Goal: Task Accomplishment & Management: Manage account settings

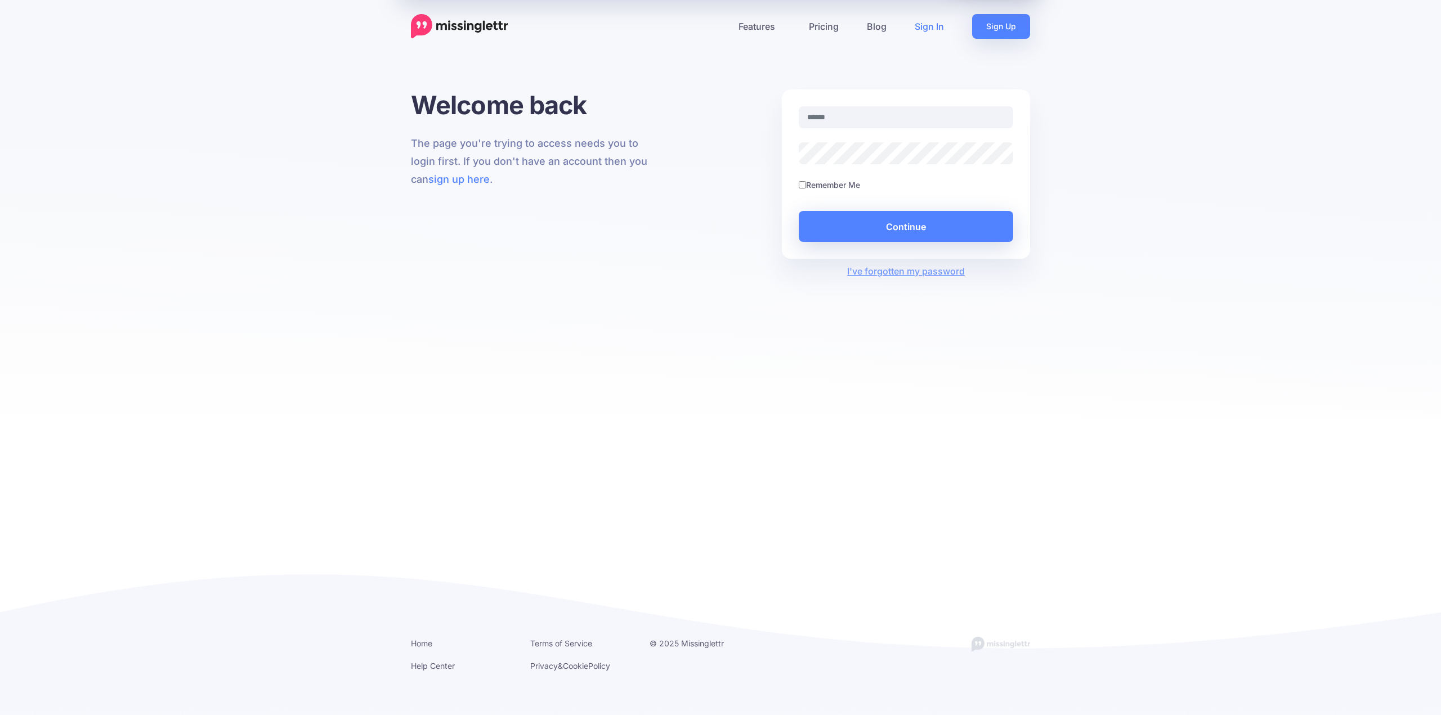
click at [968, 131] on div at bounding box center [905, 124] width 231 height 36
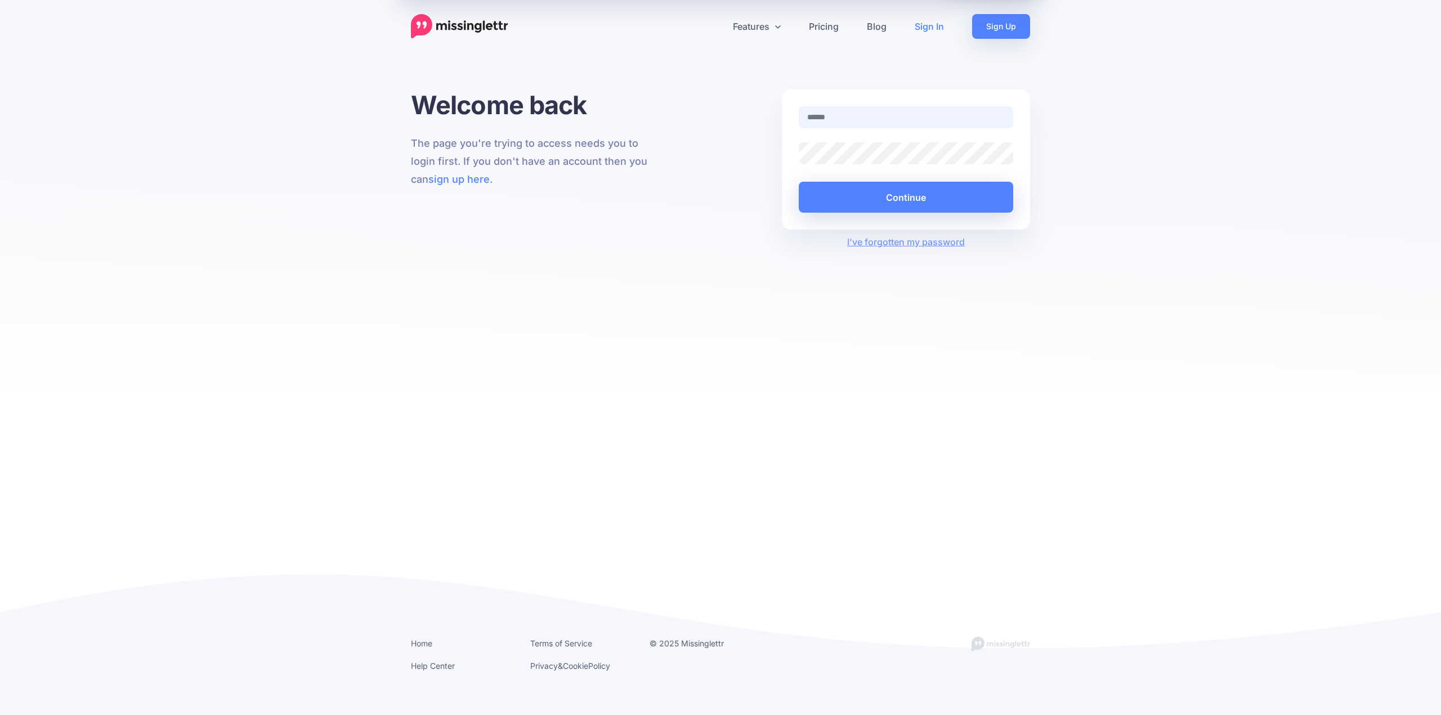
click at [947, 118] on input "text" at bounding box center [905, 117] width 214 height 22
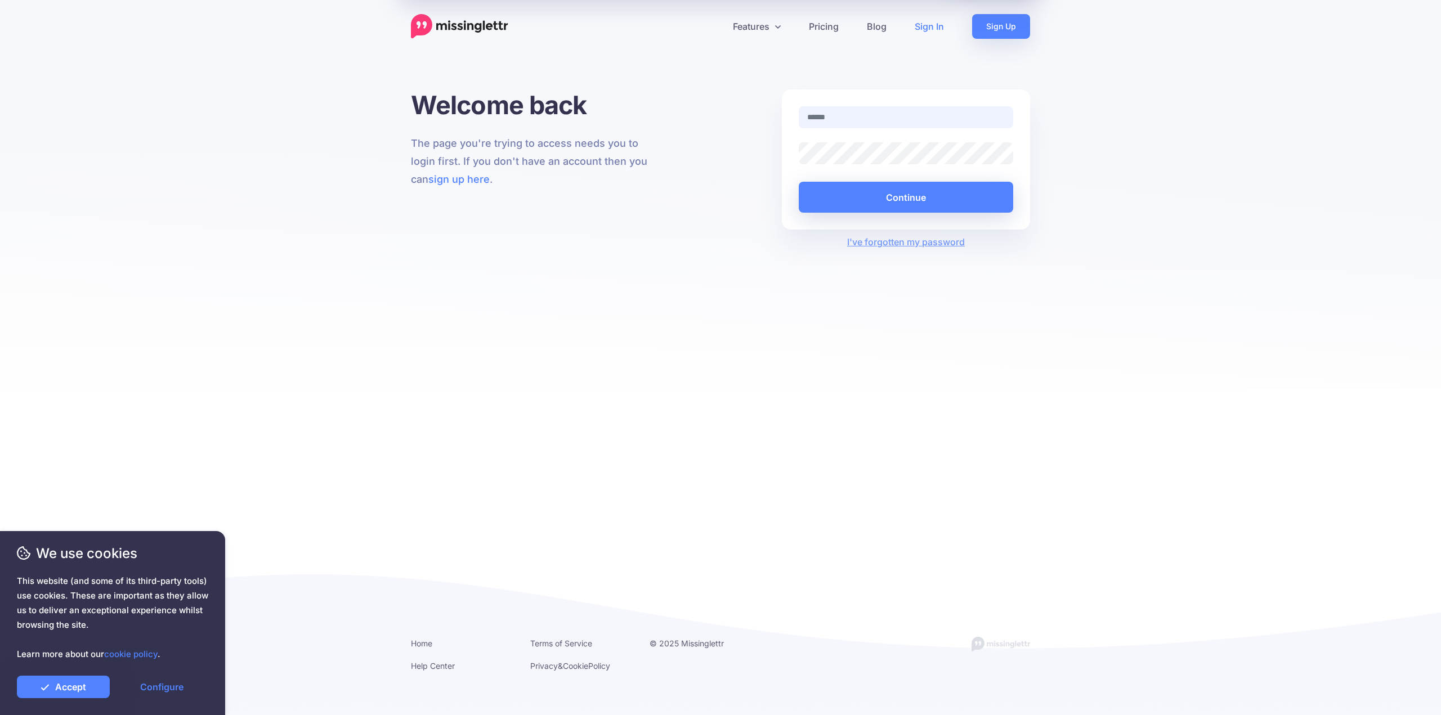
type input "**********"
click at [798, 182] on button "Continue" at bounding box center [905, 197] width 214 height 31
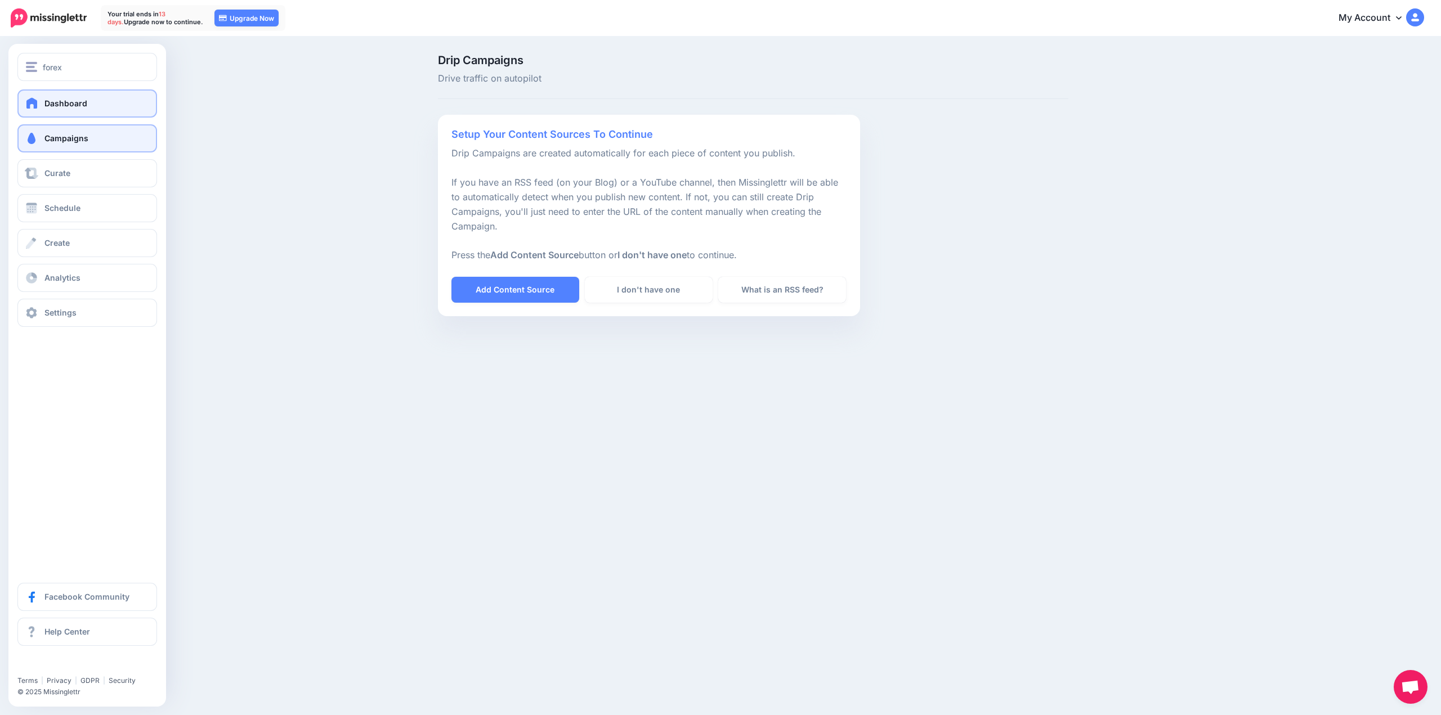
click at [46, 108] on span "Dashboard" at bounding box center [65, 103] width 43 height 10
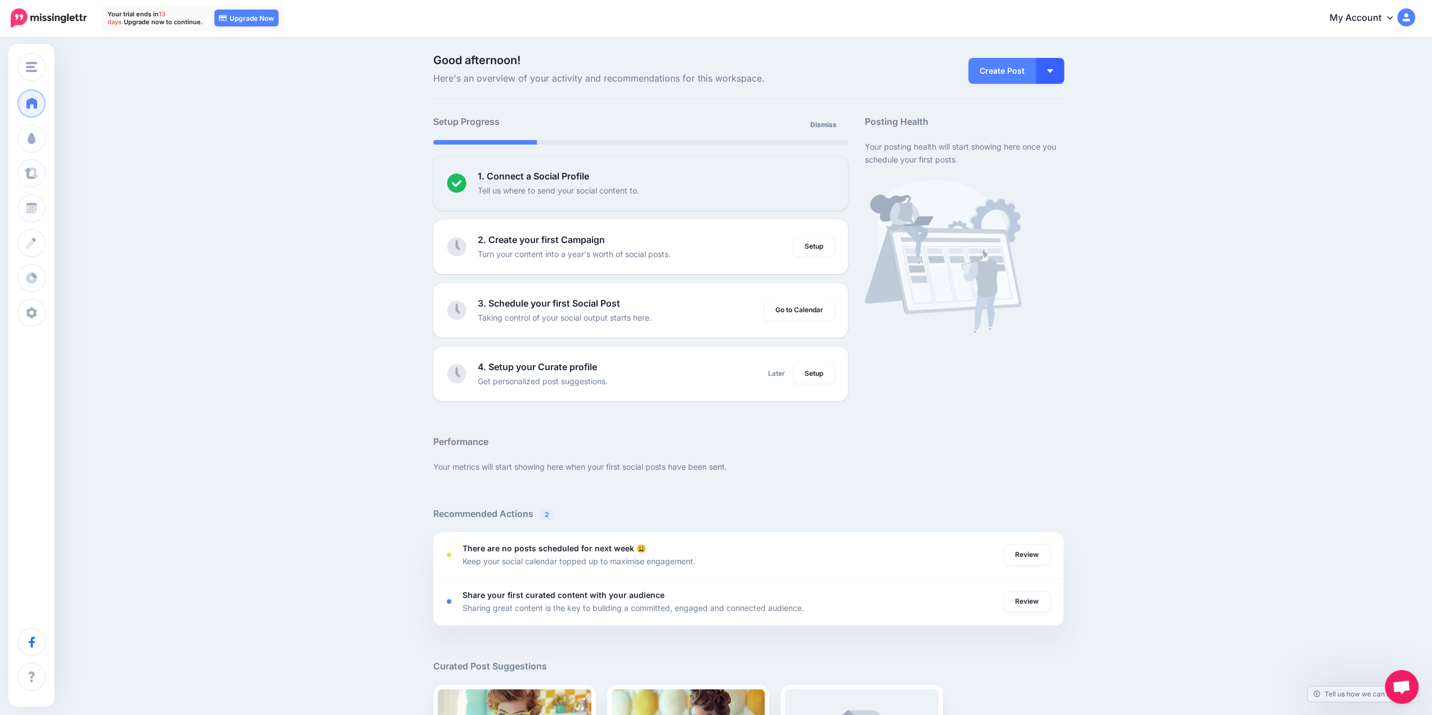
click at [1053, 62] on button "button" at bounding box center [1050, 71] width 28 height 26
click at [1060, 69] on button "button" at bounding box center [1050, 71] width 28 height 26
click at [1062, 69] on button "button" at bounding box center [1050, 71] width 28 height 26
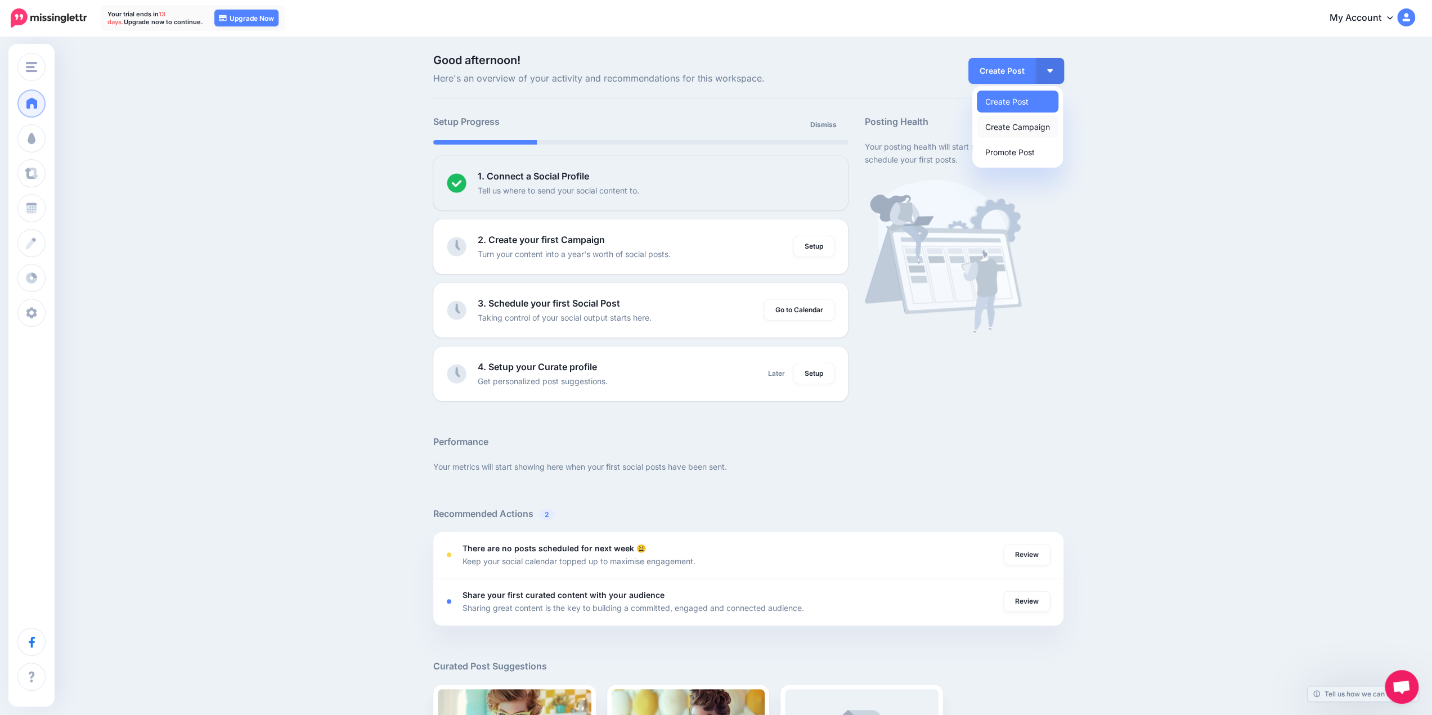
click at [1037, 127] on link "Create Campaign" at bounding box center [1018, 127] width 82 height 22
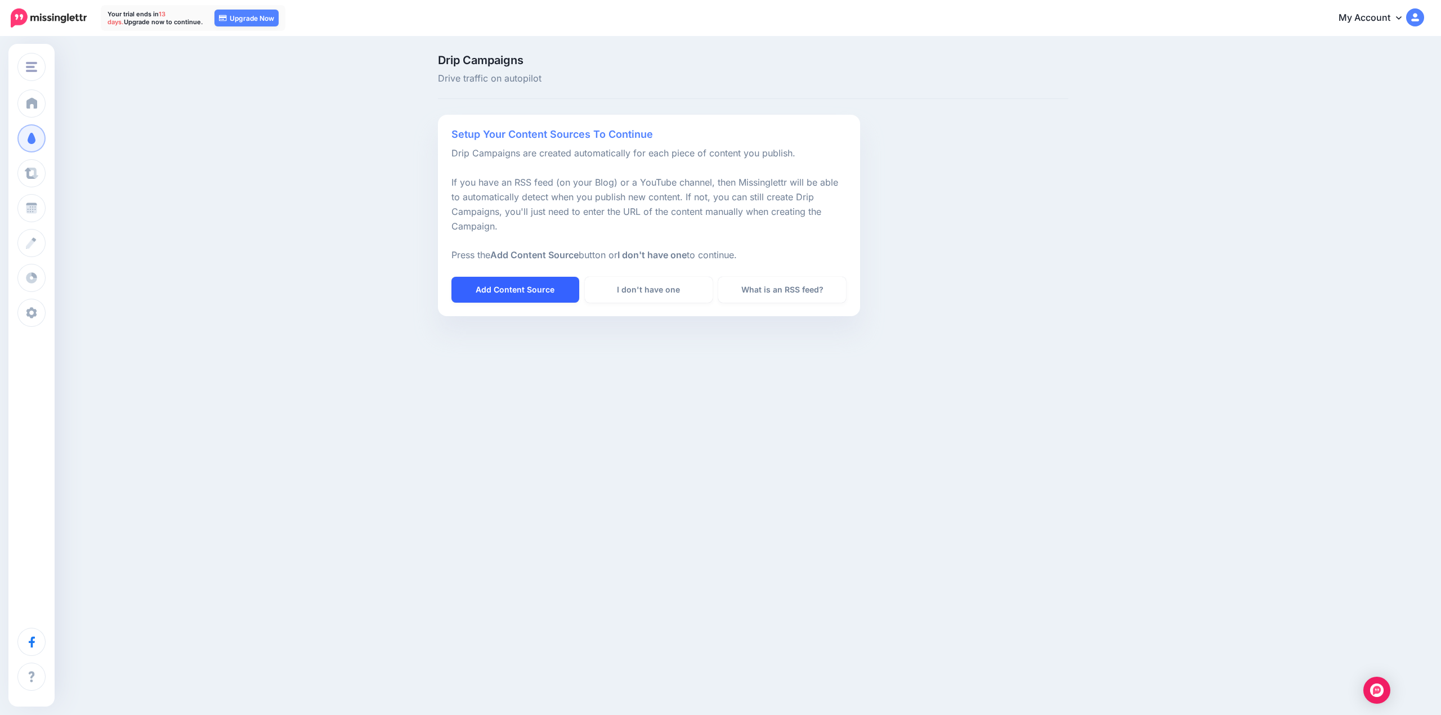
click at [554, 290] on link "Add Content Source" at bounding box center [515, 290] width 128 height 26
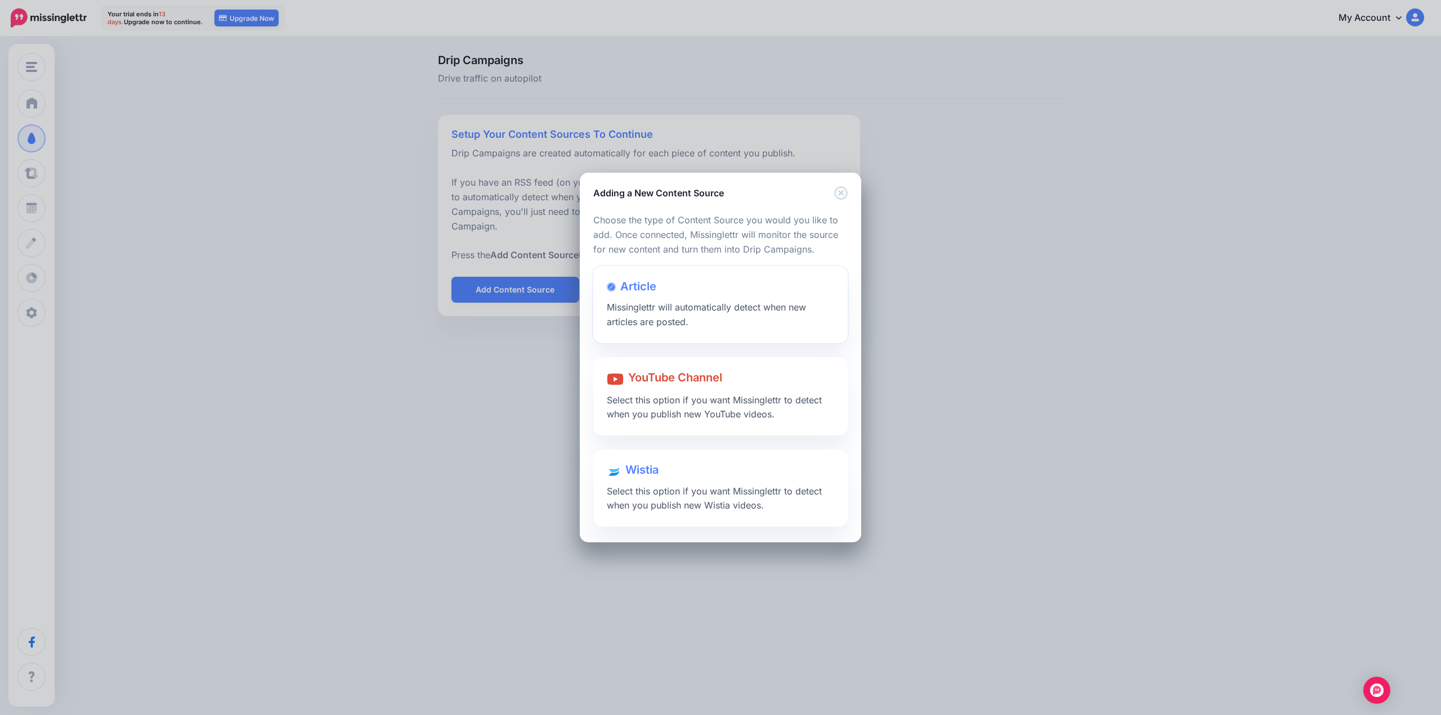
click at [693, 317] on div "Article Missinglettr will automatically detect when new articles are posted." at bounding box center [720, 304] width 254 height 77
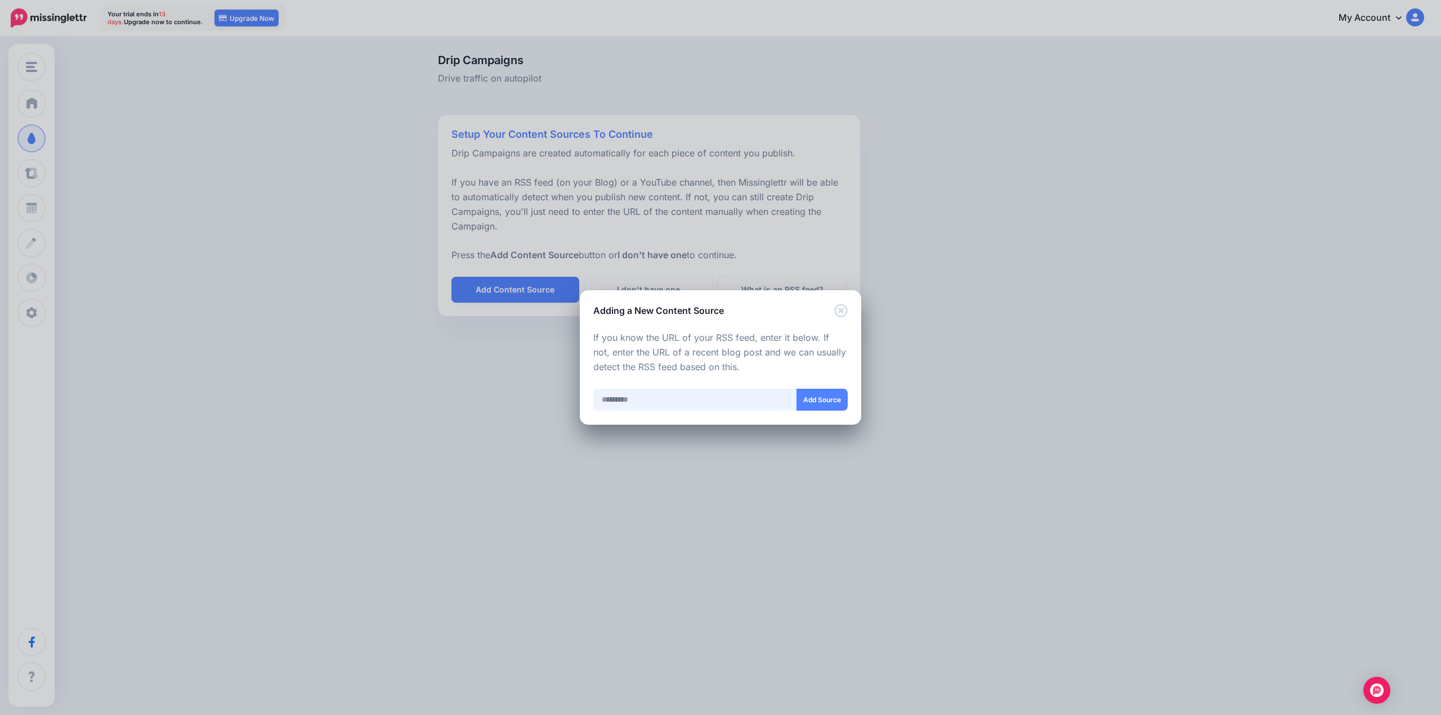
click at [652, 403] on input "text" at bounding box center [695, 400] width 204 height 22
paste input "**********"
type input "**********"
click at [829, 396] on button "Add Source" at bounding box center [821, 400] width 51 height 22
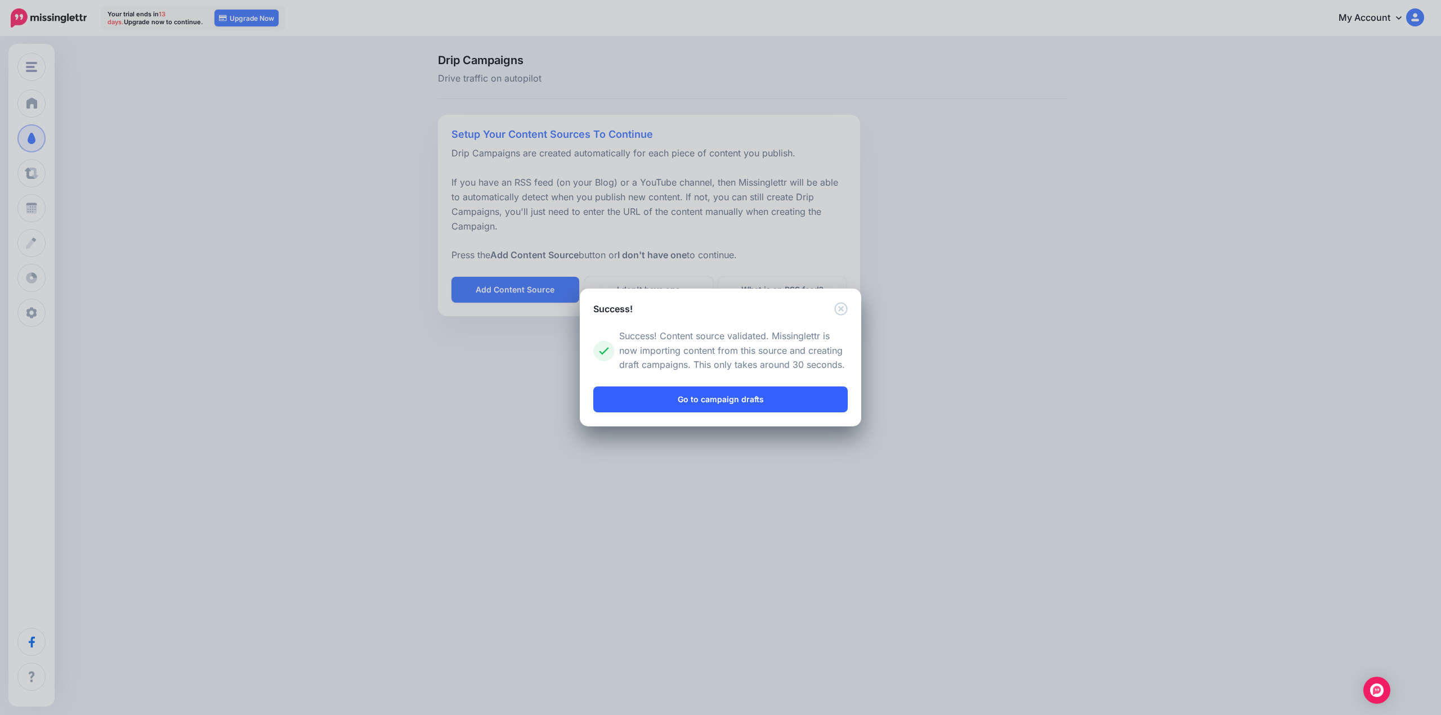
click at [720, 405] on link "Go to campaign drafts" at bounding box center [720, 400] width 254 height 26
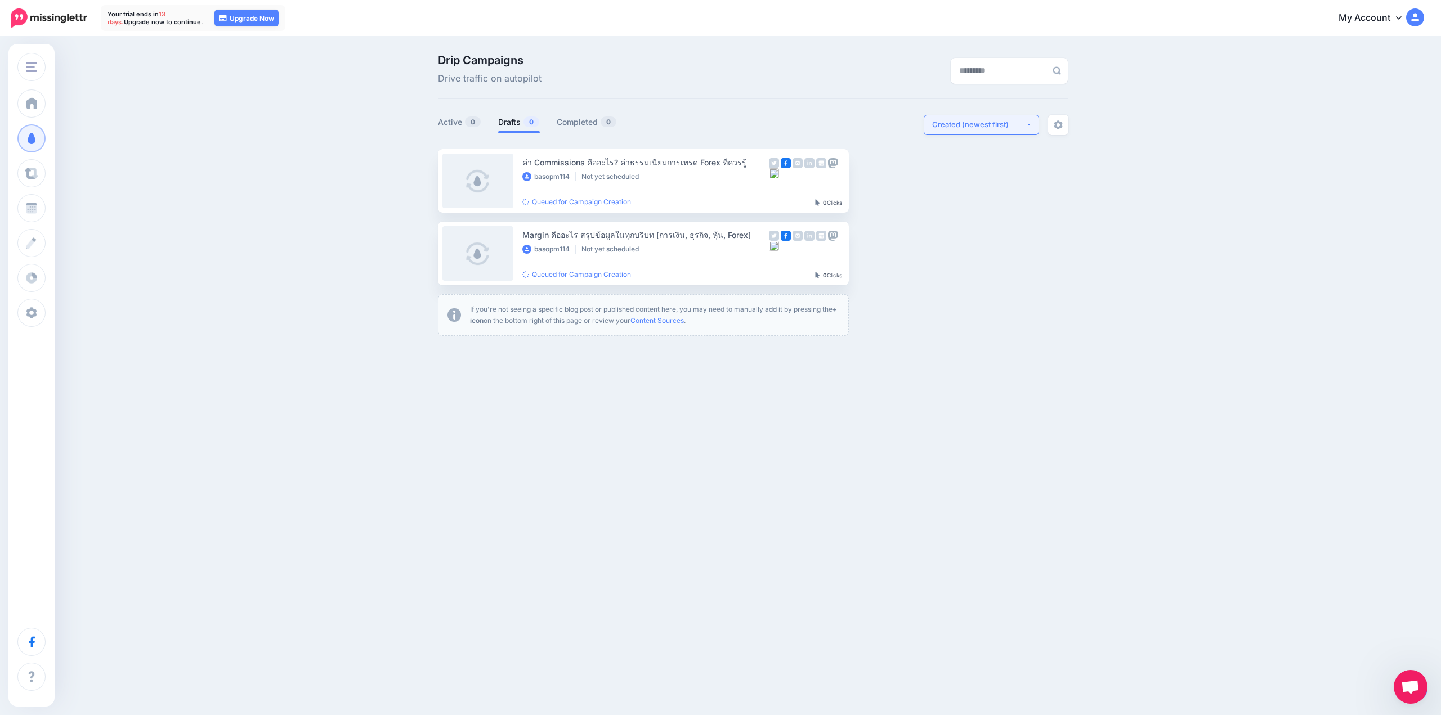
click at [999, 120] on div "Created (newest first)" at bounding box center [978, 124] width 93 height 11
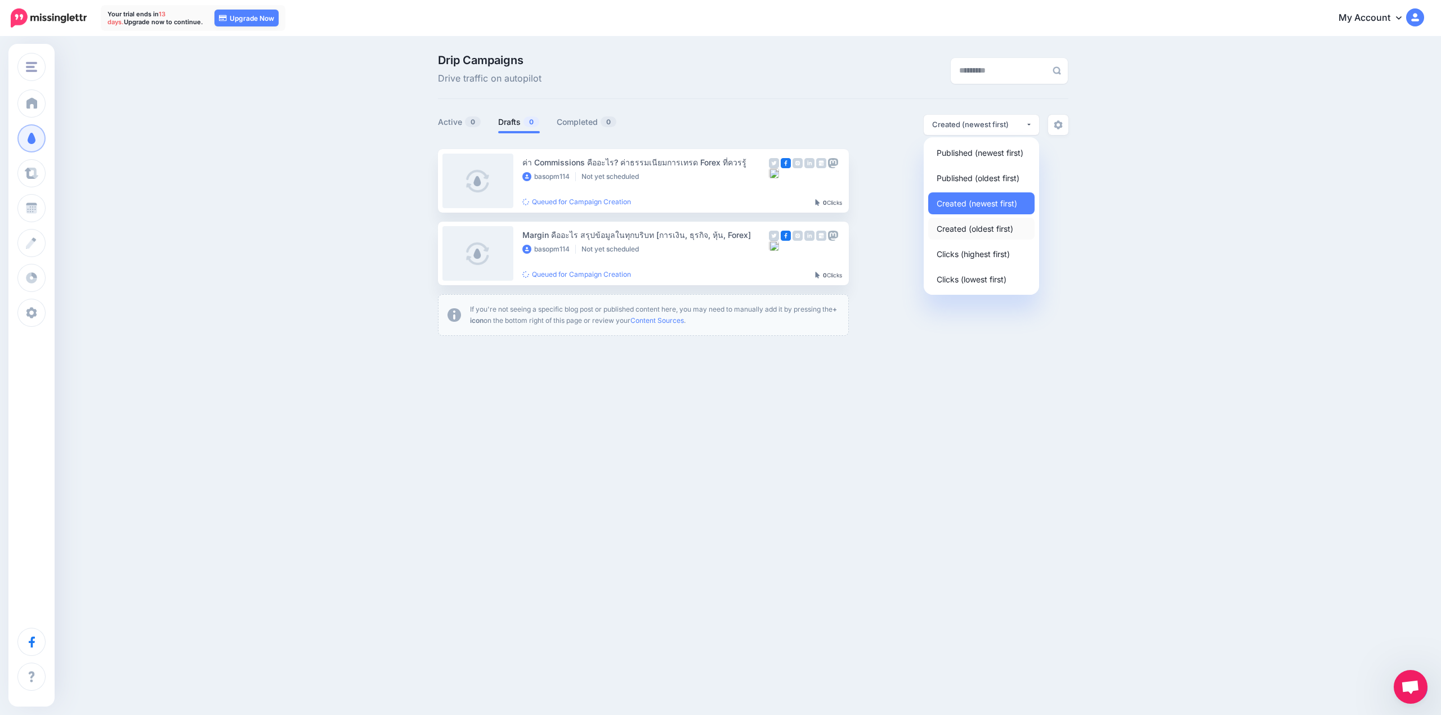
click at [999, 235] on span "Created (oldest first)" at bounding box center [974, 229] width 77 height 14
select select "**********"
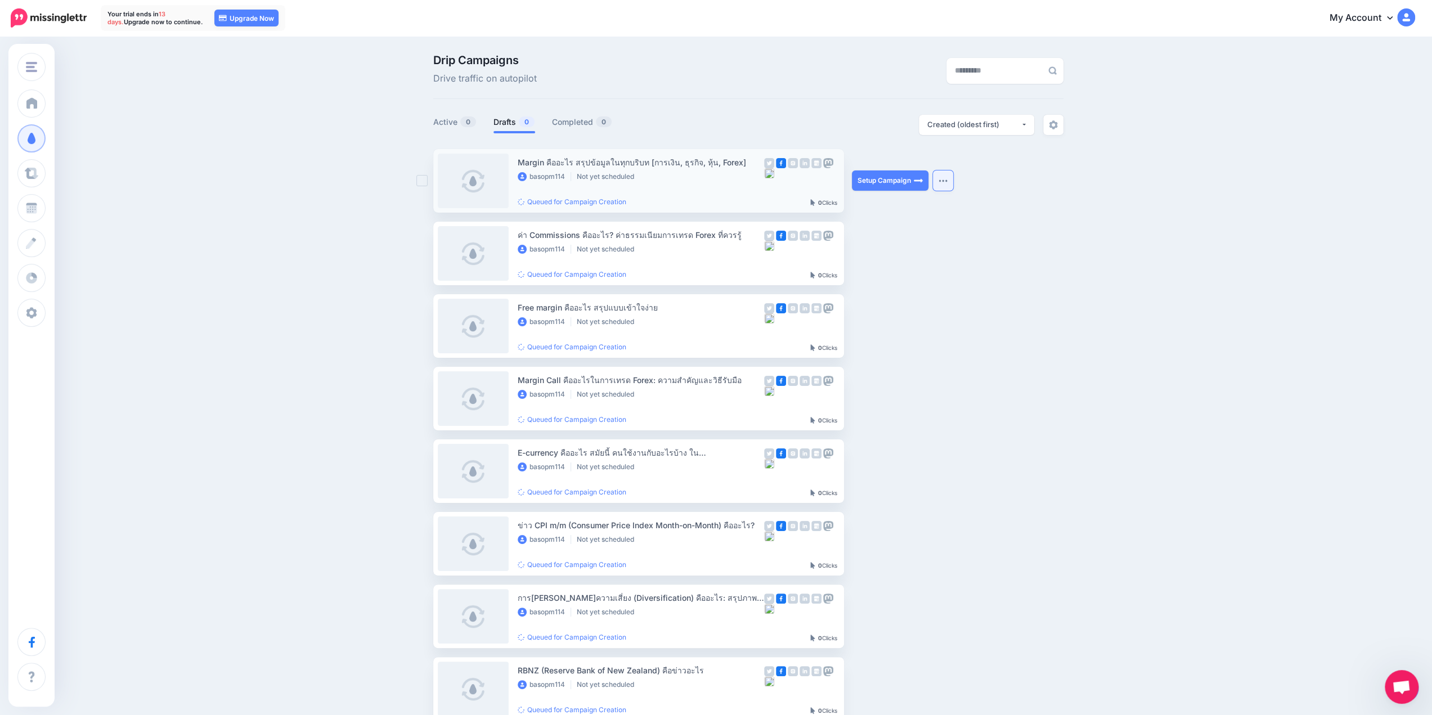
click at [945, 180] on img "button" at bounding box center [943, 180] width 9 height 3
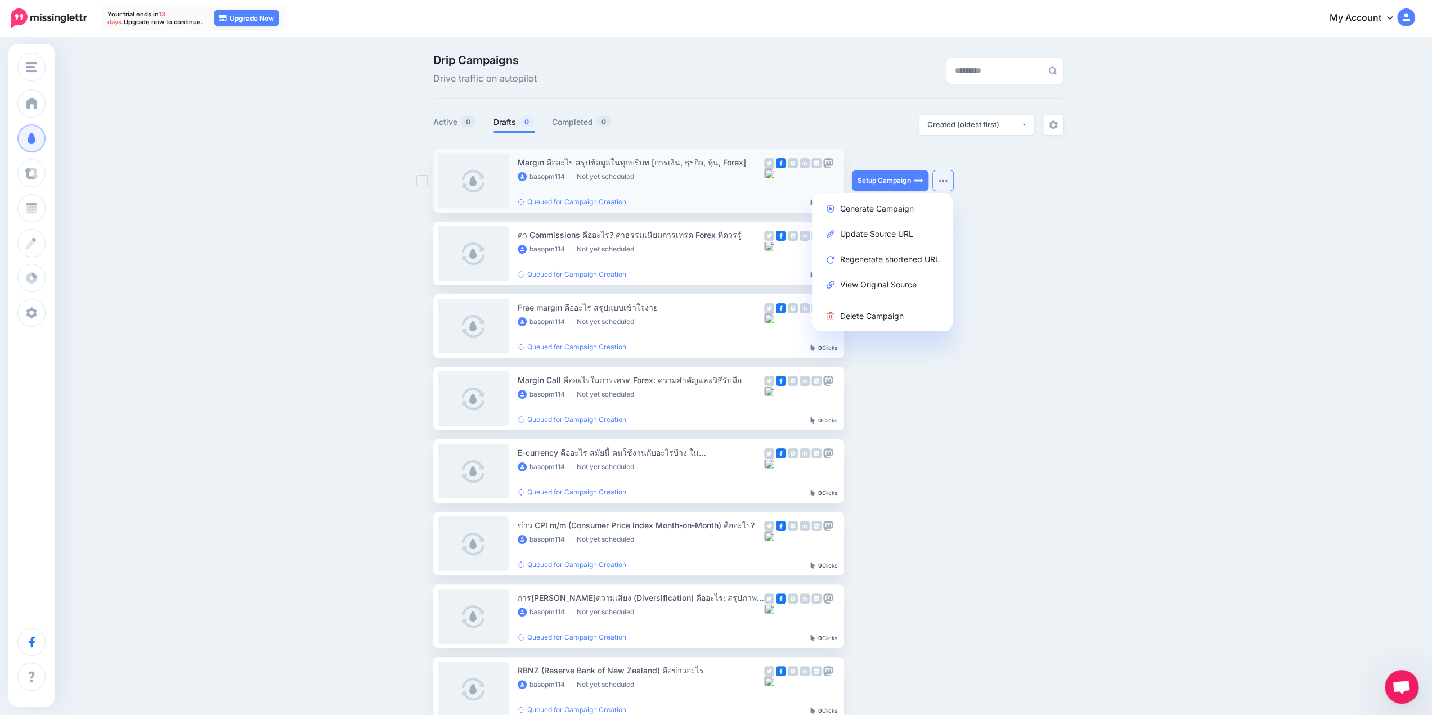
click at [945, 180] on img "button" at bounding box center [943, 180] width 9 height 3
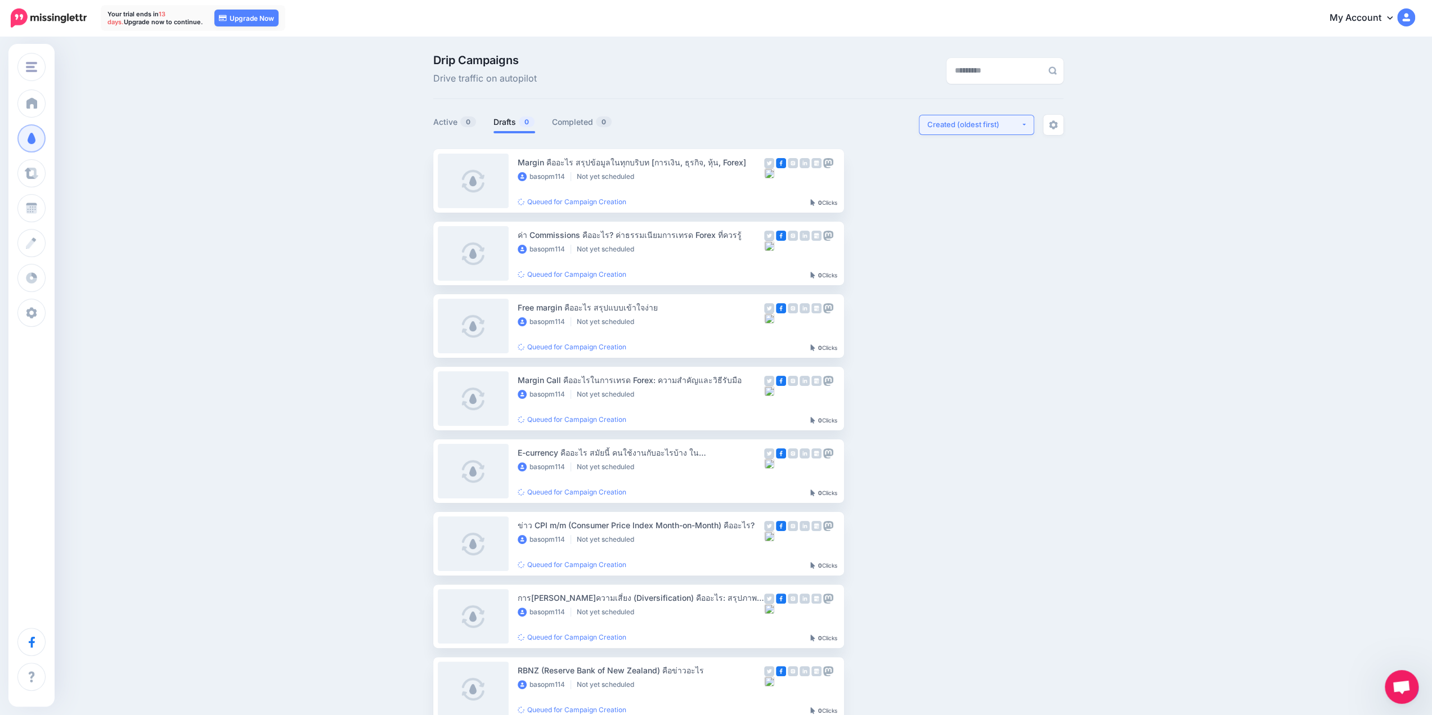
click at [993, 125] on div "Created (oldest first)" at bounding box center [973, 124] width 93 height 11
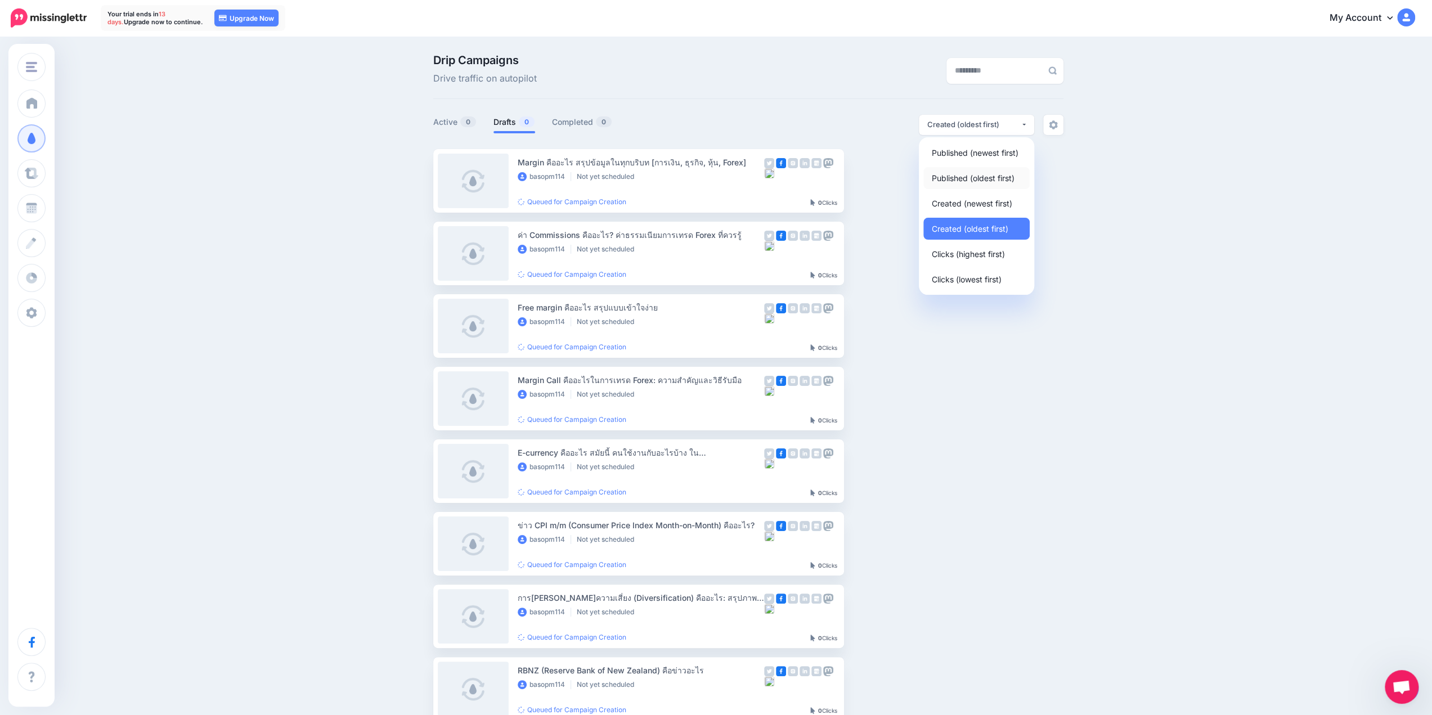
click at [1001, 177] on span "Published (oldest first)" at bounding box center [973, 178] width 83 height 14
select select "**********"
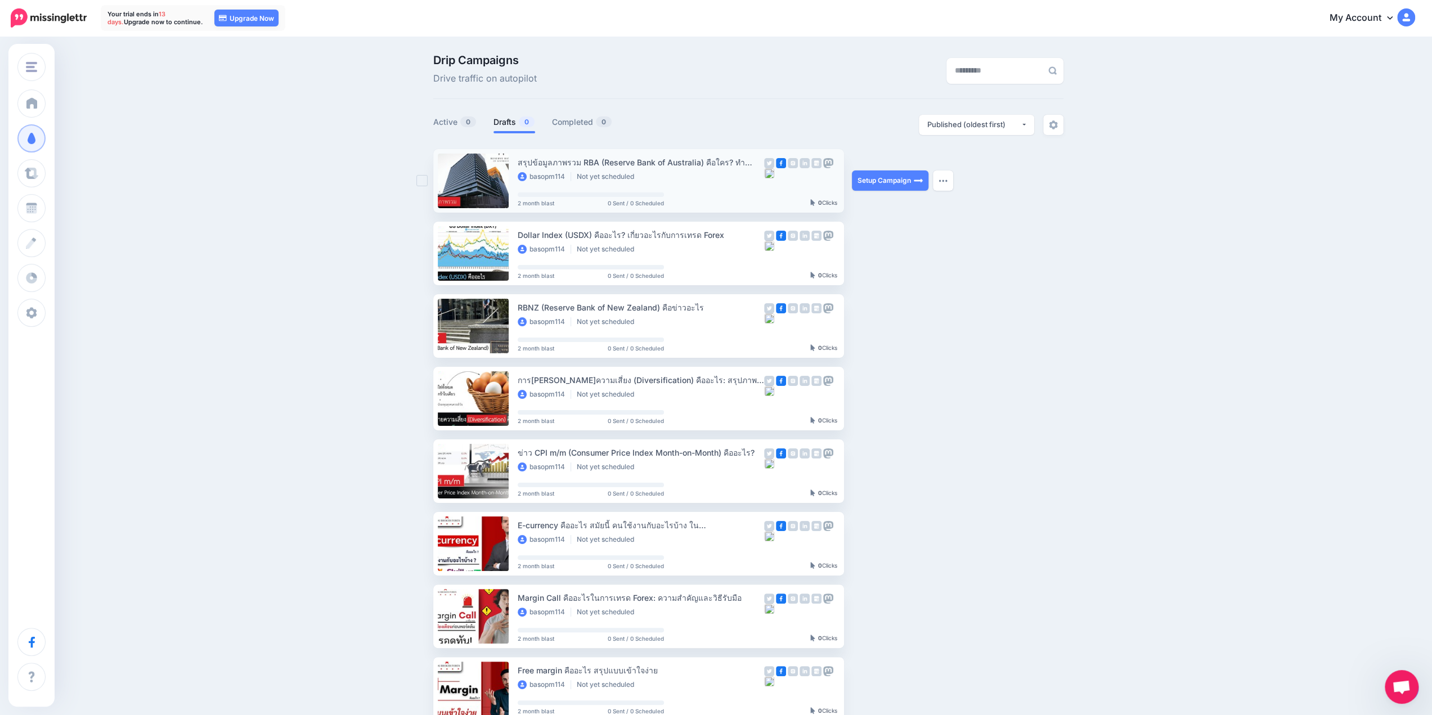
click at [657, 159] on div "สรุปข้อมูลภาพรวม RBA (Reserve Bank of Australia) คือใคร? ทำอะไร?" at bounding box center [641, 162] width 246 height 13
click at [950, 178] on button "button" at bounding box center [943, 181] width 20 height 20
click at [1059, 193] on ul "สรุปข้อมูลภาพรวม RBA (Reserve Bank of Australia) คือใคร? ทำอะไร? basopm114 Not …" at bounding box center [748, 533] width 630 height 768
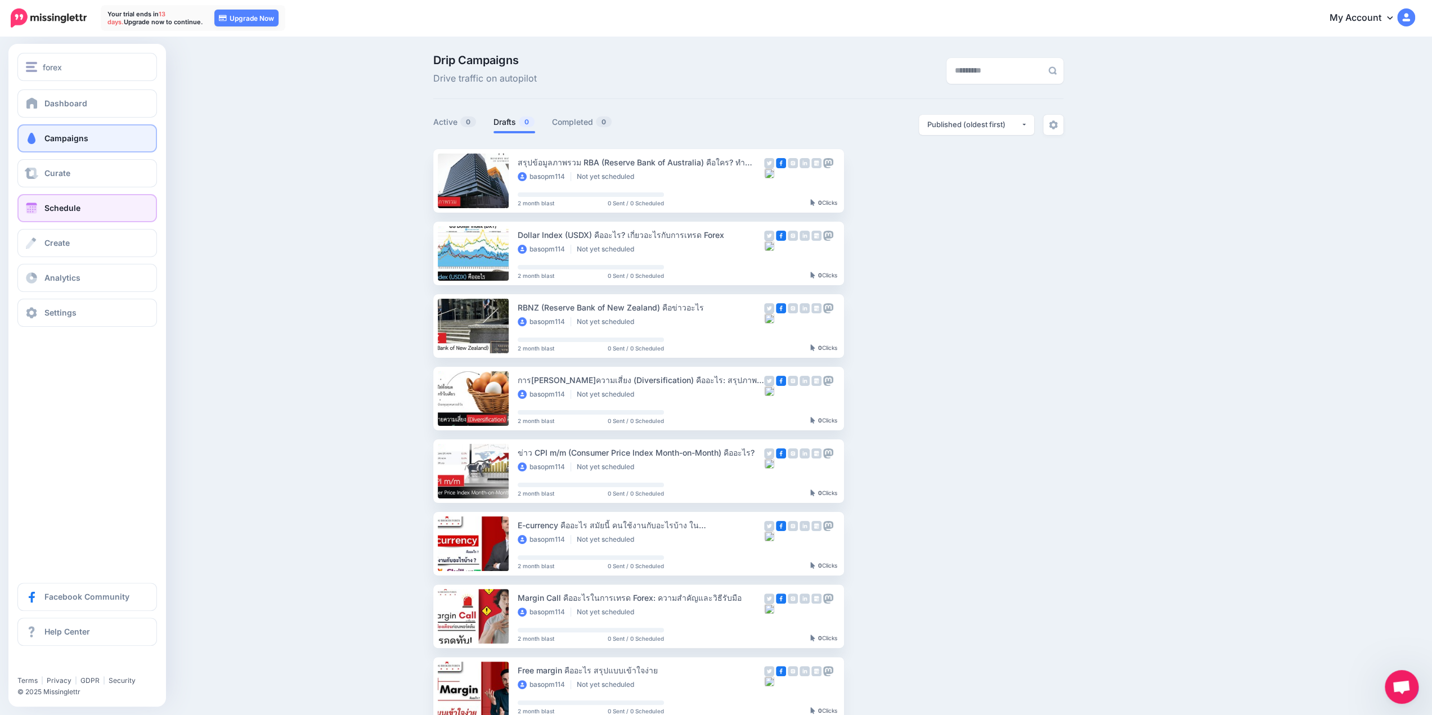
click at [36, 203] on span at bounding box center [31, 208] width 15 height 11
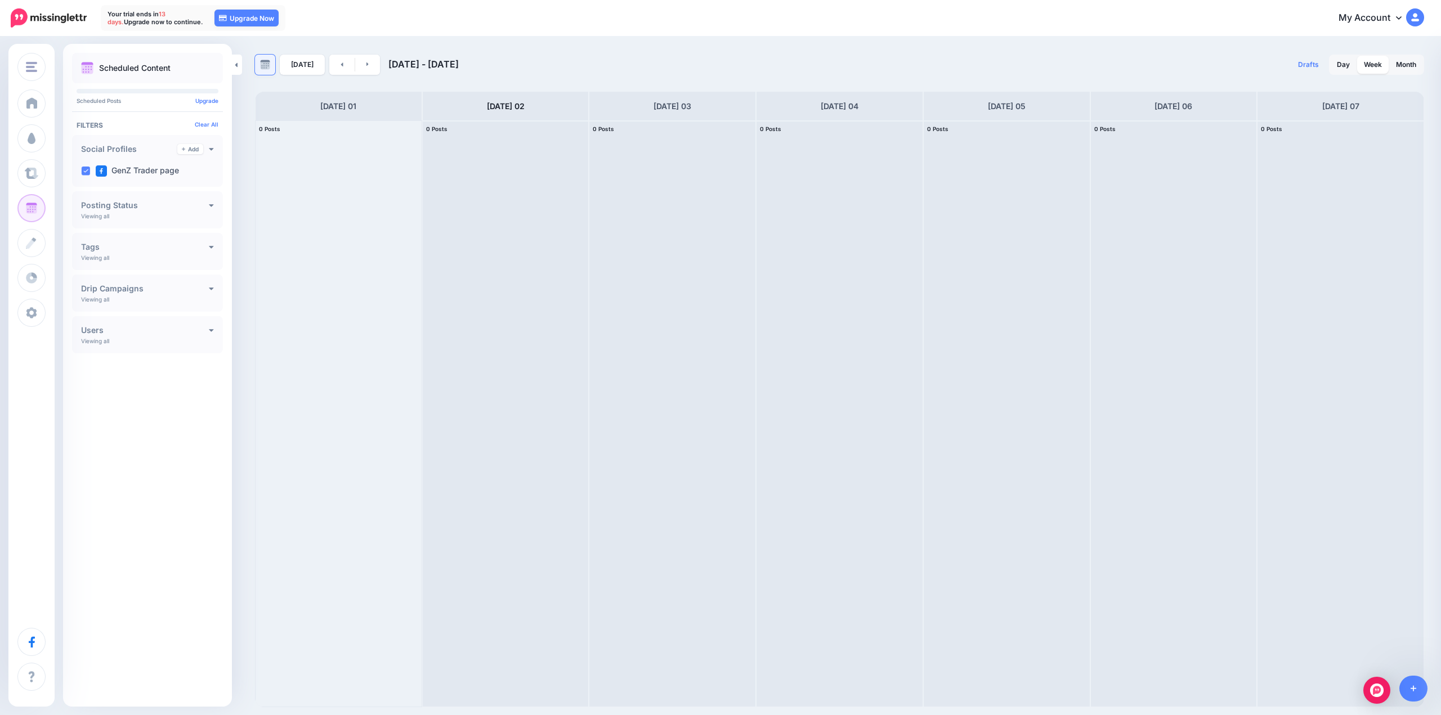
click at [272, 61] on link at bounding box center [265, 65] width 20 height 20
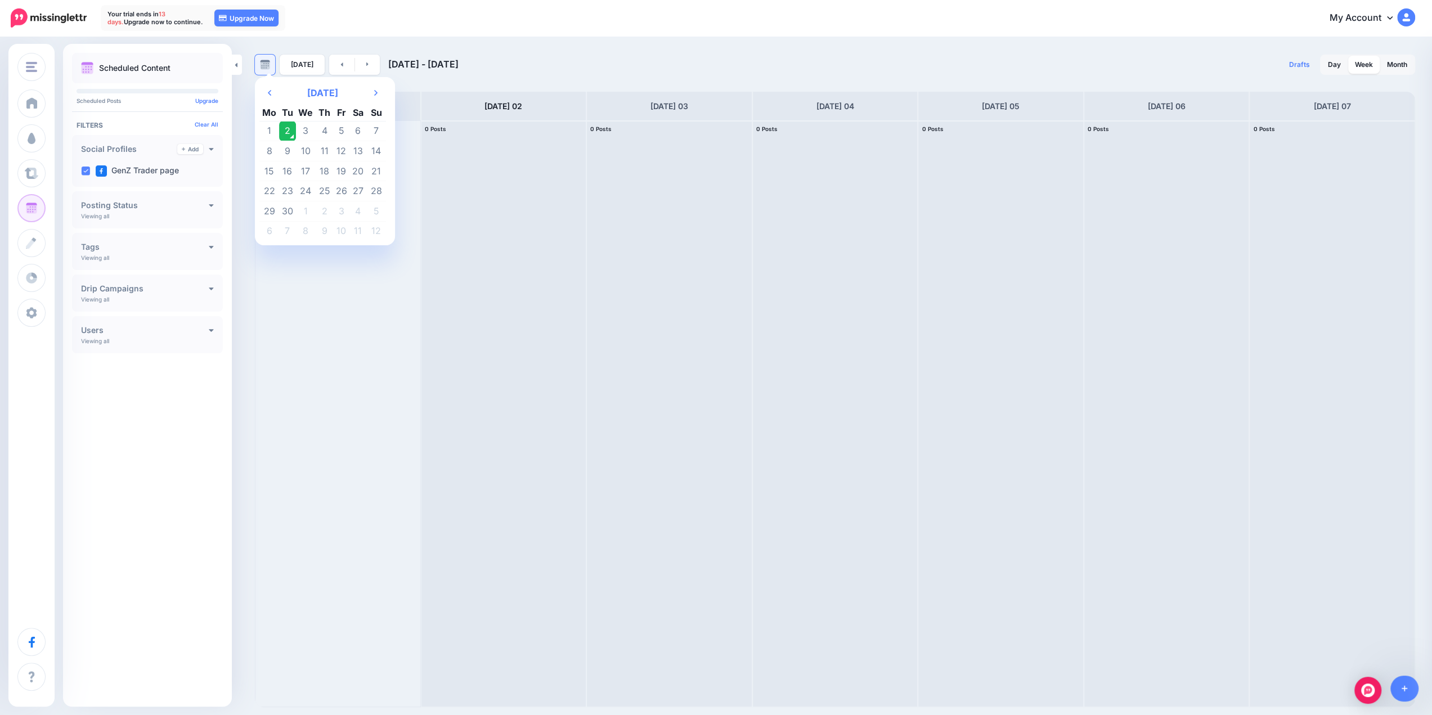
click at [272, 61] on link at bounding box center [265, 65] width 20 height 20
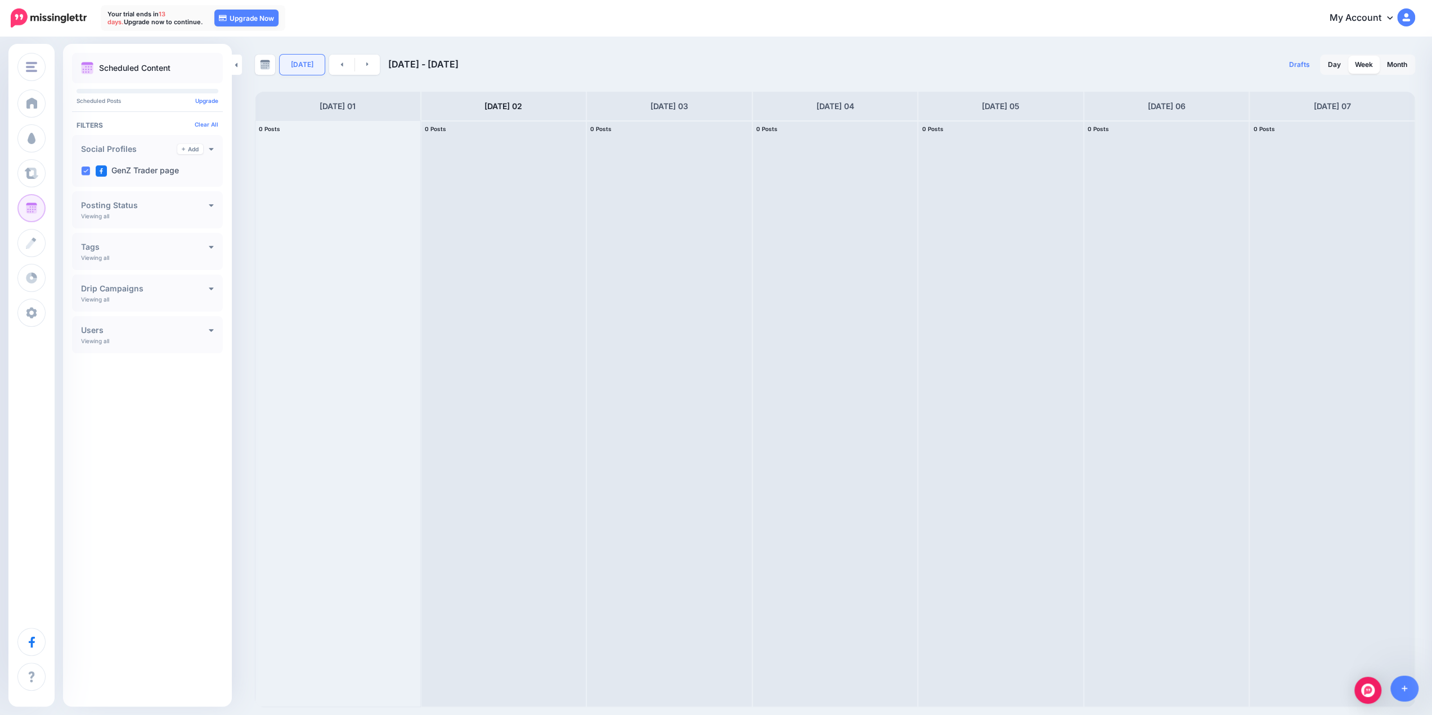
click at [303, 62] on link "Today" at bounding box center [302, 65] width 45 height 20
click at [1357, 62] on link "Week" at bounding box center [1373, 65] width 32 height 18
click at [1412, 63] on link "Month" at bounding box center [1406, 65] width 34 height 18
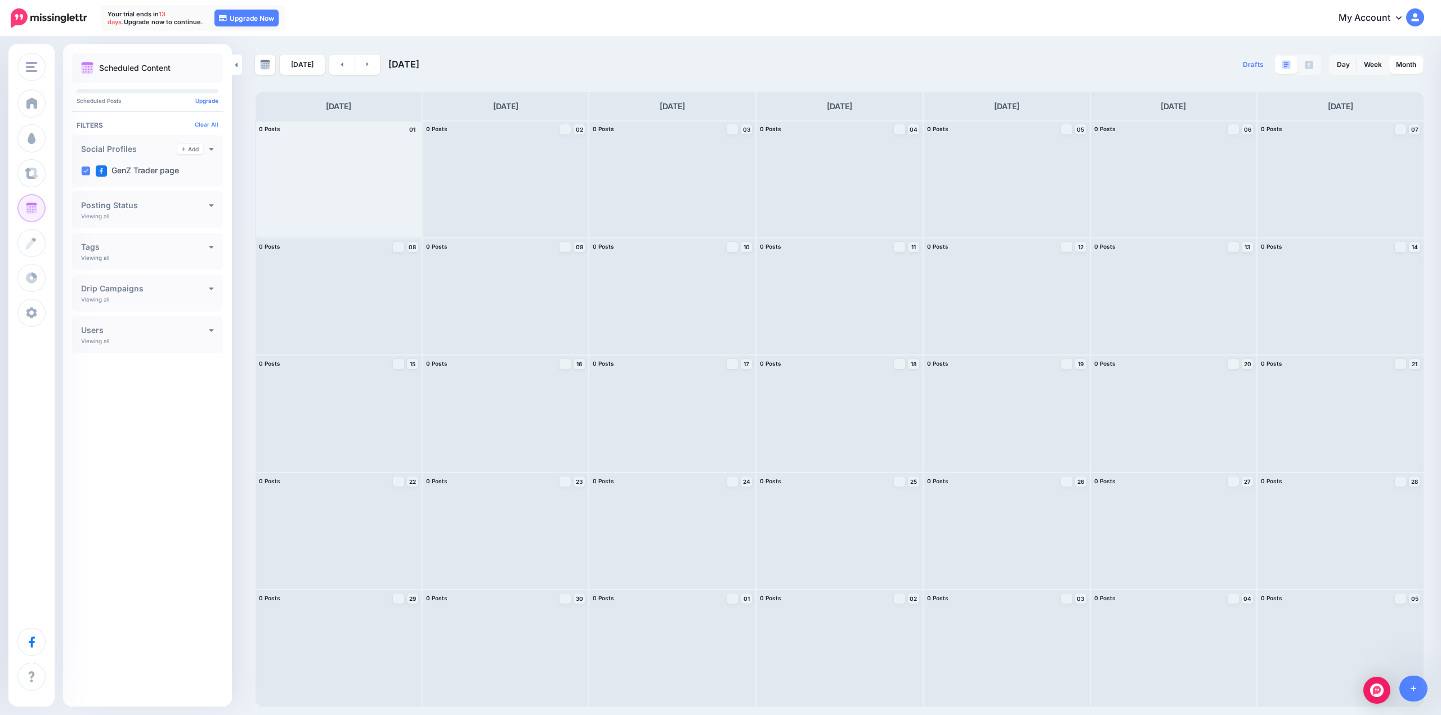
click at [363, 160] on div at bounding box center [338, 179] width 166 height 116
click at [359, 178] on div at bounding box center [338, 179] width 166 height 116
click at [87, 170] on ins at bounding box center [85, 171] width 9 height 9
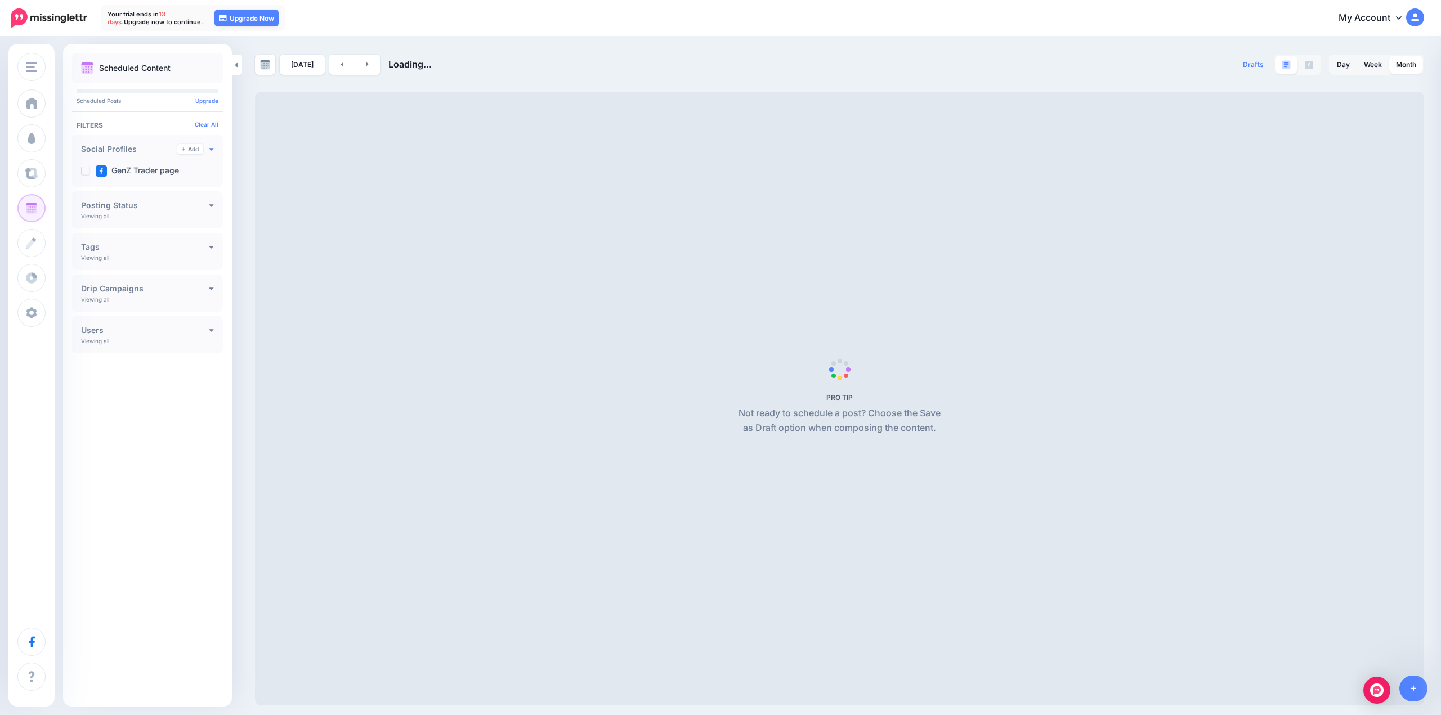
click at [213, 147] on icon at bounding box center [211, 149] width 5 height 8
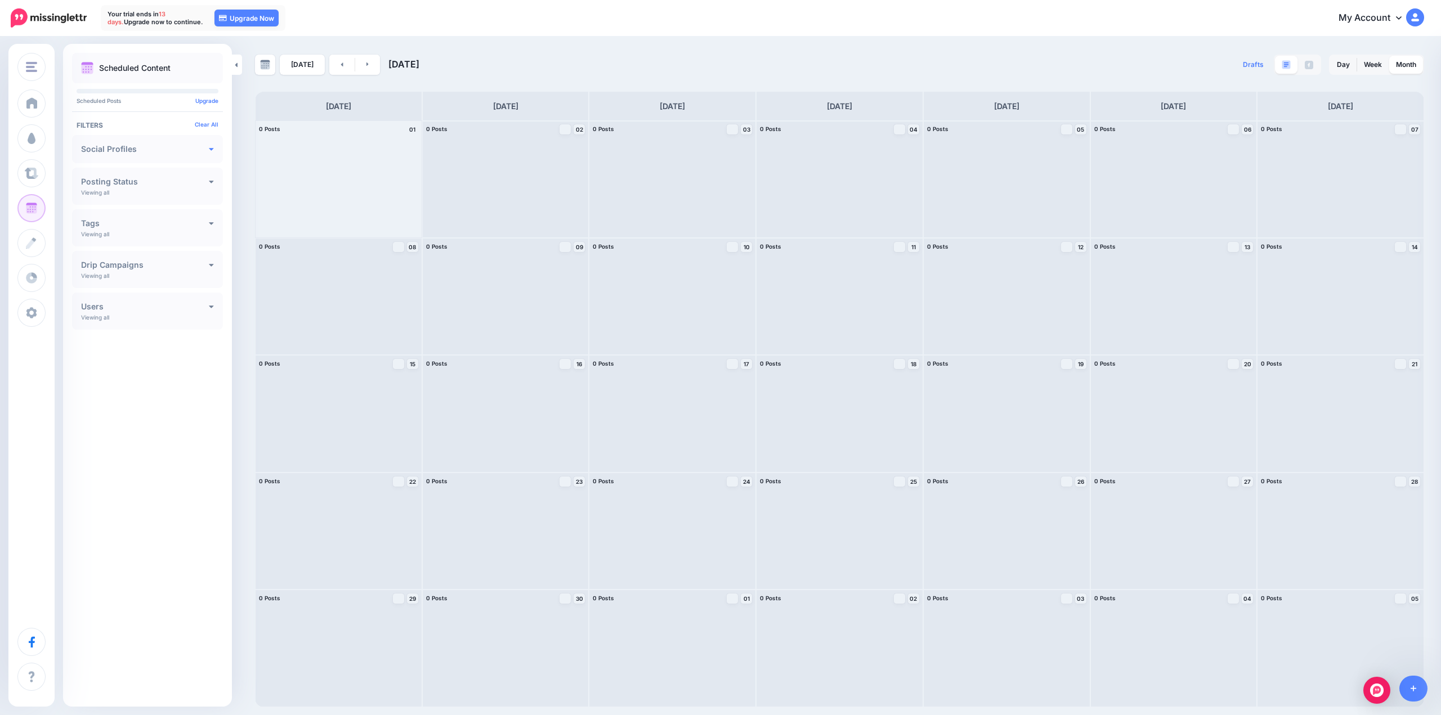
click at [212, 149] on icon at bounding box center [211, 149] width 5 height 3
click at [185, 147] on link "Add" at bounding box center [190, 149] width 26 height 10
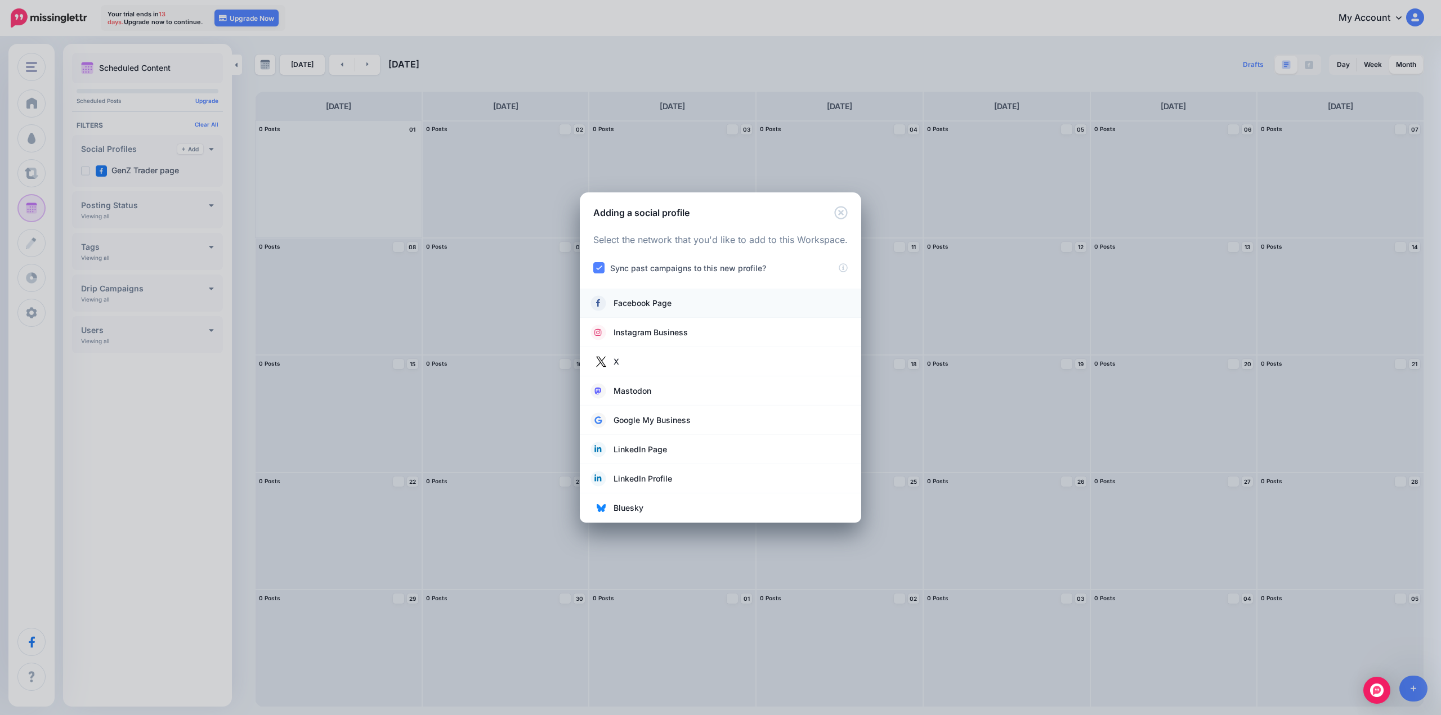
click at [663, 302] on span "Facebook Page" at bounding box center [642, 304] width 58 height 14
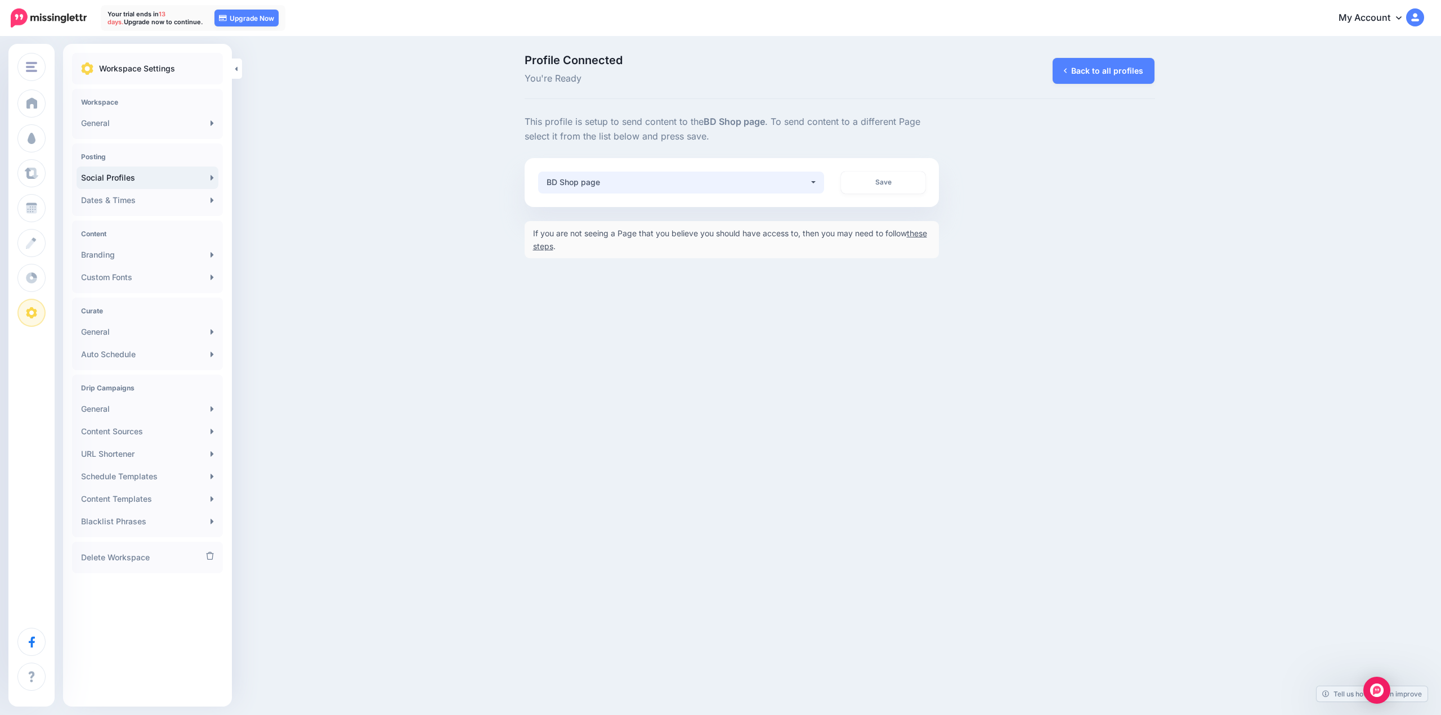
click at [624, 181] on div "BD Shop page" at bounding box center [677, 183] width 263 height 14
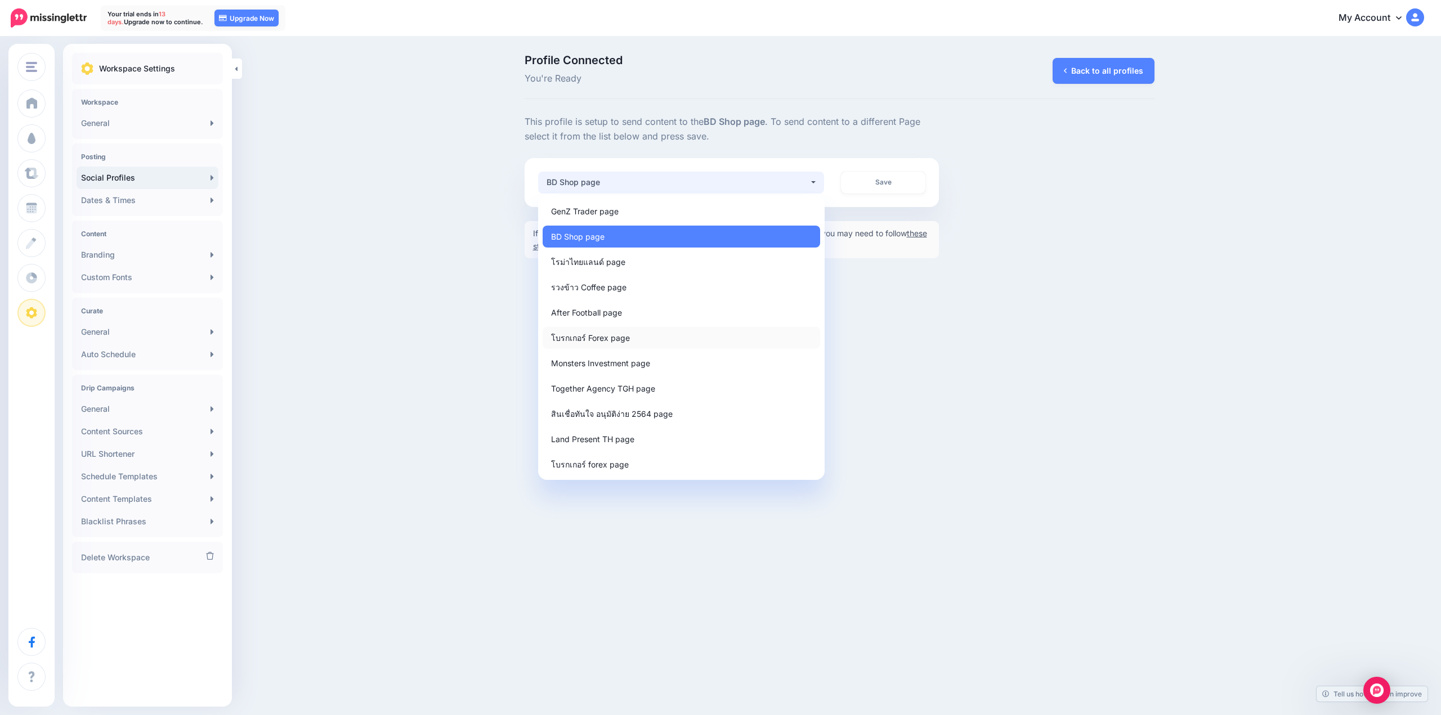
click at [617, 338] on span "โบรกเกอร์ Forex page" at bounding box center [590, 338] width 79 height 14
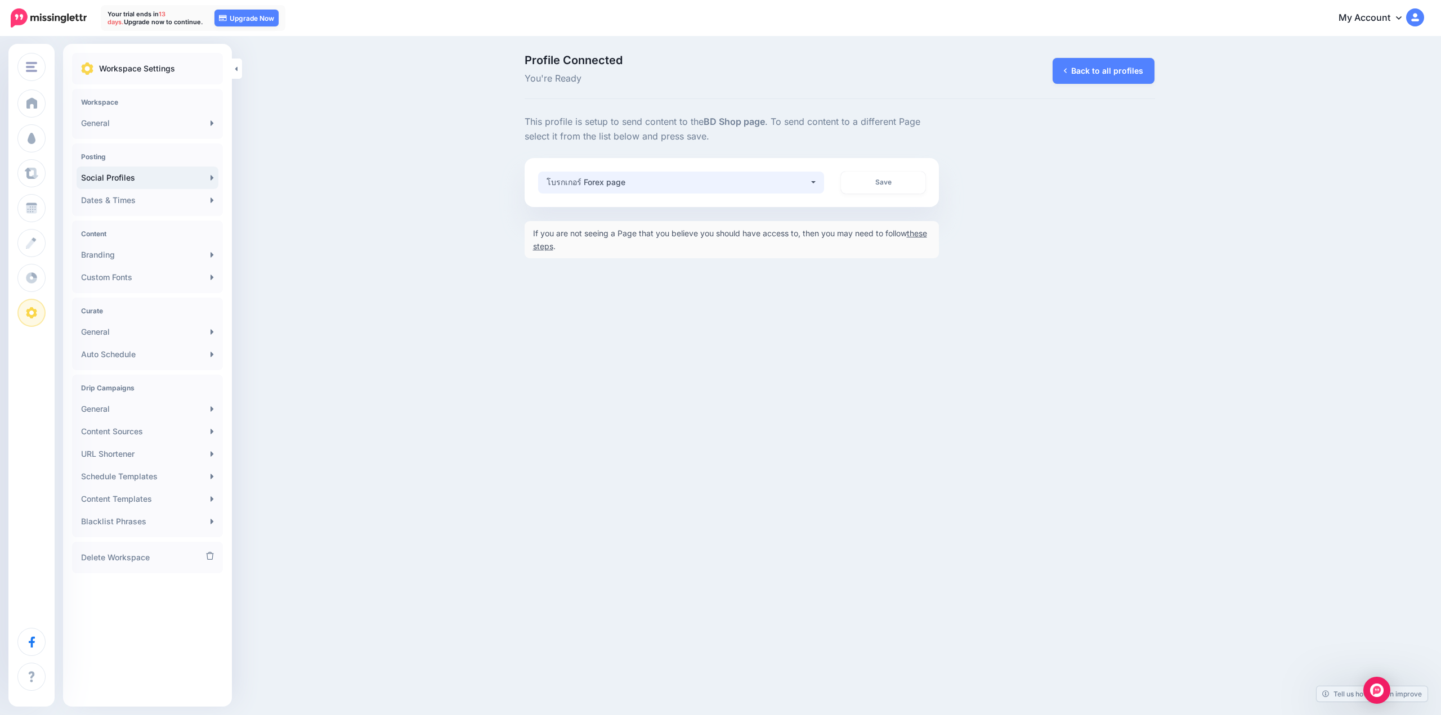
click at [753, 186] on div "โบรกเกอร์ Forex page" at bounding box center [677, 183] width 263 height 14
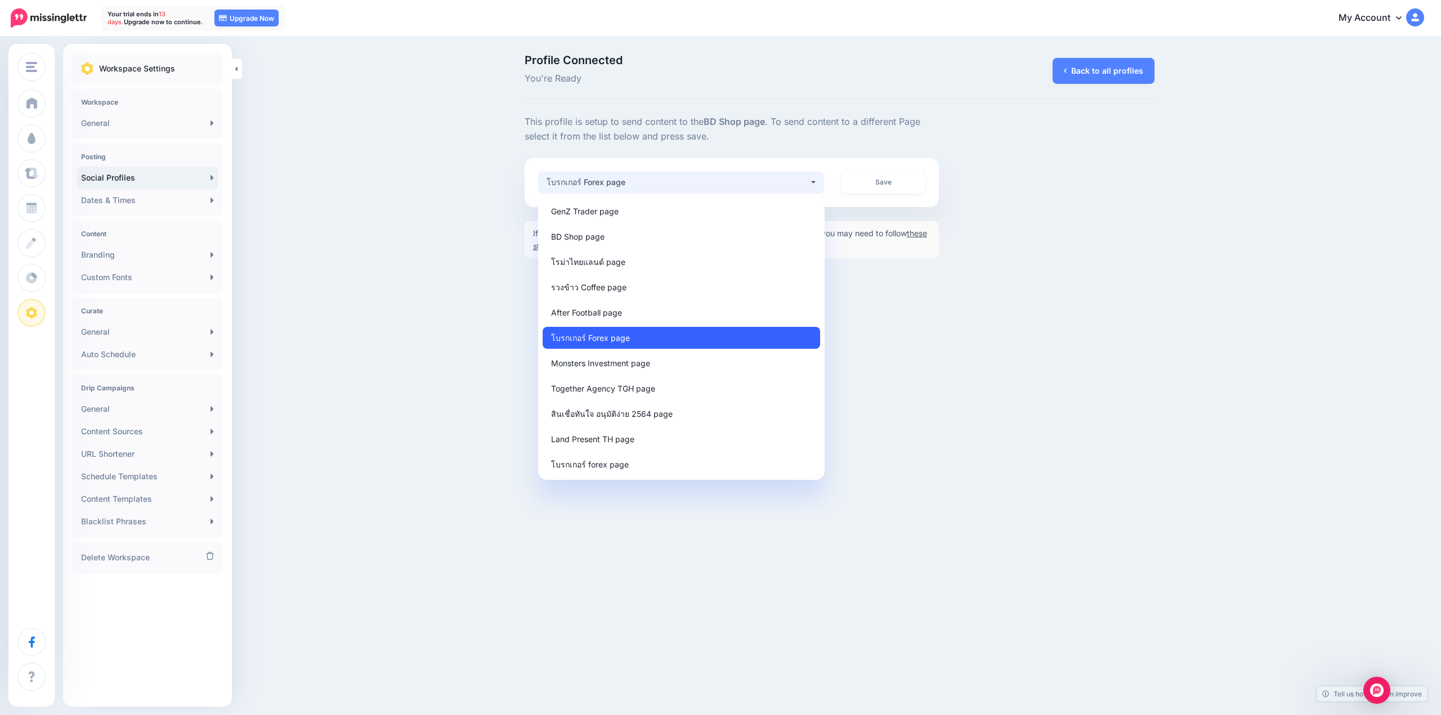
click at [629, 332] on link "โบรกเกอร์ Forex page" at bounding box center [680, 338] width 277 height 22
select select "**********"
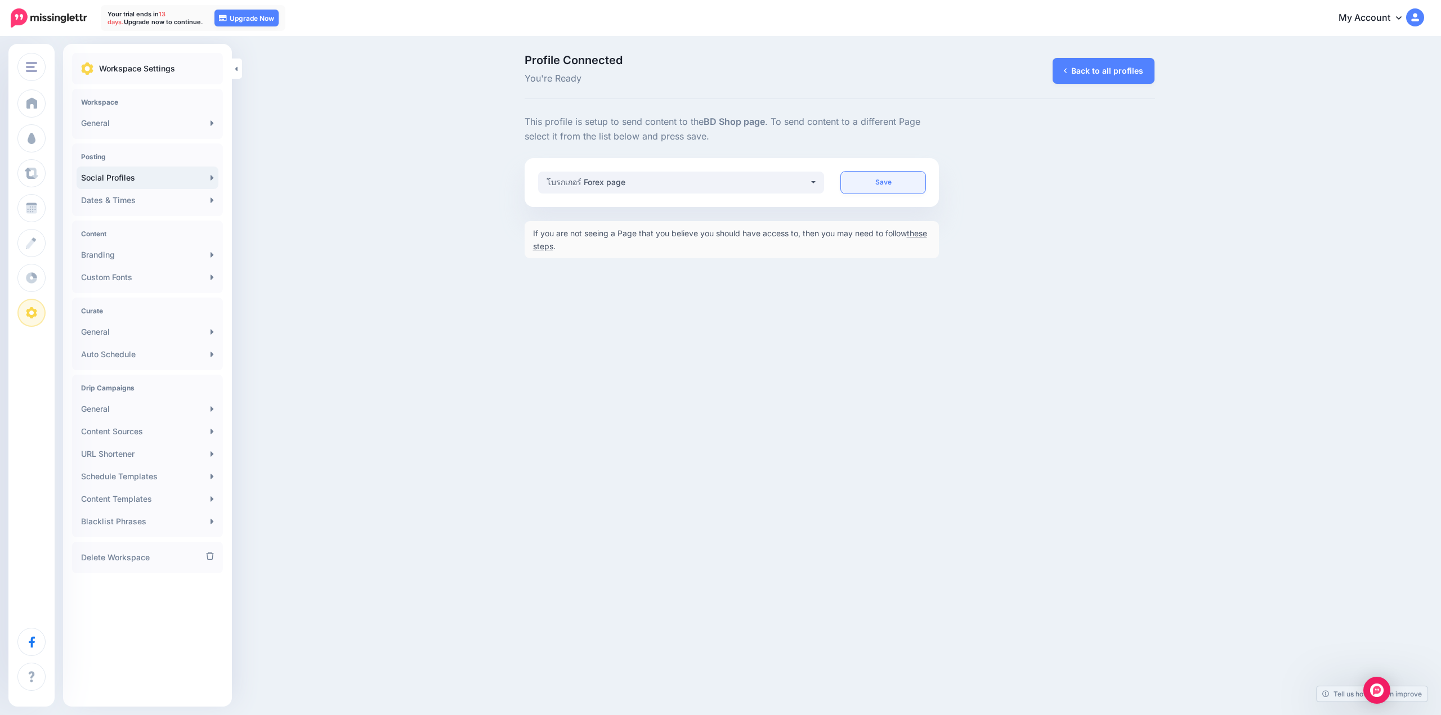
click at [885, 184] on link "Save" at bounding box center [883, 183] width 84 height 22
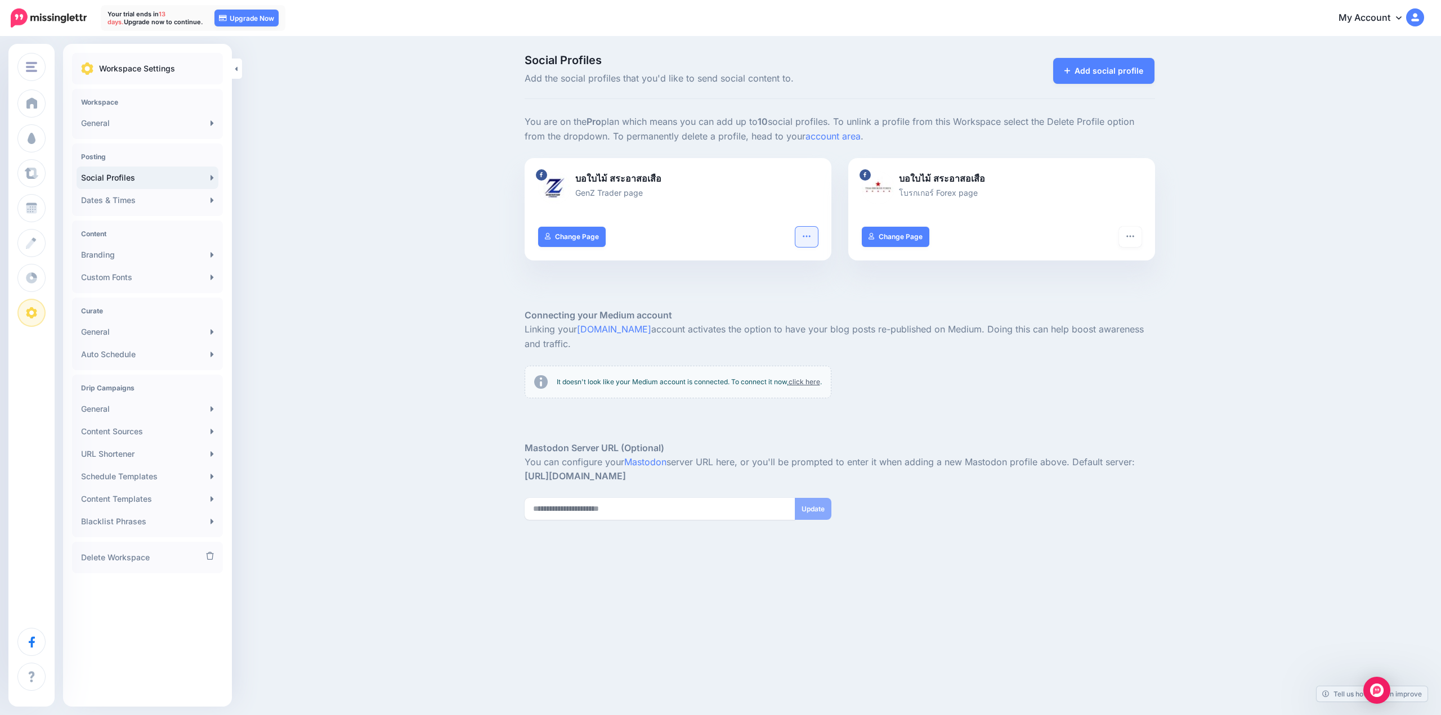
click at [806, 232] on icon "button" at bounding box center [806, 236] width 9 height 9
click at [770, 350] on link "Delete Profile" at bounding box center [761, 347] width 92 height 22
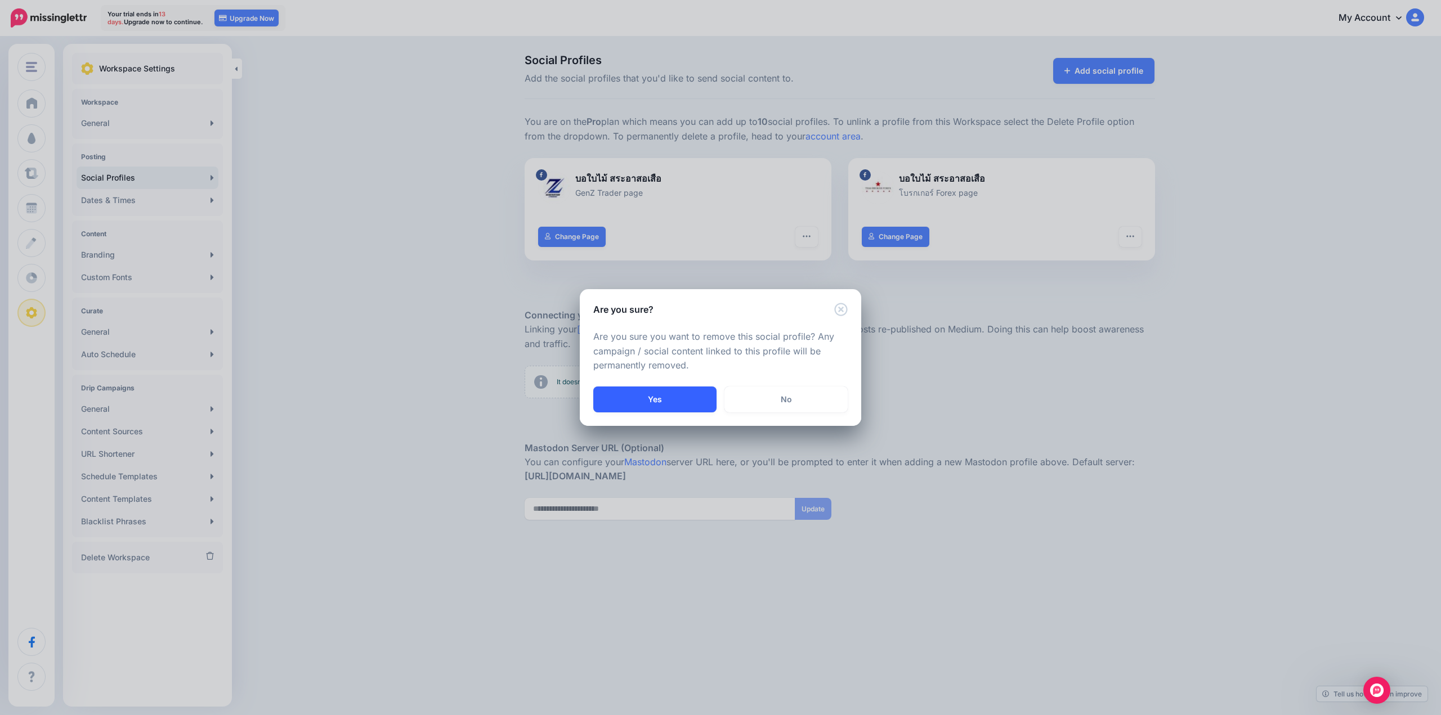
click at [661, 391] on button "Yes" at bounding box center [654, 400] width 123 height 26
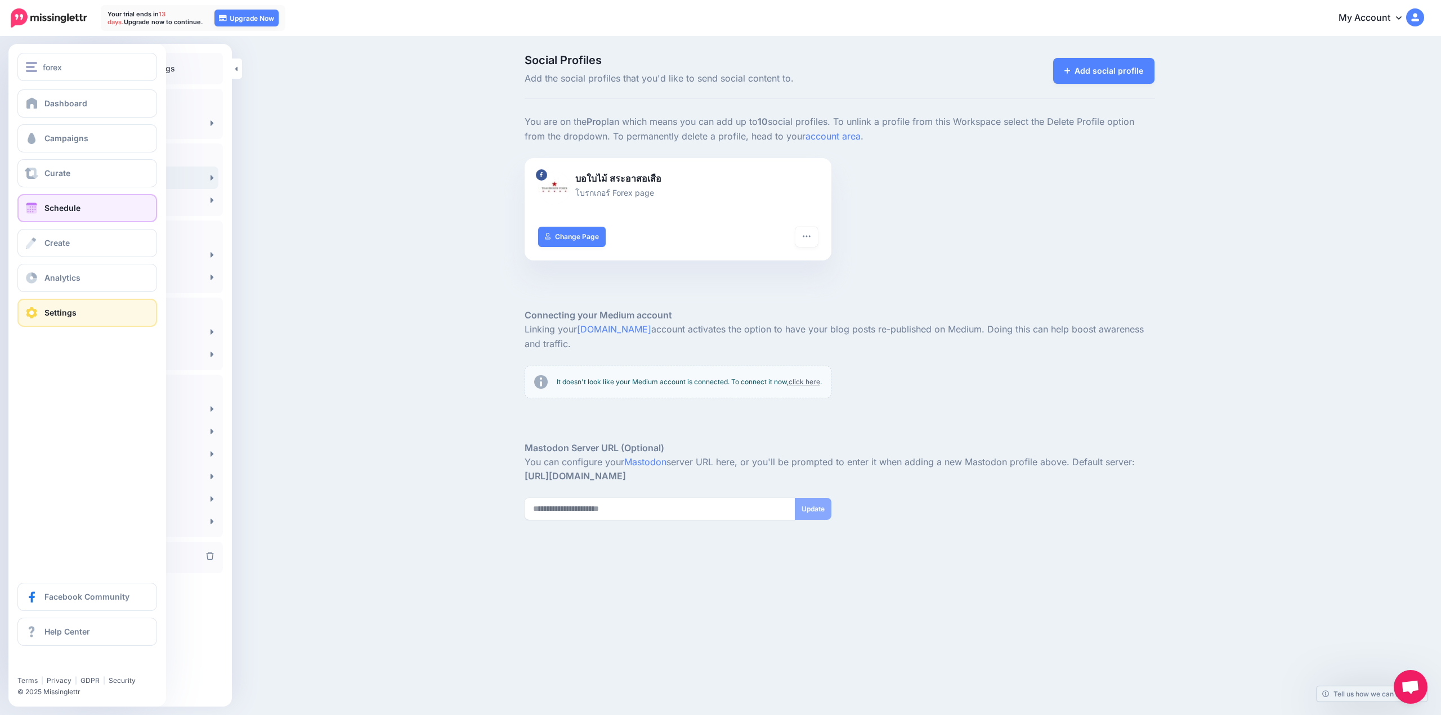
click at [46, 214] on link "Schedule" at bounding box center [87, 208] width 140 height 28
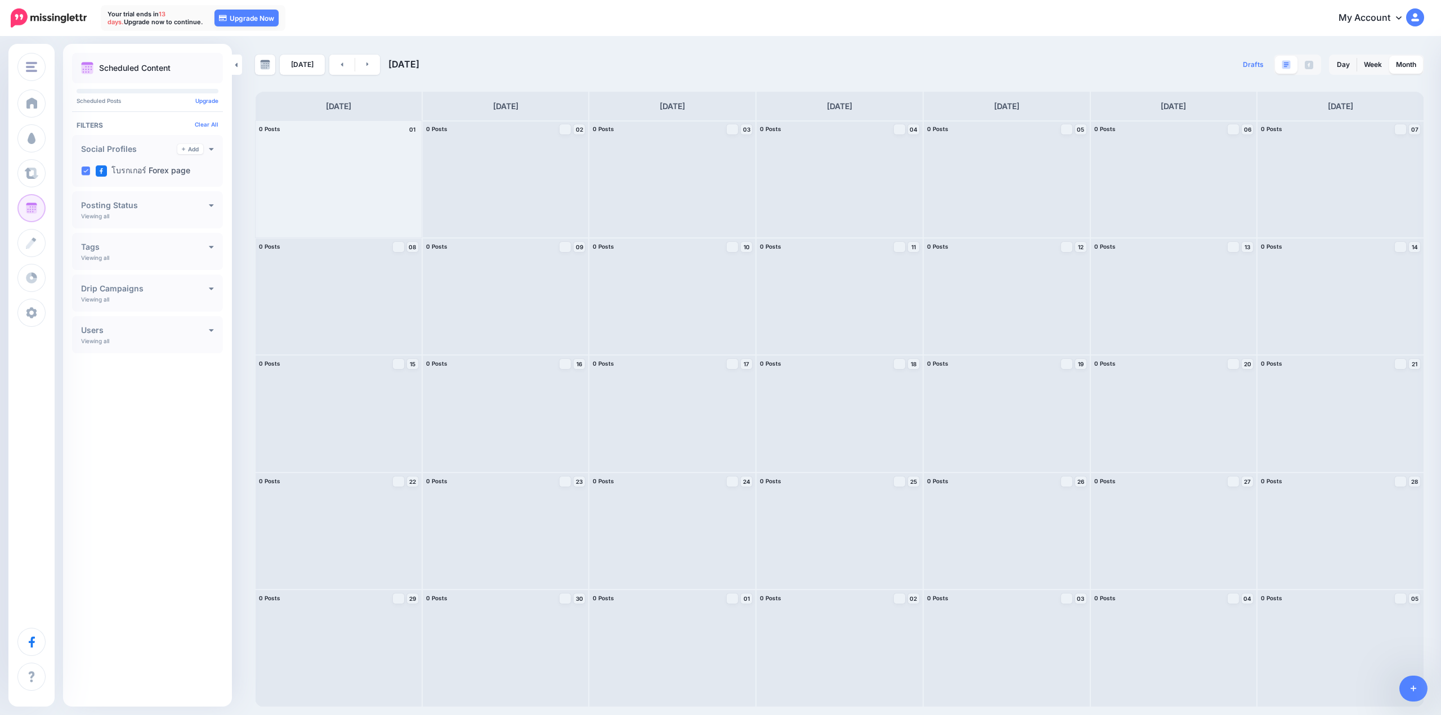
click at [377, 181] on div at bounding box center [338, 179] width 166 height 116
click at [361, 164] on div at bounding box center [338, 179] width 166 height 116
click at [354, 140] on div at bounding box center [338, 179] width 166 height 116
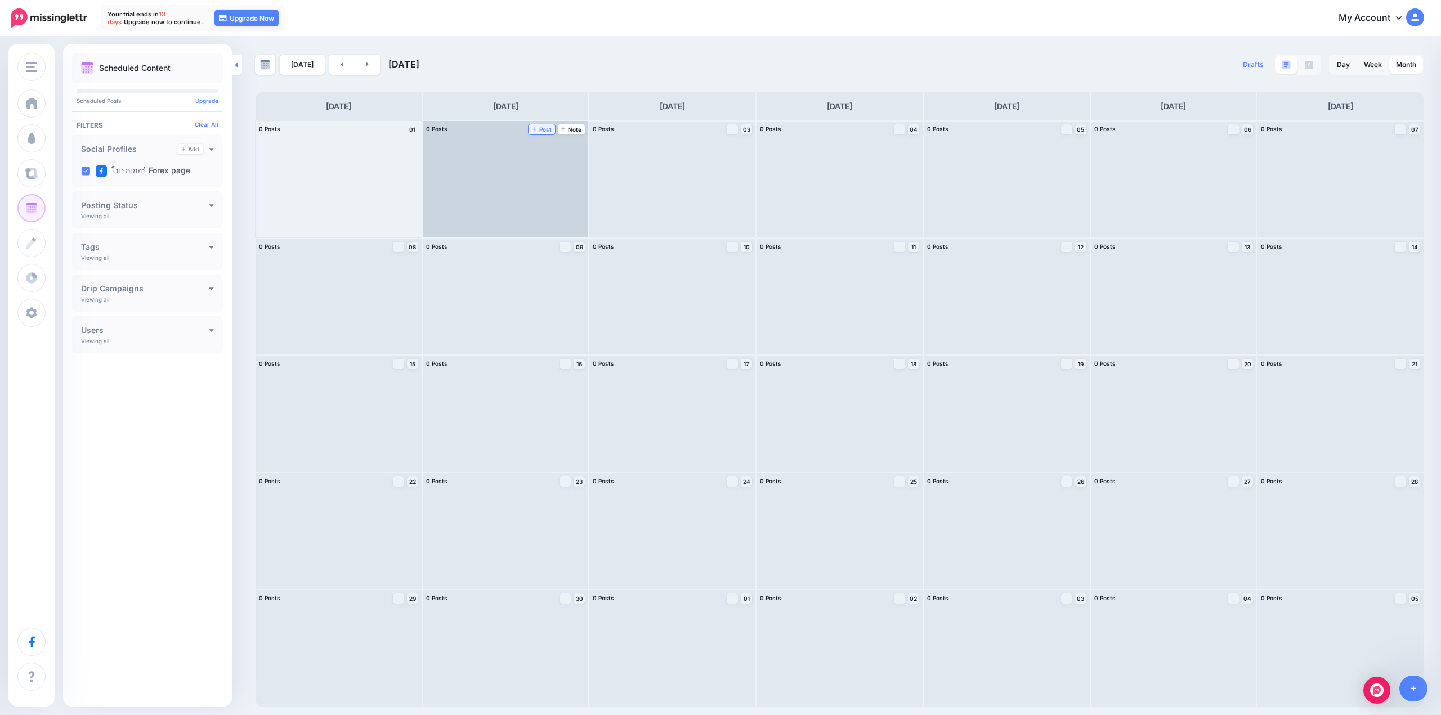
click at [547, 127] on span "Post" at bounding box center [542, 130] width 20 height 6
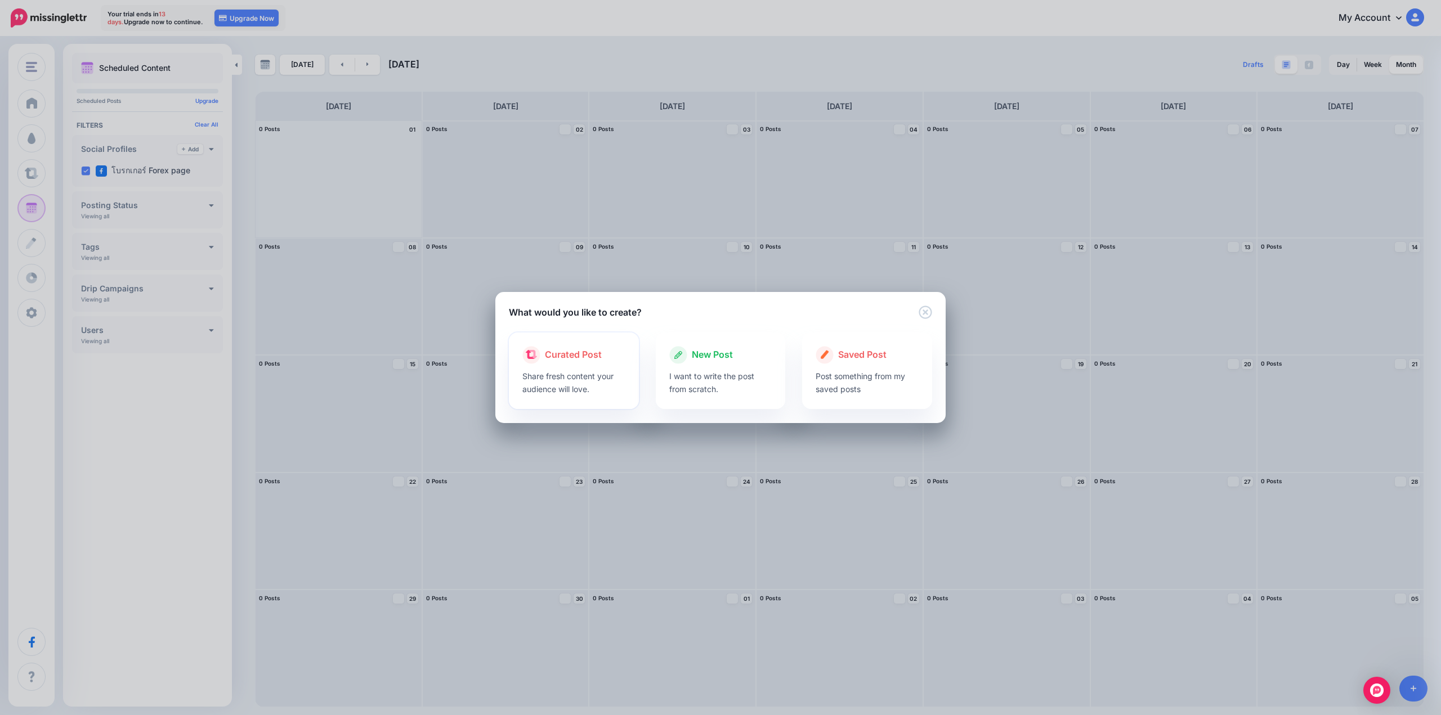
click at [576, 397] on div "Curated Post Share fresh content your audience will love." at bounding box center [574, 371] width 130 height 77
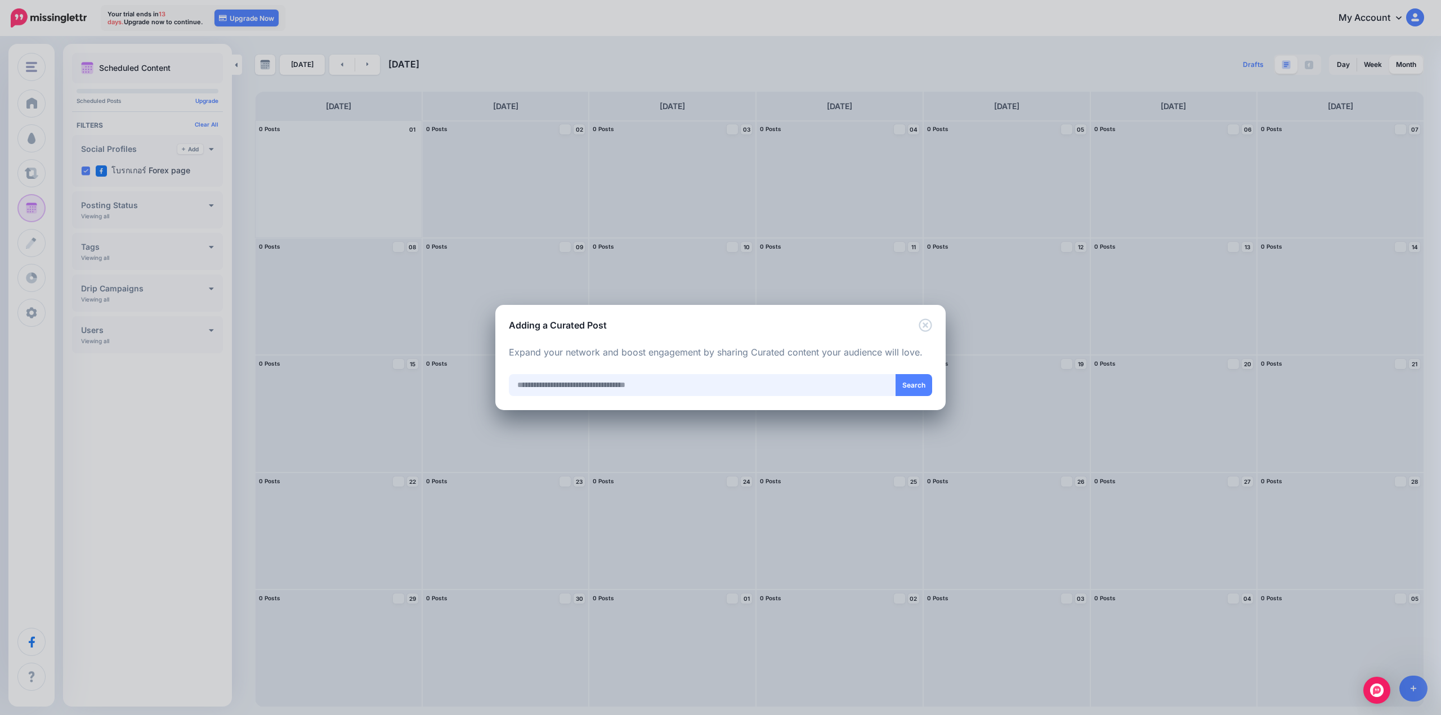
click at [576, 389] on input "text" at bounding box center [702, 385] width 387 height 22
click at [924, 327] on icon "Close" at bounding box center [924, 324] width 13 height 13
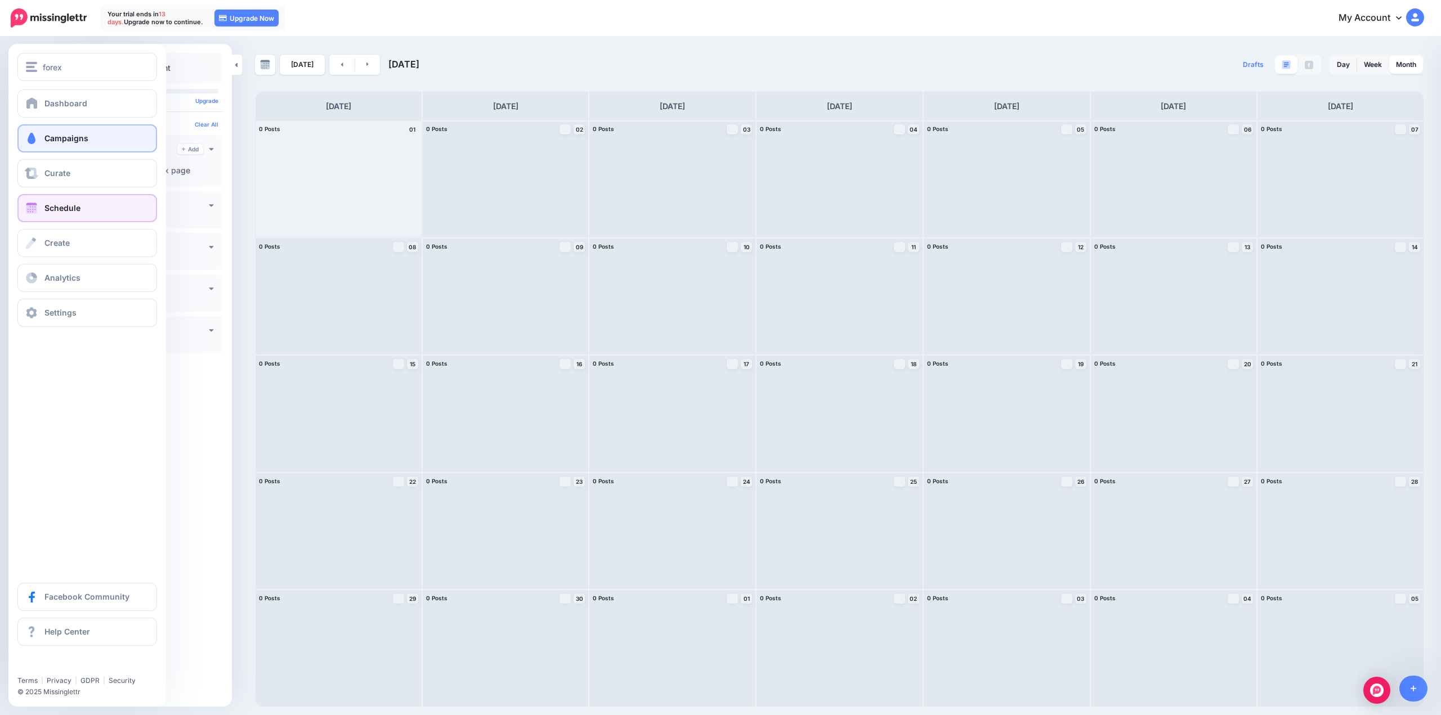
click at [50, 134] on span "Campaigns" at bounding box center [66, 138] width 44 height 10
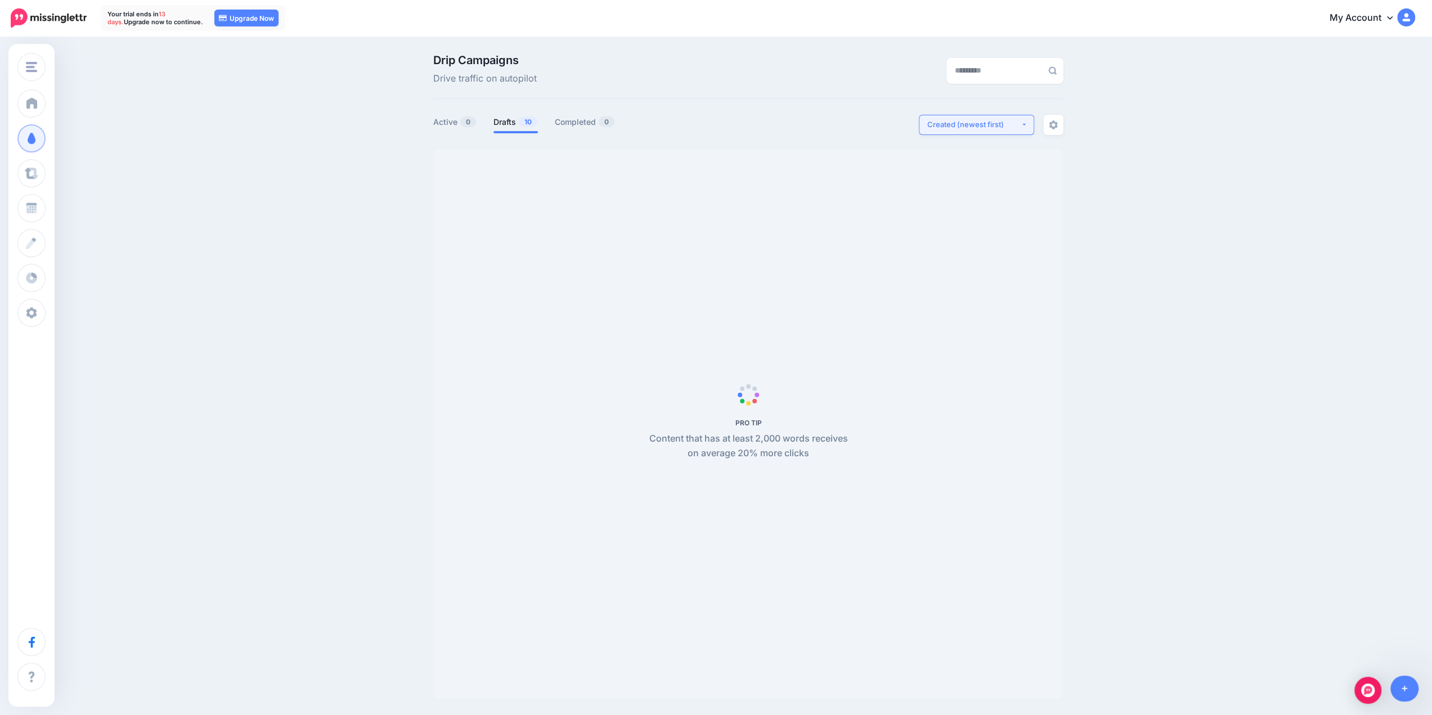
click at [1020, 131] on button "Created (newest first)" at bounding box center [976, 125] width 115 height 20
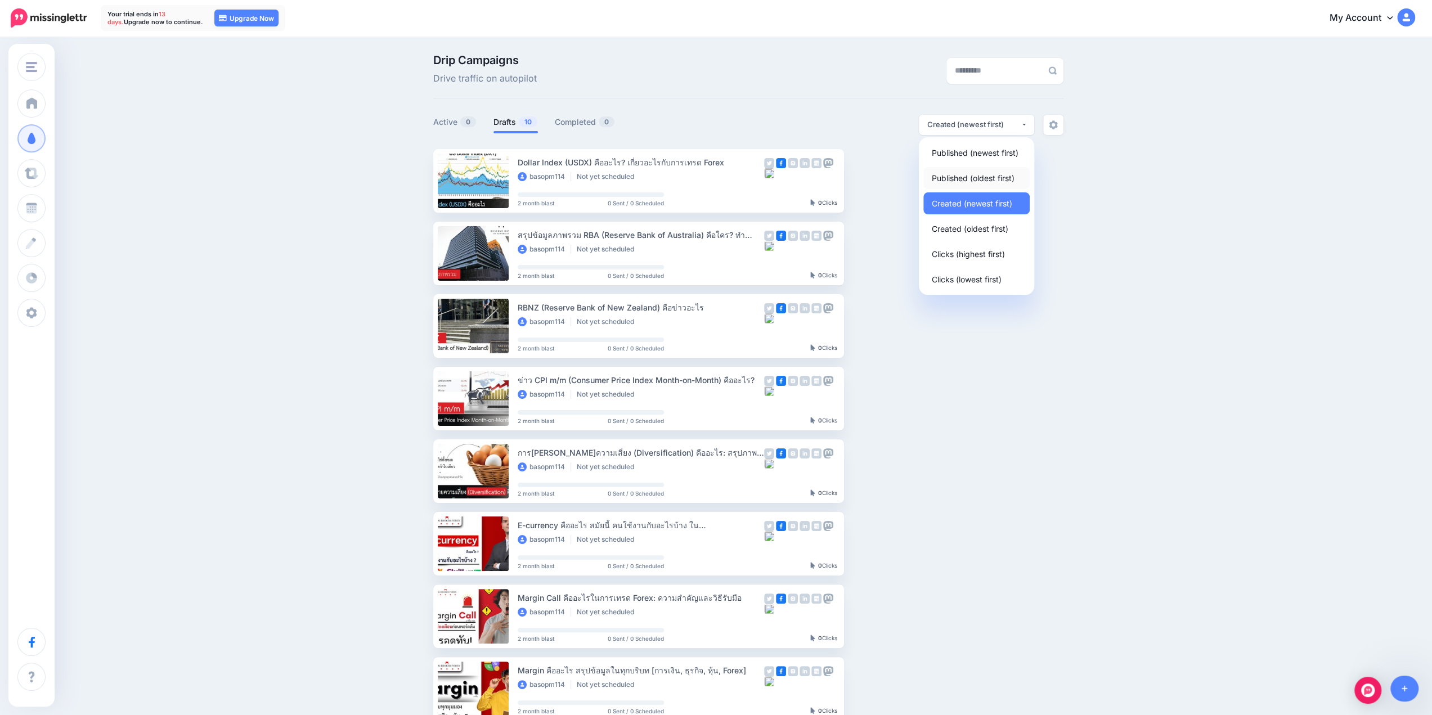
click at [995, 183] on span "Published (oldest first)" at bounding box center [973, 178] width 83 height 14
select select "**********"
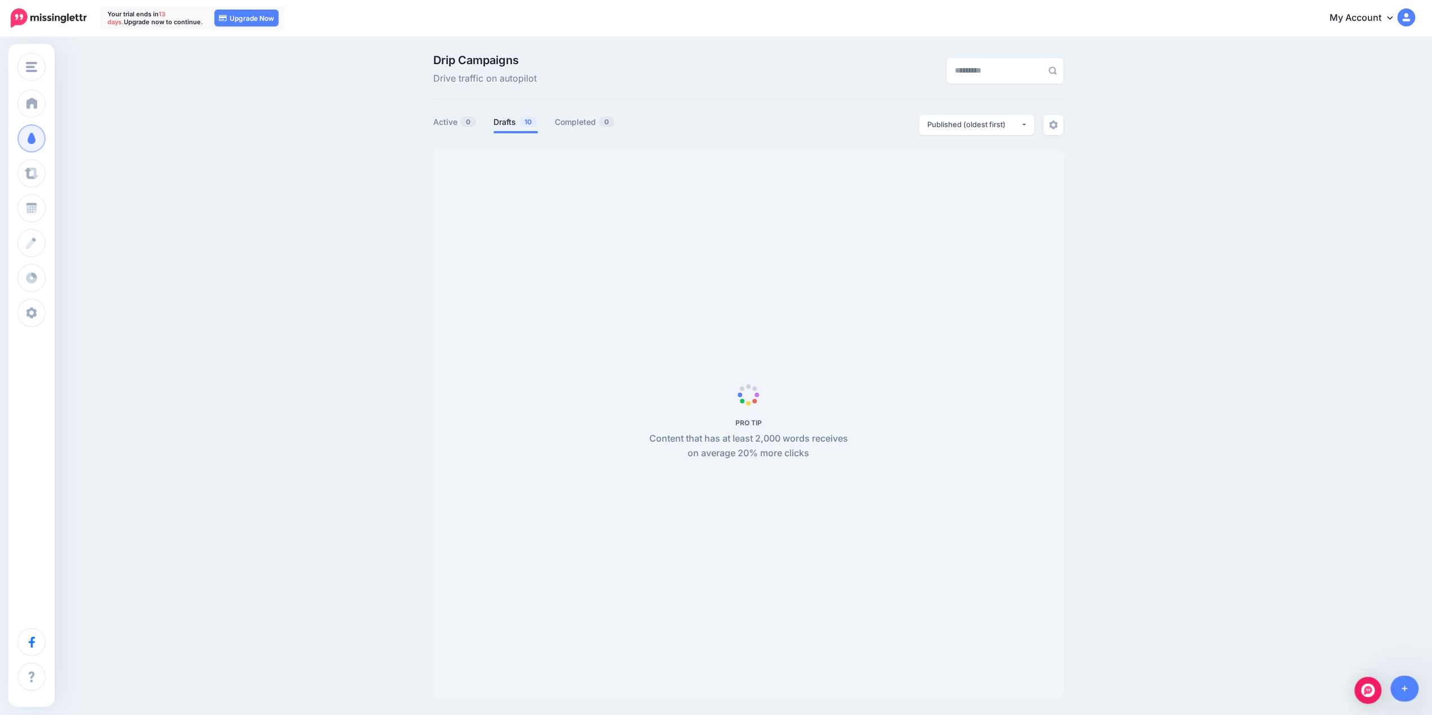
click at [1069, 128] on div "Drip Campaigns Drive traffic on autopilot Active 0 10" at bounding box center [748, 377] width 647 height 644
click at [1054, 123] on img at bounding box center [1053, 124] width 9 height 9
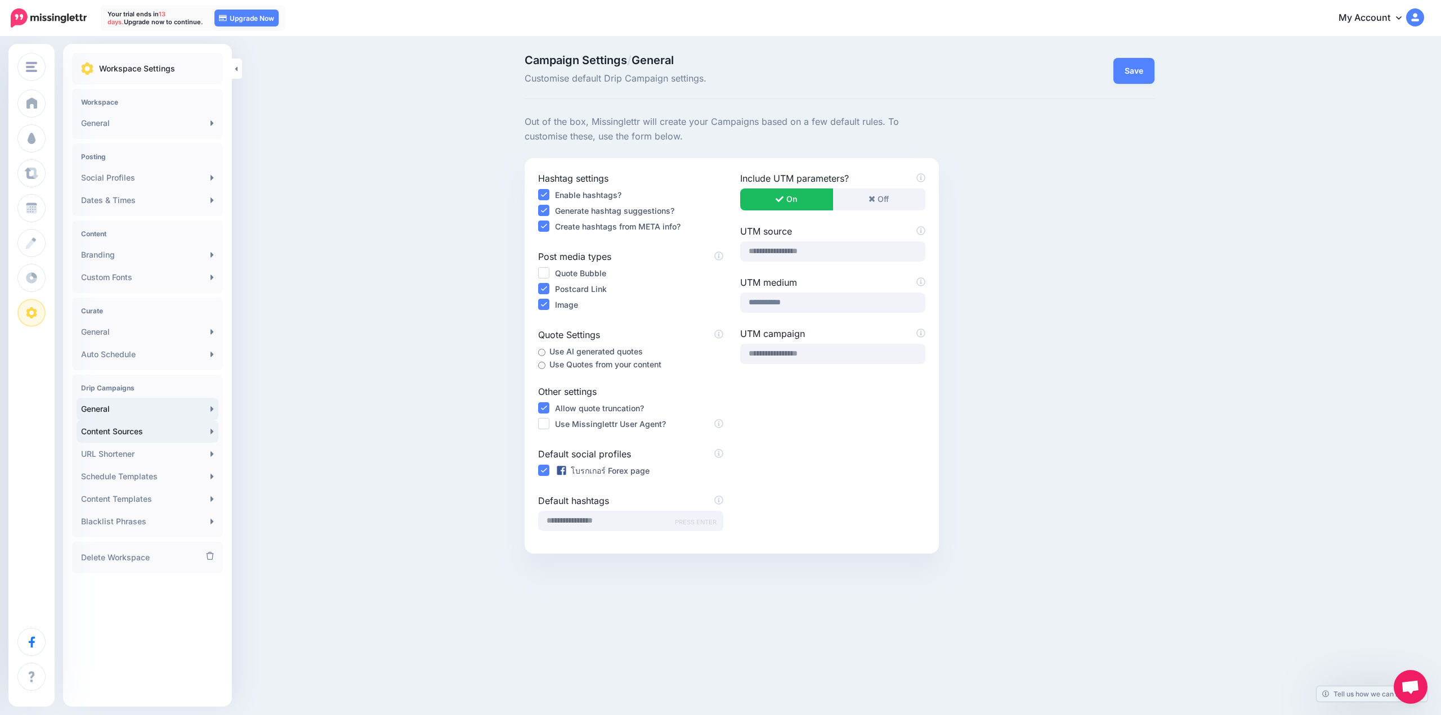
click at [155, 436] on link "Content Sources" at bounding box center [148, 431] width 142 height 23
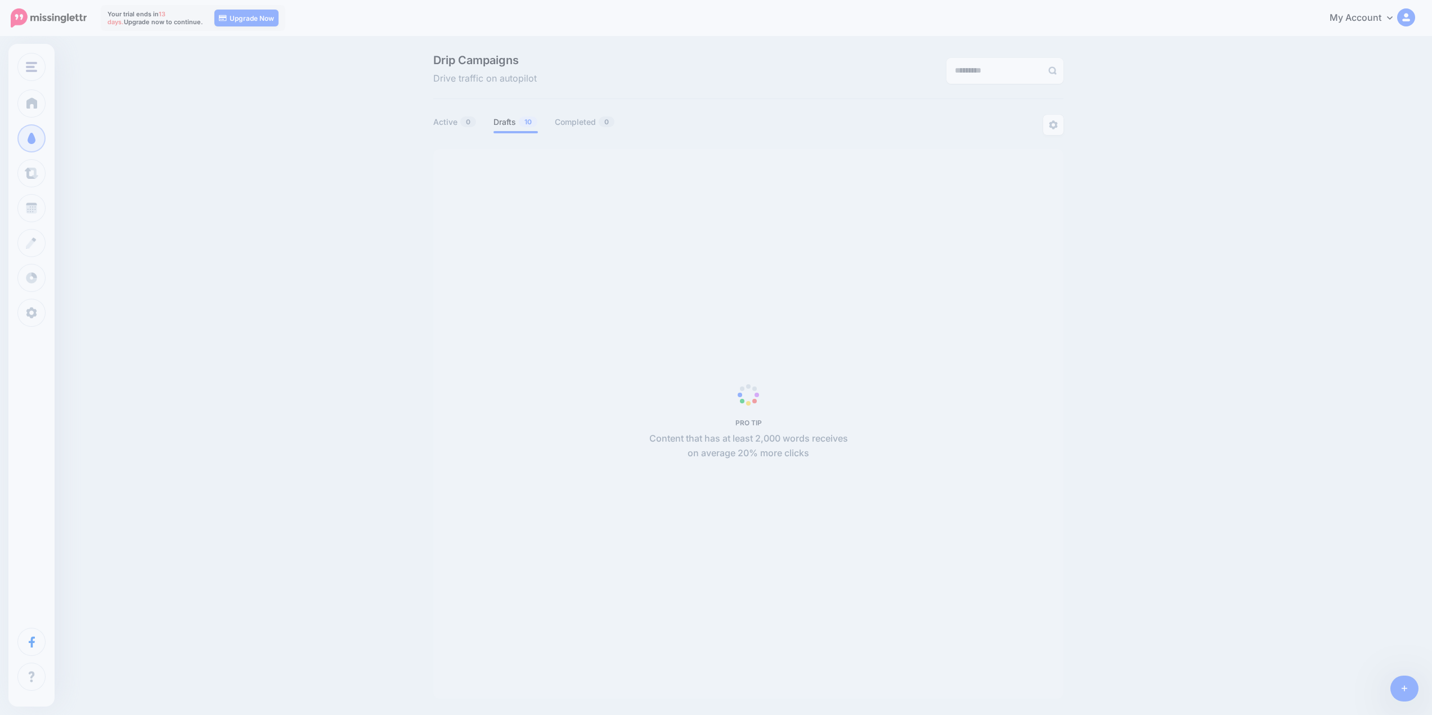
select select "**********"
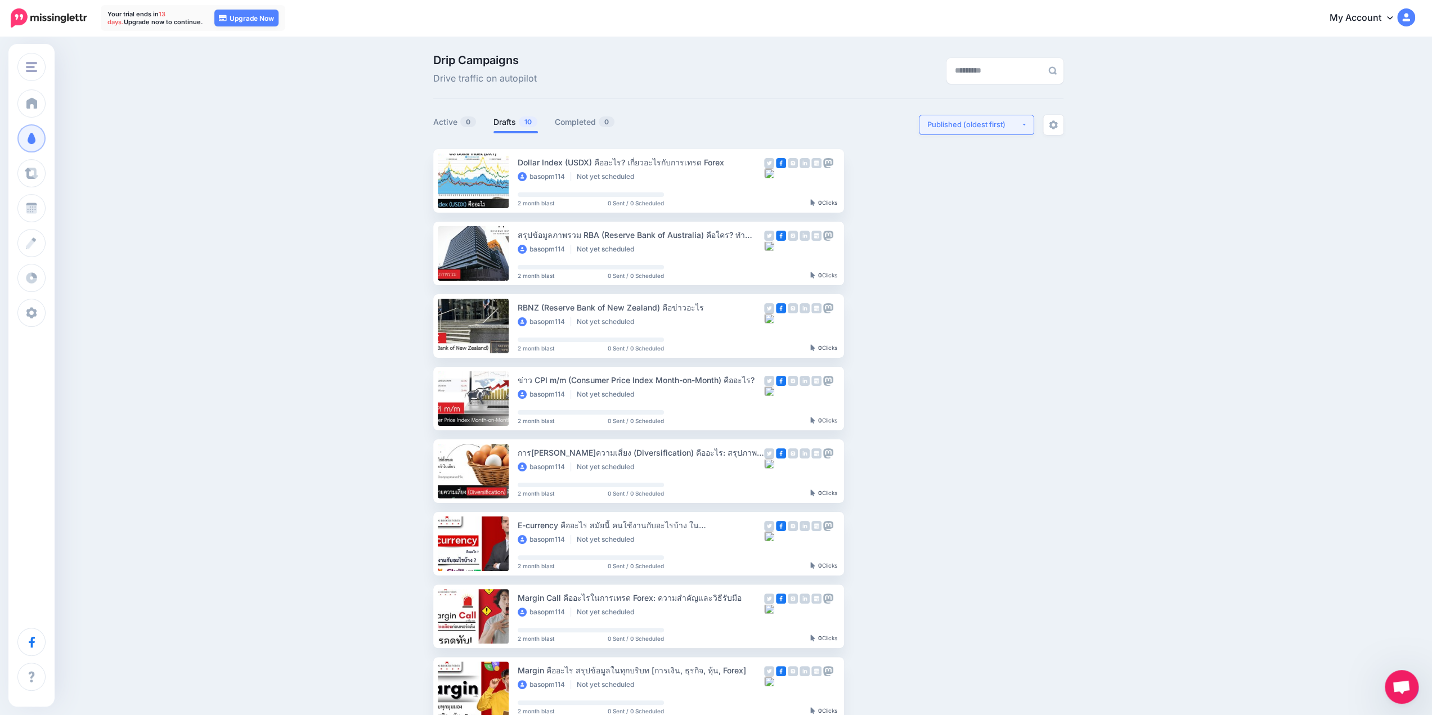
click at [948, 123] on div "Published (oldest first)" at bounding box center [973, 124] width 93 height 11
click at [1057, 124] on img at bounding box center [1053, 124] width 9 height 9
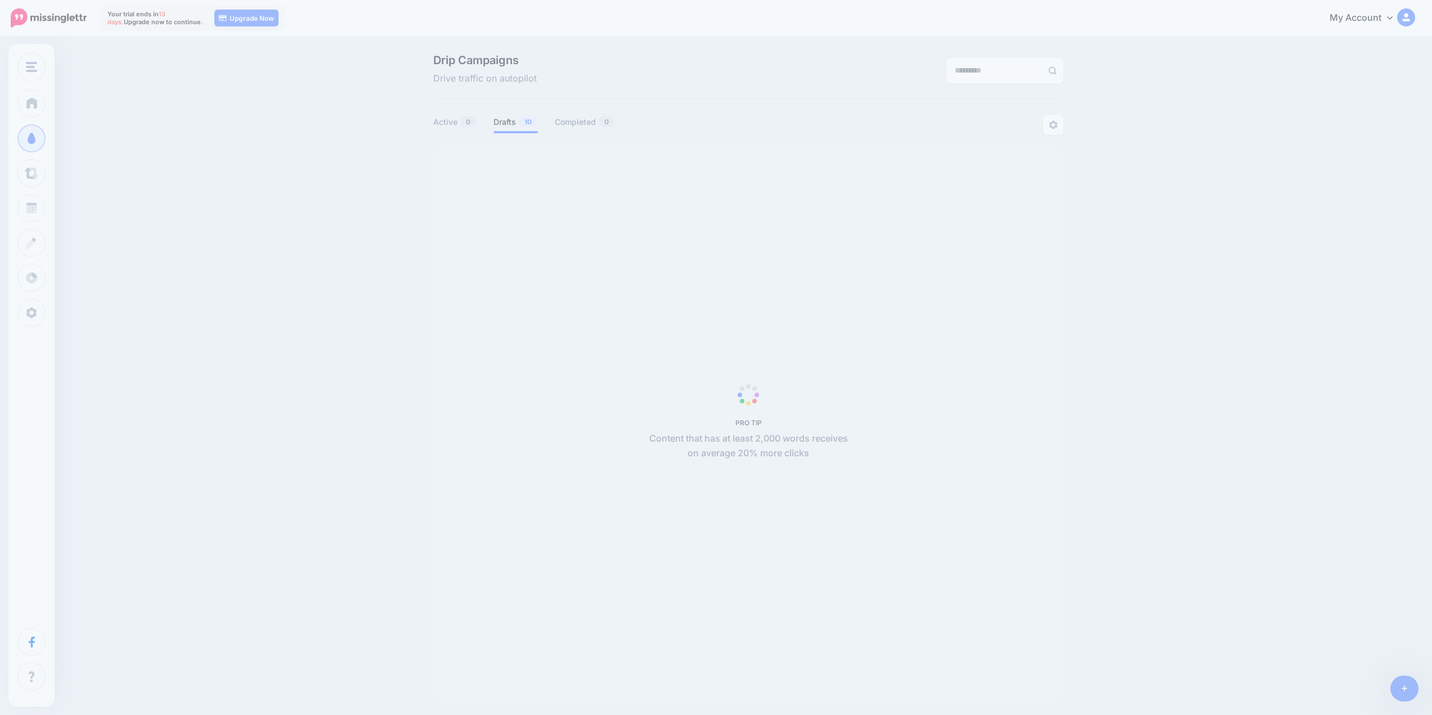
select select "**********"
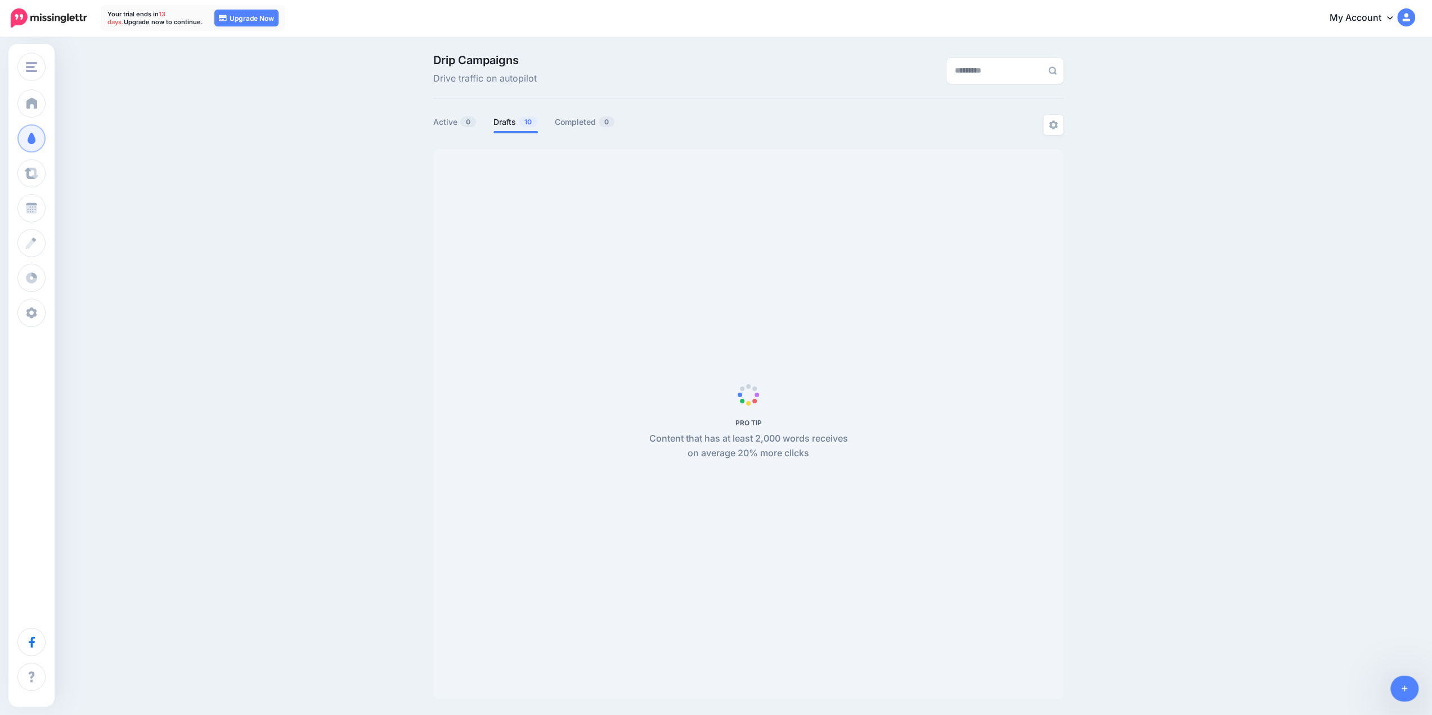
select select "**********"
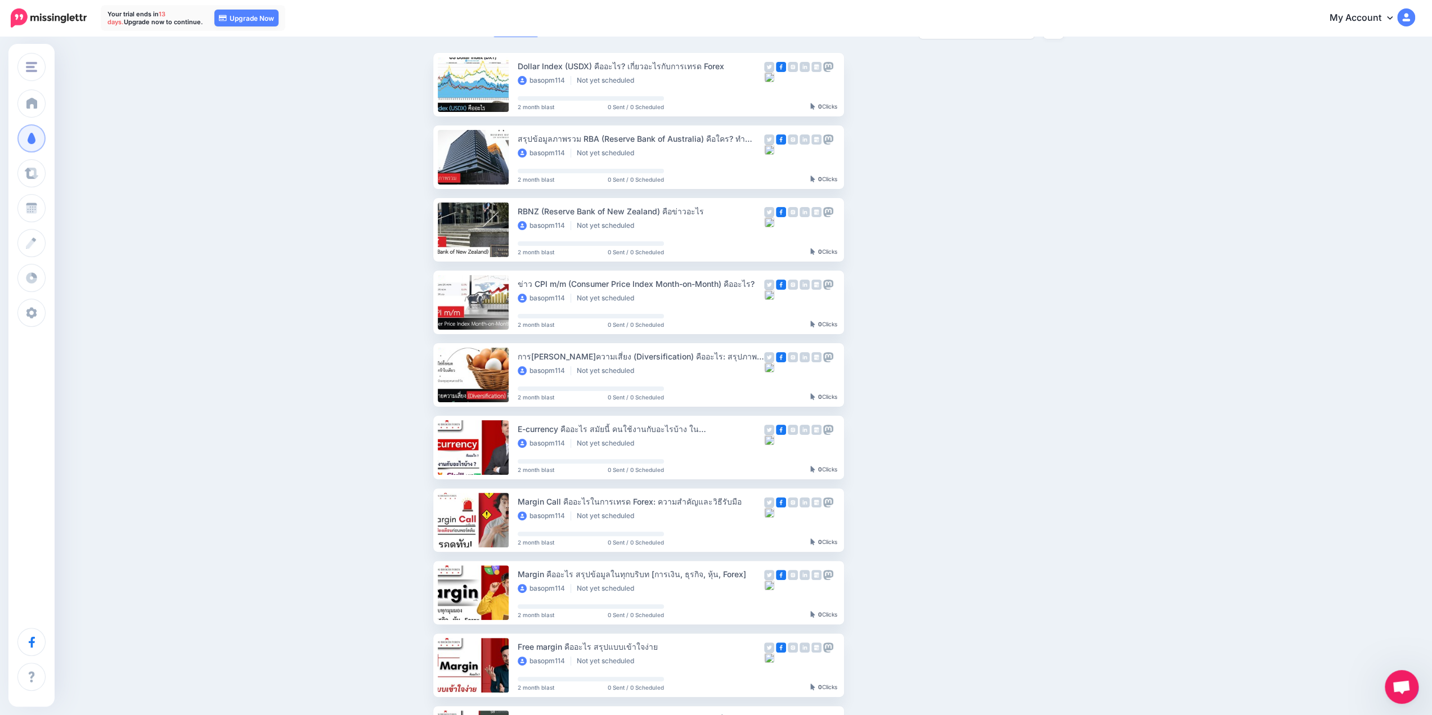
scroll to position [313, 0]
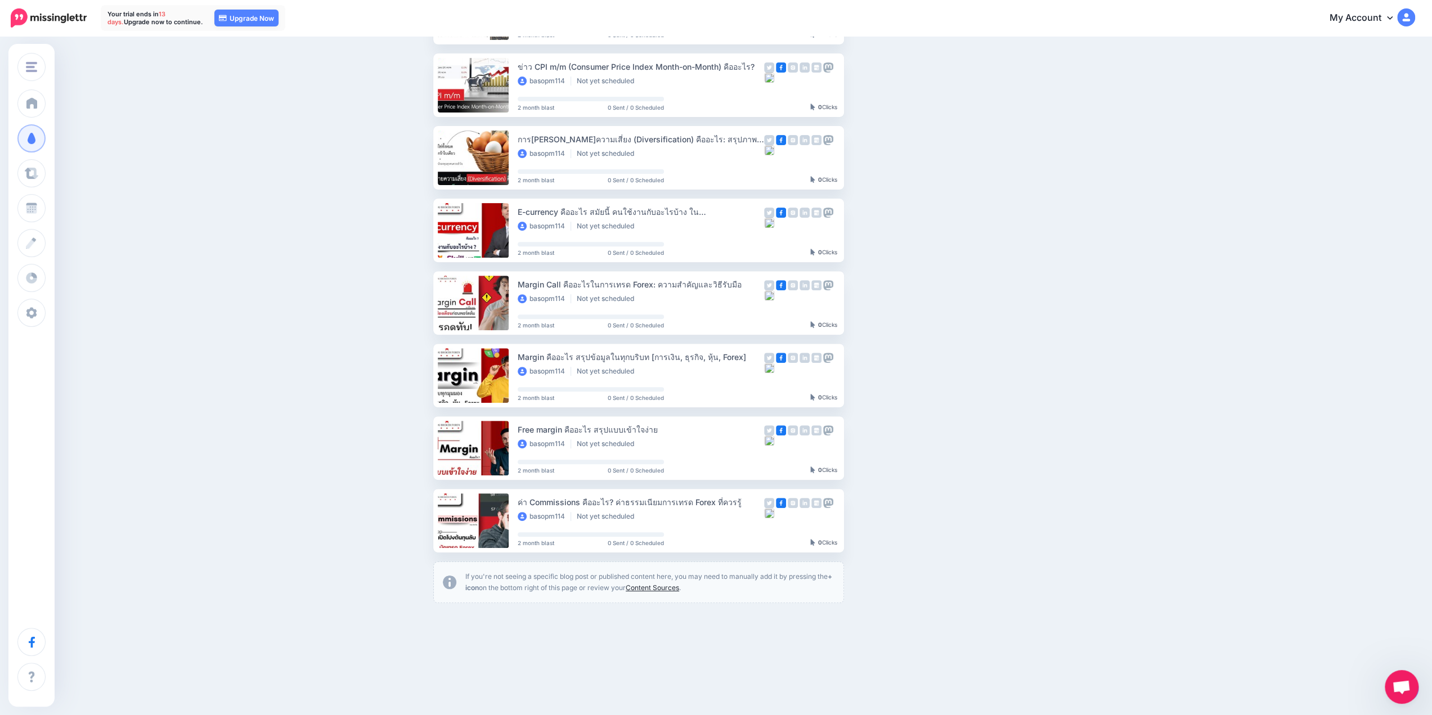
click at [679, 588] on link "Content Sources" at bounding box center [652, 588] width 53 height 8
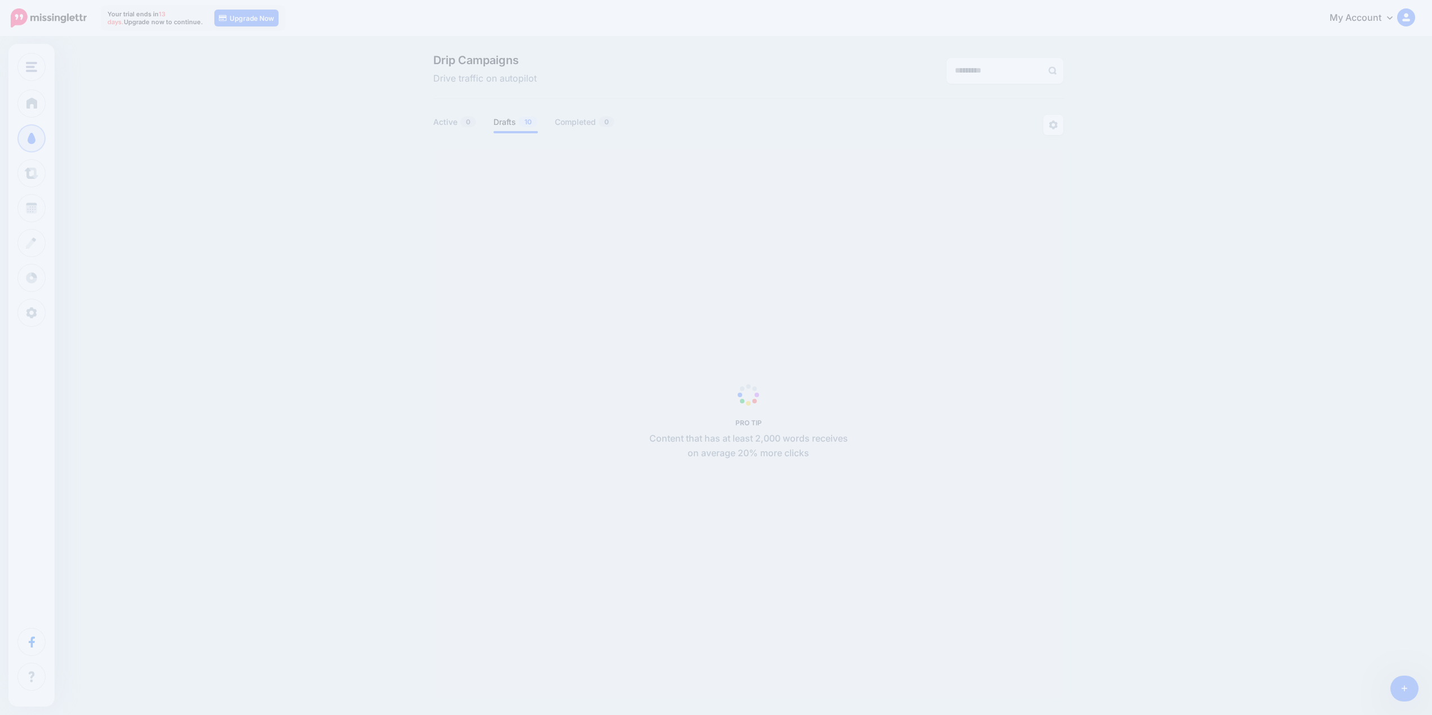
select select "**********"
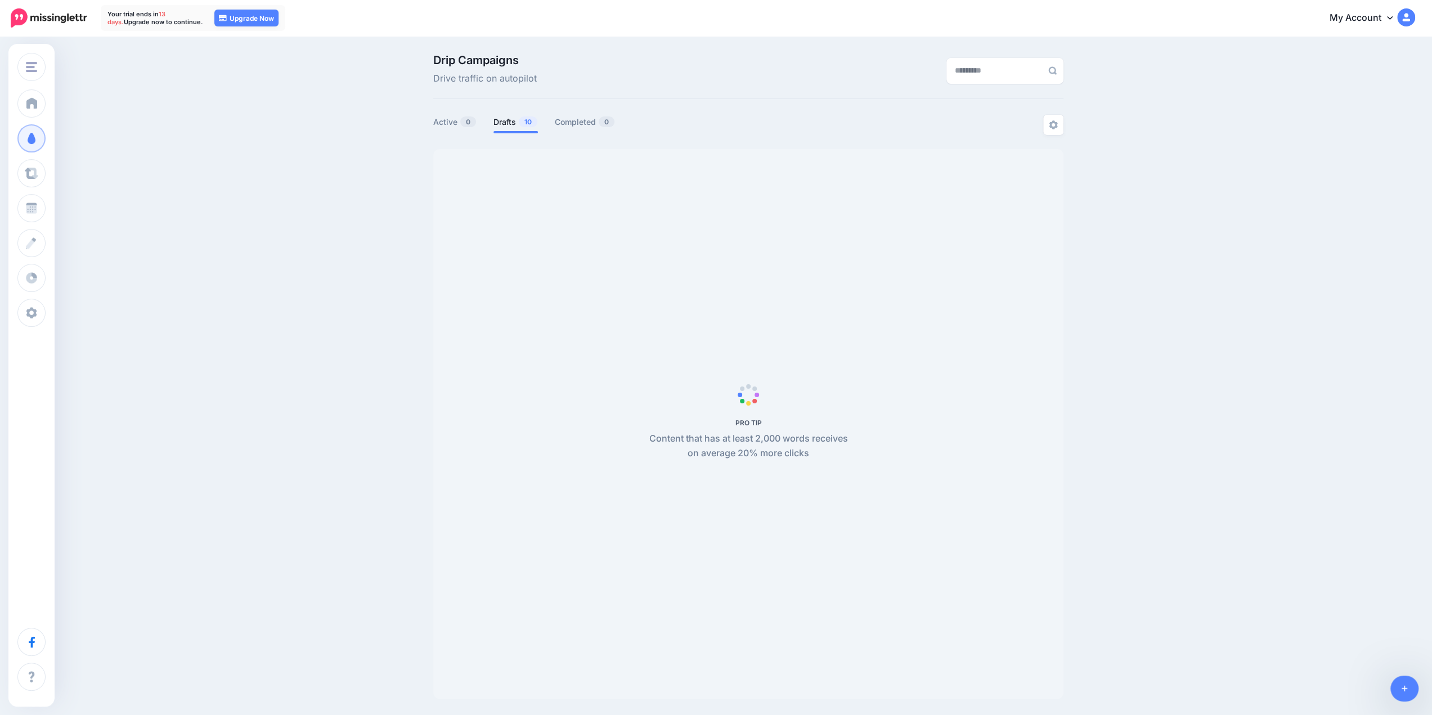
scroll to position [96, 0]
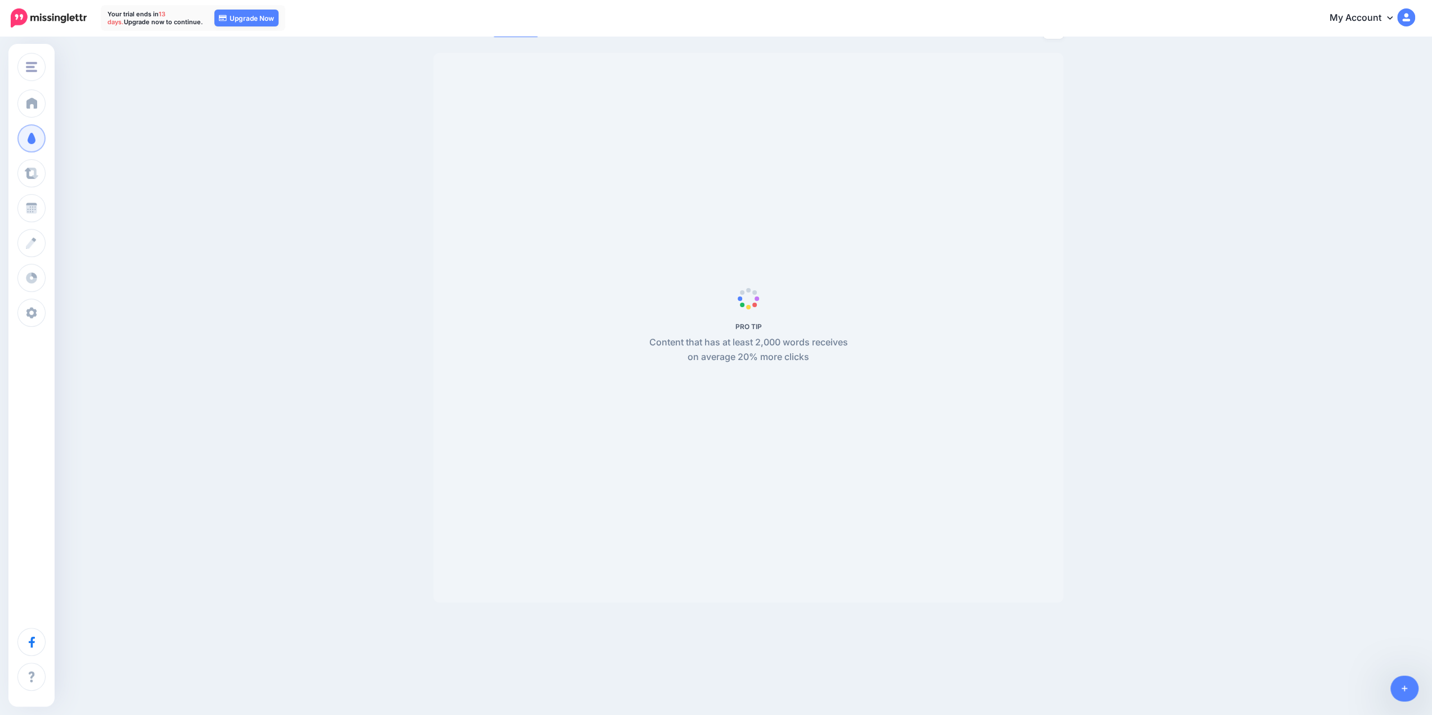
select select "**********"
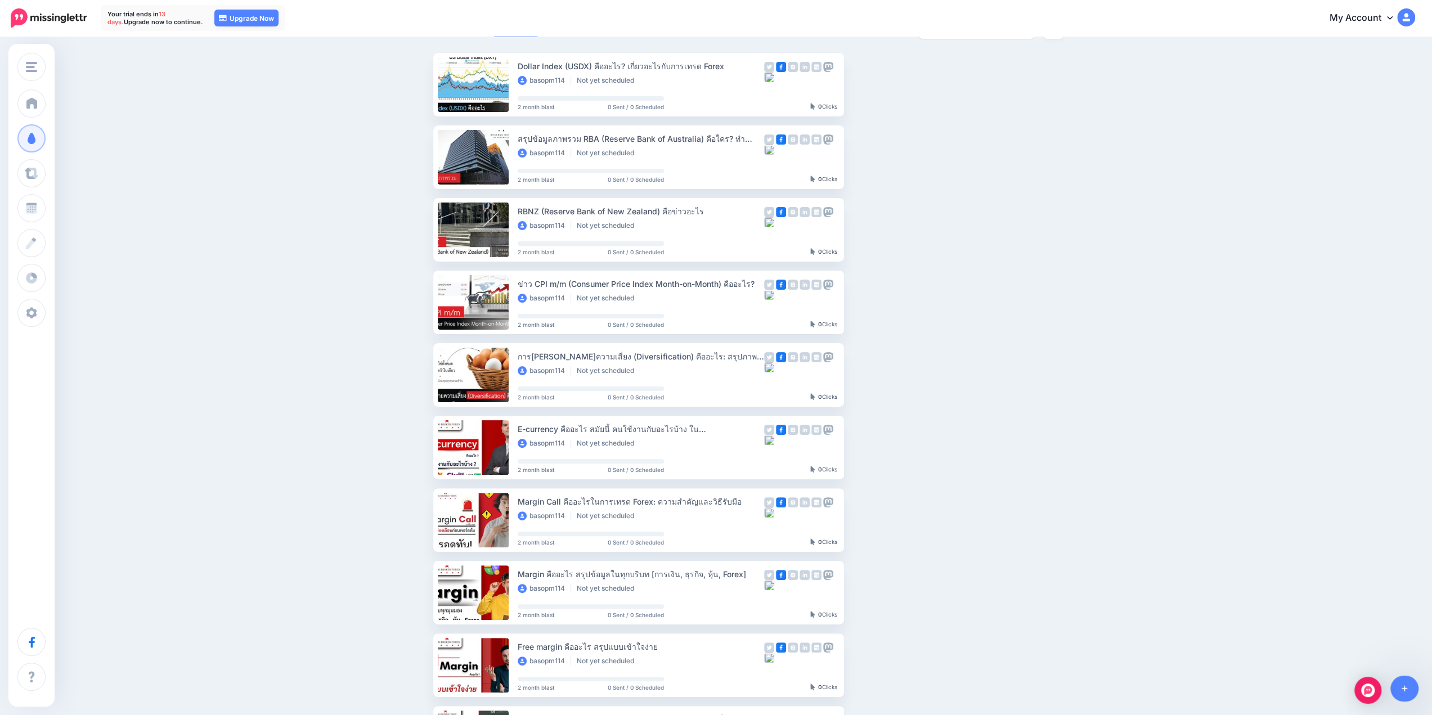
scroll to position [313, 0]
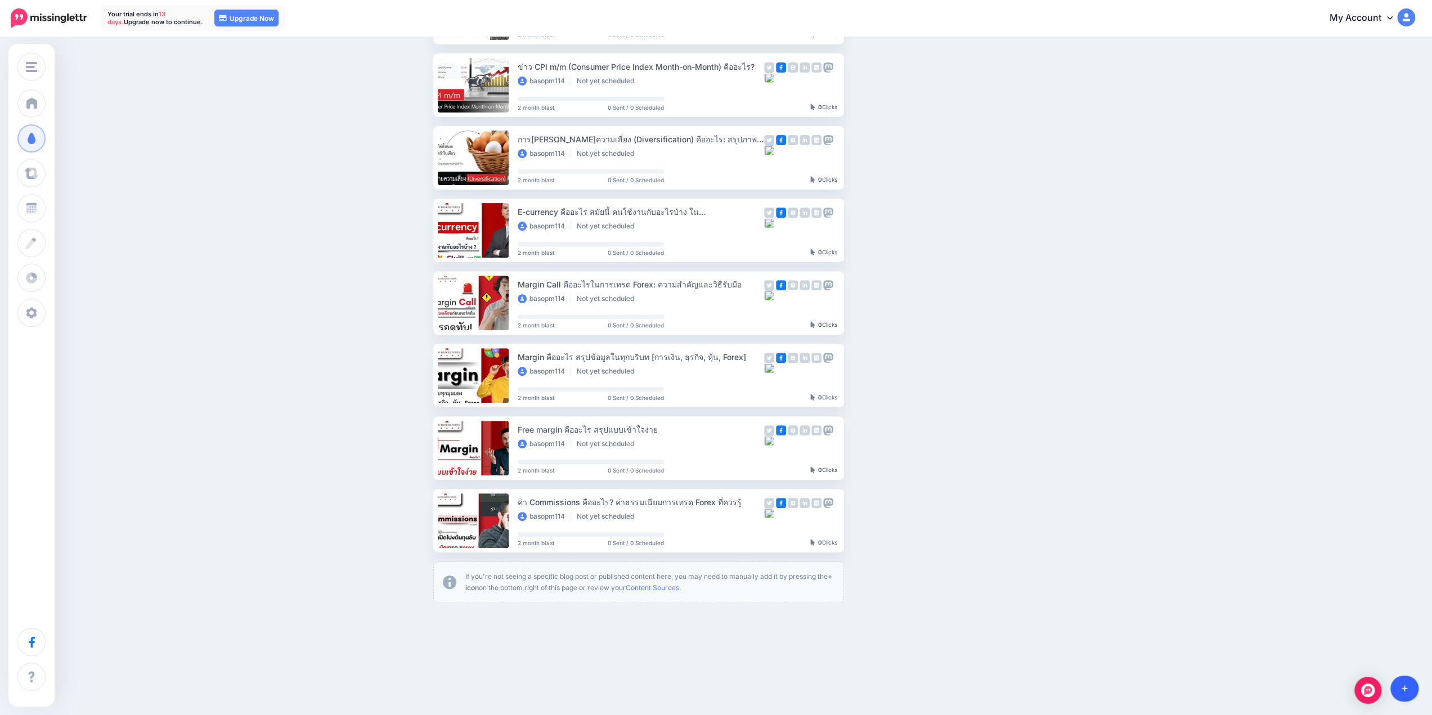
click at [1410, 684] on link at bounding box center [1404, 689] width 29 height 26
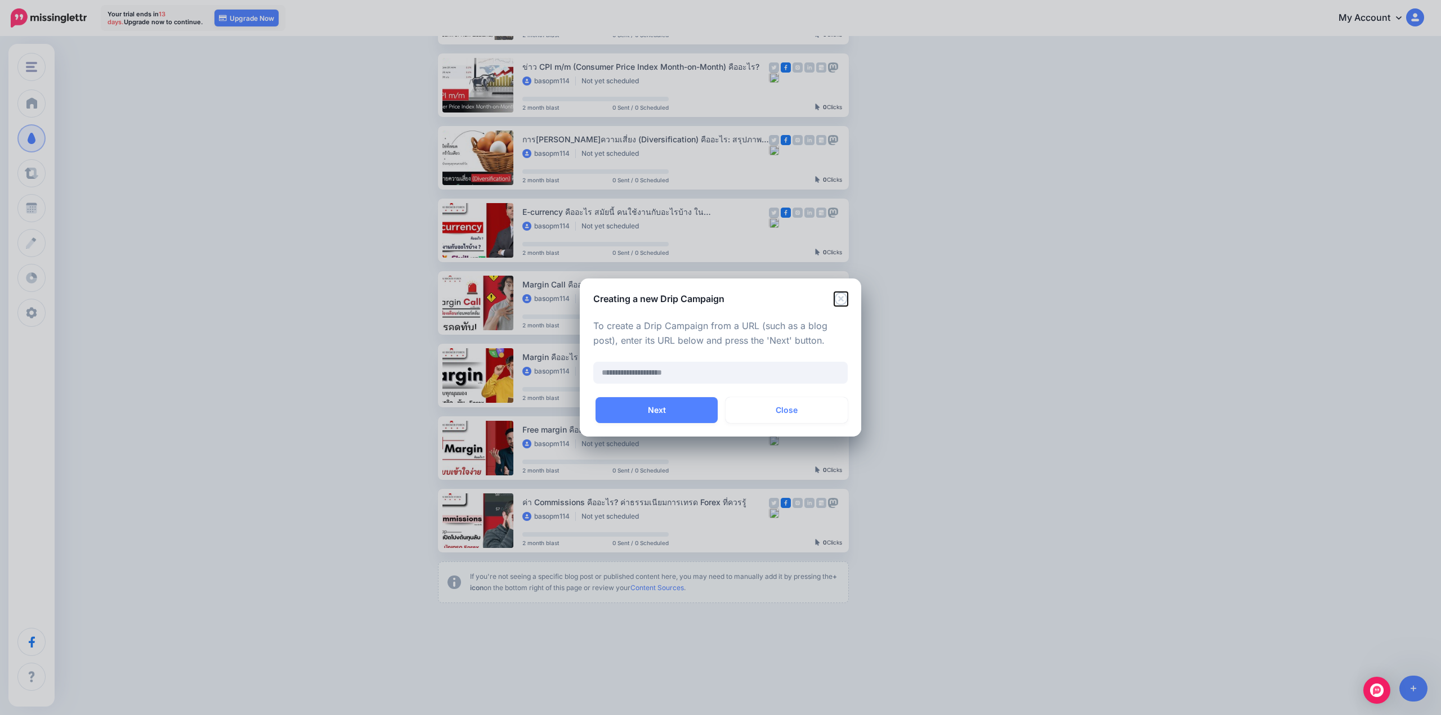
click at [841, 298] on icon "Close" at bounding box center [840, 298] width 13 height 13
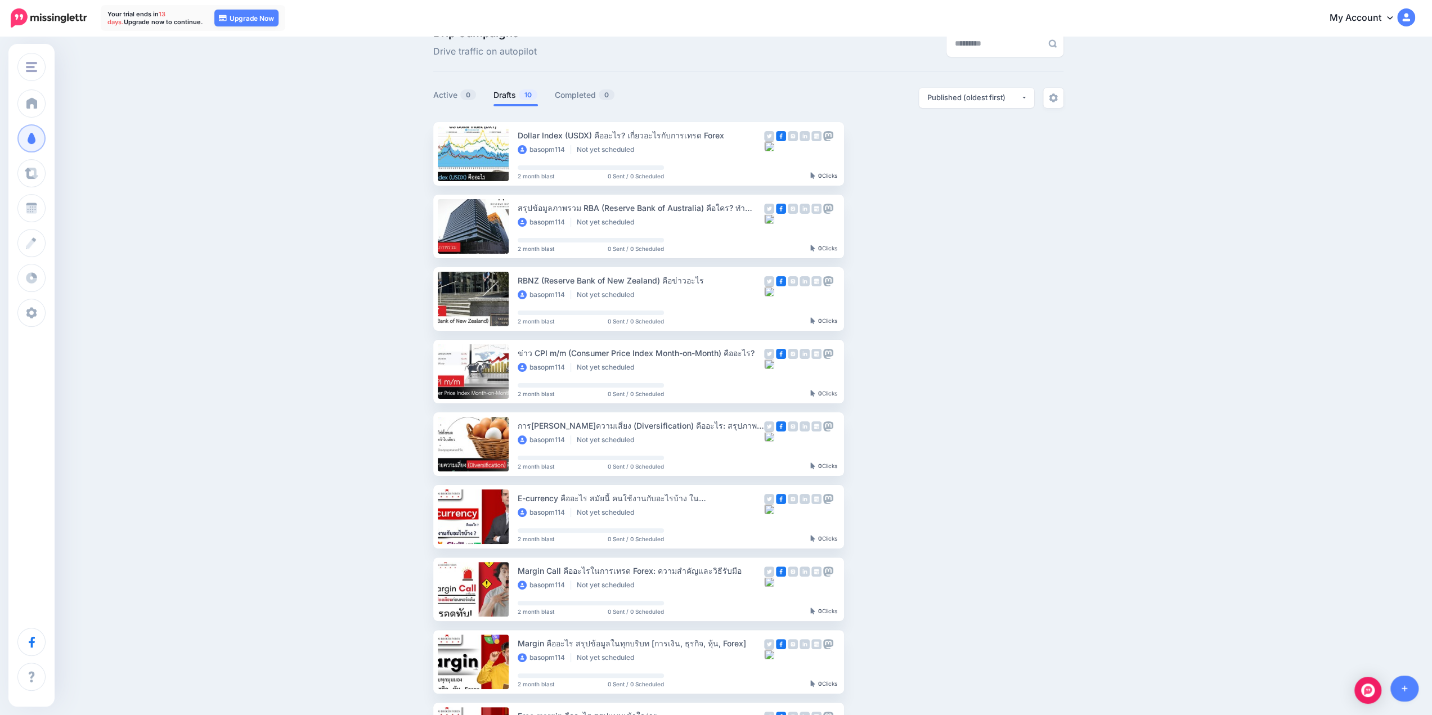
scroll to position [0, 0]
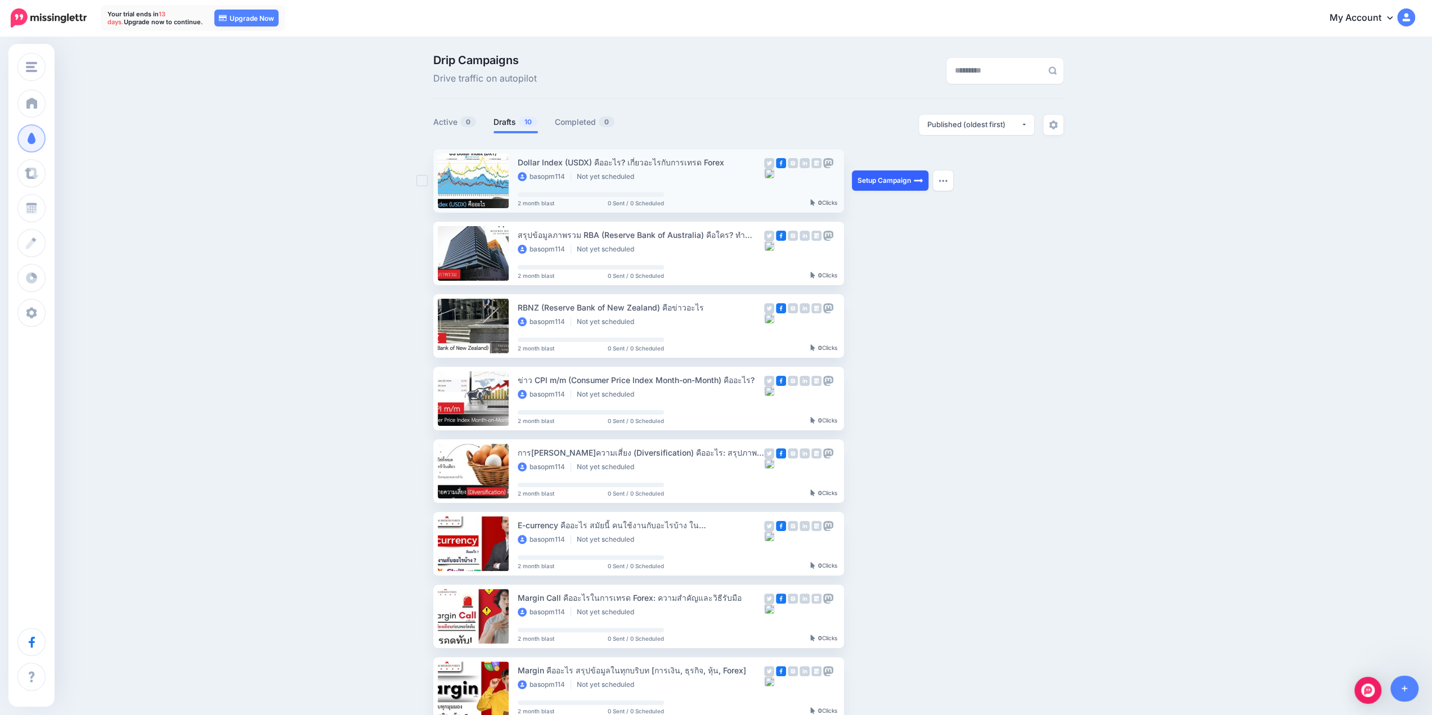
click at [894, 182] on link "Setup Campaign" at bounding box center [890, 181] width 77 height 20
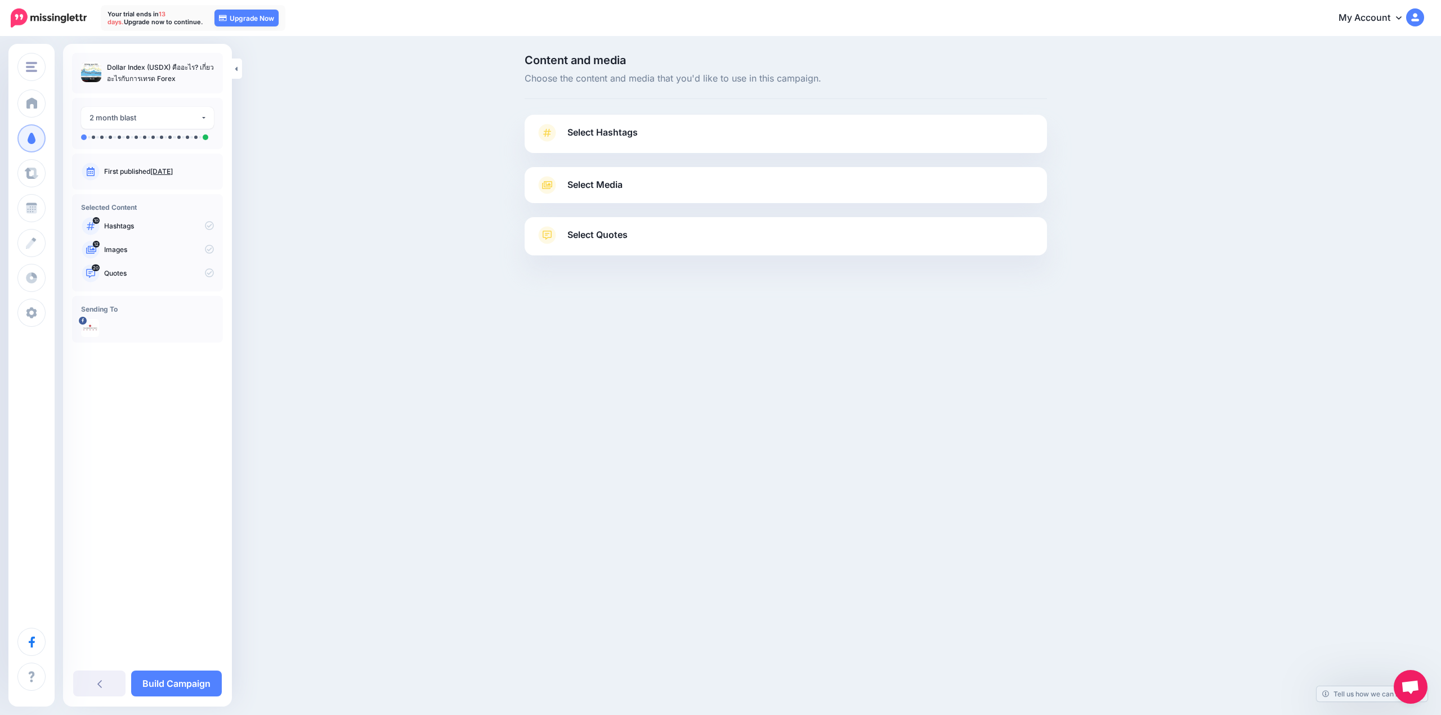
click at [552, 130] on icon at bounding box center [547, 133] width 16 height 18
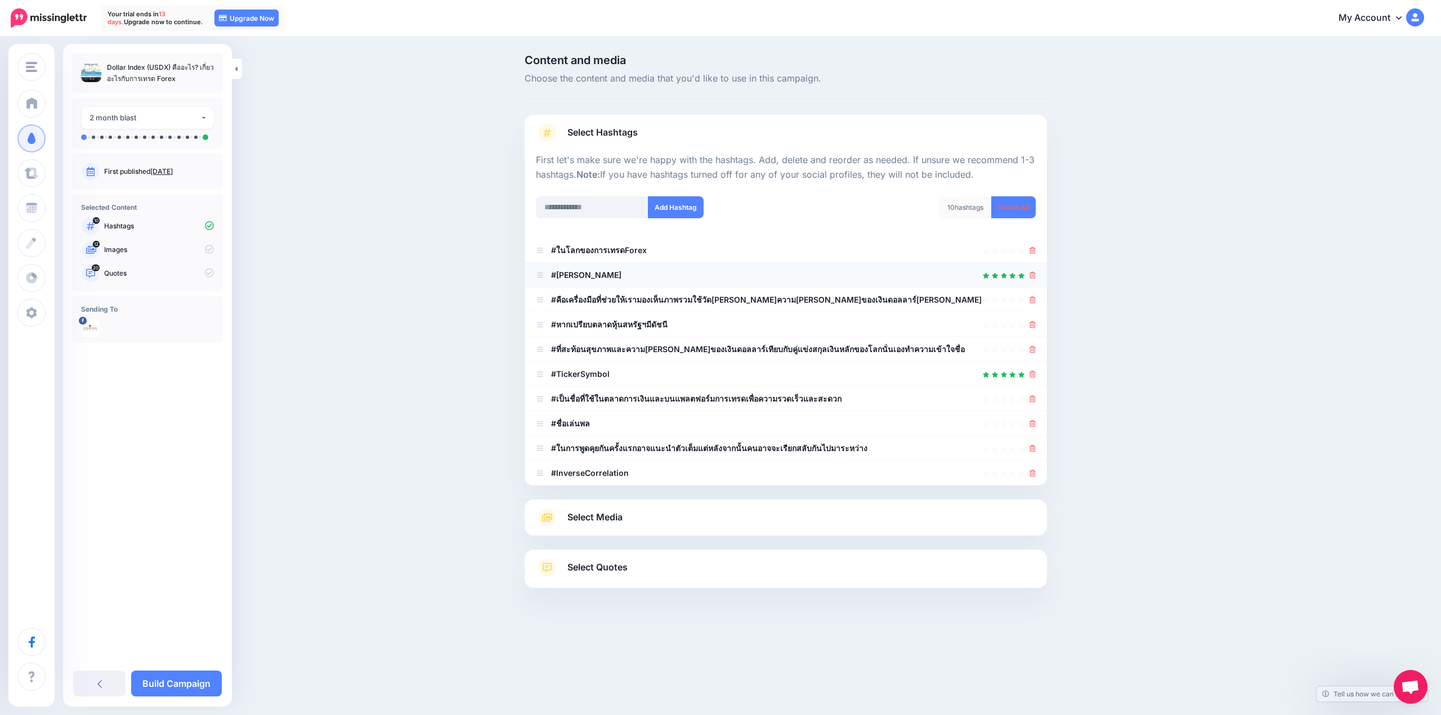
click at [536, 273] on icon at bounding box center [540, 275] width 8 height 7
click at [1033, 252] on icon at bounding box center [1032, 250] width 6 height 7
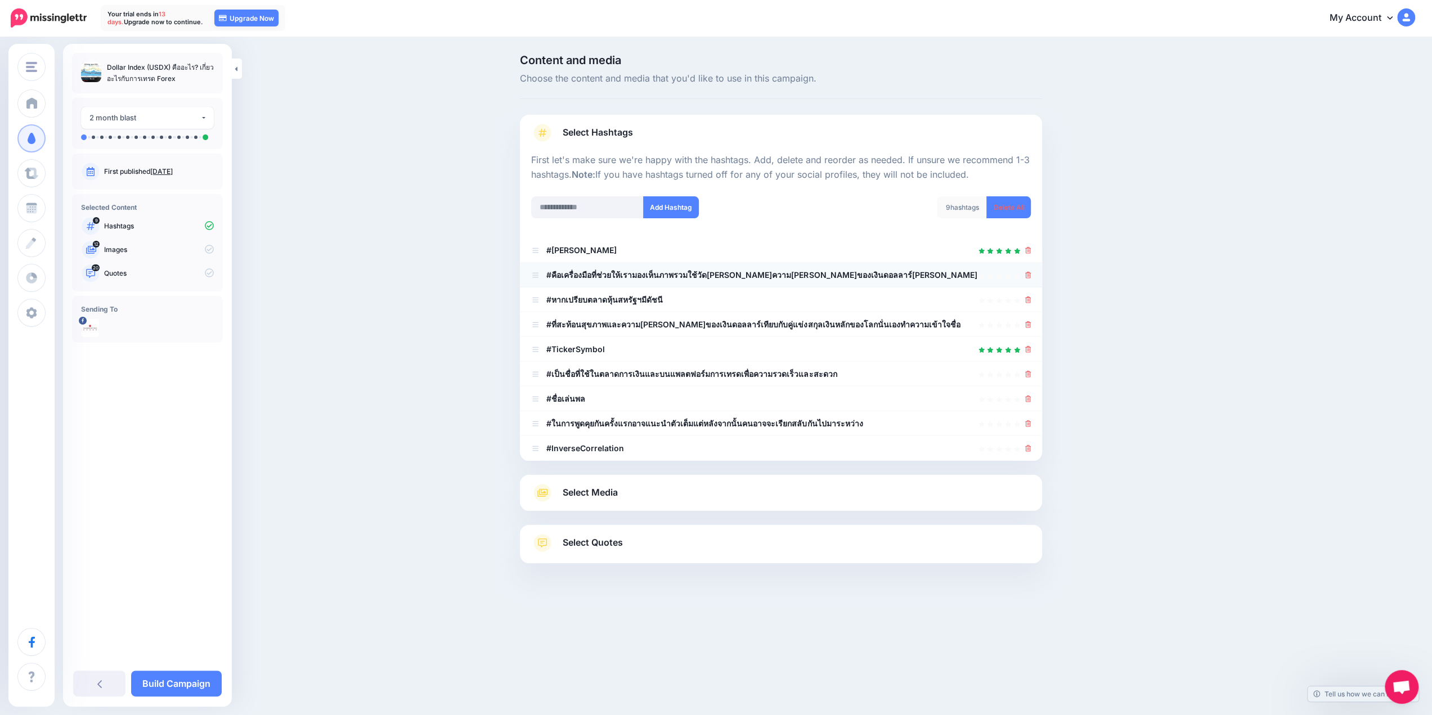
click at [1031, 280] on div at bounding box center [1028, 275] width 6 height 14
click at [1031, 275] on icon at bounding box center [1028, 275] width 6 height 7
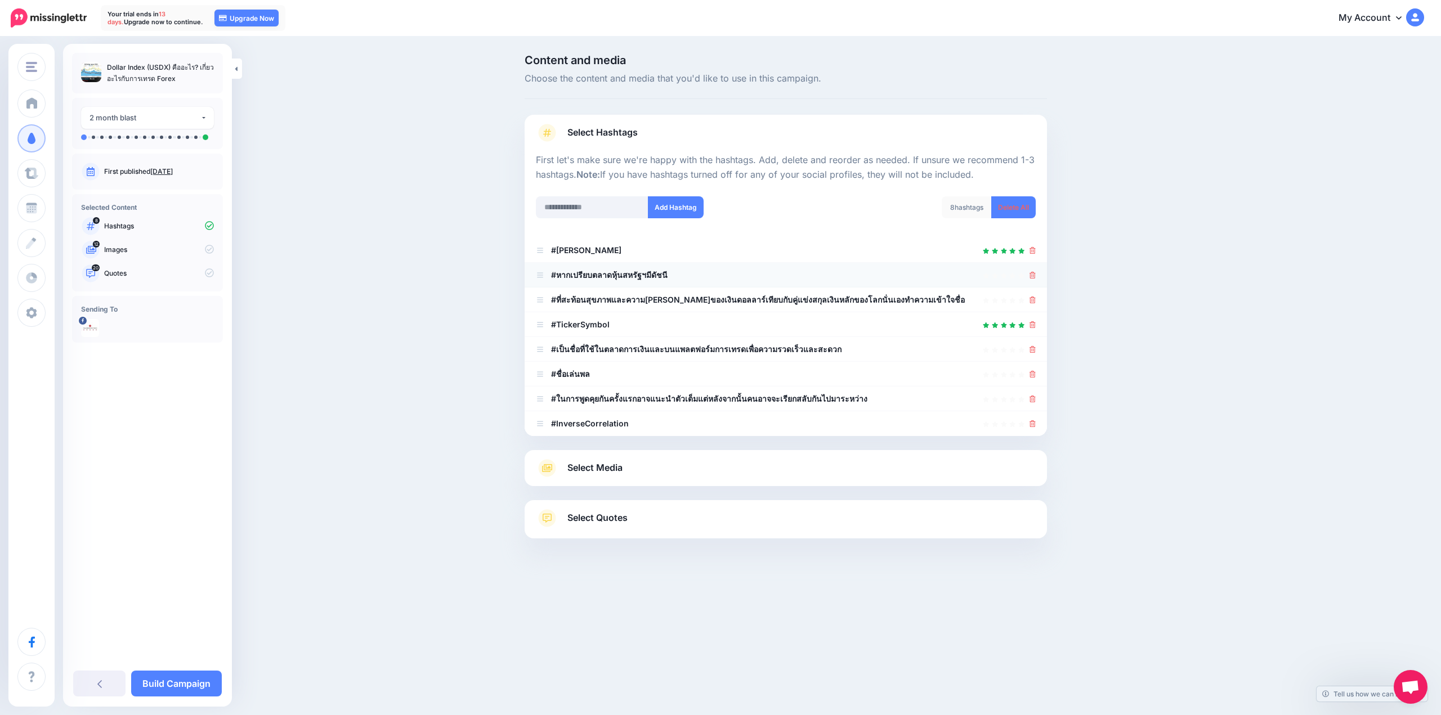
click at [1032, 279] on link at bounding box center [1032, 275] width 6 height 10
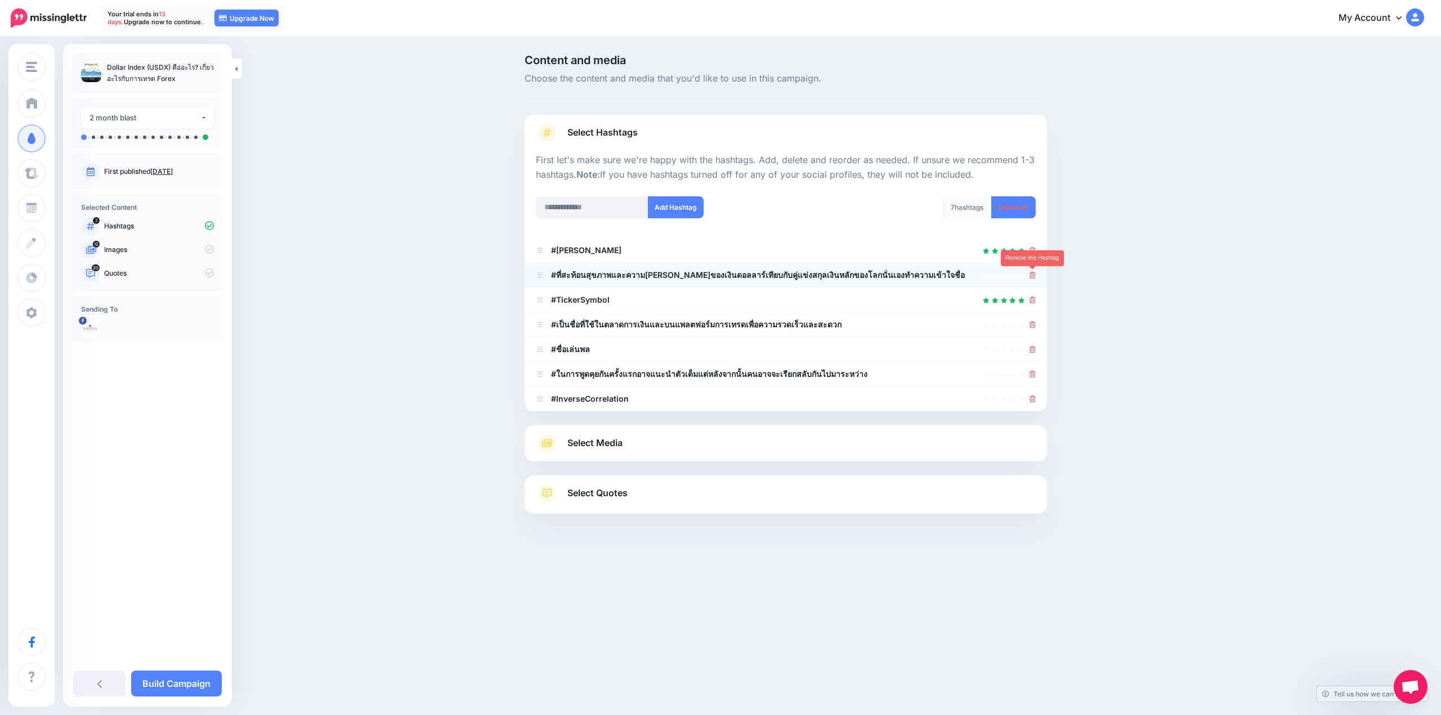
click at [1031, 273] on icon at bounding box center [1032, 275] width 6 height 7
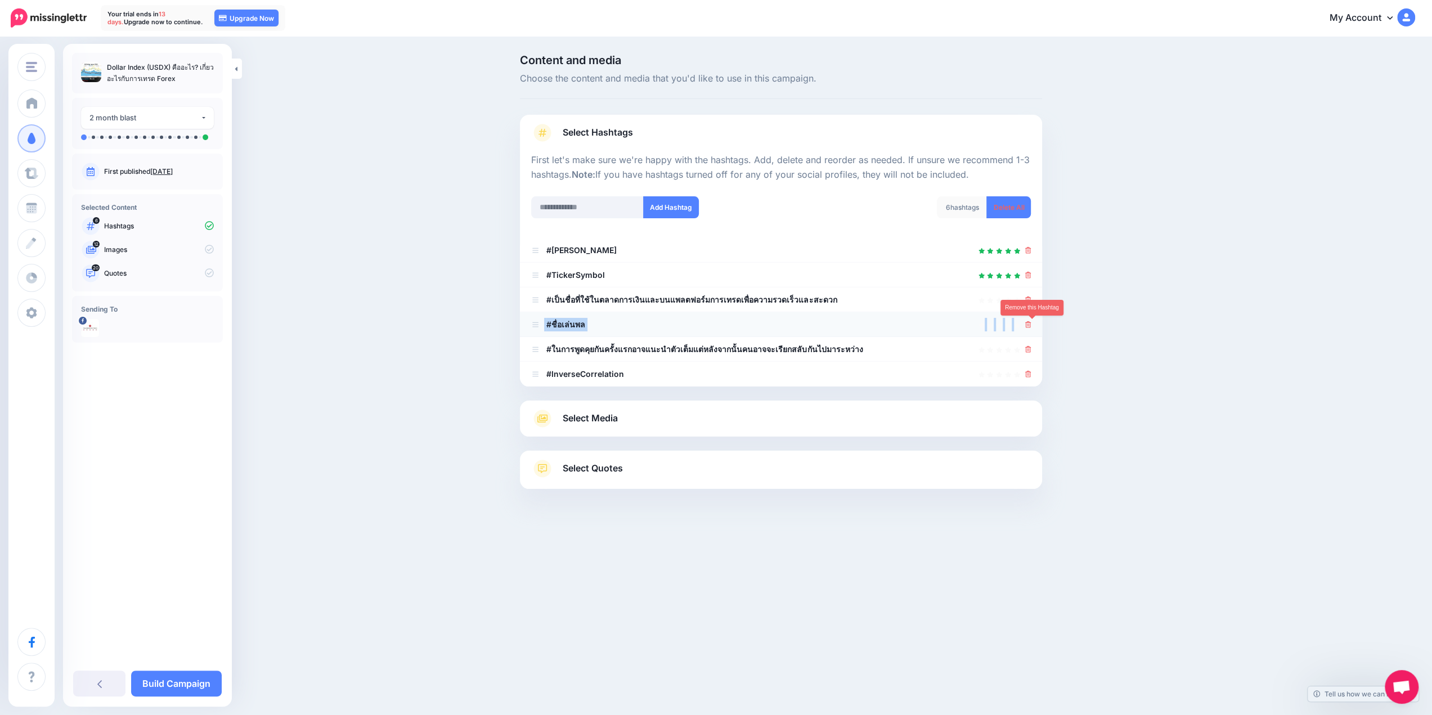
click at [1035, 323] on li "#ชื่อเล่นพล" at bounding box center [781, 324] width 522 height 25
click at [1031, 323] on icon at bounding box center [1028, 324] width 6 height 7
click at [1033, 301] on icon at bounding box center [1032, 300] width 6 height 7
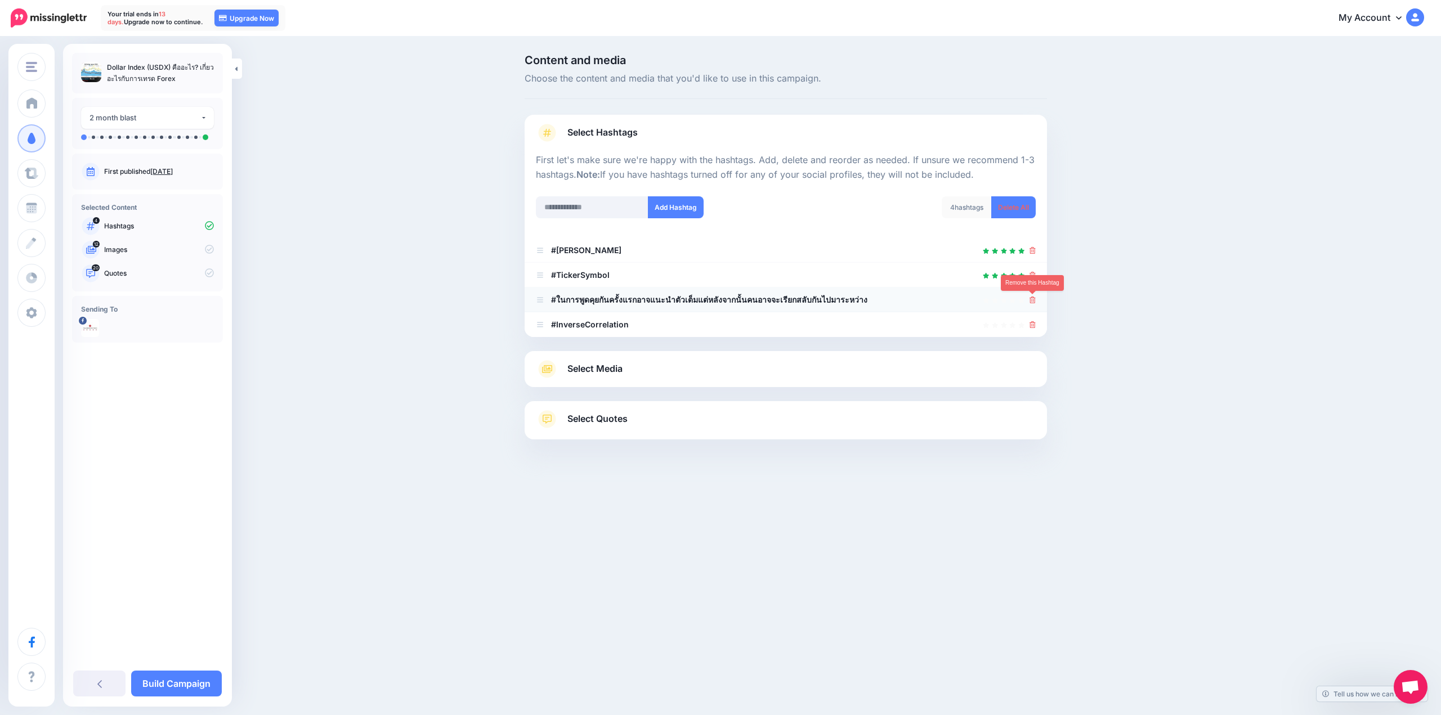
click at [1034, 299] on icon at bounding box center [1032, 300] width 6 height 7
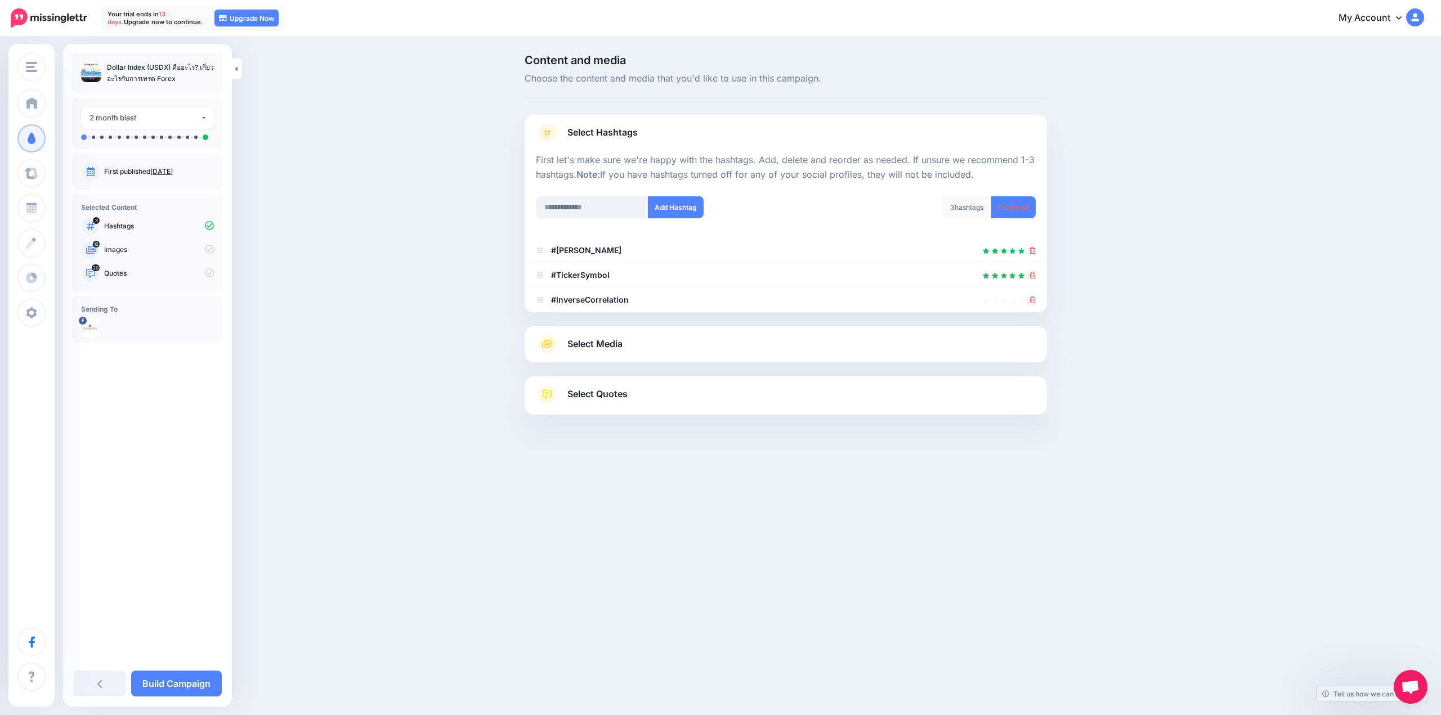
click at [609, 343] on span "Select Media" at bounding box center [594, 344] width 55 height 15
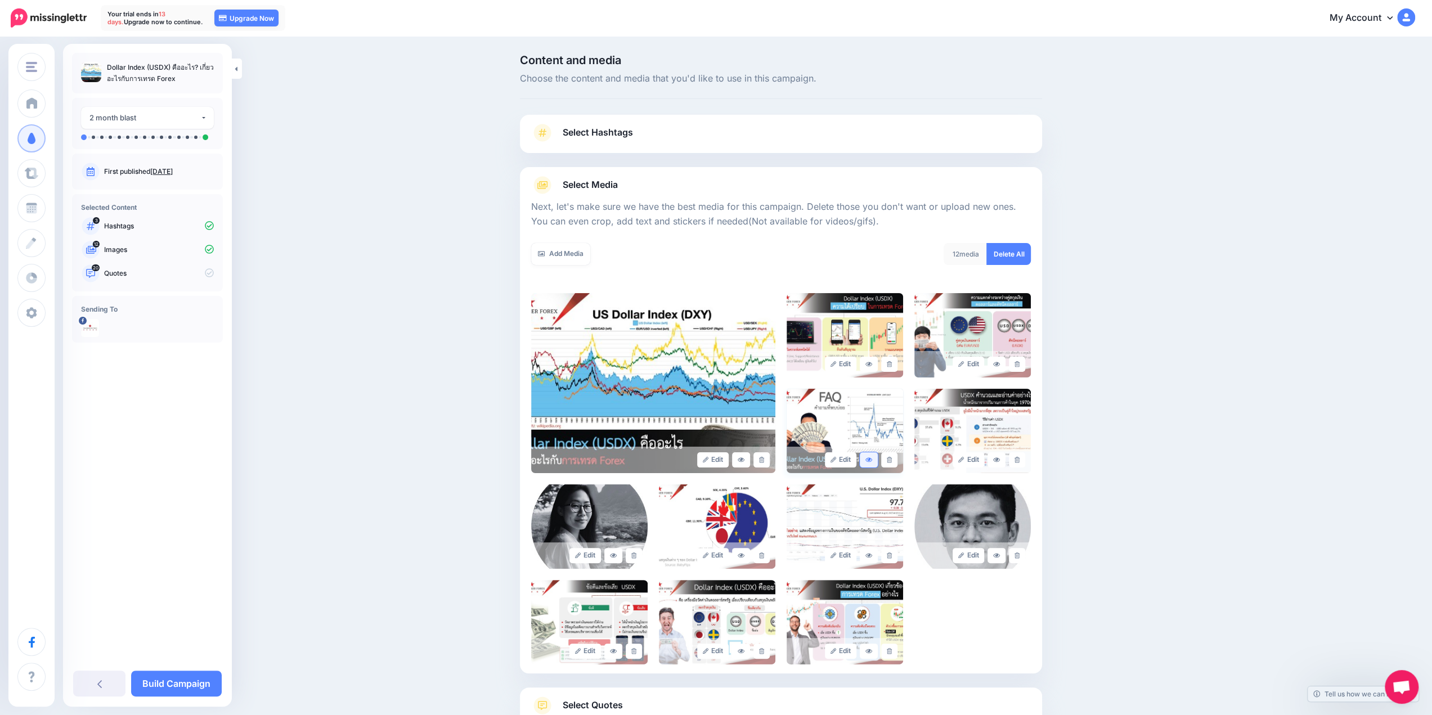
scroll to position [83, 0]
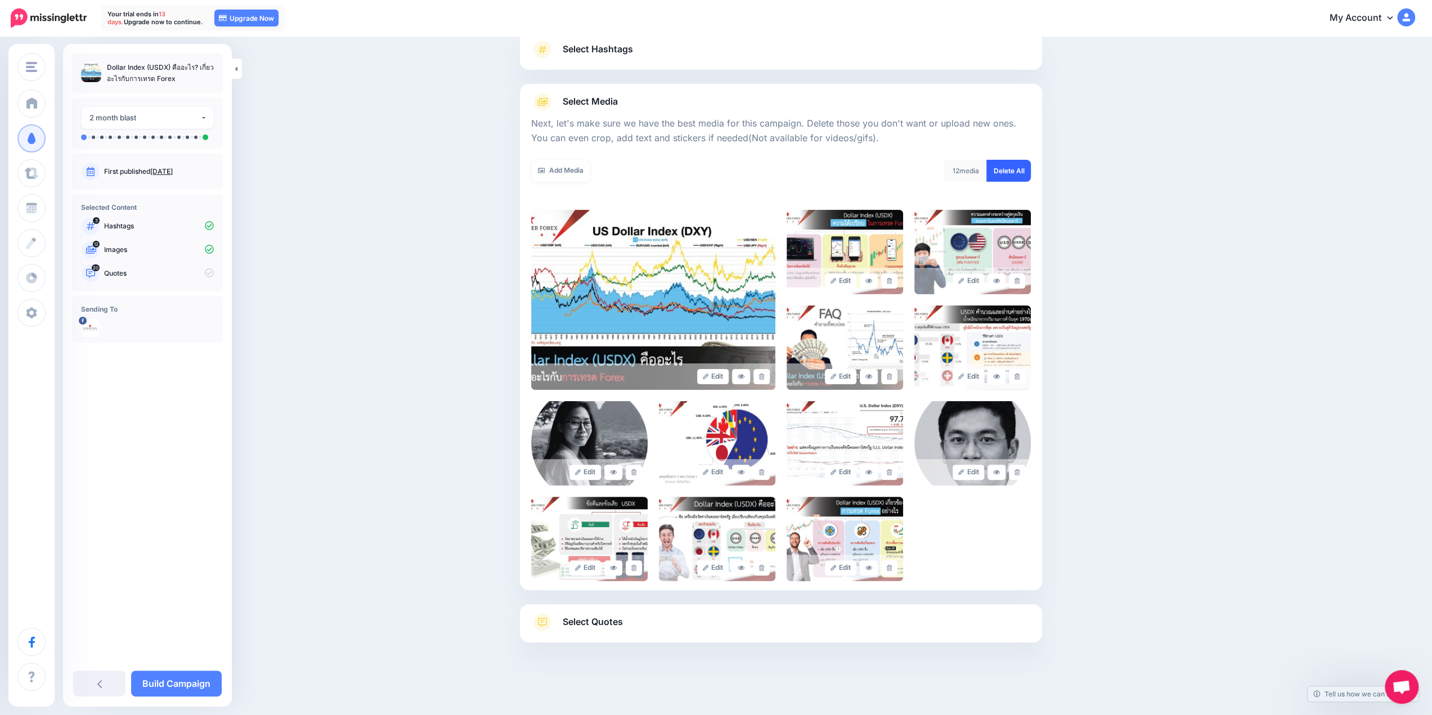
click at [1014, 173] on link "Delete All" at bounding box center [1008, 171] width 44 height 22
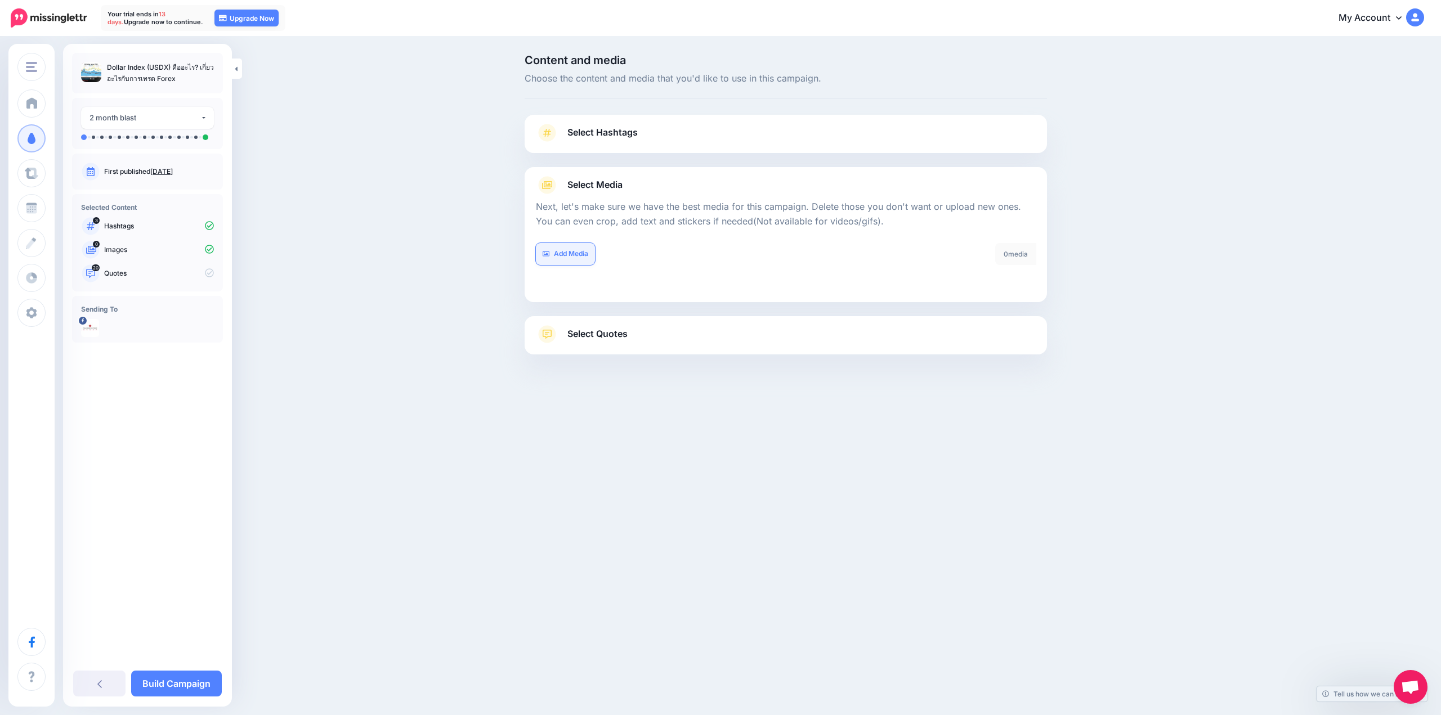
click at [566, 249] on link "Add Media" at bounding box center [565, 254] width 59 height 22
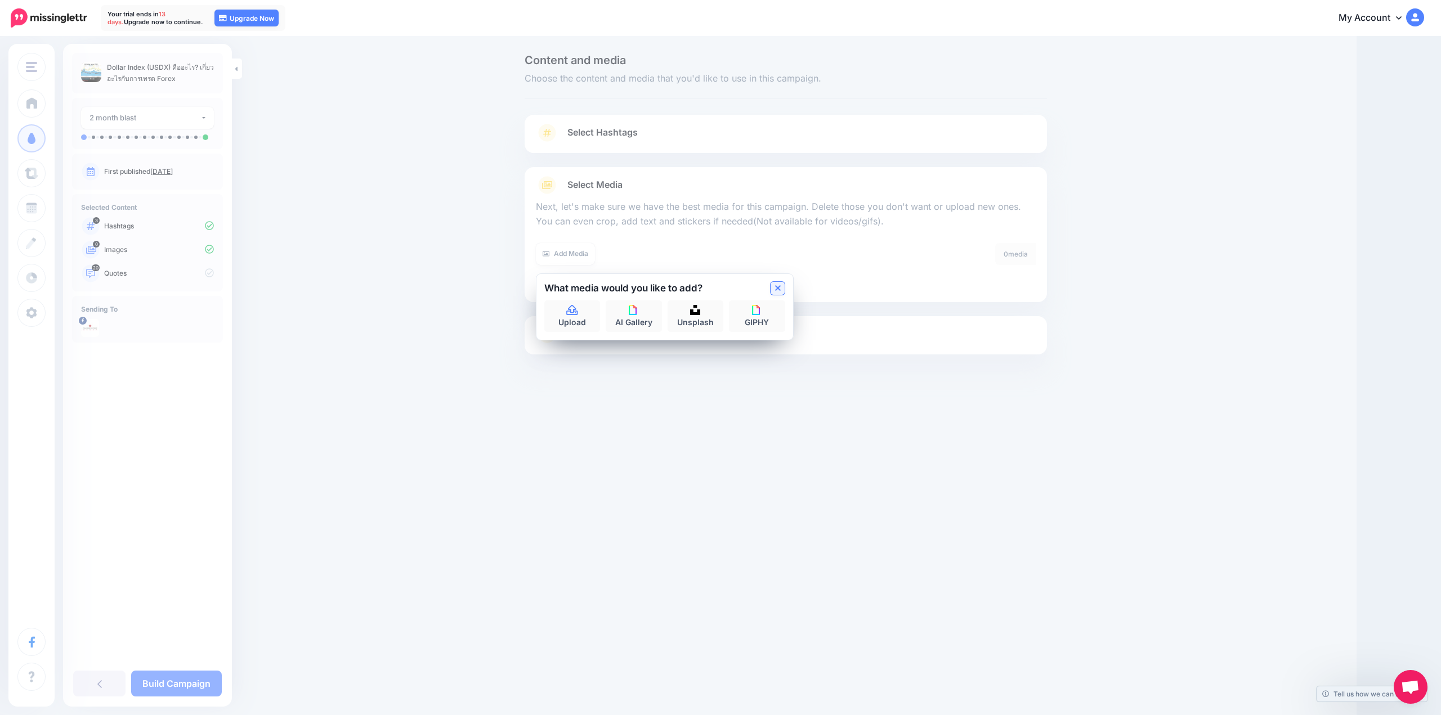
click at [781, 282] on link at bounding box center [777, 288] width 14 height 13
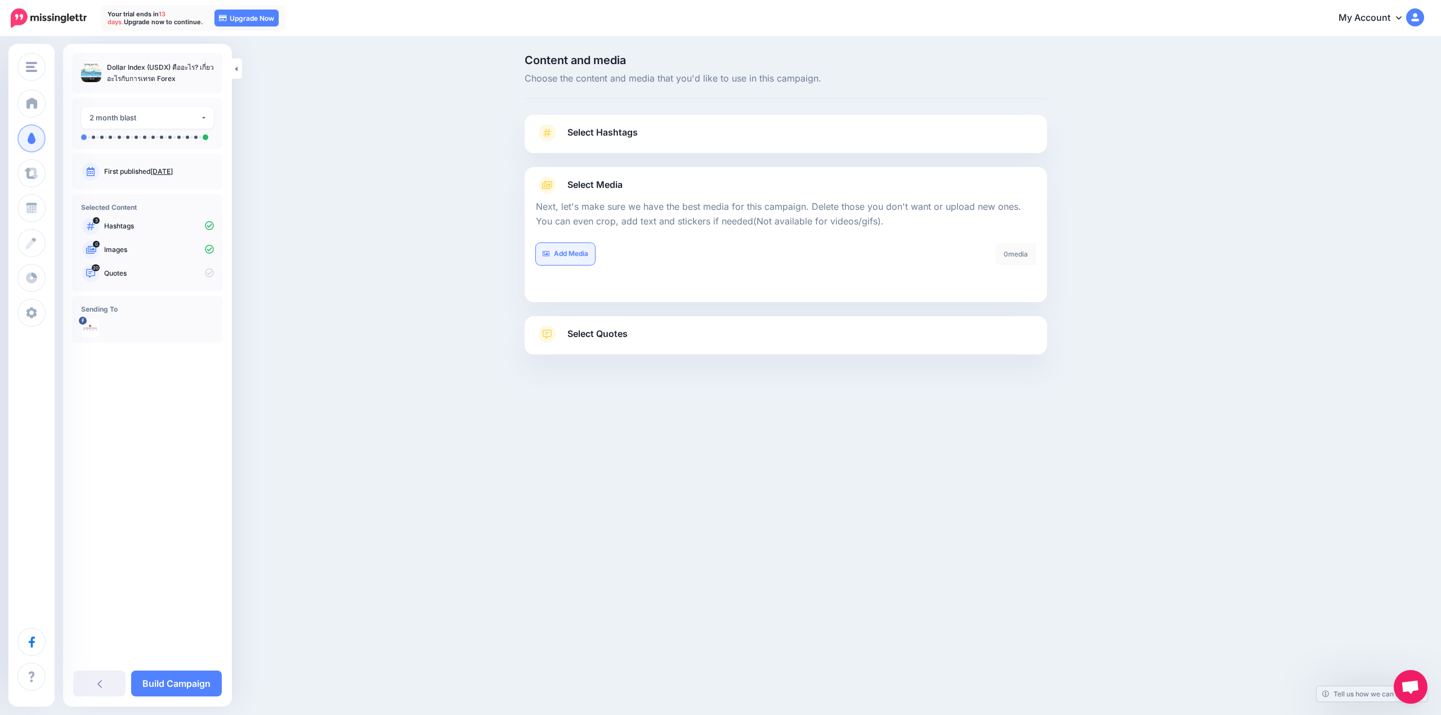
click at [564, 252] on link "Add Media" at bounding box center [565, 254] width 59 height 22
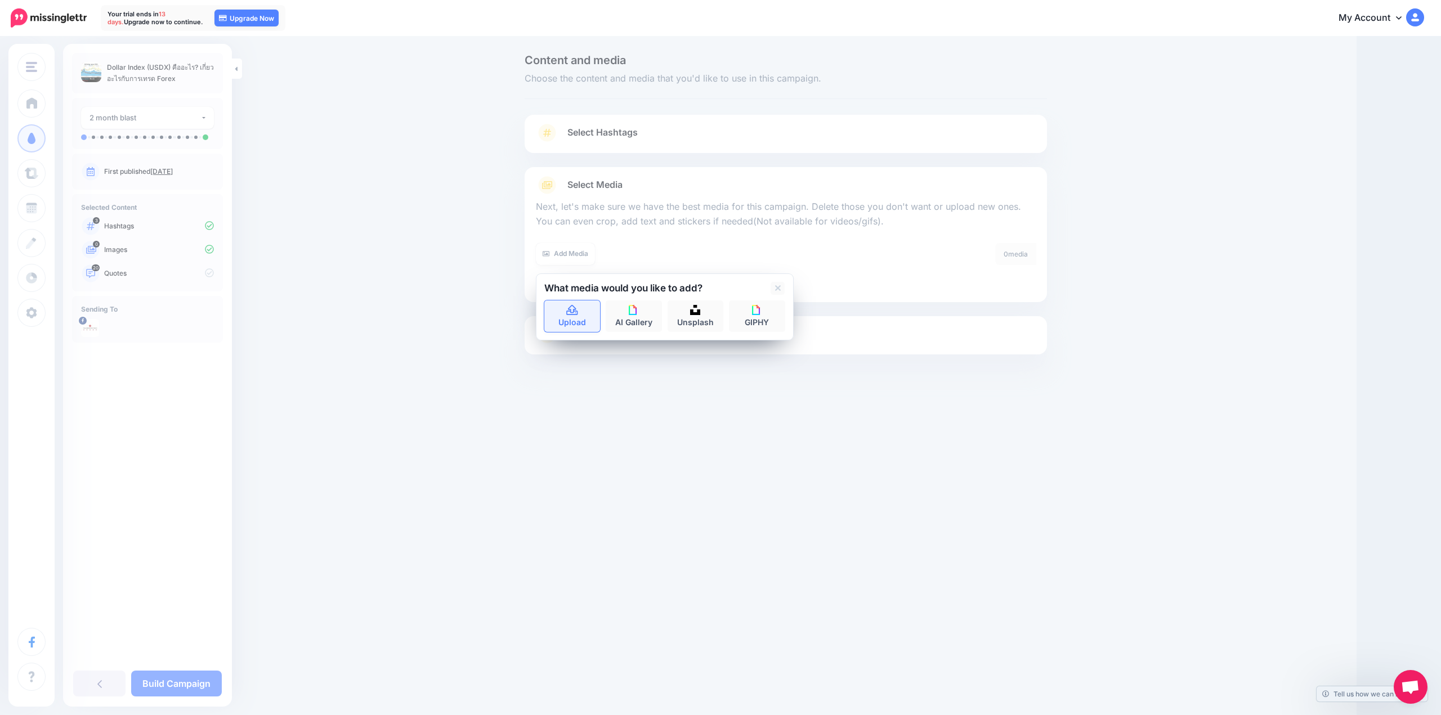
click at [576, 325] on link "Upload" at bounding box center [572, 316] width 56 height 32
click at [691, 311] on img at bounding box center [695, 310] width 10 height 10
click at [777, 285] on icon at bounding box center [778, 288] width 6 height 9
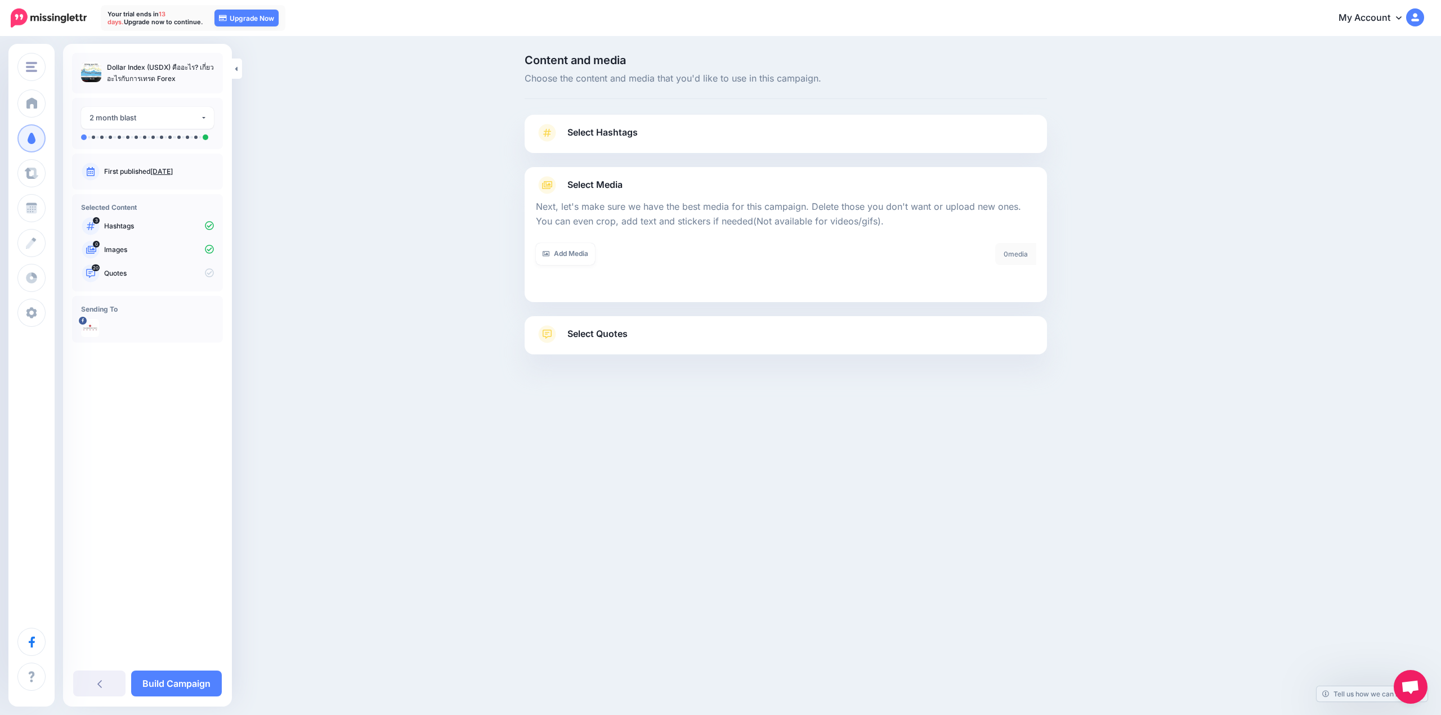
click at [1016, 258] on div "0 media" at bounding box center [1015, 254] width 41 height 22
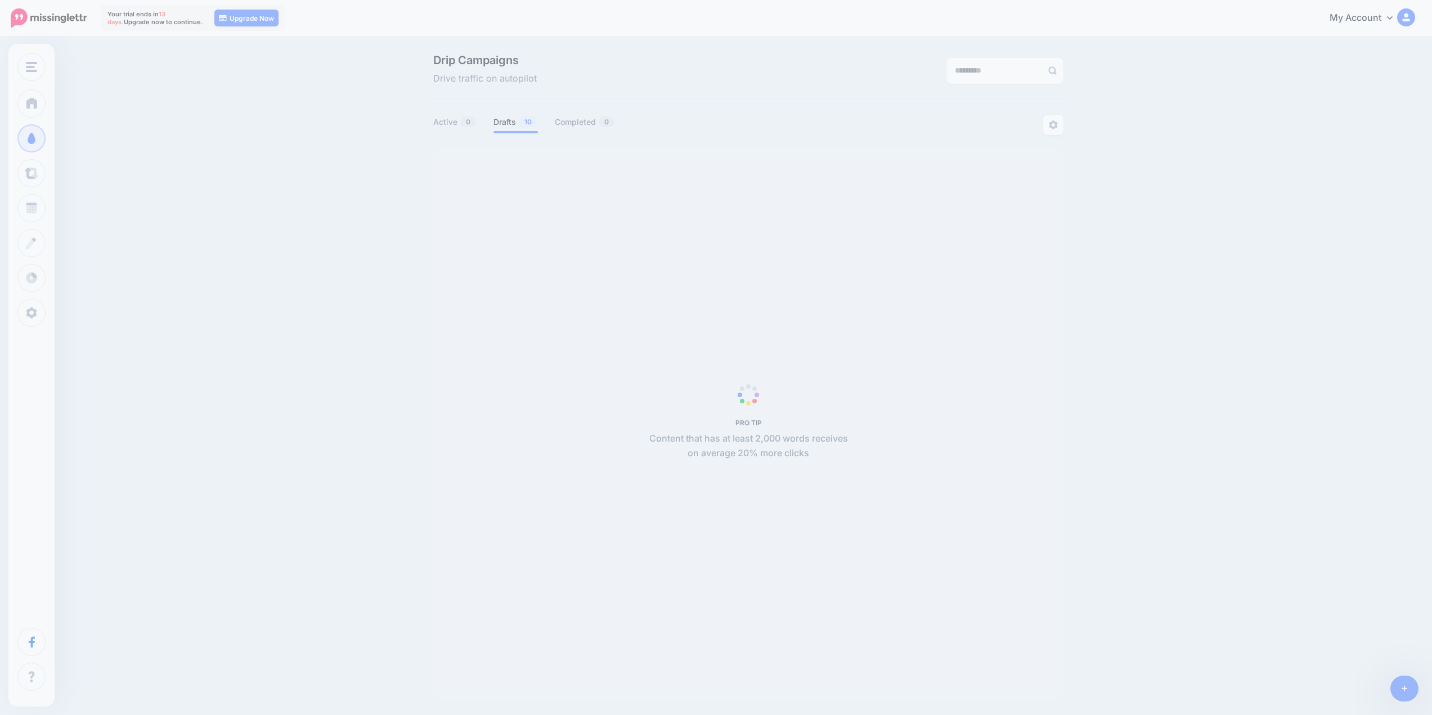
select select "**********"
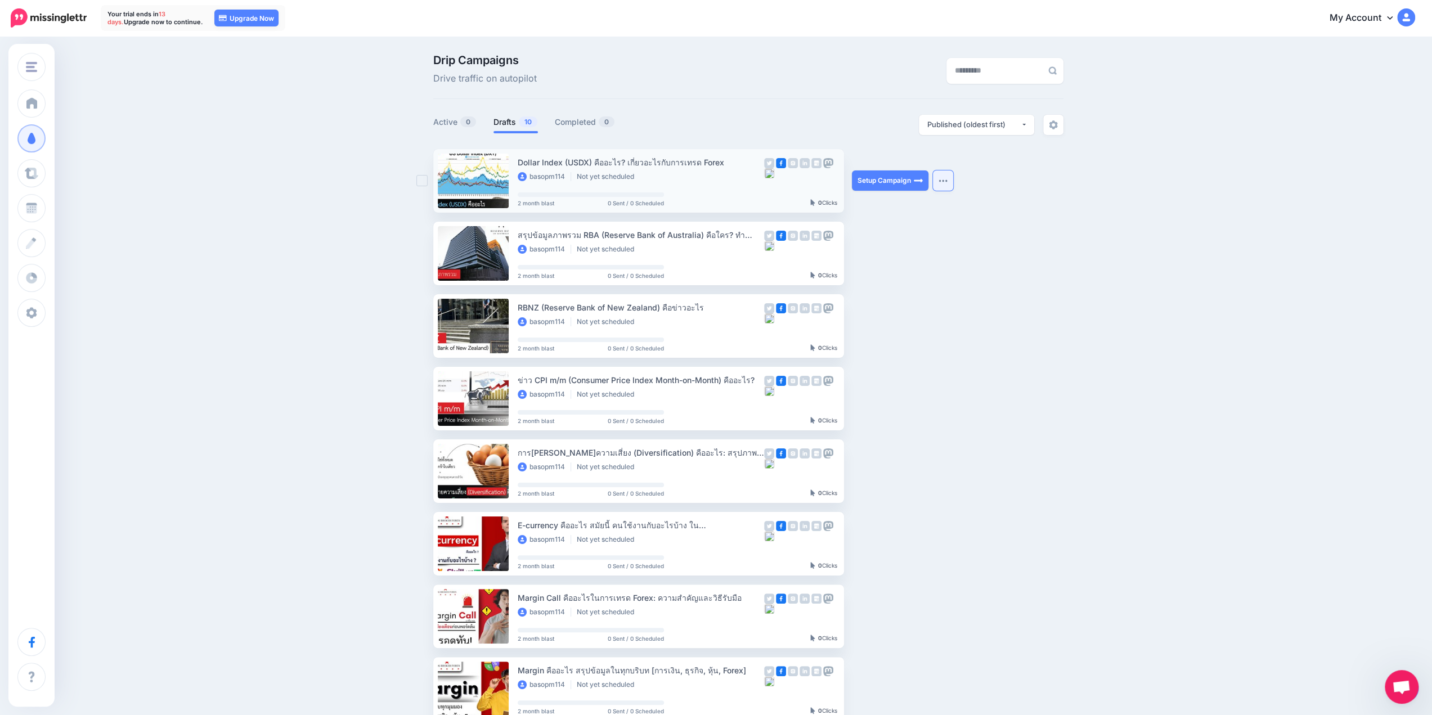
click at [948, 182] on img "button" at bounding box center [943, 180] width 9 height 3
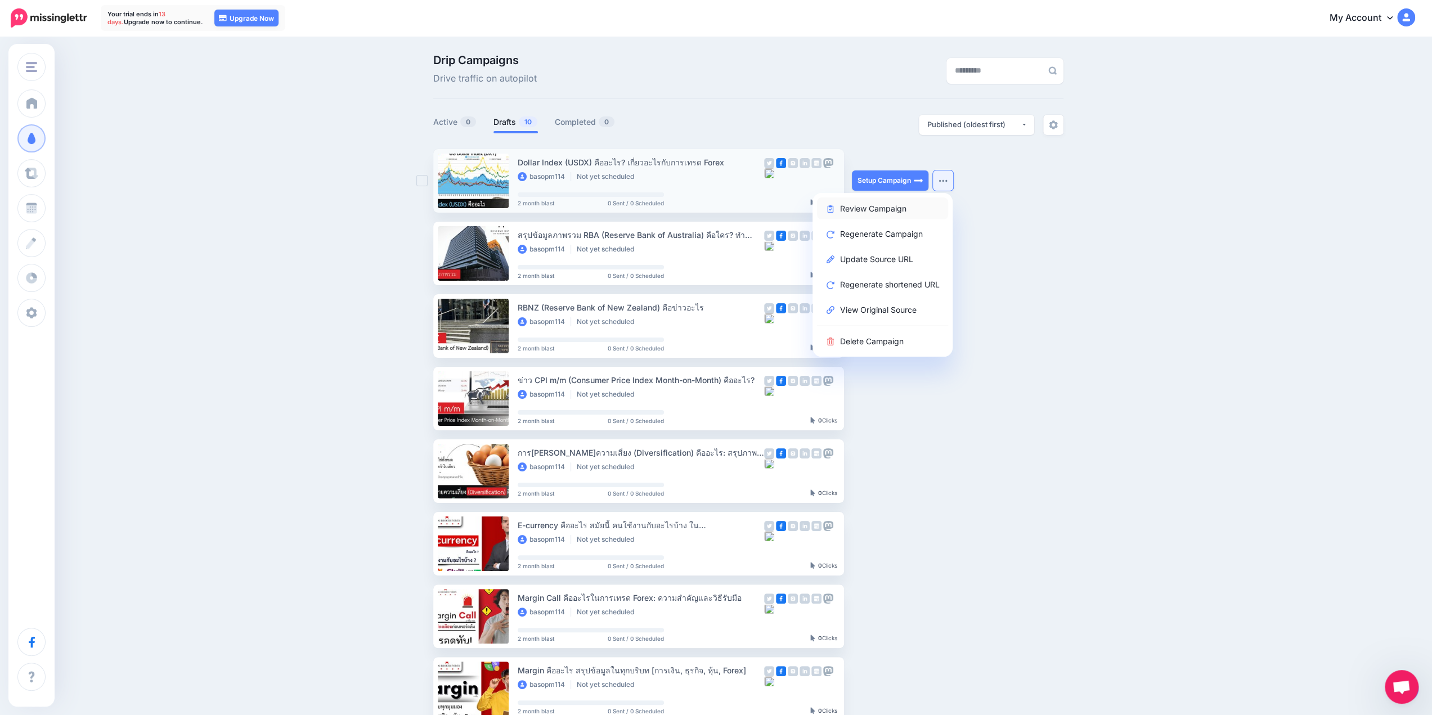
click at [904, 204] on link "Review Campaign" at bounding box center [882, 209] width 131 height 22
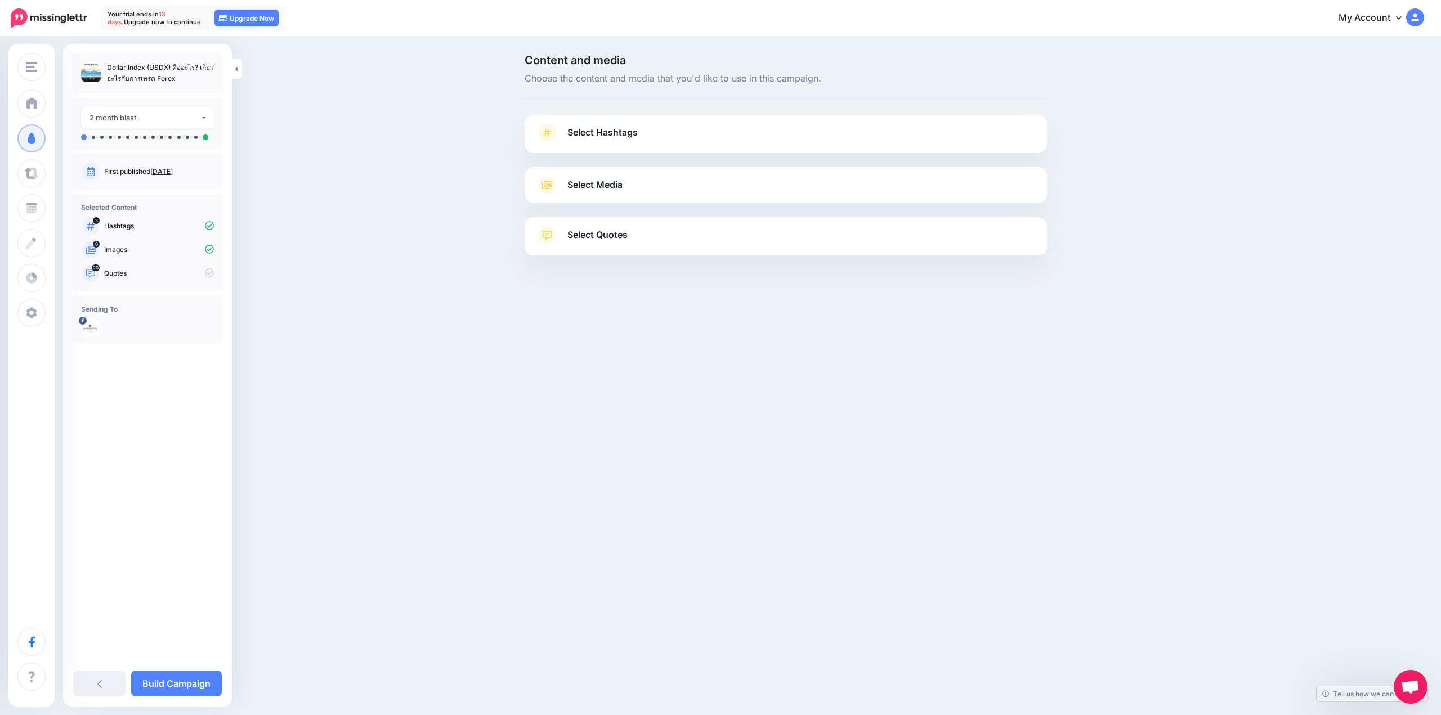
click at [662, 187] on link "Select Media" at bounding box center [786, 185] width 500 height 18
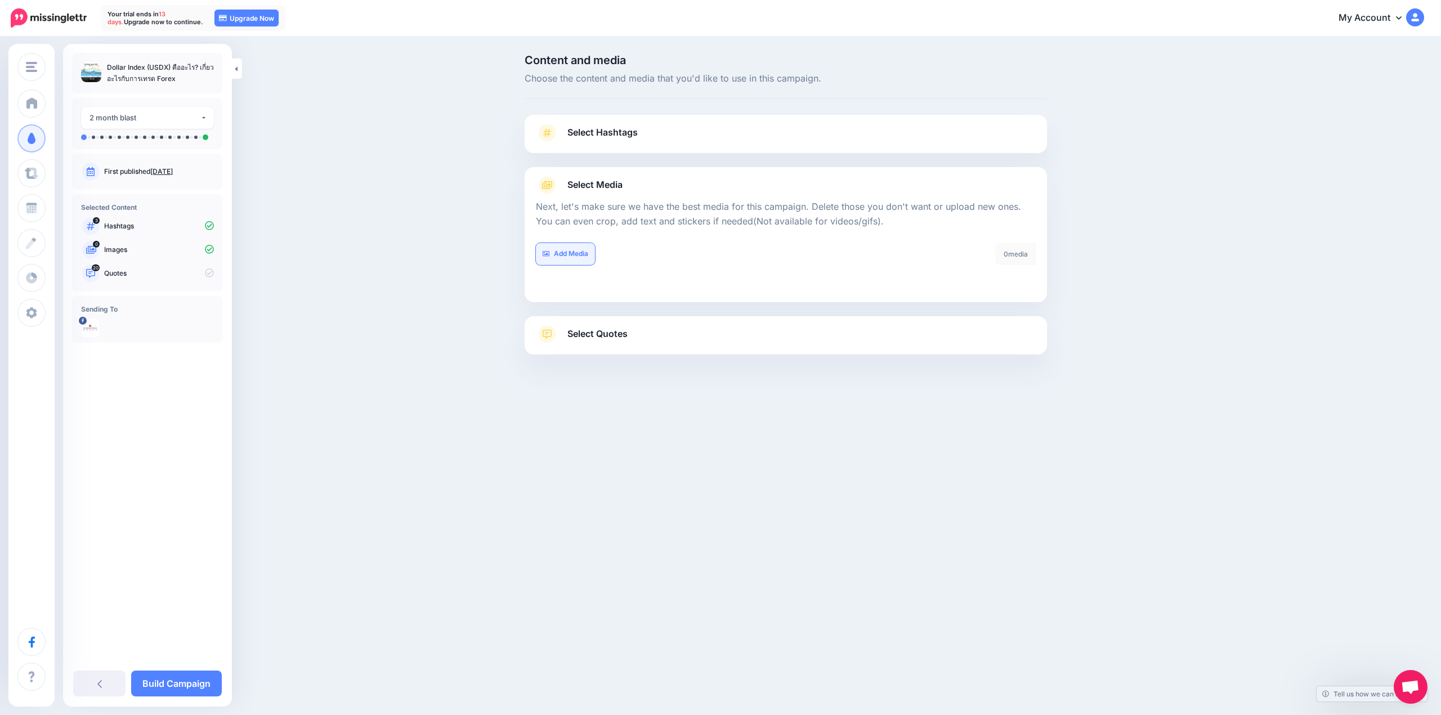
click at [551, 257] on link "Add Media" at bounding box center [565, 254] width 59 height 22
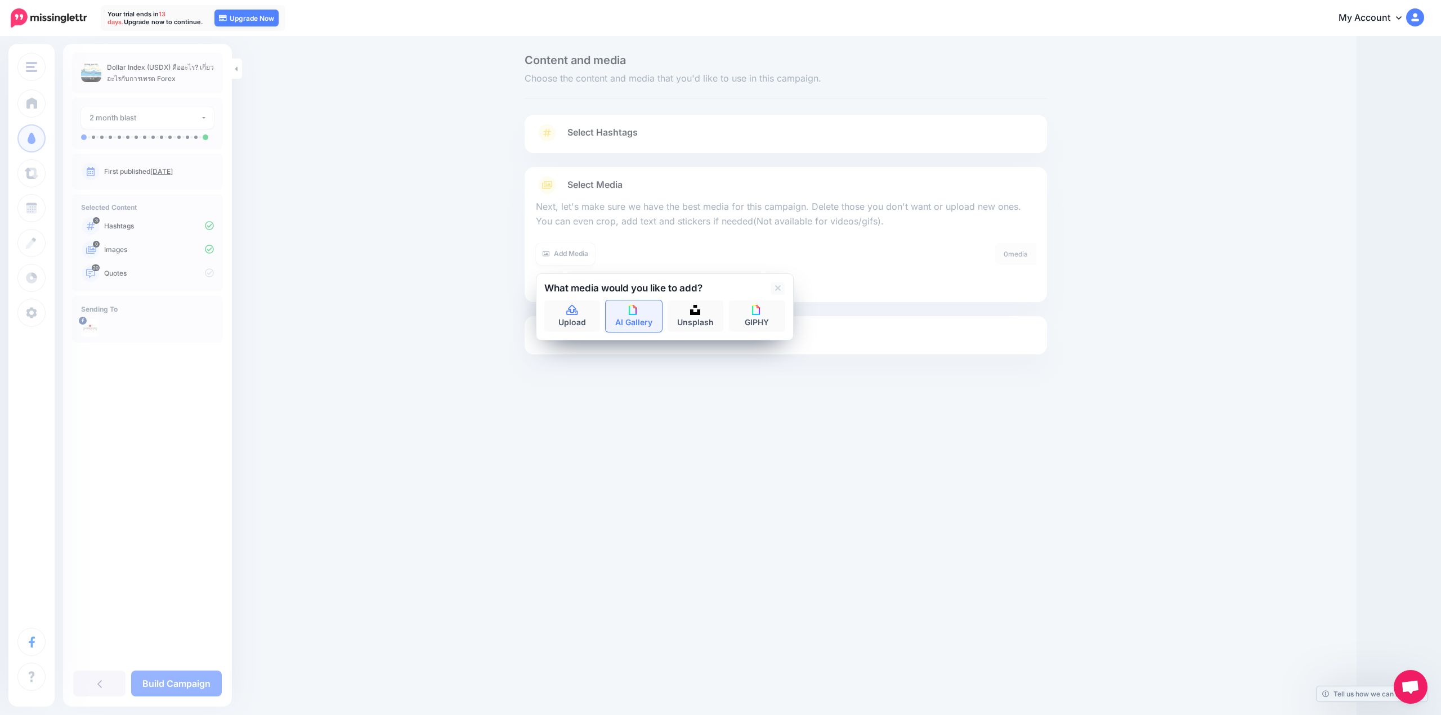
click at [648, 317] on link "AI Gallery" at bounding box center [633, 316] width 56 height 32
click at [571, 286] on link at bounding box center [569, 288] width 14 height 13
click at [703, 321] on link "Unsplash" at bounding box center [695, 316] width 56 height 32
click at [669, 314] on input "text" at bounding box center [654, 311] width 221 height 22
click at [777, 286] on icon at bounding box center [778, 288] width 6 height 9
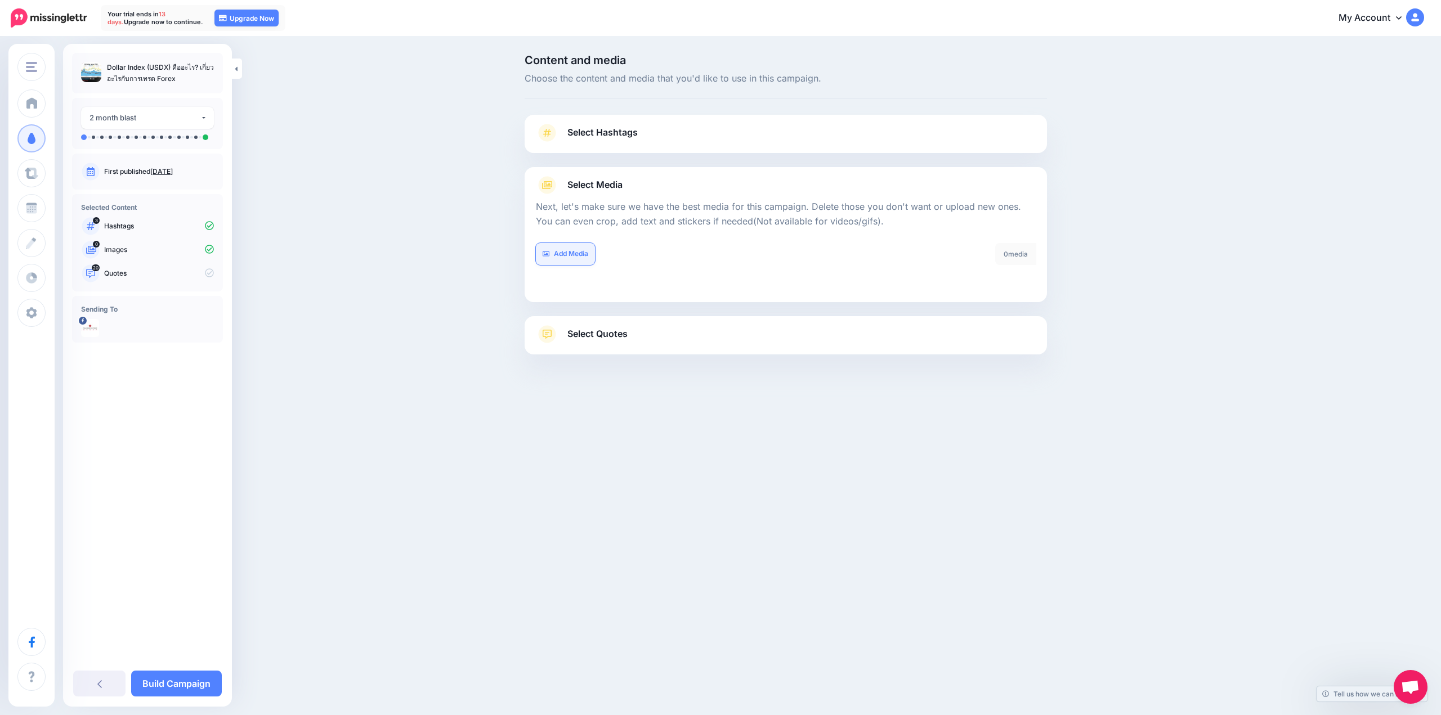
click at [552, 253] on link "Add Media" at bounding box center [565, 254] width 59 height 22
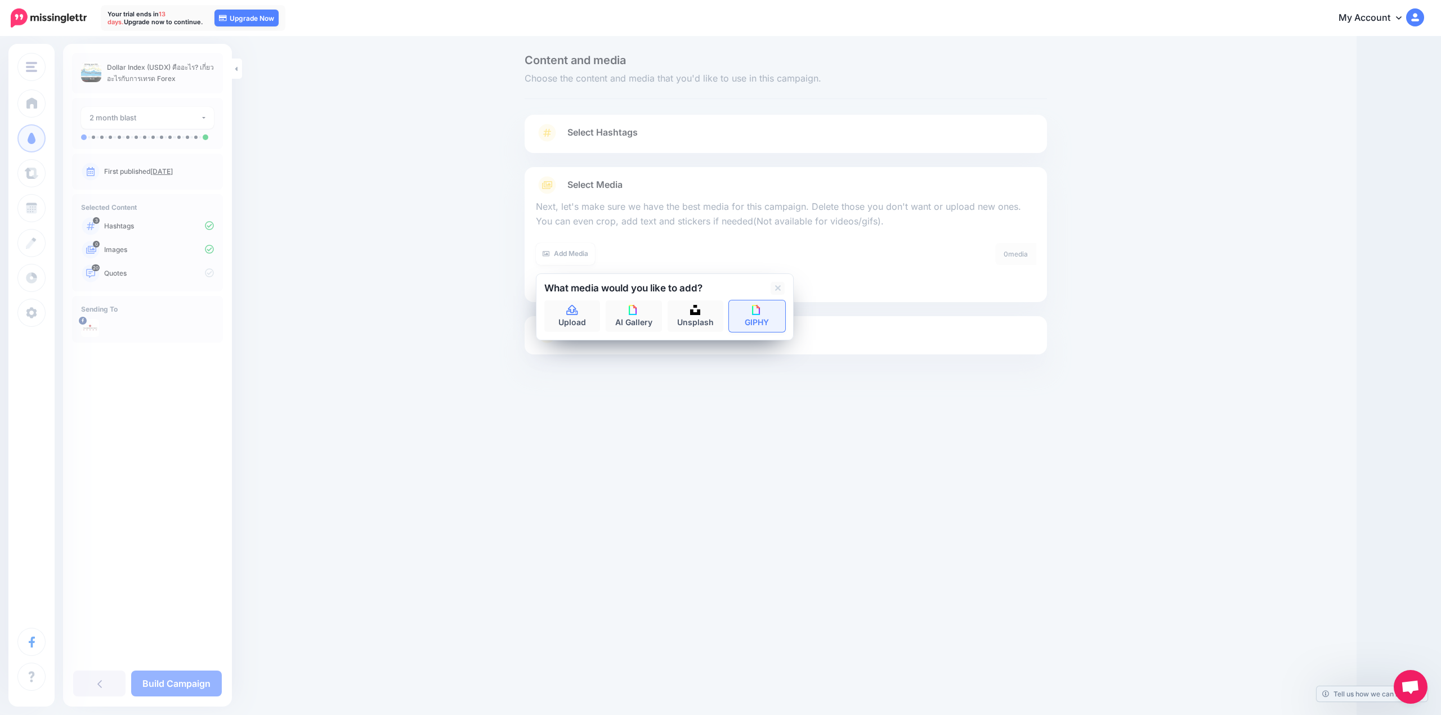
click at [750, 317] on link "GIPHY" at bounding box center [757, 316] width 56 height 32
click at [778, 286] on icon at bounding box center [778, 288] width 6 height 9
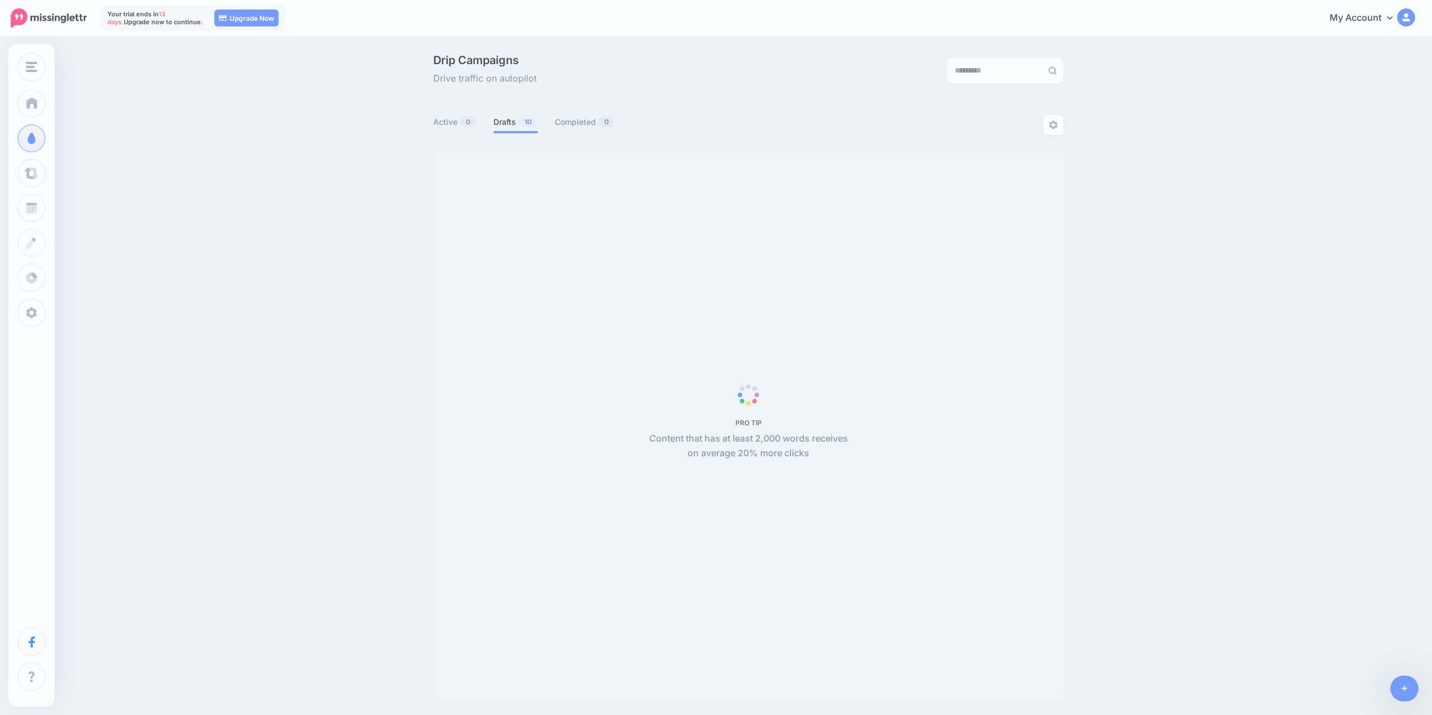
select select "**********"
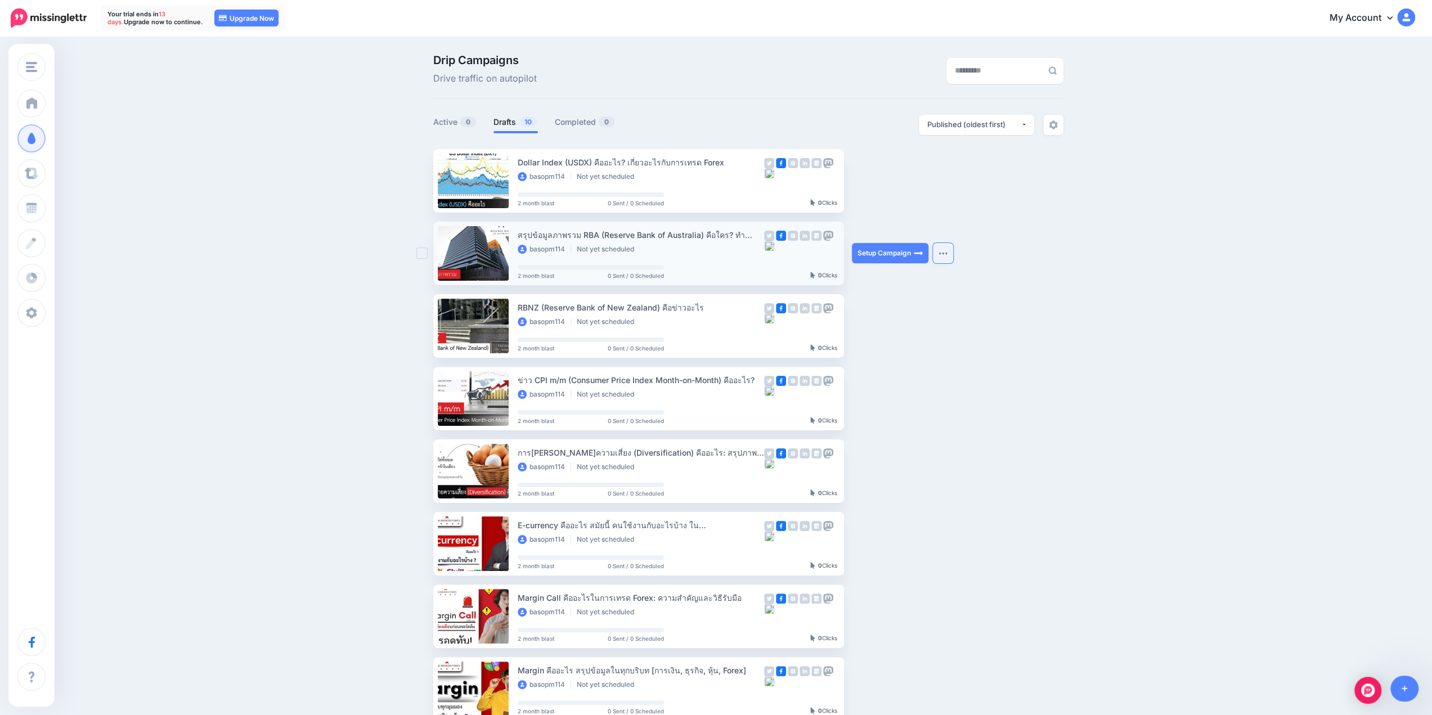
click at [945, 248] on button "button" at bounding box center [943, 253] width 20 height 20
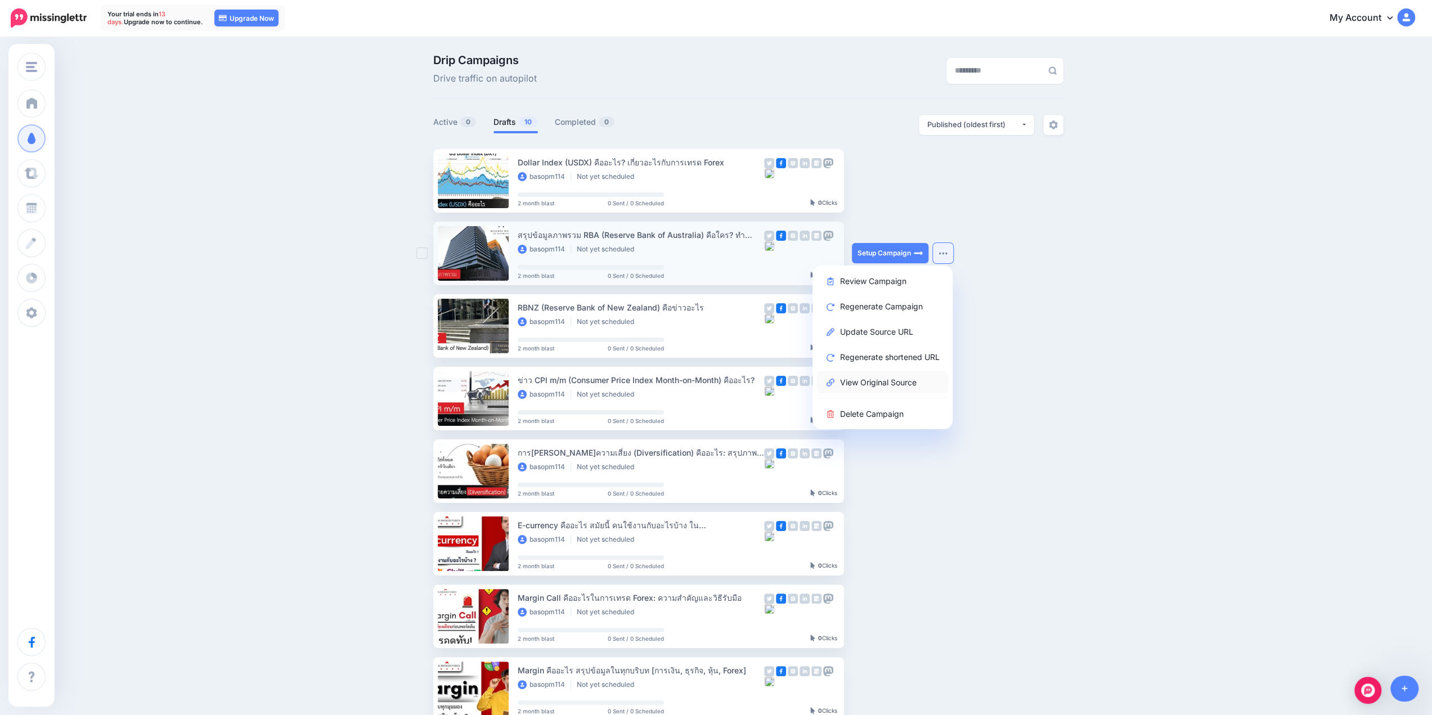
click at [874, 387] on link "View Original Source" at bounding box center [882, 382] width 131 height 22
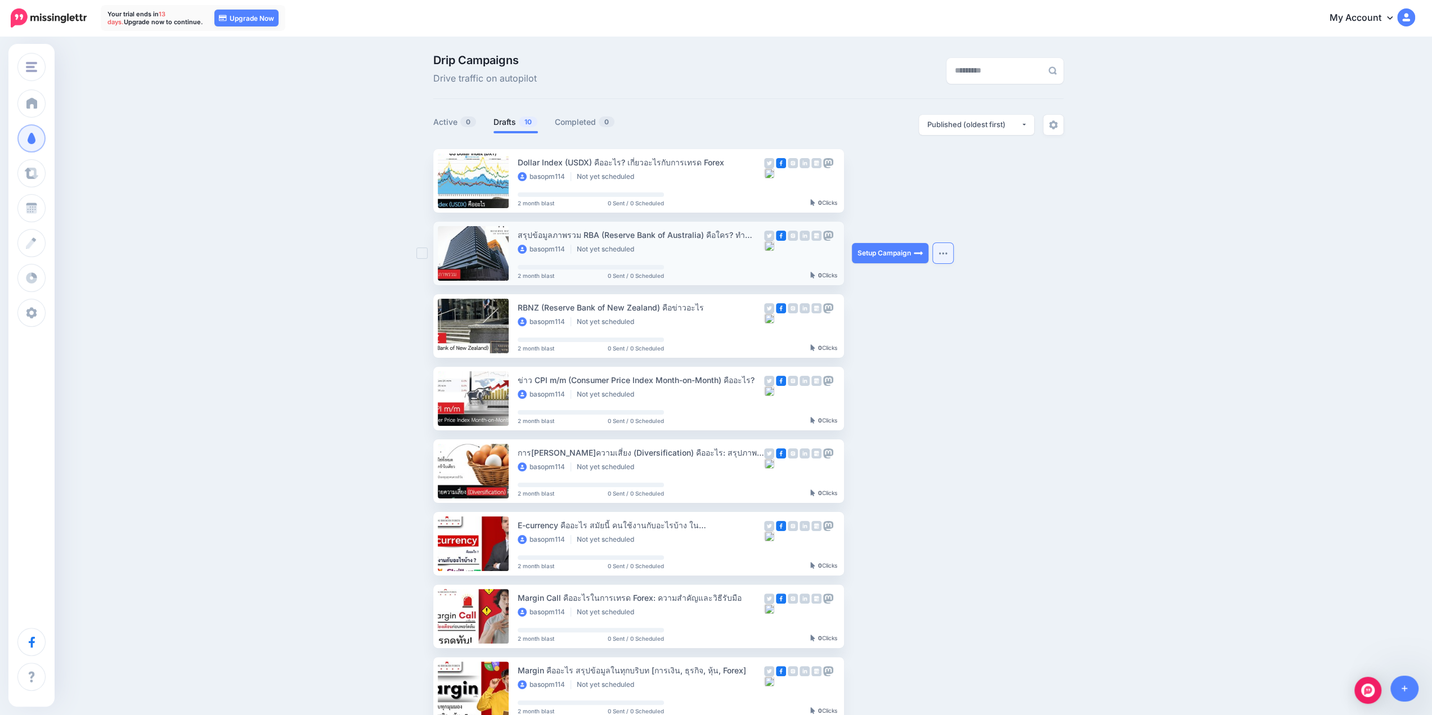
click at [951, 248] on button "button" at bounding box center [943, 253] width 20 height 20
click at [901, 287] on link "Review Campaign" at bounding box center [882, 281] width 131 height 22
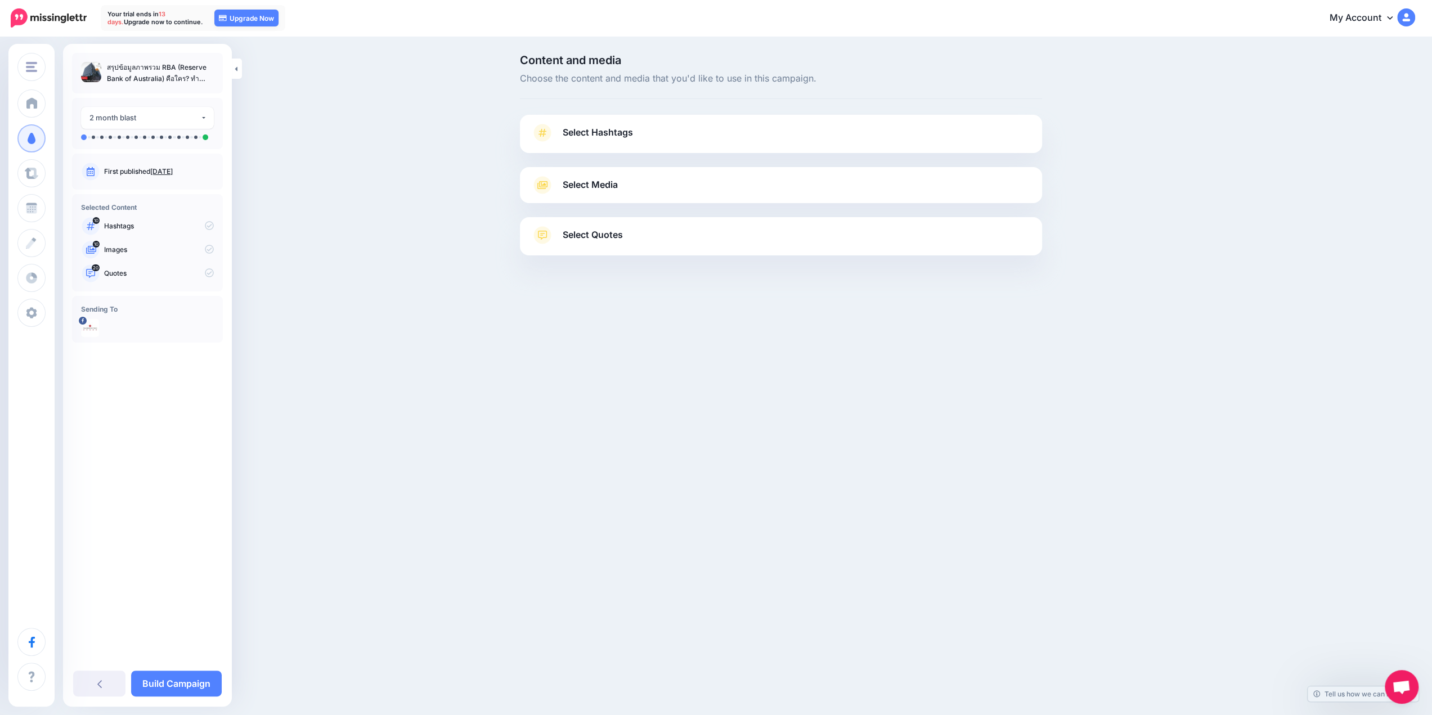
click at [587, 190] on span "Select Media" at bounding box center [590, 184] width 55 height 15
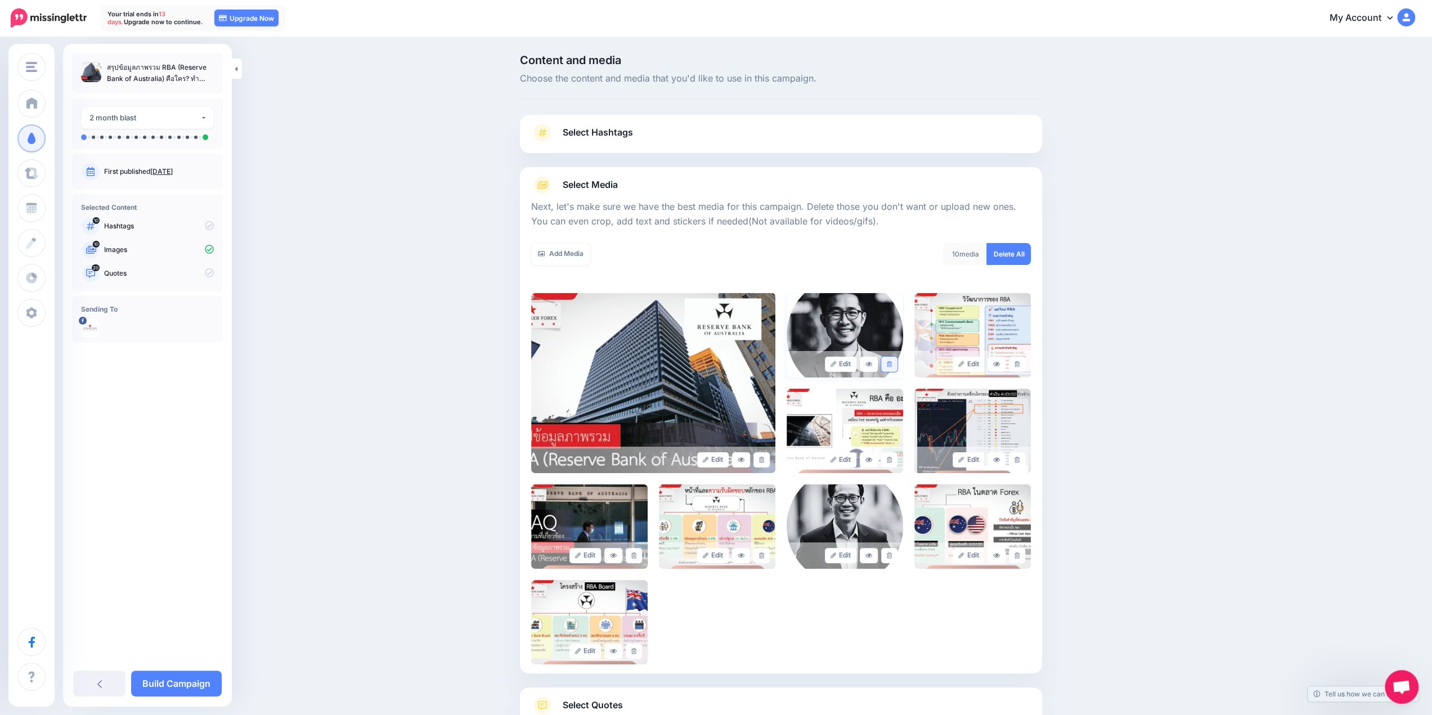
click at [892, 365] on icon at bounding box center [889, 364] width 5 height 6
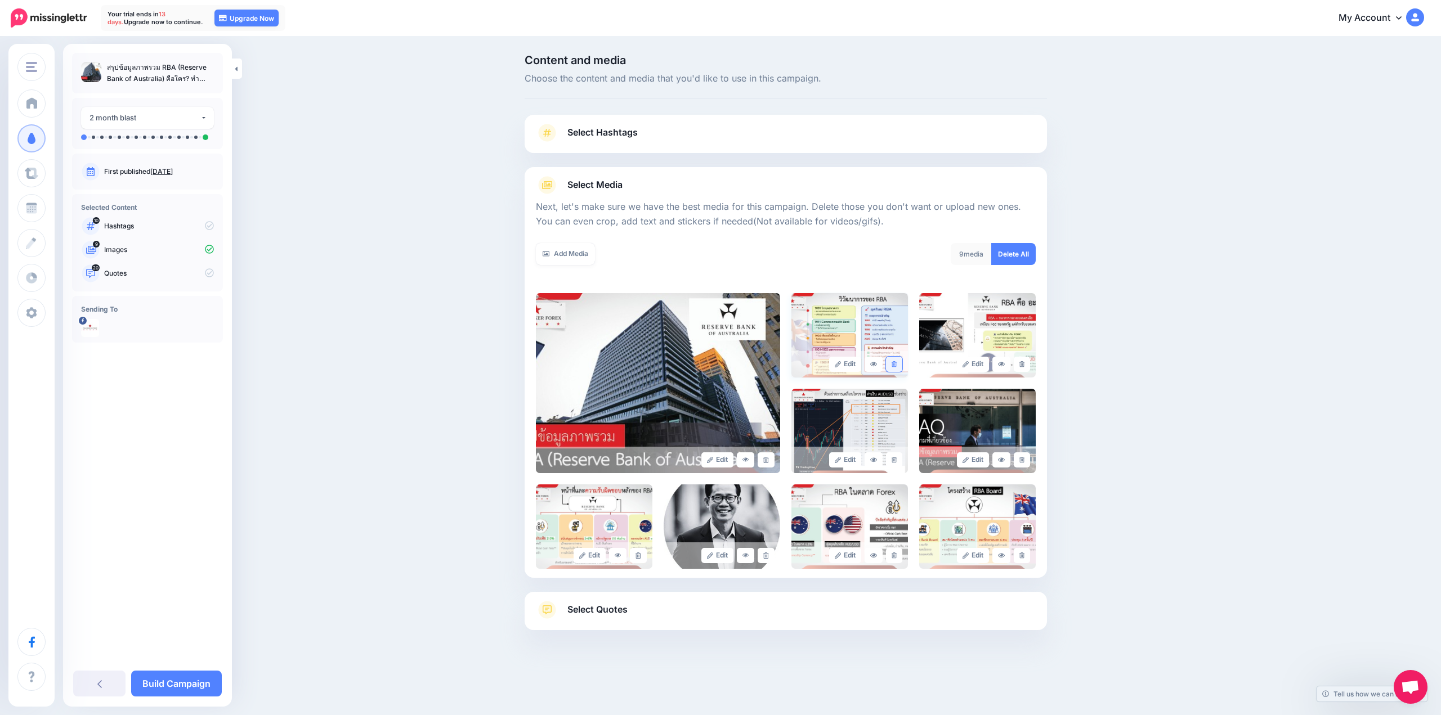
click at [894, 365] on icon at bounding box center [893, 364] width 5 height 6
click at [1020, 362] on icon at bounding box center [1021, 364] width 5 height 6
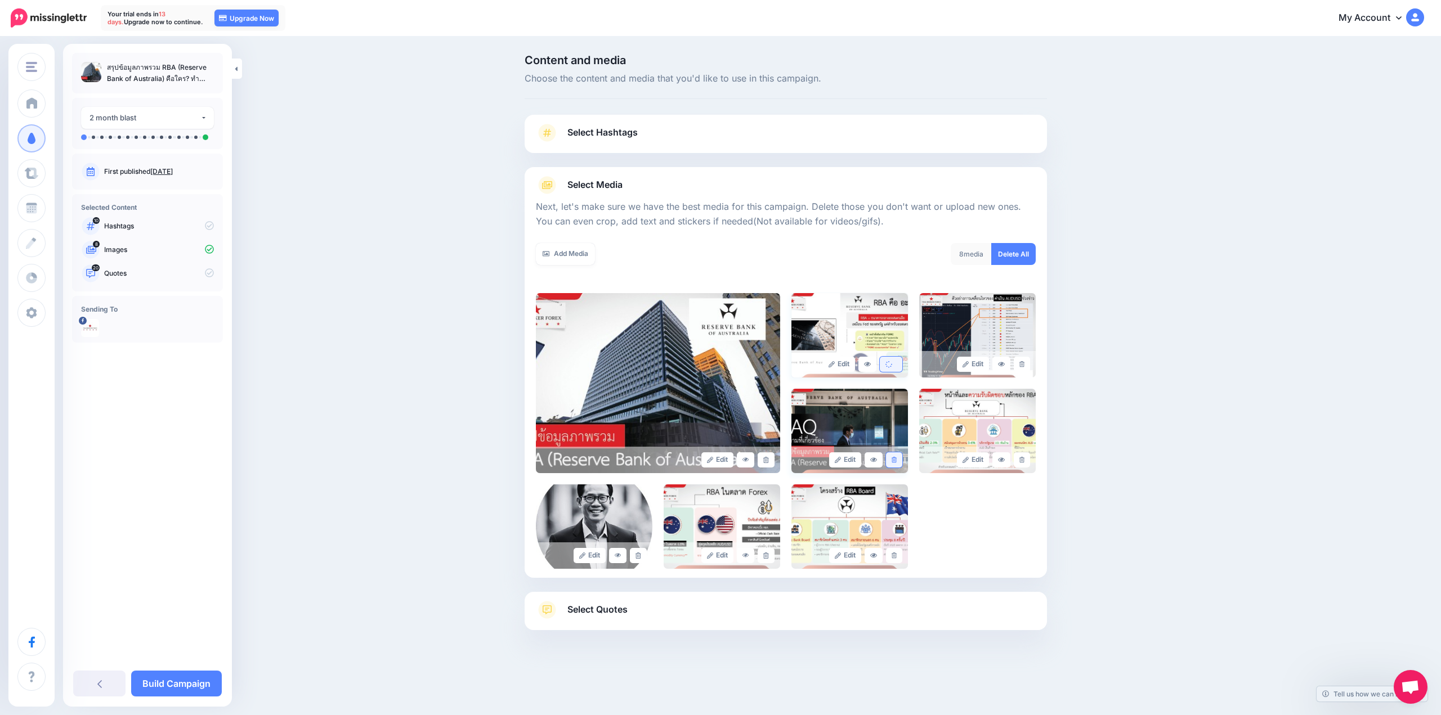
click at [897, 460] on link at bounding box center [894, 459] width 16 height 15
click at [640, 553] on icon at bounding box center [637, 556] width 5 height 6
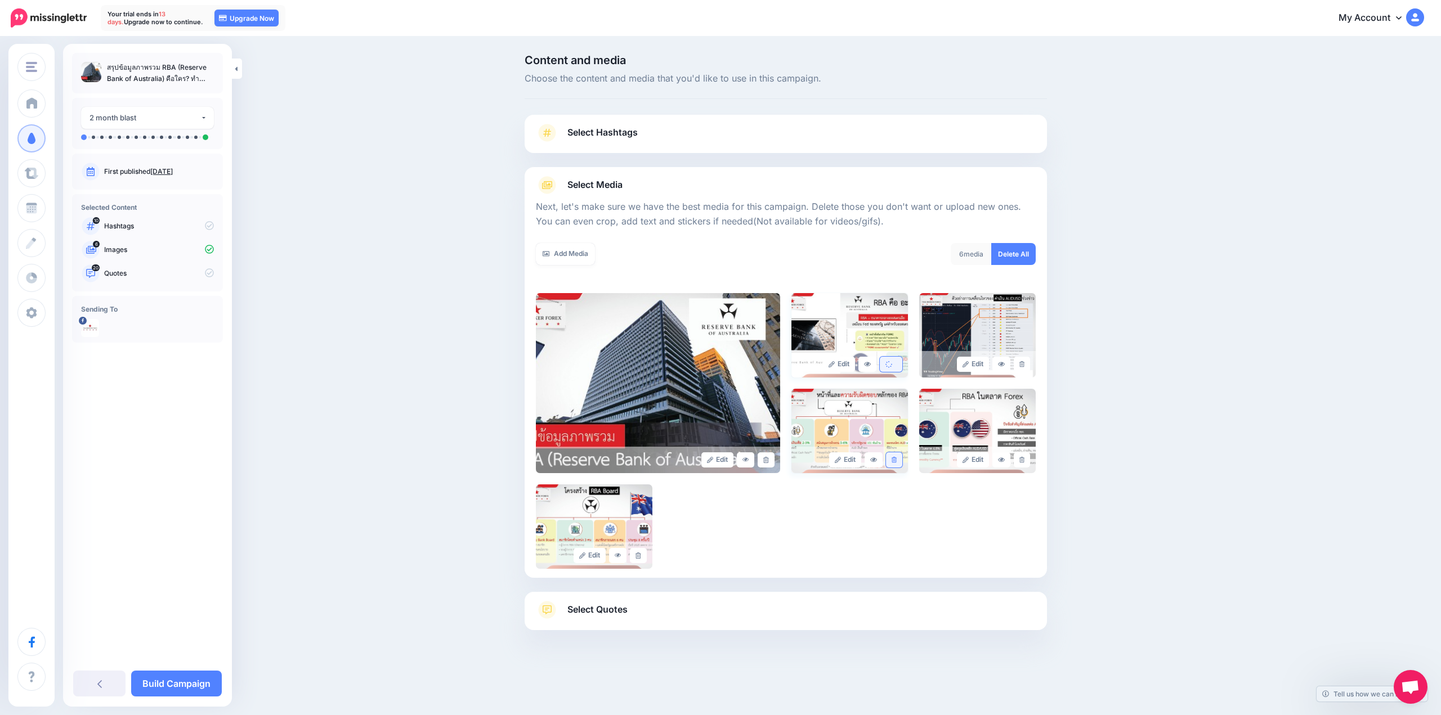
click at [899, 461] on link at bounding box center [894, 459] width 16 height 15
click at [1023, 457] on div "Edit Edit Edit" at bounding box center [786, 431] width 500 height 276
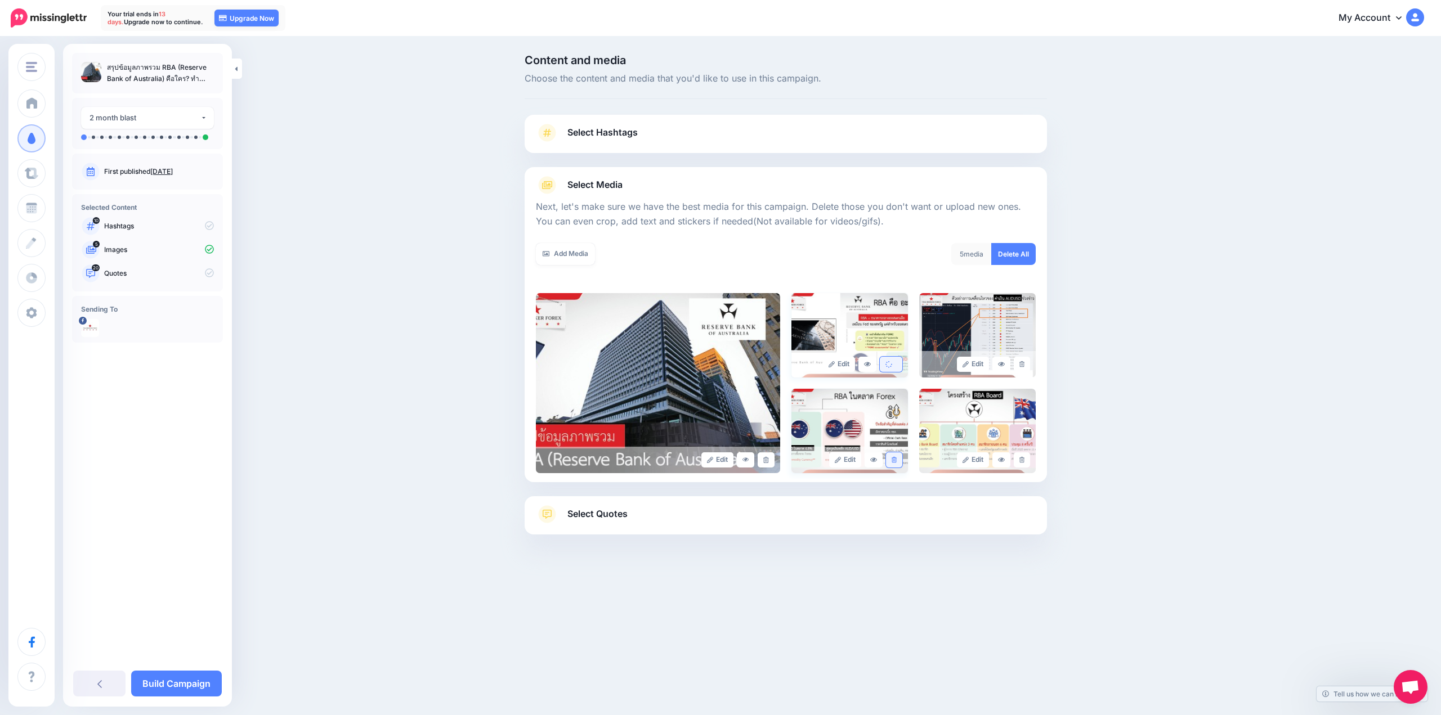
click at [892, 461] on icon at bounding box center [893, 460] width 5 height 6
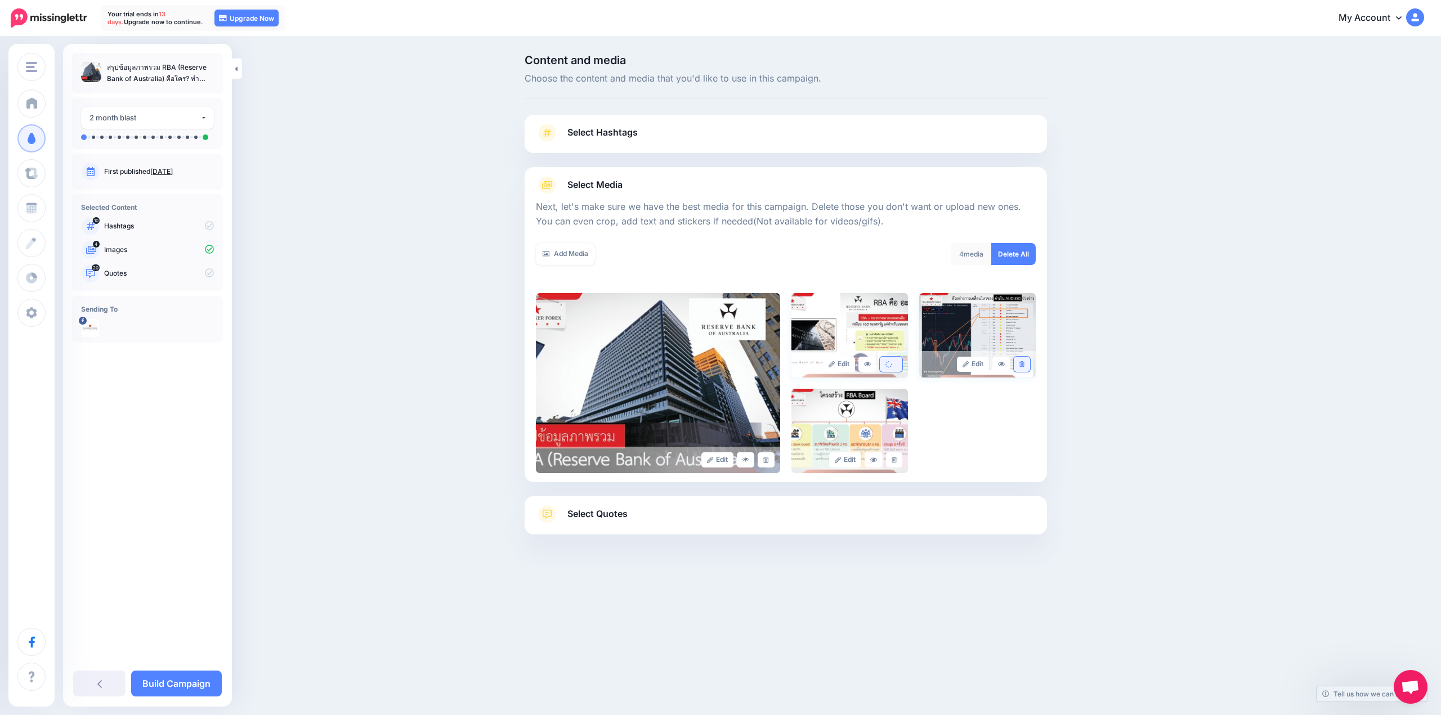
click at [1021, 364] on icon at bounding box center [1021, 364] width 5 height 6
click at [896, 458] on link at bounding box center [894, 459] width 16 height 15
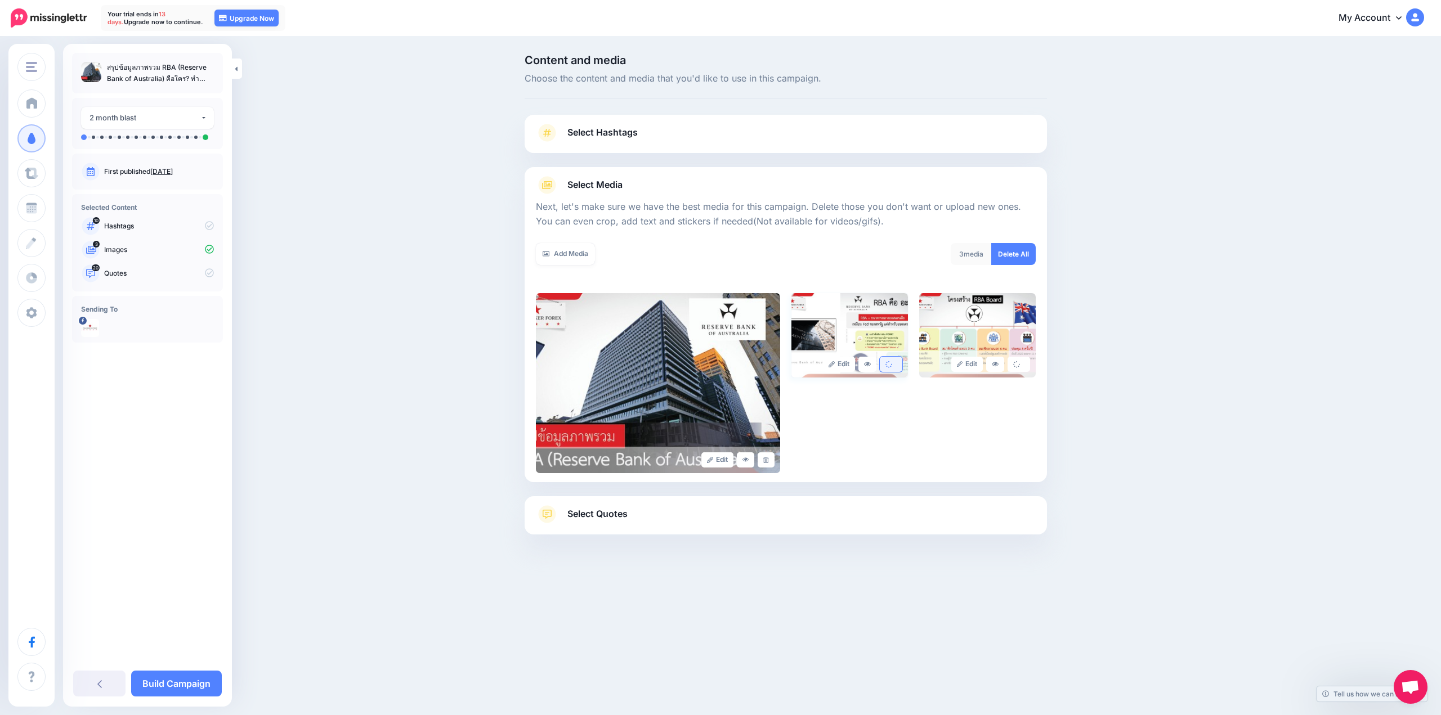
click at [584, 514] on span "Select Quotes" at bounding box center [597, 513] width 60 height 15
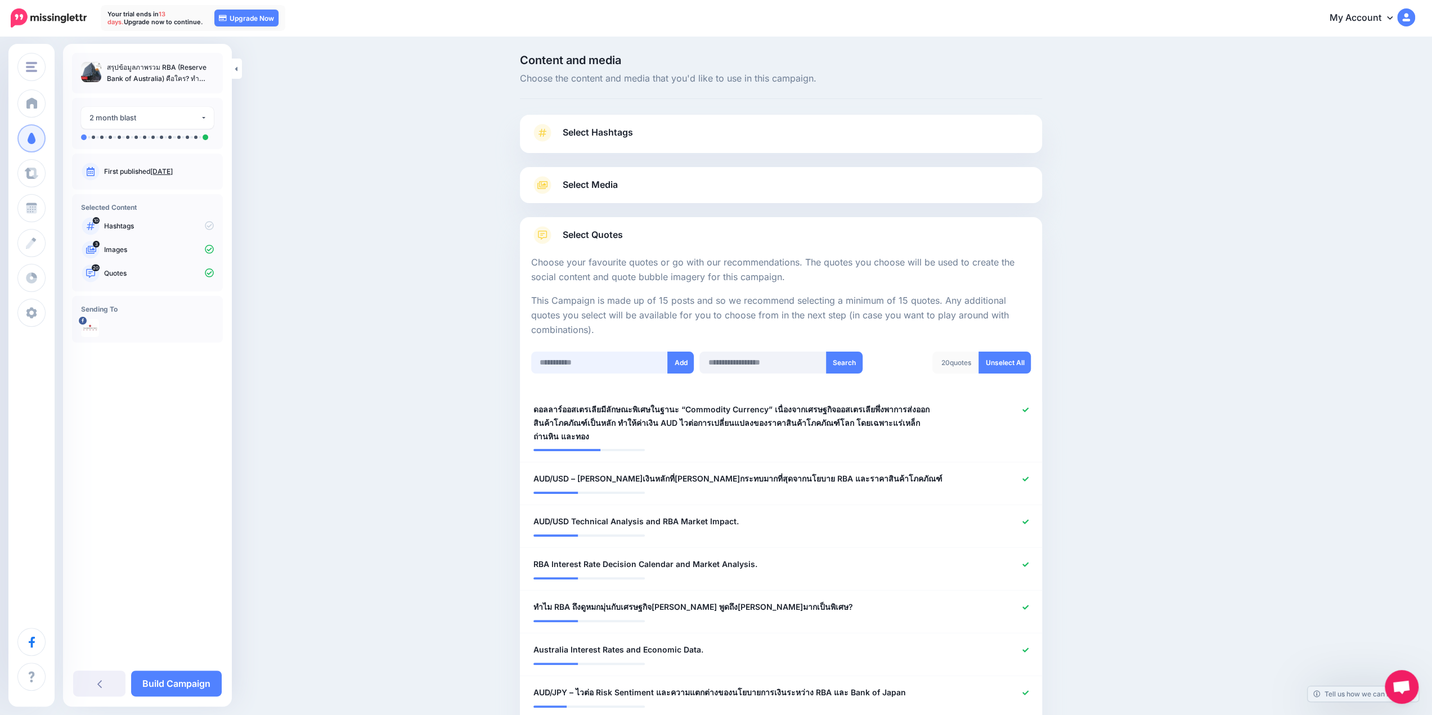
click at [632, 366] on input "text" at bounding box center [599, 363] width 137 height 22
click at [780, 361] on input "text" at bounding box center [762, 363] width 127 height 22
click at [662, 145] on link "Select Hashtags" at bounding box center [781, 138] width 500 height 29
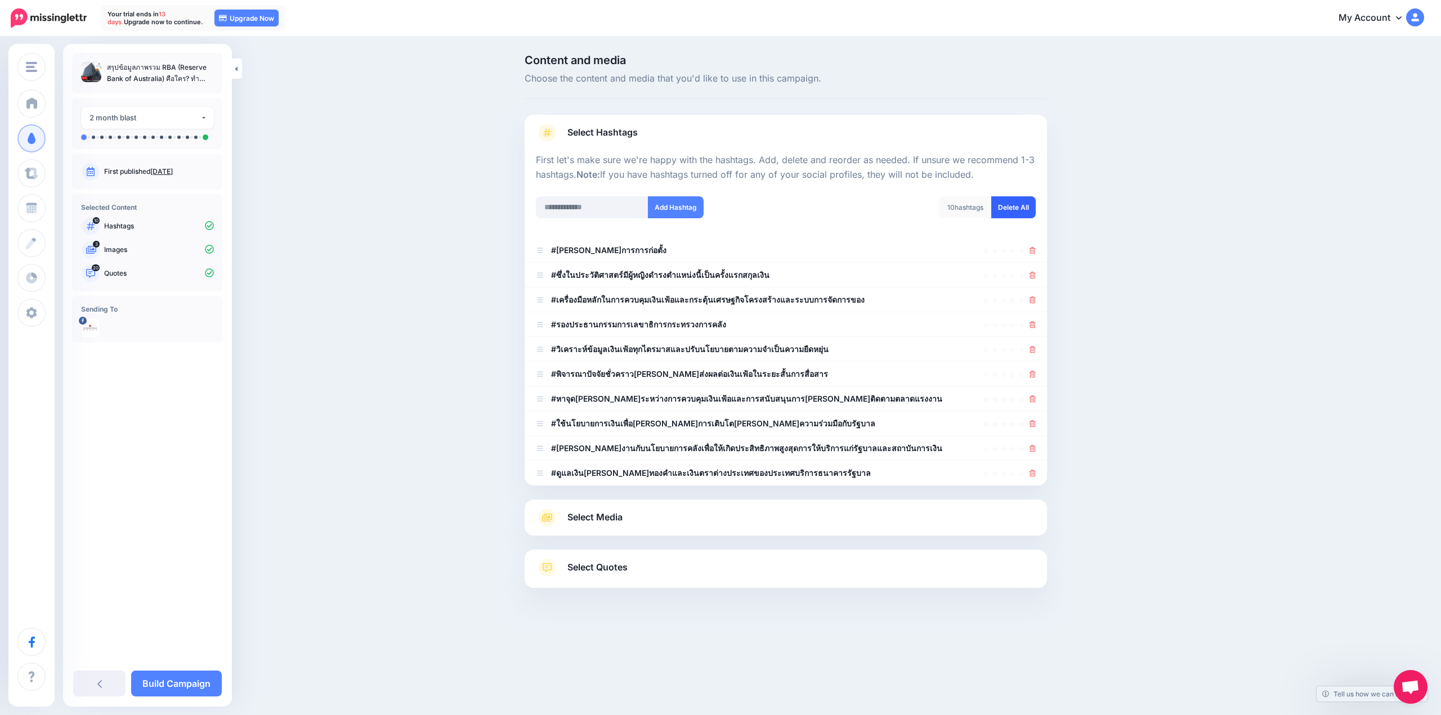
click at [1001, 207] on link "Delete All" at bounding box center [1013, 207] width 44 height 22
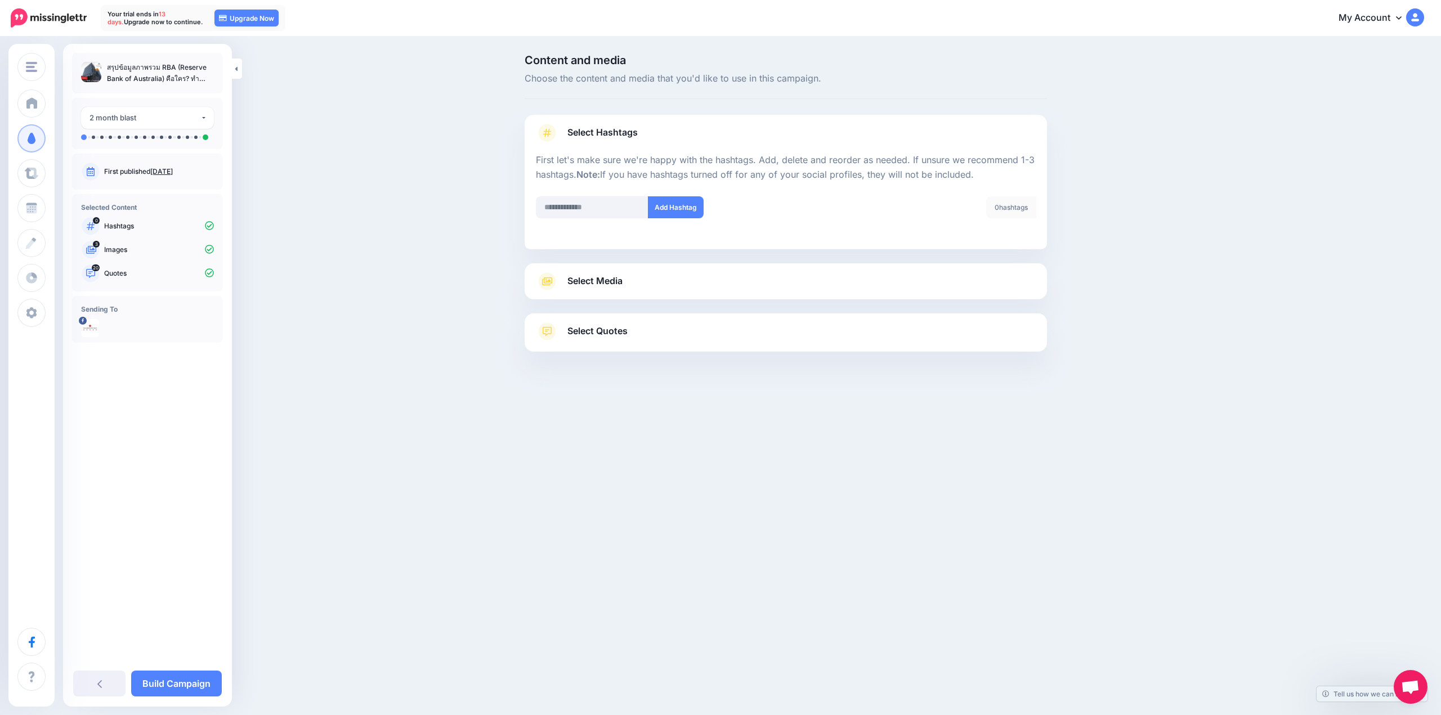
drag, startPoint x: 161, startPoint y: 68, endPoint x: 162, endPoint y: 78, distance: 9.6
click at [162, 78] on p "สรุปข้อมูลภาพรวม RBA (Reserve Bank of Australia) คือใคร? ทำอะไร?" at bounding box center [160, 73] width 107 height 23
click at [164, 67] on p "สรุปข้อมูลภาพรวม RBA (Reserve Bank of Australia) คือใคร? ทำอะไร?" at bounding box center [160, 73] width 107 height 23
drag, startPoint x: 178, startPoint y: 65, endPoint x: 160, endPoint y: 79, distance: 22.4
click at [160, 79] on p "สรุปข้อมูลภาพรวม RBA (Reserve Bank of Australia) คือใคร? ทำอะไร?" at bounding box center [160, 73] width 107 height 23
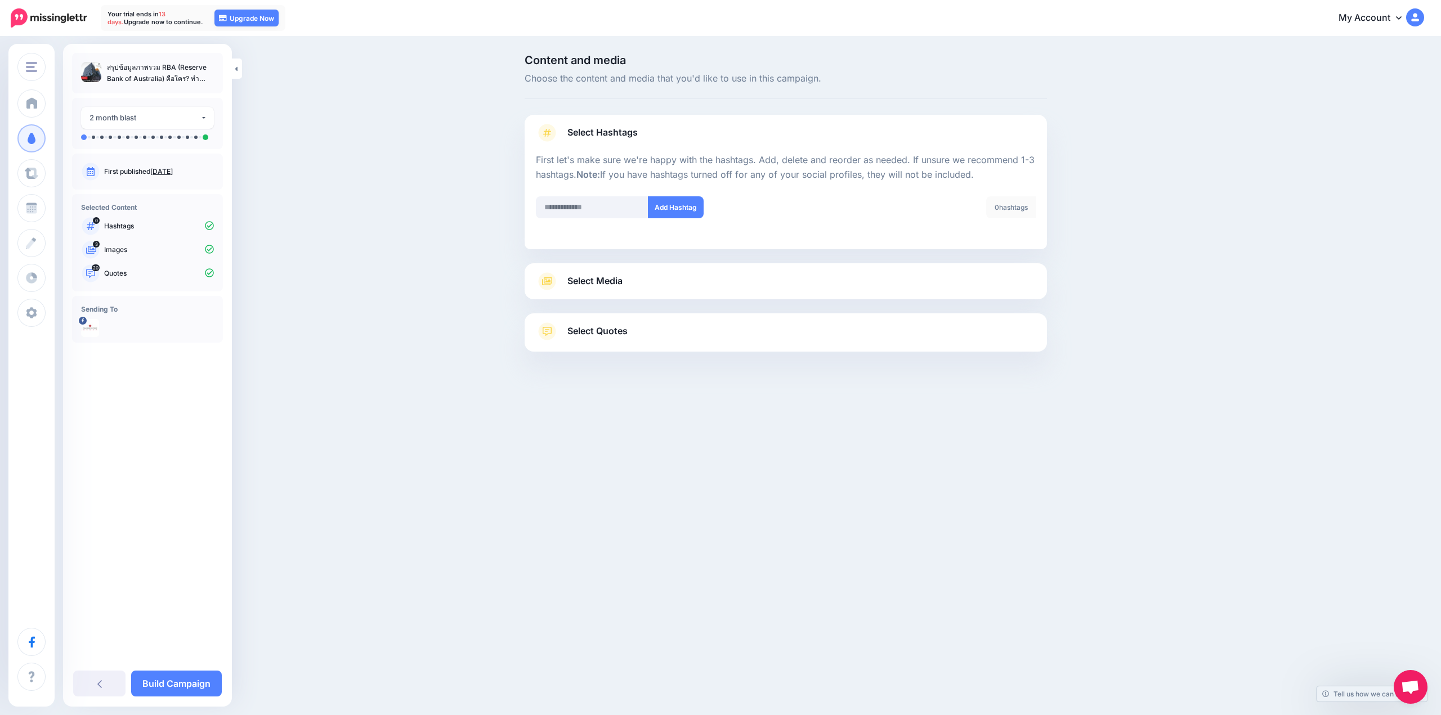
copy p "Reserve Bank of Australia"
click at [576, 206] on input "text" at bounding box center [592, 207] width 113 height 22
paste input "**********"
type input "**********"
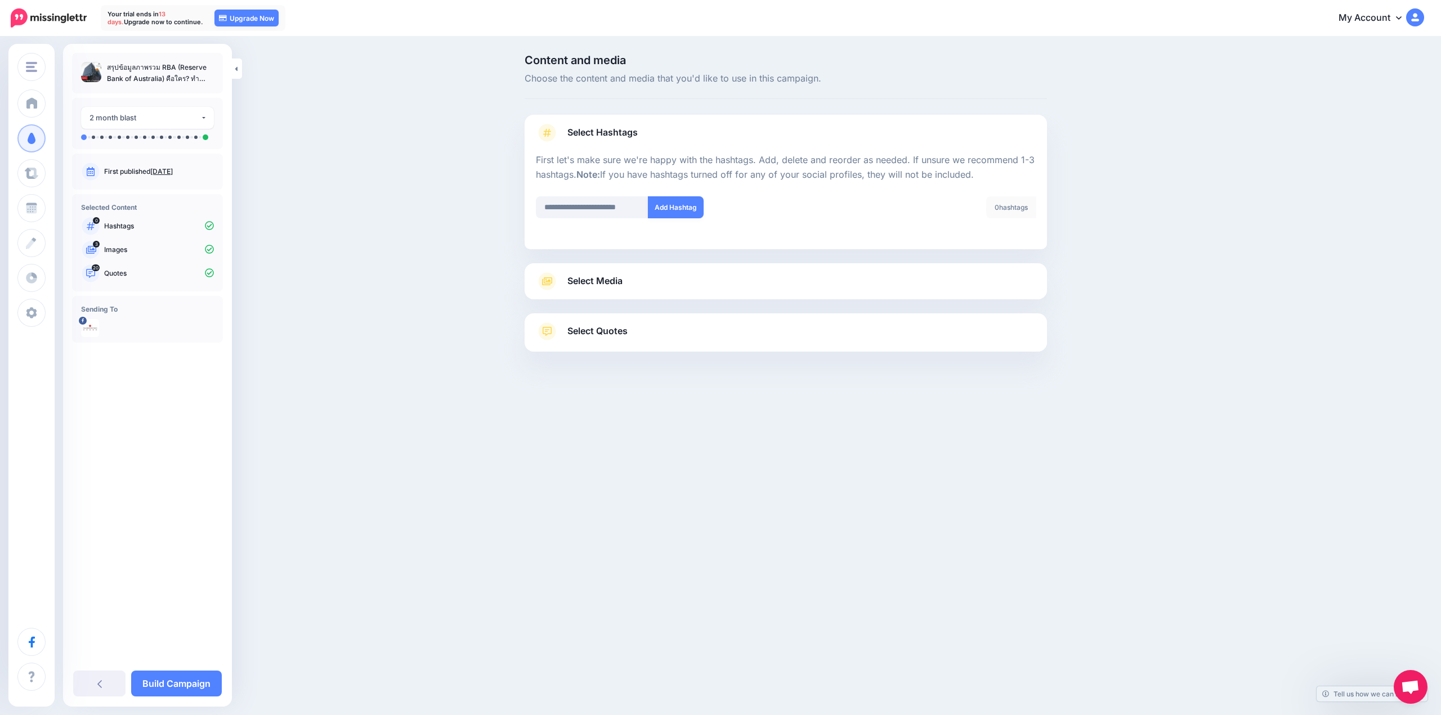
click at [692, 207] on button "Add Hashtag" at bounding box center [676, 207] width 56 height 22
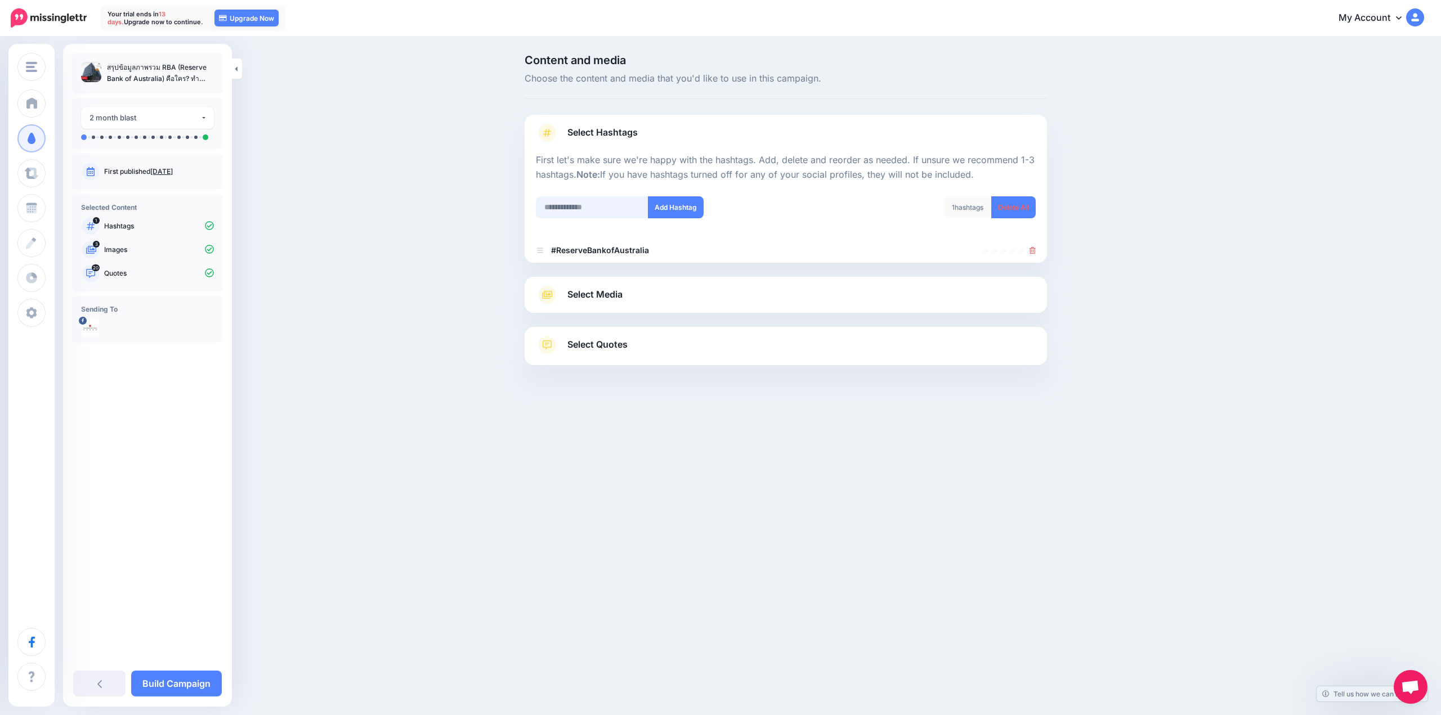
click at [601, 207] on input "text" at bounding box center [592, 207] width 113 height 22
type input "*"
type input "******"
click at [672, 203] on button "Add Hashtag" at bounding box center [676, 207] width 56 height 22
click at [628, 205] on input "text" at bounding box center [592, 207] width 113 height 22
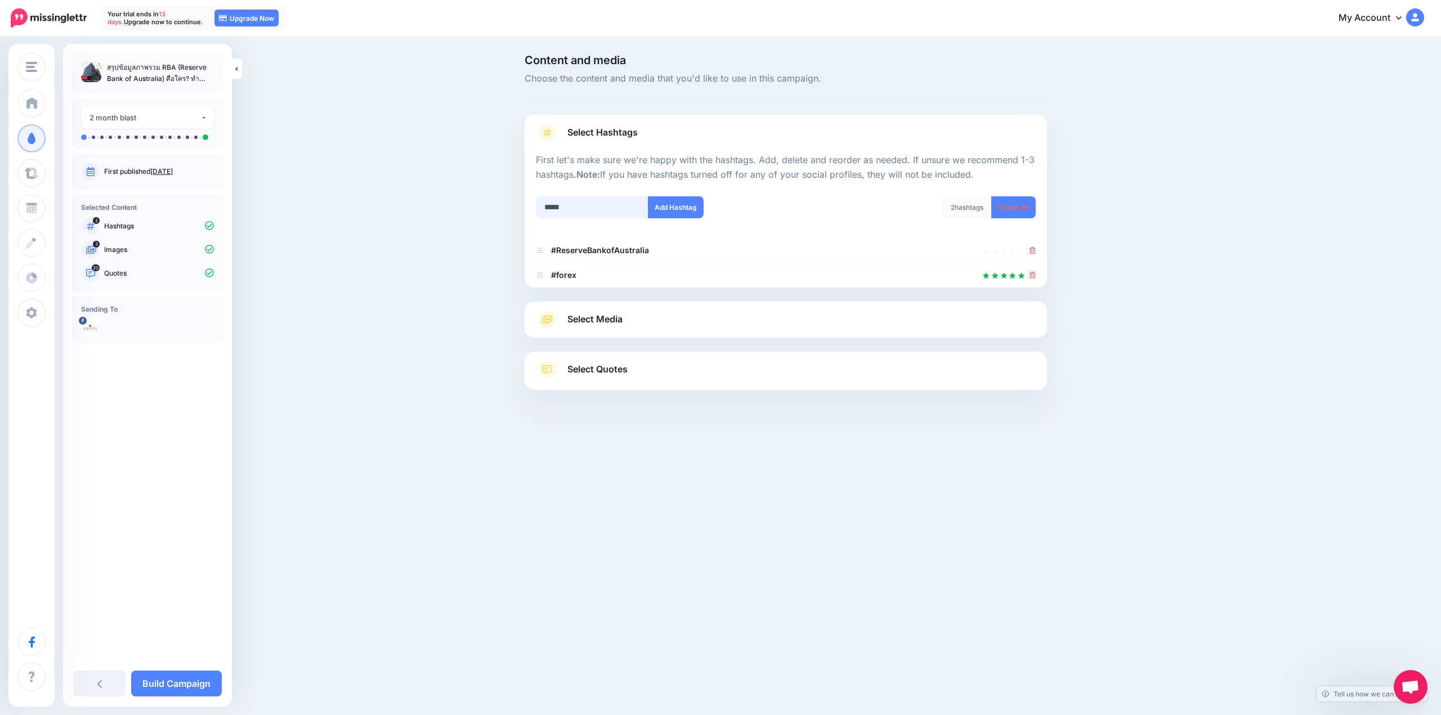
drag, startPoint x: 579, startPoint y: 207, endPoint x: 531, endPoint y: 205, distance: 47.8
click at [531, 205] on div "***** Add Hashtag" at bounding box center [656, 214] width 258 height 36
paste input "**********"
type input "**********"
click at [683, 210] on button "Add Hashtag" at bounding box center [676, 207] width 56 height 22
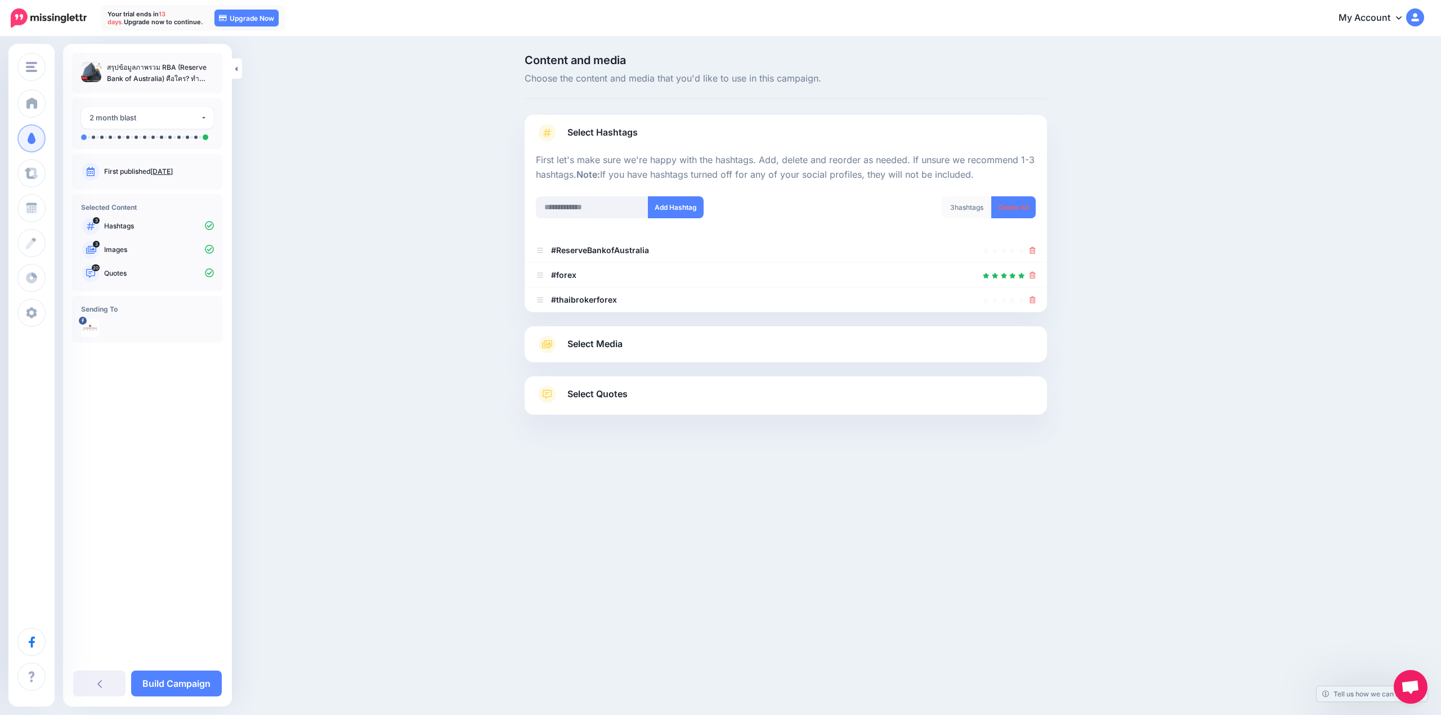
click at [134, 249] on p "Images" at bounding box center [159, 250] width 110 height 10
click at [614, 342] on span "Select Media" at bounding box center [594, 344] width 55 height 15
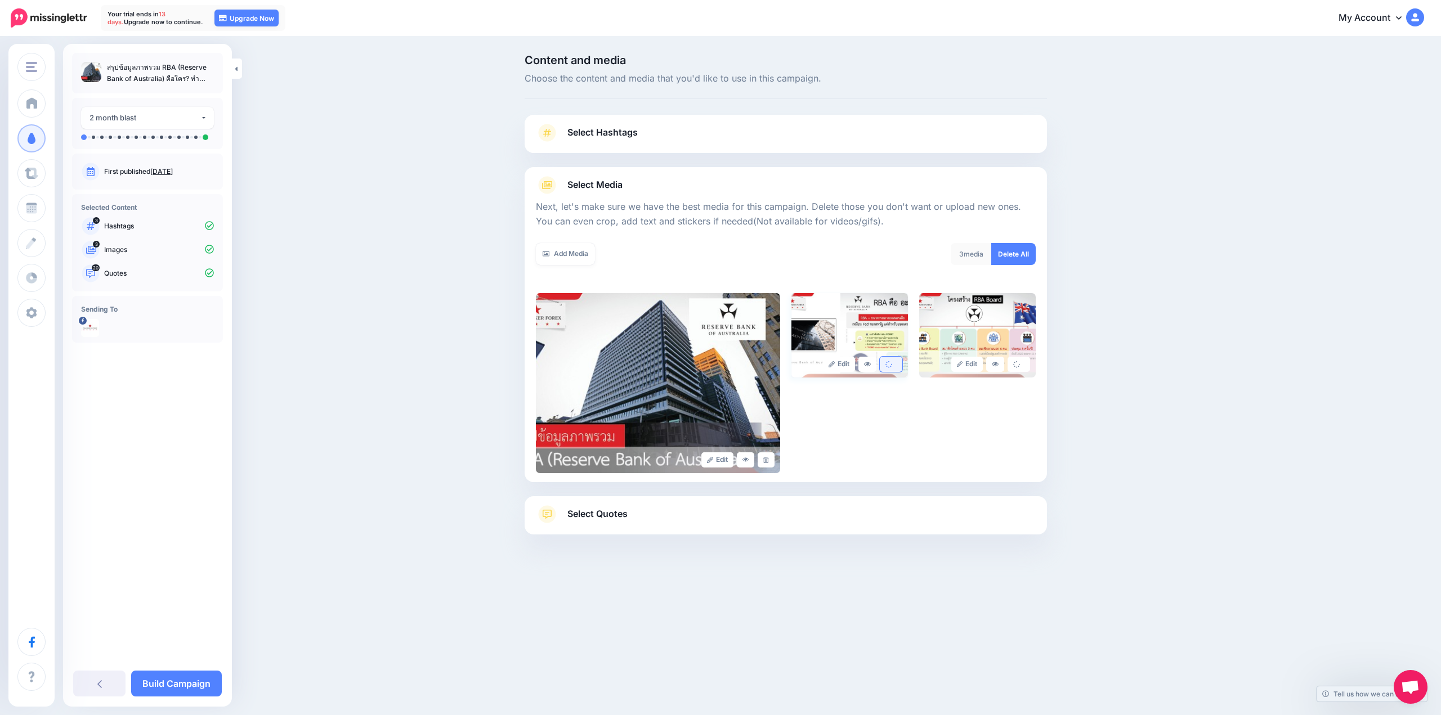
click at [588, 505] on link "Select Quotes" at bounding box center [786, 519] width 500 height 29
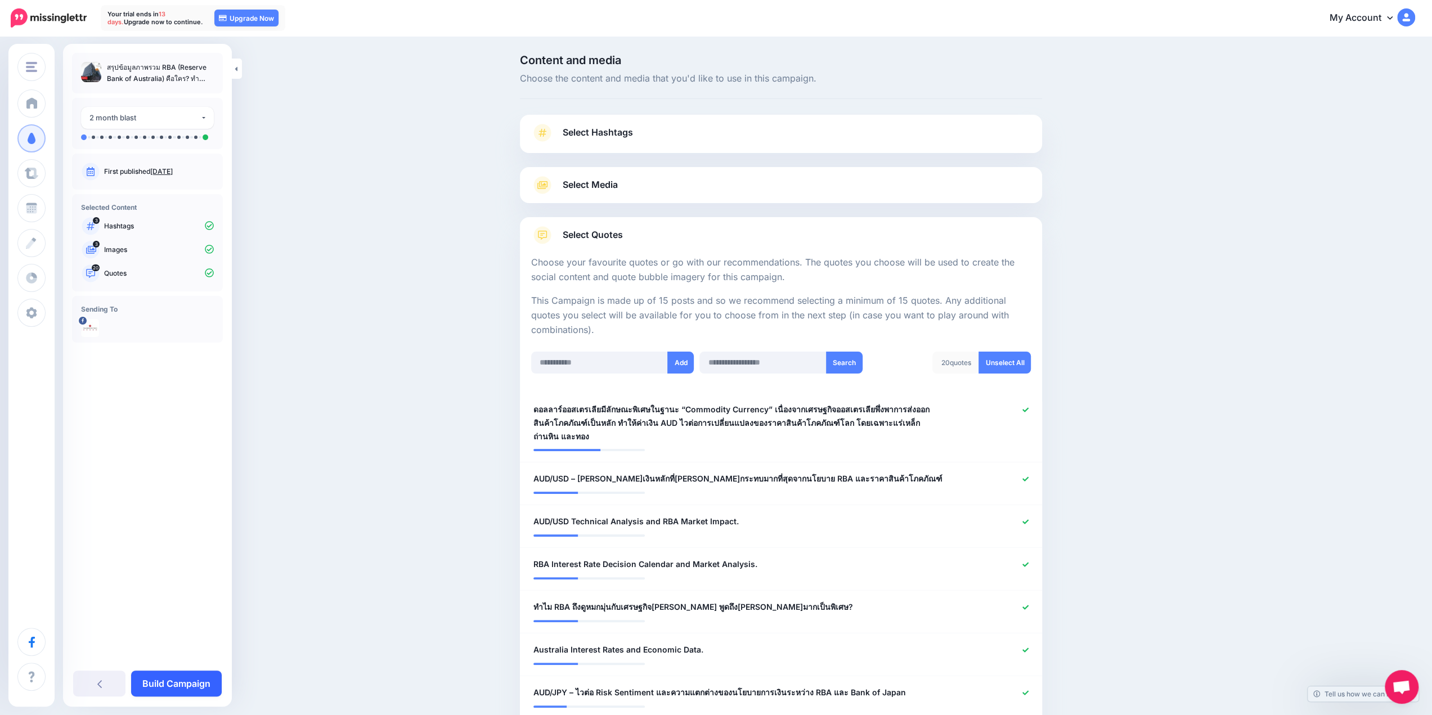
click at [180, 680] on link "Build Campaign" at bounding box center [176, 684] width 91 height 26
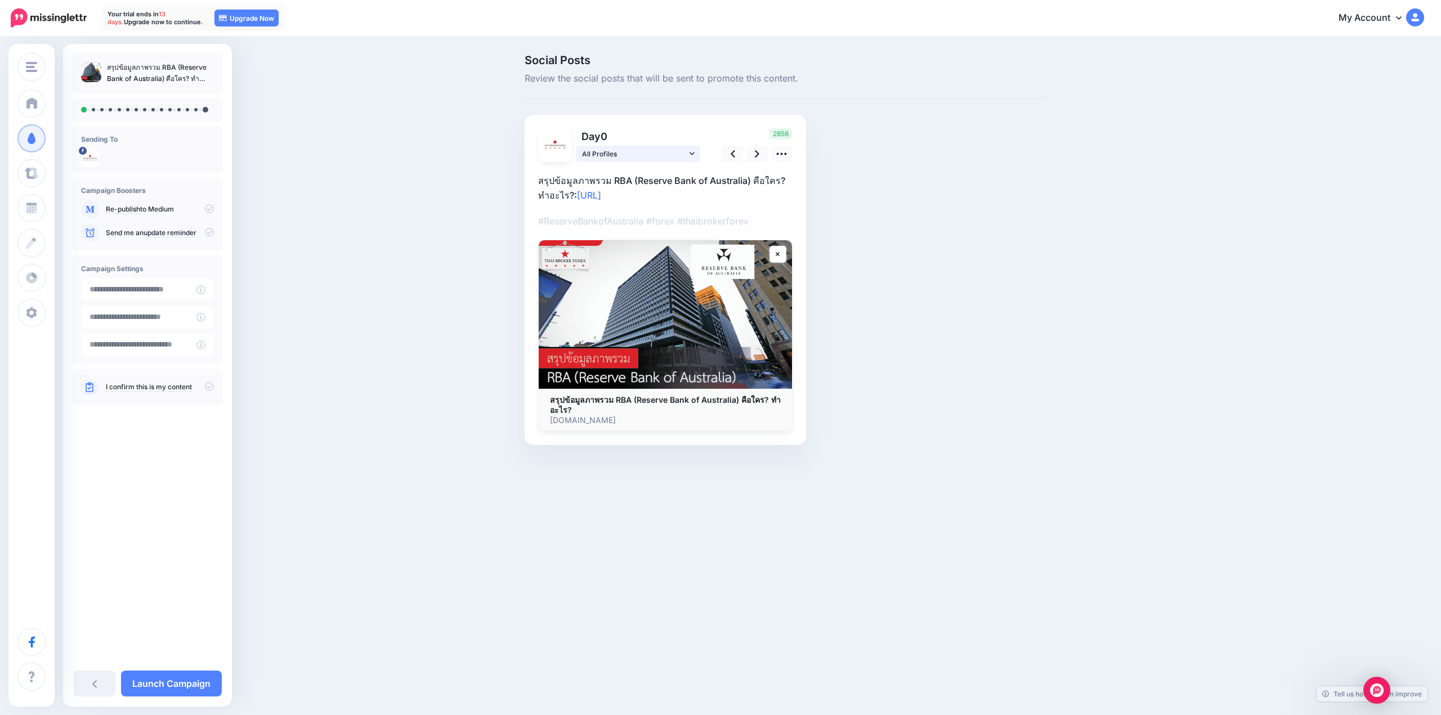
click at [645, 150] on span "All Profiles" at bounding box center [634, 154] width 105 height 12
click at [755, 149] on icon at bounding box center [757, 154] width 5 height 12
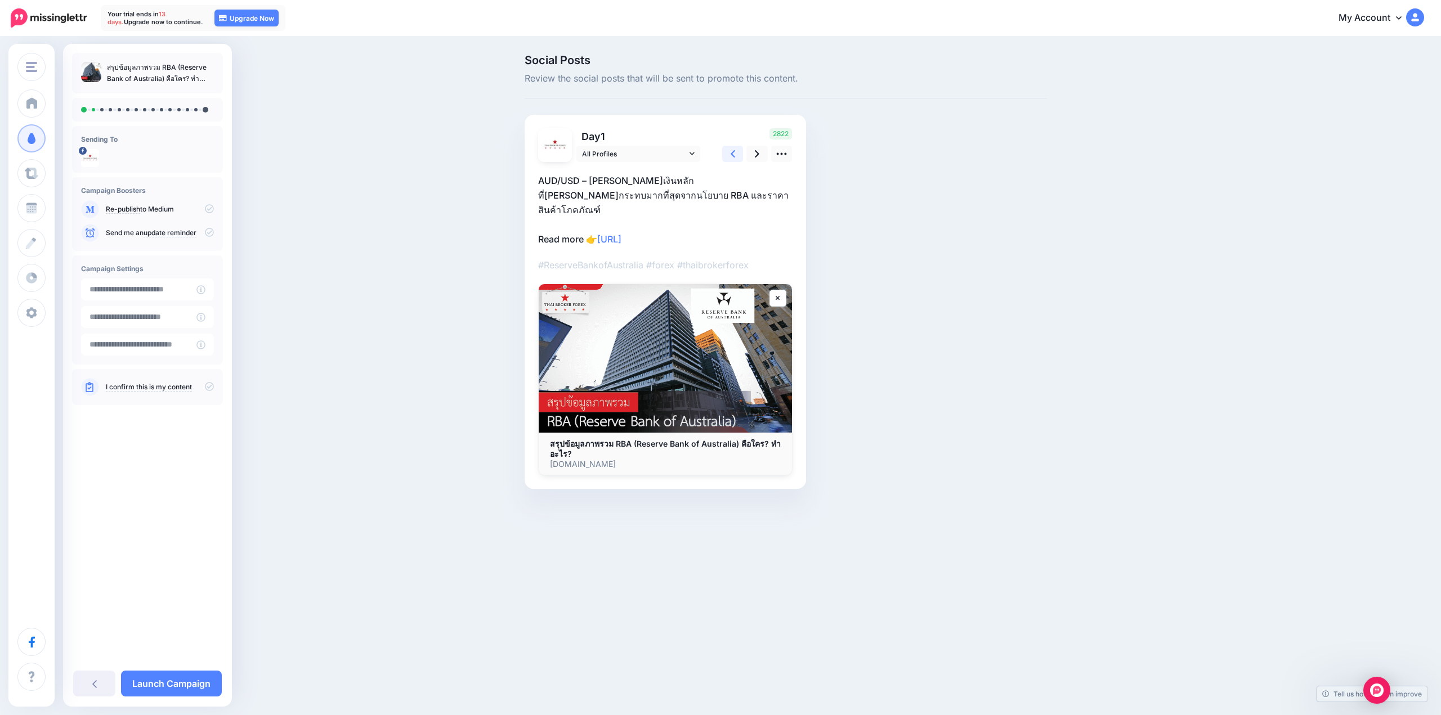
click at [733, 148] on icon at bounding box center [732, 154] width 5 height 12
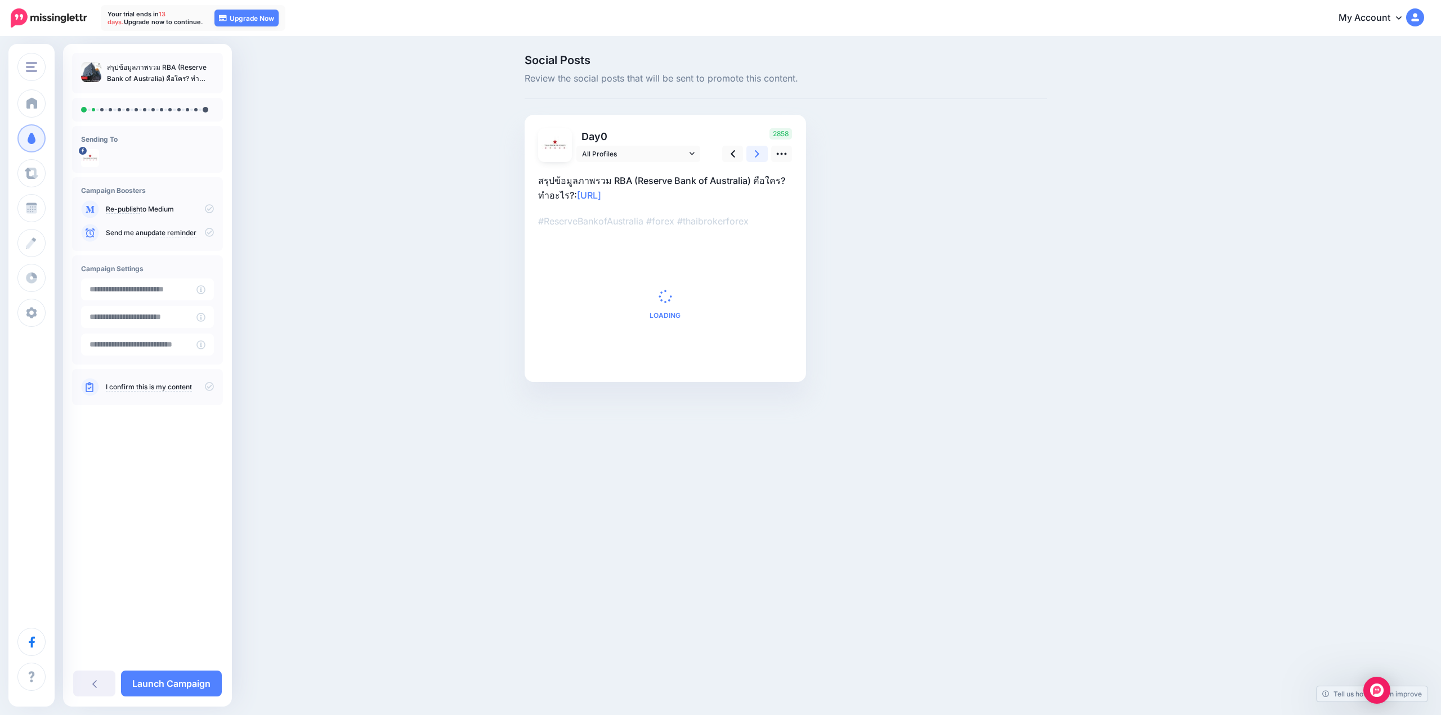
click at [756, 152] on icon at bounding box center [757, 154] width 5 height 12
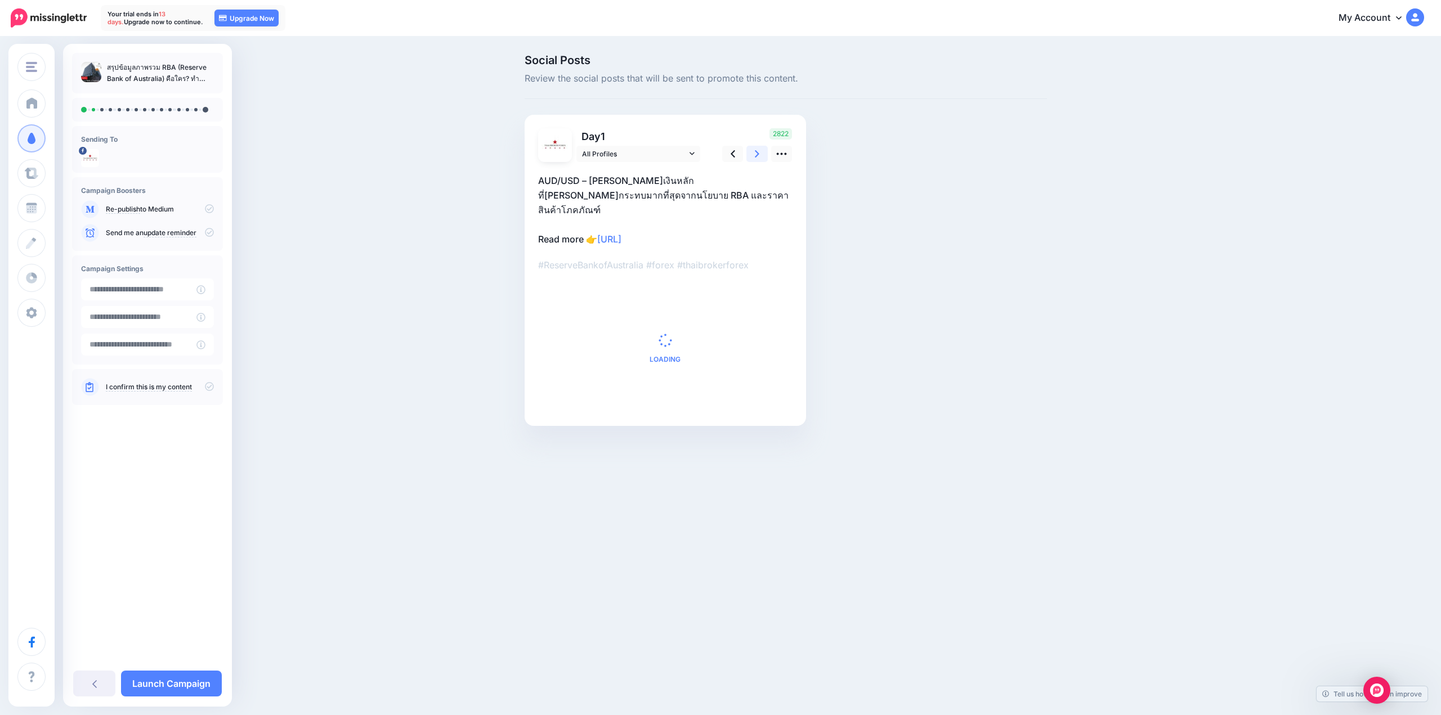
click at [756, 152] on icon at bounding box center [757, 154] width 5 height 12
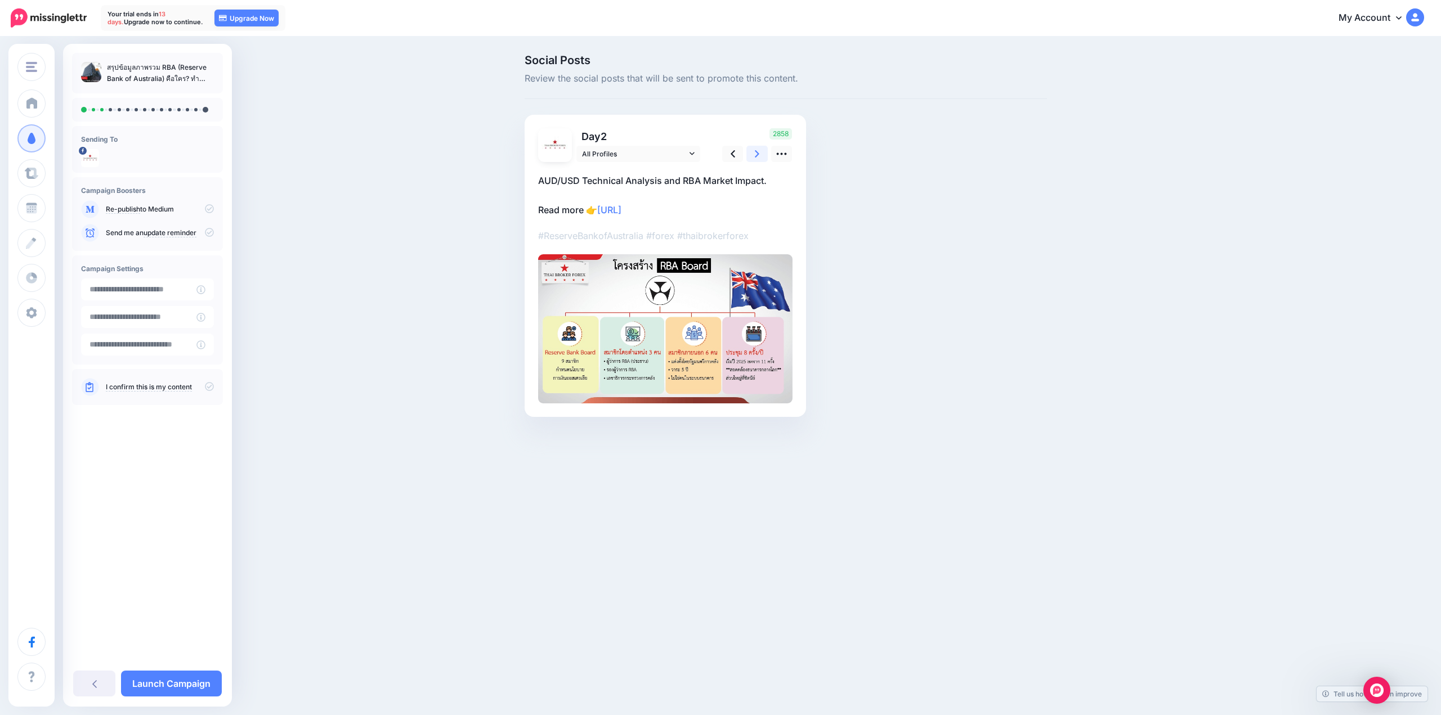
click at [756, 152] on icon at bounding box center [757, 154] width 5 height 12
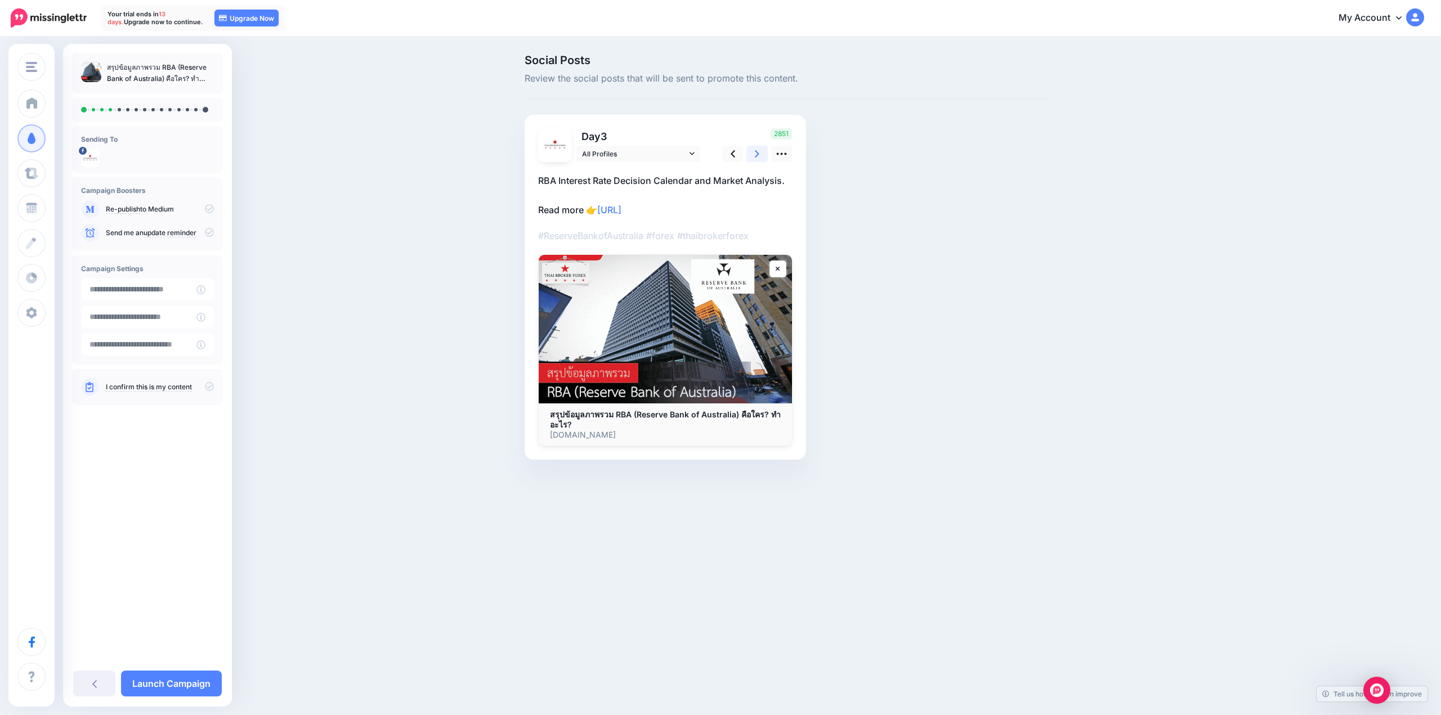
click at [755, 152] on icon at bounding box center [757, 154] width 5 height 12
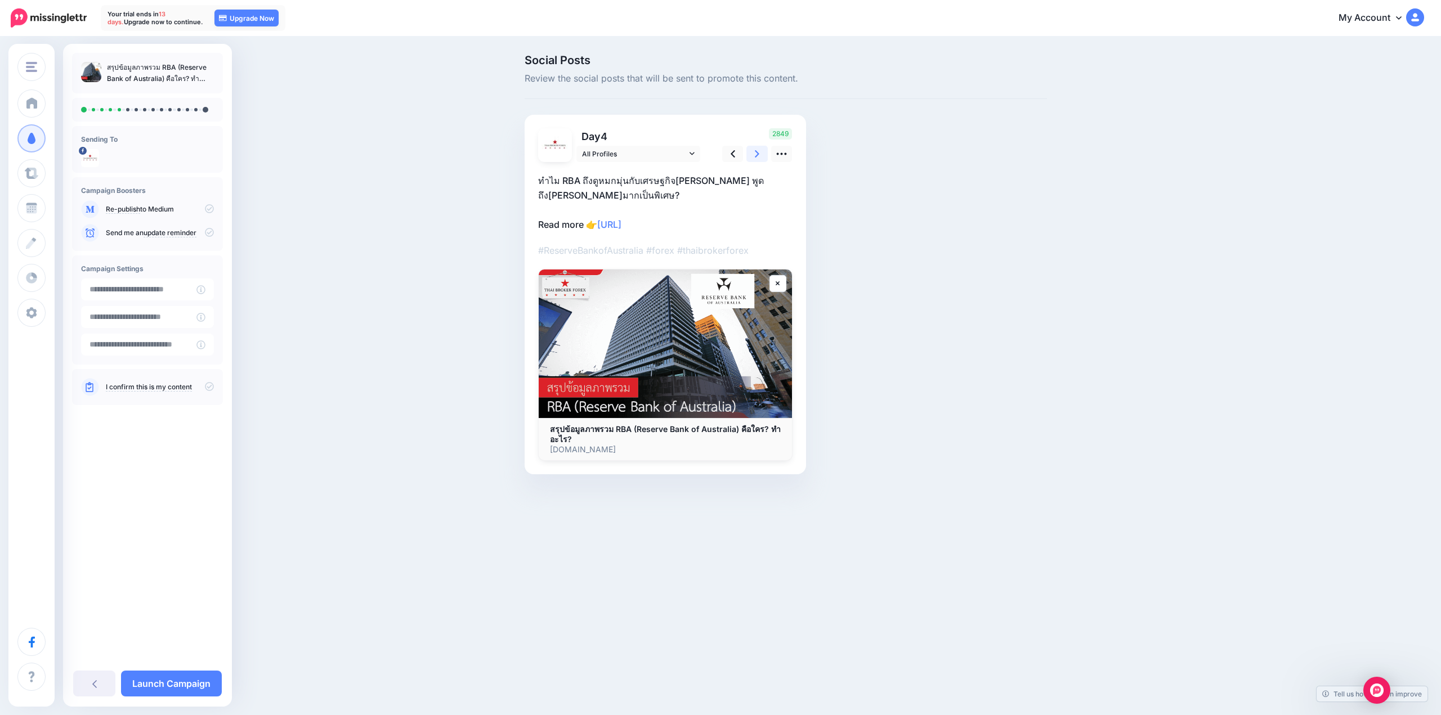
click at [755, 152] on icon at bounding box center [757, 154] width 5 height 12
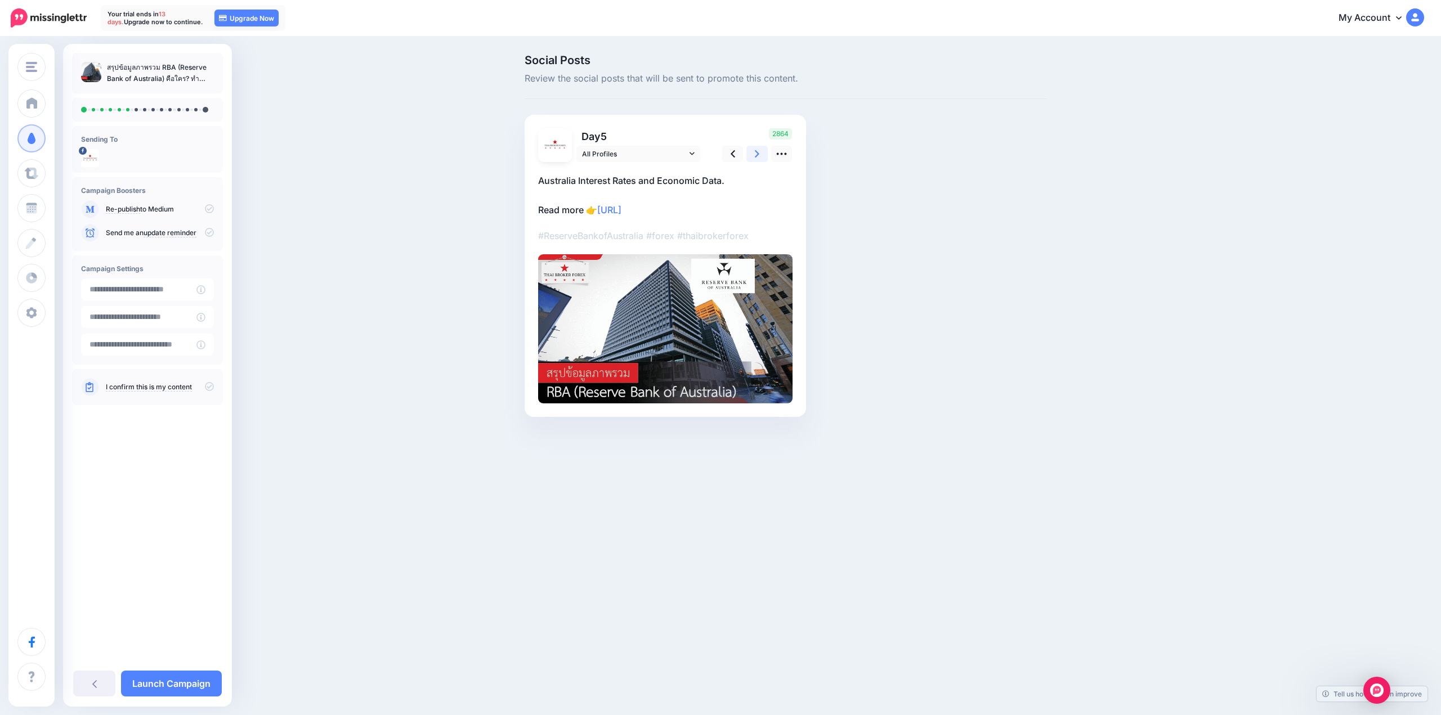
click at [755, 152] on icon at bounding box center [757, 154] width 5 height 12
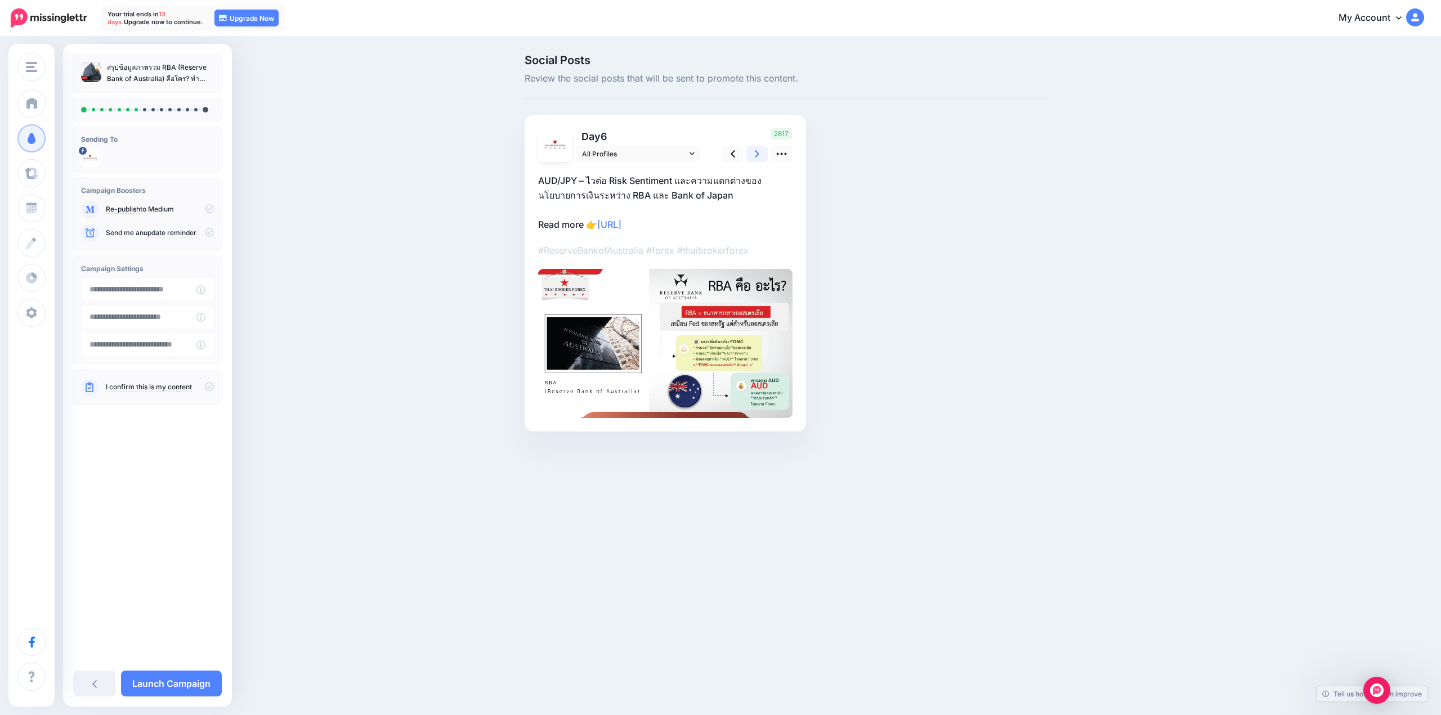
click at [755, 152] on icon at bounding box center [757, 154] width 5 height 12
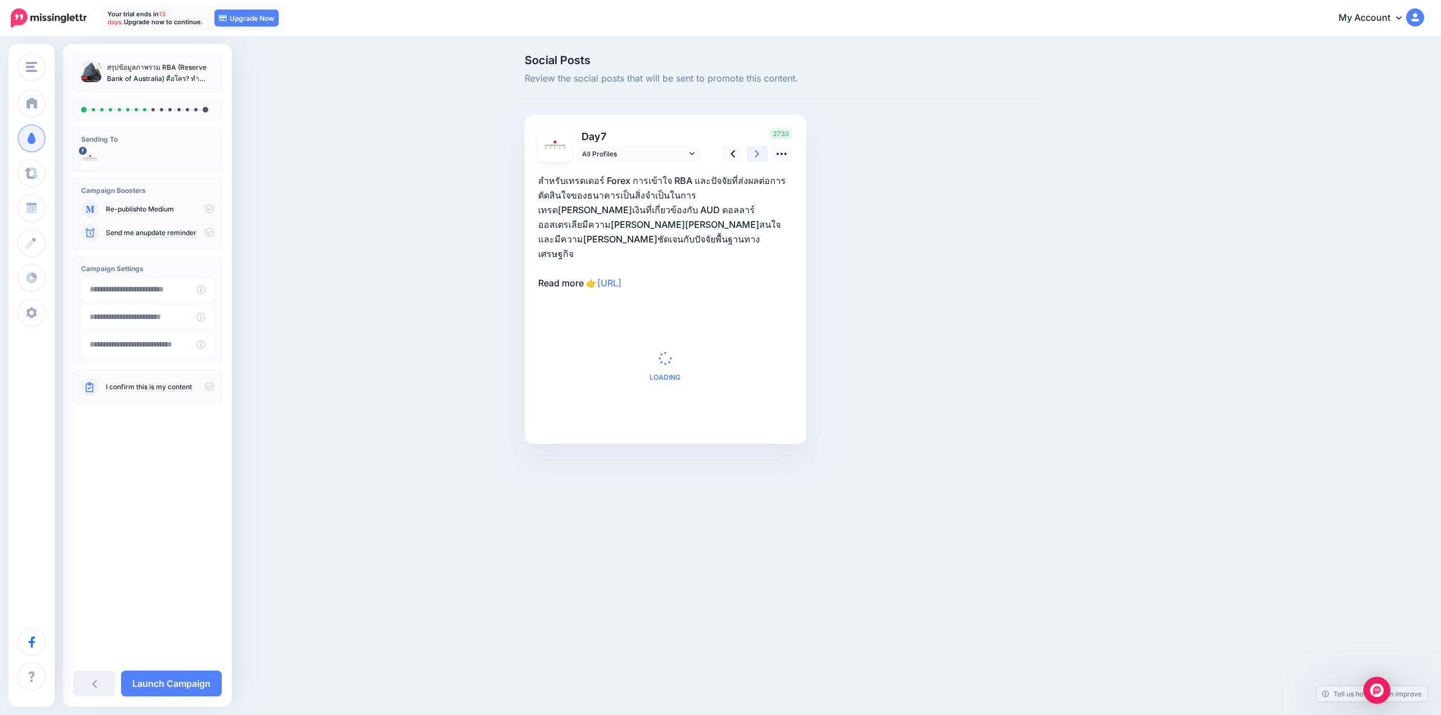
click at [755, 152] on icon at bounding box center [757, 154] width 5 height 12
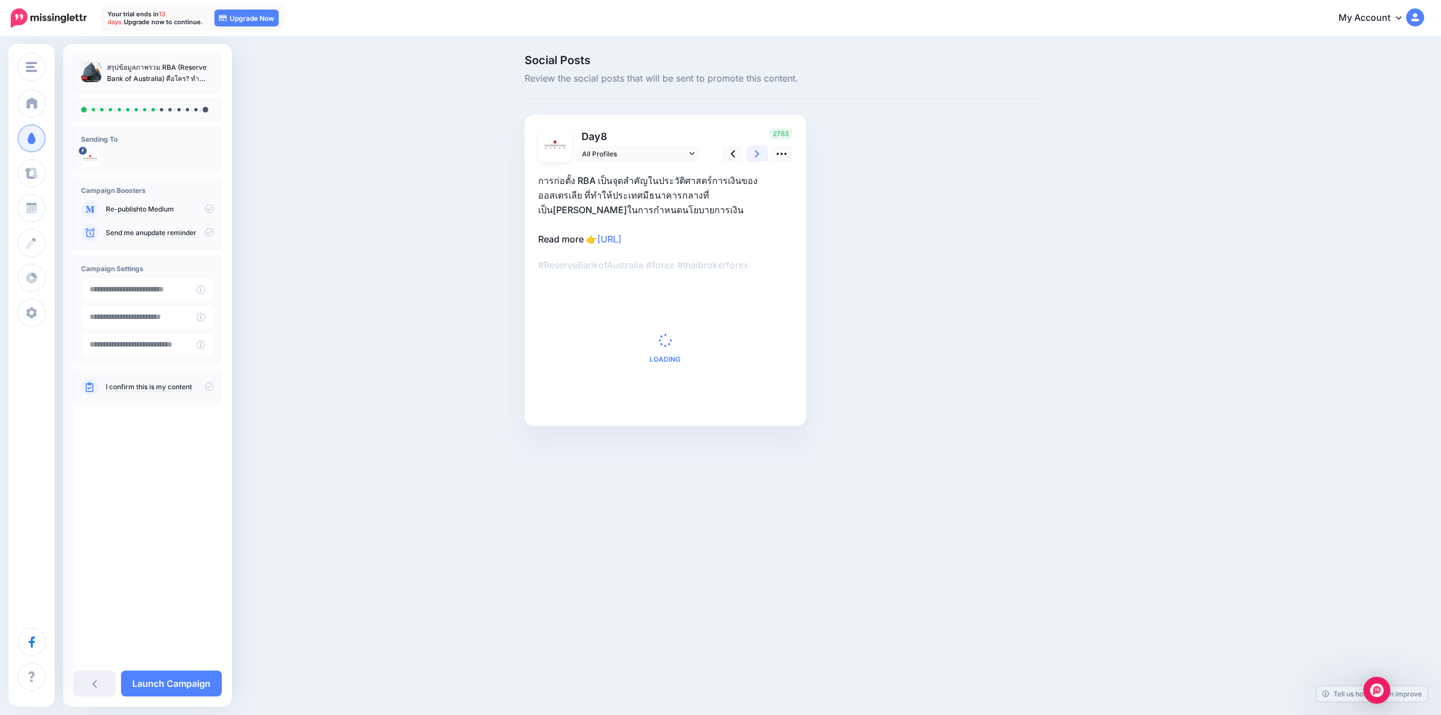
click at [755, 152] on icon at bounding box center [757, 154] width 5 height 12
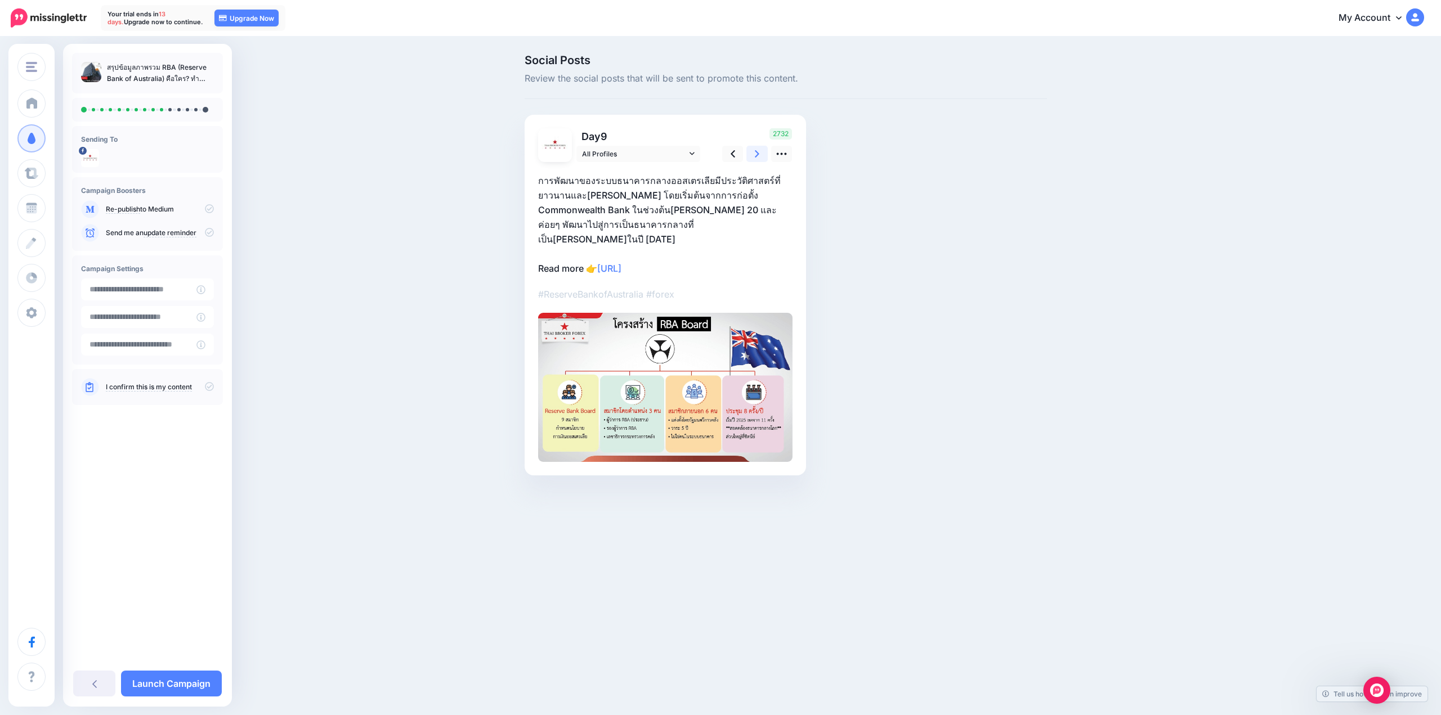
click at [755, 152] on icon at bounding box center [757, 154] width 5 height 12
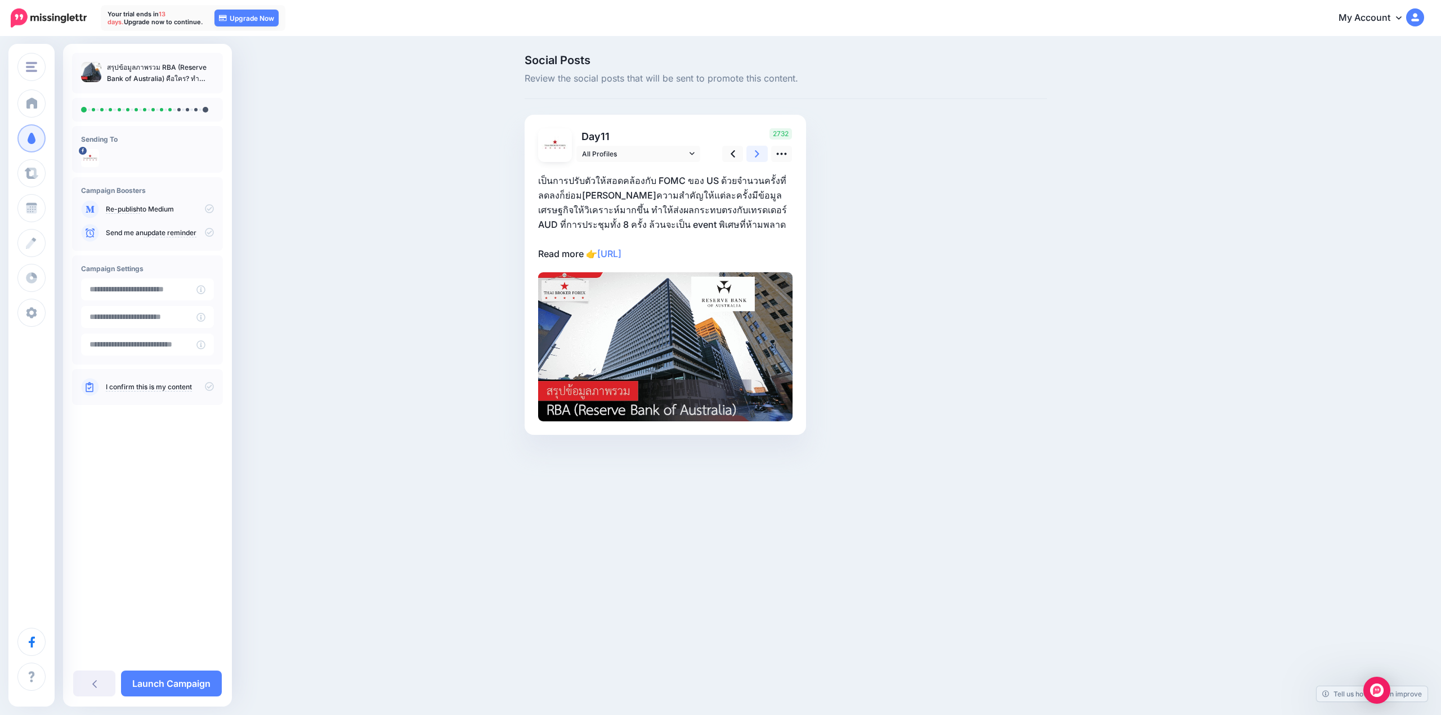
click at [755, 152] on icon at bounding box center [757, 154] width 5 height 12
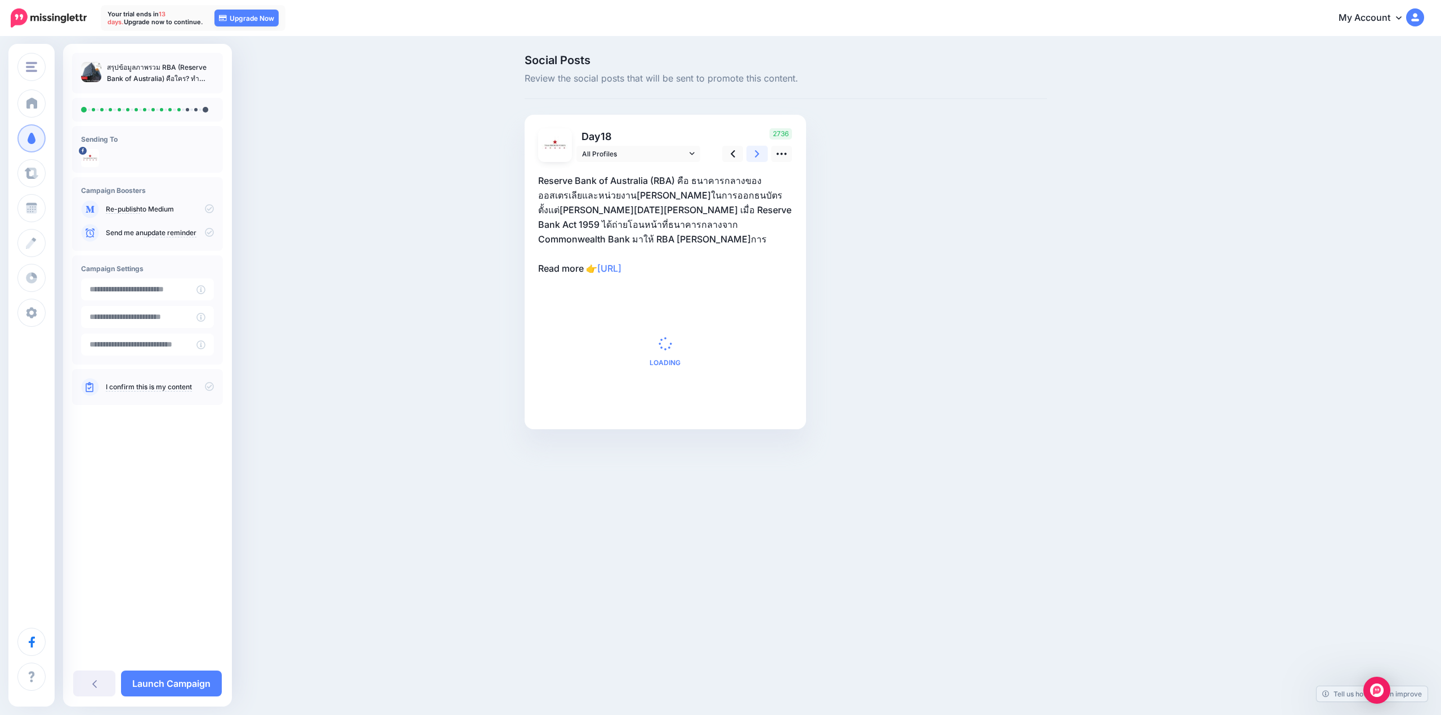
click at [755, 152] on icon at bounding box center [757, 154] width 5 height 12
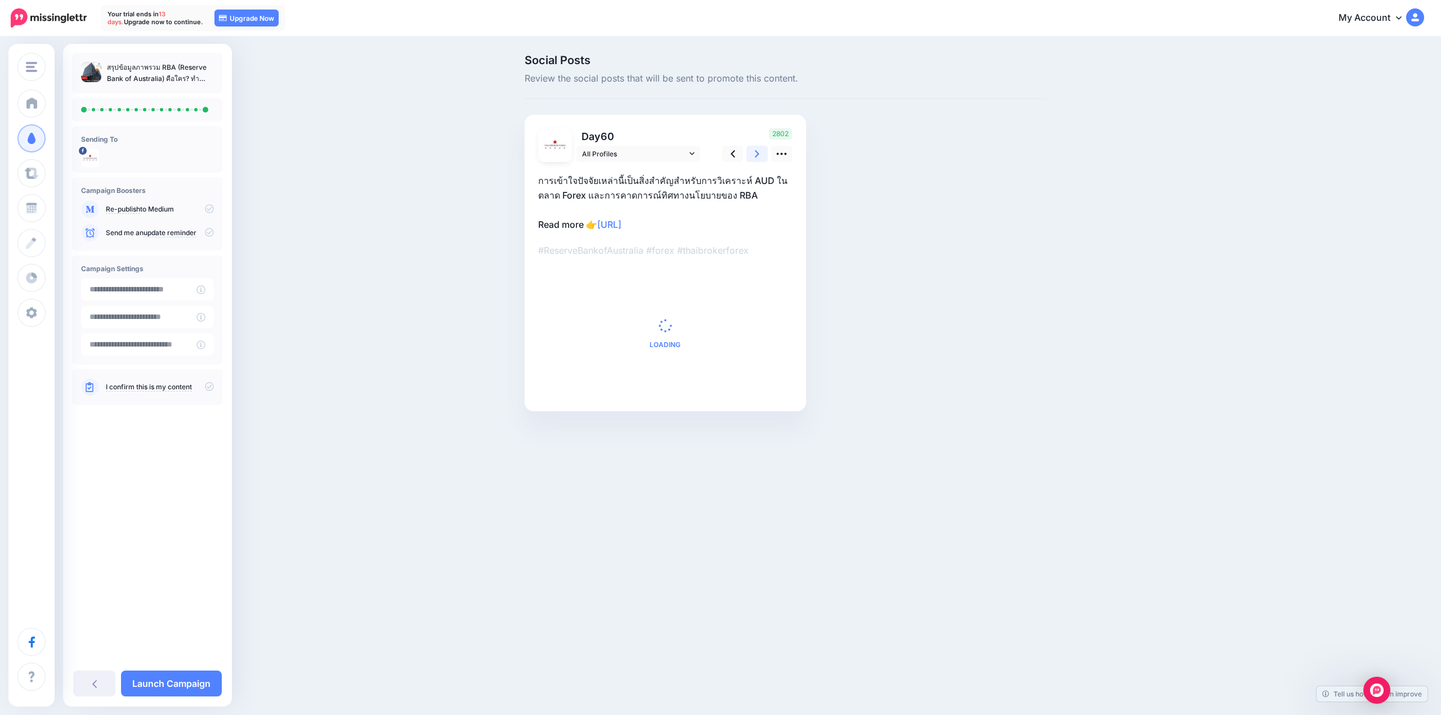
click at [755, 152] on icon at bounding box center [757, 154] width 5 height 12
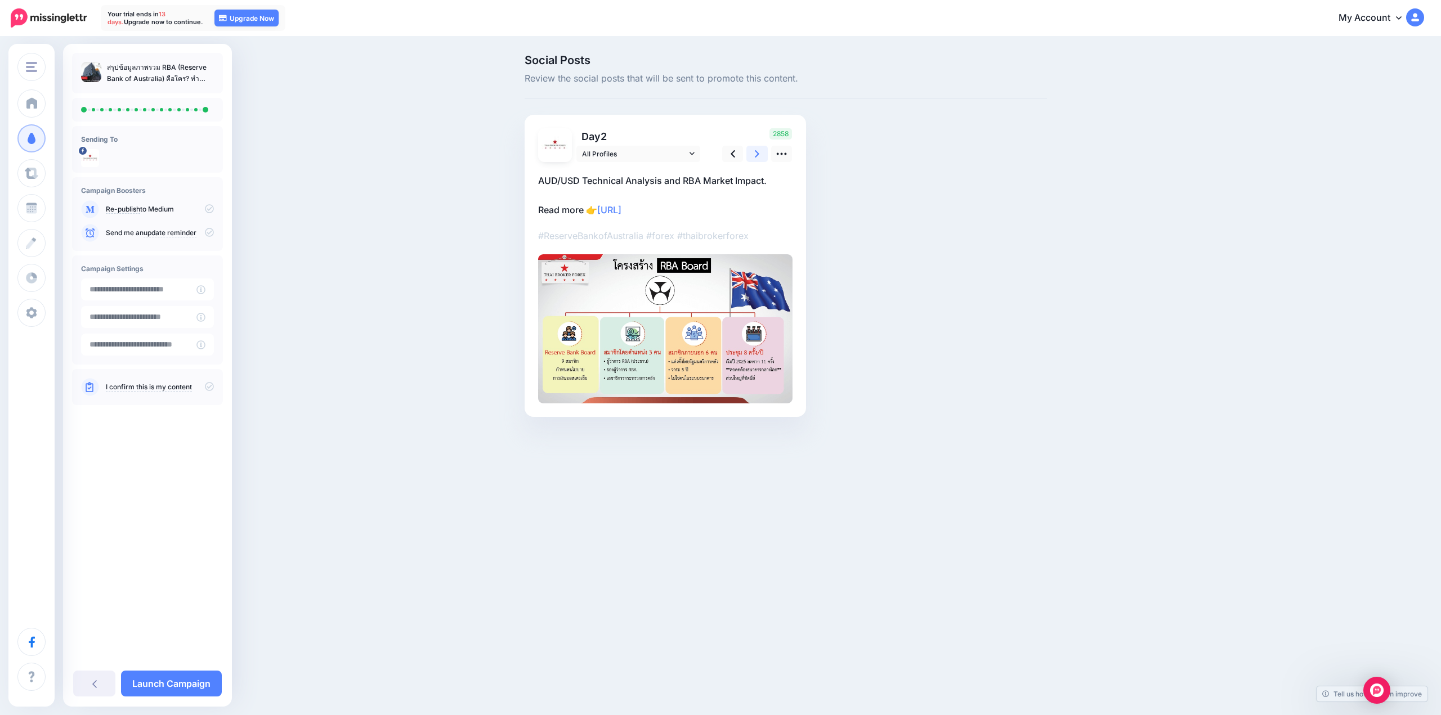
click at [755, 152] on icon at bounding box center [757, 154] width 5 height 12
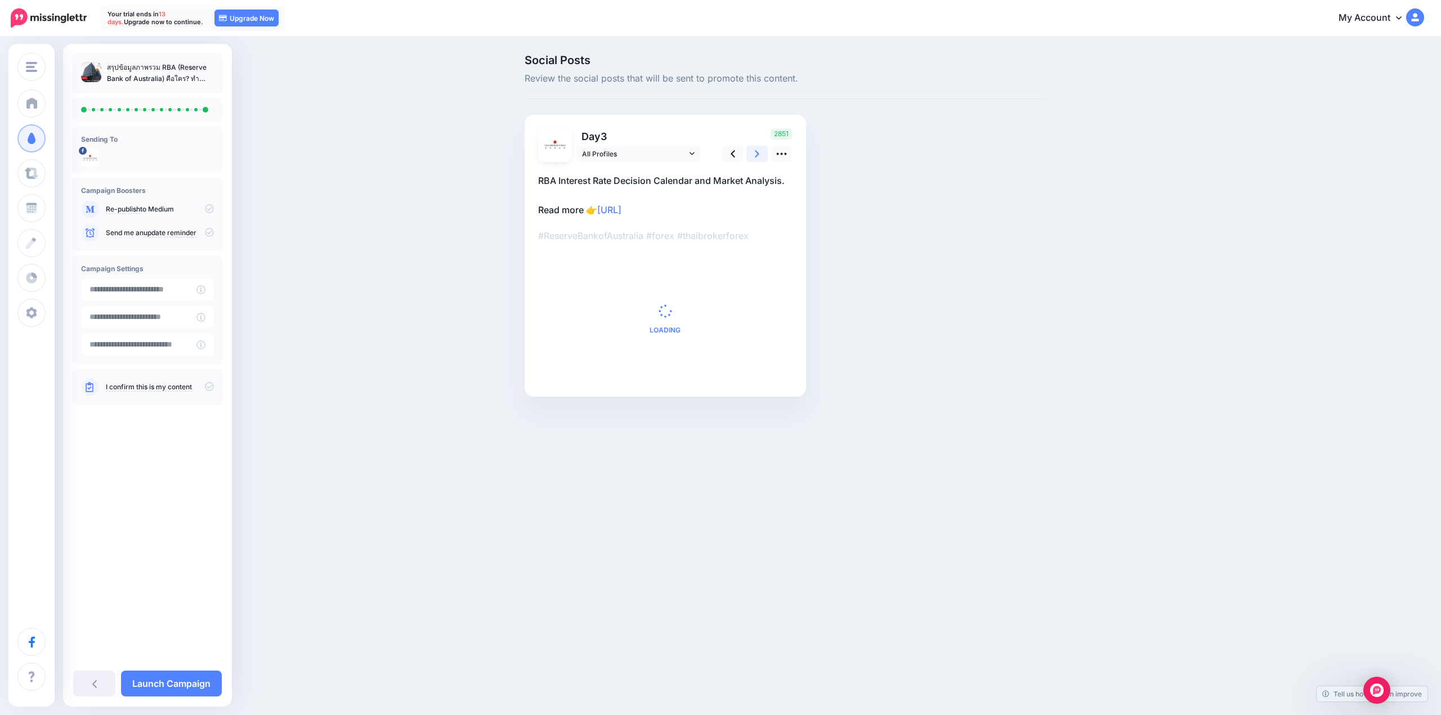
click at [755, 152] on icon at bounding box center [757, 154] width 5 height 12
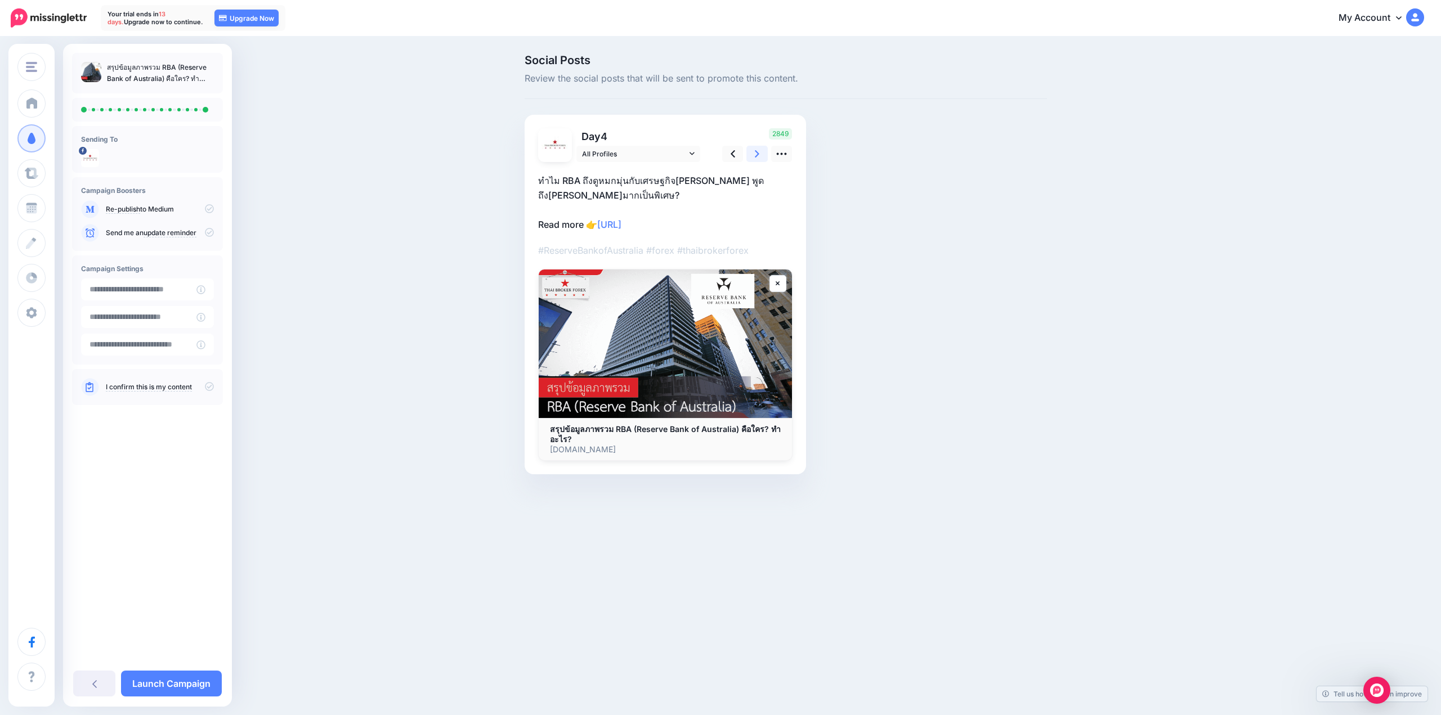
click at [755, 152] on icon at bounding box center [757, 154] width 5 height 12
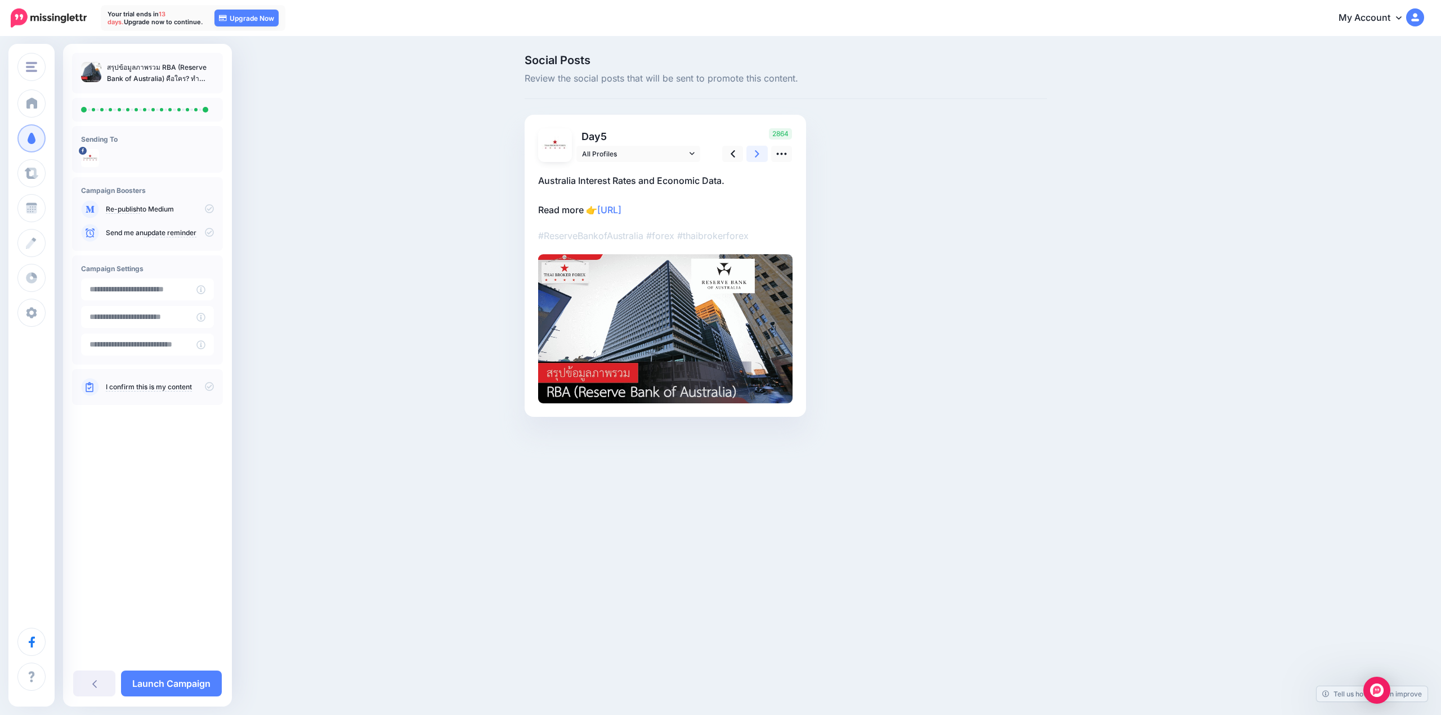
click at [755, 152] on icon at bounding box center [757, 154] width 5 height 12
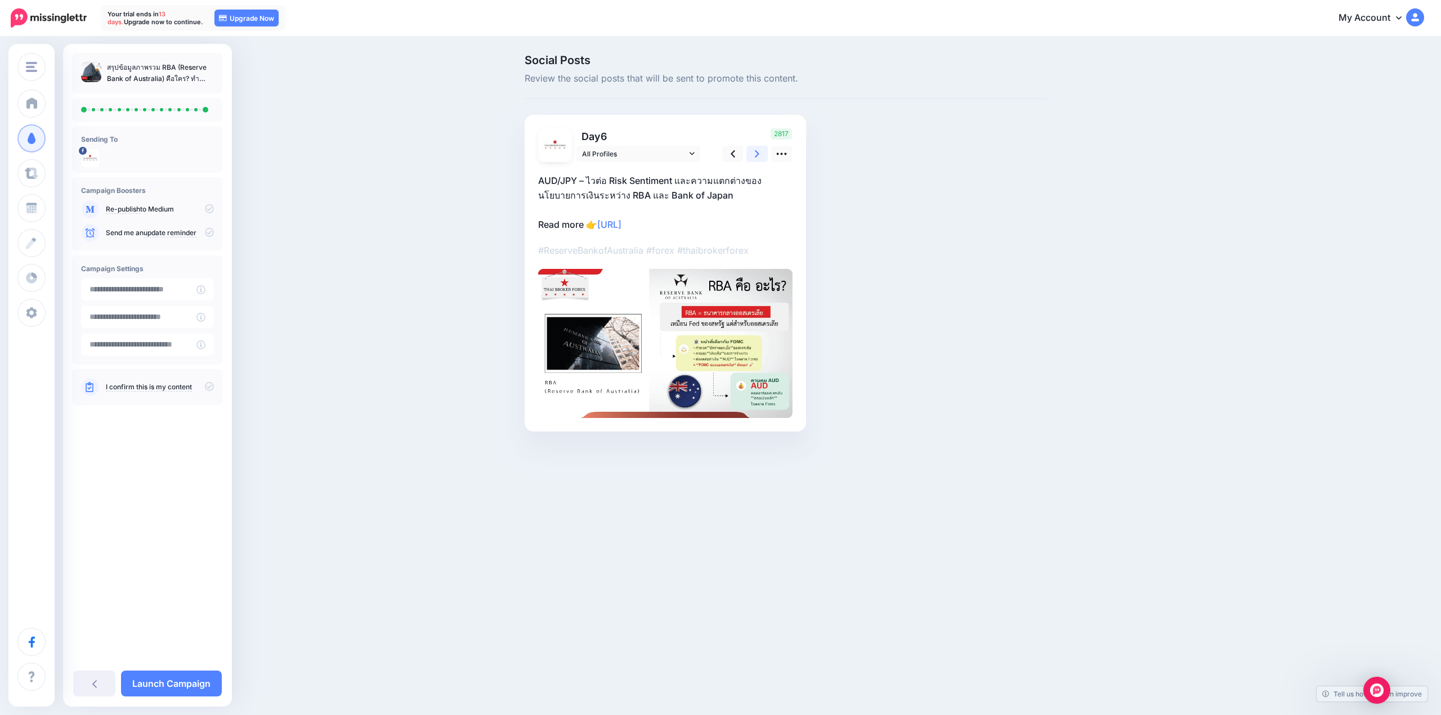
click at [755, 152] on icon at bounding box center [757, 154] width 5 height 12
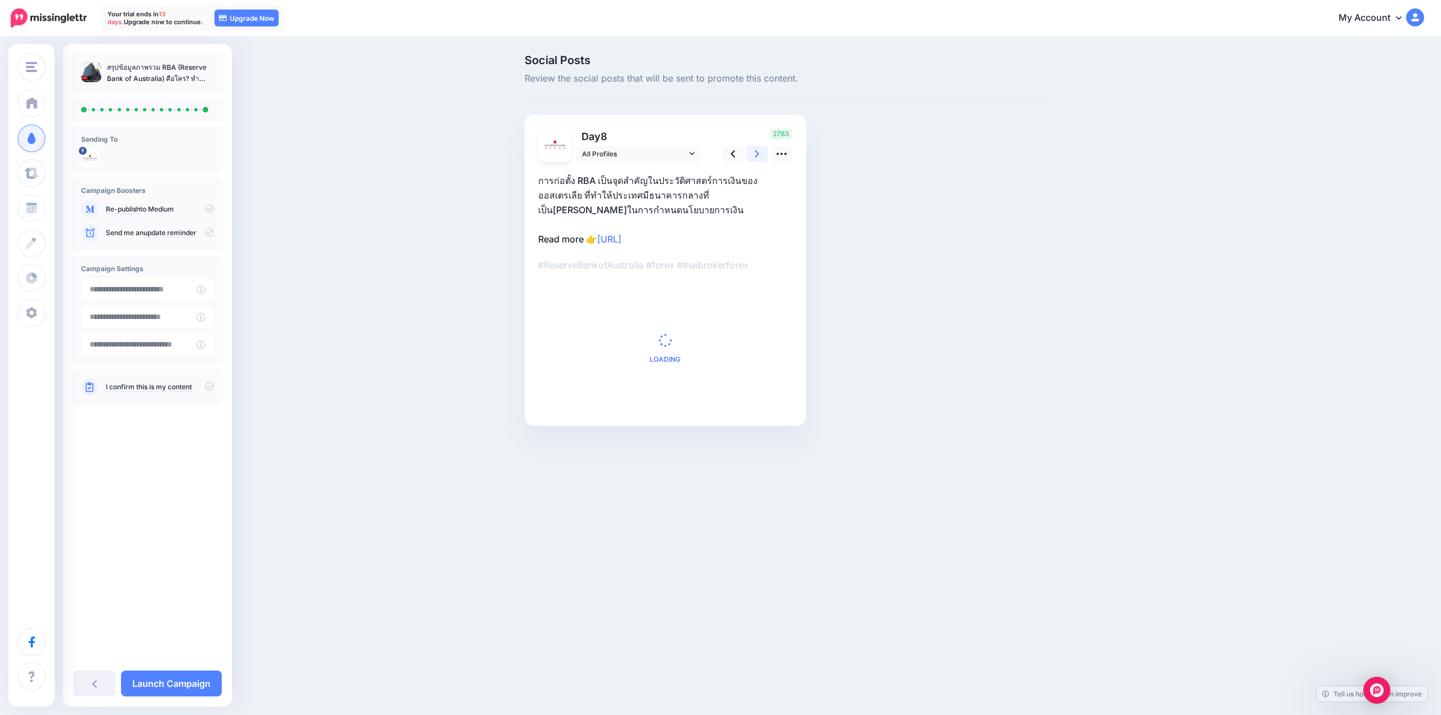
click at [755, 152] on icon at bounding box center [757, 154] width 5 height 12
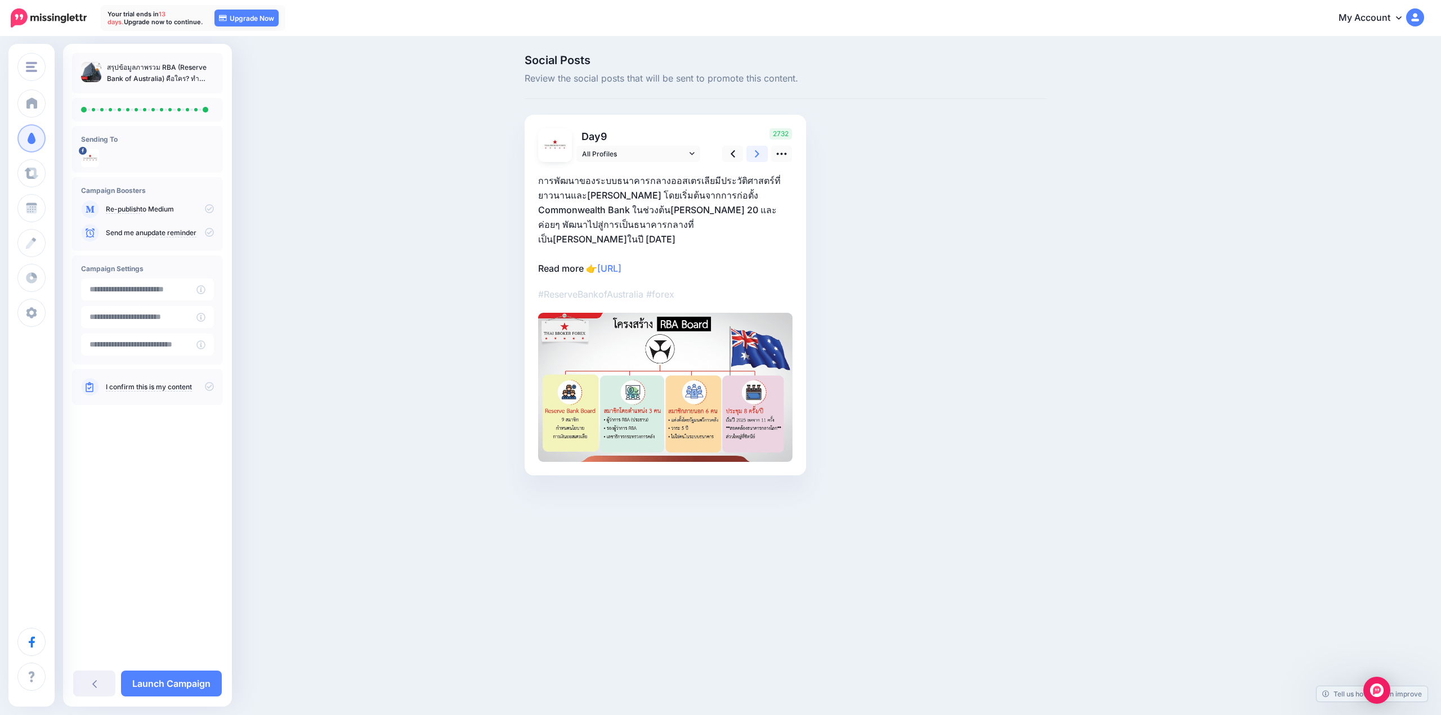
click at [755, 152] on icon at bounding box center [757, 154] width 5 height 12
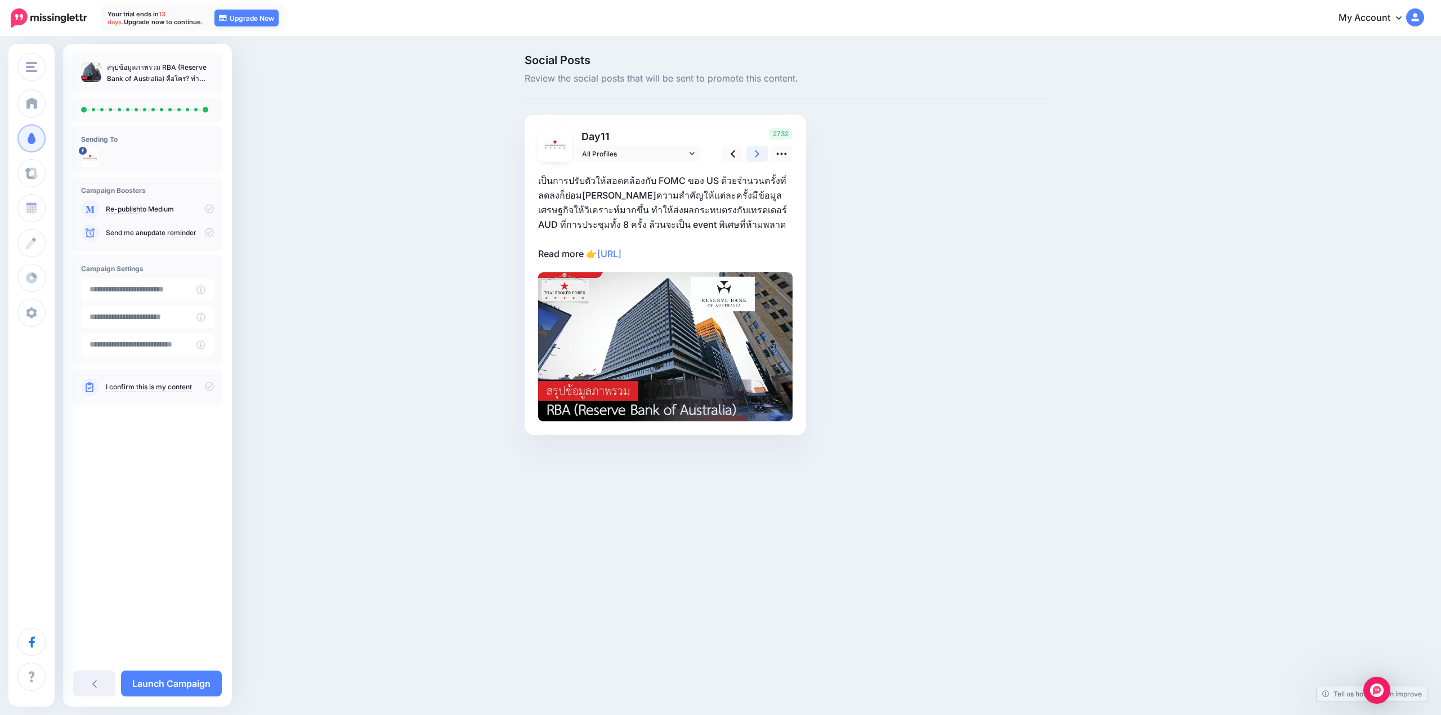
click at [755, 152] on icon at bounding box center [757, 154] width 5 height 12
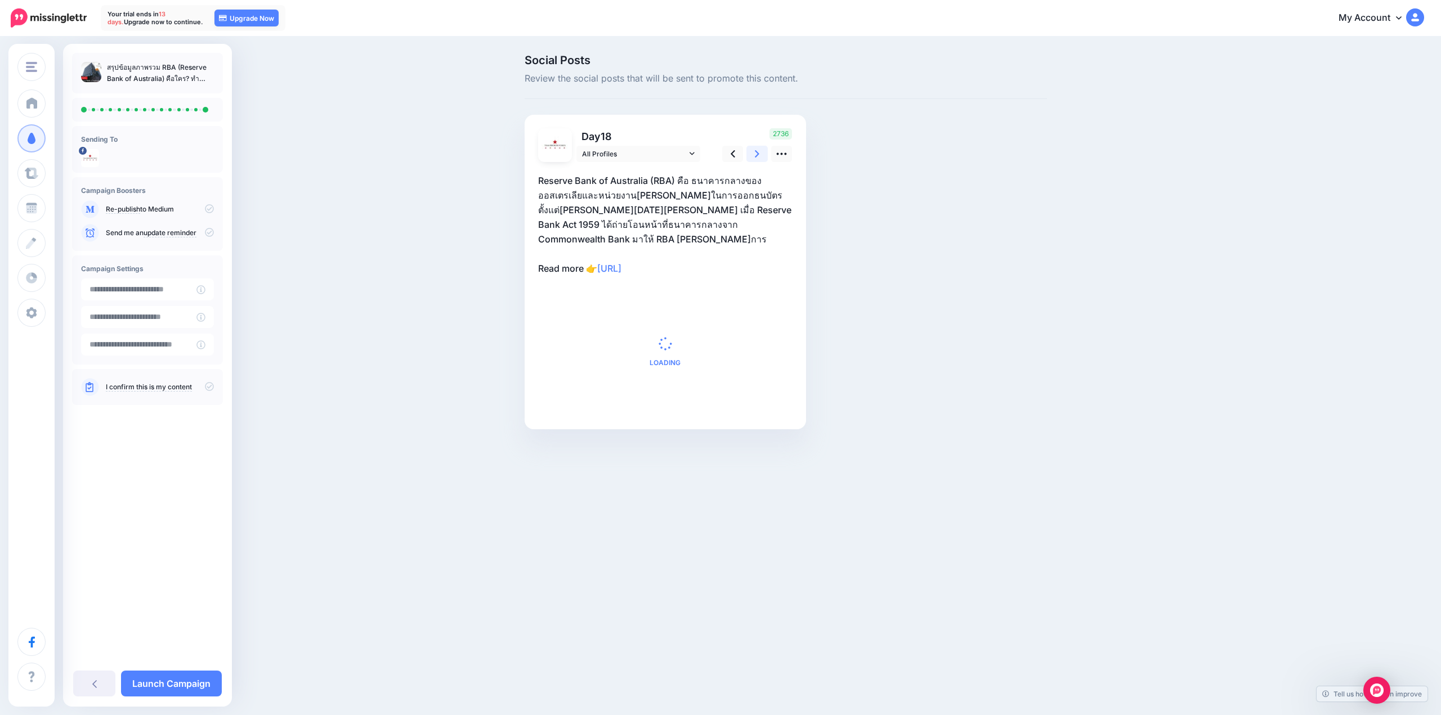
click at [755, 152] on icon at bounding box center [757, 154] width 5 height 12
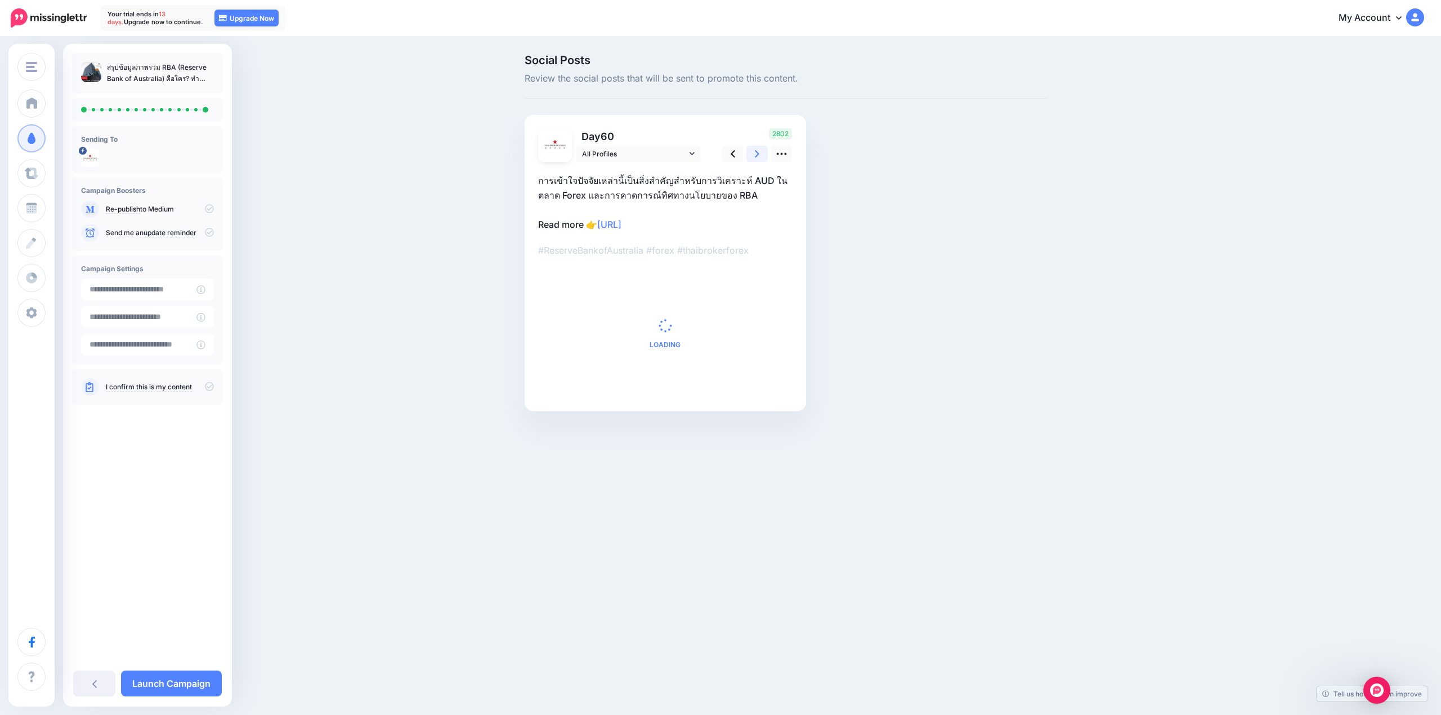
click at [755, 152] on icon at bounding box center [757, 154] width 5 height 12
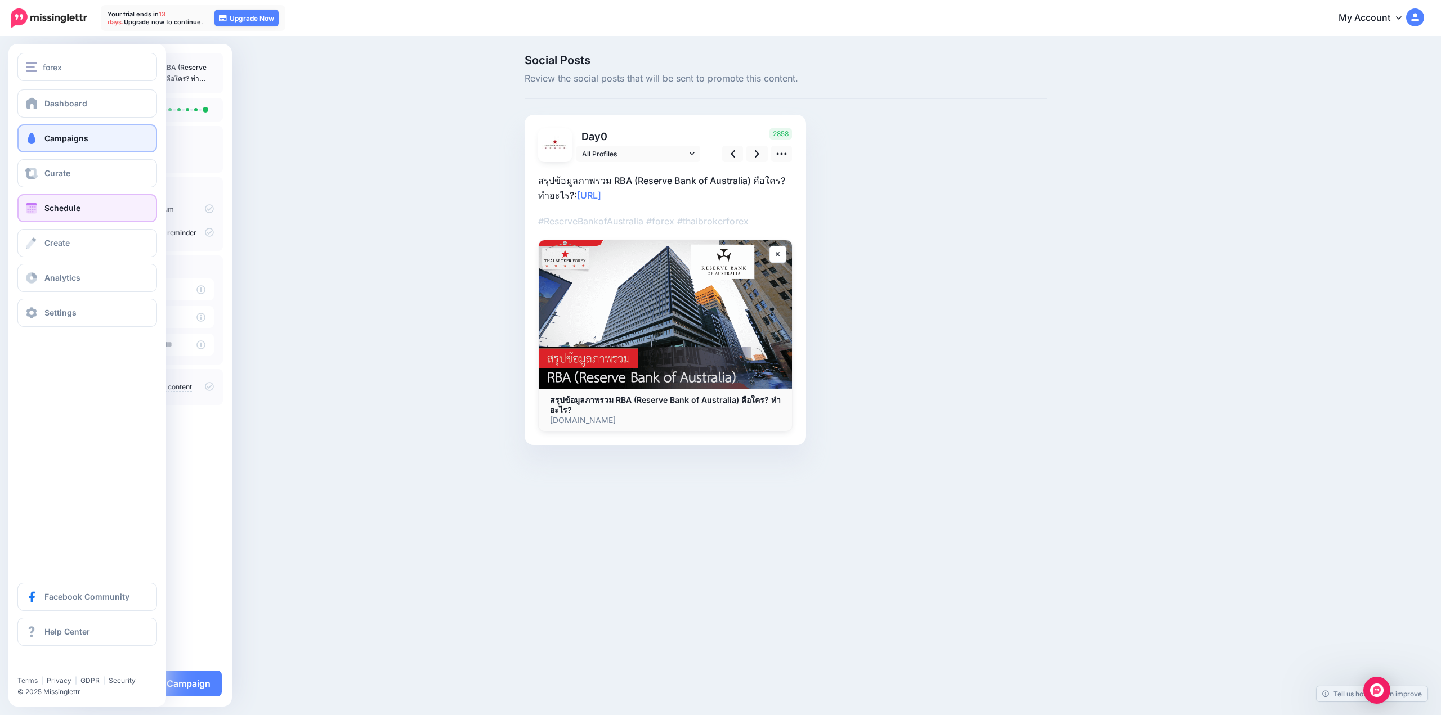
click at [56, 204] on span "Schedule" at bounding box center [62, 208] width 36 height 10
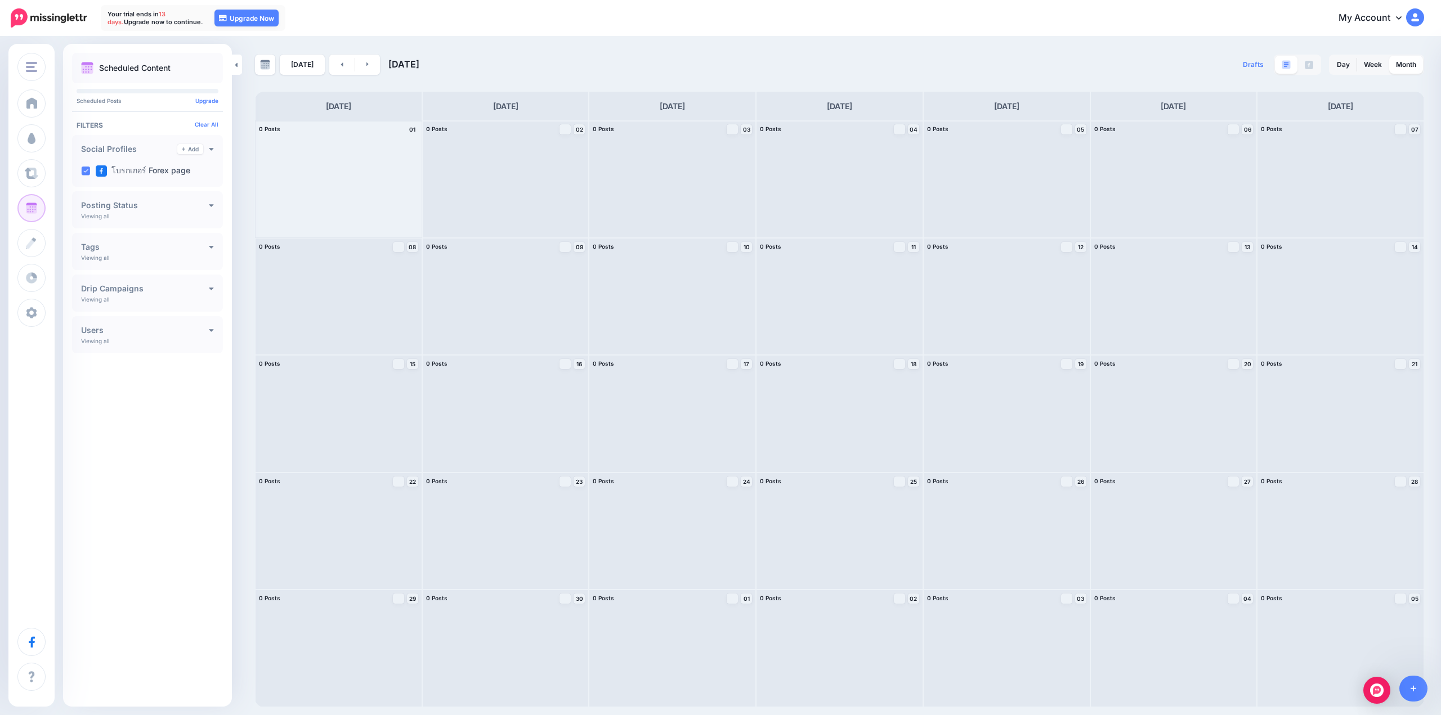
click at [336, 192] on div at bounding box center [338, 179] width 166 height 116
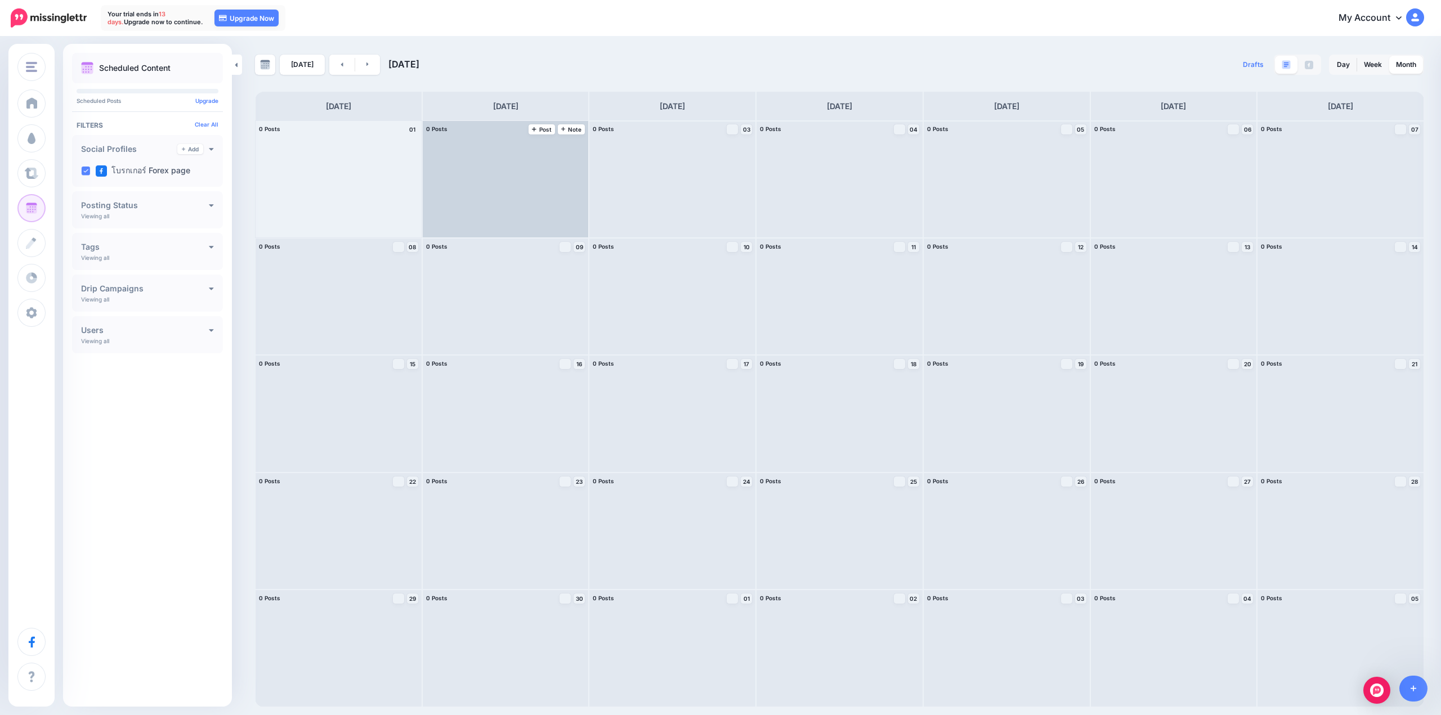
click at [527, 128] on div "0 Posts 02 Note Post" at bounding box center [506, 129] width 166 height 17
click at [545, 128] on span "Post" at bounding box center [542, 130] width 20 height 6
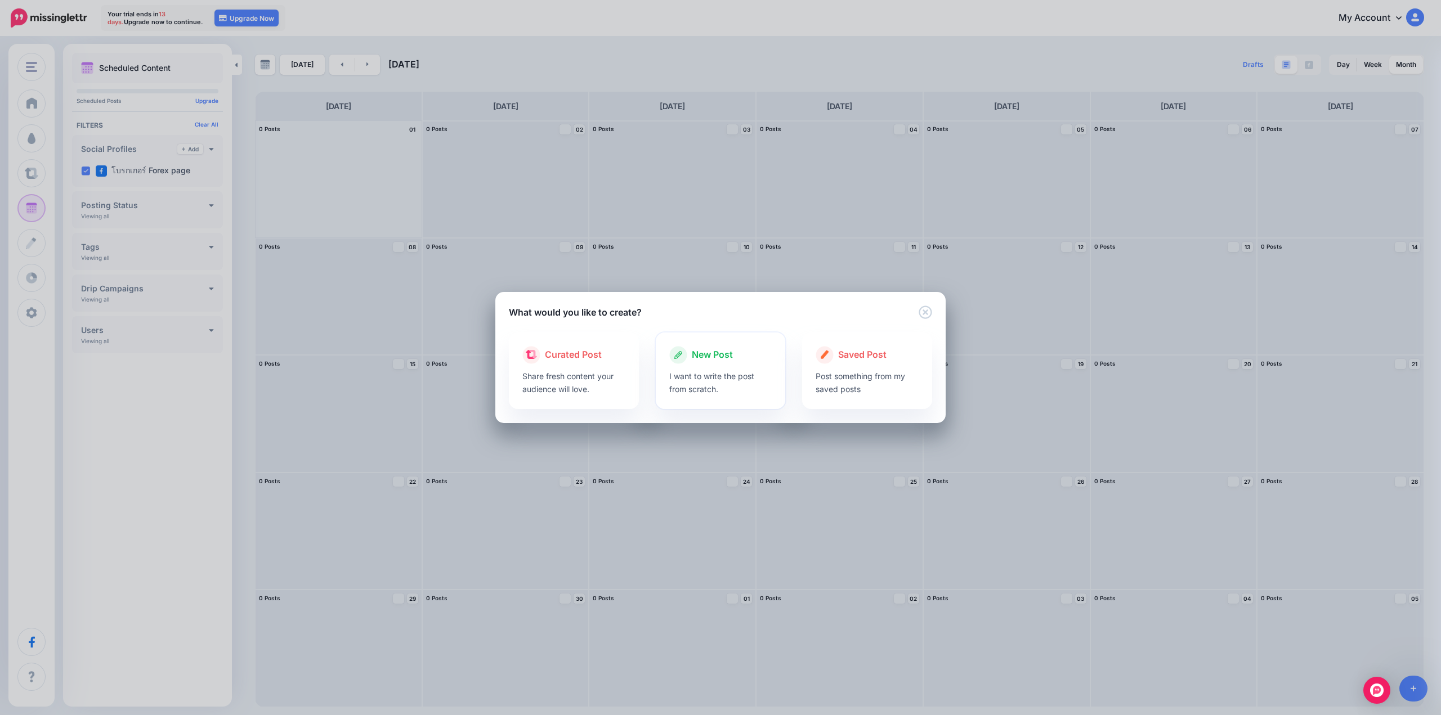
click at [743, 364] on div at bounding box center [720, 367] width 103 height 6
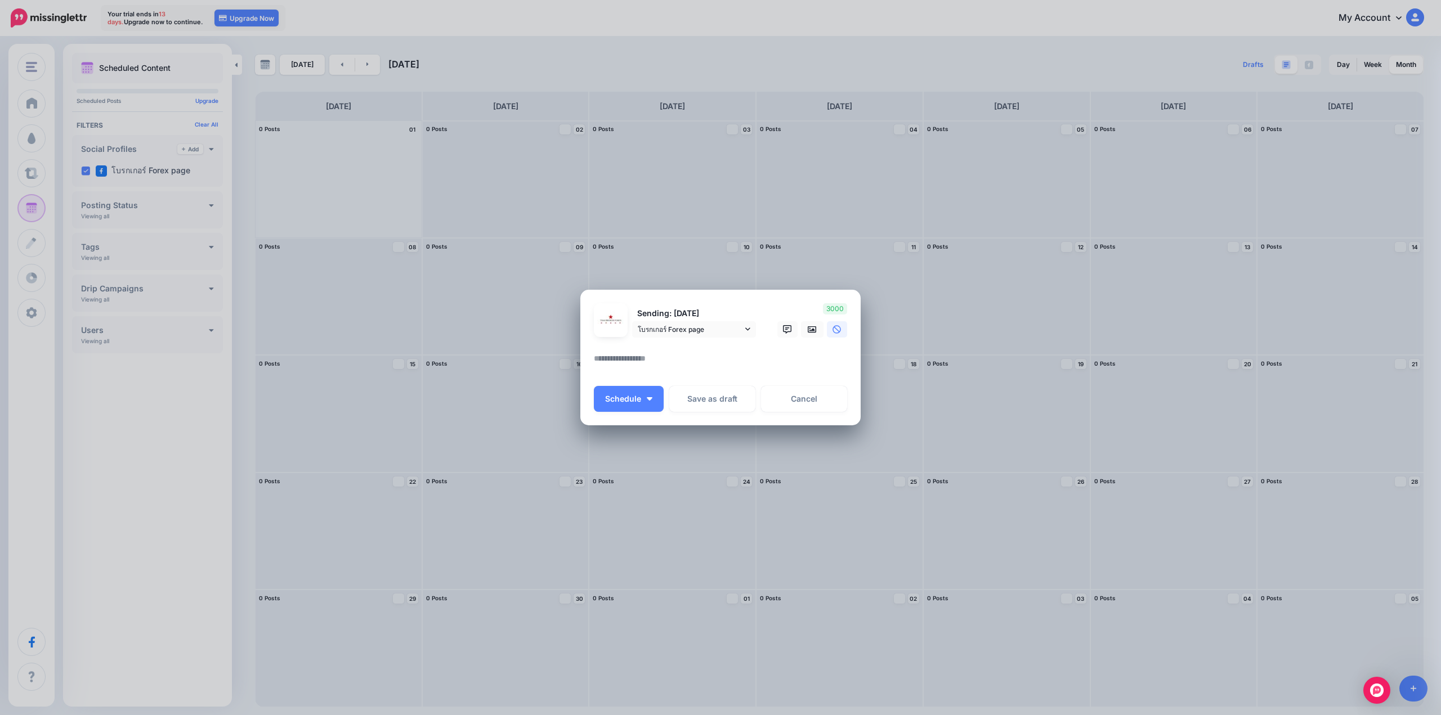
click at [647, 361] on textarea at bounding box center [723, 363] width 259 height 22
click at [811, 329] on icon at bounding box center [811, 329] width 9 height 7
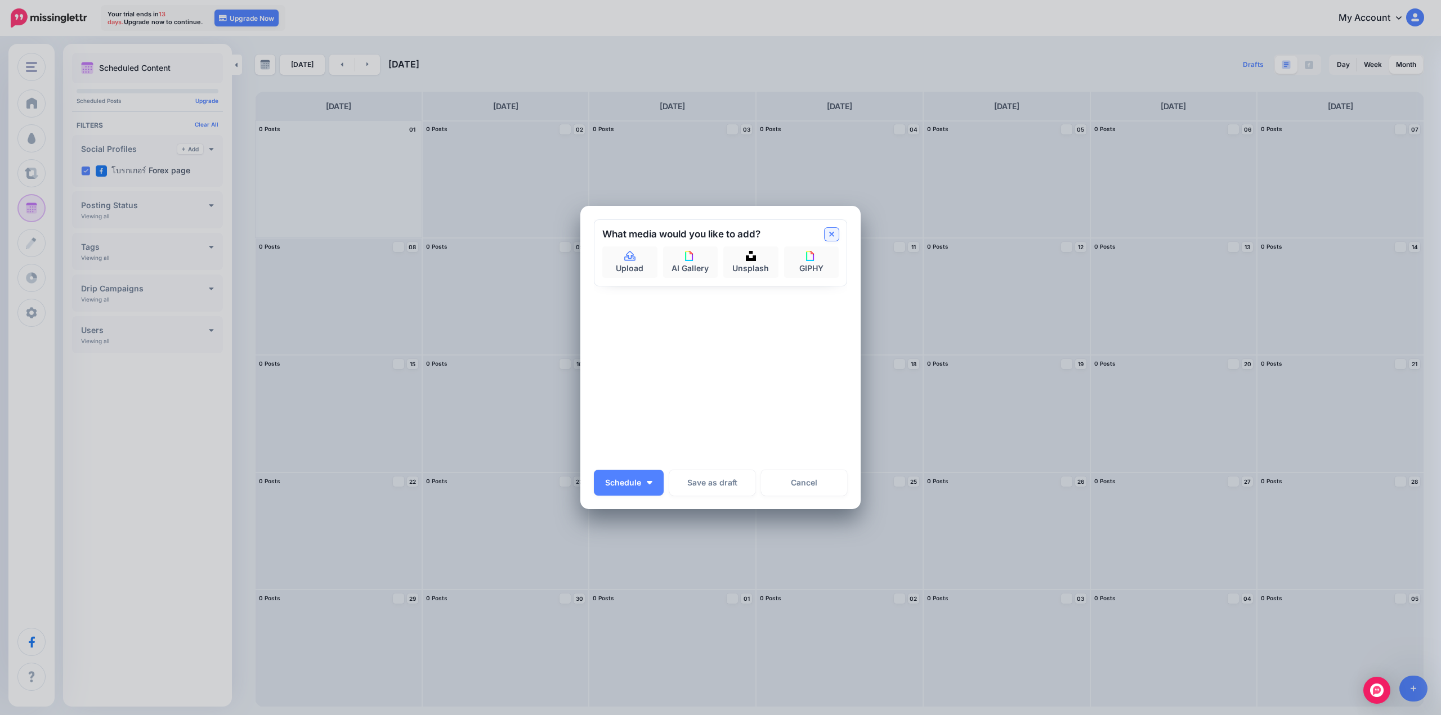
click at [826, 234] on link at bounding box center [831, 234] width 14 height 13
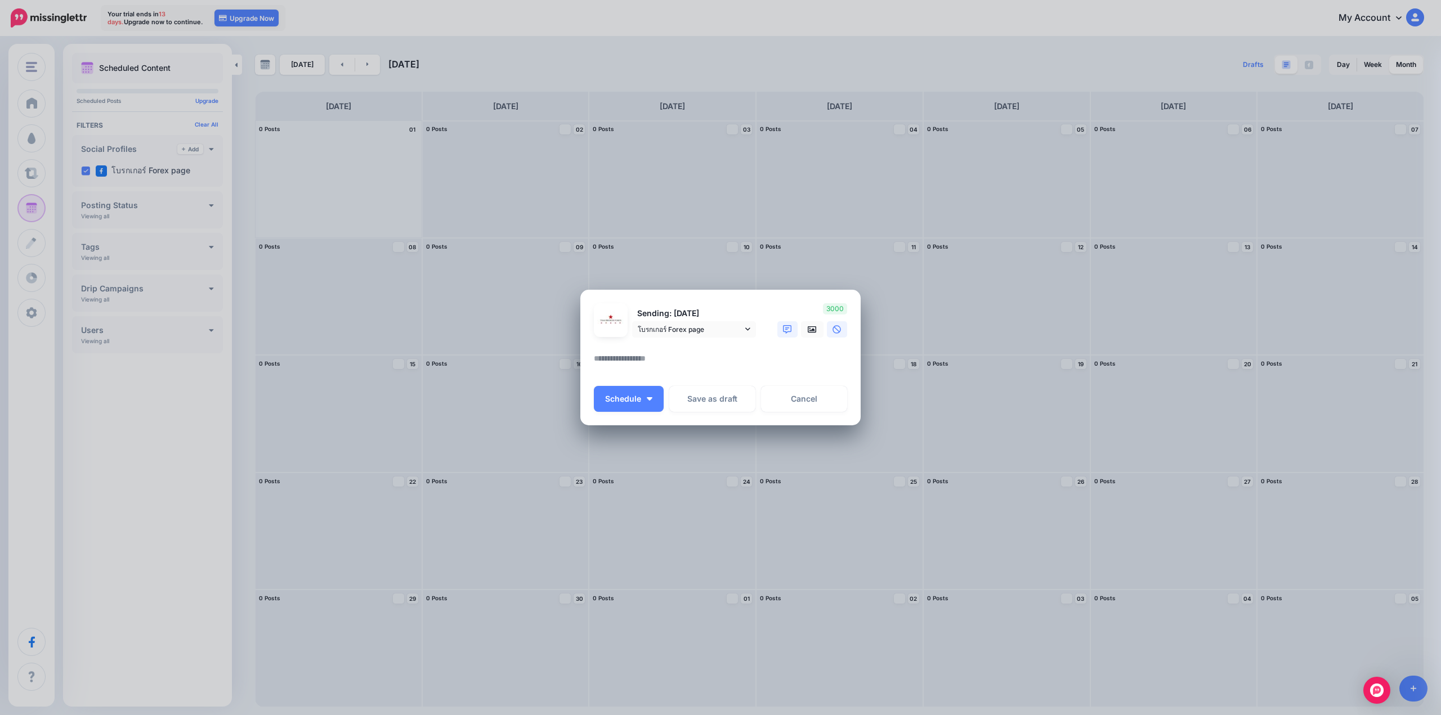
click at [791, 328] on icon at bounding box center [787, 329] width 9 height 9
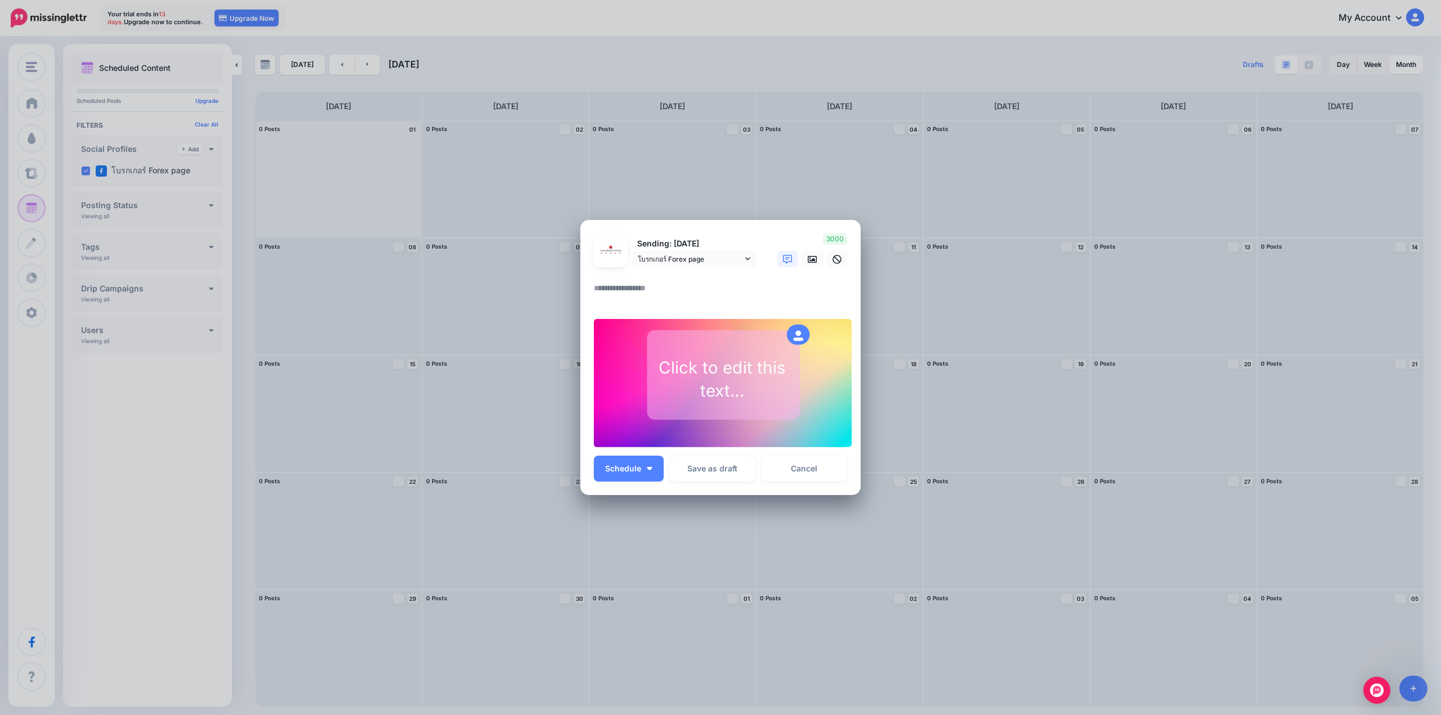
click at [641, 165] on div "Create Post Loading Sending: 2nd Sep โบรกเกอร์ Forex page" at bounding box center [720, 357] width 1441 height 715
click at [814, 468] on link "Cancel" at bounding box center [804, 469] width 86 height 26
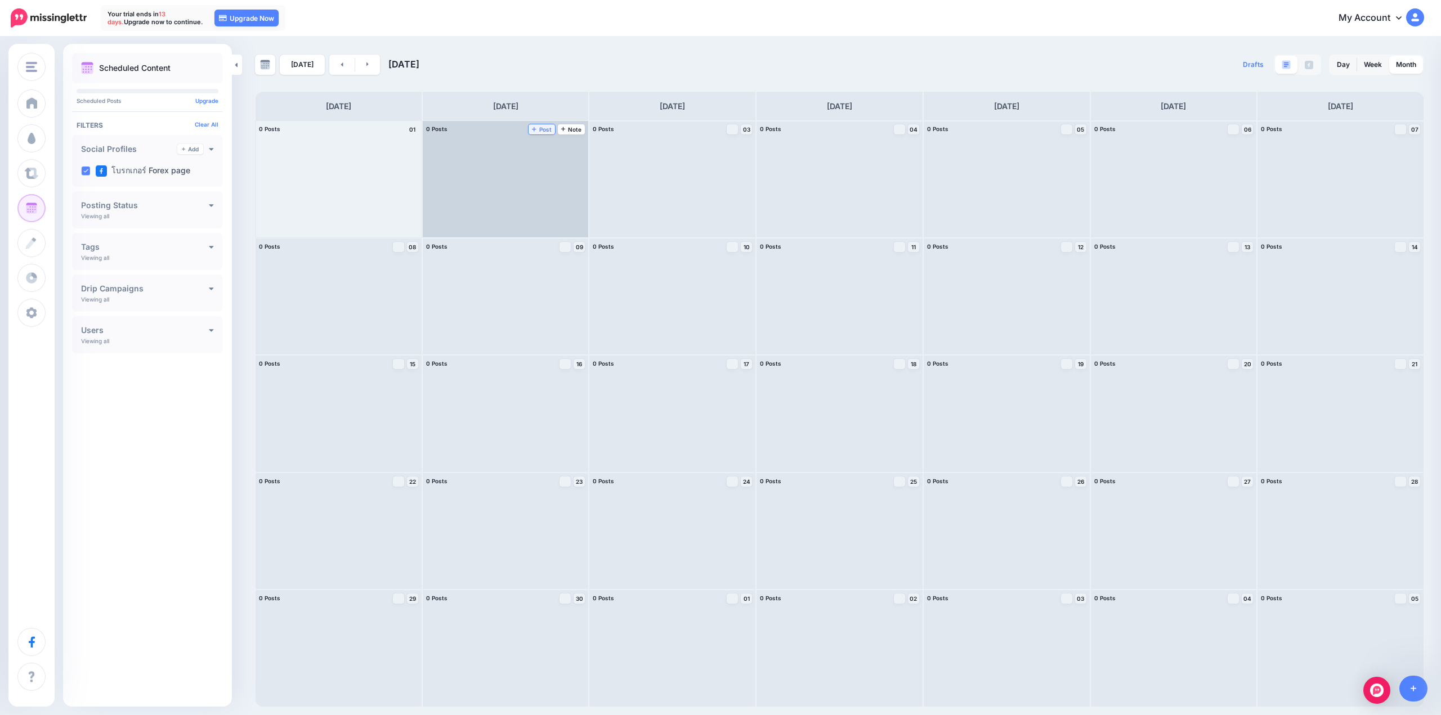
click at [547, 131] on span "Post" at bounding box center [542, 130] width 20 height 6
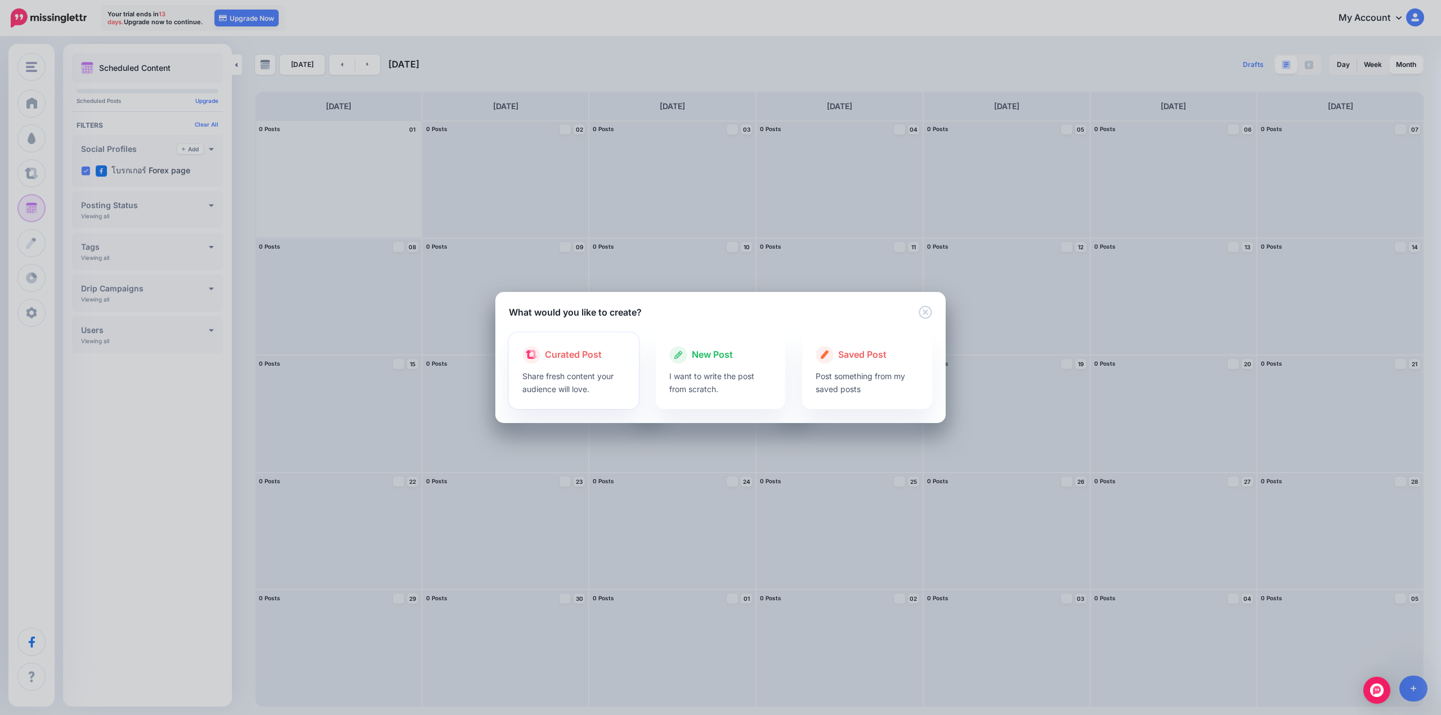
click at [567, 364] on div "Curated Post" at bounding box center [573, 355] width 103 height 18
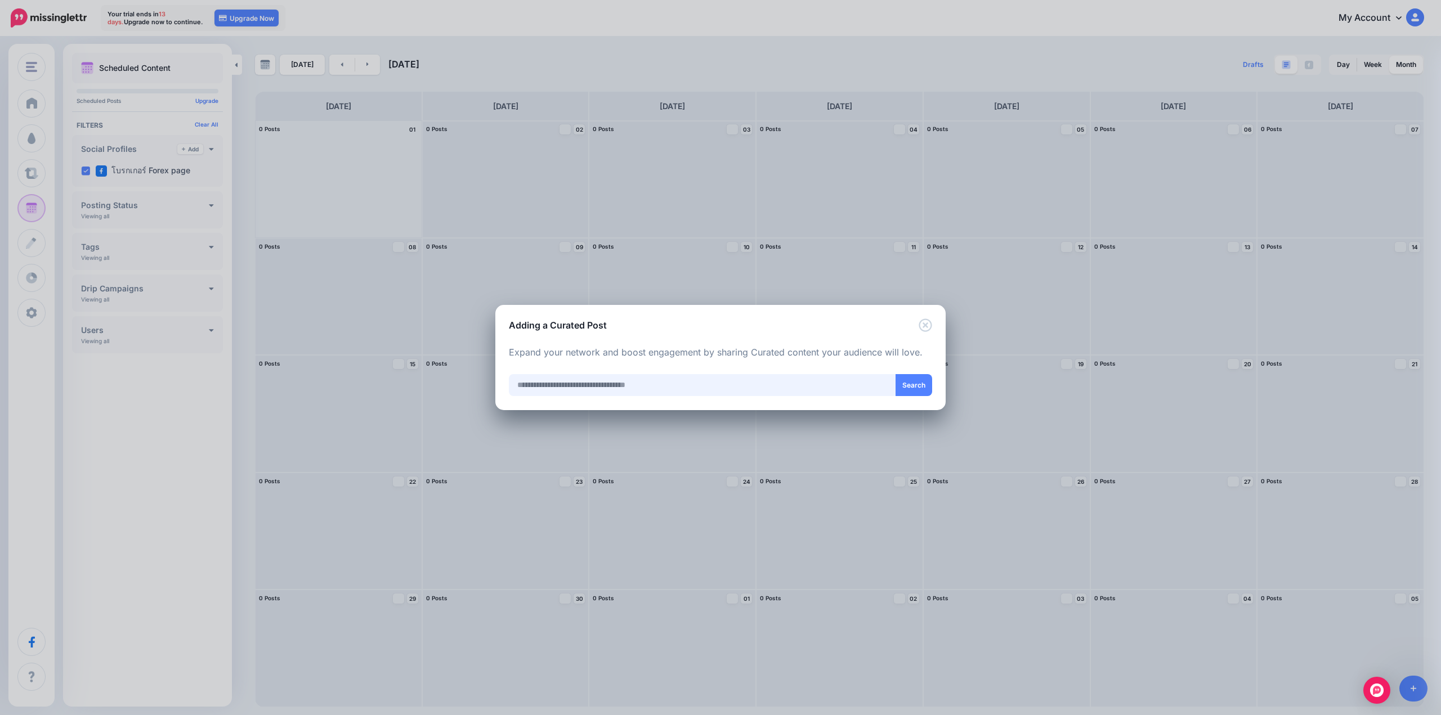
click at [550, 388] on input "text" at bounding box center [702, 385] width 387 height 22
click at [602, 237] on div "Adding a Curated Post Loading Loading Curated Post Share fresh content your aud…" at bounding box center [720, 357] width 1441 height 715
click at [930, 326] on icon "Close" at bounding box center [925, 325] width 14 height 14
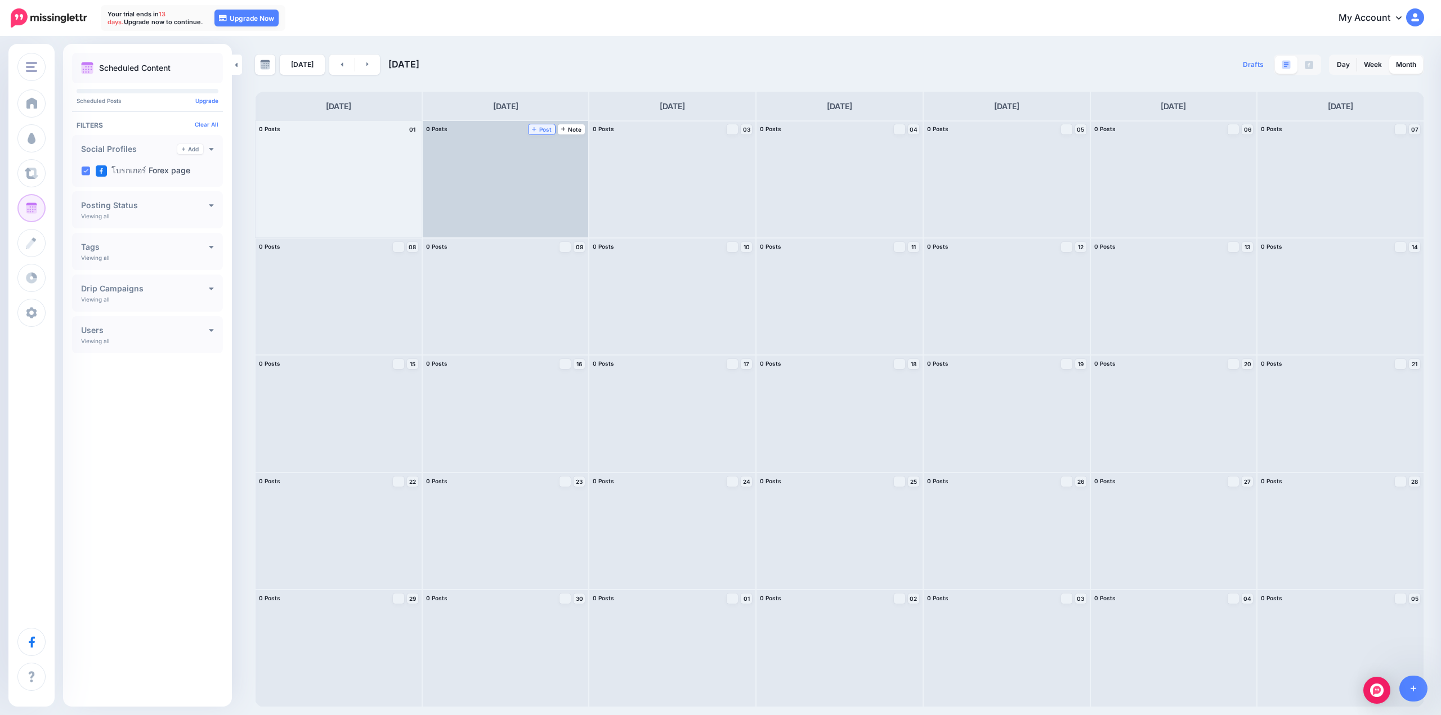
click at [549, 130] on span "Post" at bounding box center [542, 130] width 20 height 6
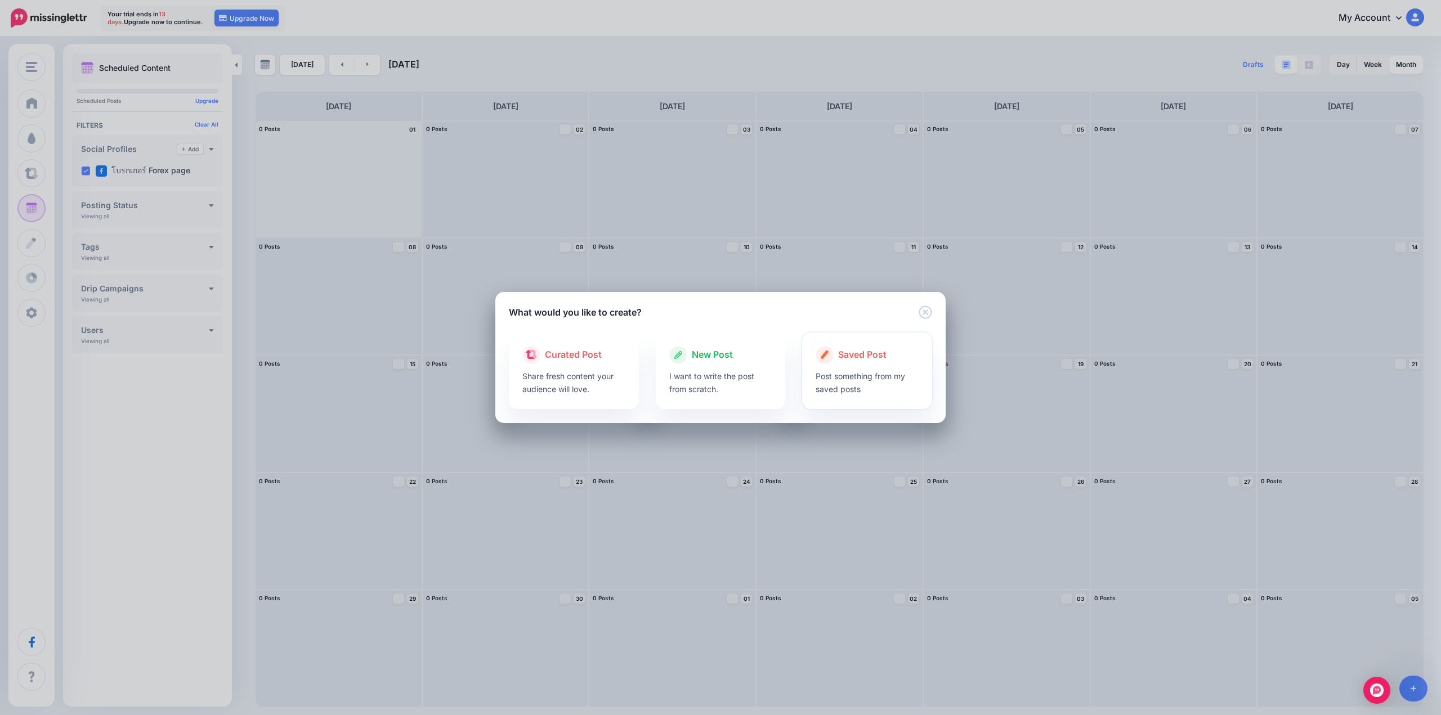
click at [858, 376] on p "Post something from my saved posts" at bounding box center [866, 383] width 103 height 26
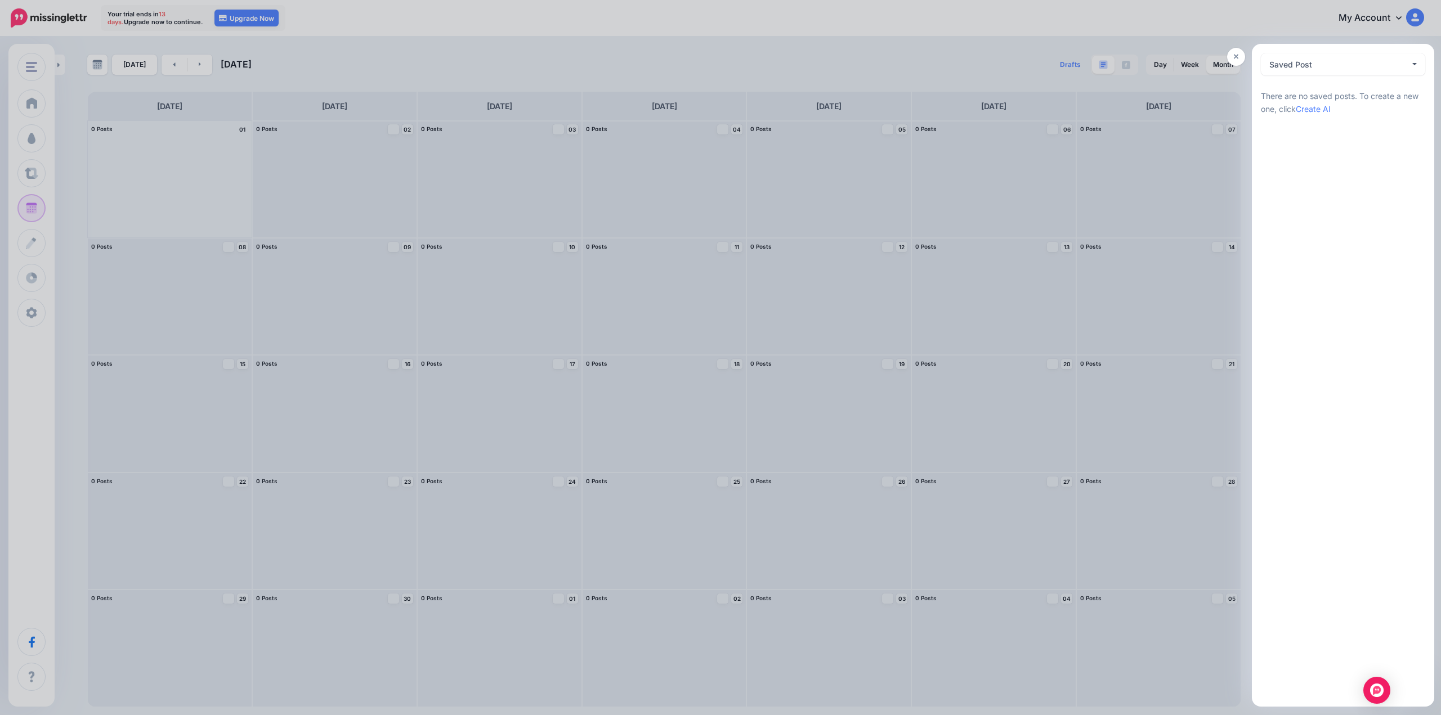
click at [1027, 55] on div at bounding box center [720, 357] width 1441 height 715
click at [1231, 20] on div at bounding box center [720, 357] width 1441 height 715
click at [1239, 59] on link at bounding box center [1236, 57] width 18 height 18
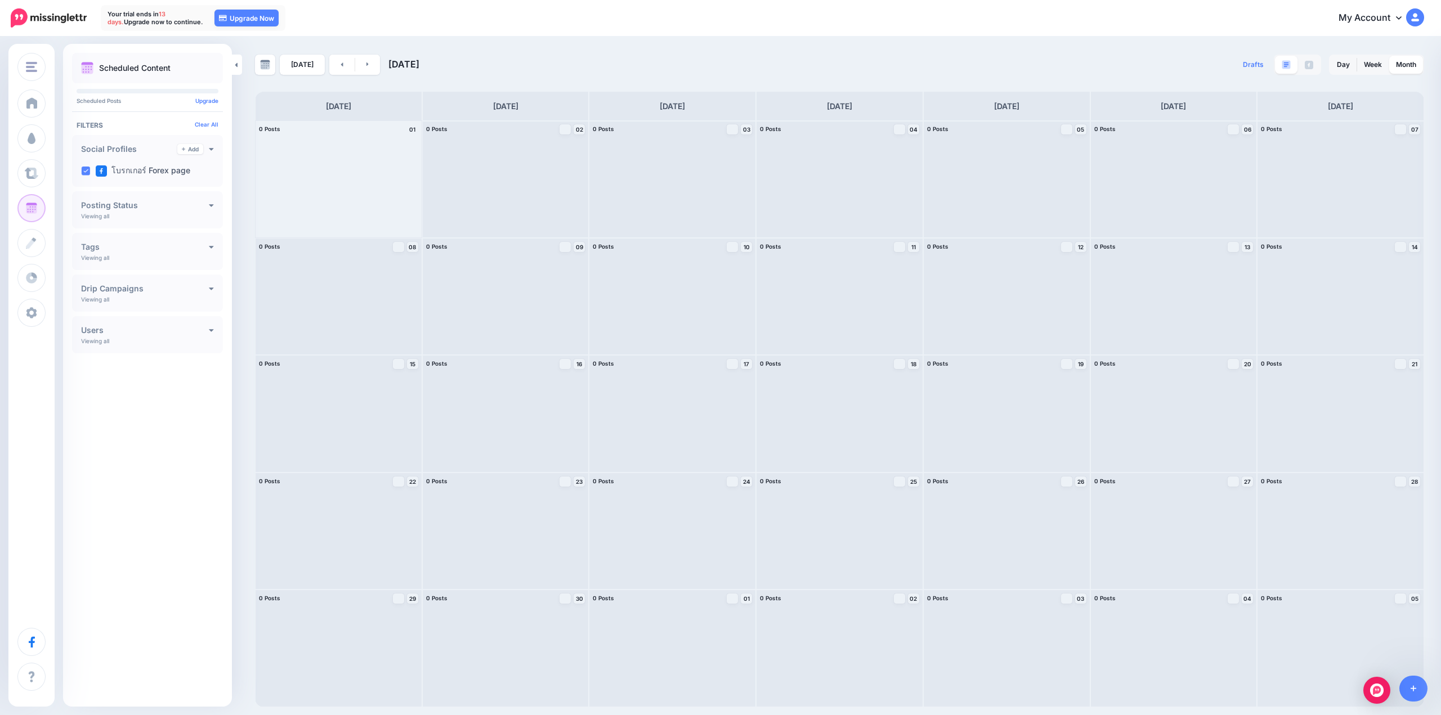
click at [160, 210] on div "Posting Status Viewing all Published Scheduled Awaiting Approval Error" at bounding box center [147, 209] width 151 height 37
click at [208, 204] on h4 "Posting Status" at bounding box center [145, 205] width 128 height 8
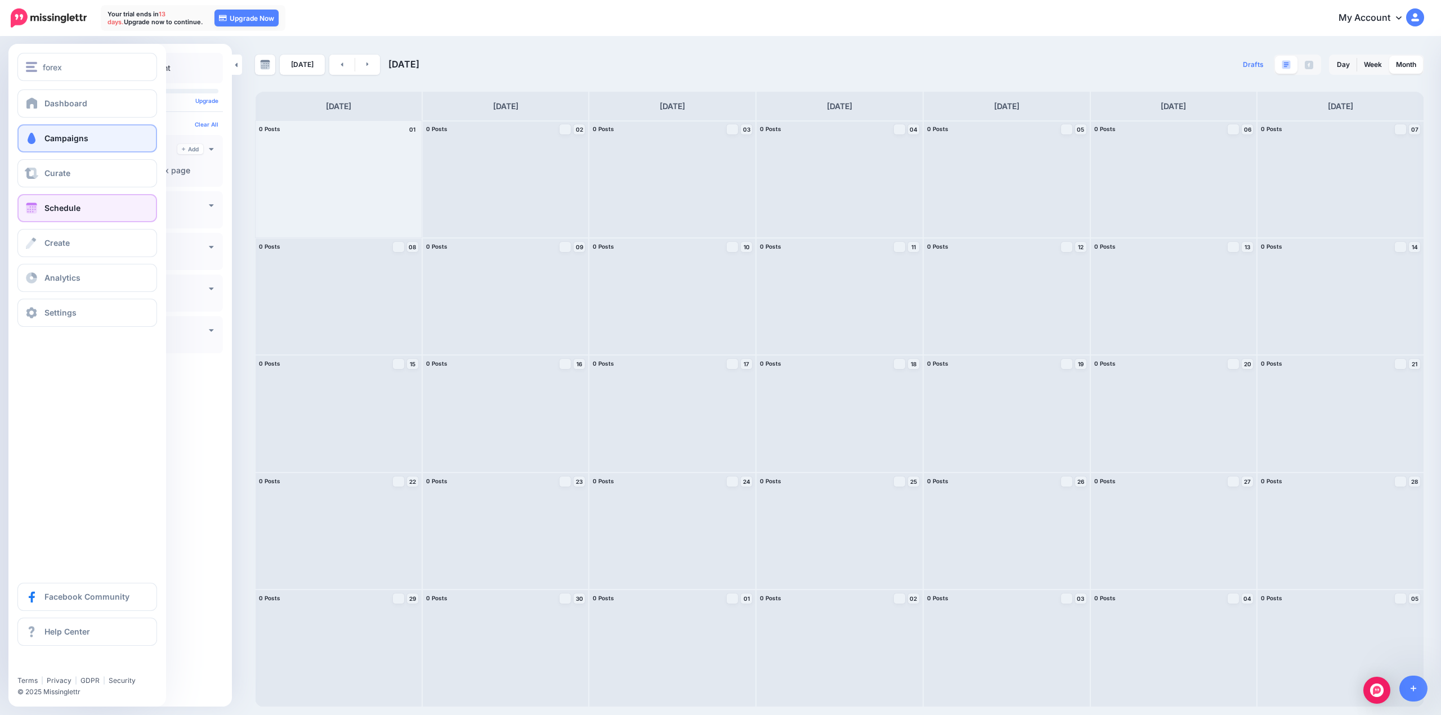
click at [70, 145] on link "Campaigns" at bounding box center [87, 138] width 140 height 28
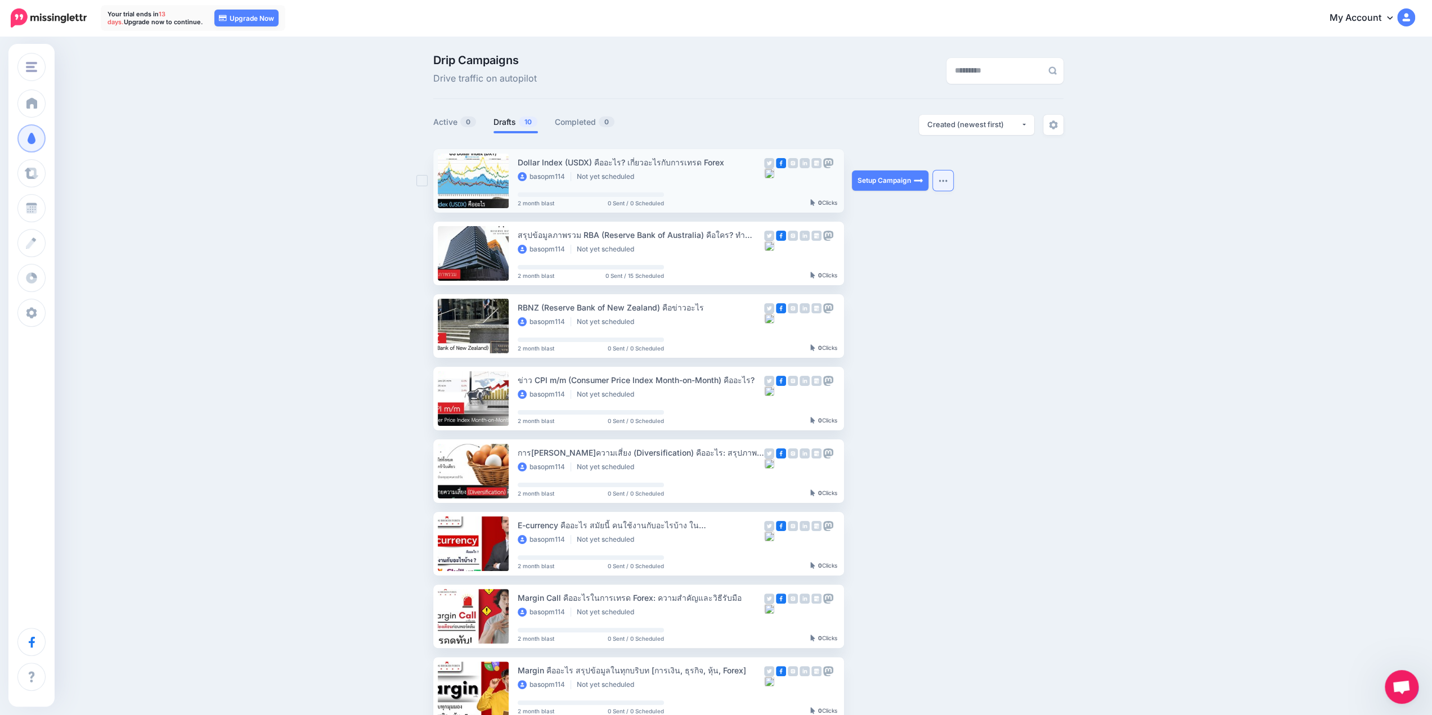
click at [948, 180] on img "button" at bounding box center [943, 180] width 9 height 3
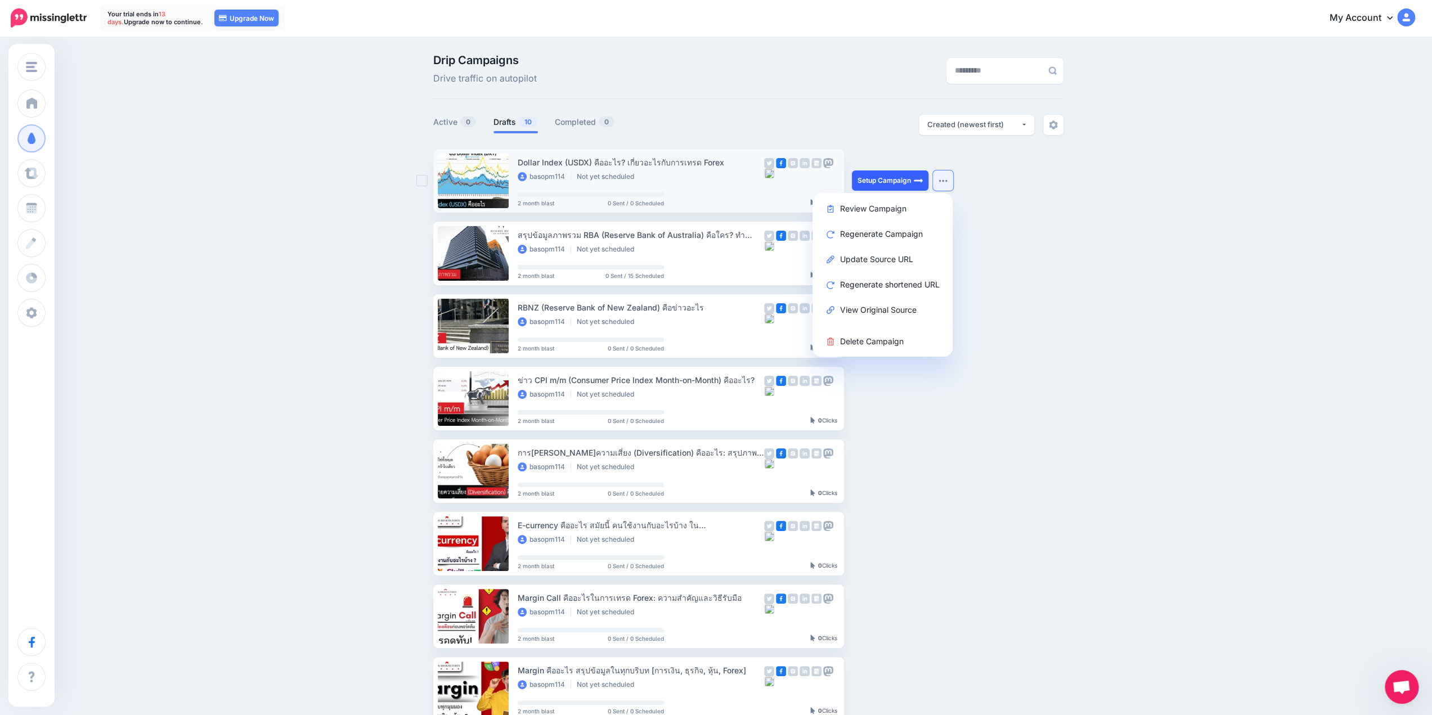
click at [900, 176] on link "Setup Campaign" at bounding box center [890, 181] width 77 height 20
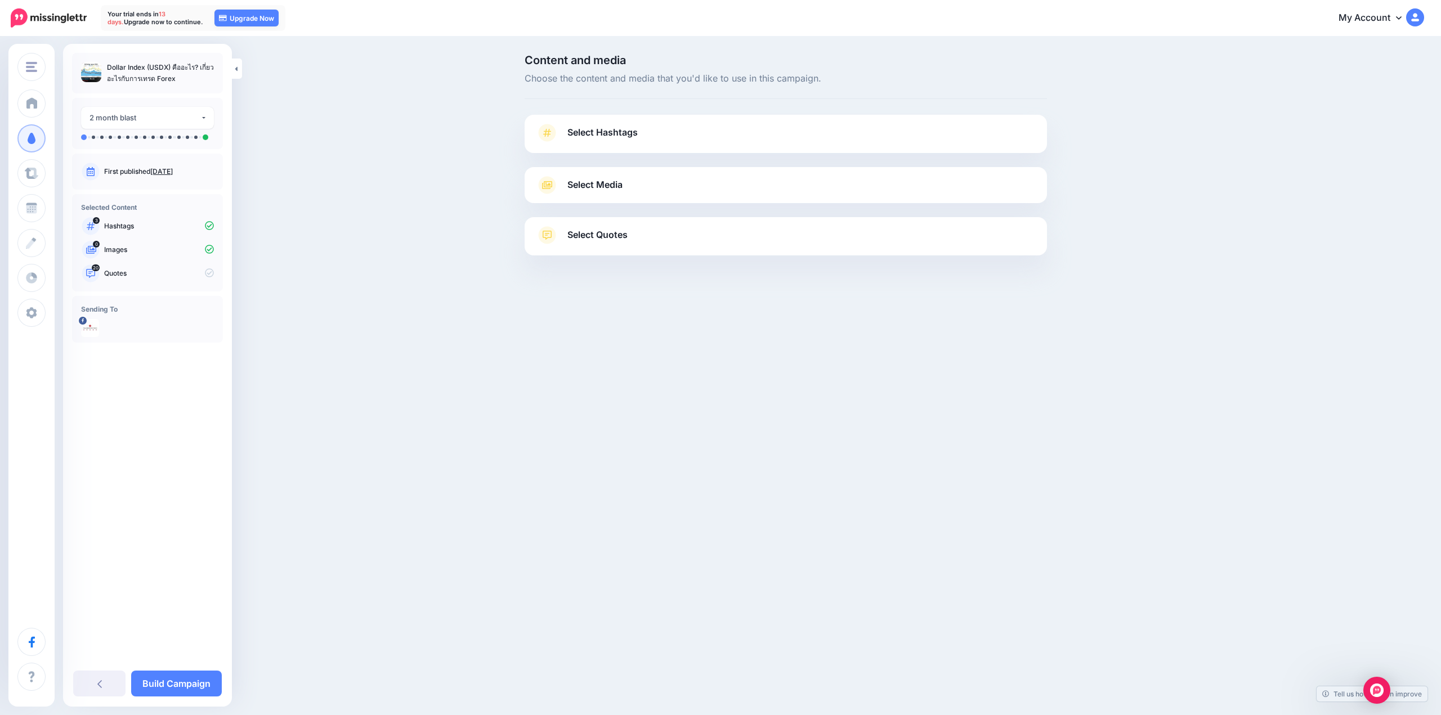
click at [681, 132] on link "Select Hashtags" at bounding box center [786, 138] width 500 height 29
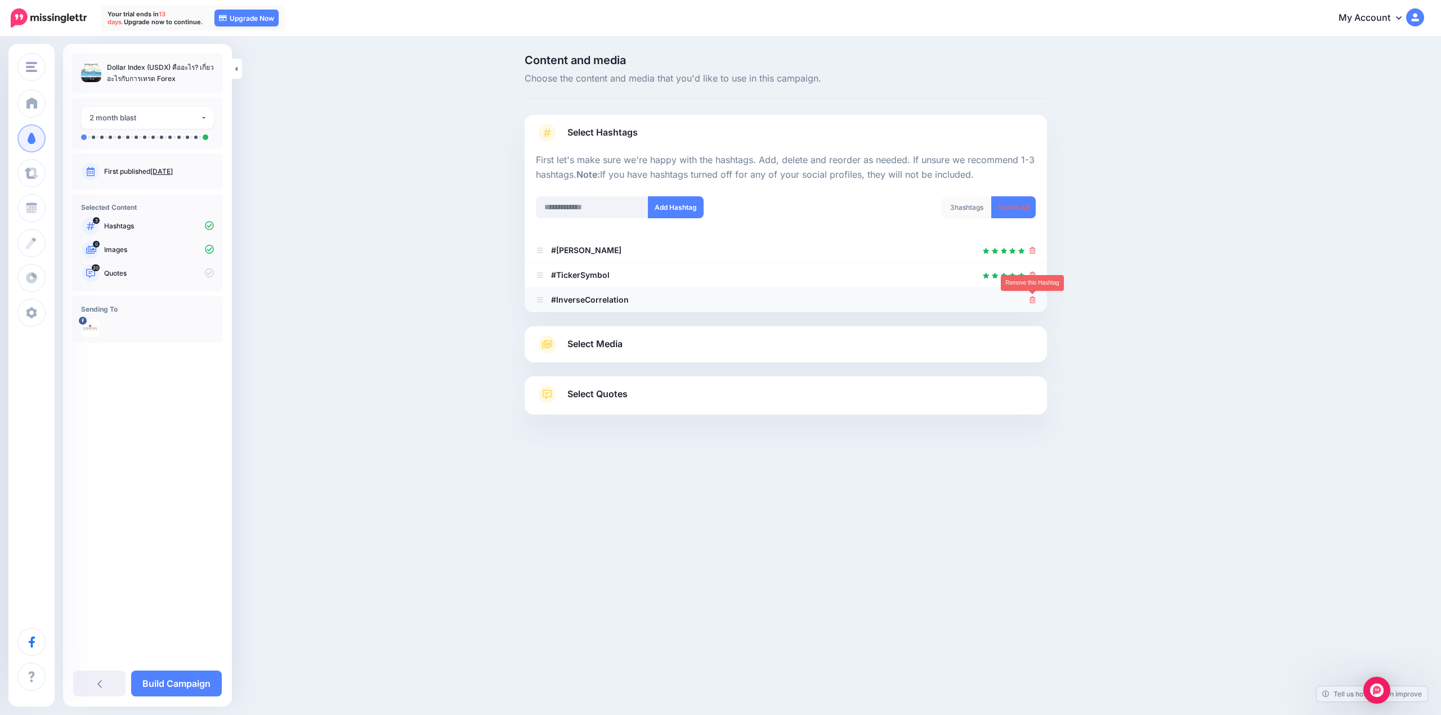
click at [1033, 303] on link at bounding box center [1032, 300] width 6 height 10
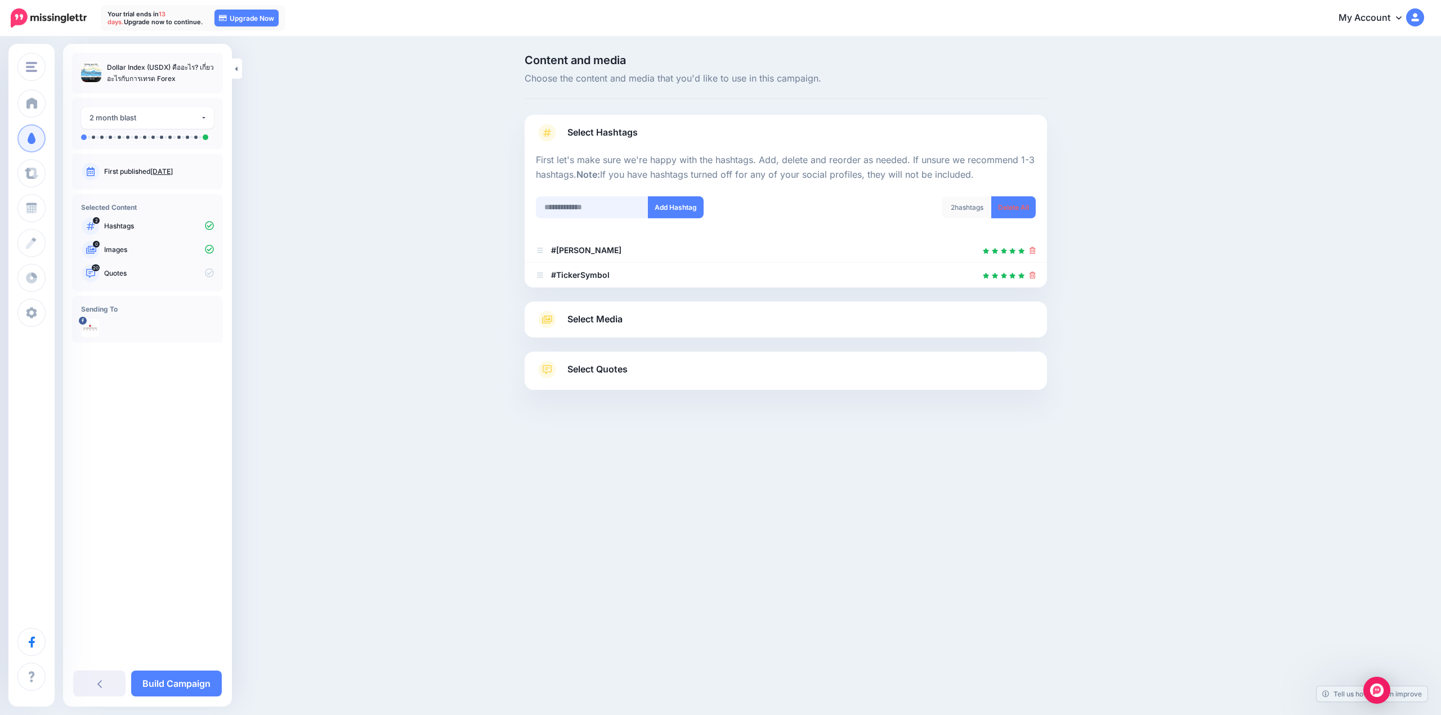
click at [600, 208] on input "text" at bounding box center [592, 207] width 113 height 22
type input "*****"
click at [686, 207] on button "Add Hashtag" at bounding box center [676, 207] width 56 height 22
click at [631, 324] on link "Select Media" at bounding box center [786, 320] width 500 height 18
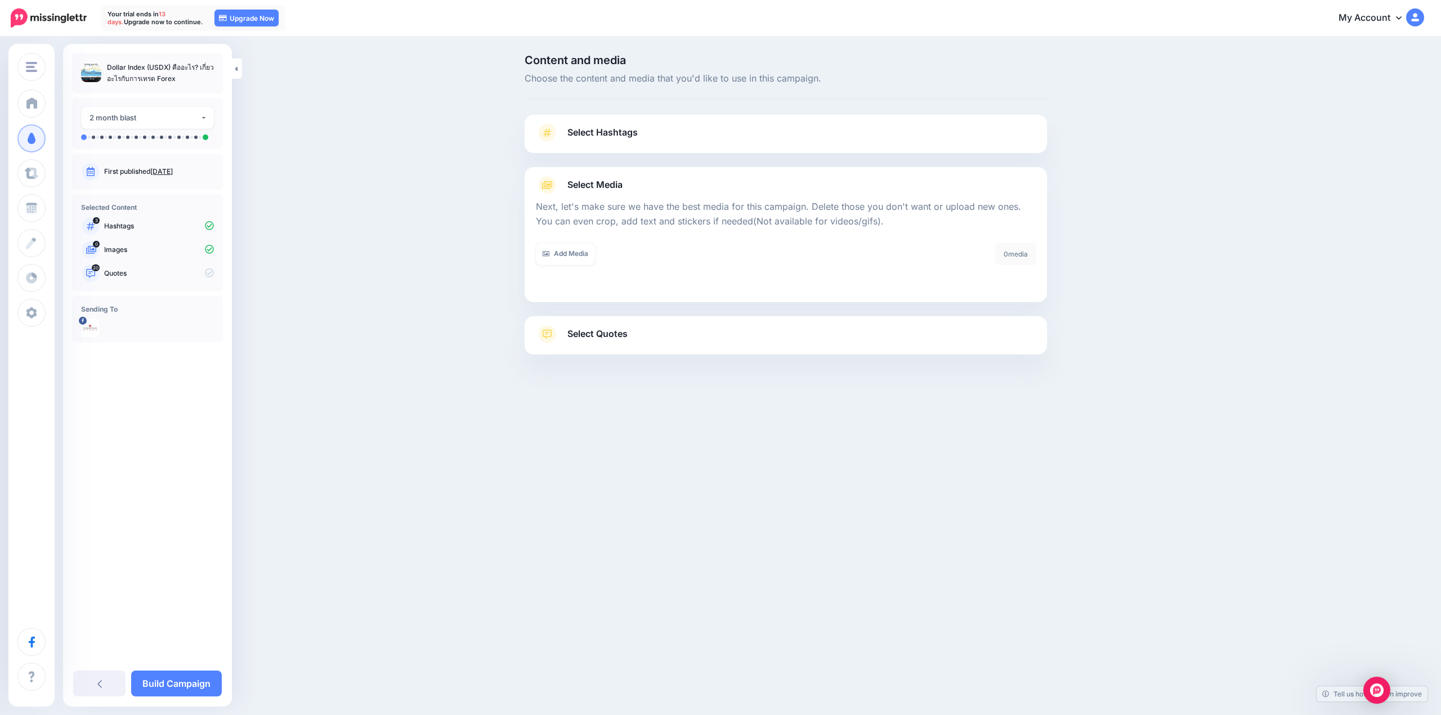
click at [578, 343] on link "Select Quotes" at bounding box center [786, 339] width 500 height 29
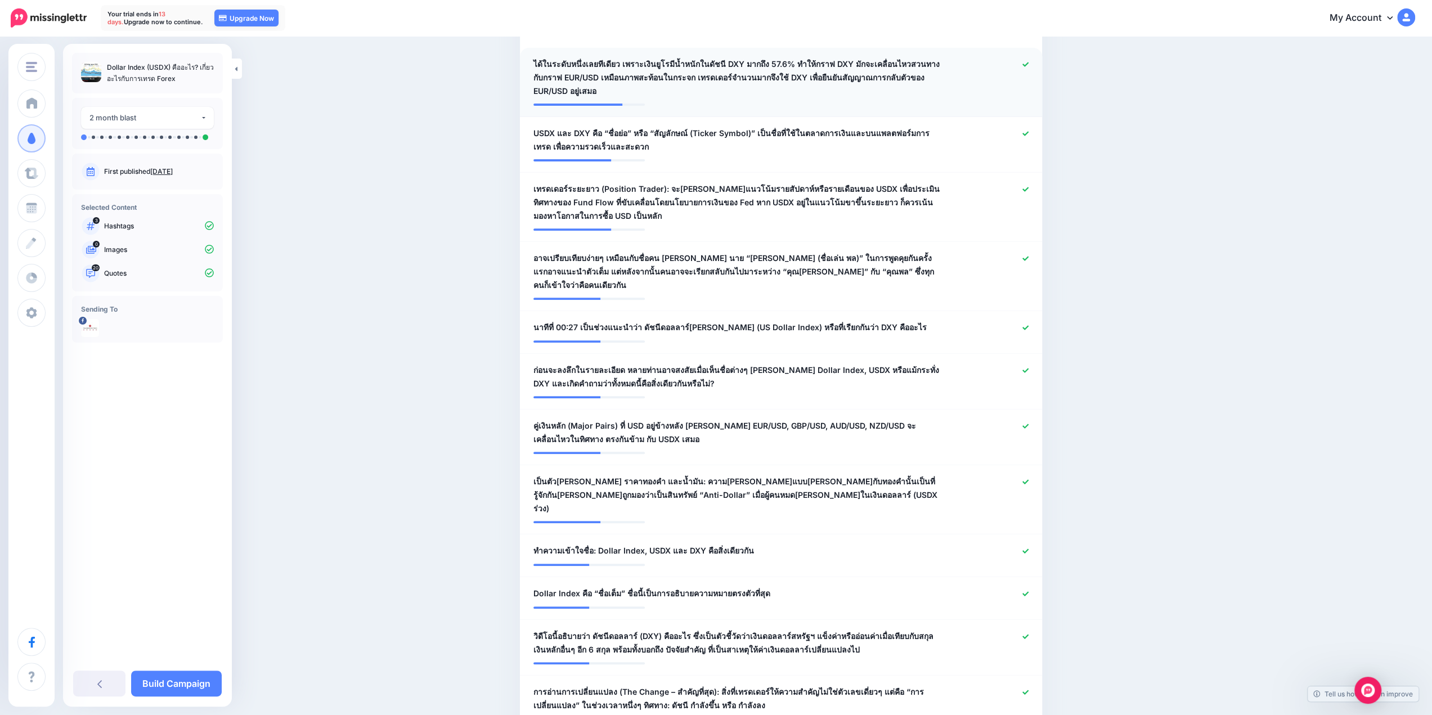
scroll to position [450, 0]
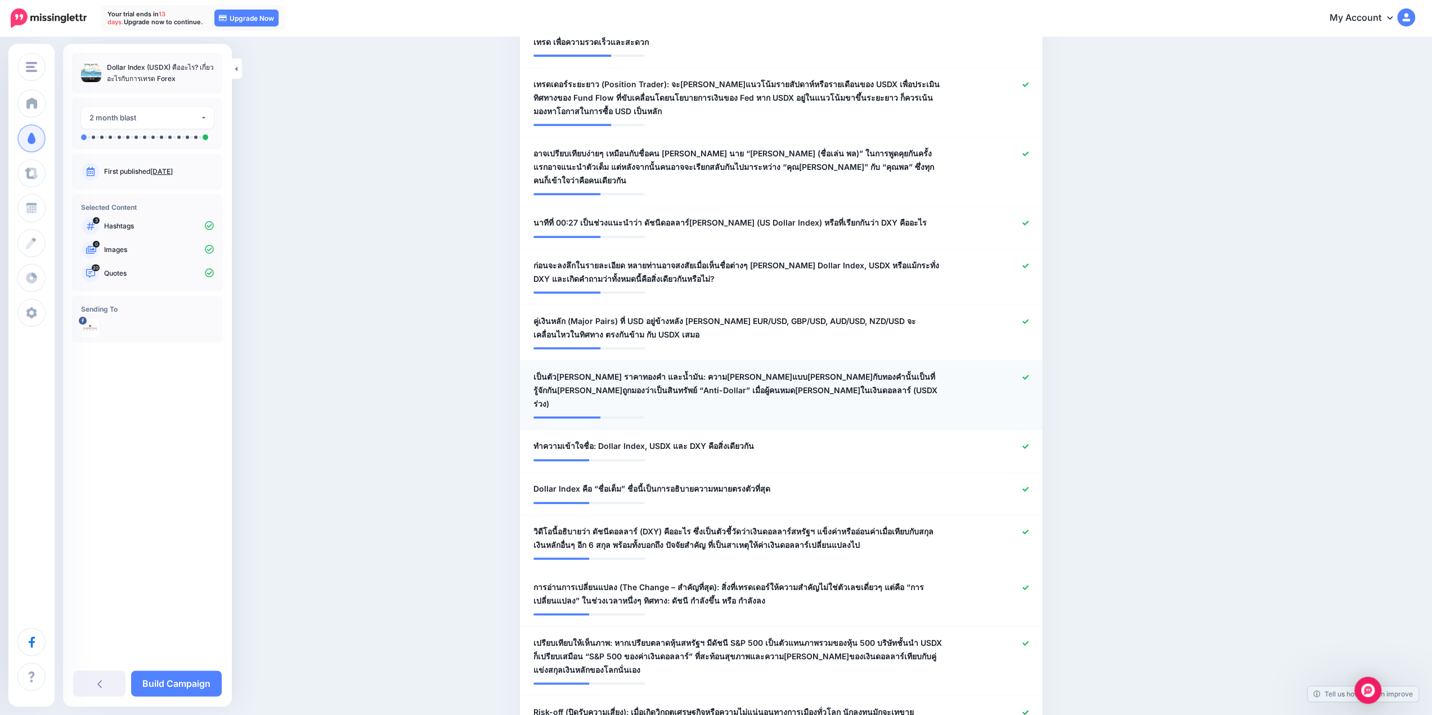
click at [676, 371] on span "เป็นตัวชี้นำ ราคาทองคำ และน้ำมัน: ความสัมพันธ์แบบผกผันกับทองคำนั้นเป็นที่รู้จัก…" at bounding box center [738, 390] width 410 height 41
click at [782, 411] on div at bounding box center [780, 414] width 495 height 6
click at [766, 370] on span "เป็นตัวชี้นำ ราคาทองคำ และน้ำมัน: ความสัมพันธ์แบบผกผันกับทองคำนั้นเป็นที่รู้จัก…" at bounding box center [738, 390] width 410 height 41
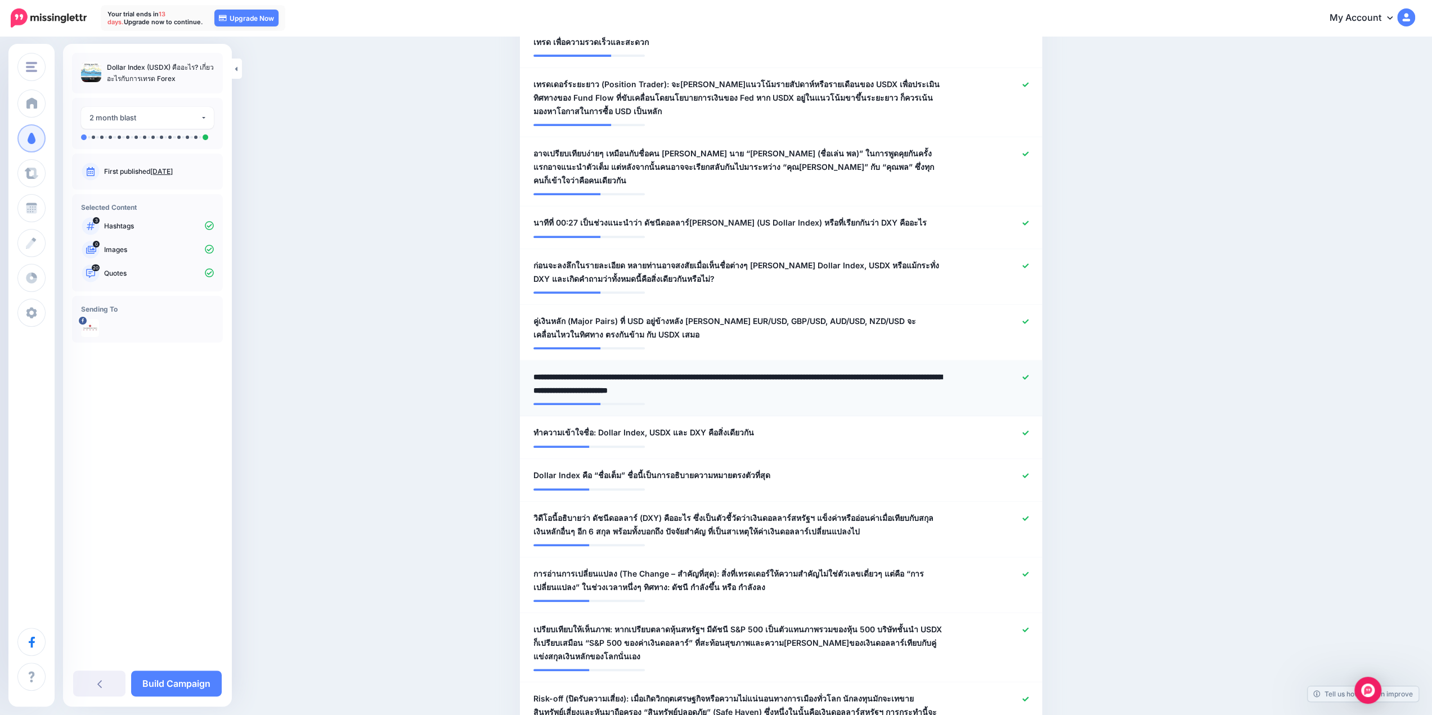
click at [756, 379] on textarea "**********" at bounding box center [738, 383] width 410 height 27
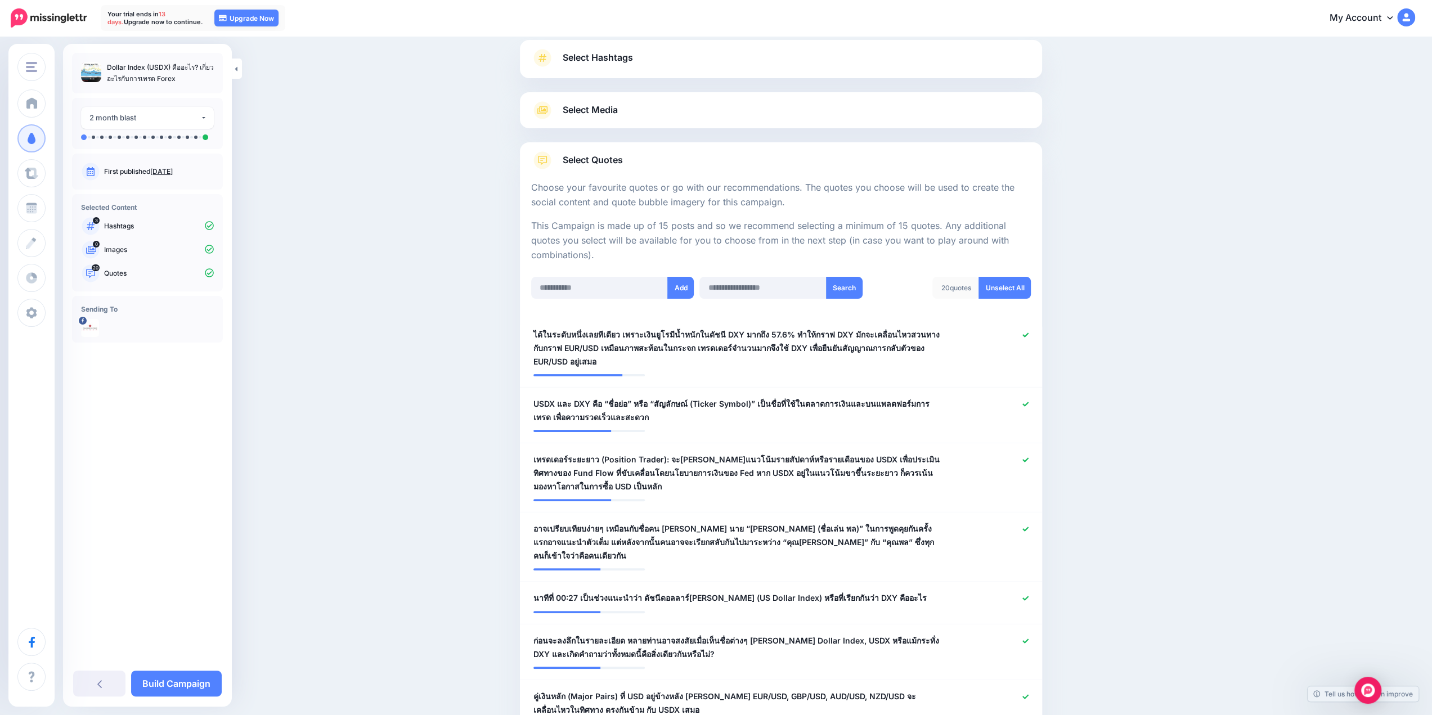
scroll to position [0, 0]
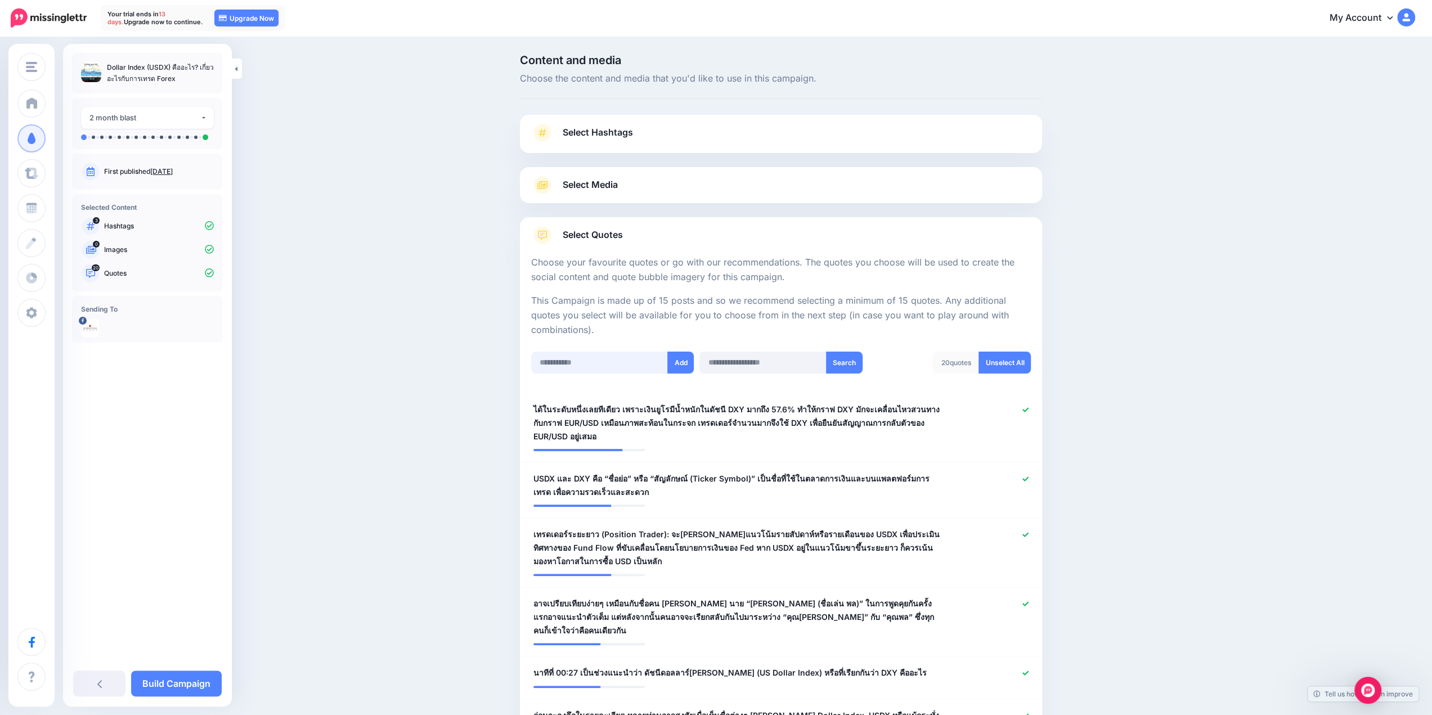
click at [601, 366] on input "text" at bounding box center [599, 363] width 137 height 22
type input "**"
click at [679, 361] on button "Add" at bounding box center [680, 363] width 26 height 22
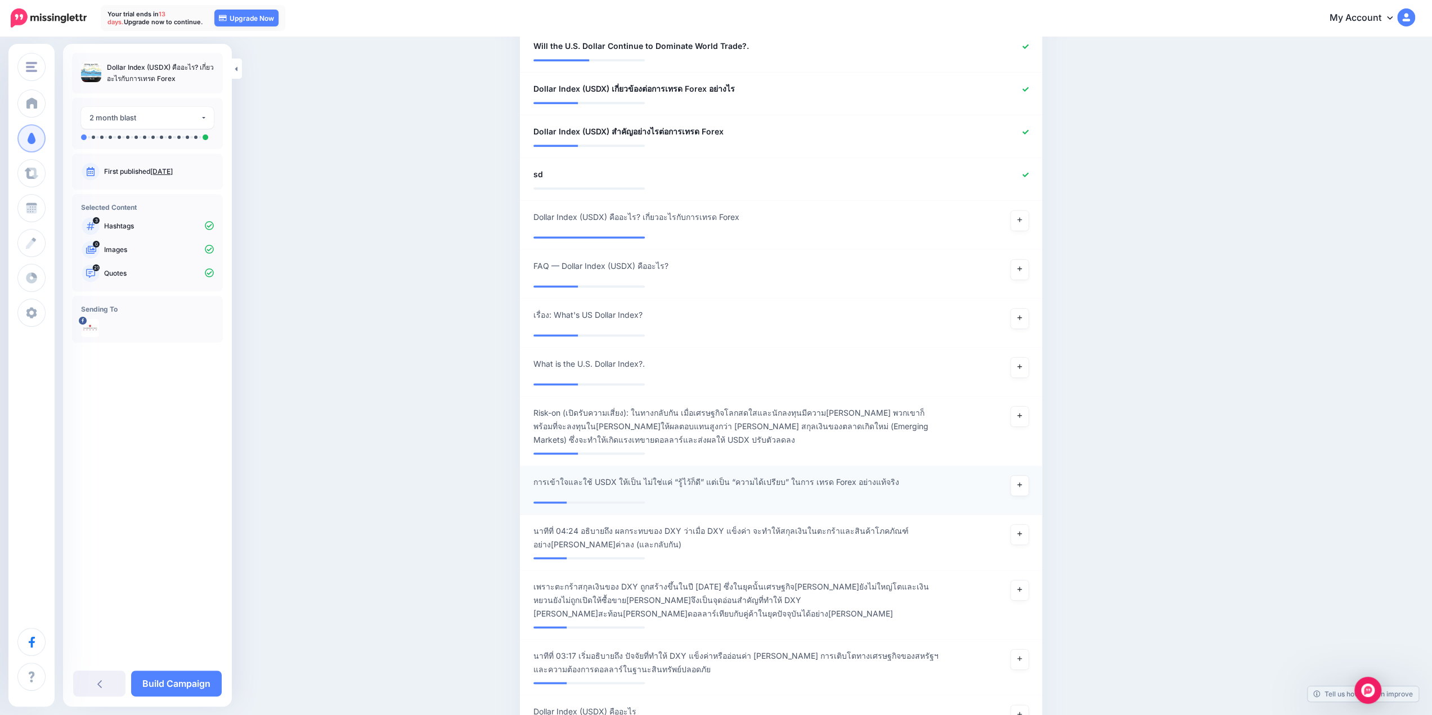
scroll to position [1259, 0]
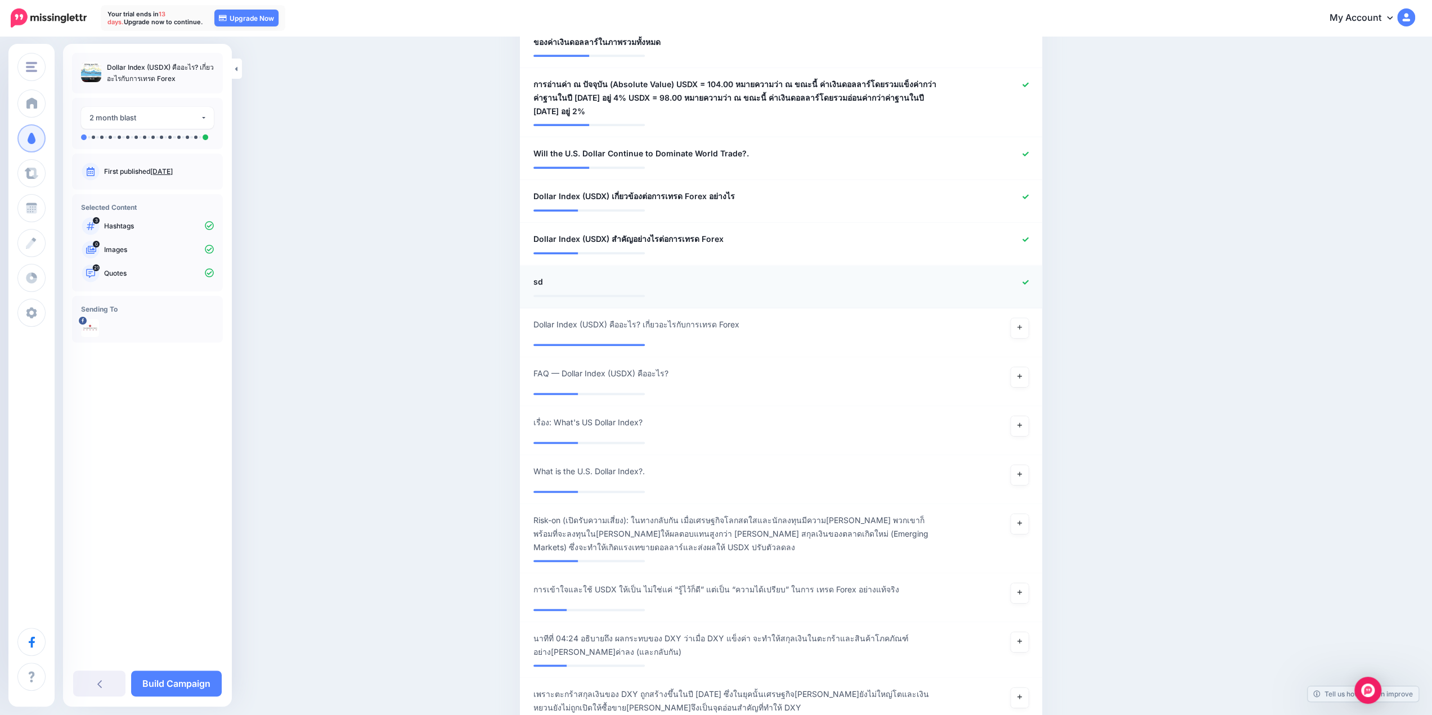
click at [968, 275] on div at bounding box center [995, 282] width 86 height 14
click at [1035, 275] on div at bounding box center [995, 282] width 86 height 14
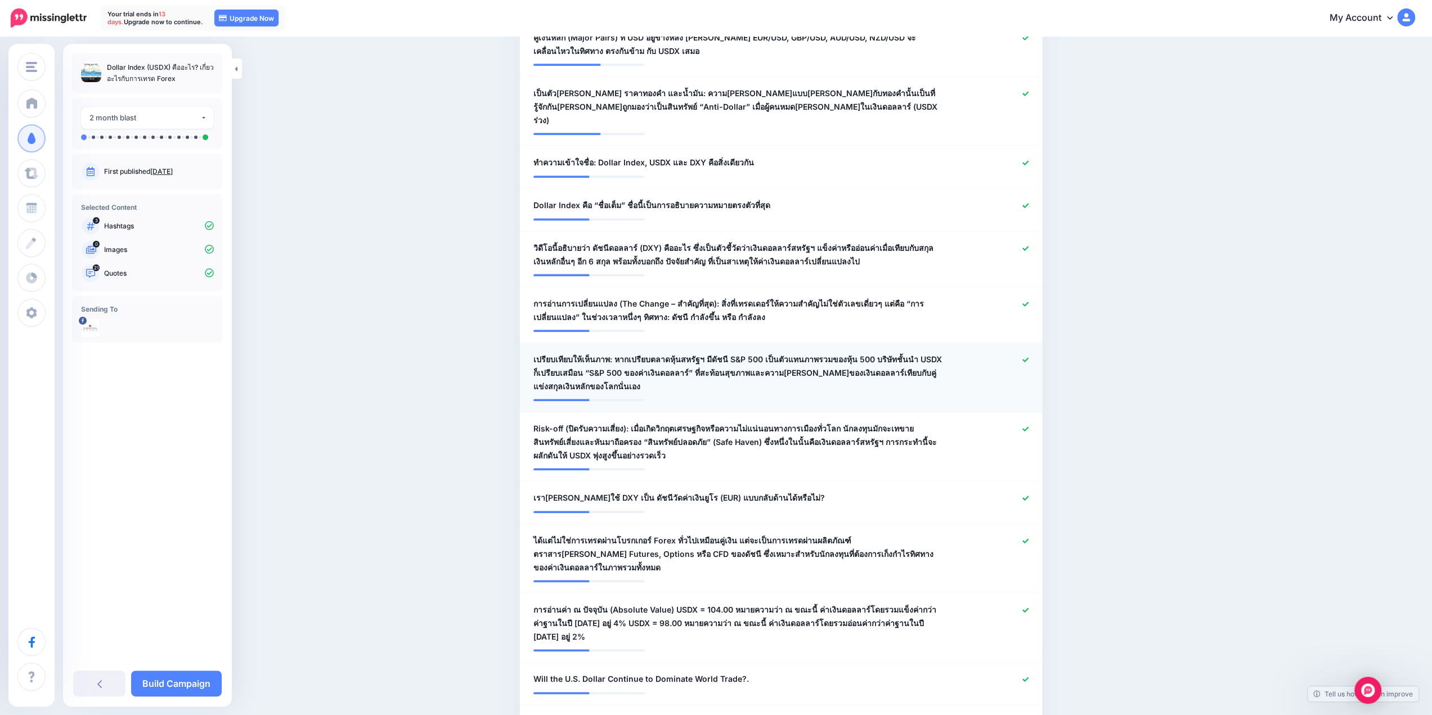
scroll to position [209, 0]
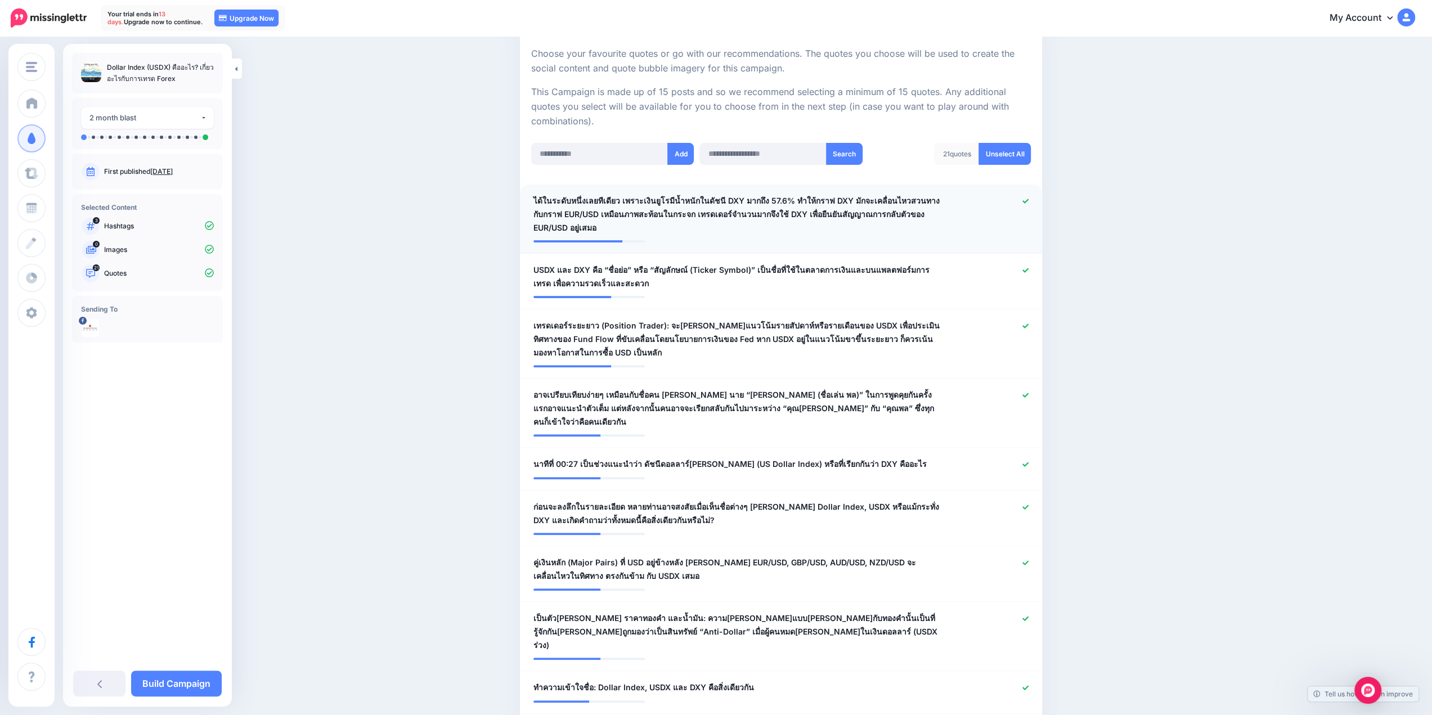
click at [1029, 200] on icon at bounding box center [1025, 201] width 6 height 5
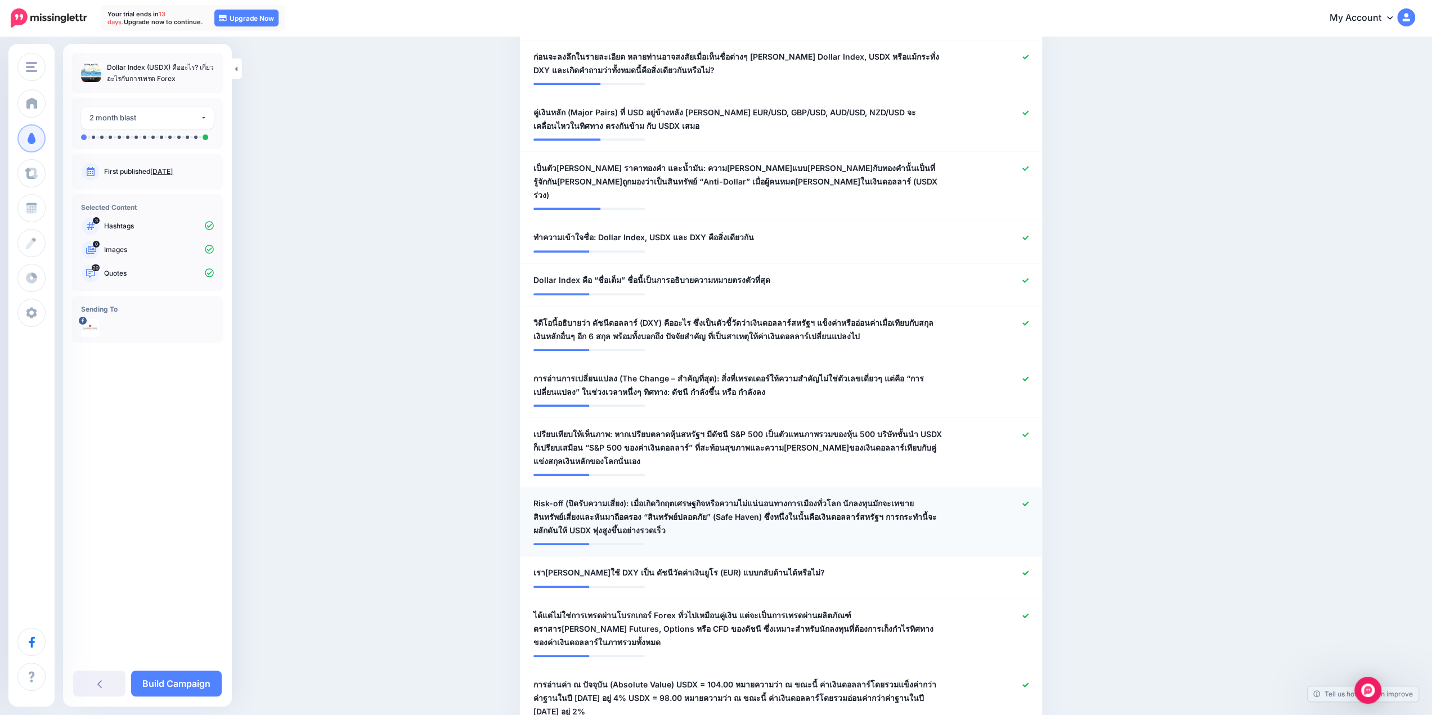
scroll to position [1034, 0]
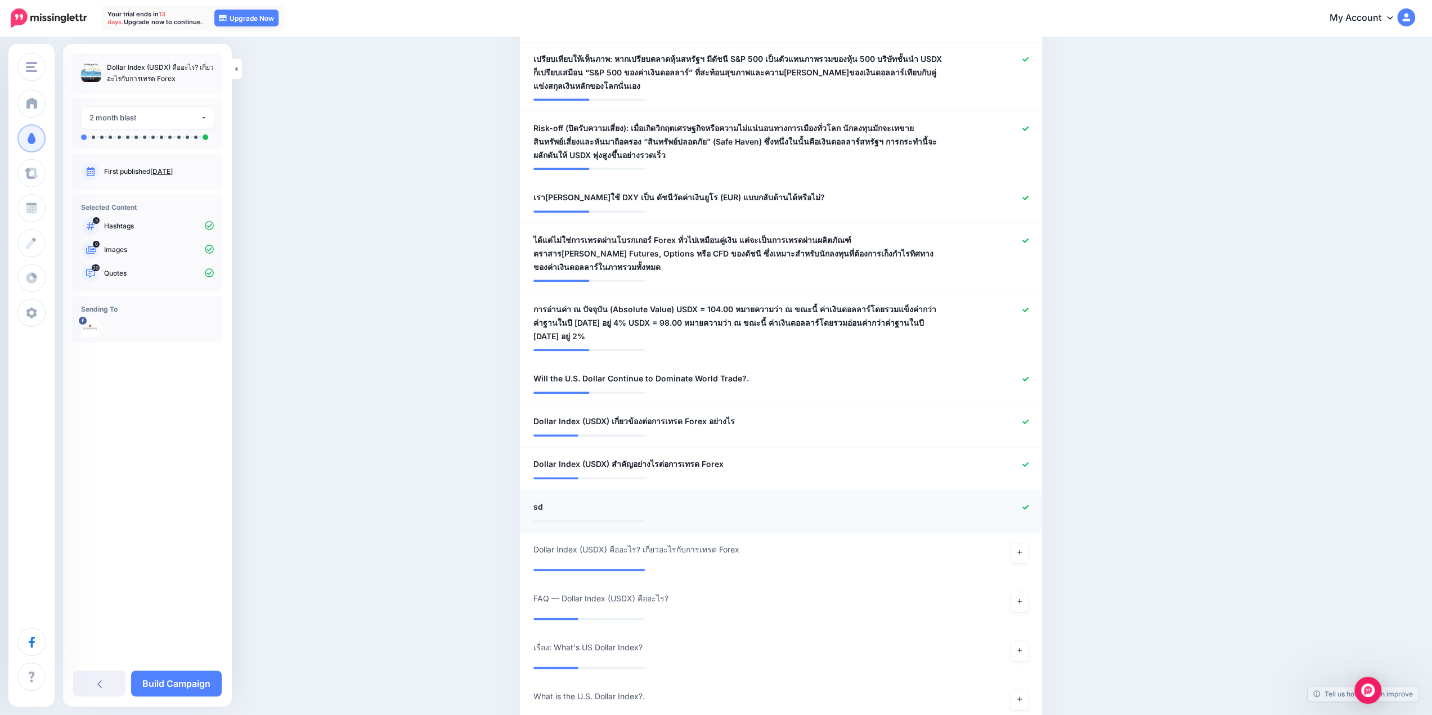
click at [1029, 504] on icon at bounding box center [1025, 507] width 6 height 6
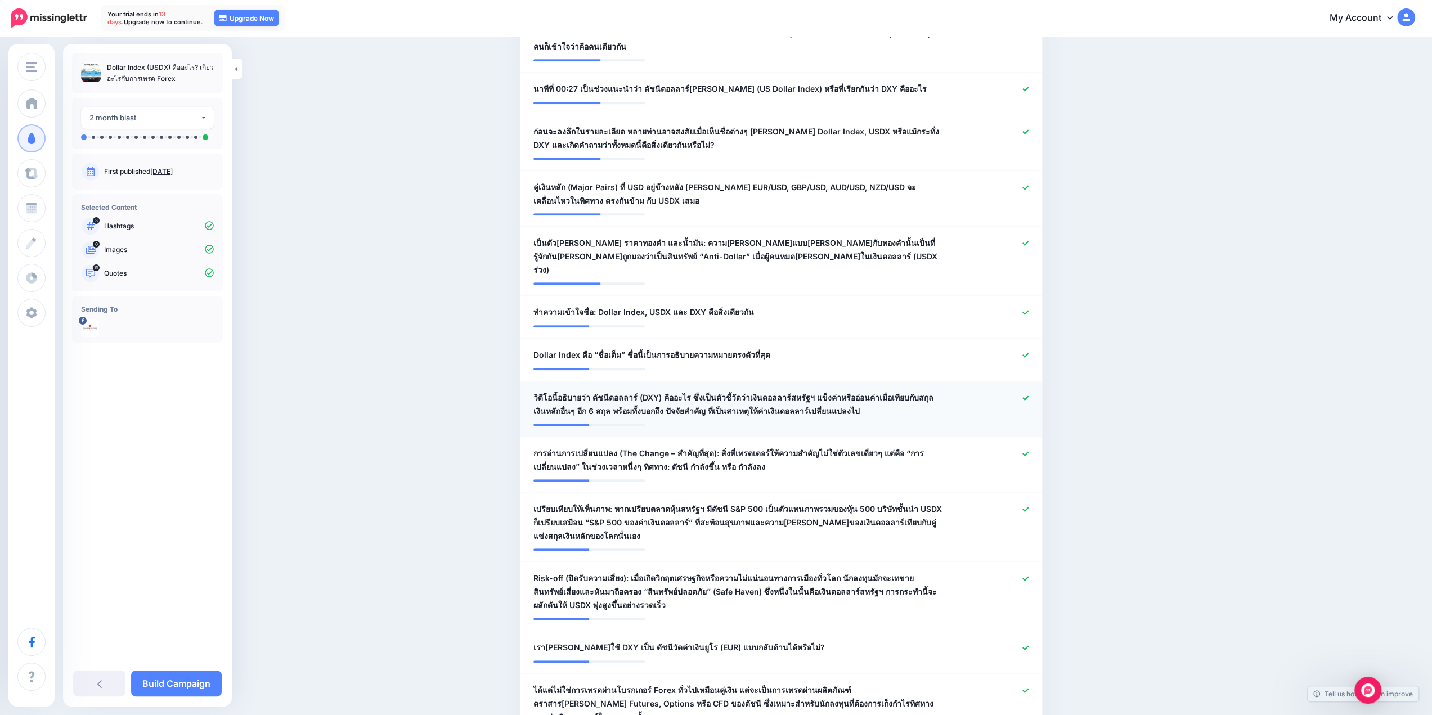
scroll to position [0, 0]
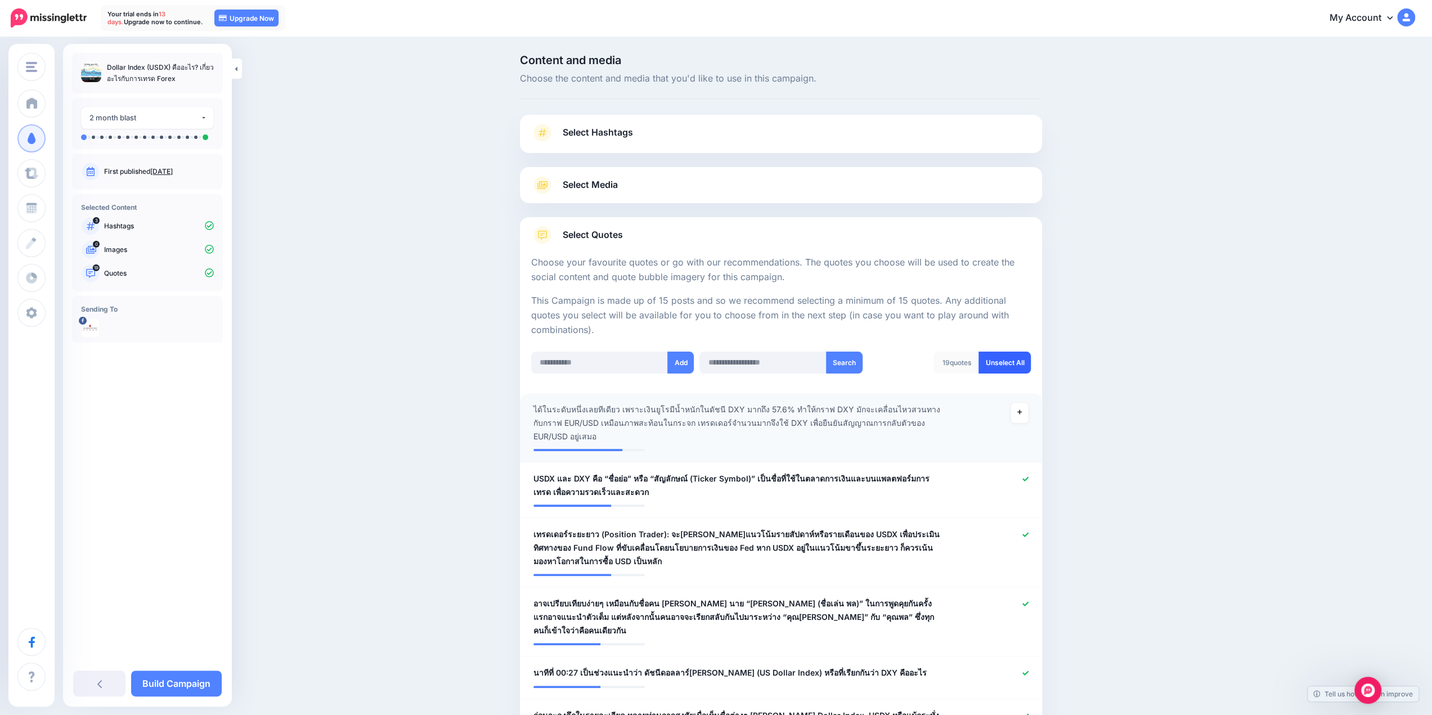
click at [997, 364] on link "Unselect All" at bounding box center [1005, 363] width 52 height 22
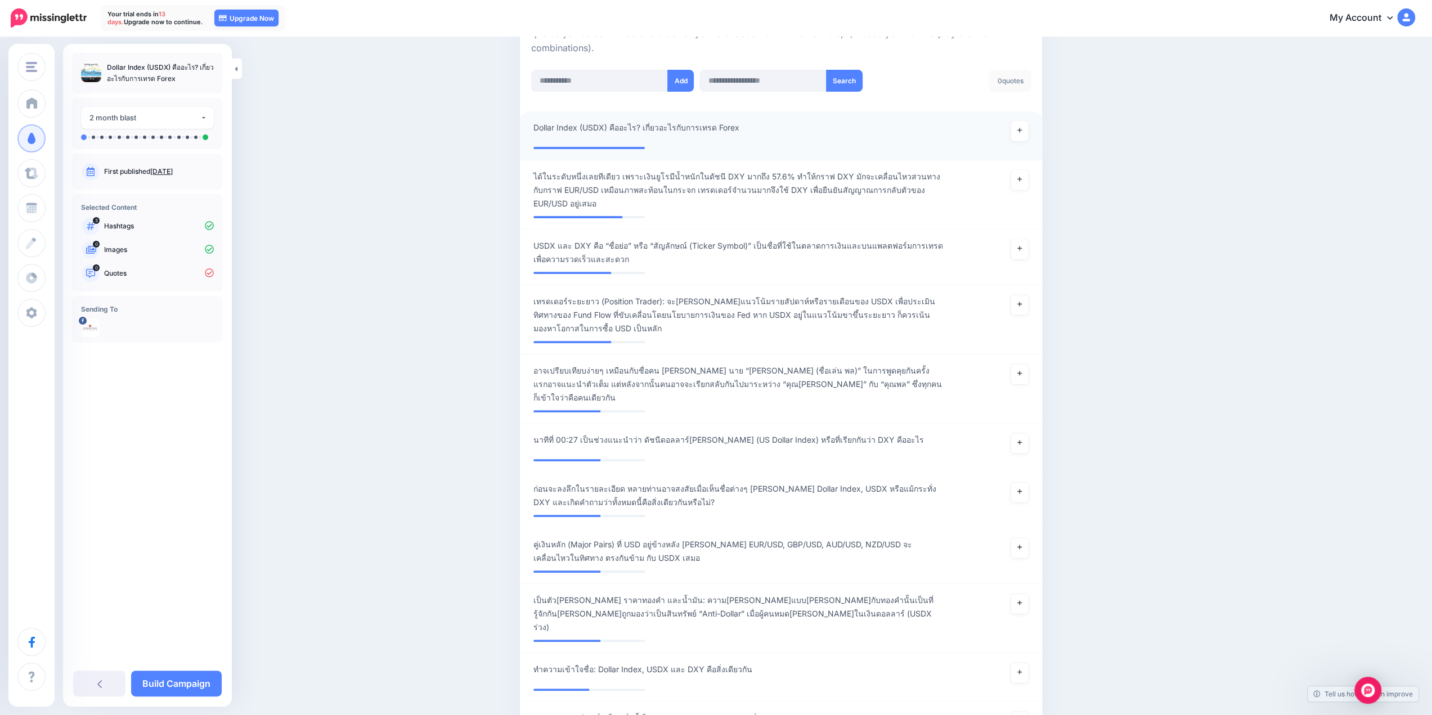
scroll to position [150, 0]
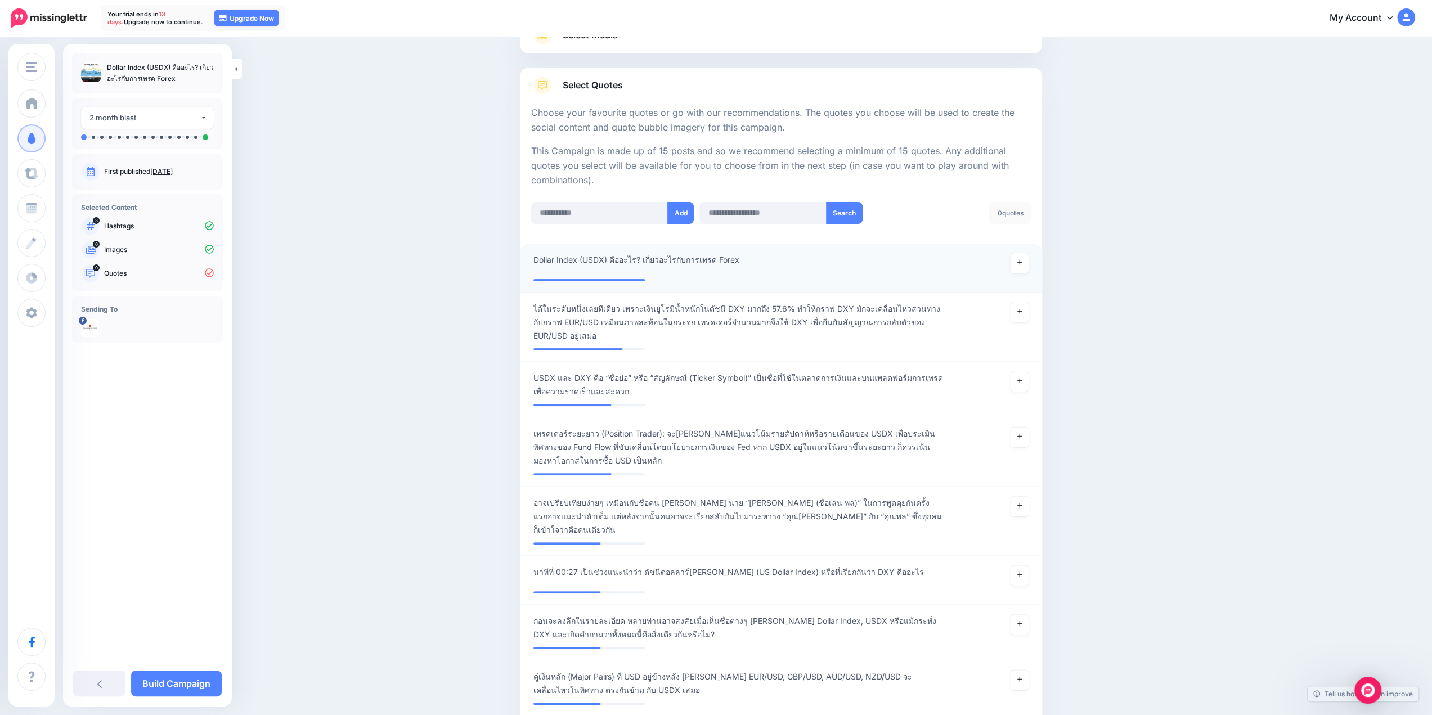
click at [785, 258] on div "**********" at bounding box center [738, 263] width 427 height 20
click at [712, 261] on span "Dollar Index (USDX) คืออะไร? เกี่ยวอะไรกับการเทรด Forex" at bounding box center [636, 260] width 206 height 14
click at [742, 258] on textarea "**********" at bounding box center [738, 264] width 410 height 22
click at [774, 215] on input "text" at bounding box center [762, 213] width 127 height 22
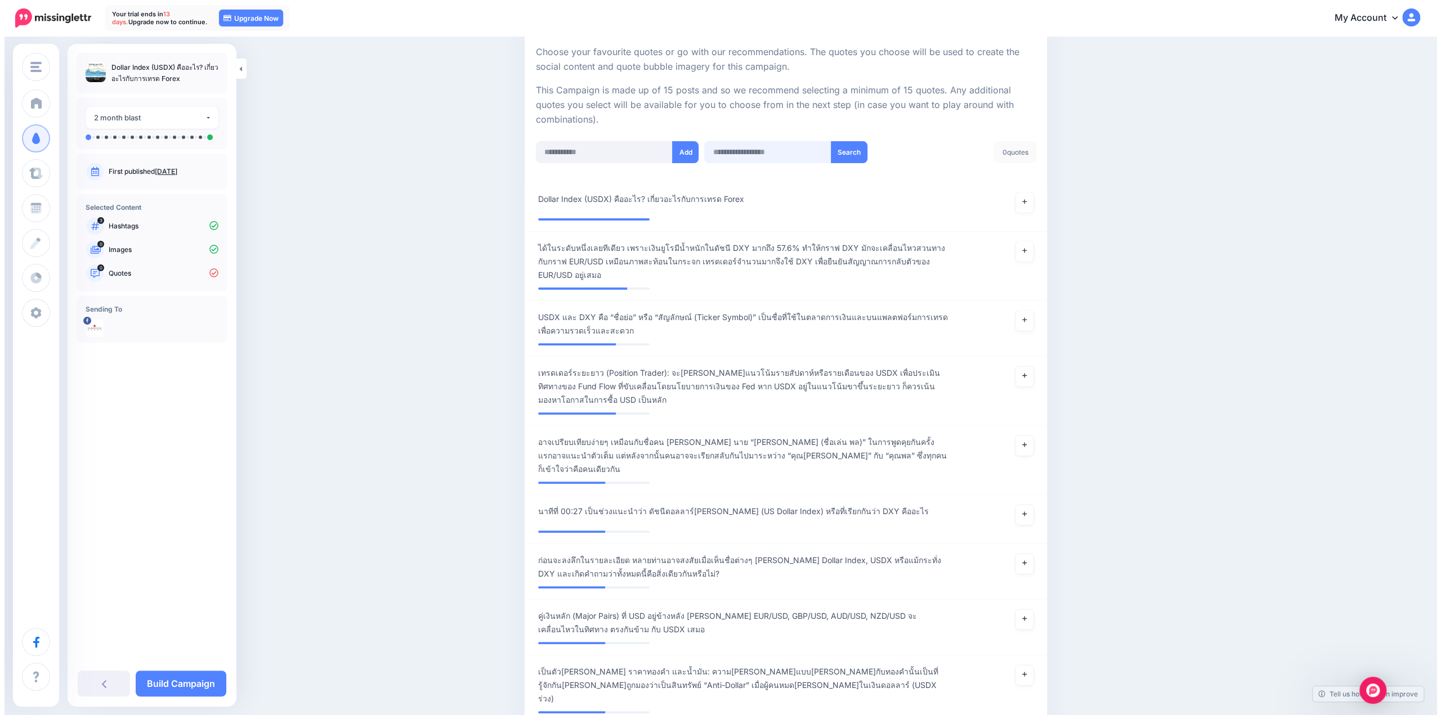
scroll to position [0, 0]
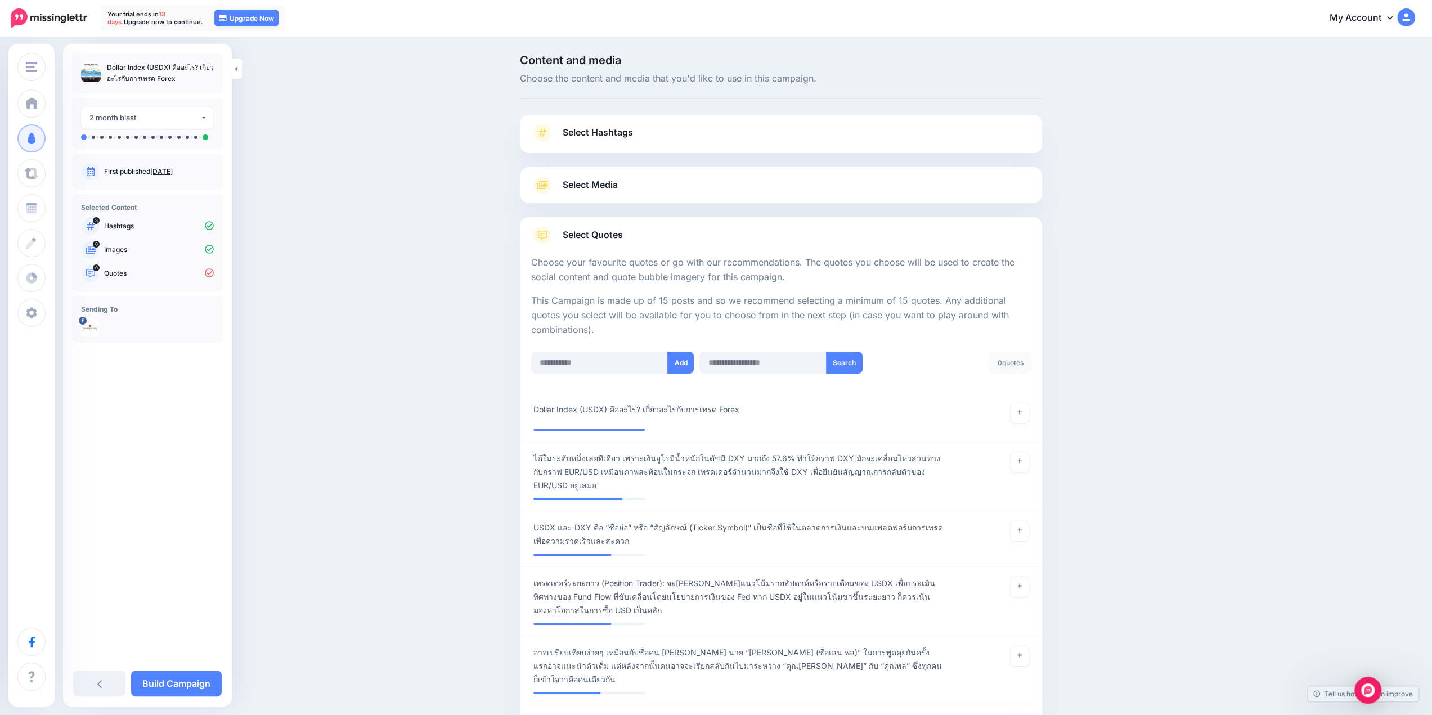
click at [650, 183] on link "Select Media" at bounding box center [781, 185] width 500 height 18
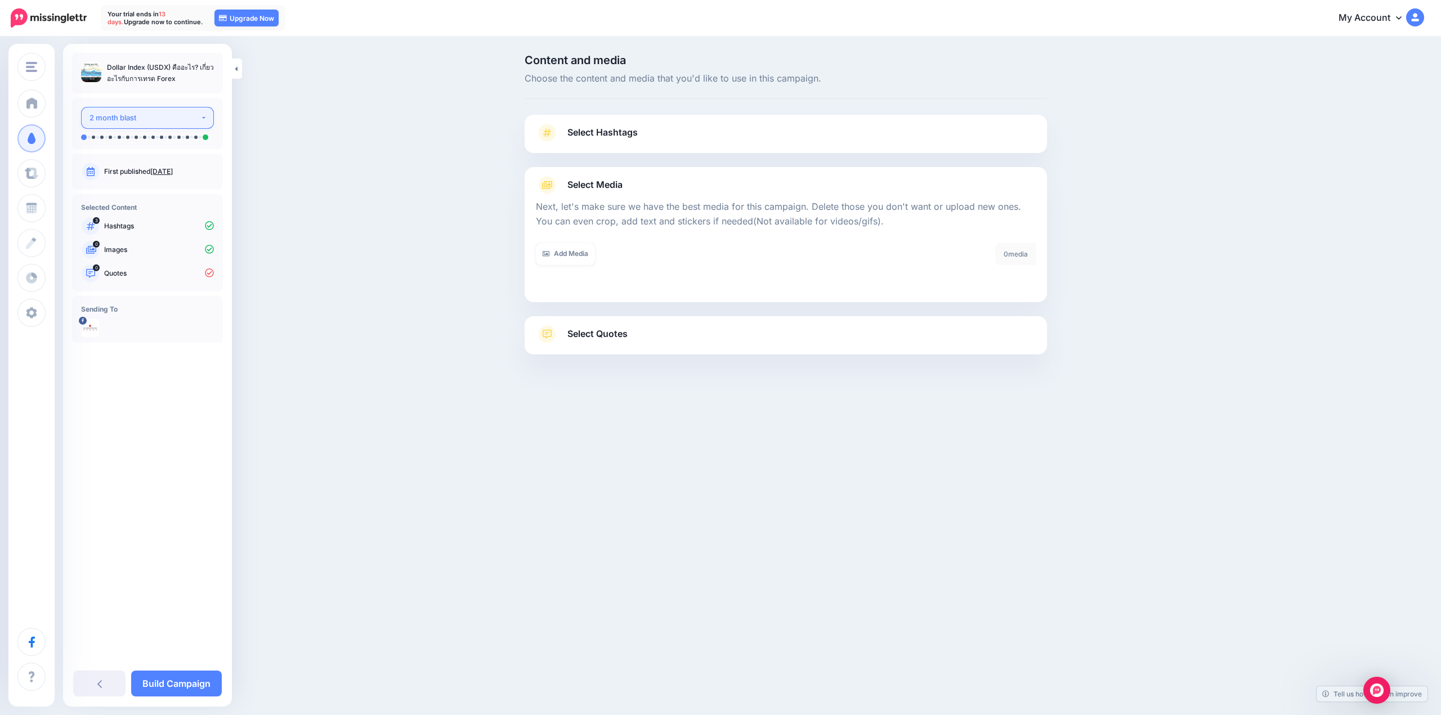
click at [180, 118] on div "2 month blast" at bounding box center [144, 117] width 111 height 13
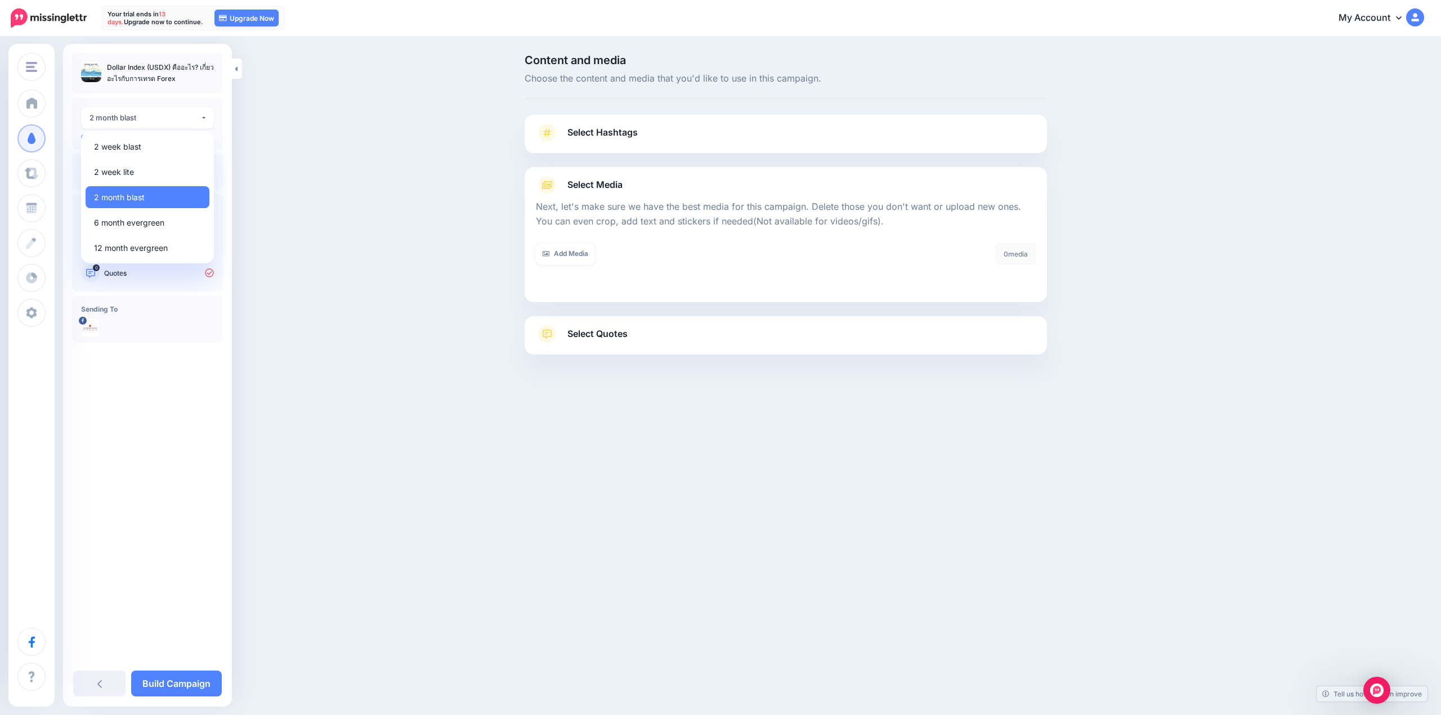
click at [347, 109] on div "Content and media Choose the content and media that you'd like to use in this c…" at bounding box center [720, 233] width 1441 height 390
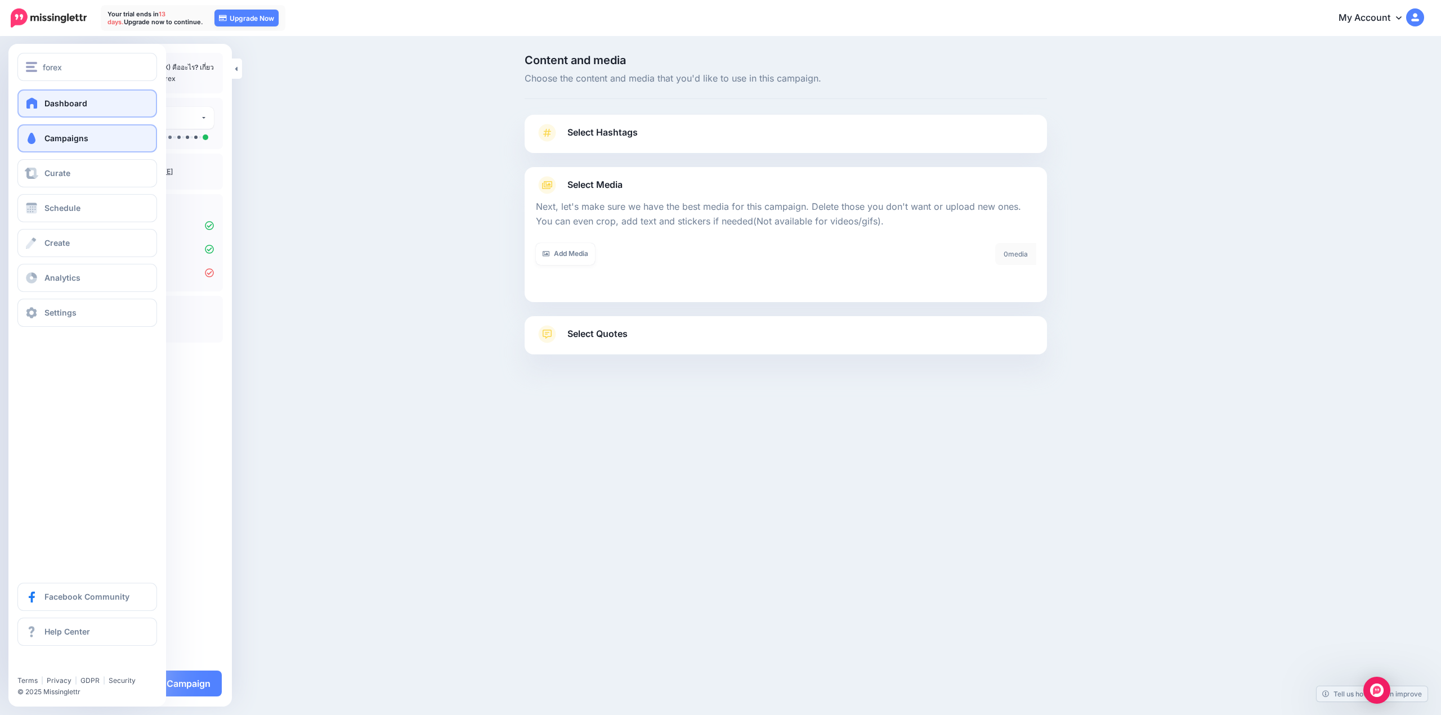
click at [46, 98] on link "Dashboard" at bounding box center [87, 103] width 140 height 28
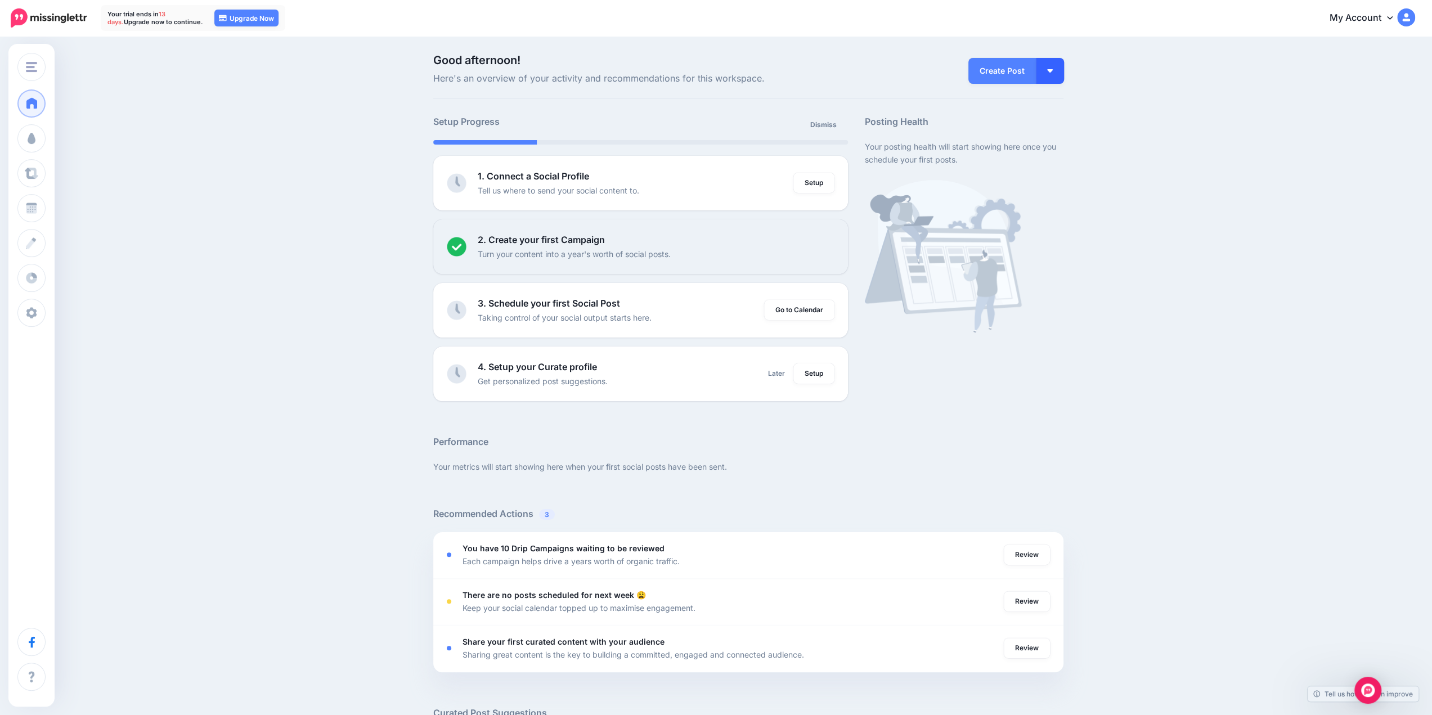
click at [1056, 68] on button "button" at bounding box center [1050, 71] width 28 height 26
click at [1048, 119] on link "Create Campaign" at bounding box center [1018, 127] width 82 height 22
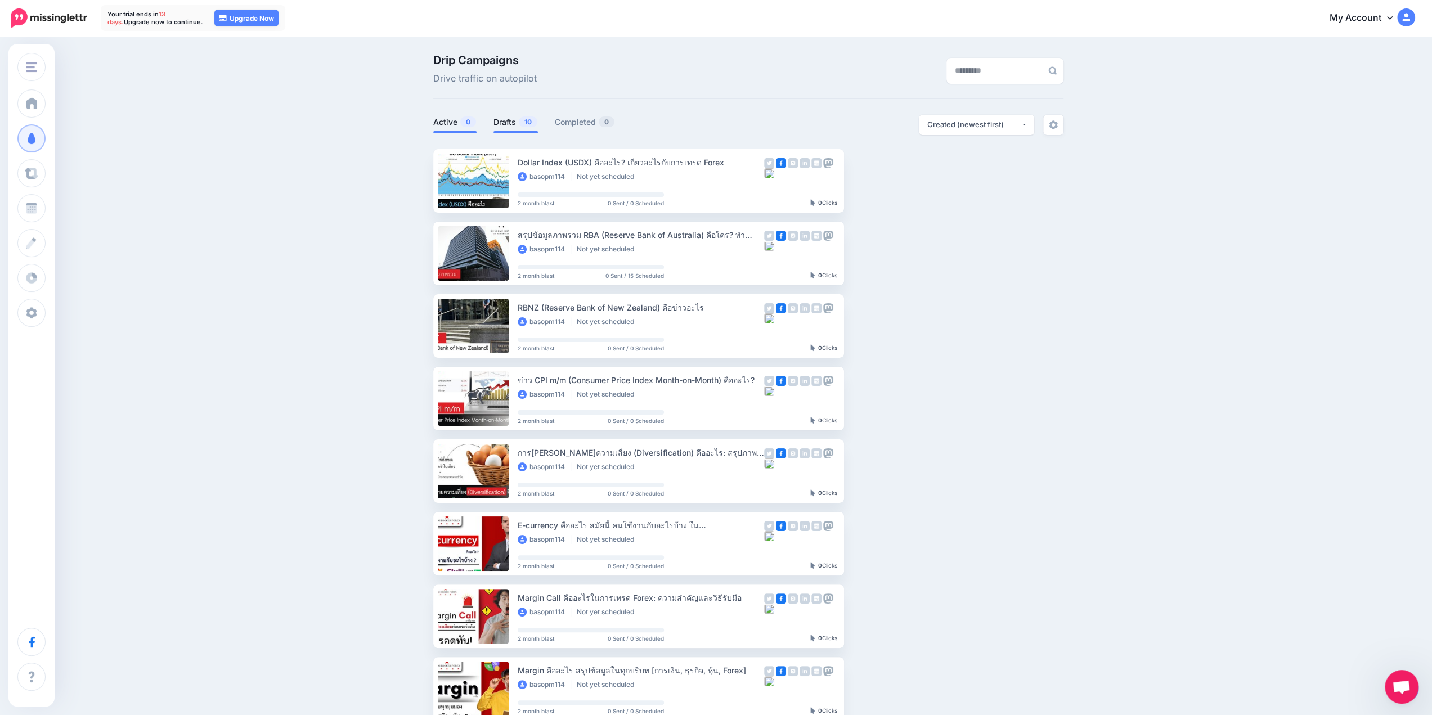
click at [455, 116] on link "Active 0" at bounding box center [454, 122] width 43 height 14
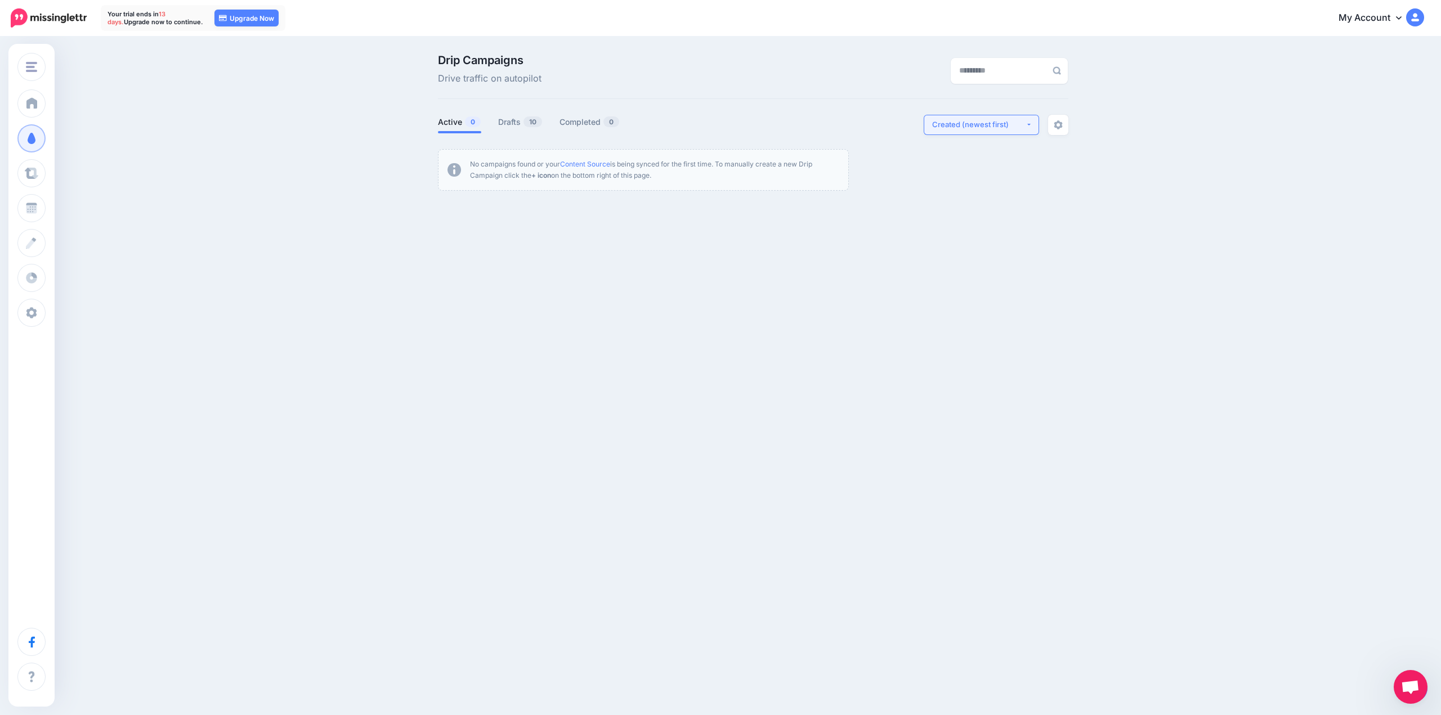
click at [1024, 117] on button "Created (newest first)" at bounding box center [980, 125] width 115 height 20
click at [608, 161] on link "Content Source" at bounding box center [585, 164] width 50 height 8
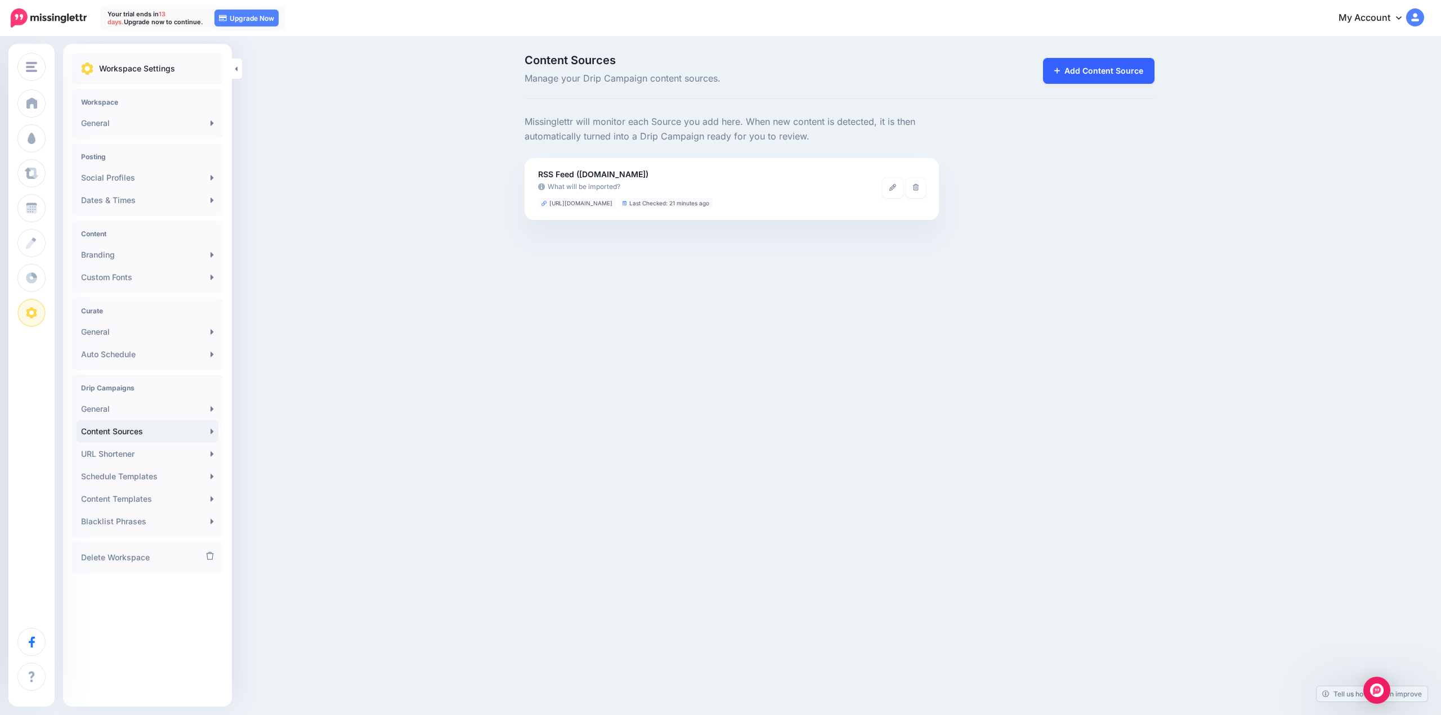
click at [1062, 62] on link "Add Content Source" at bounding box center [1099, 71] width 112 height 26
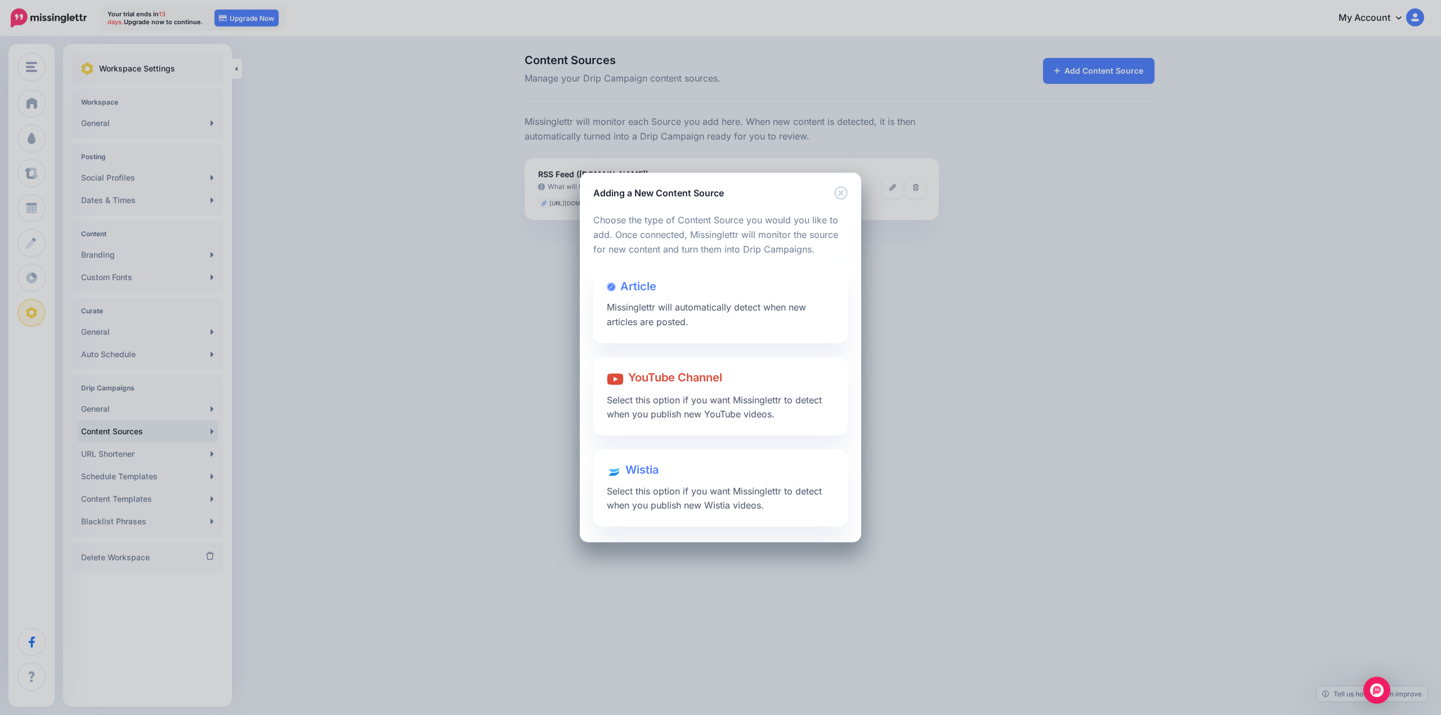
click at [713, 289] on div "Article Missinglettr will automatically detect when new articles are posted." at bounding box center [720, 304] width 254 height 77
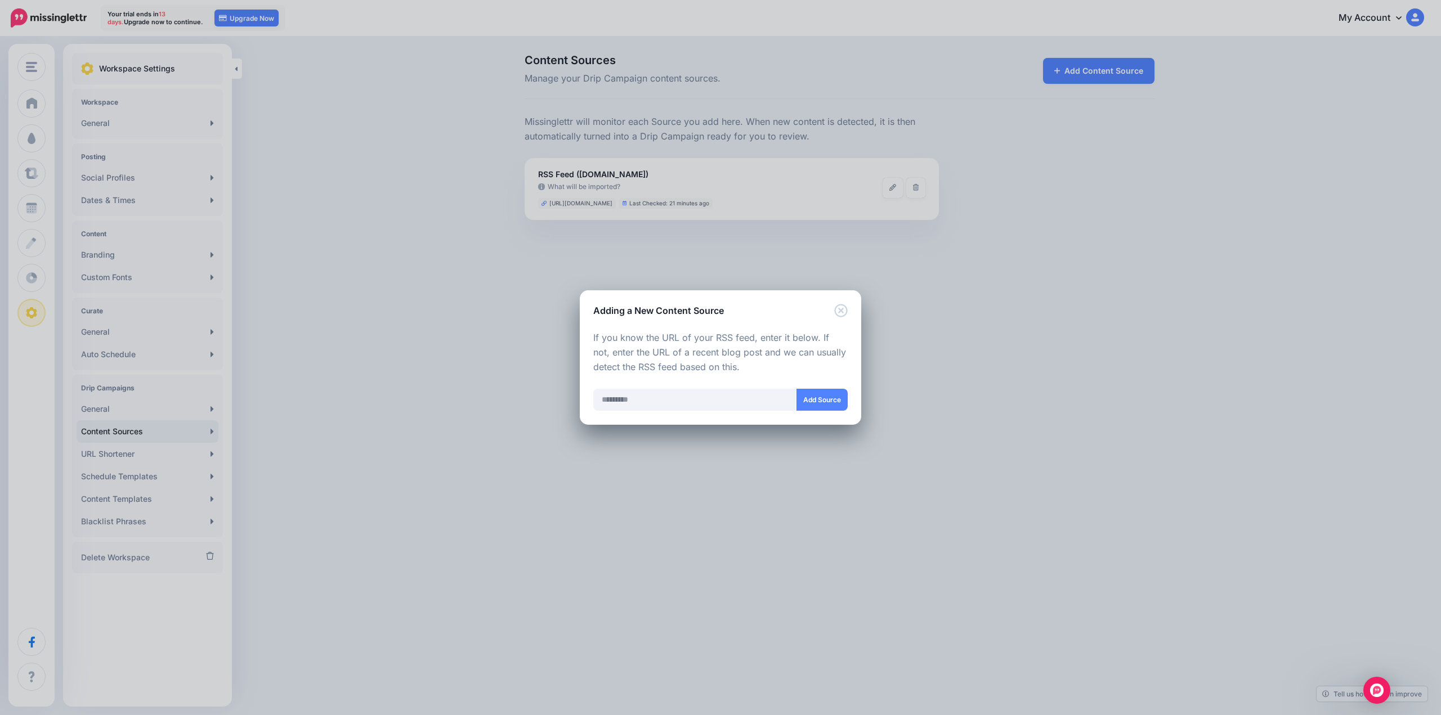
click at [833, 309] on div "Adding a New Content Source" at bounding box center [720, 303] width 281 height 27
click at [840, 309] on icon "Close" at bounding box center [840, 310] width 13 height 13
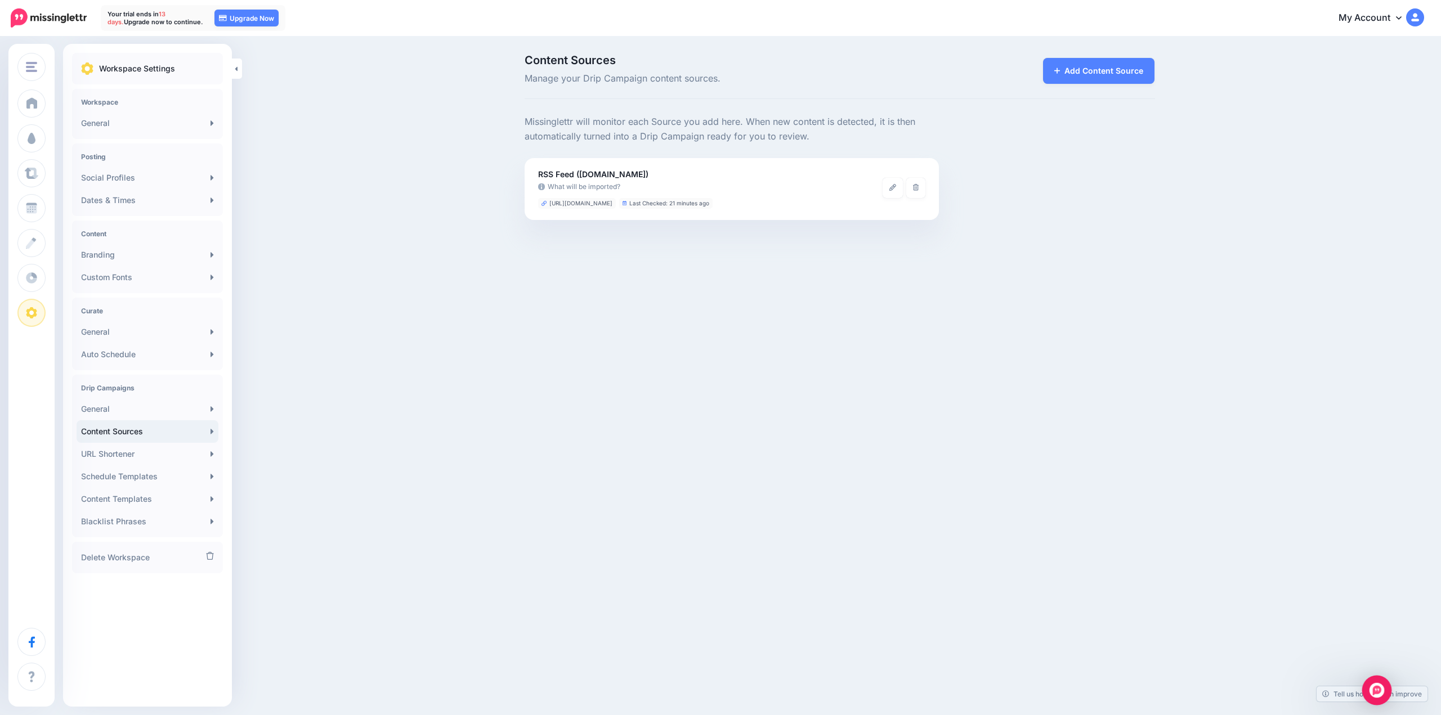
click at [1371, 697] on div "Open Intercom Messenger" at bounding box center [1377, 691] width 30 height 30
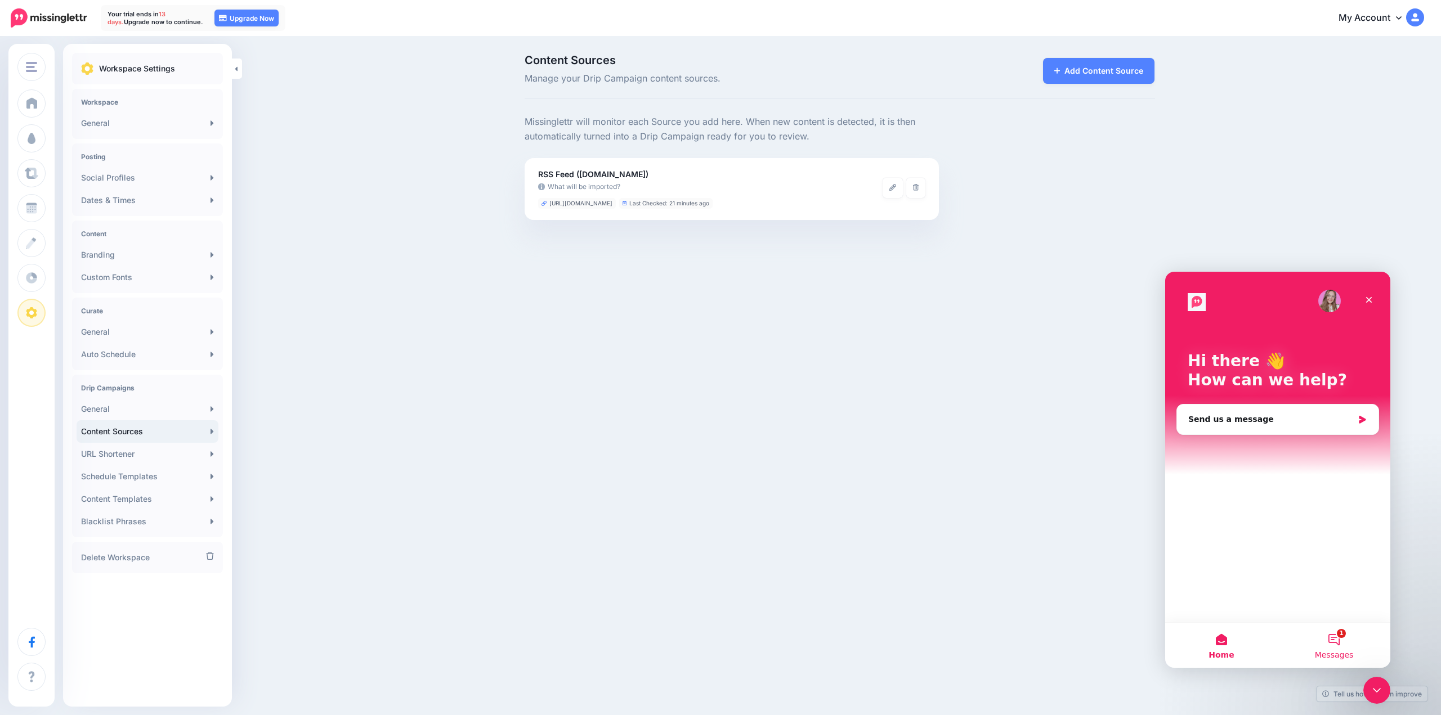
click at [1329, 646] on button "1 Messages" at bounding box center [1333, 645] width 113 height 45
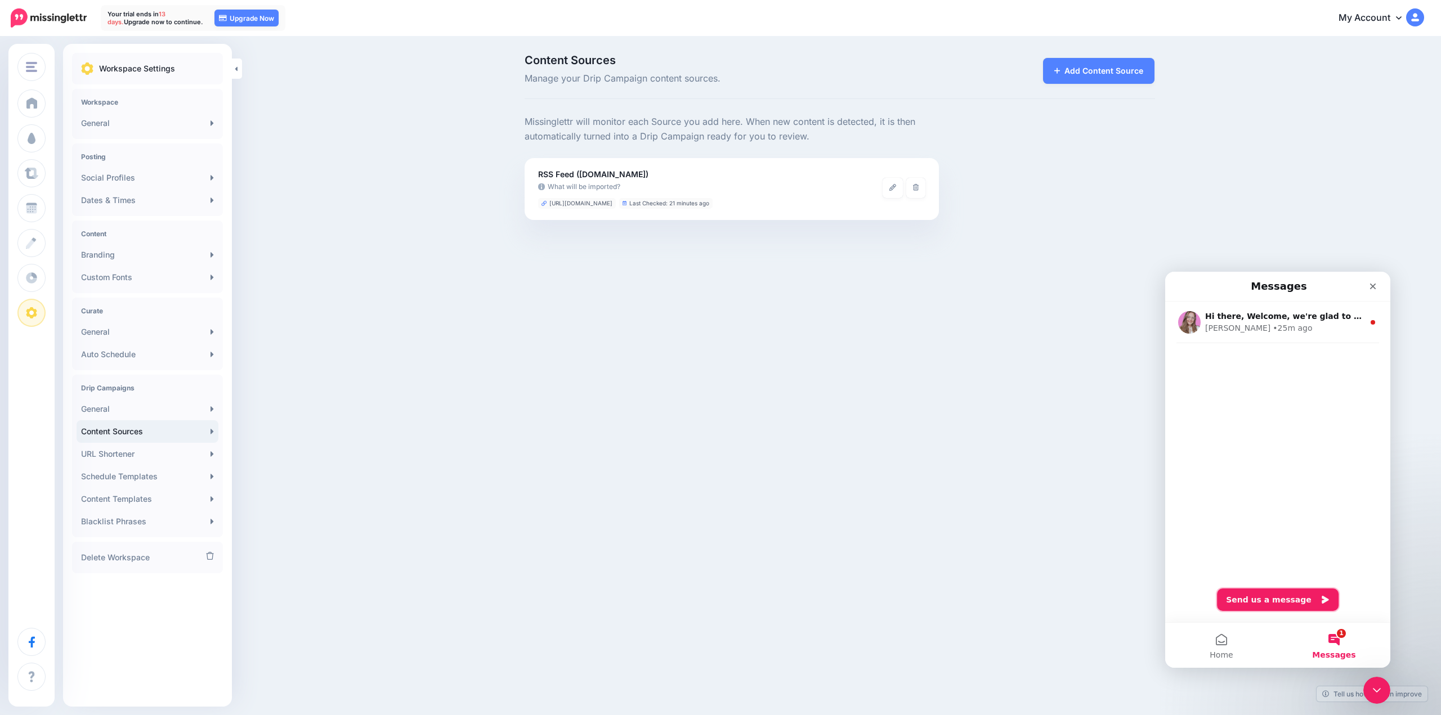
click at [1264, 598] on button "Send us a message" at bounding box center [1278, 600] width 122 height 23
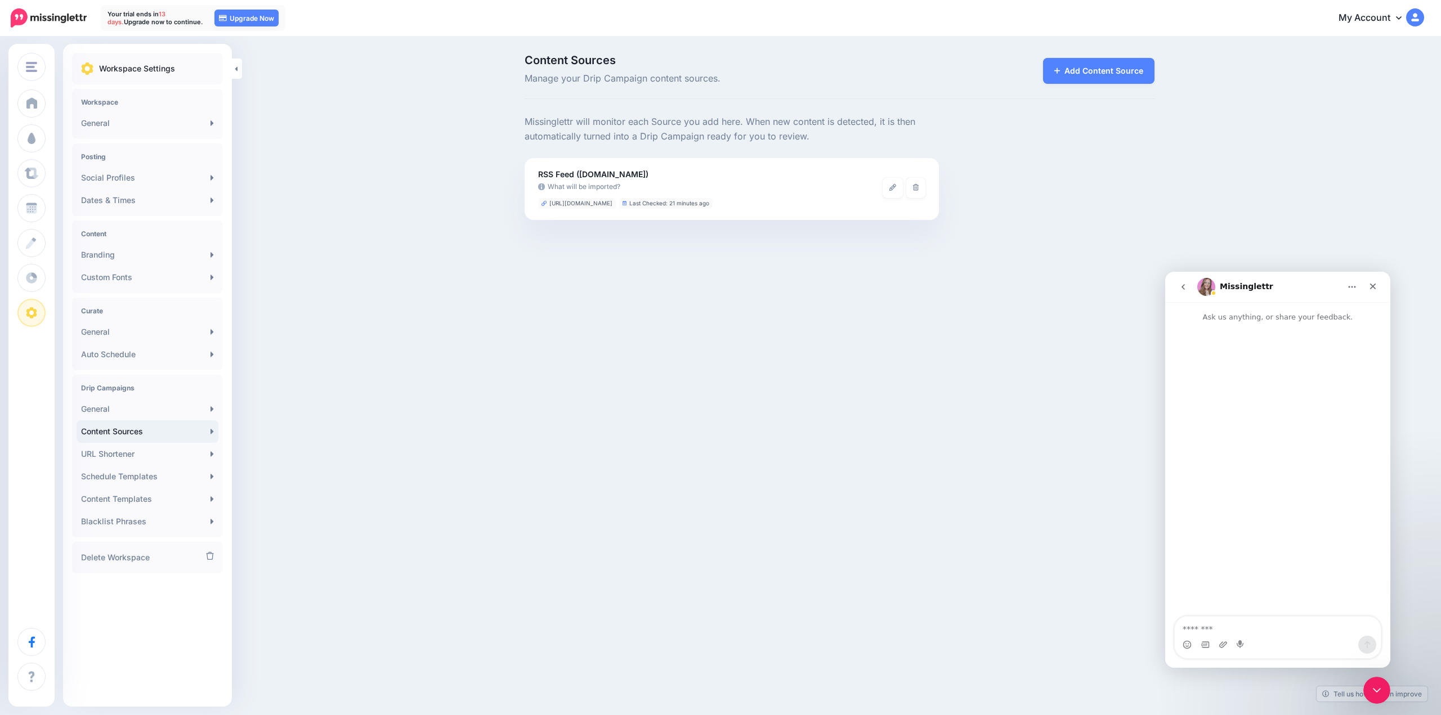
click at [1213, 629] on textarea "Message…" at bounding box center [1277, 626] width 206 height 19
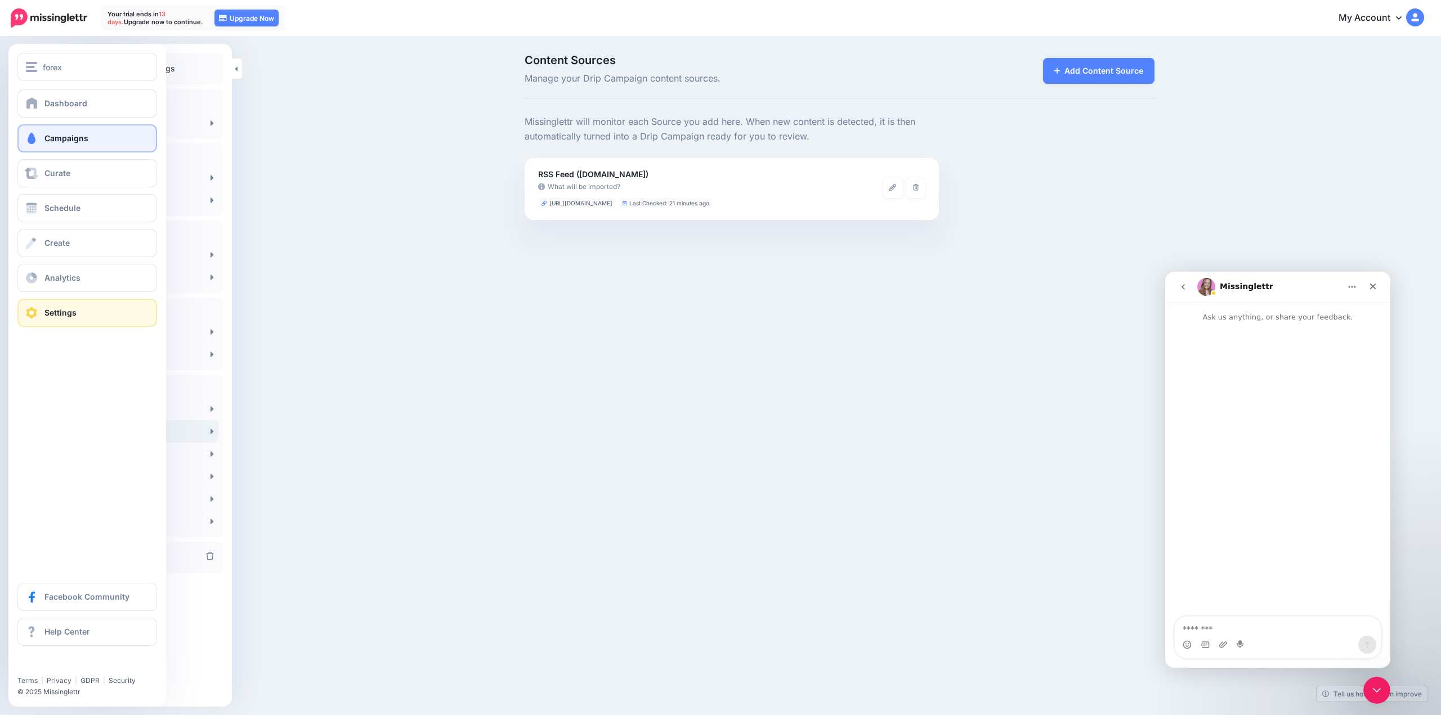
click at [91, 137] on link "Campaigns" at bounding box center [87, 138] width 140 height 28
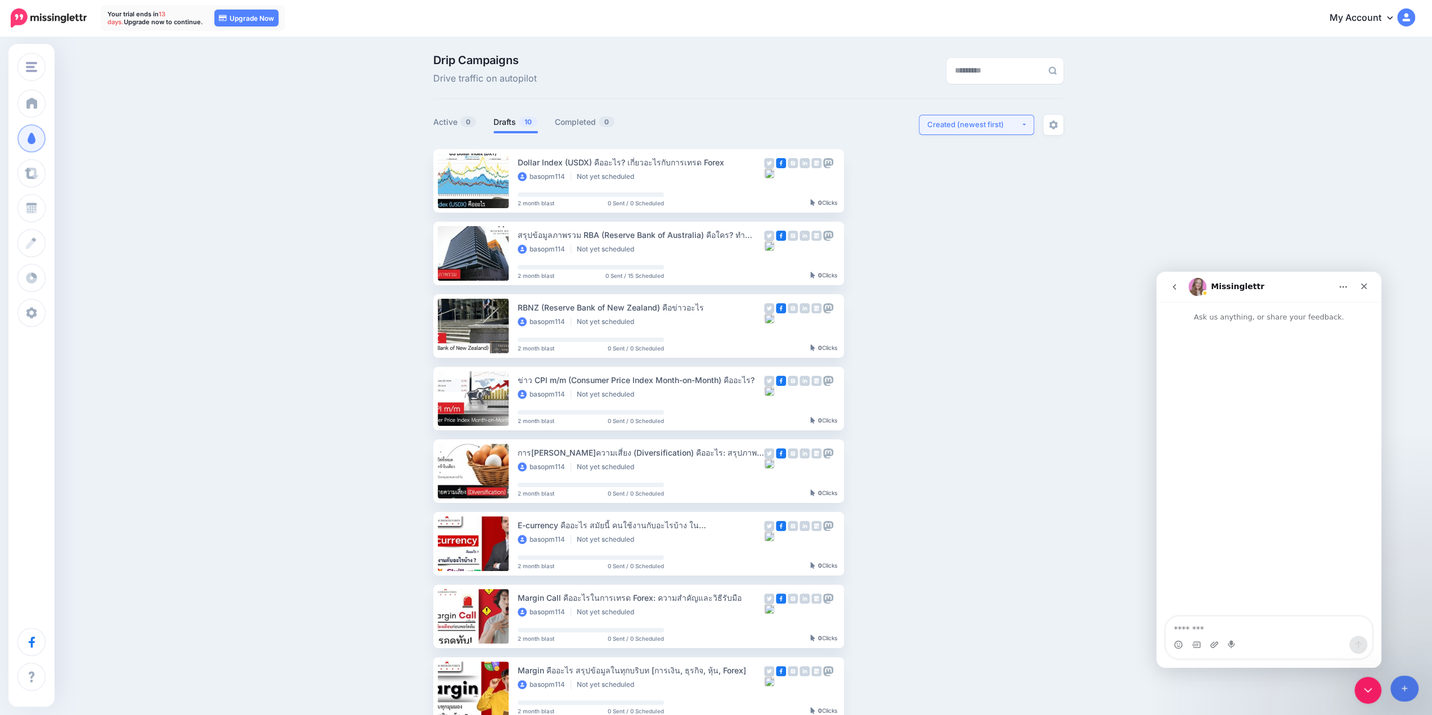
click at [999, 124] on div "Created (newest first)" at bounding box center [973, 124] width 93 height 11
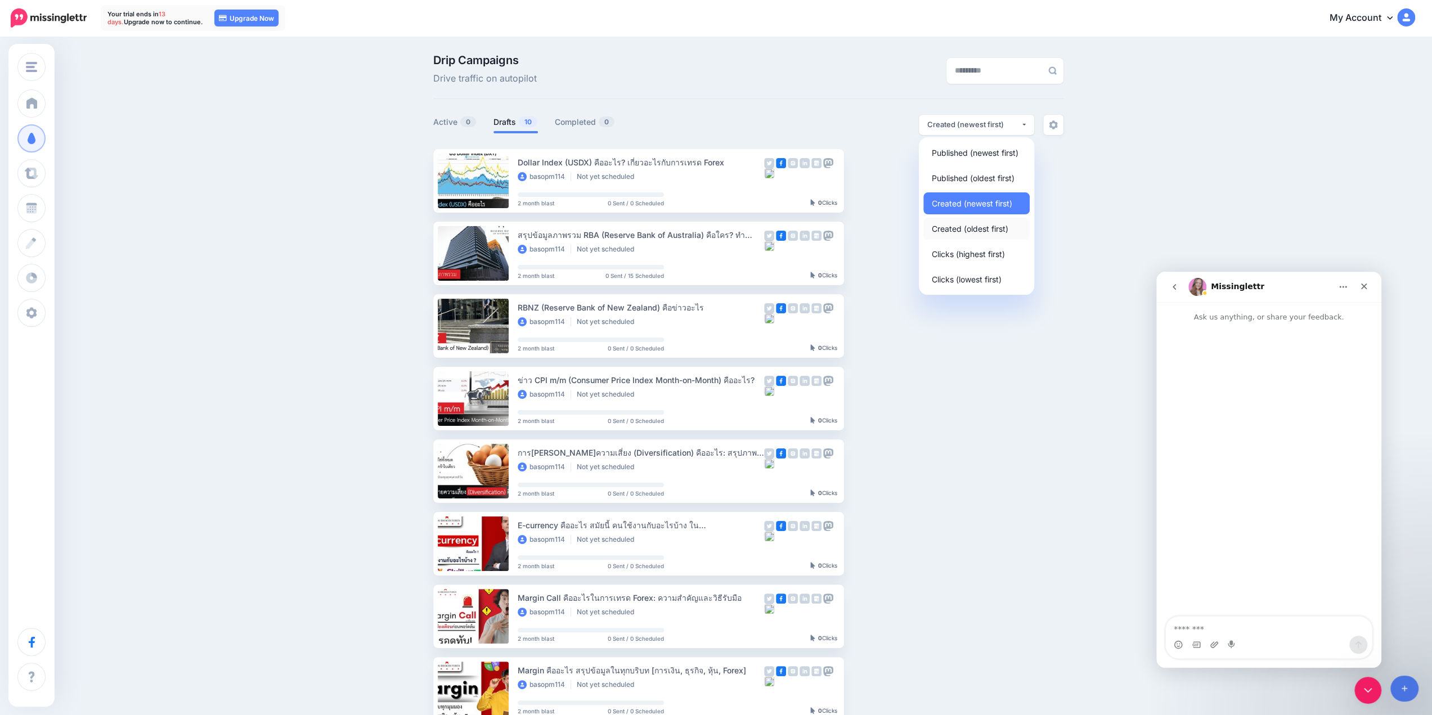
click at [1006, 227] on span "Created (oldest first)" at bounding box center [970, 229] width 77 height 14
select select "**********"
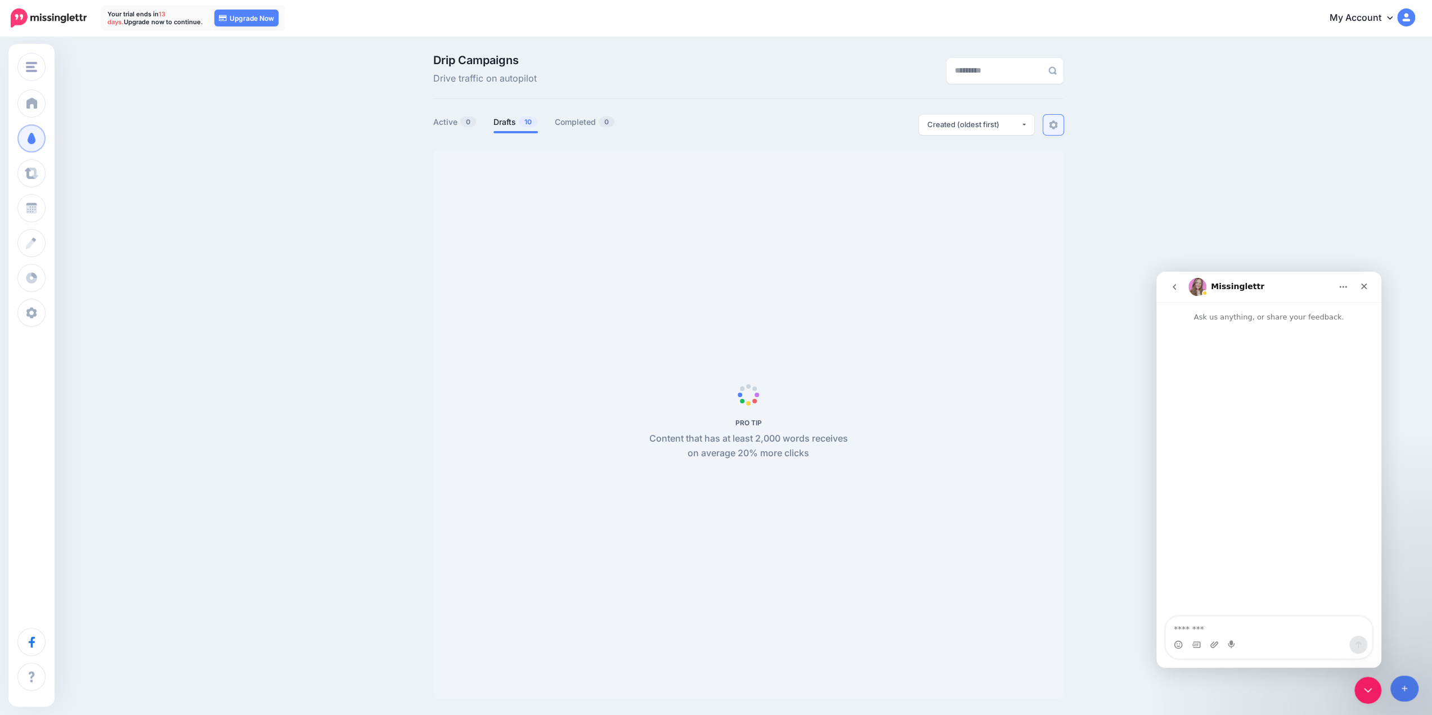
click at [1064, 122] on link at bounding box center [1053, 125] width 20 height 20
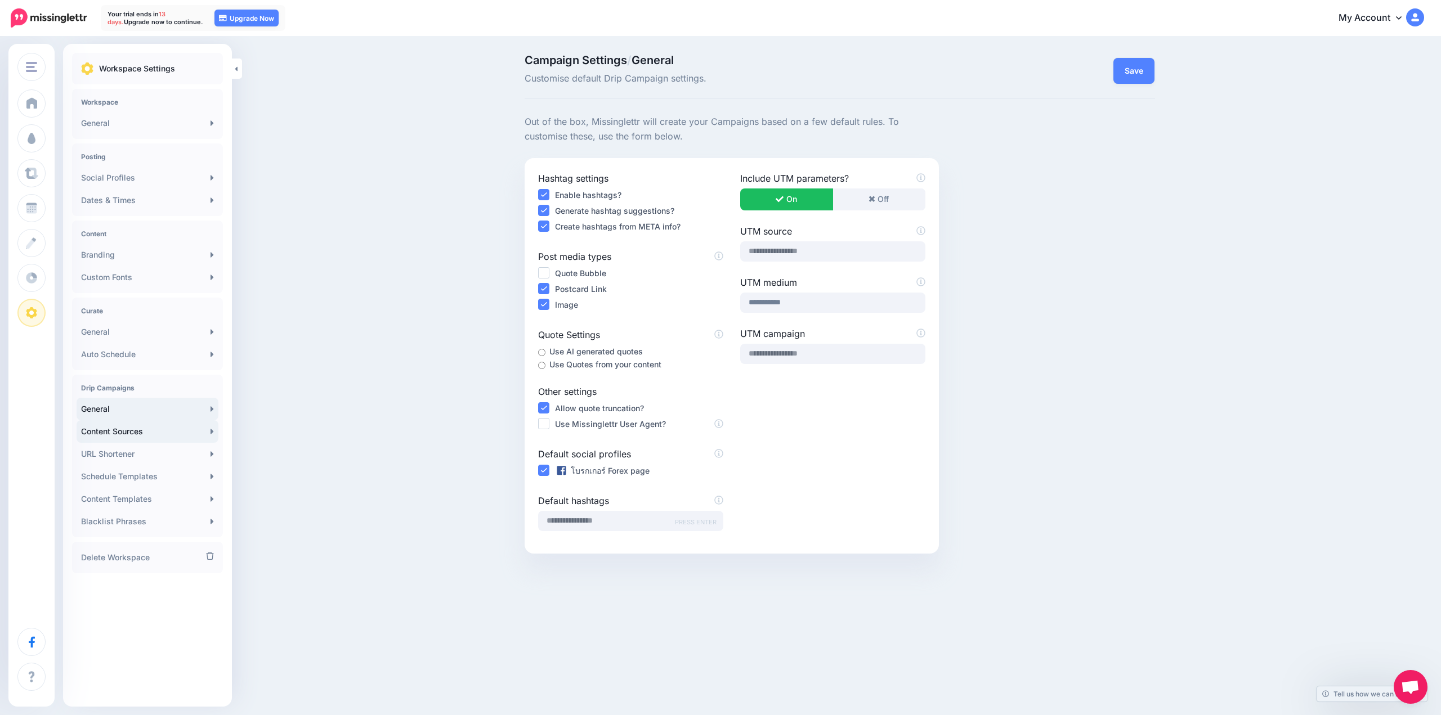
click at [140, 432] on link "Content Sources" at bounding box center [148, 431] width 142 height 23
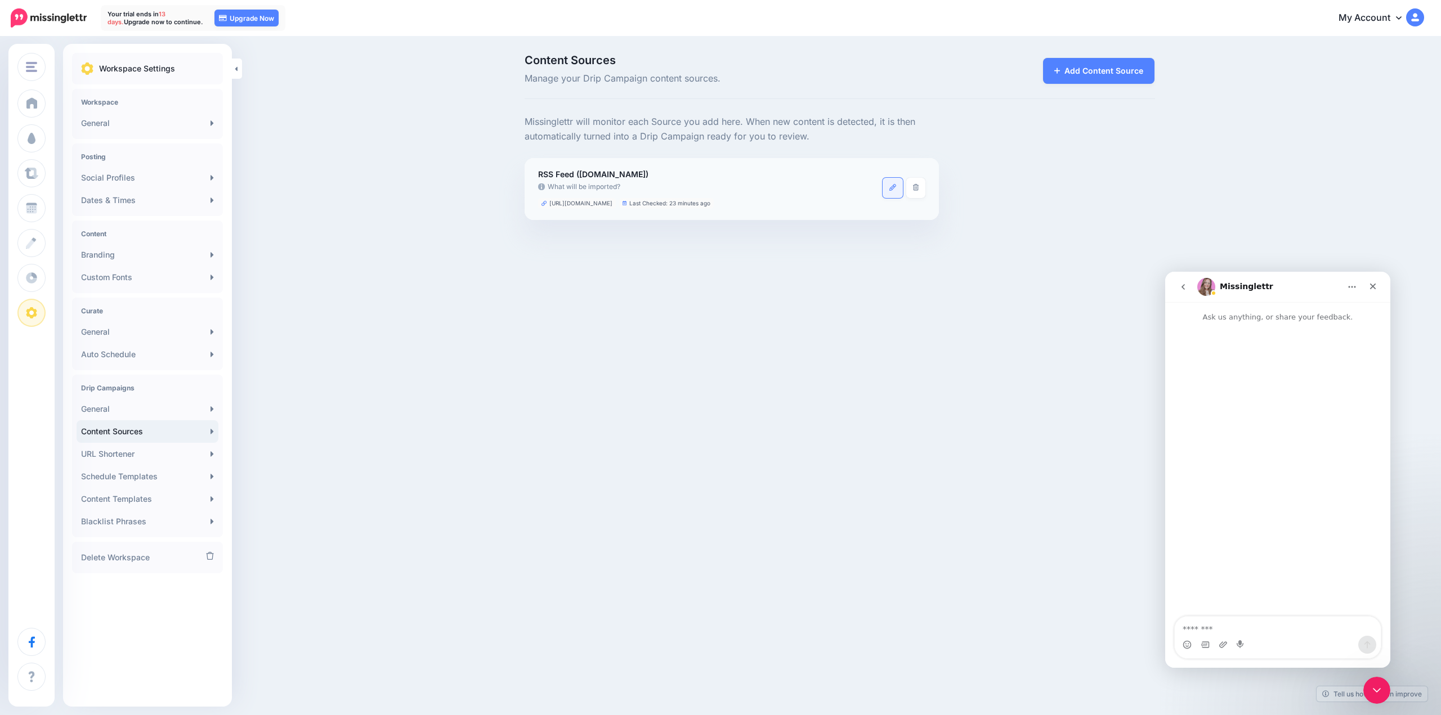
click at [891, 185] on icon at bounding box center [892, 187] width 7 height 7
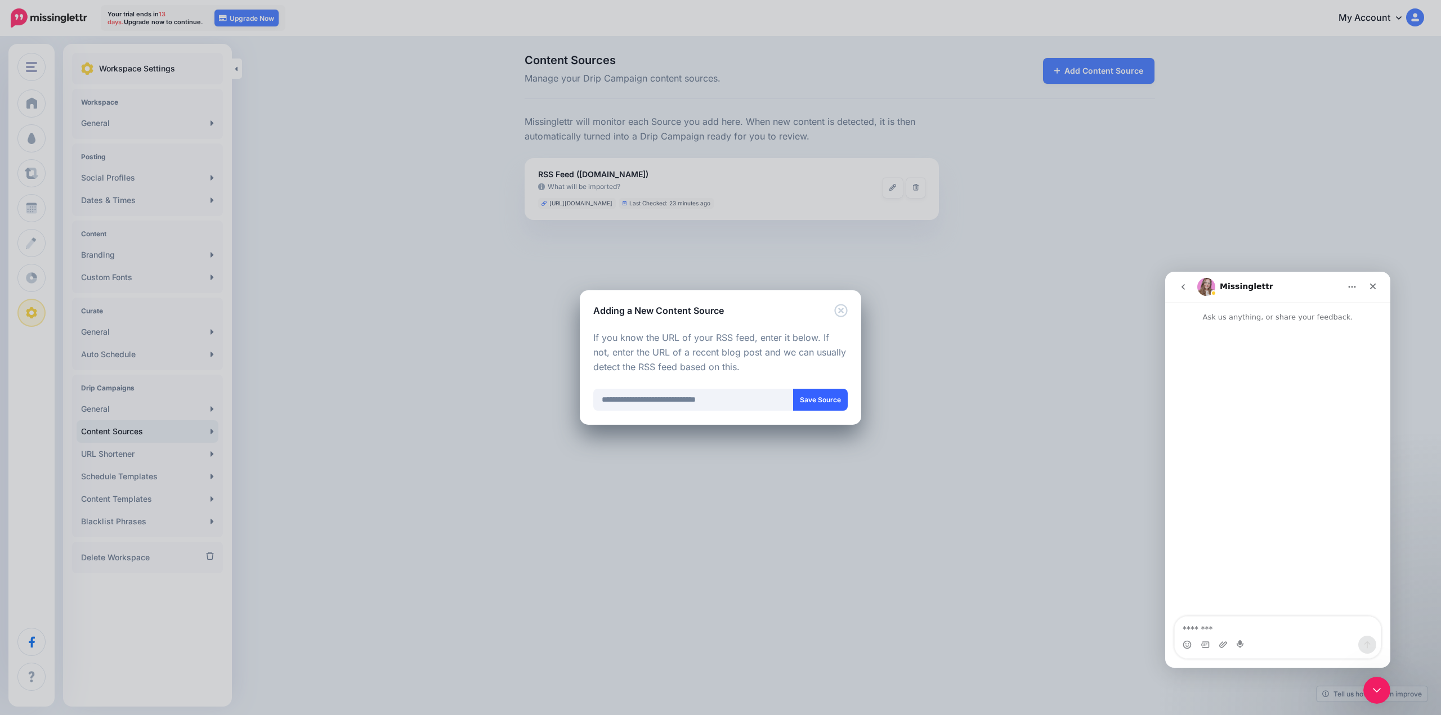
click at [818, 403] on button "Save Source" at bounding box center [820, 400] width 55 height 22
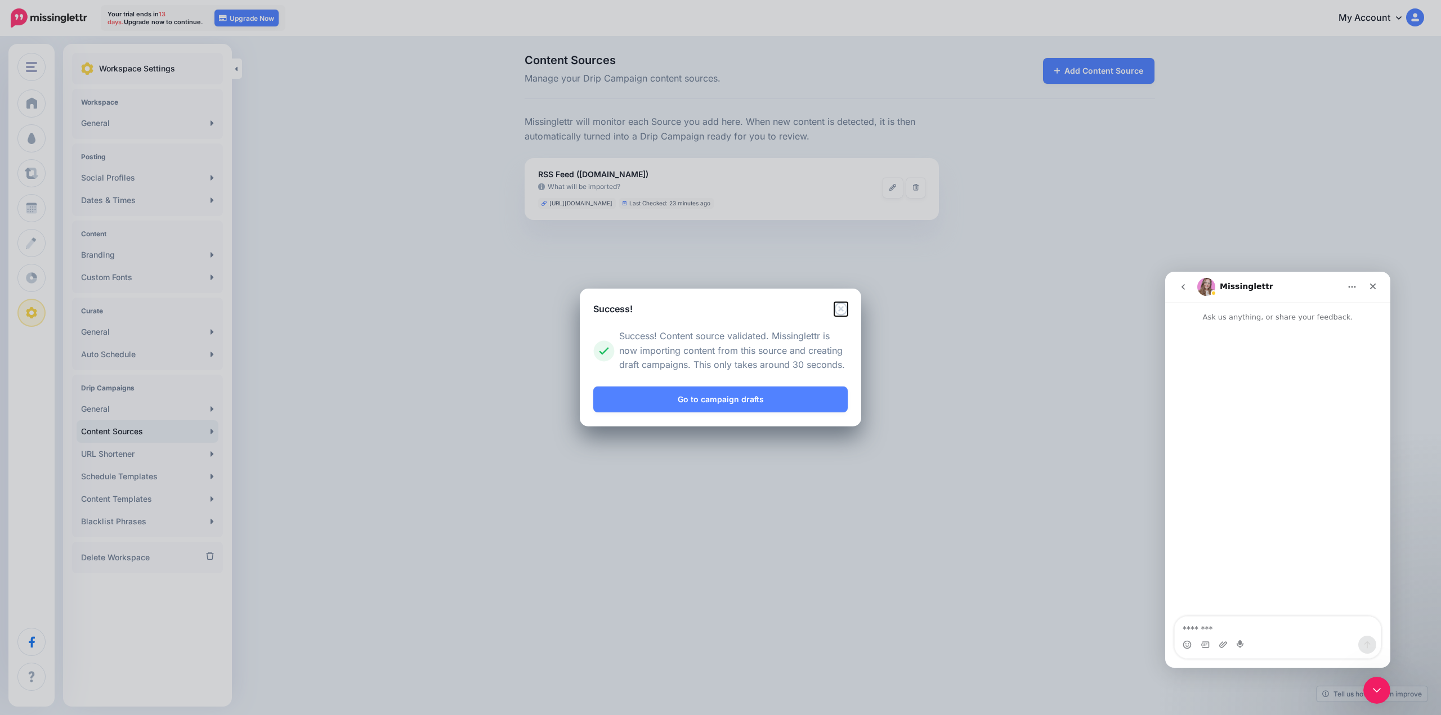
click at [840, 307] on icon "Close" at bounding box center [840, 308] width 13 height 13
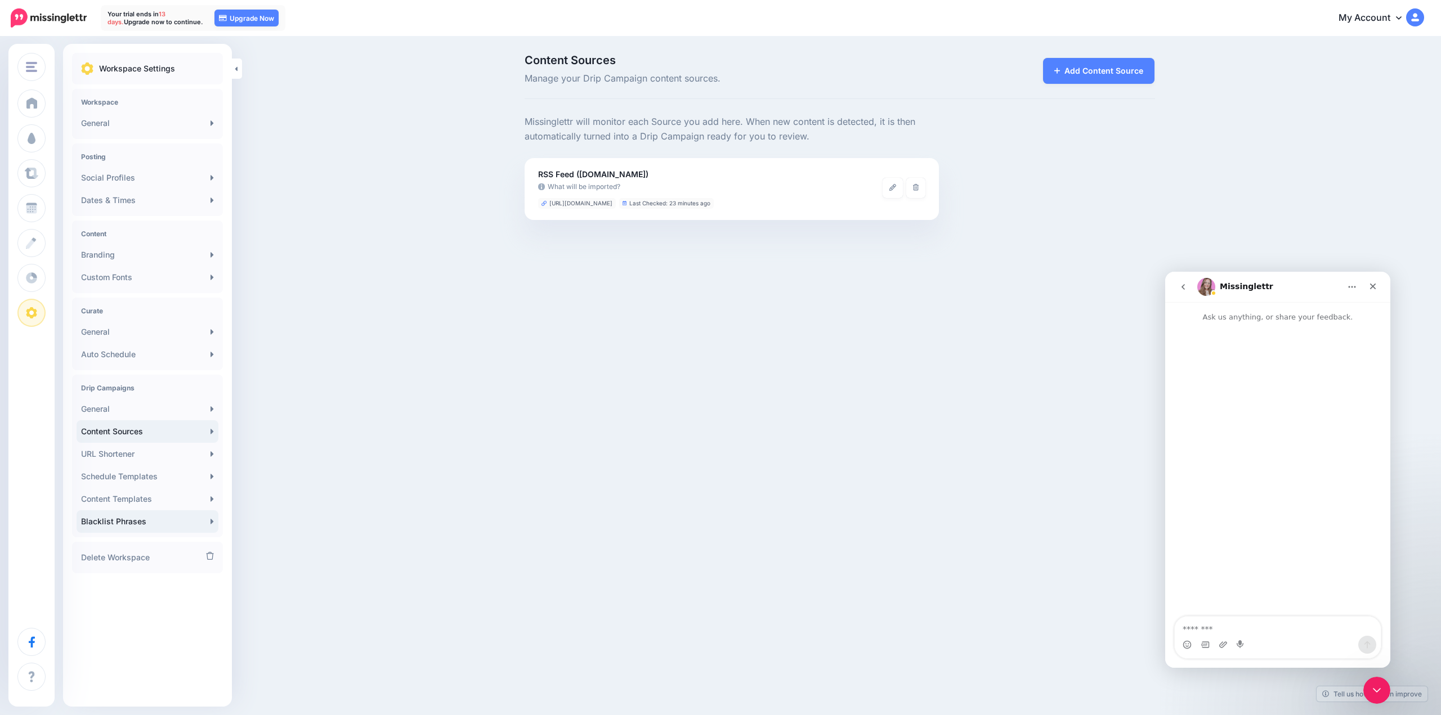
click at [138, 526] on link "Blacklist Phrases" at bounding box center [148, 521] width 142 height 23
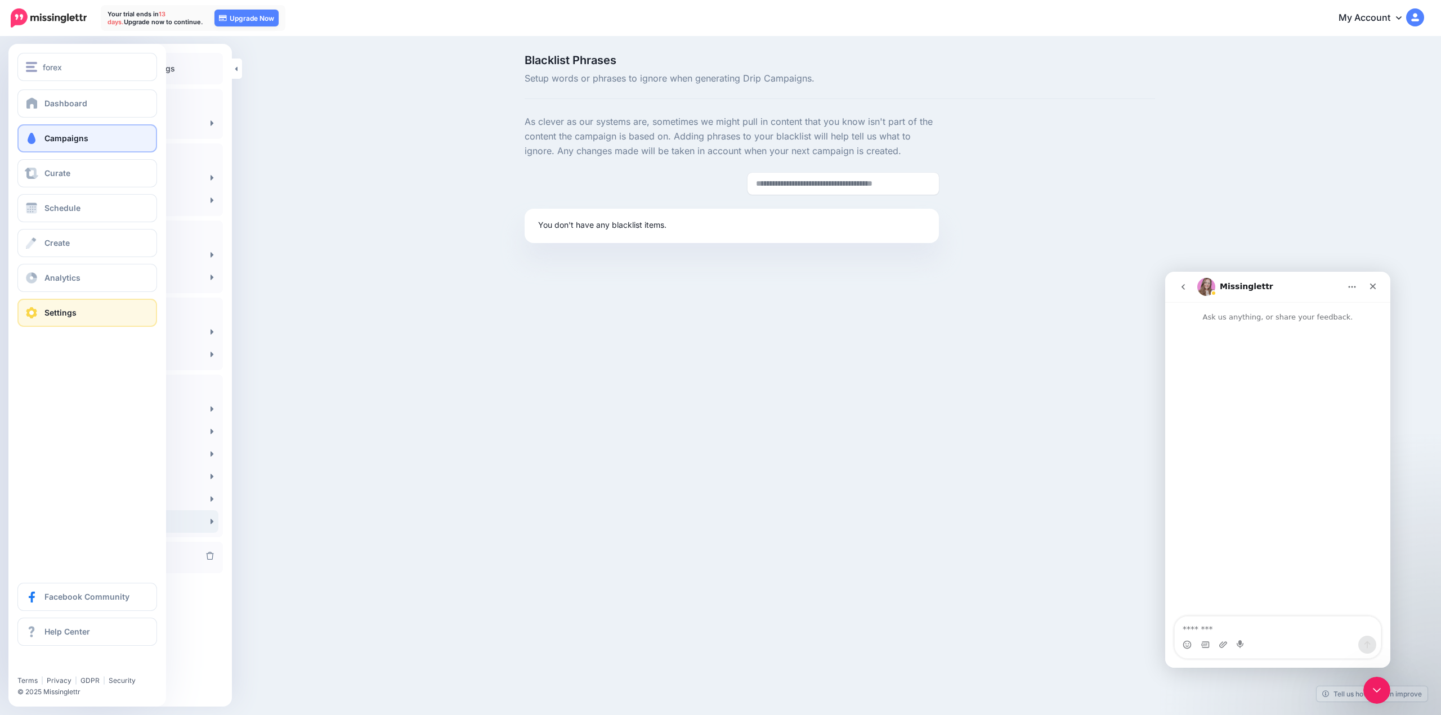
click at [54, 139] on span "Campaigns" at bounding box center [66, 138] width 44 height 10
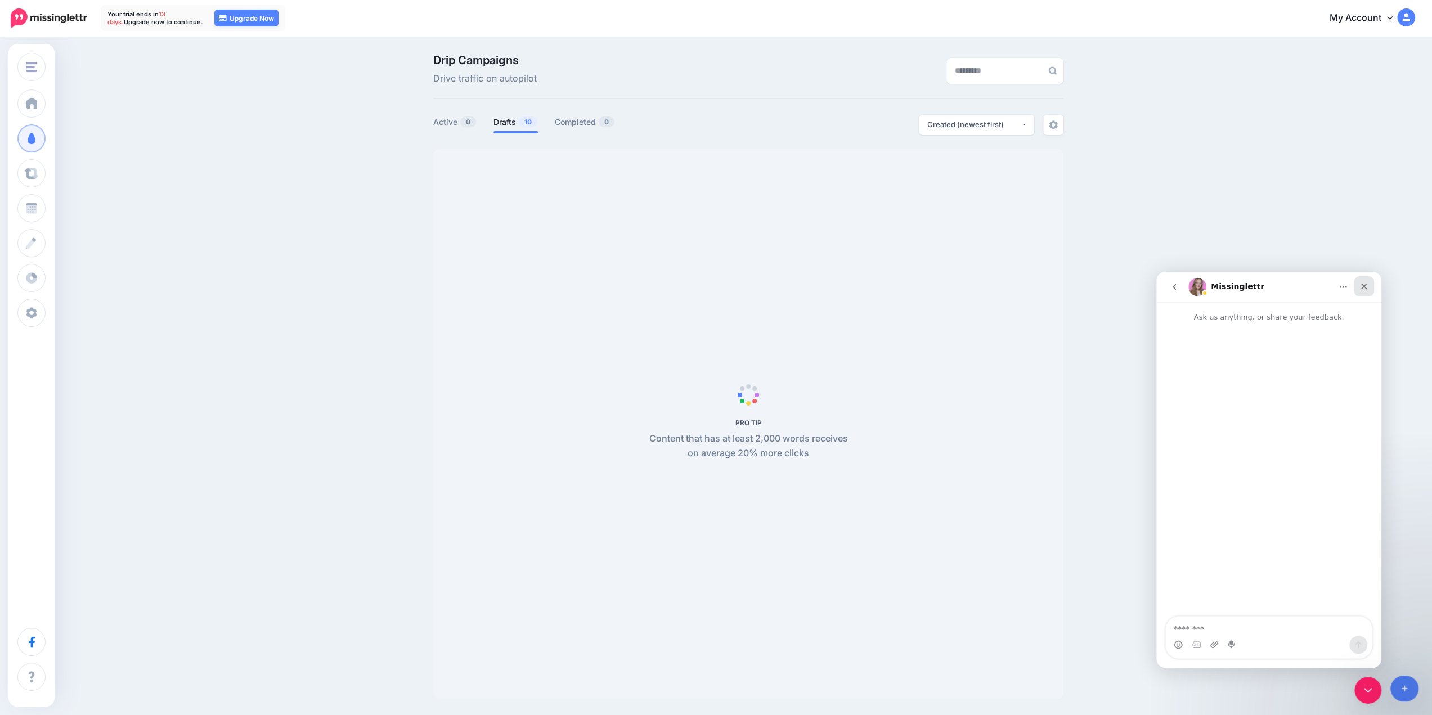
click at [1367, 286] on icon "Close" at bounding box center [1364, 286] width 9 height 9
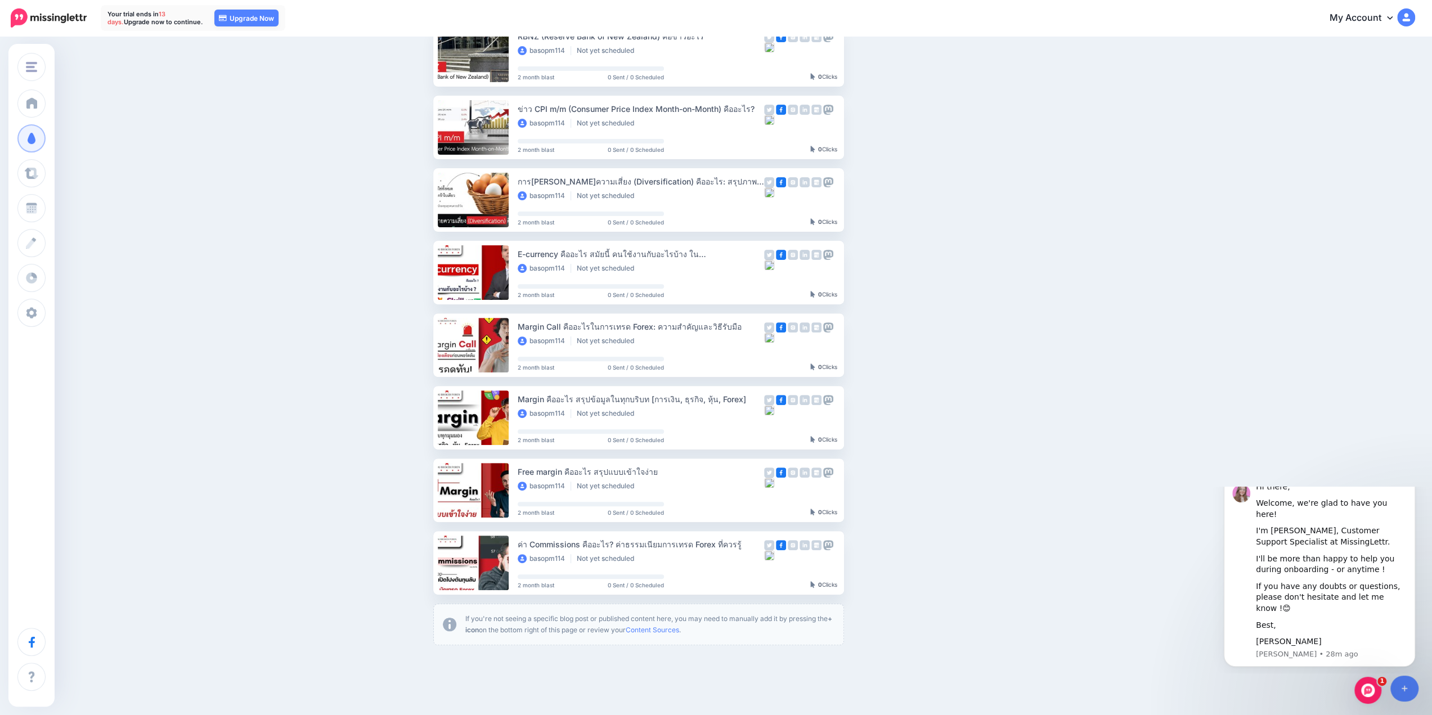
scroll to position [313, 0]
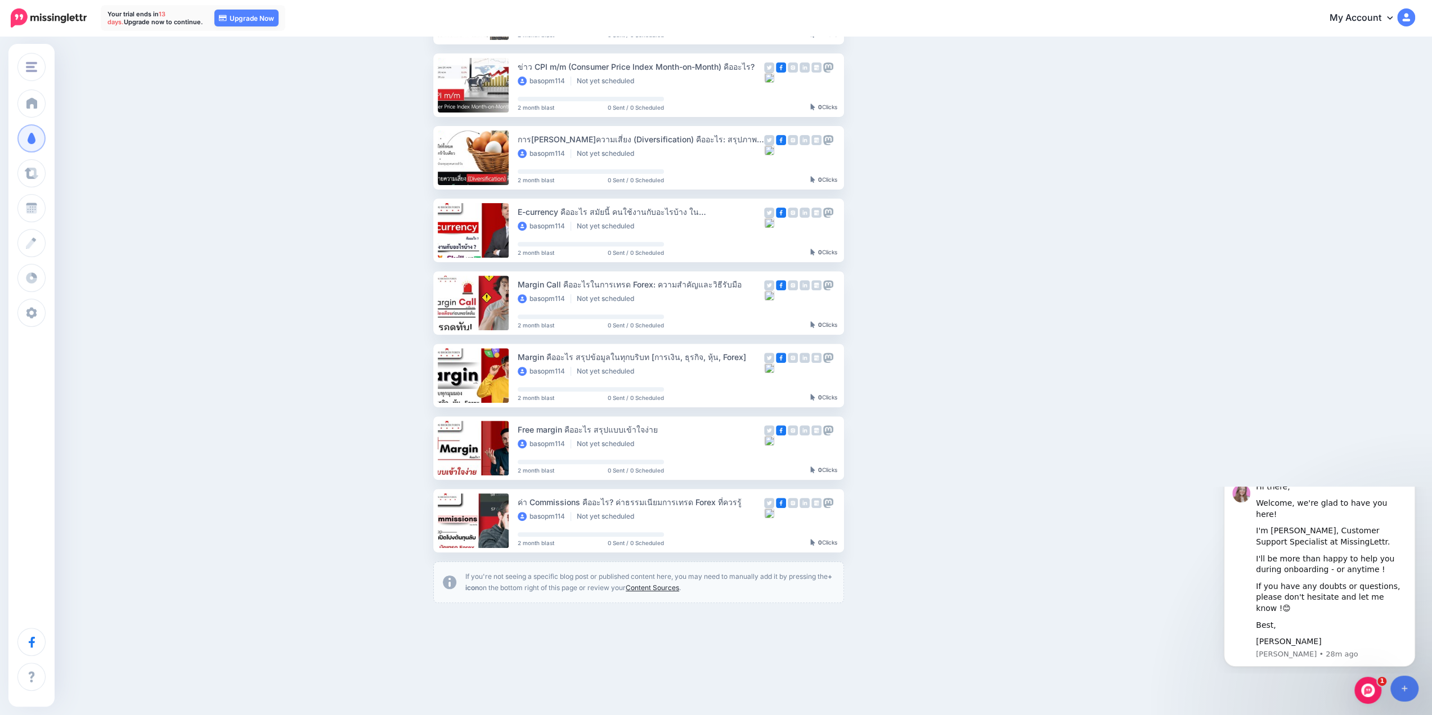
click at [652, 588] on link "Content Sources" at bounding box center [652, 588] width 53 height 8
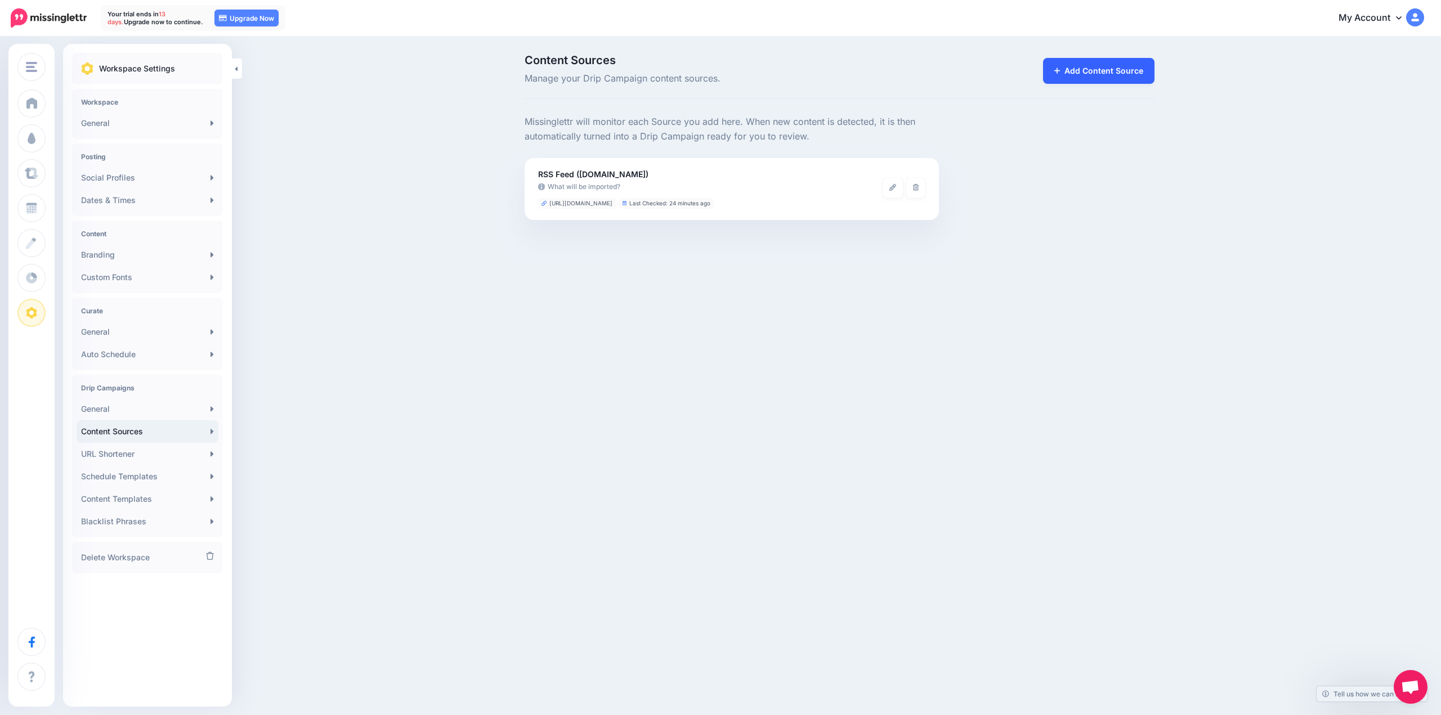
click at [1100, 66] on link "Add Content Source" at bounding box center [1099, 71] width 112 height 26
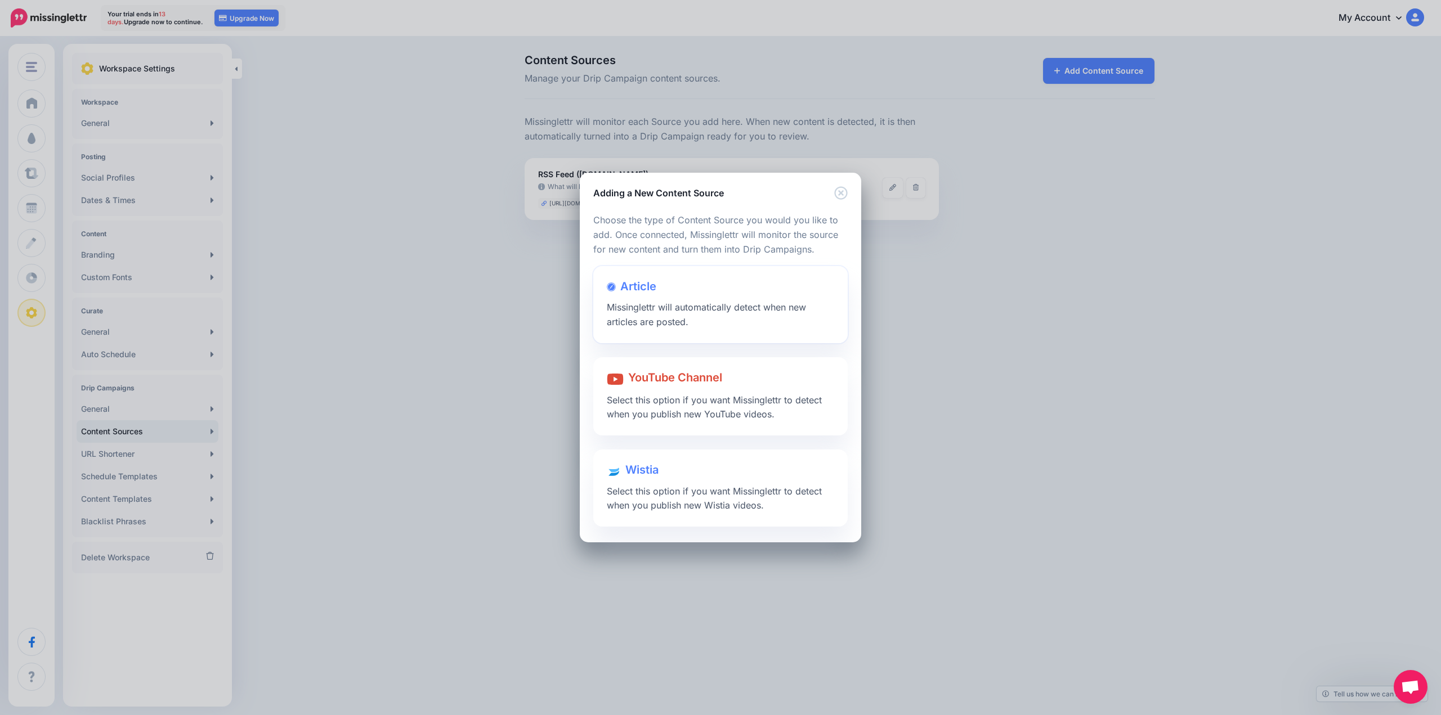
click at [677, 311] on span "Missinglettr will automatically detect when new articles are posted." at bounding box center [706, 315] width 199 height 26
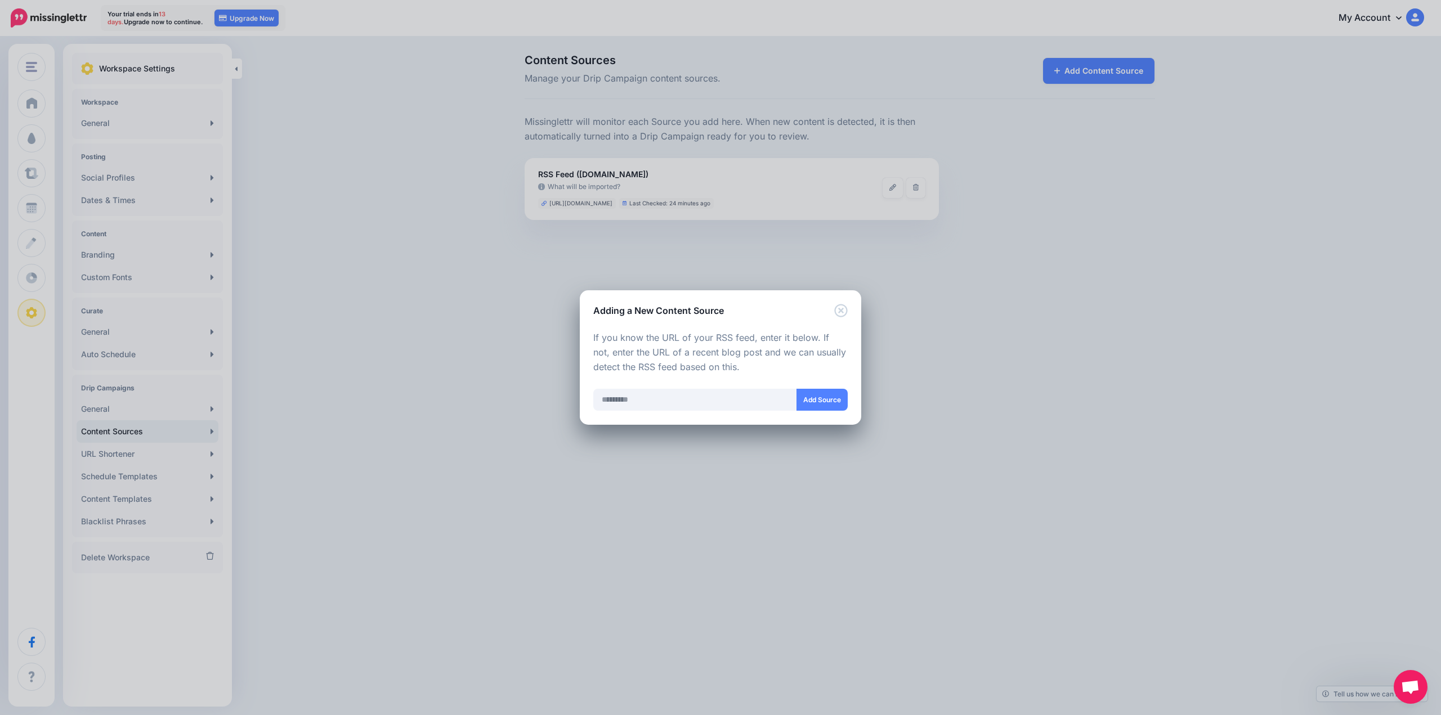
click at [643, 411] on div at bounding box center [720, 418] width 254 height 14
click at [647, 401] on input "text" at bounding box center [695, 400] width 204 height 22
type input "**********"
click at [827, 402] on button "Add Source" at bounding box center [821, 400] width 51 height 22
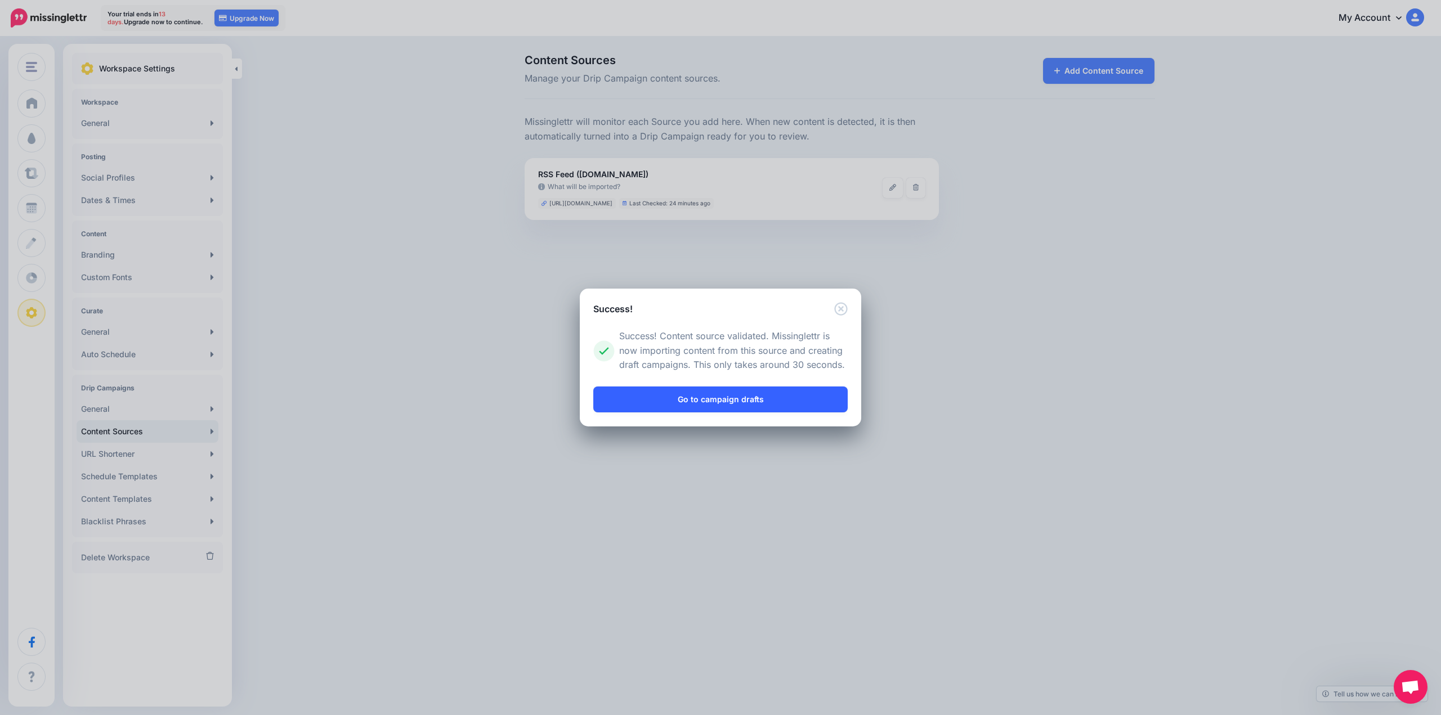
click at [715, 401] on link "Go to campaign drafts" at bounding box center [720, 400] width 254 height 26
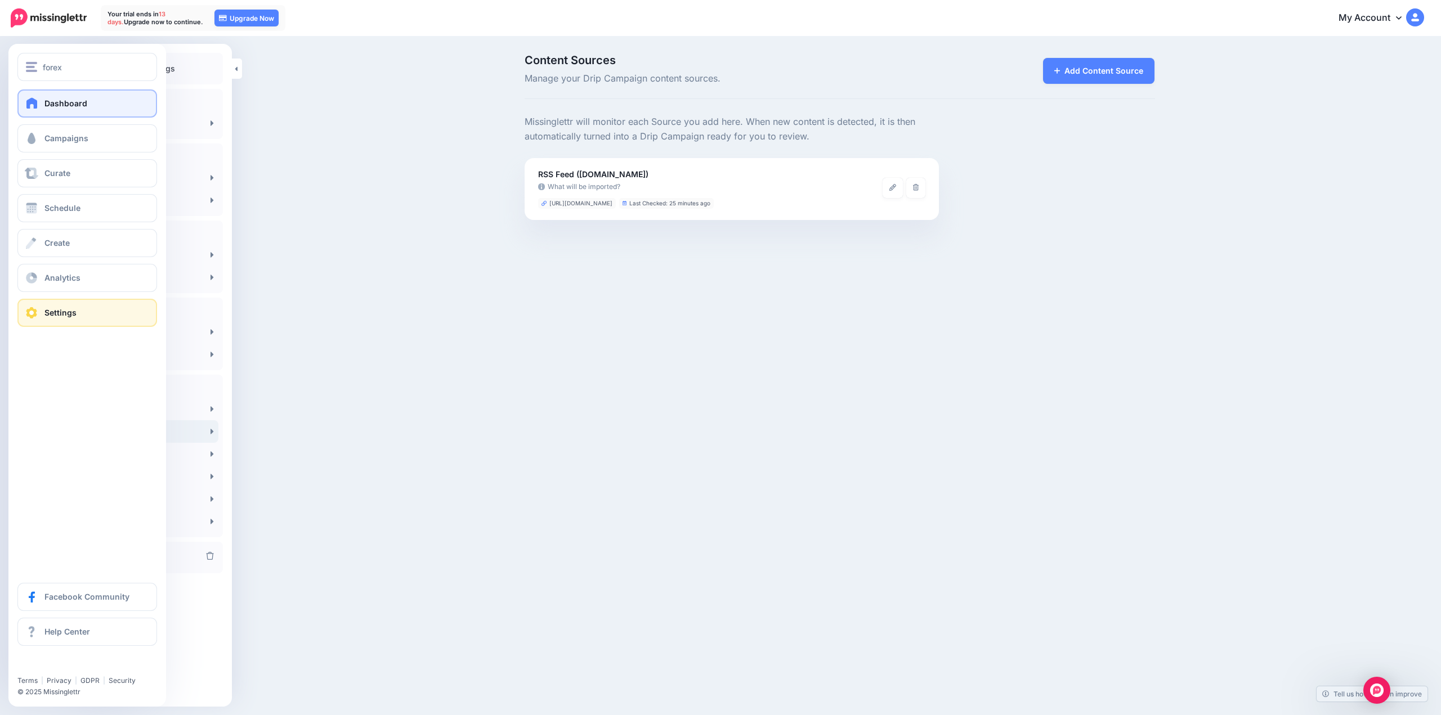
click at [41, 106] on link "Dashboard" at bounding box center [87, 103] width 140 height 28
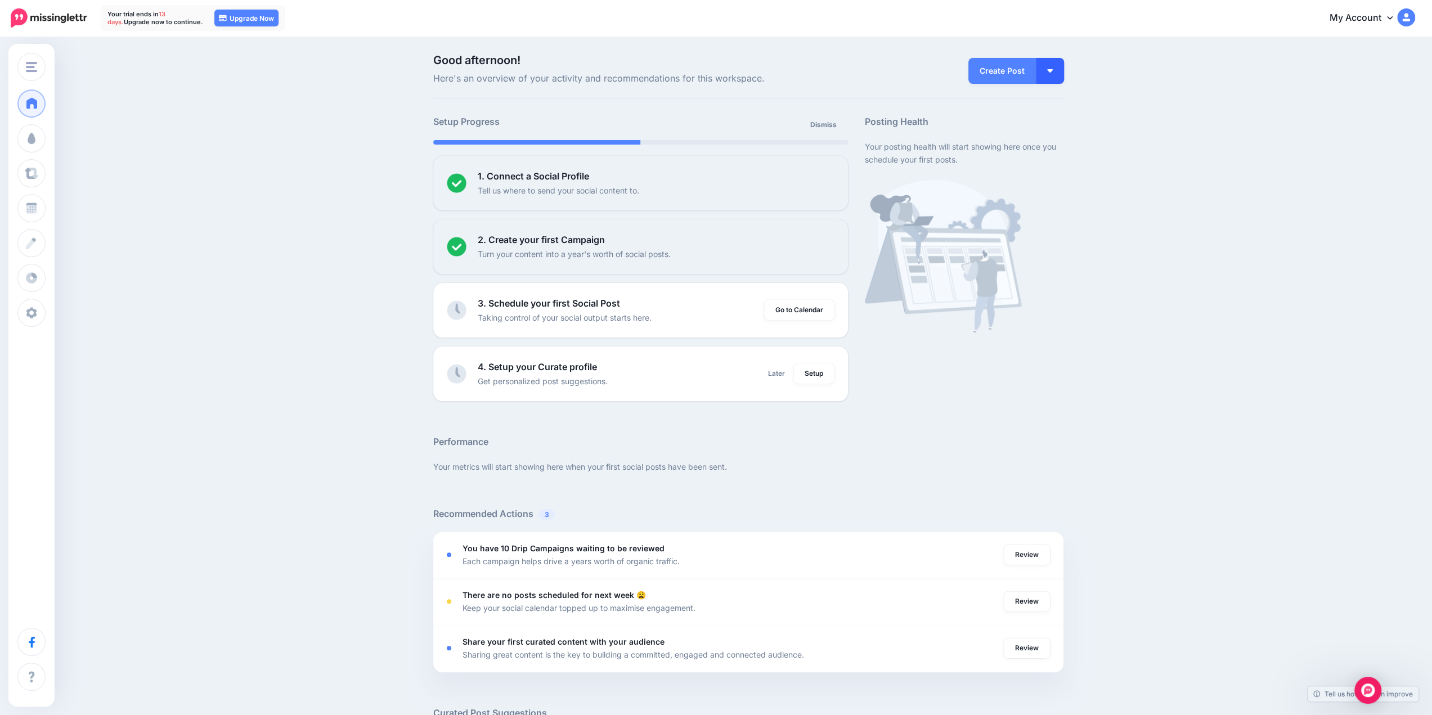
click at [1060, 64] on button "button" at bounding box center [1050, 71] width 28 height 26
click at [1021, 127] on link "Create Campaign" at bounding box center [1018, 127] width 82 height 22
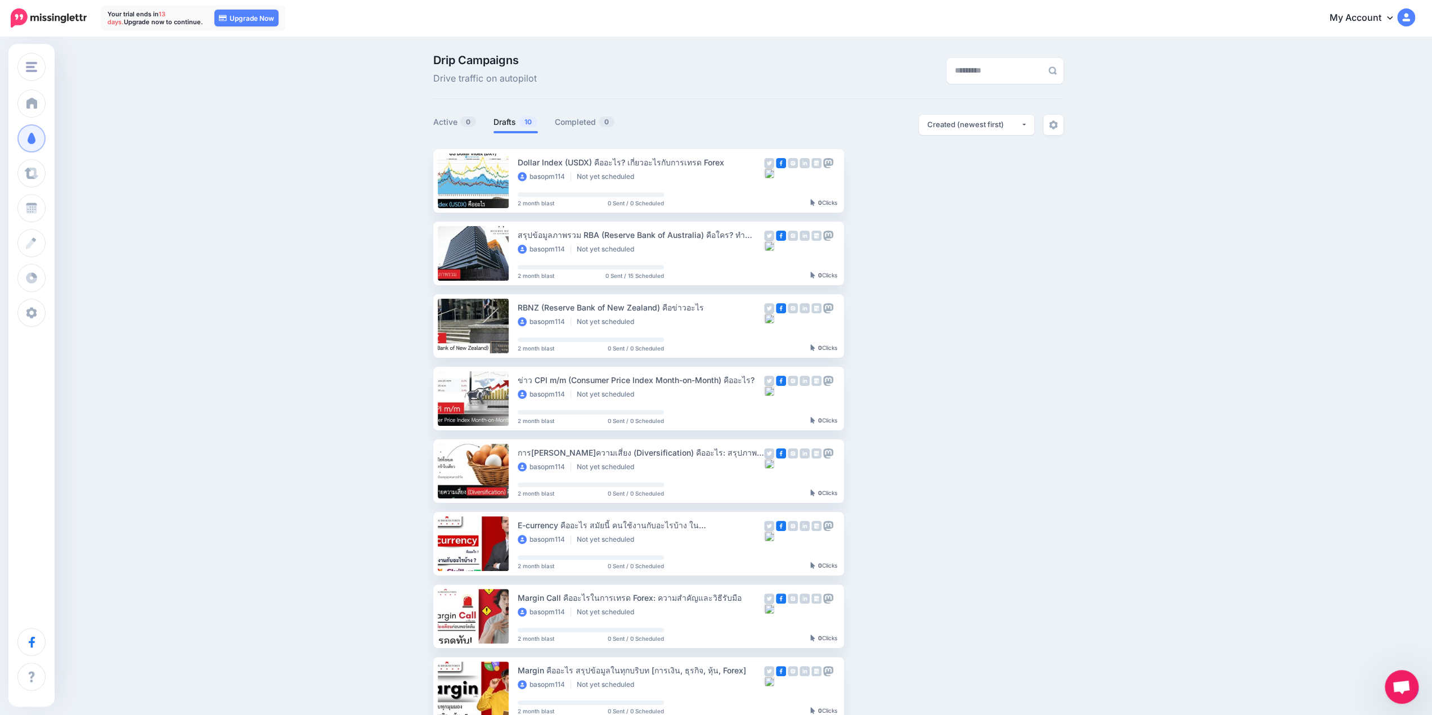
click at [1375, 16] on link "My Account" at bounding box center [1366, 19] width 97 height 28
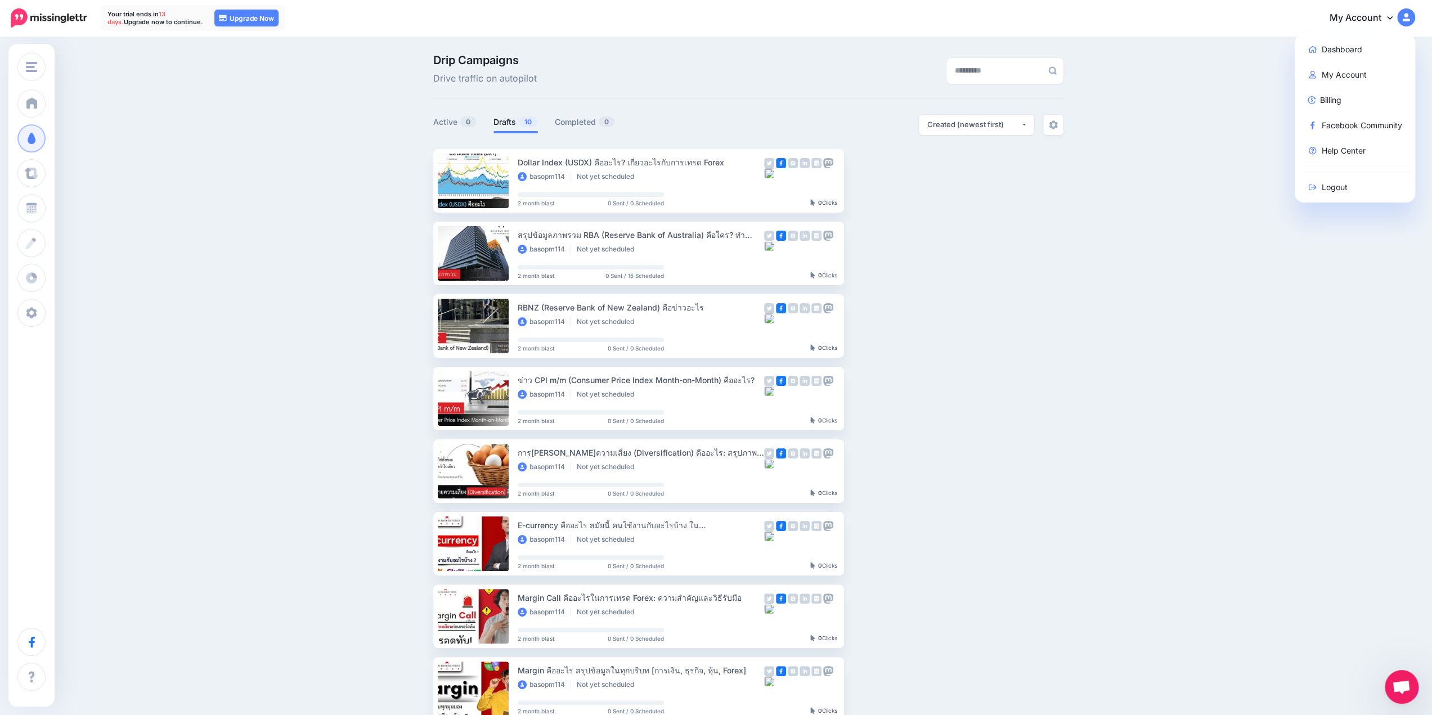
click at [1375, 16] on link "My Account" at bounding box center [1366, 19] width 97 height 28
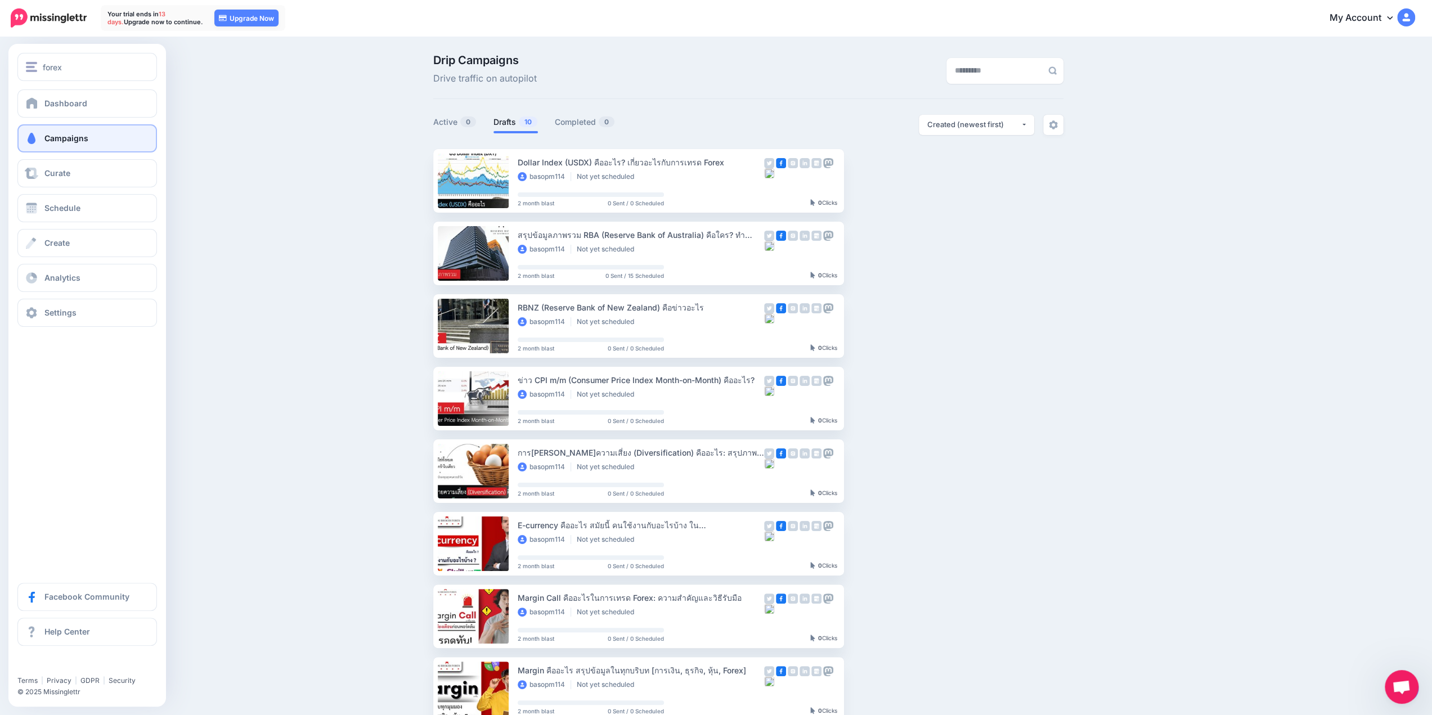
click at [35, 142] on span at bounding box center [31, 138] width 15 height 11
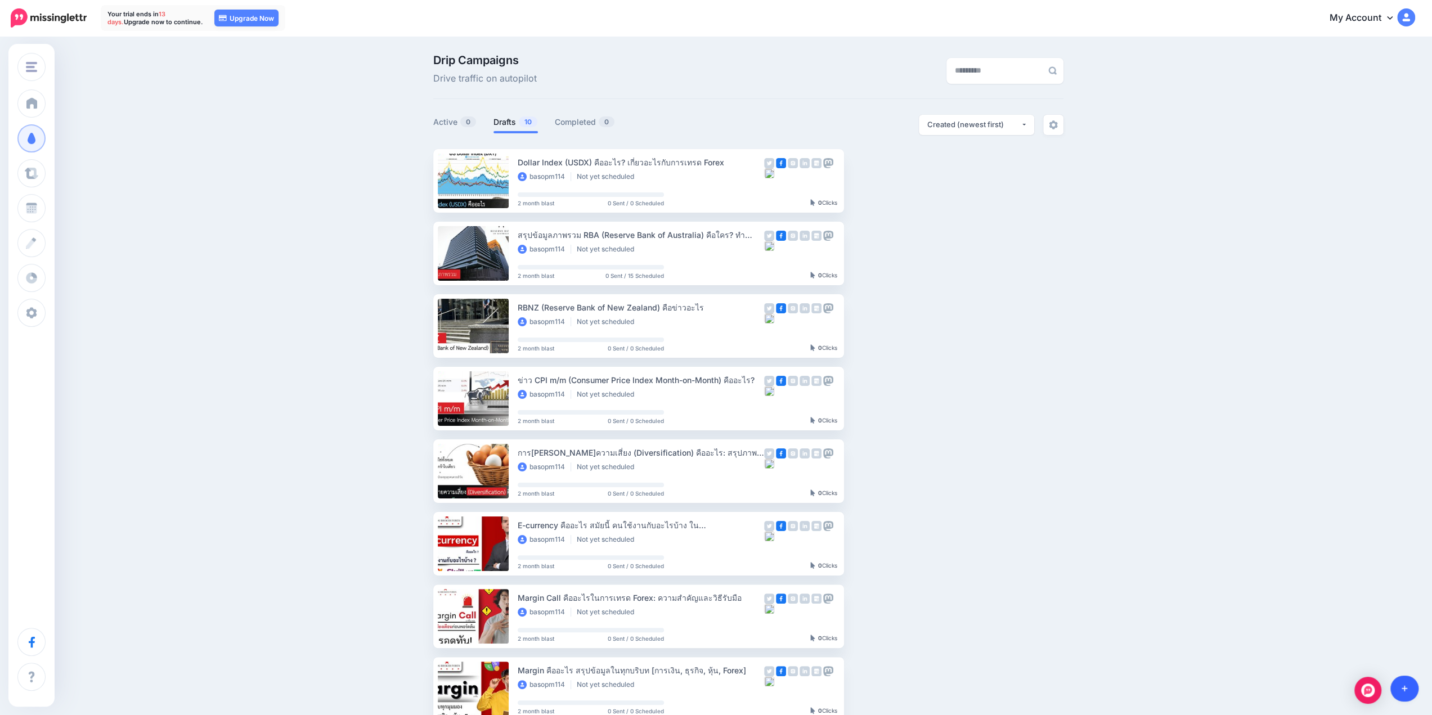
click at [1406, 689] on icon at bounding box center [1405, 689] width 6 height 6
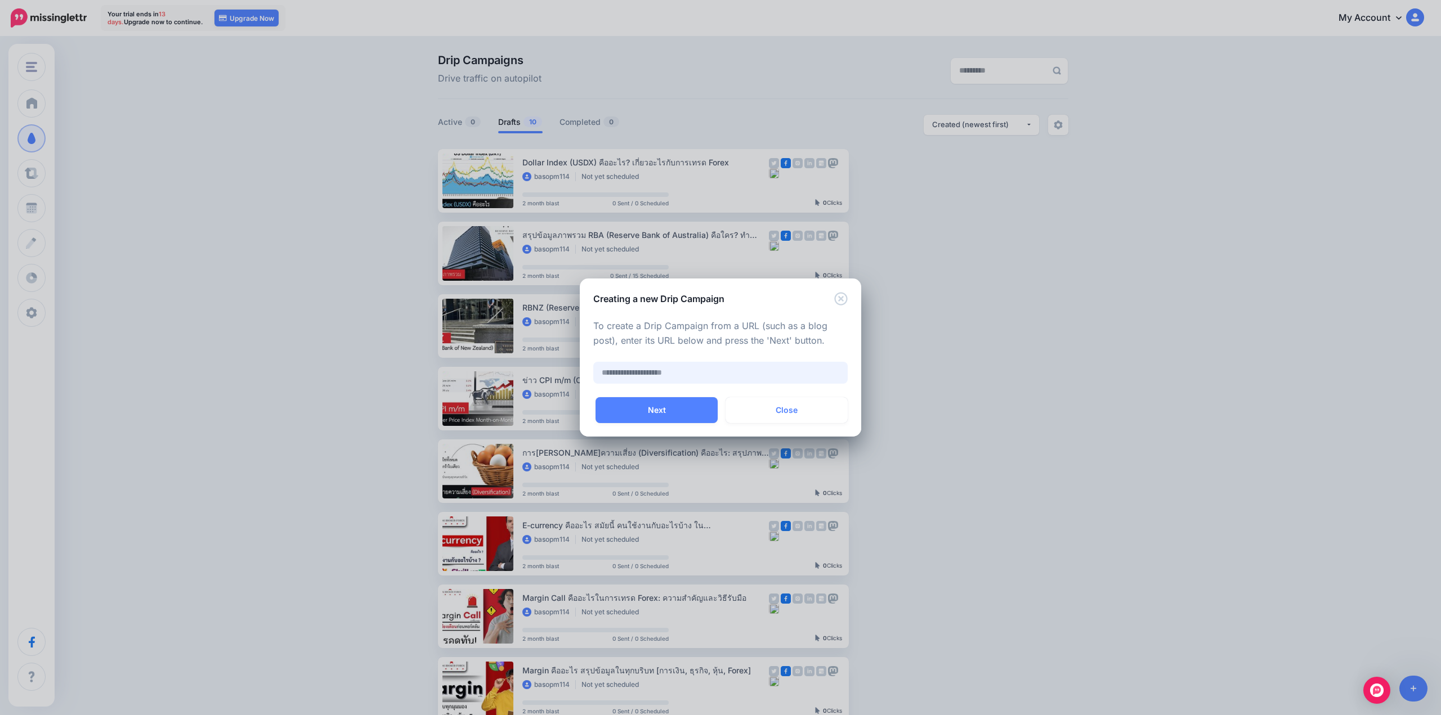
click at [695, 374] on input "text" at bounding box center [720, 373] width 254 height 22
click at [800, 420] on button "Close" at bounding box center [786, 410] width 122 height 26
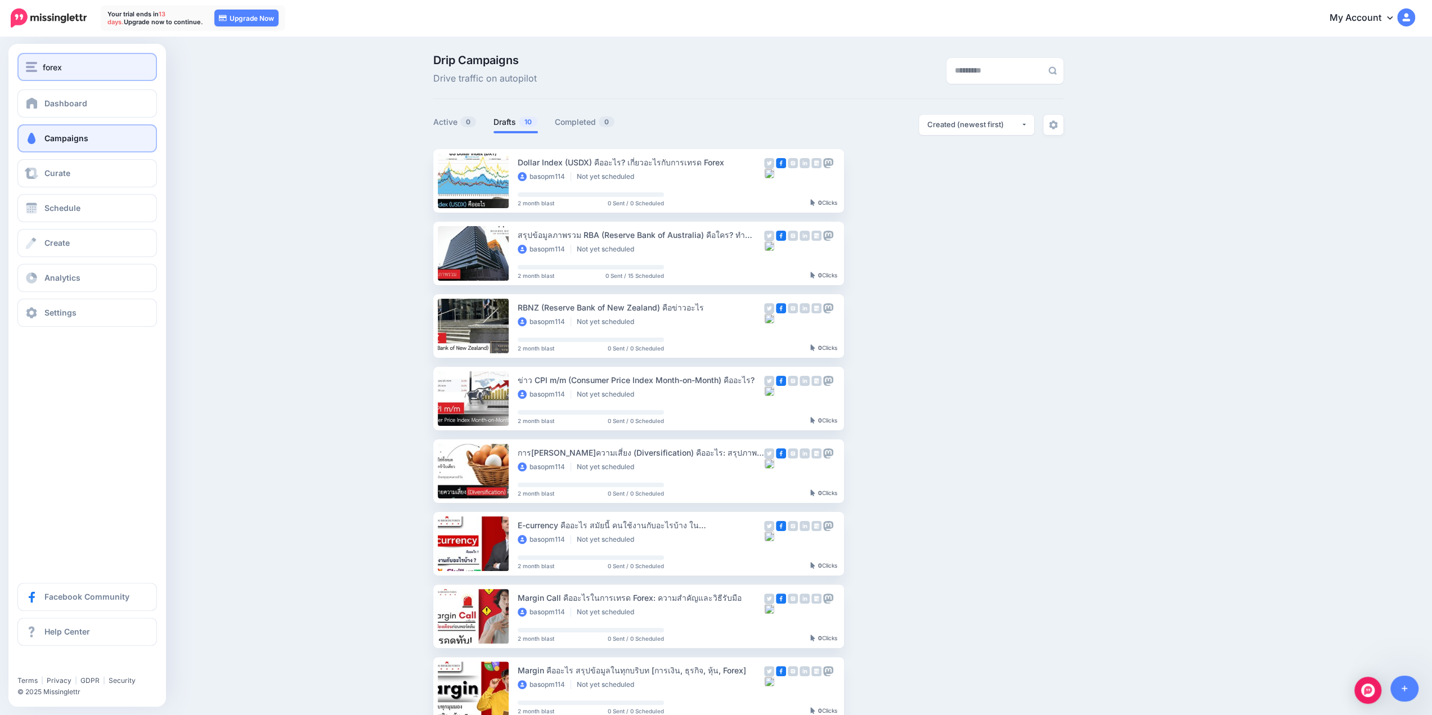
click at [35, 67] on img "button" at bounding box center [31, 67] width 11 height 10
click at [46, 59] on button "forex" at bounding box center [87, 67] width 140 height 28
click at [40, 67] on div "forex" at bounding box center [87, 67] width 123 height 13
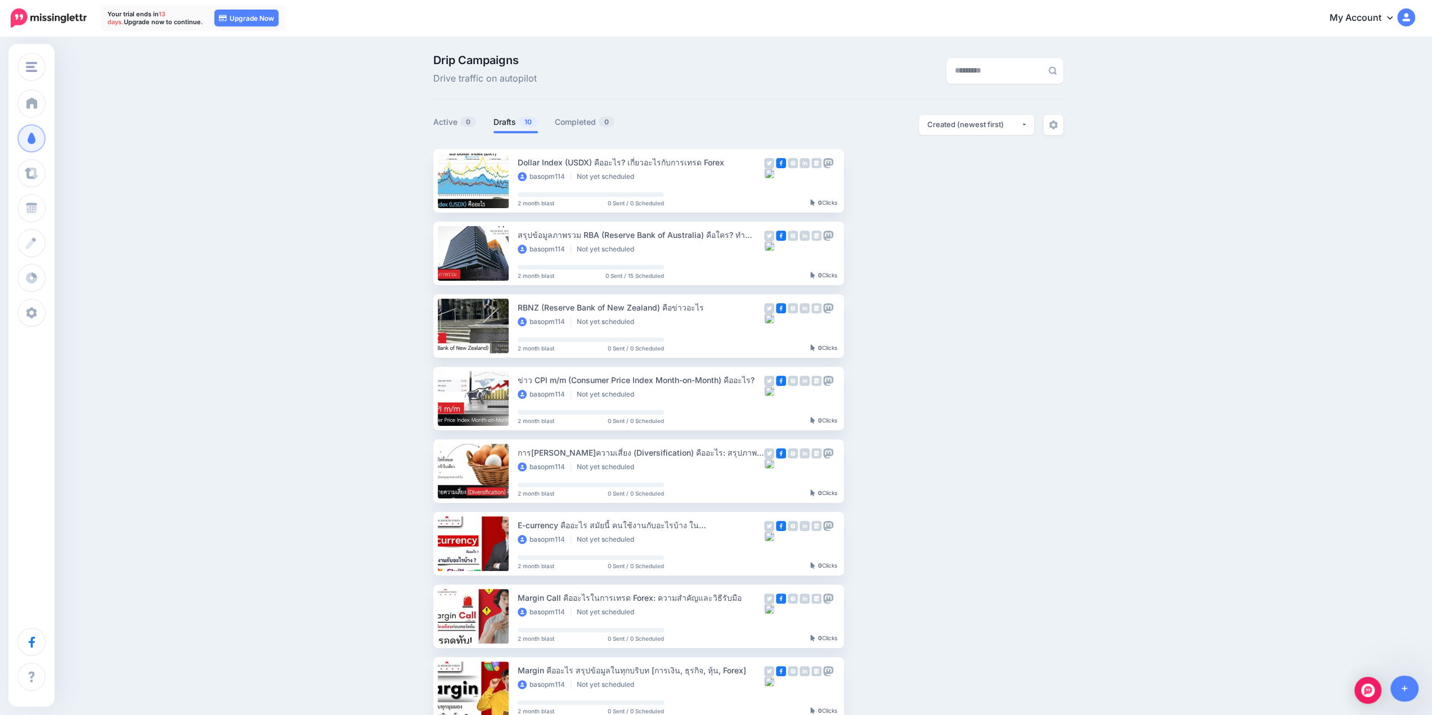
click at [261, 103] on div "Drip Campaigns Drive traffic on autopilot Active 0 10 0" at bounding box center [716, 490] width 1432 height 904
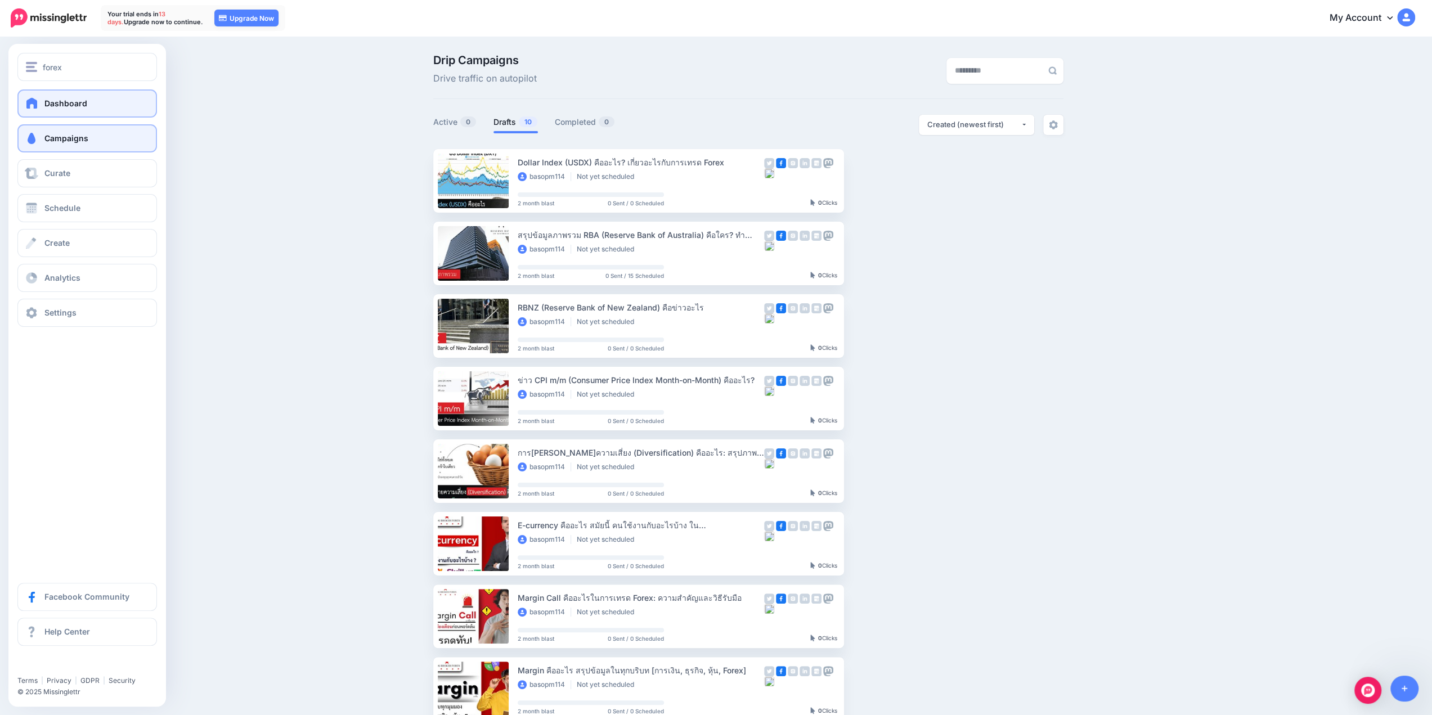
click at [42, 100] on link "Dashboard" at bounding box center [87, 103] width 140 height 28
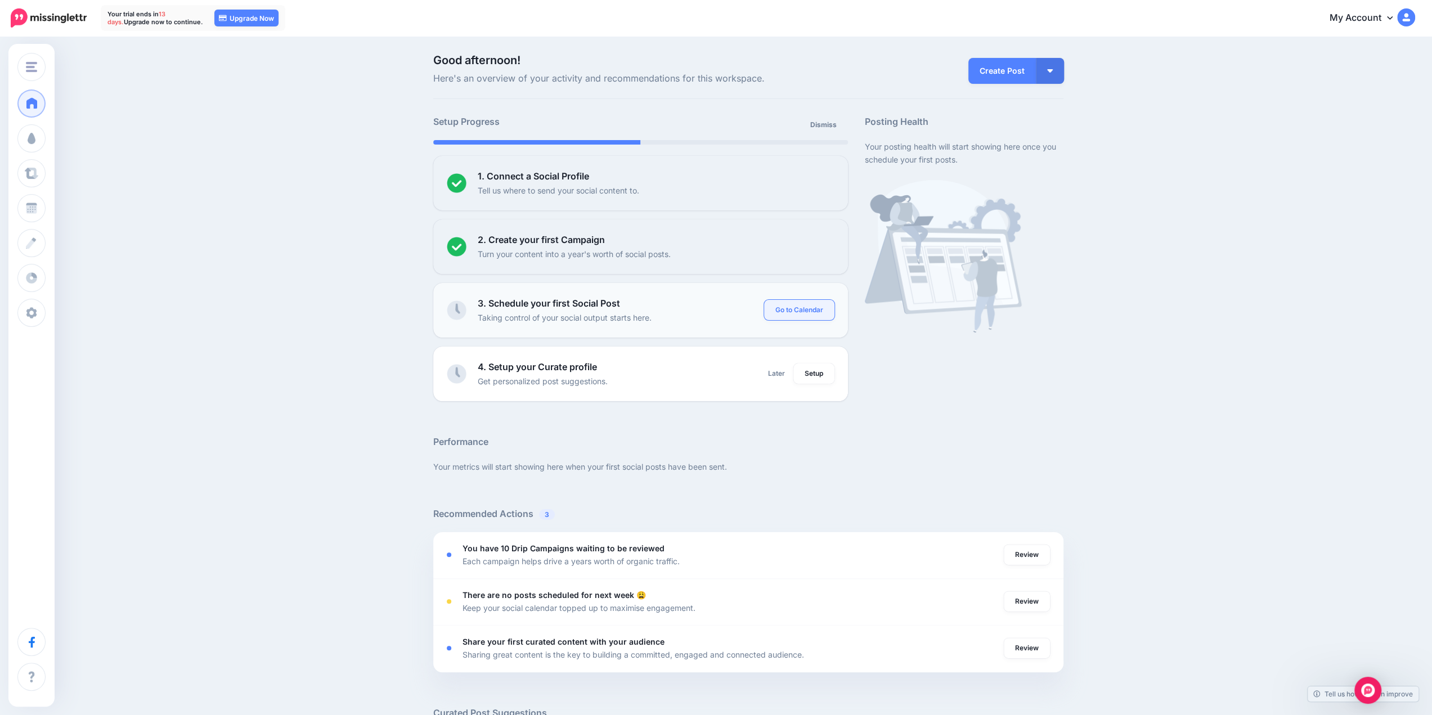
click at [797, 307] on link "Go to Calendar" at bounding box center [799, 310] width 70 height 20
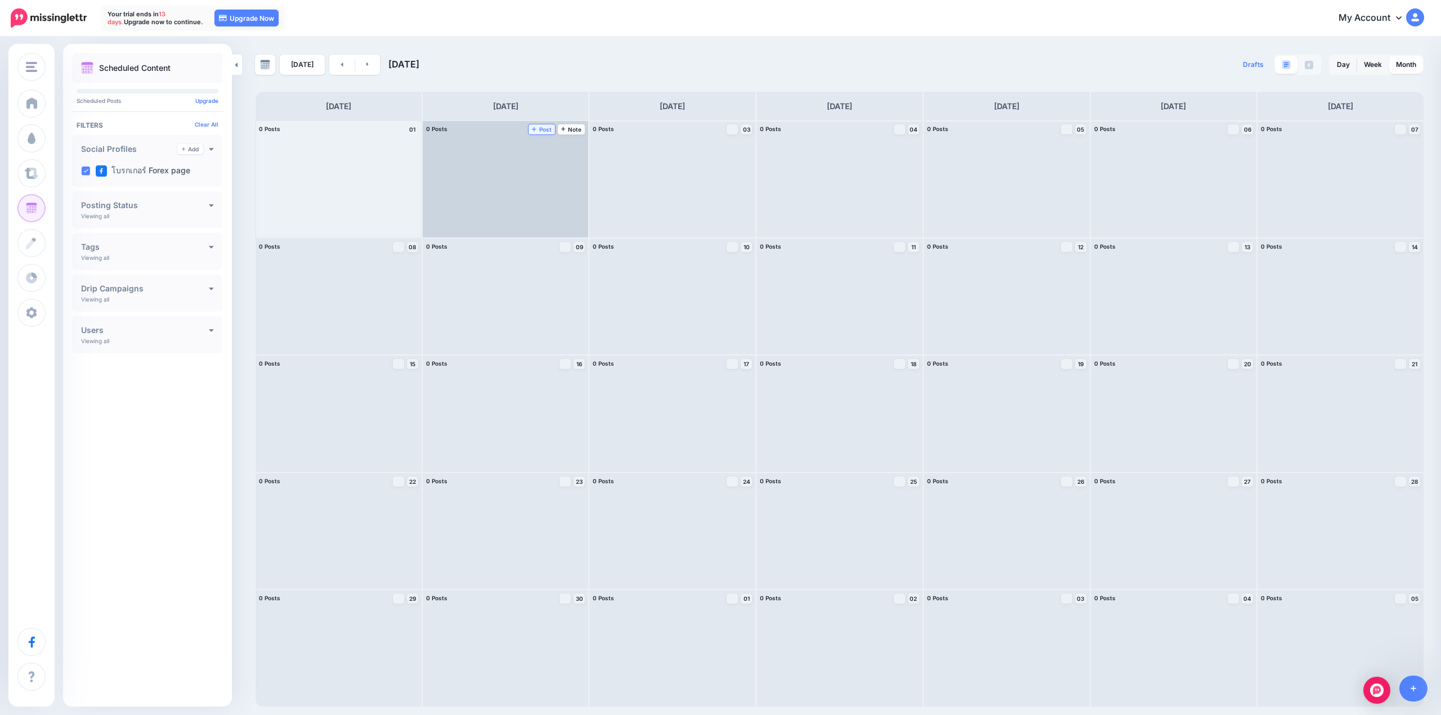
click at [537, 128] on span "Post" at bounding box center [542, 130] width 20 height 6
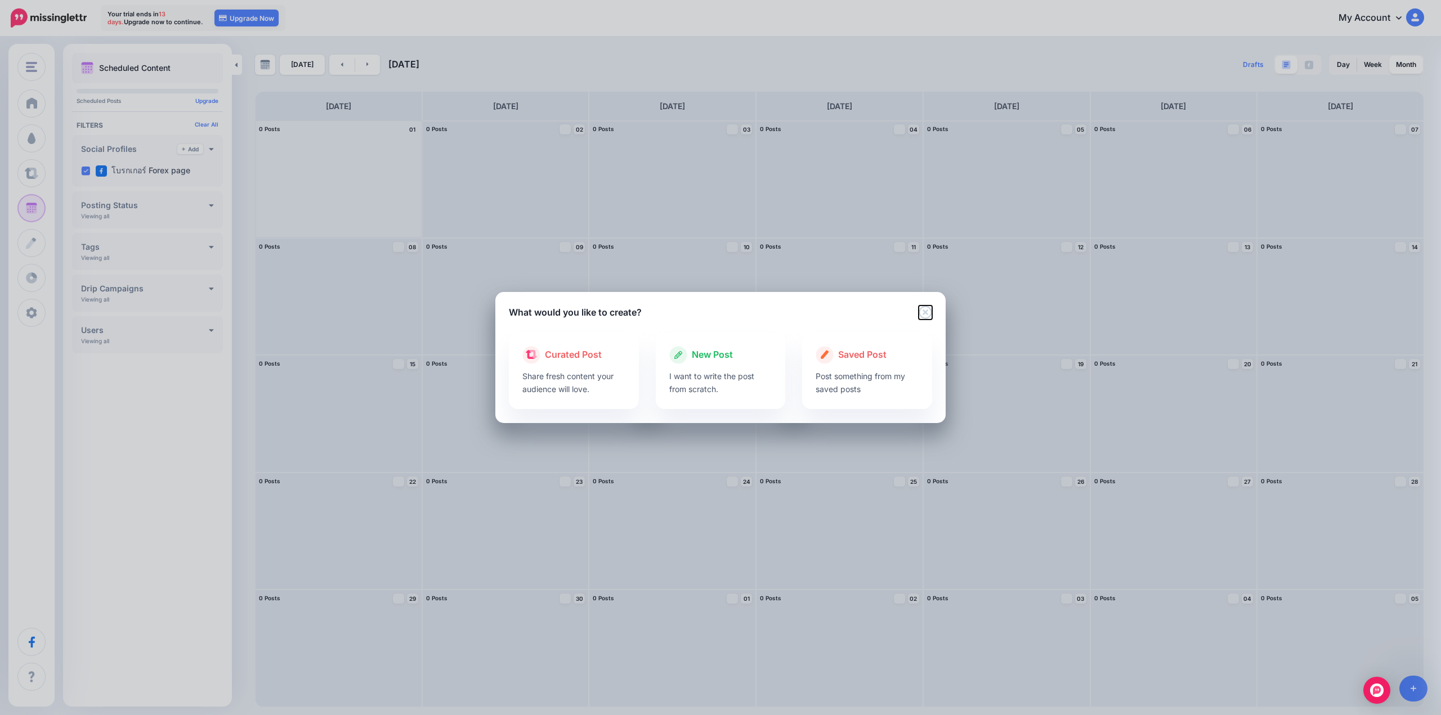
click at [926, 306] on icon "Close" at bounding box center [925, 313] width 14 height 14
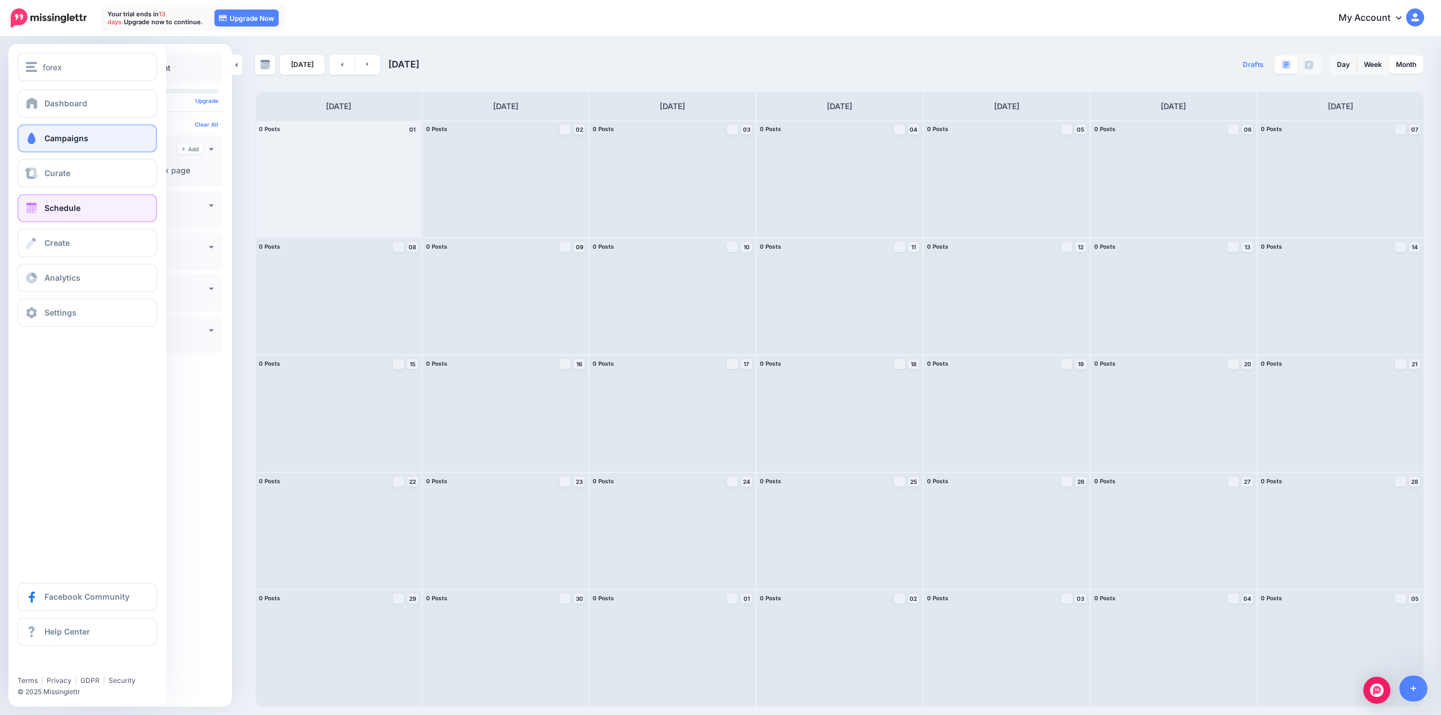
click at [55, 128] on link "Campaigns" at bounding box center [87, 138] width 140 height 28
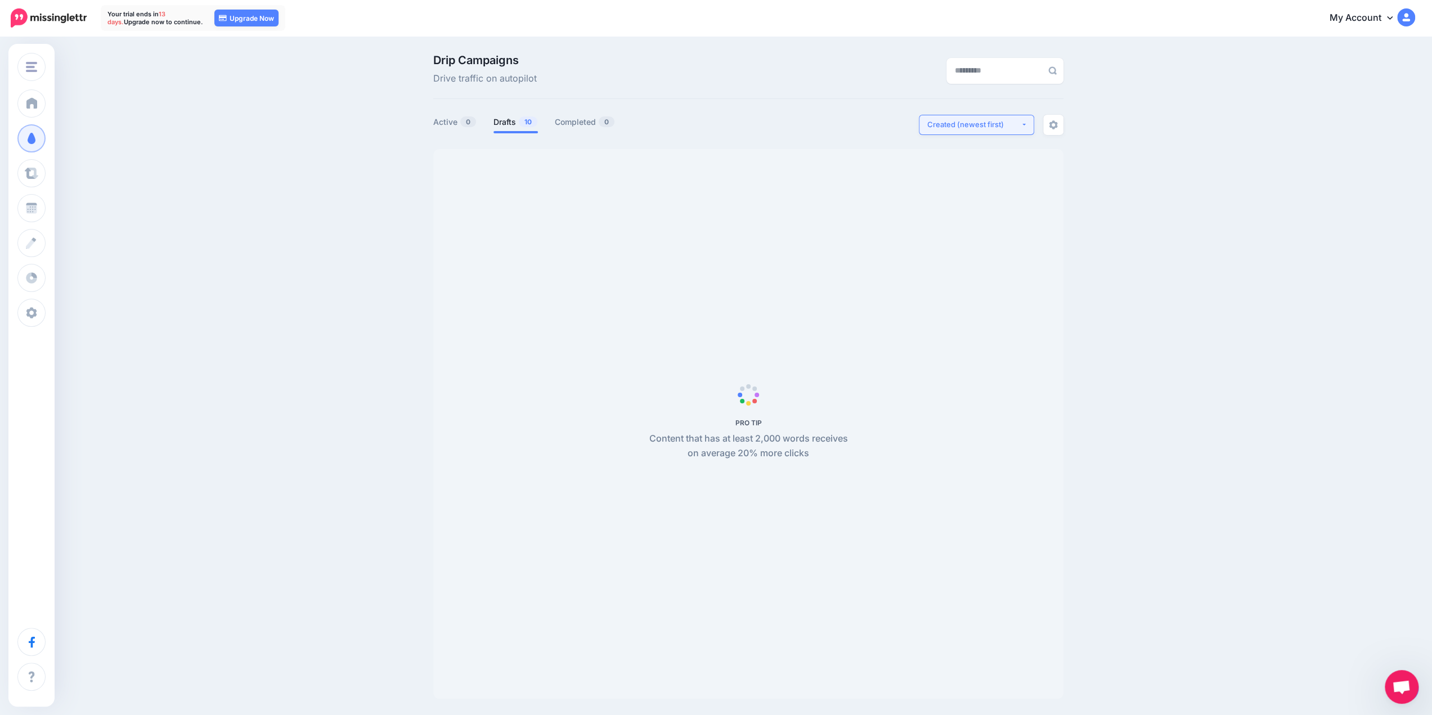
drag, startPoint x: 1004, startPoint y: 125, endPoint x: 994, endPoint y: 127, distance: 10.3
click at [994, 127] on div "Created (newest first)" at bounding box center [973, 124] width 93 height 11
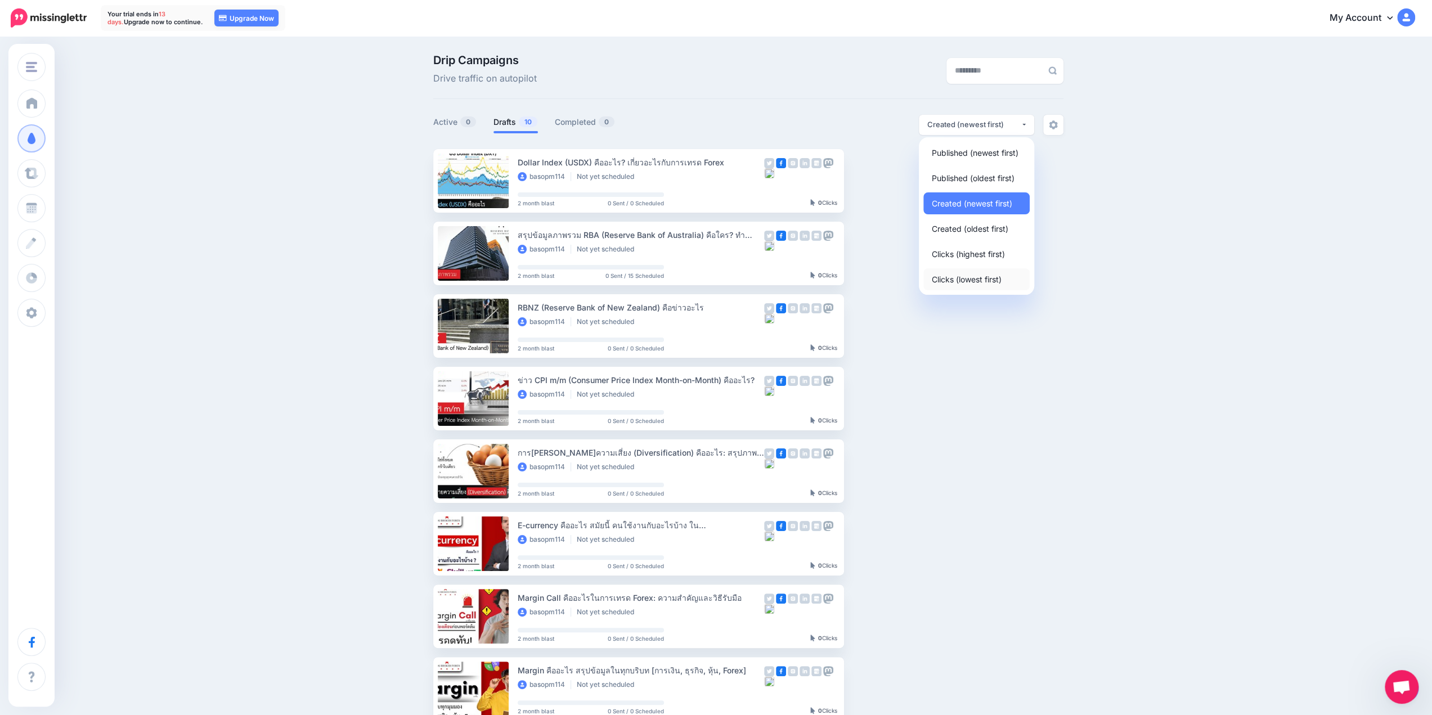
click at [970, 280] on span "Clicks (lowest first)" at bounding box center [967, 279] width 70 height 14
select select "**********"
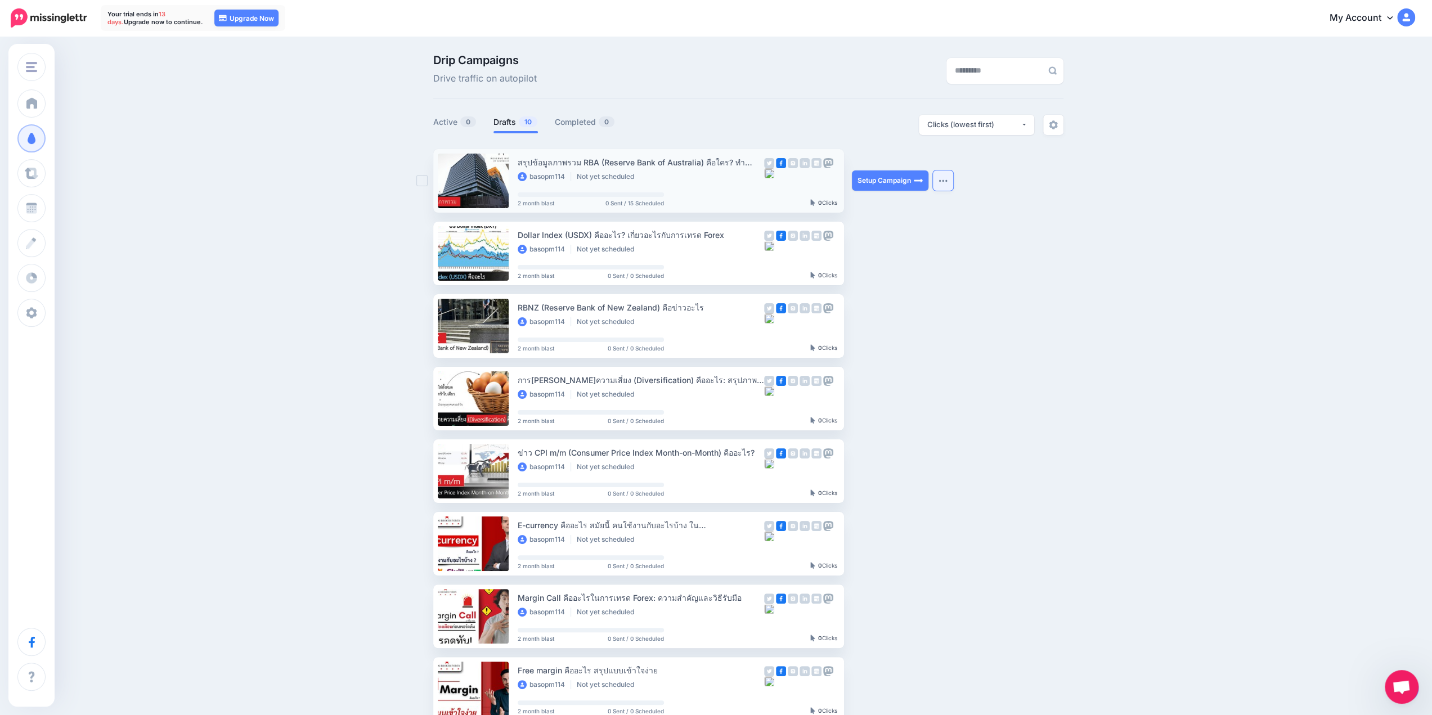
click at [949, 183] on button "button" at bounding box center [943, 181] width 20 height 20
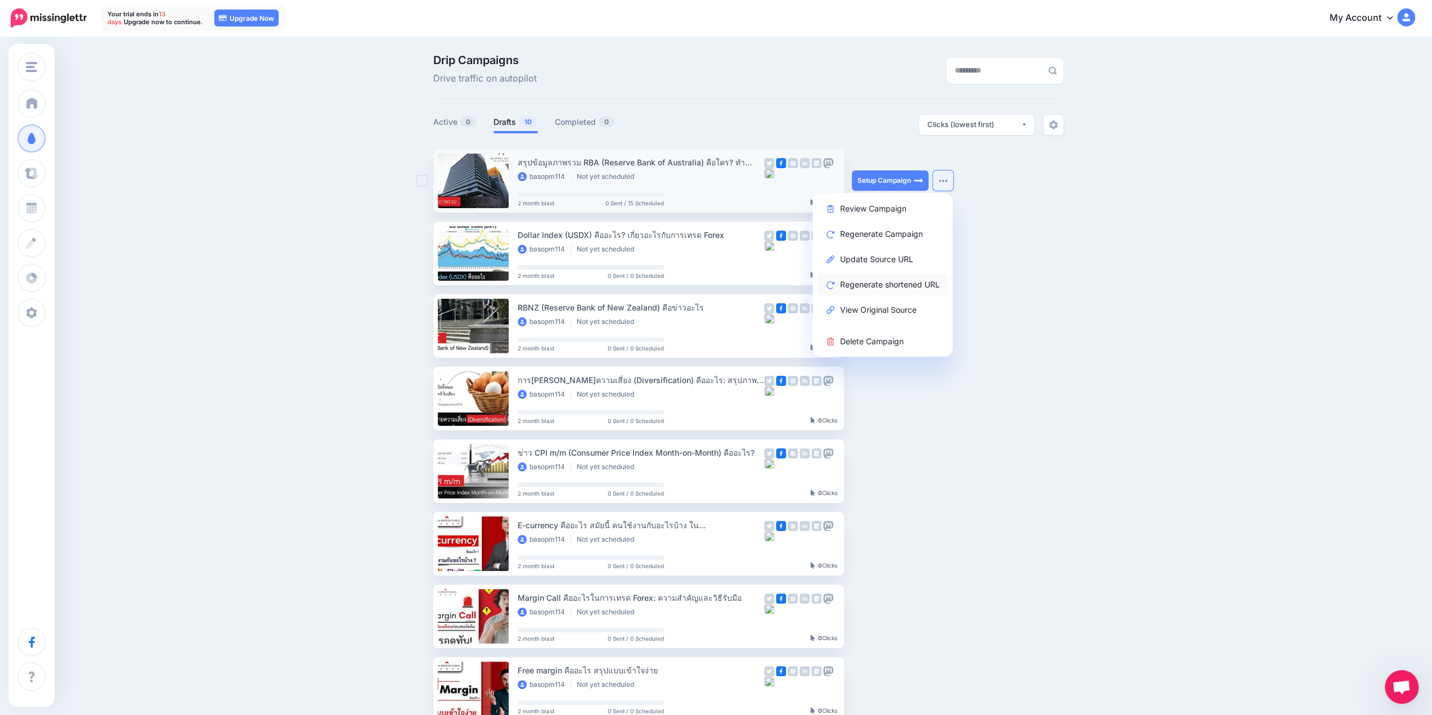
click at [908, 280] on link "Regenerate shortened URL" at bounding box center [882, 284] width 131 height 22
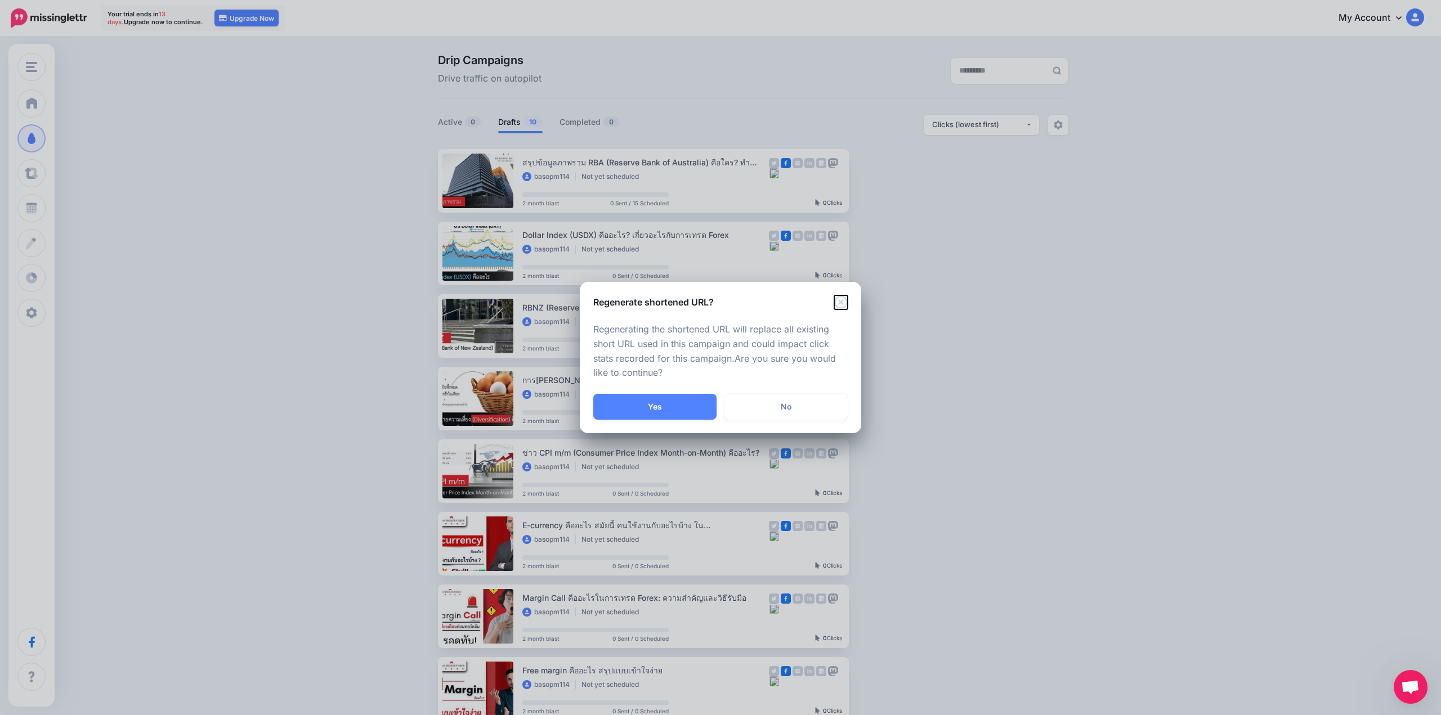
click at [837, 300] on icon "Close" at bounding box center [841, 302] width 14 height 14
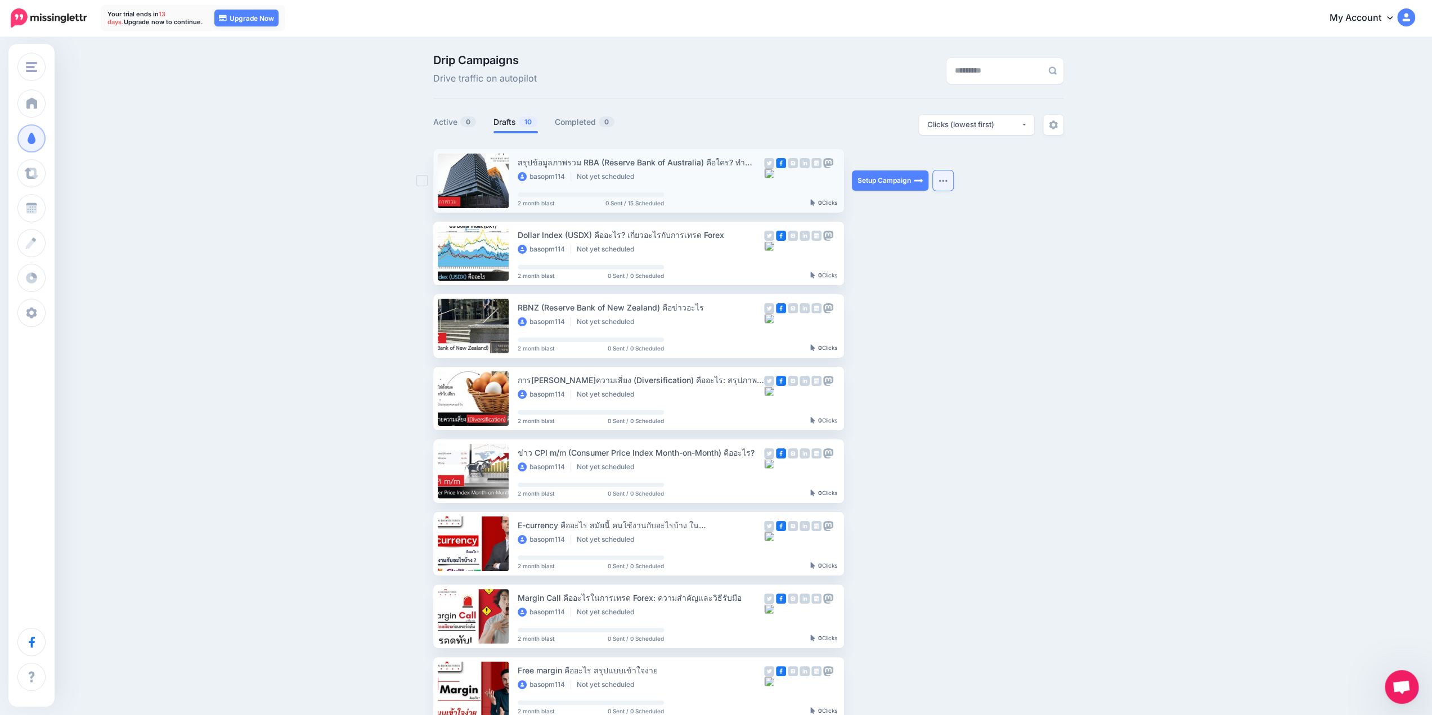
click at [947, 178] on button "button" at bounding box center [943, 181] width 20 height 20
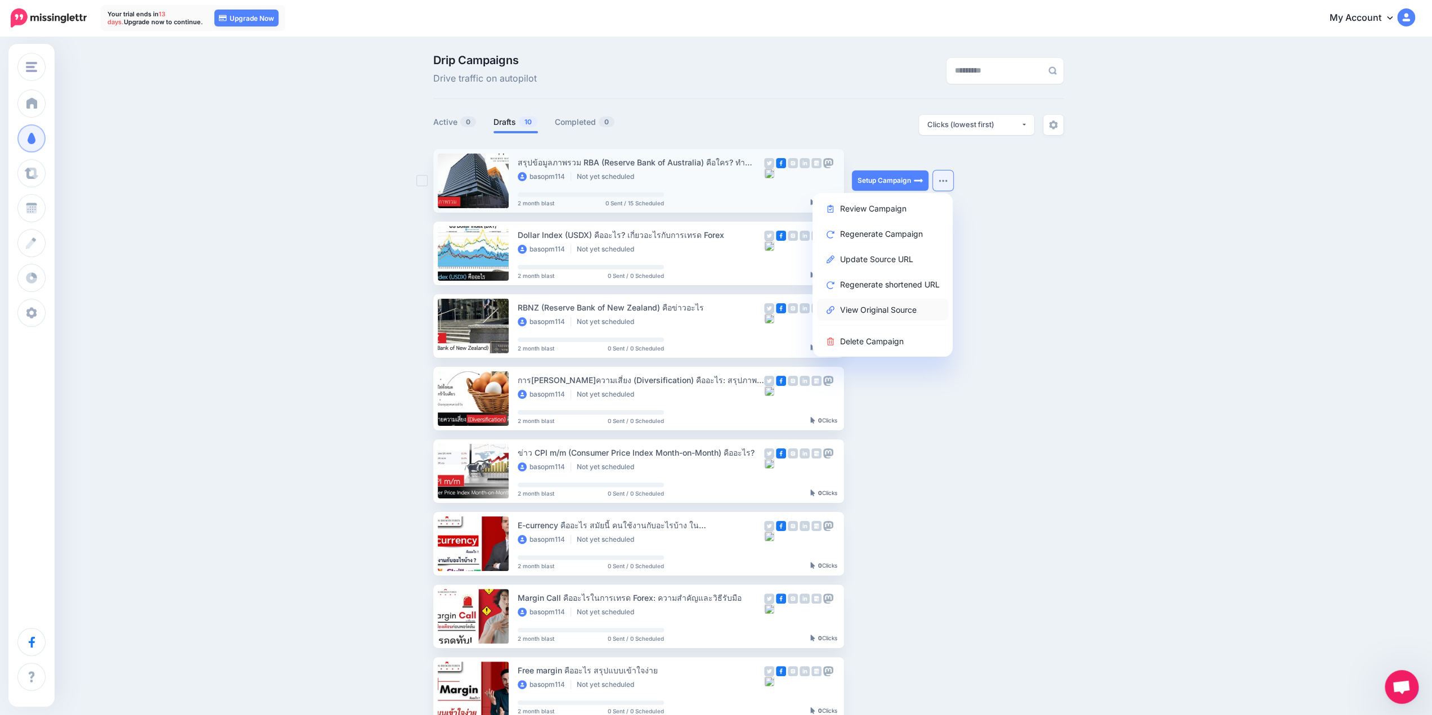
click at [890, 316] on link "View Original Source" at bounding box center [882, 310] width 131 height 22
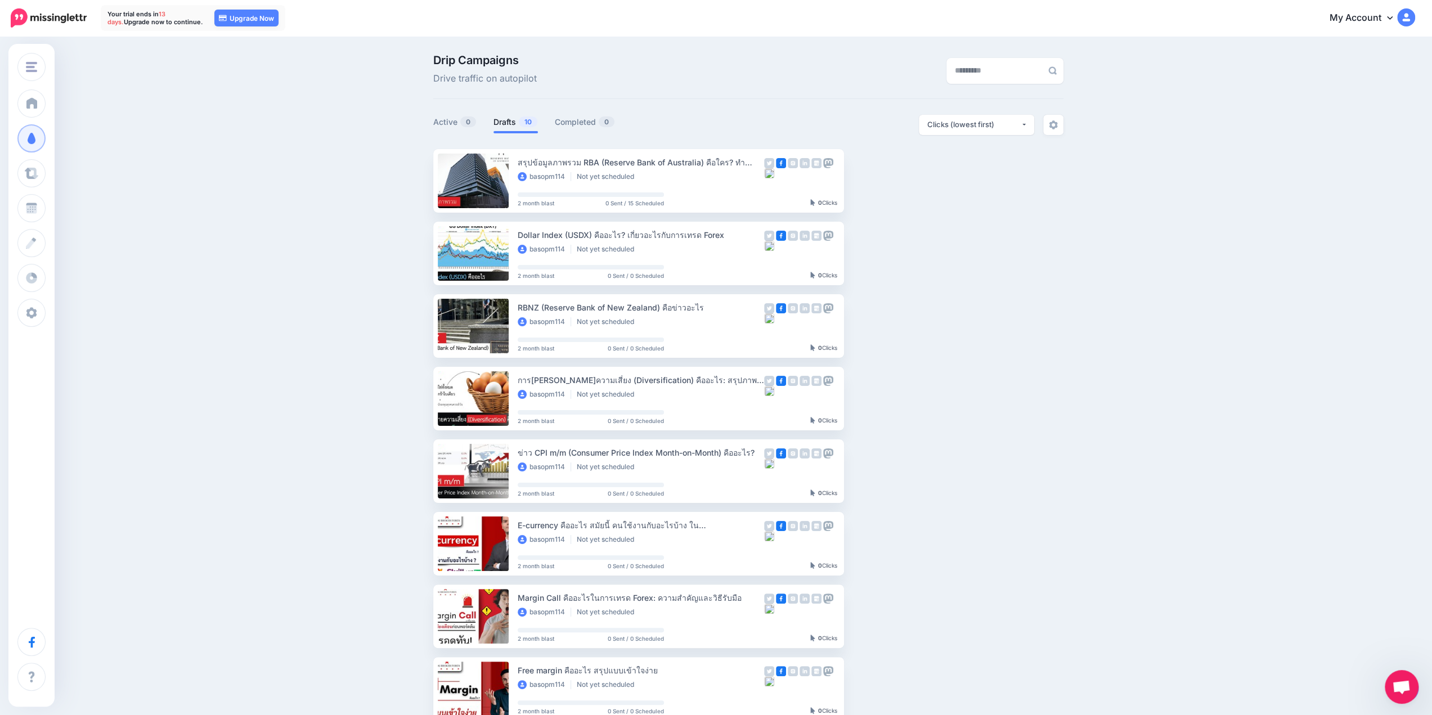
click at [1392, 20] on link "My Account" at bounding box center [1366, 19] width 97 height 28
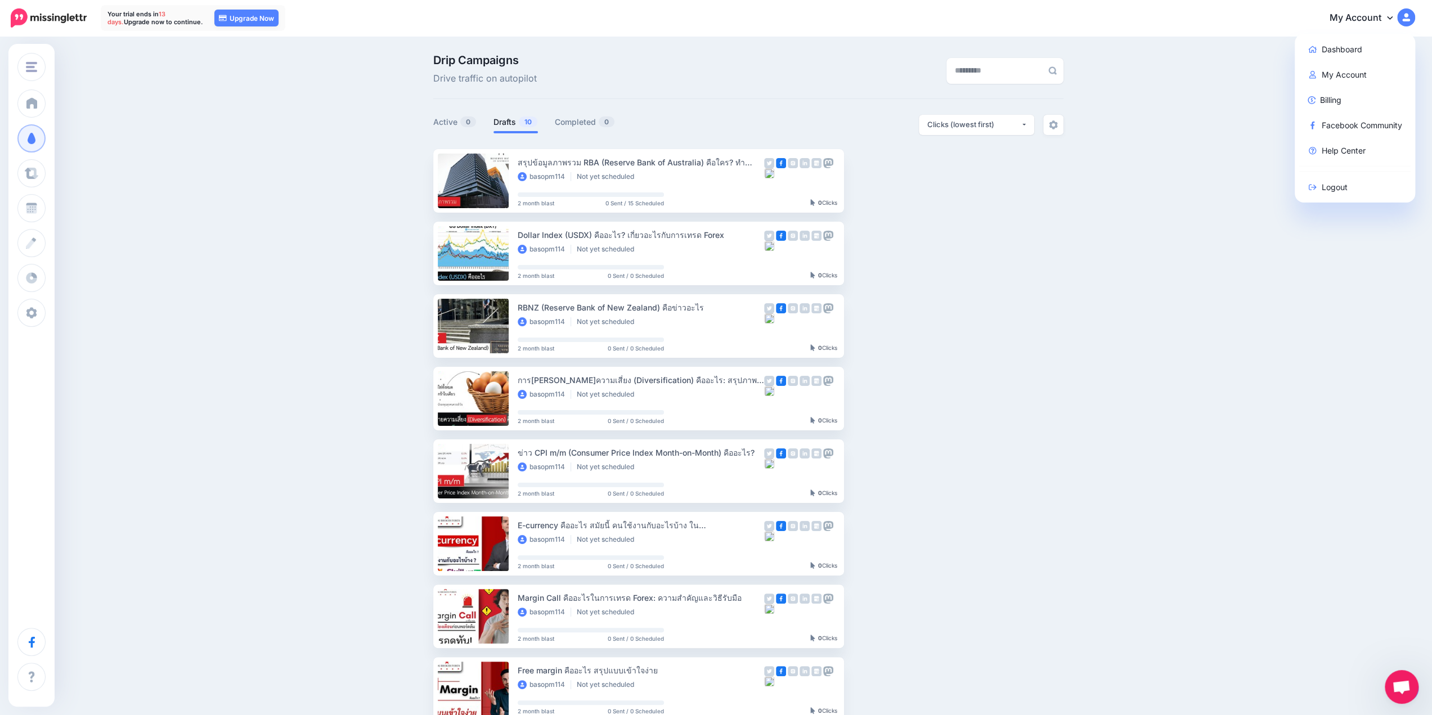
click at [1392, 20] on link "My Account" at bounding box center [1366, 19] width 97 height 28
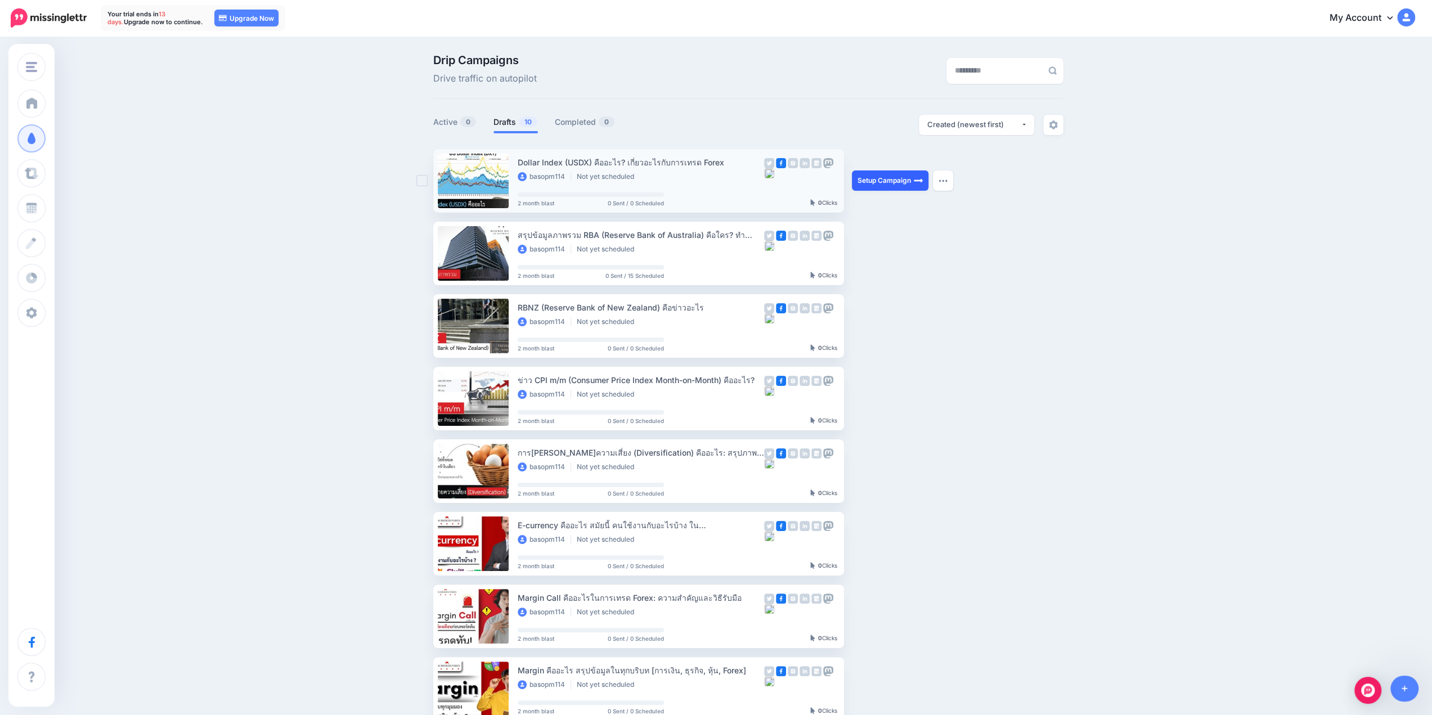
click at [896, 177] on link "Setup Campaign" at bounding box center [890, 181] width 77 height 20
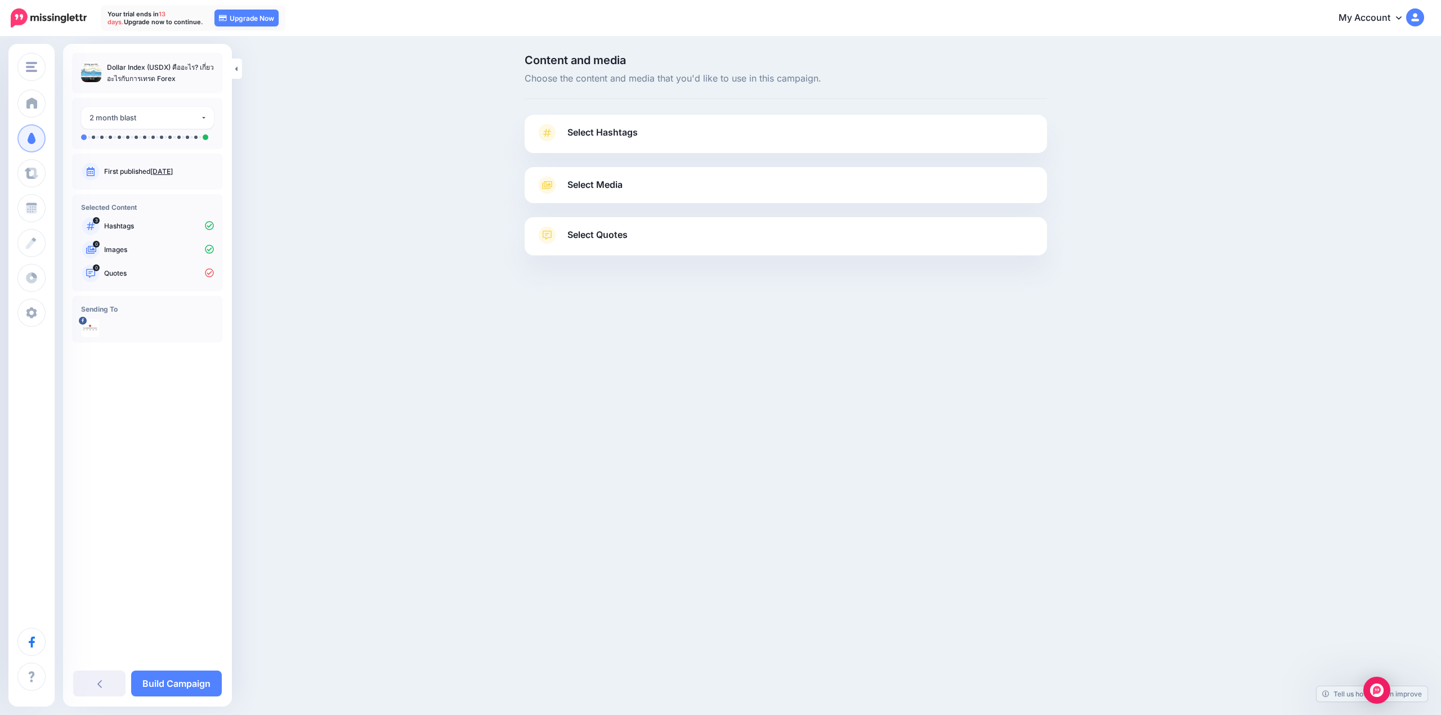
click at [164, 105] on div "**********" at bounding box center [147, 123] width 151 height 51
click at [162, 113] on div "2 month blast" at bounding box center [144, 117] width 111 height 13
click at [131, 202] on span "2 month blast" at bounding box center [119, 198] width 51 height 14
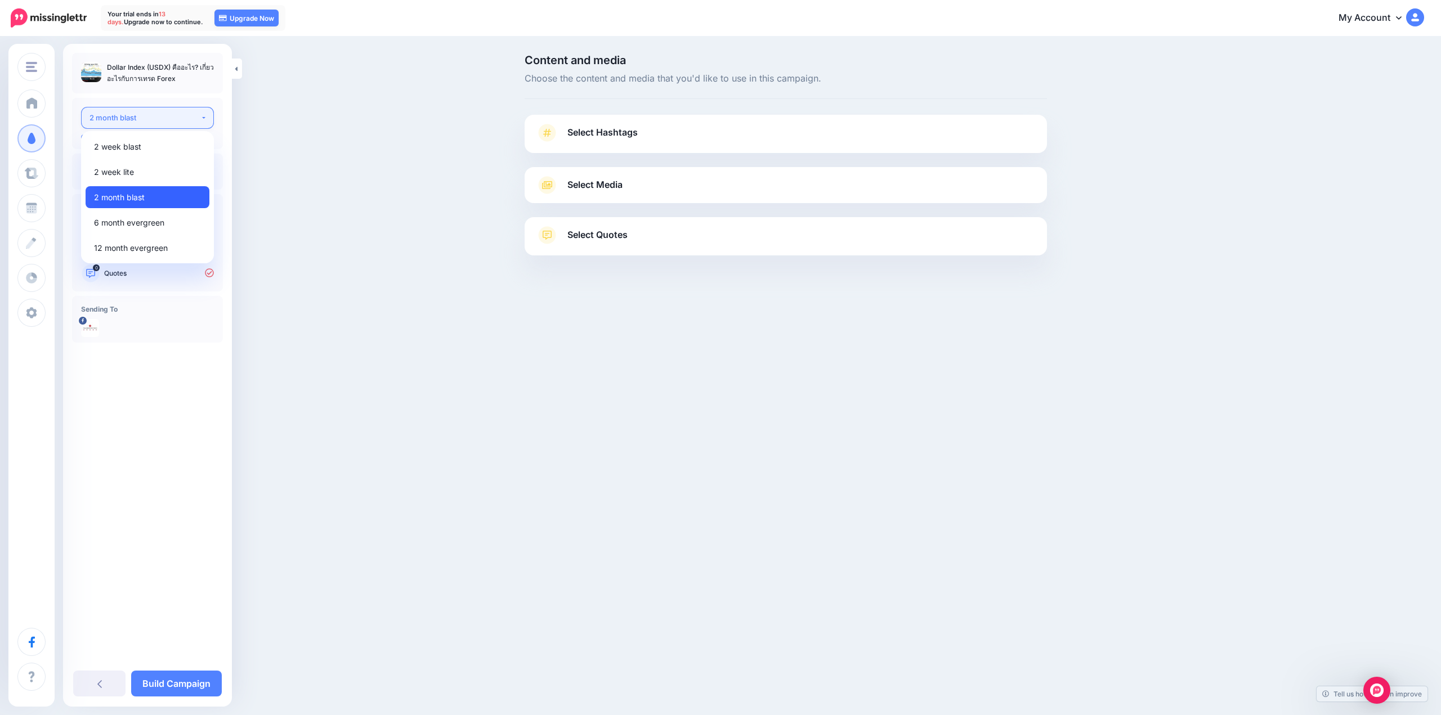
select select "******"
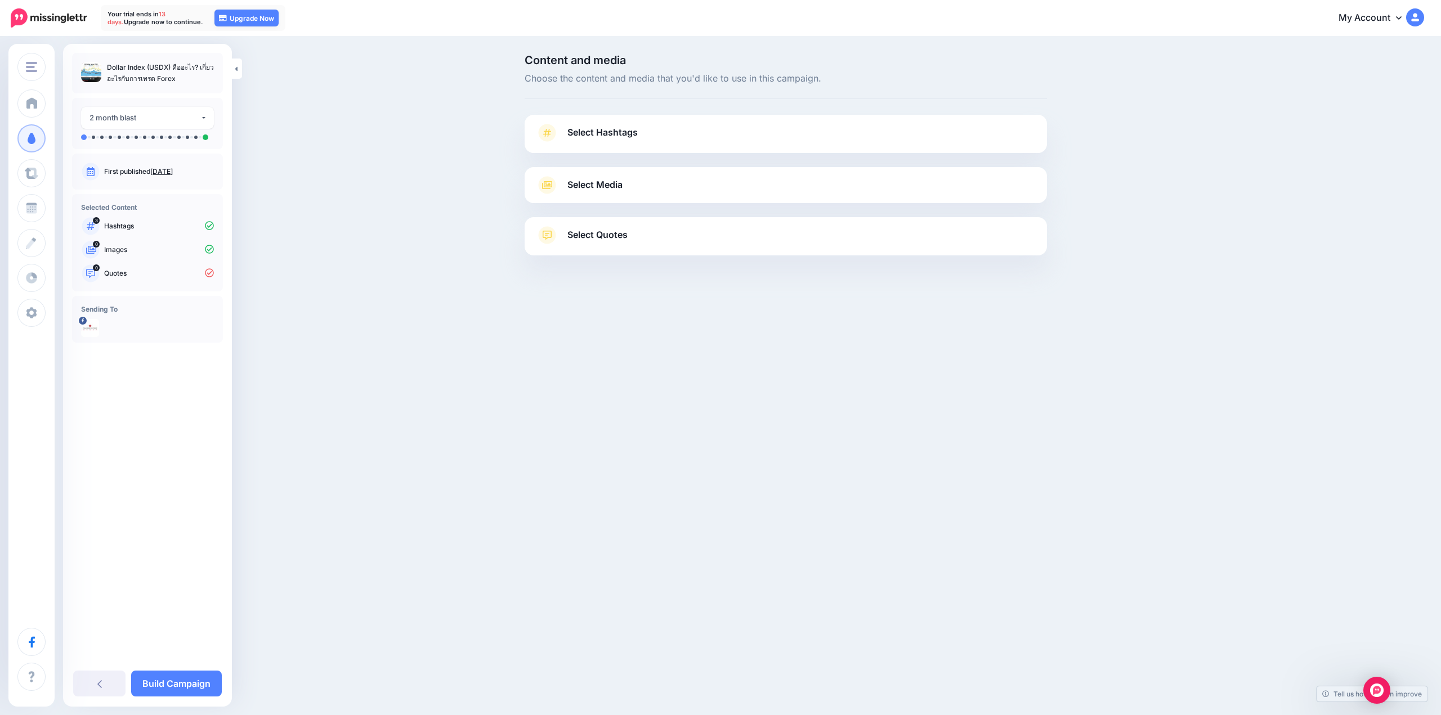
click at [373, 177] on div "Content and media Choose the content and media that you'd like to use in this c…" at bounding box center [720, 183] width 1441 height 291
click at [639, 119] on div "Select Hashtags First let's make sure we're happy with the hashtags. Add, delet…" at bounding box center [785, 134] width 522 height 38
click at [630, 132] on span "Select Hashtags" at bounding box center [602, 132] width 70 height 15
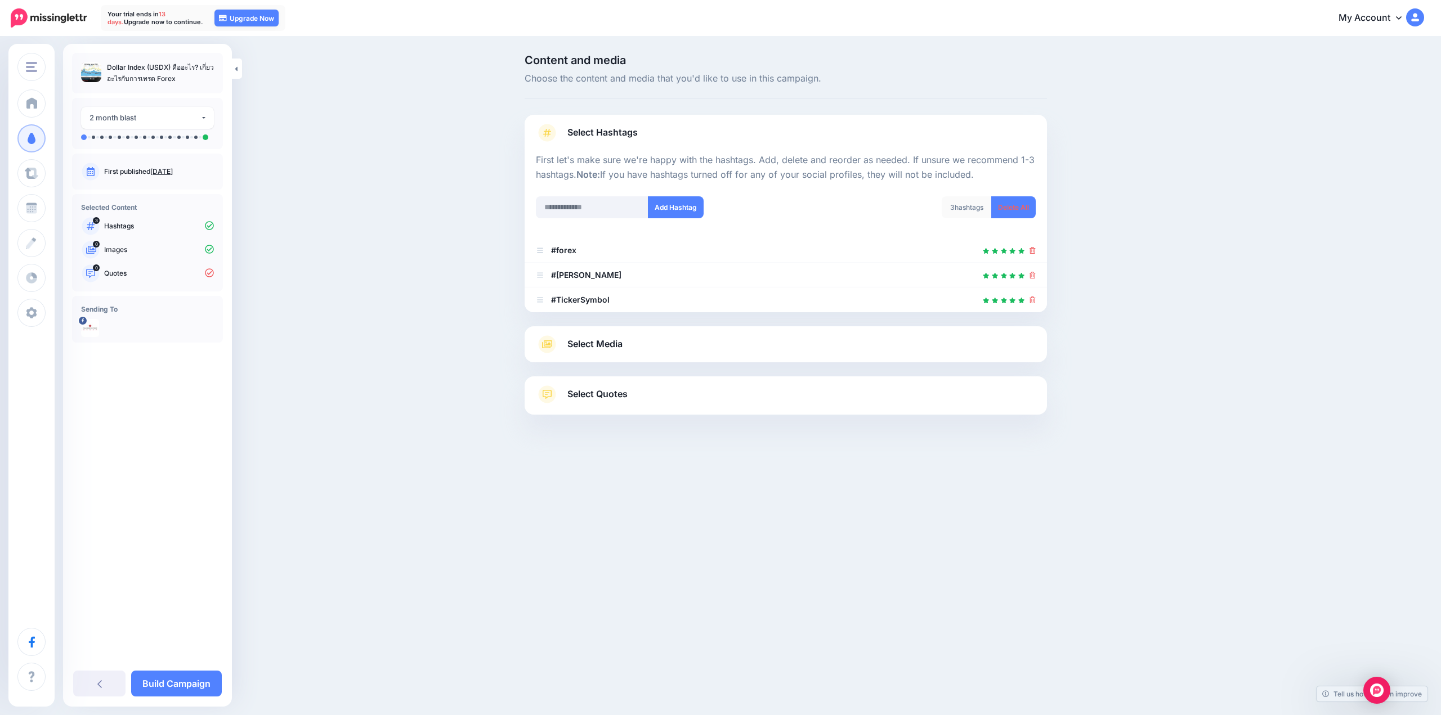
click at [630, 132] on span "Select Hashtags" at bounding box center [602, 132] width 70 height 15
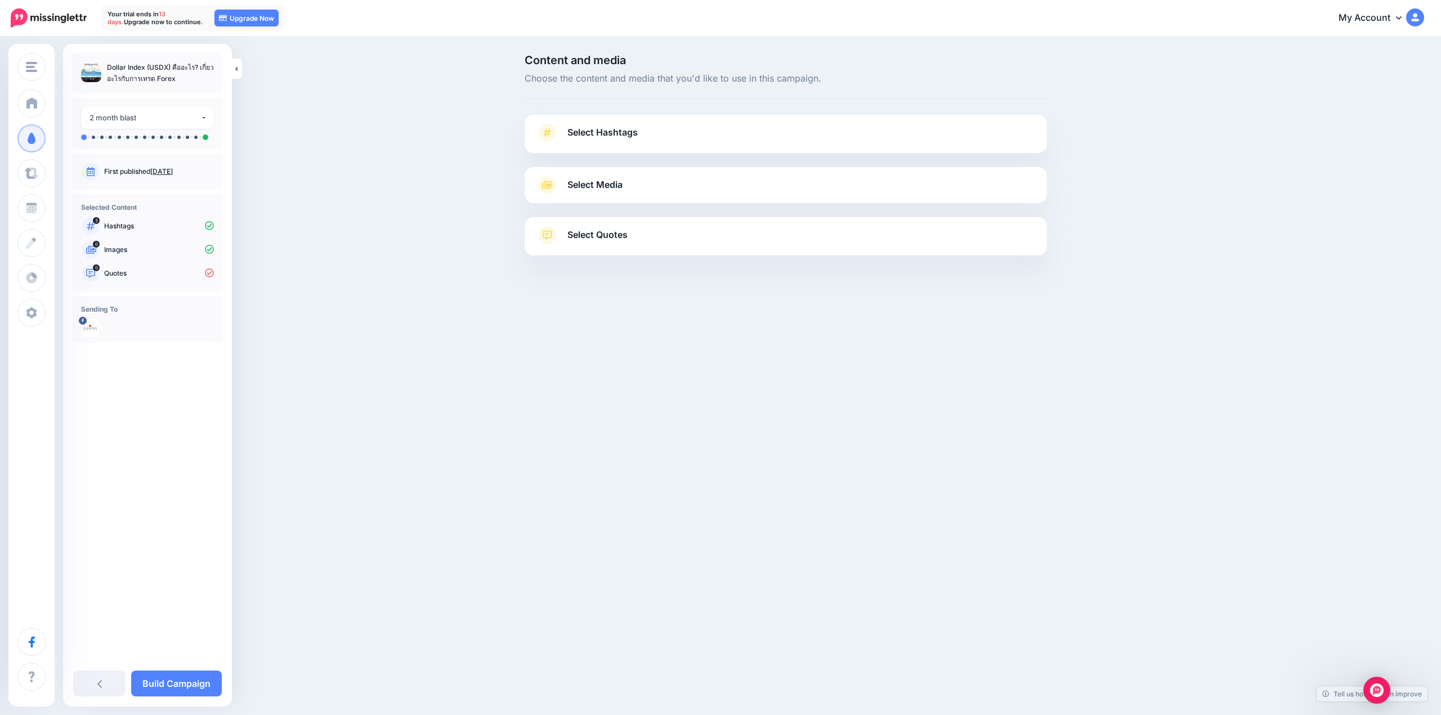
click at [582, 192] on span "Select Media" at bounding box center [594, 184] width 55 height 15
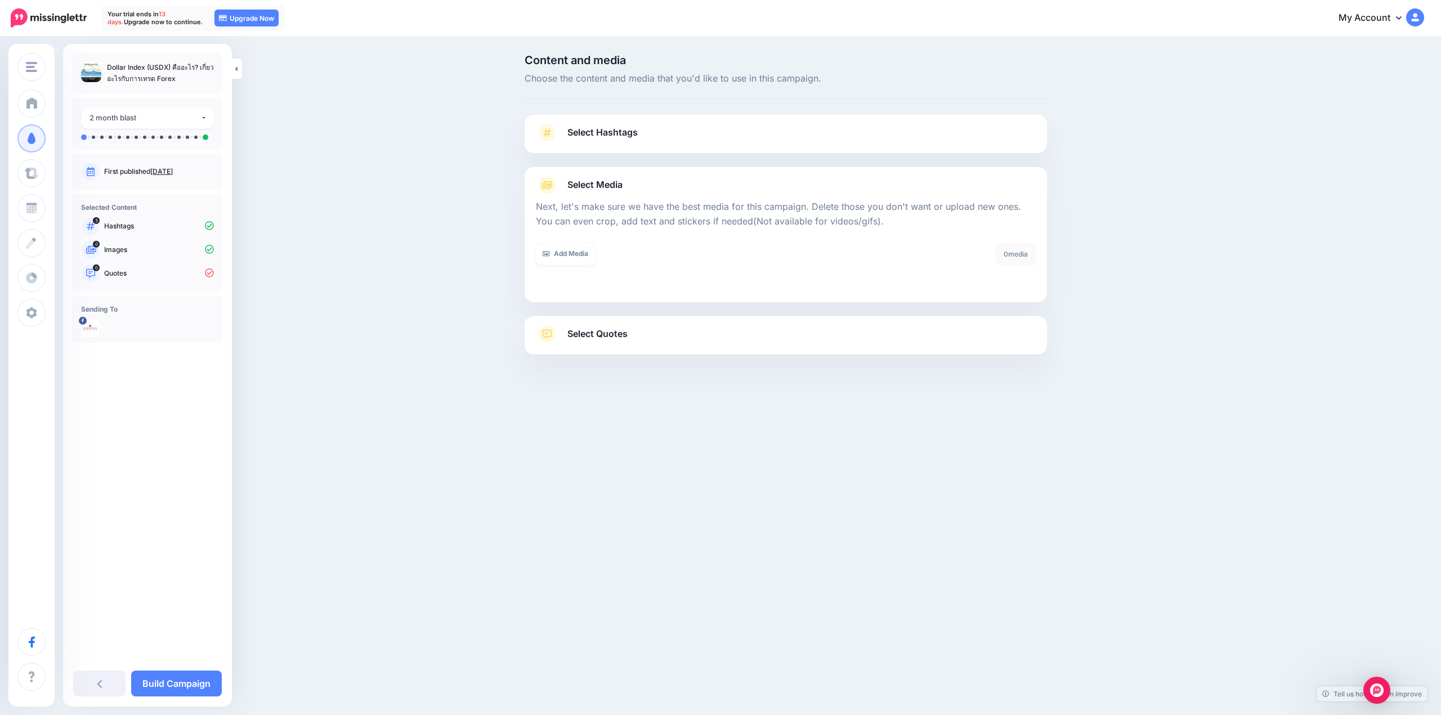
click at [150, 67] on p "Dollar Index (USDX) คืออะไร? เกี่ยวอะไรกับการเทรด Forex" at bounding box center [160, 73] width 107 height 23
copy div "Dollar Index (USDX) คืออะไร? เกี่ยวอะไรกับการเทรด Forex"
click at [551, 248] on link "Add Media" at bounding box center [565, 254] width 59 height 22
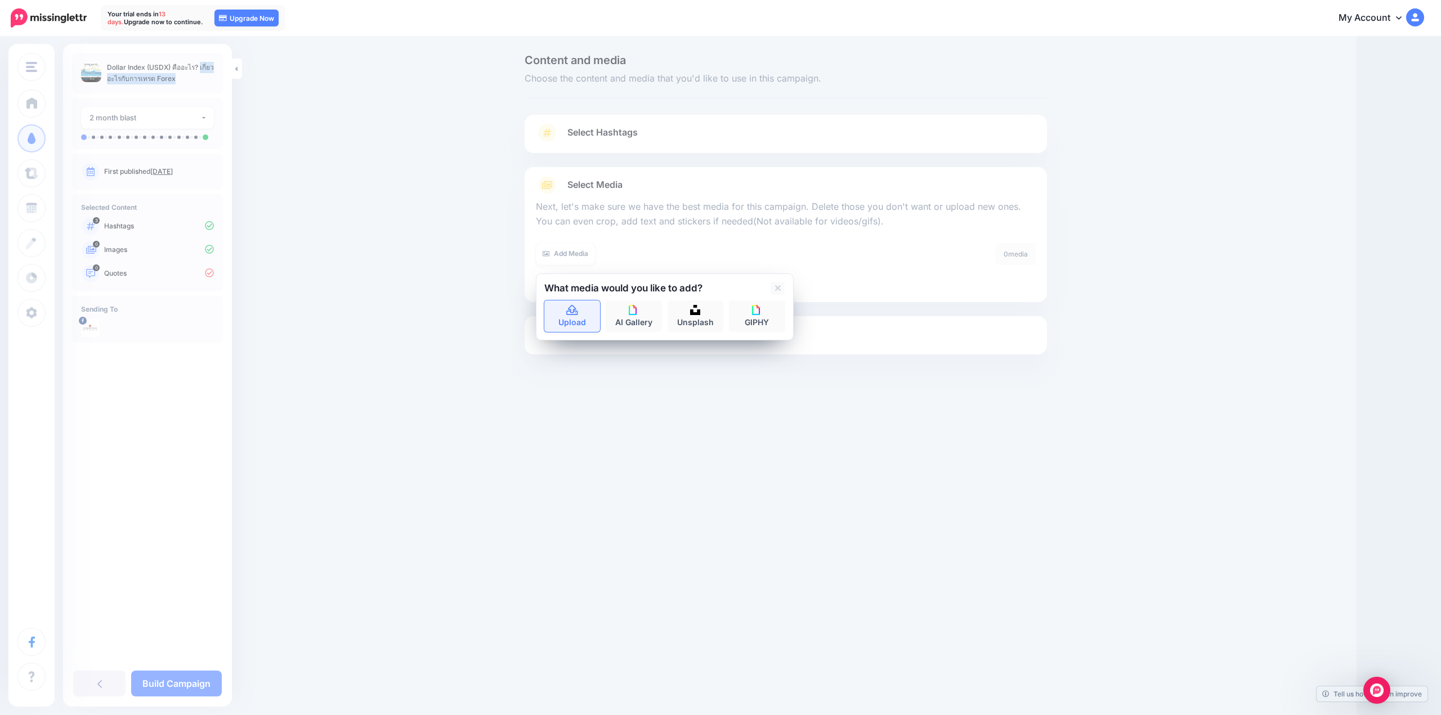
click at [582, 313] on link "Upload" at bounding box center [572, 316] width 56 height 32
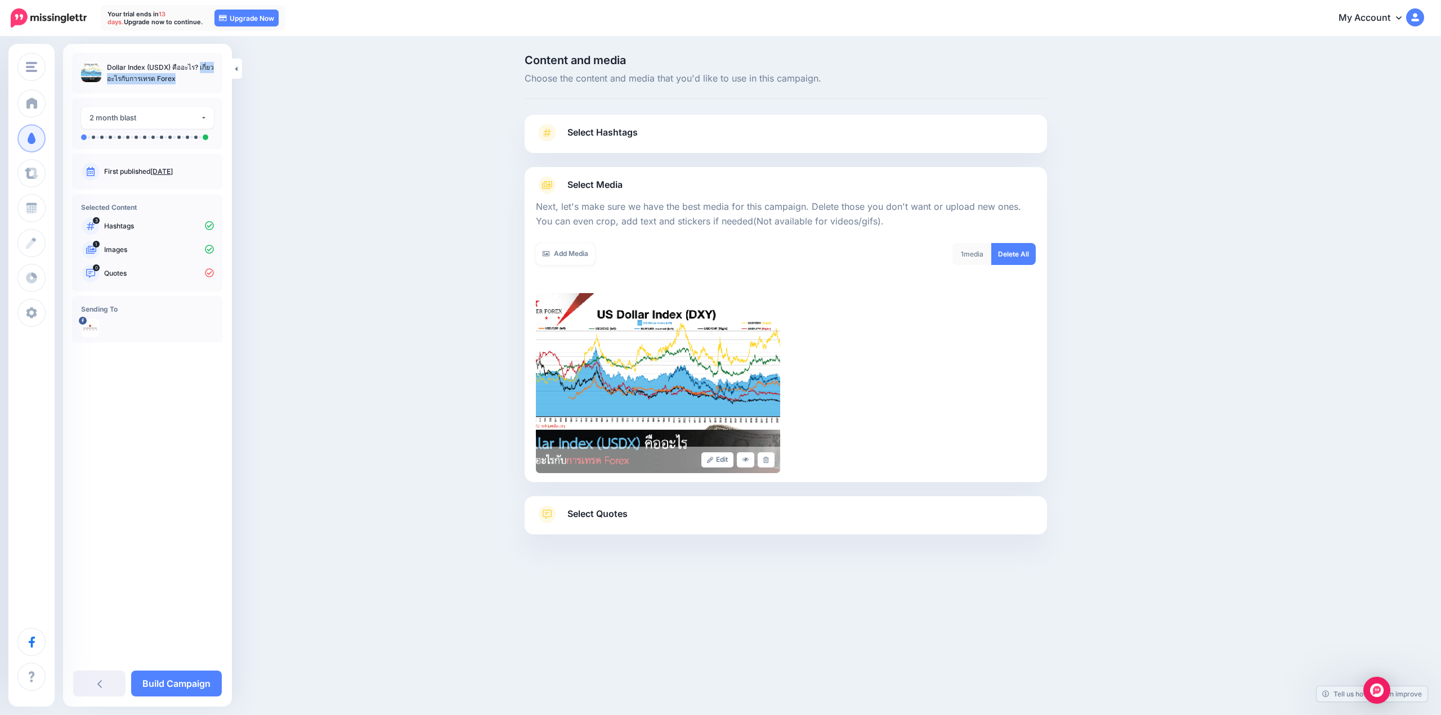
click at [607, 519] on span "Select Quotes" at bounding box center [597, 513] width 60 height 15
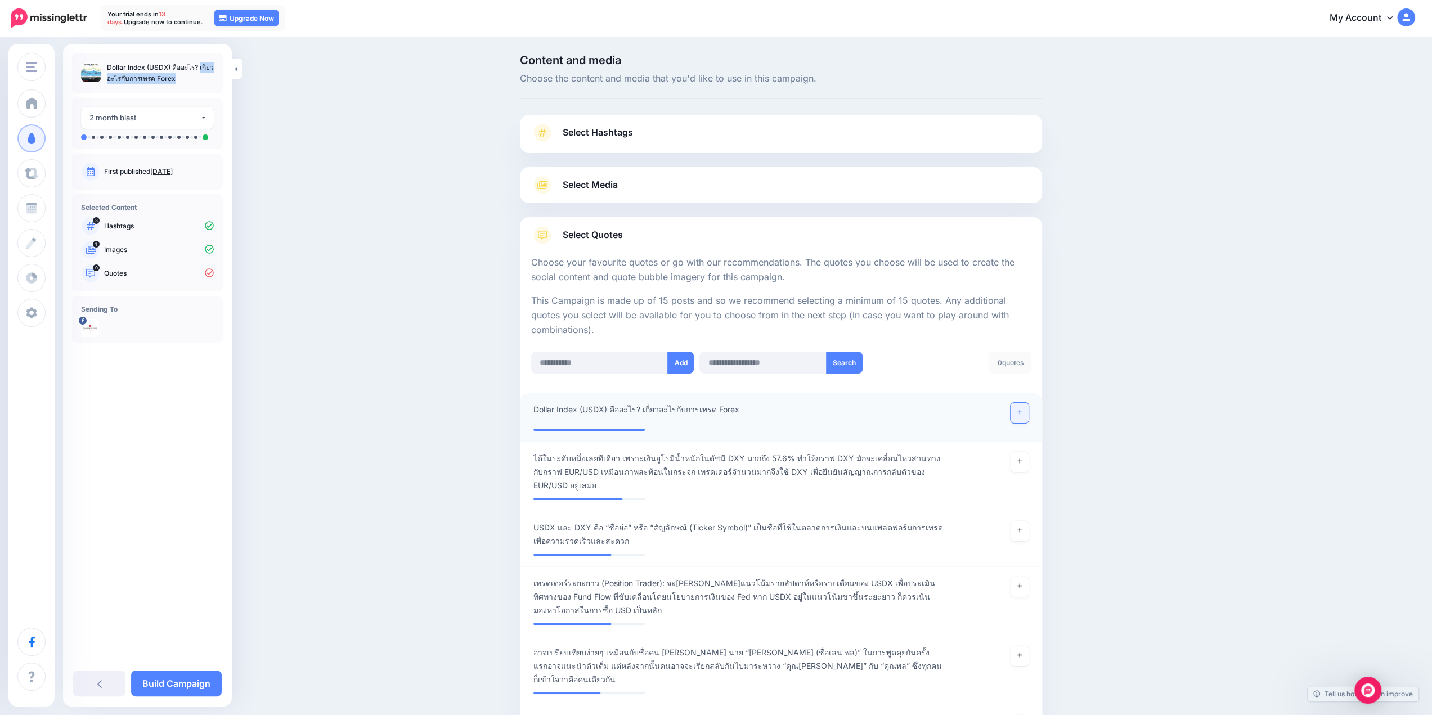
click at [1022, 414] on icon at bounding box center [1019, 412] width 5 height 6
click at [727, 412] on span "Dollar Index (USDX) คืออะไร? เกี่ยวอะไรกับการเทรด Forex" at bounding box center [638, 410] width 210 height 14
click at [761, 411] on textarea "**********" at bounding box center [738, 414] width 410 height 22
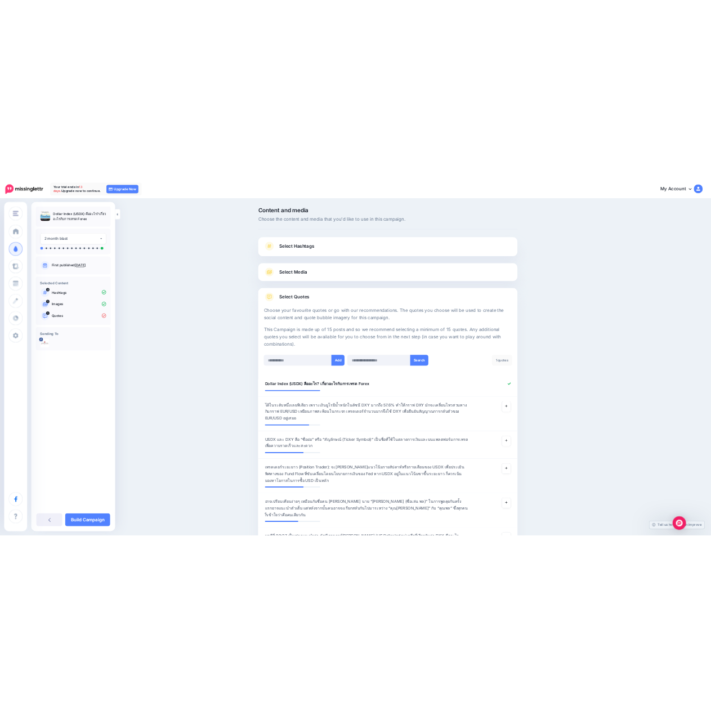
scroll to position [150, 0]
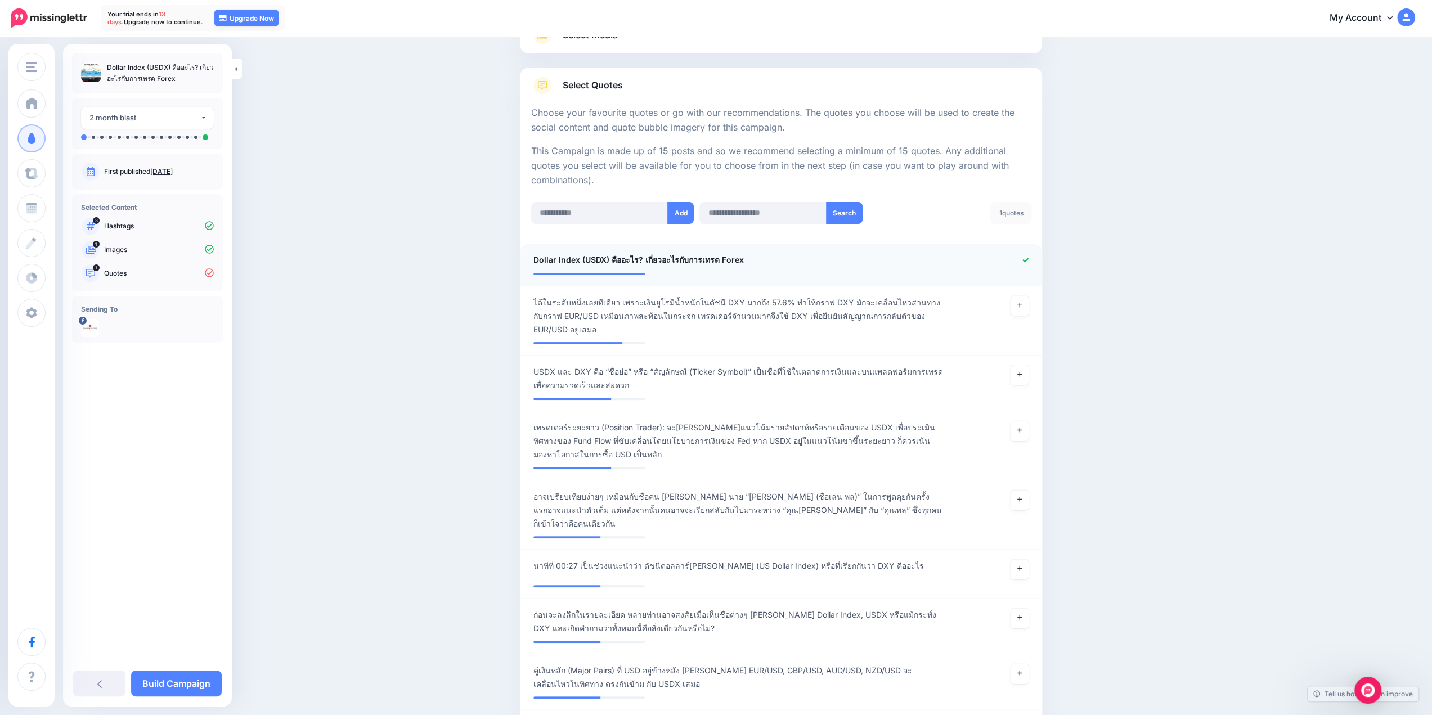
click at [655, 260] on span "Dollar Index (USDX) คืออะไร? เกี่ยวอะไรกับการเทรด Forex" at bounding box center [638, 260] width 210 height 14
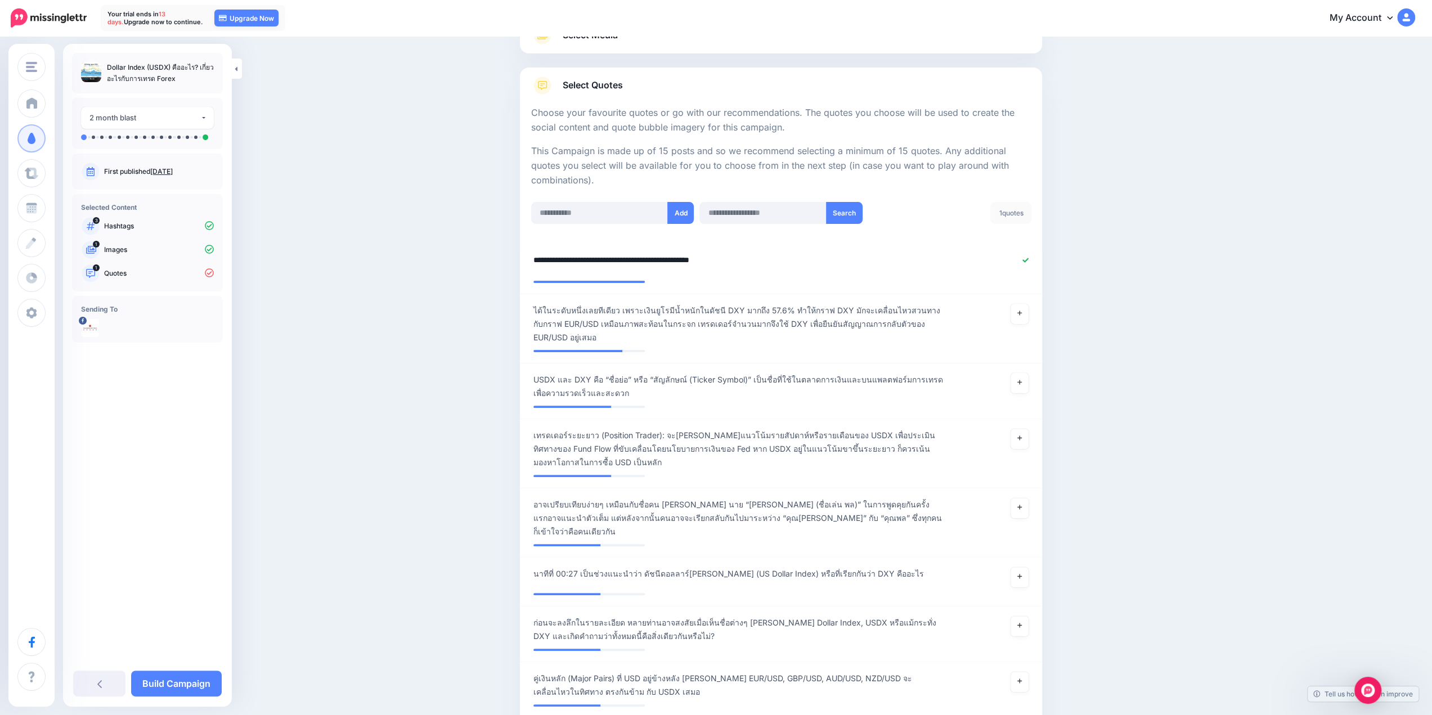
drag, startPoint x: 753, startPoint y: 259, endPoint x: 501, endPoint y: 255, distance: 252.7
paste textarea "**********"
type textarea "**********"
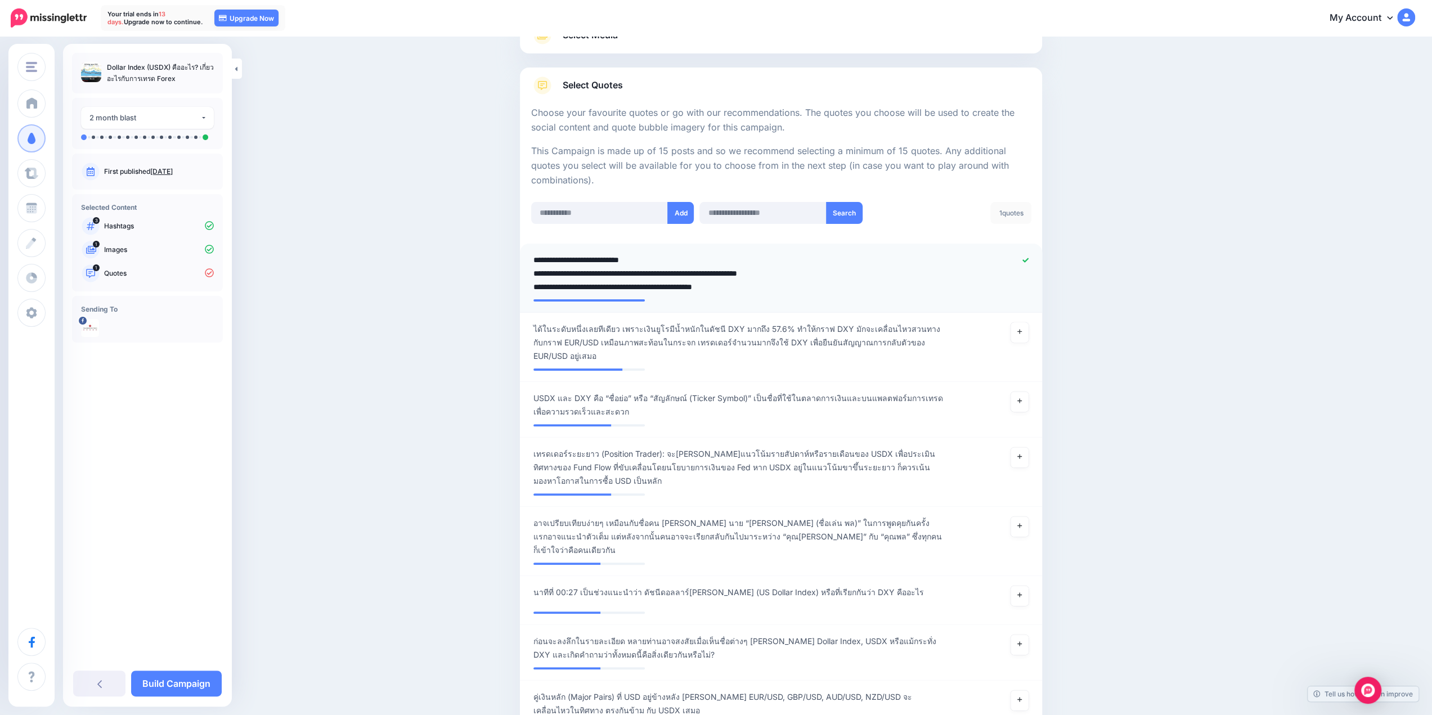
click at [724, 273] on textarea "**********" at bounding box center [738, 273] width 410 height 41
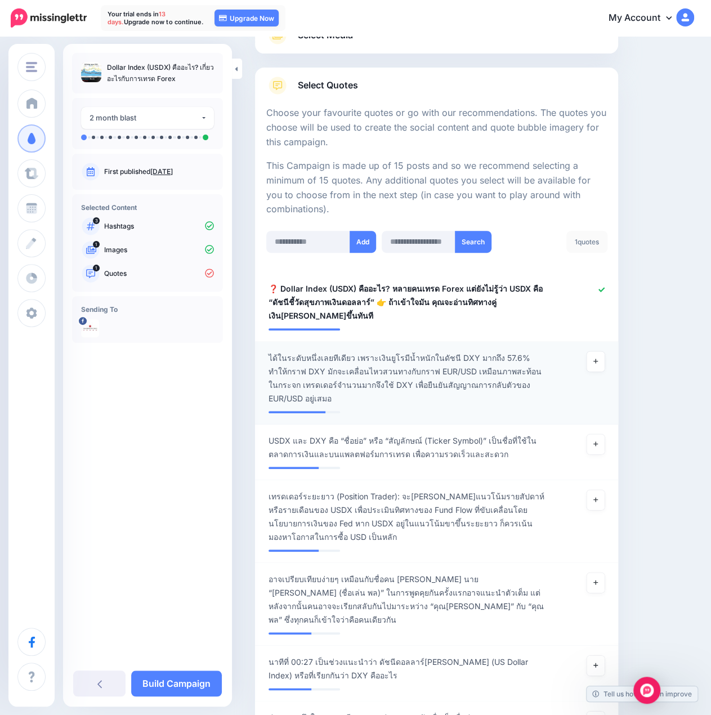
click at [343, 361] on span "ได้ในระดับหนึ่งเลยทีเดียว เพราะเงินยูโรมีน้ำหนักในดัชนี DXY มากถึง 57.6% ทำให้ก…" at bounding box center [406, 378] width 277 height 54
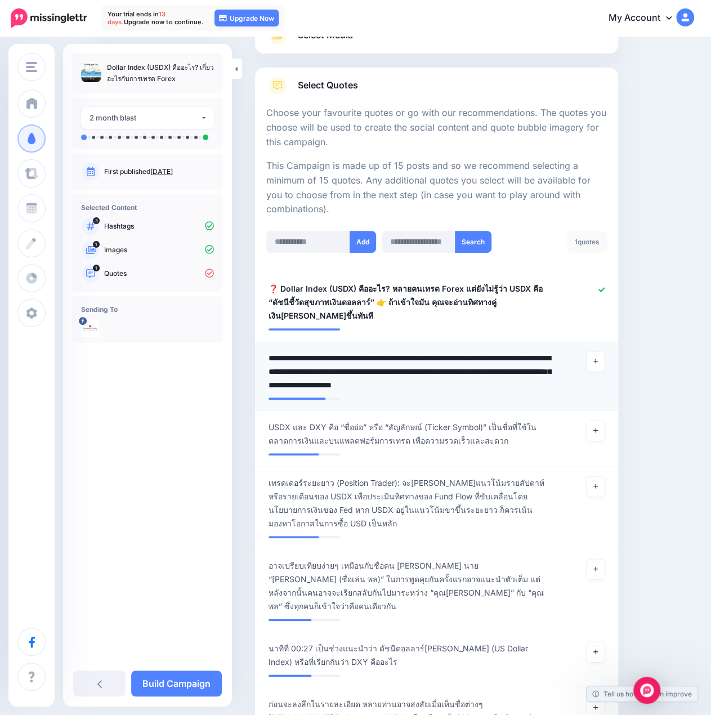
click at [331, 370] on textarea "**********" at bounding box center [409, 371] width 283 height 41
paste textarea "**********"
type textarea "**********"
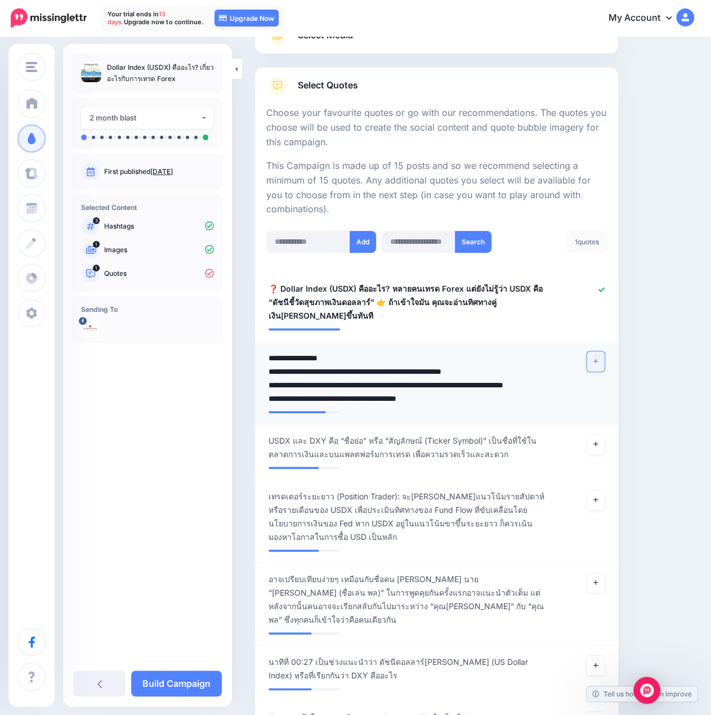
click at [604, 363] on link at bounding box center [595, 361] width 18 height 20
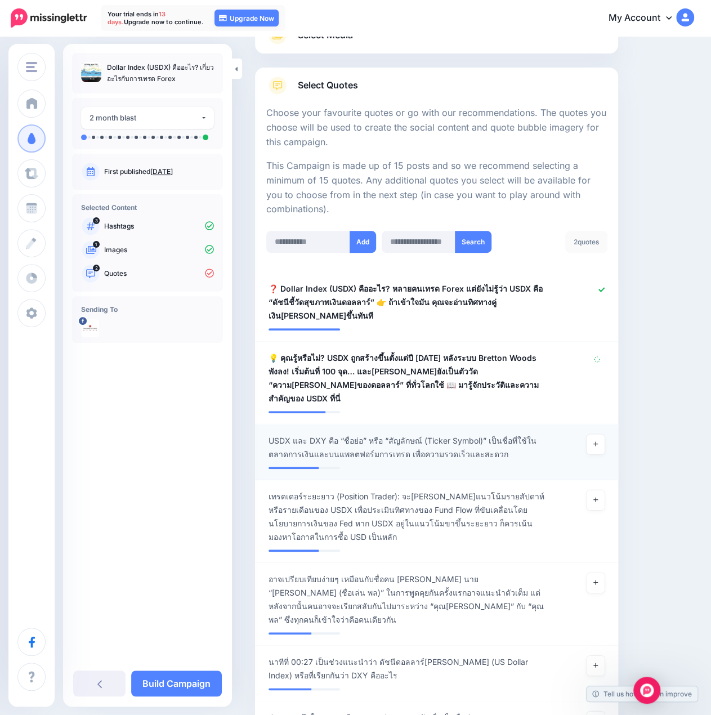
scroll to position [225, 0]
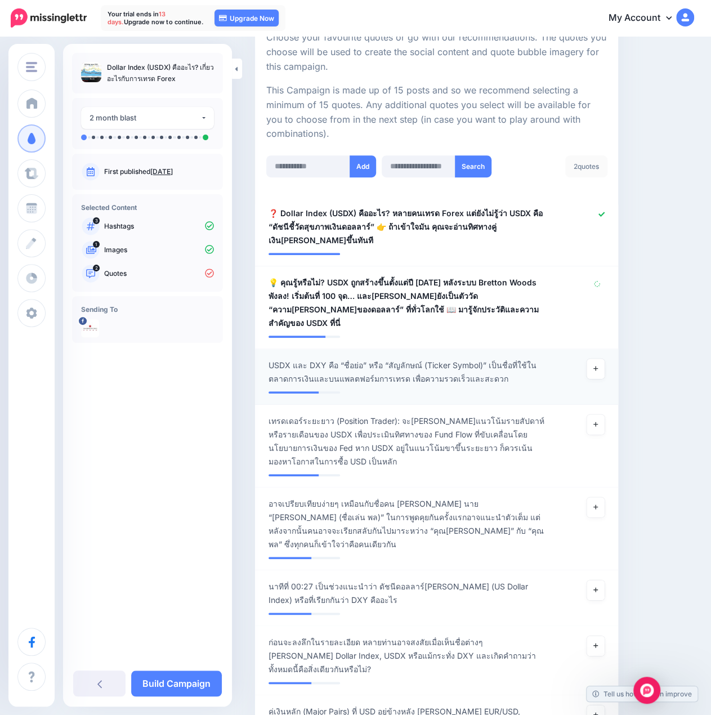
click at [326, 369] on span "USDX และ DXY คือ “ชื่อย่อ” หรือ “สัญลักษณ์ (Ticker Symbol)” เป็นชื่อที่ใช้ในตลา…" at bounding box center [406, 371] width 277 height 27
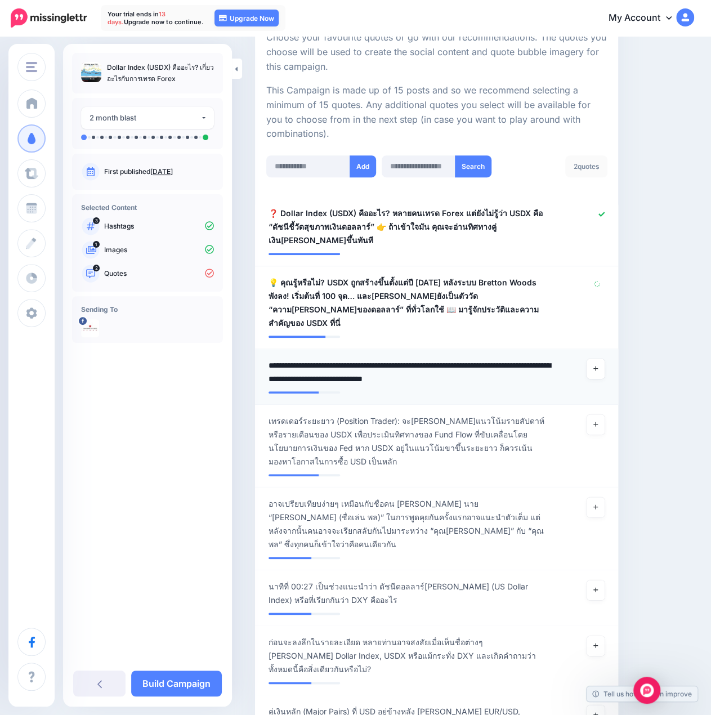
click at [330, 362] on textarea "**********" at bounding box center [409, 371] width 283 height 27
paste textarea "**********"
type textarea "**********"
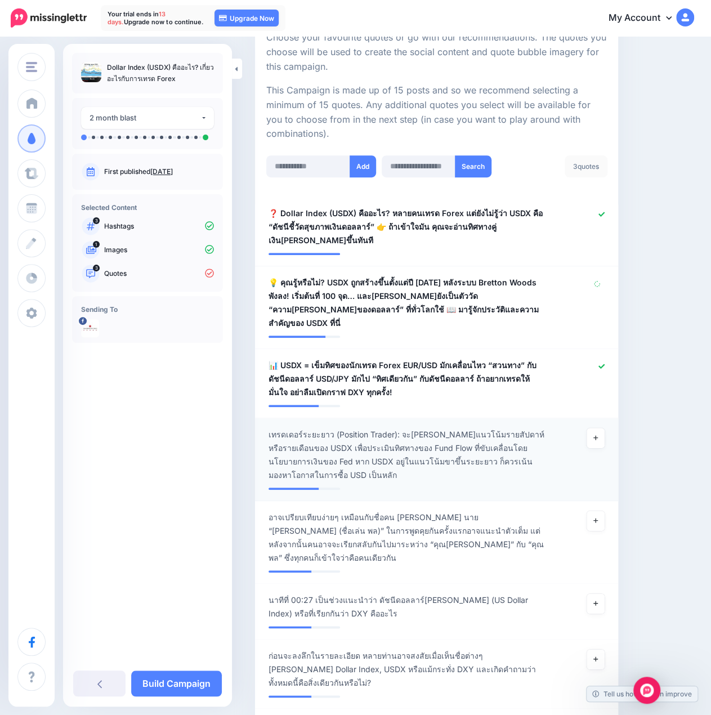
click at [415, 445] on span "เทรดเดอร์ระยะยาว (Position Trader): จะจับตาดูแนวโน้มรายสัปดาห์หรือรายเดือนของ U…" at bounding box center [406, 455] width 277 height 54
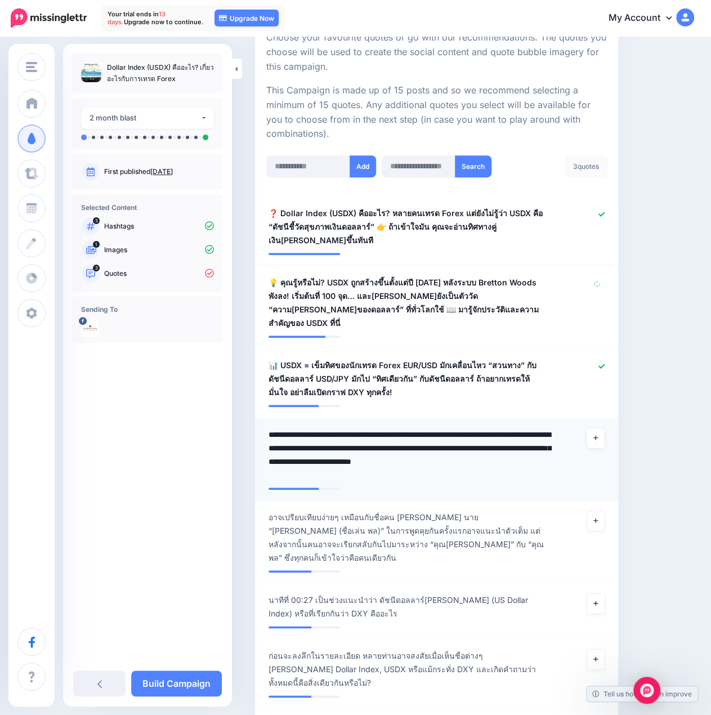
paste textarea "**********"
type textarea "**********"
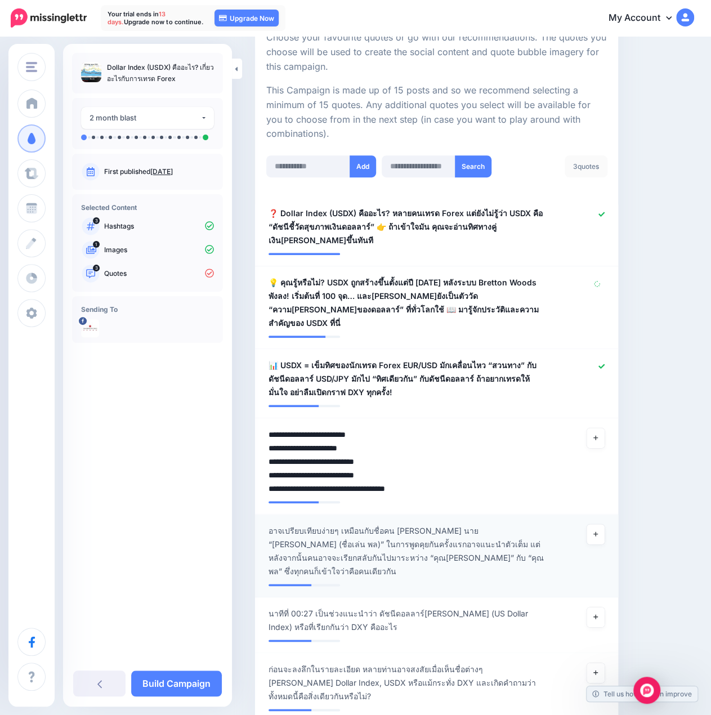
click at [413, 524] on span "อาจเปรียบเทียบง่ายๆ เหมือนกับชื่อคน เช่น นาย “ธนพล (ชื่อเล่น พล)” ในการพูดคุยกั…" at bounding box center [406, 551] width 277 height 54
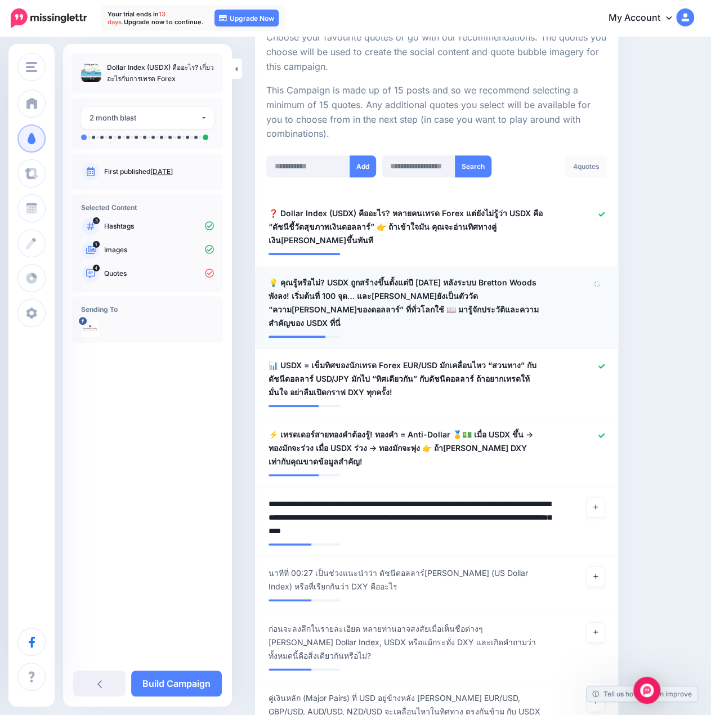
click at [508, 280] on span "💡 คุณรู้หรือไม่? USDX ถูกสร้างขึ้นตั้งแต่ปี 1973 หลังระบบ Bretton Woods พังลง! …" at bounding box center [406, 303] width 277 height 54
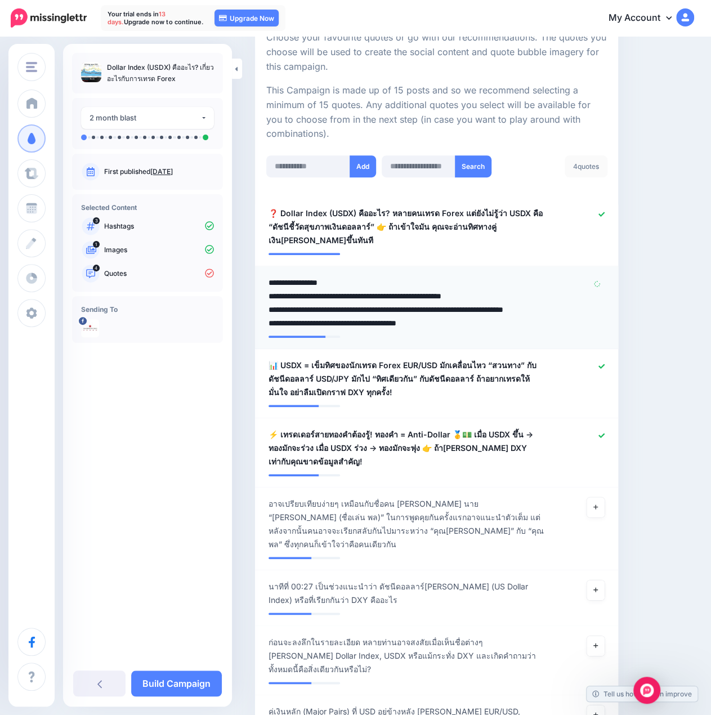
click at [331, 297] on textarea "**********" at bounding box center [409, 303] width 283 height 54
click at [293, 281] on textarea "**********" at bounding box center [409, 303] width 283 height 54
type textarea "**********"
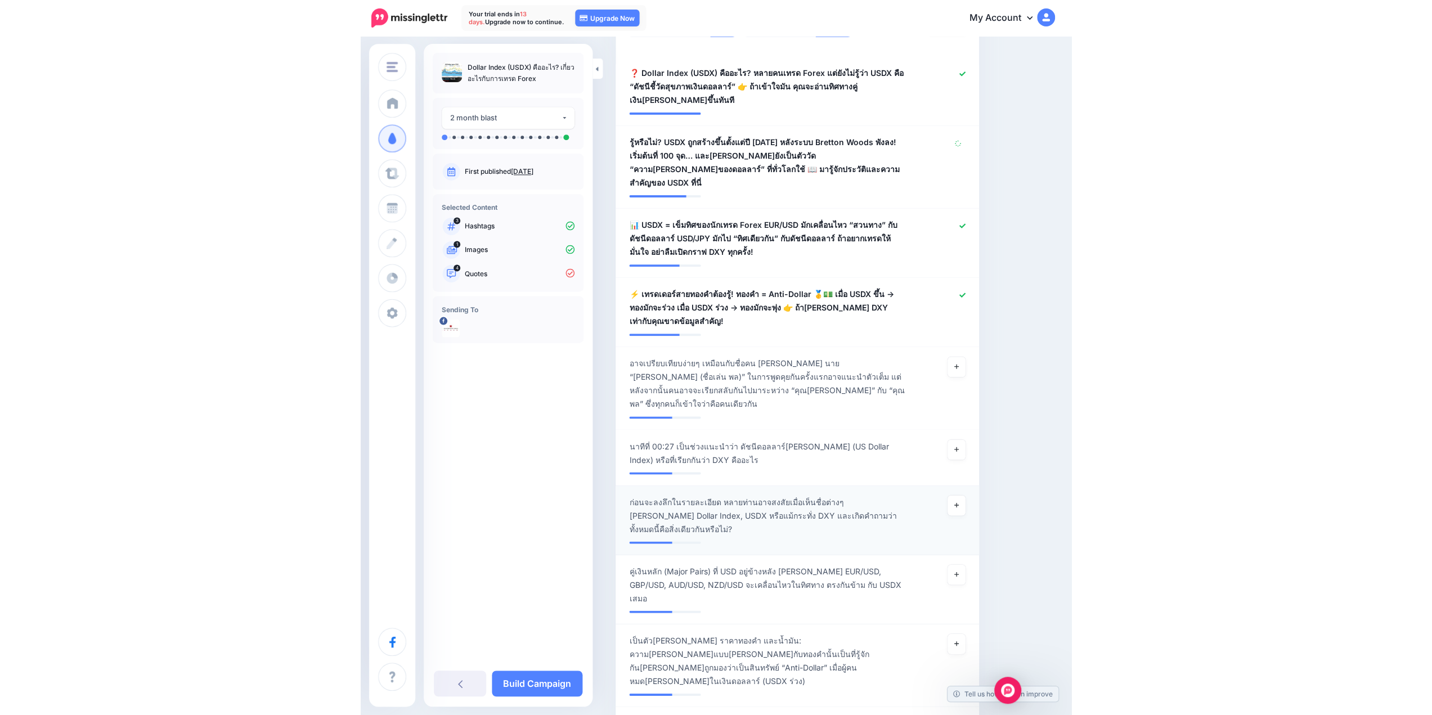
scroll to position [300, 0]
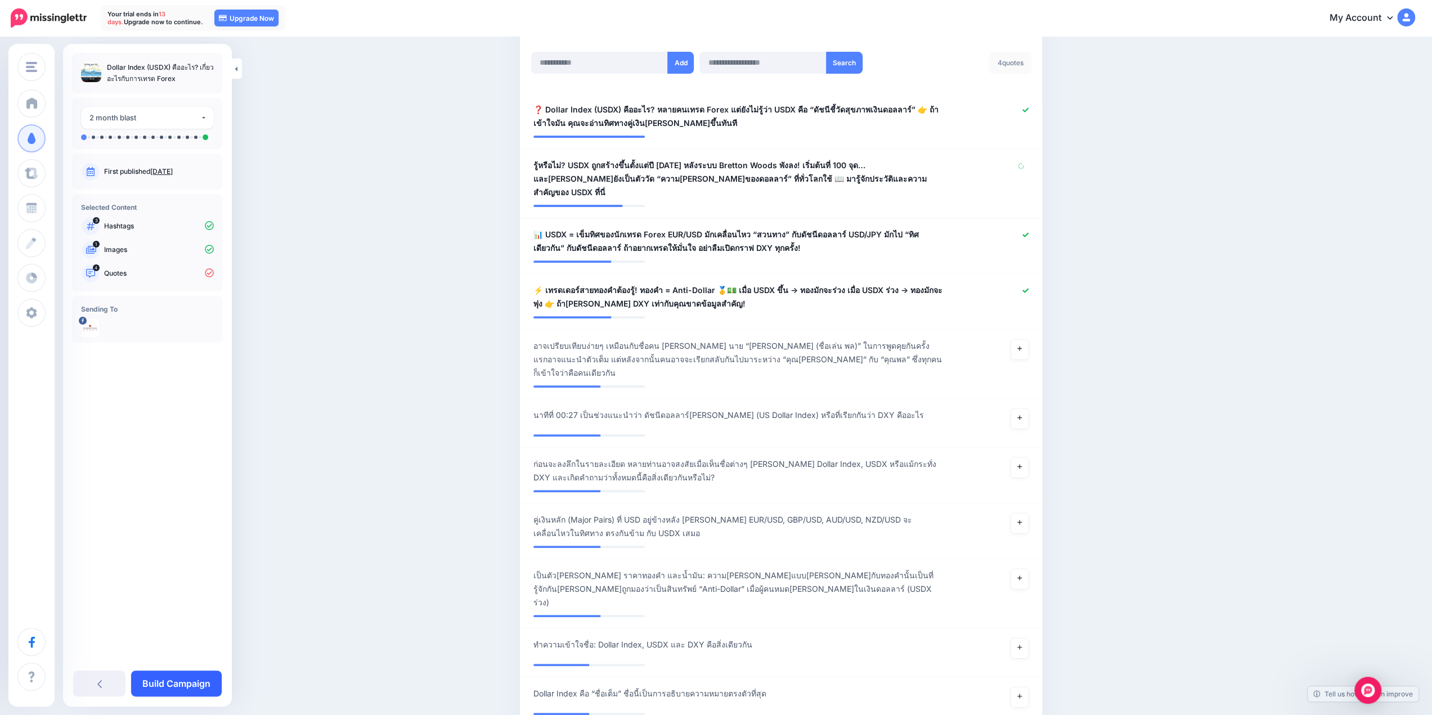
click at [162, 693] on link "Build Campaign" at bounding box center [176, 684] width 91 height 26
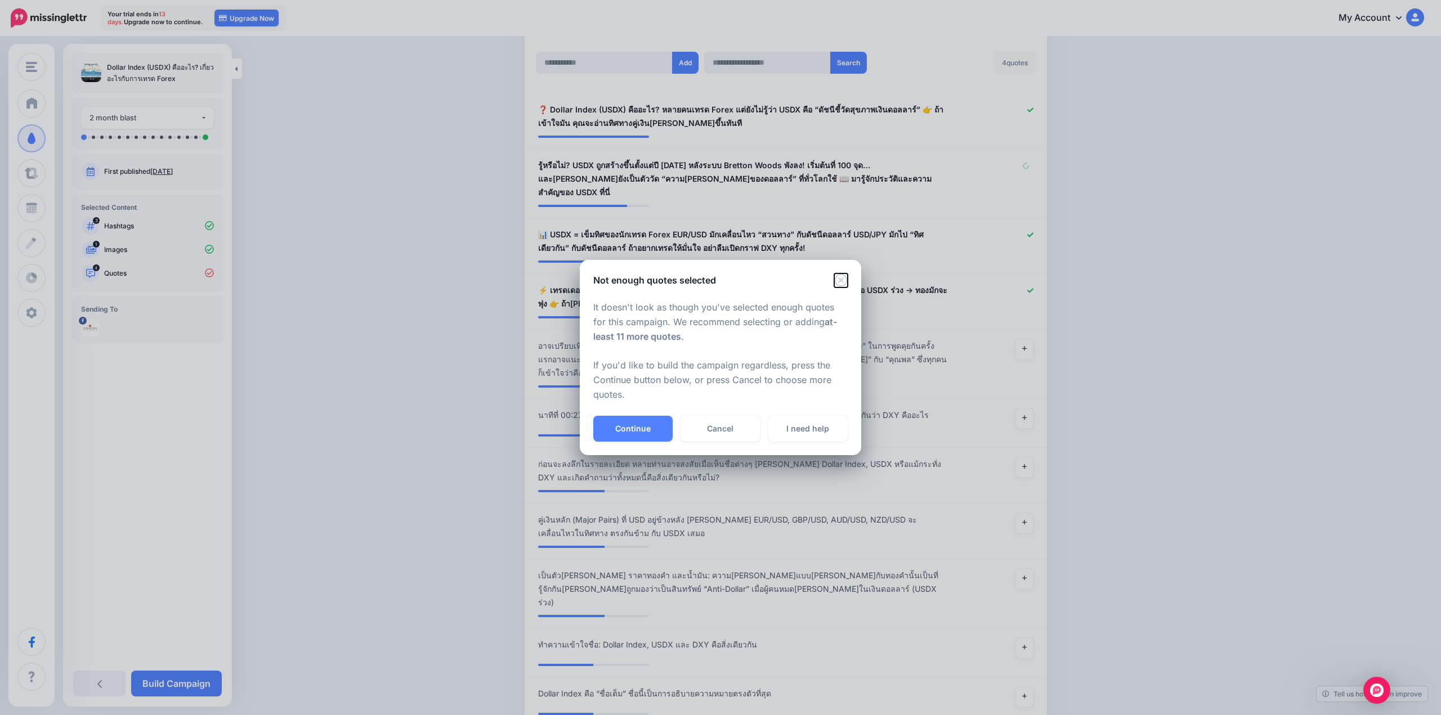
click at [843, 278] on icon "Close" at bounding box center [840, 279] width 13 height 13
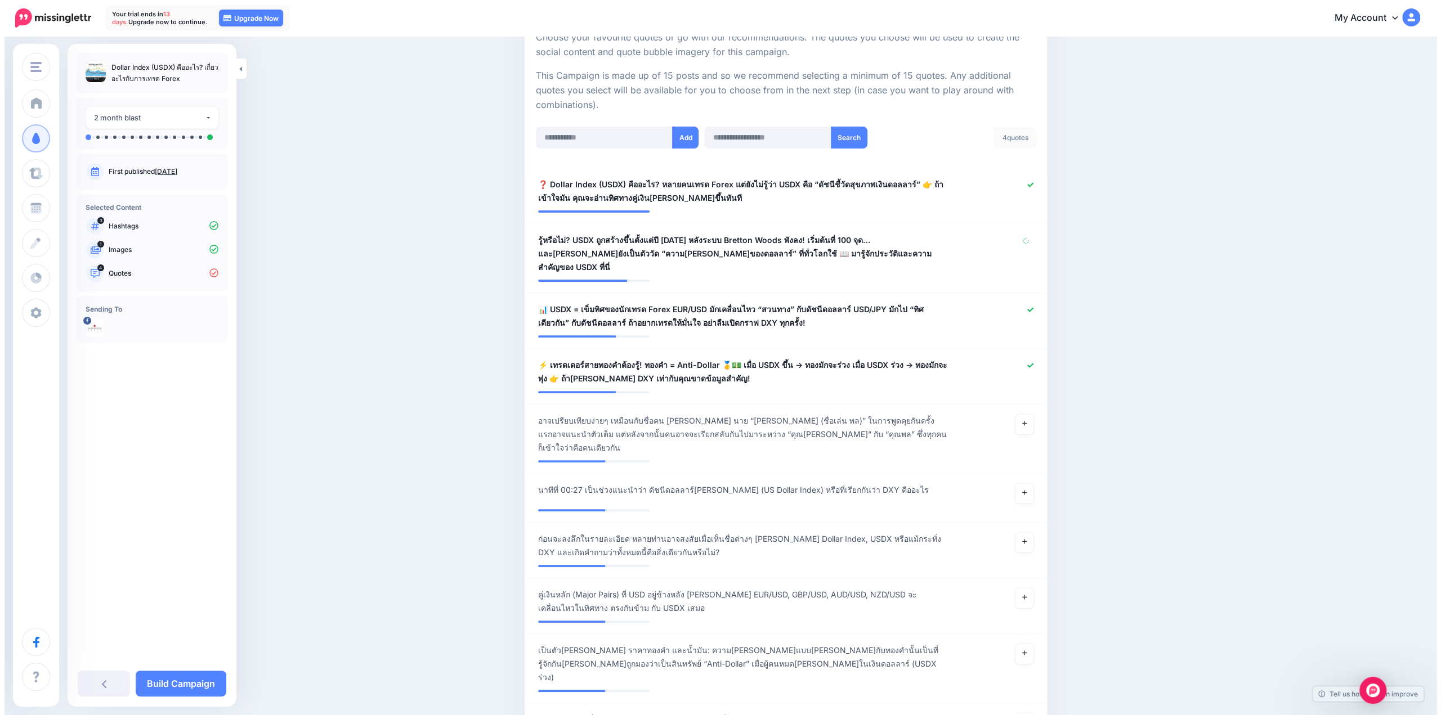
scroll to position [0, 0]
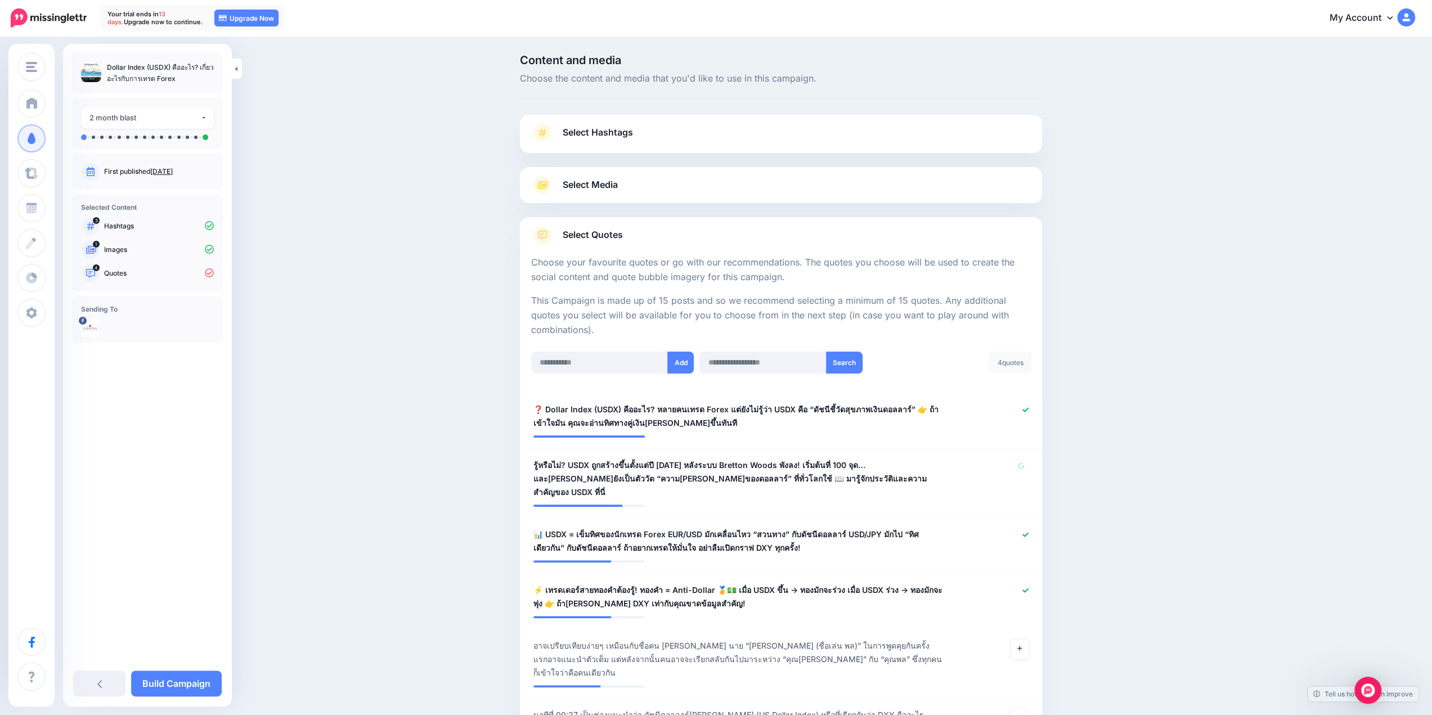
click at [665, 133] on link "Select Hashtags" at bounding box center [781, 138] width 500 height 29
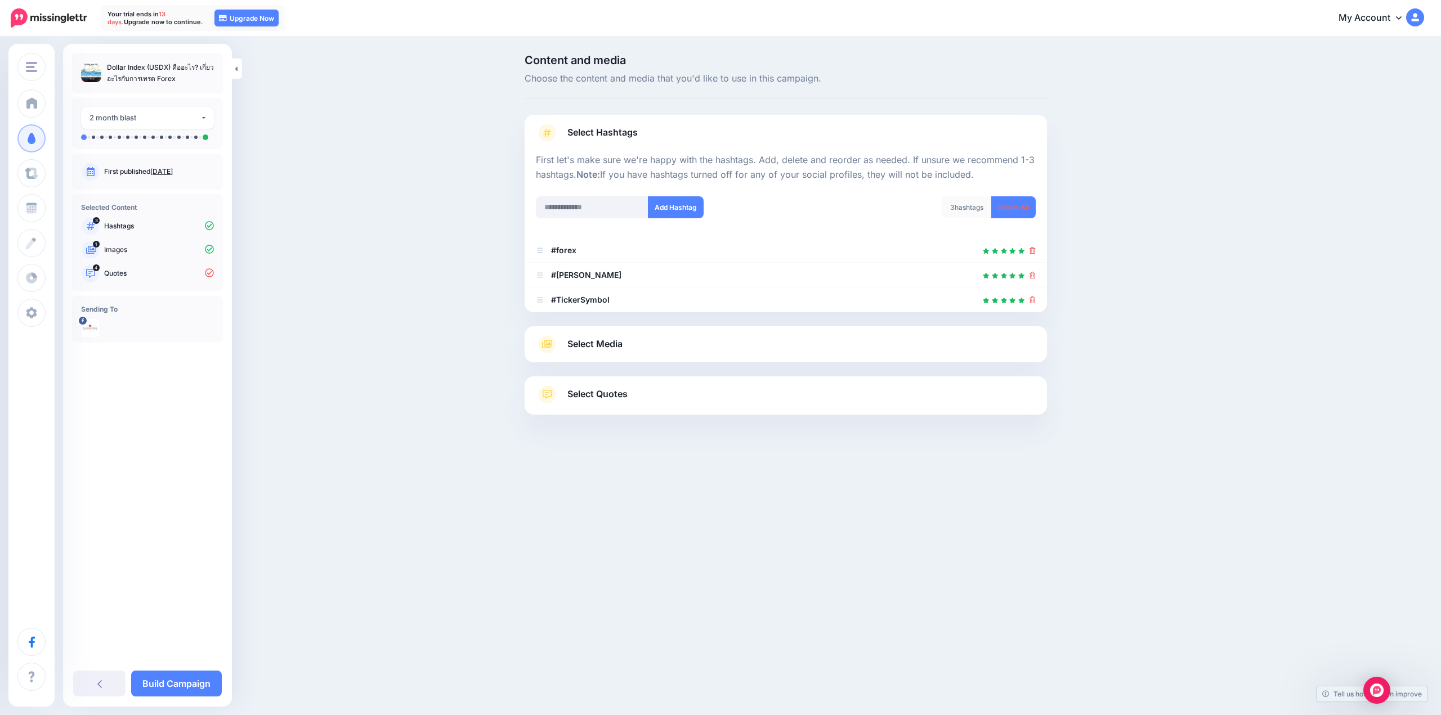
click at [665, 133] on link "Select Hashtags" at bounding box center [786, 138] width 500 height 29
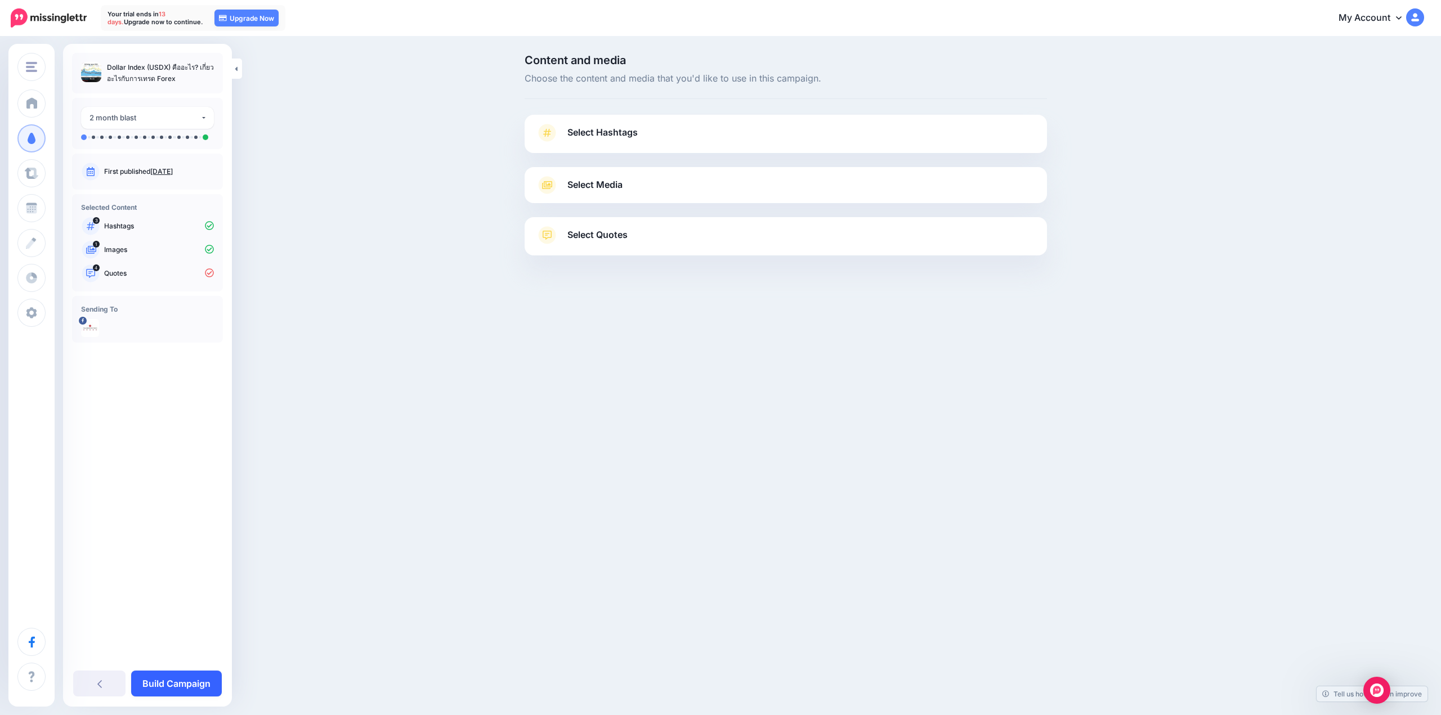
click at [197, 681] on link "Build Campaign" at bounding box center [176, 684] width 91 height 26
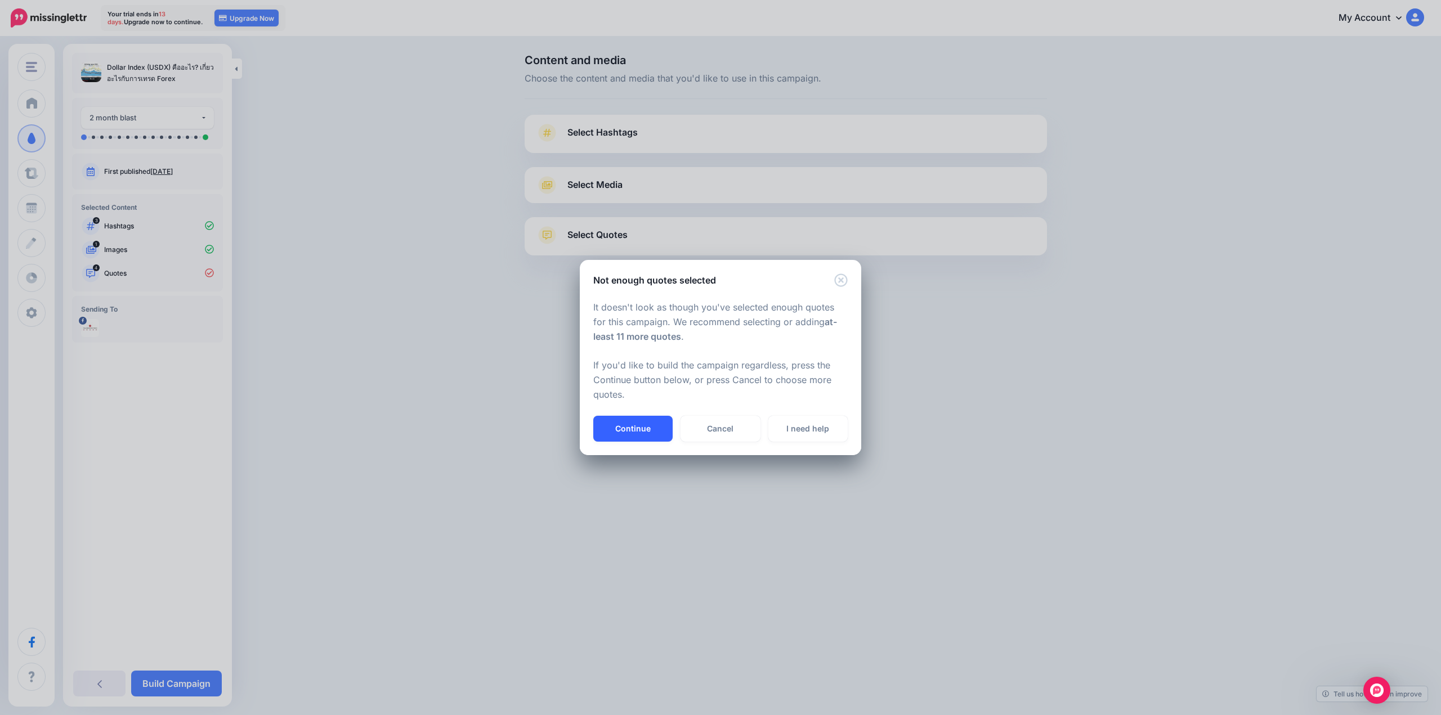
click at [632, 429] on button "Continue" at bounding box center [632, 429] width 79 height 26
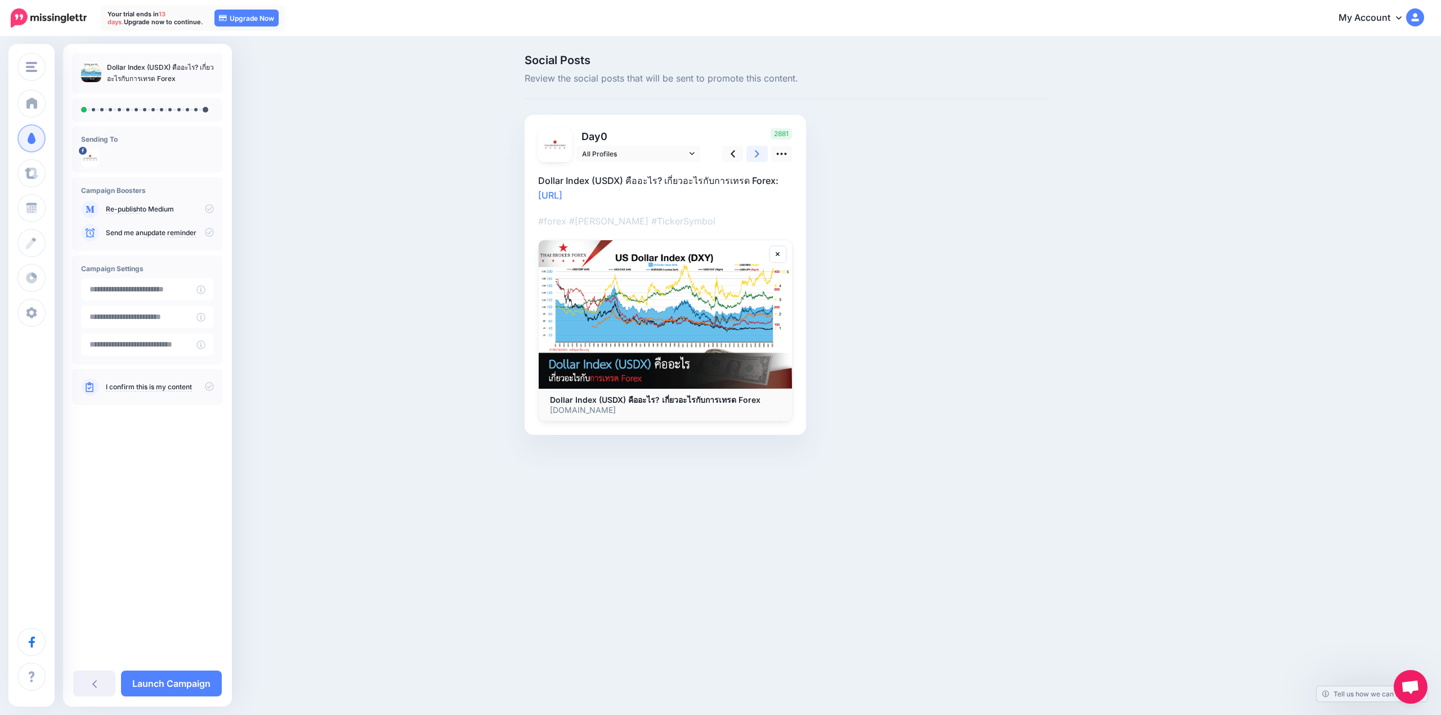
click at [756, 155] on icon at bounding box center [757, 153] width 5 height 7
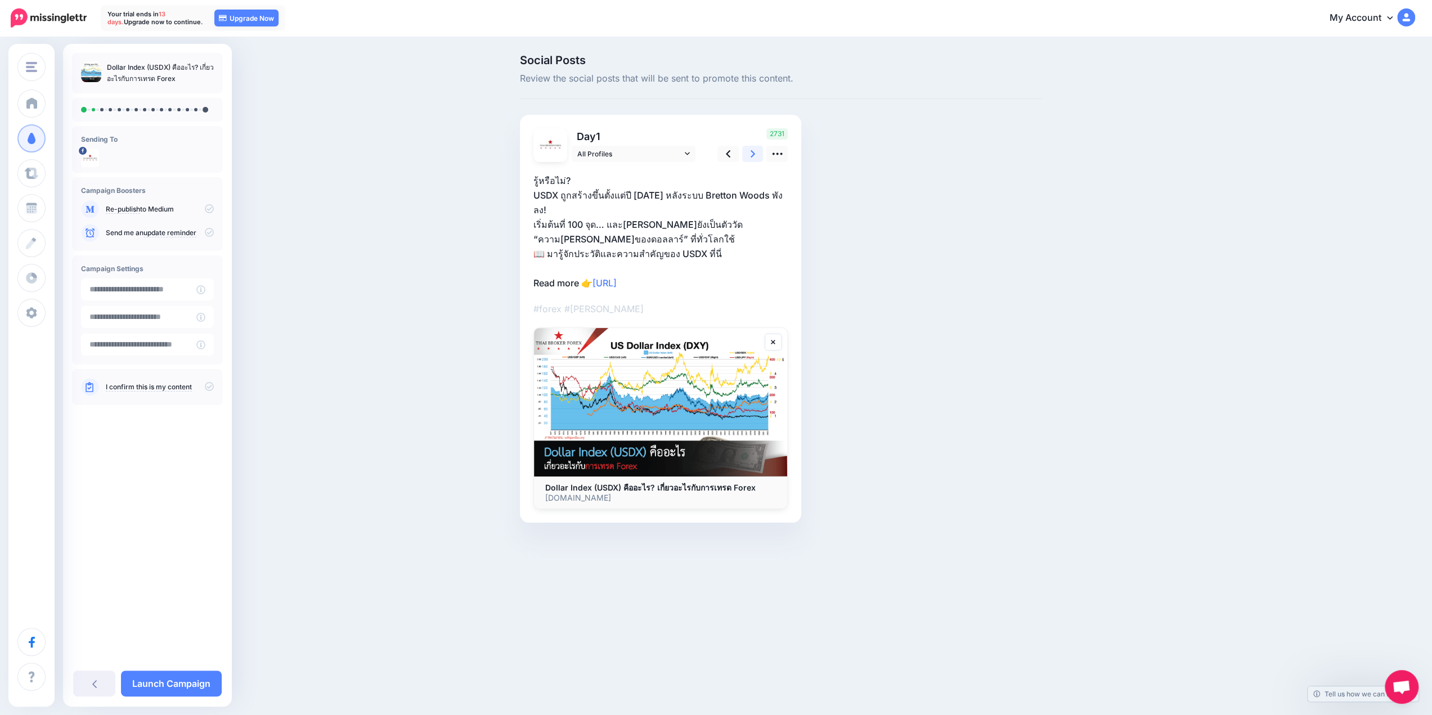
click at [755, 156] on icon at bounding box center [753, 153] width 5 height 7
click at [755, 156] on icon at bounding box center [757, 153] width 5 height 7
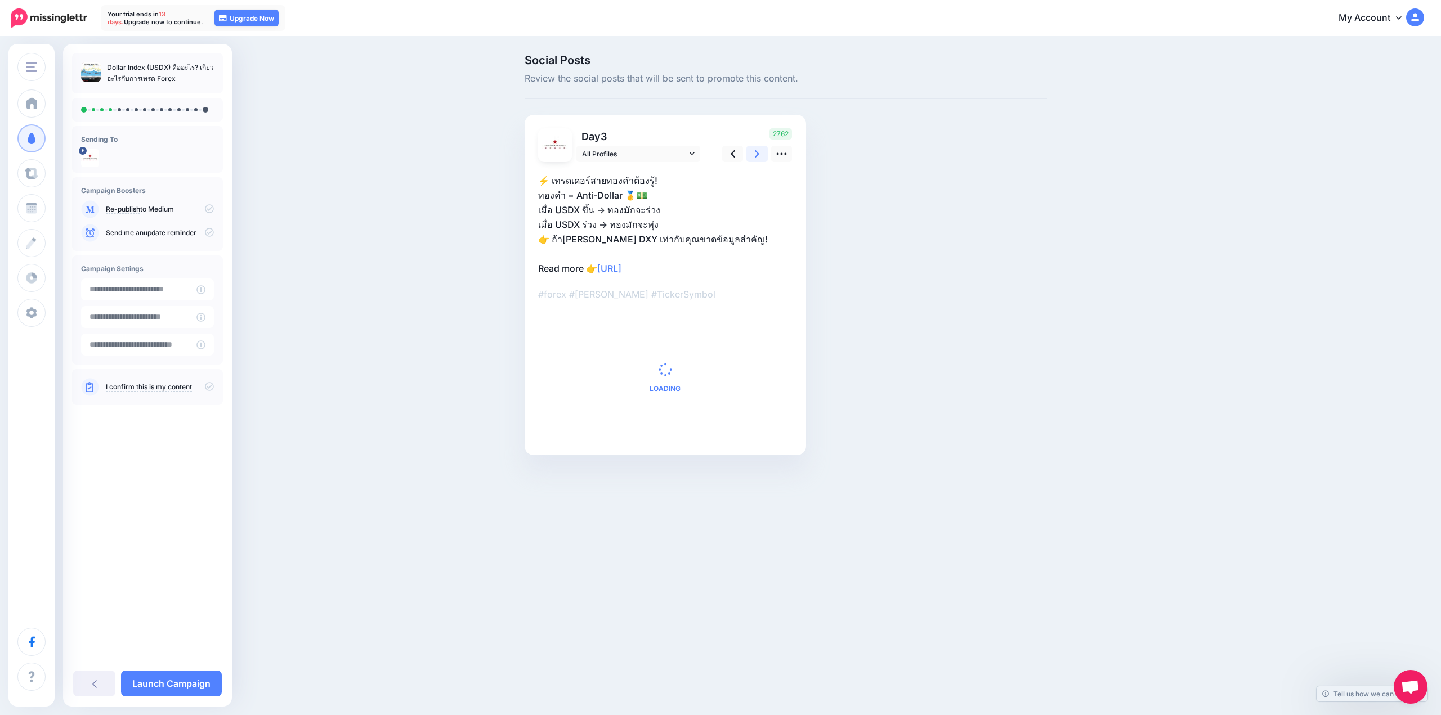
click at [755, 156] on icon at bounding box center [757, 153] width 5 height 7
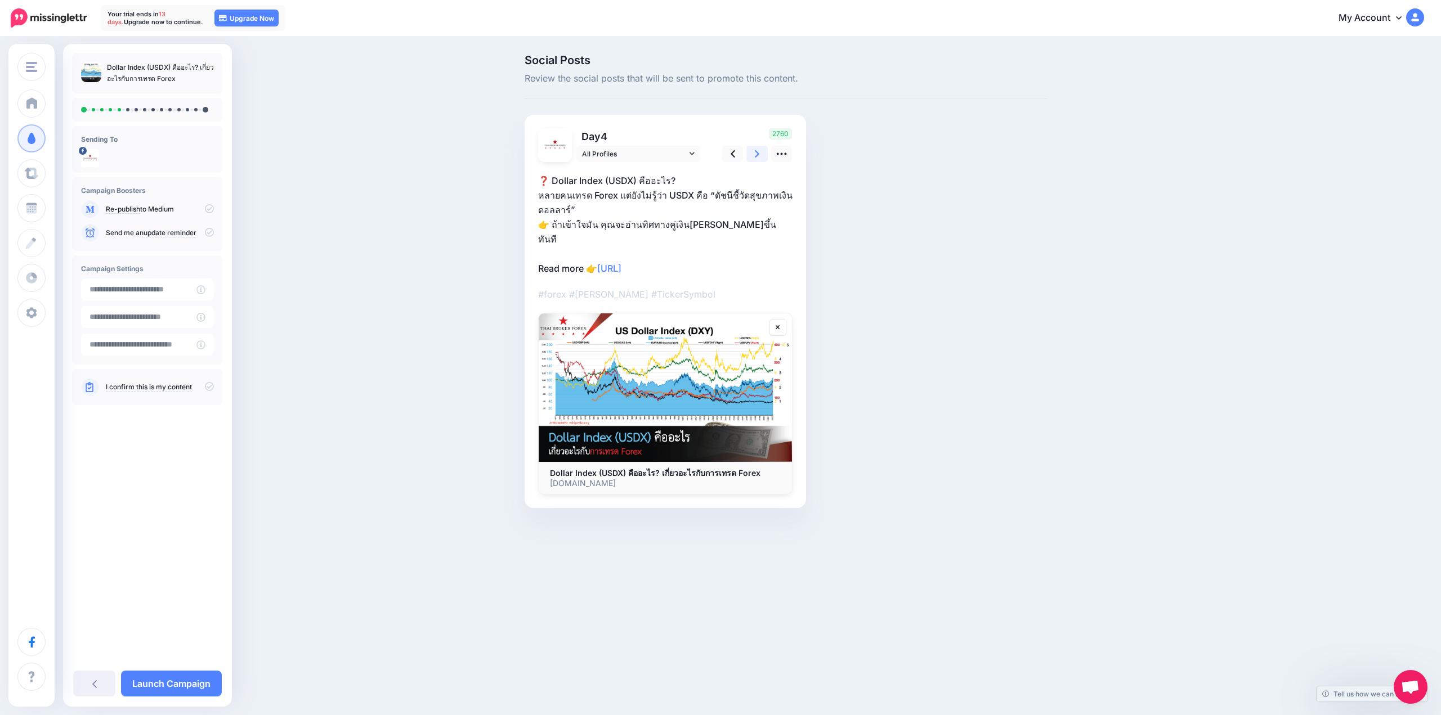
click at [755, 156] on icon at bounding box center [757, 153] width 5 height 7
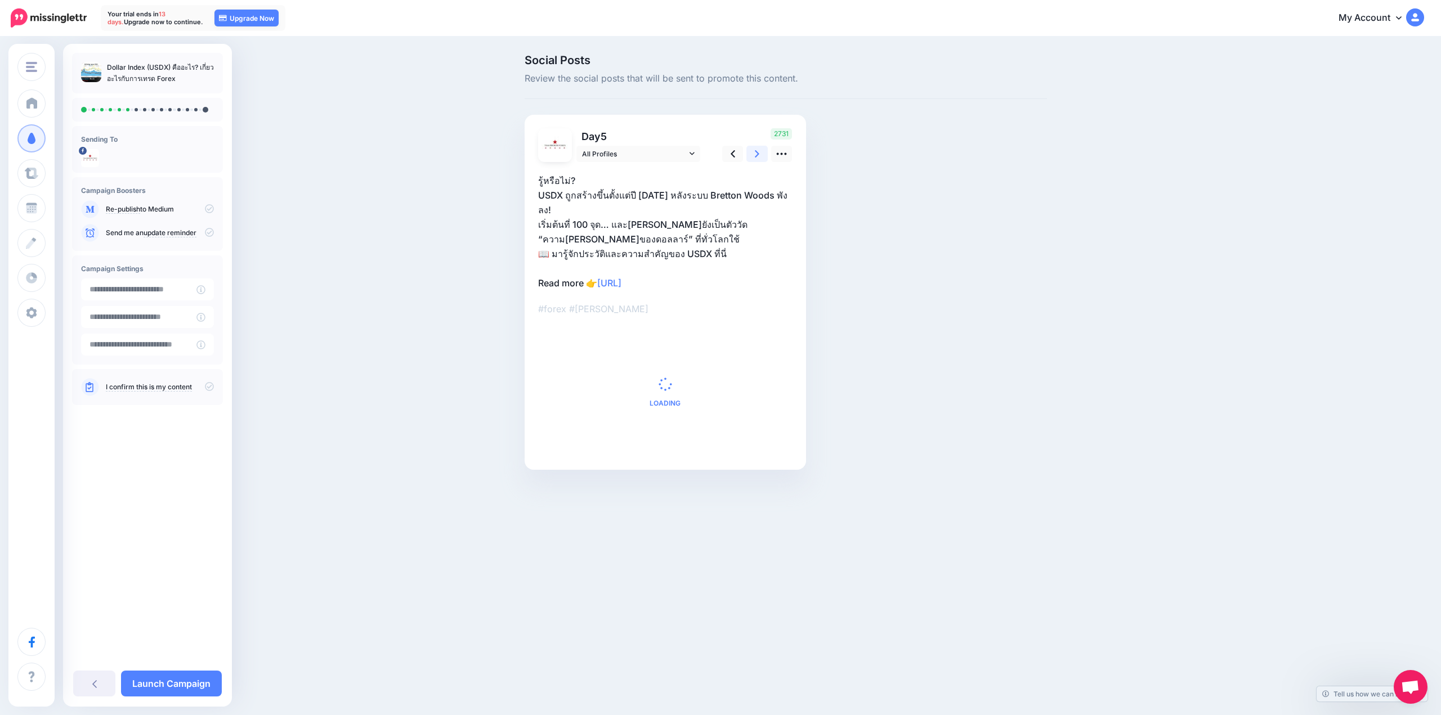
click at [755, 156] on icon at bounding box center [757, 153] width 5 height 7
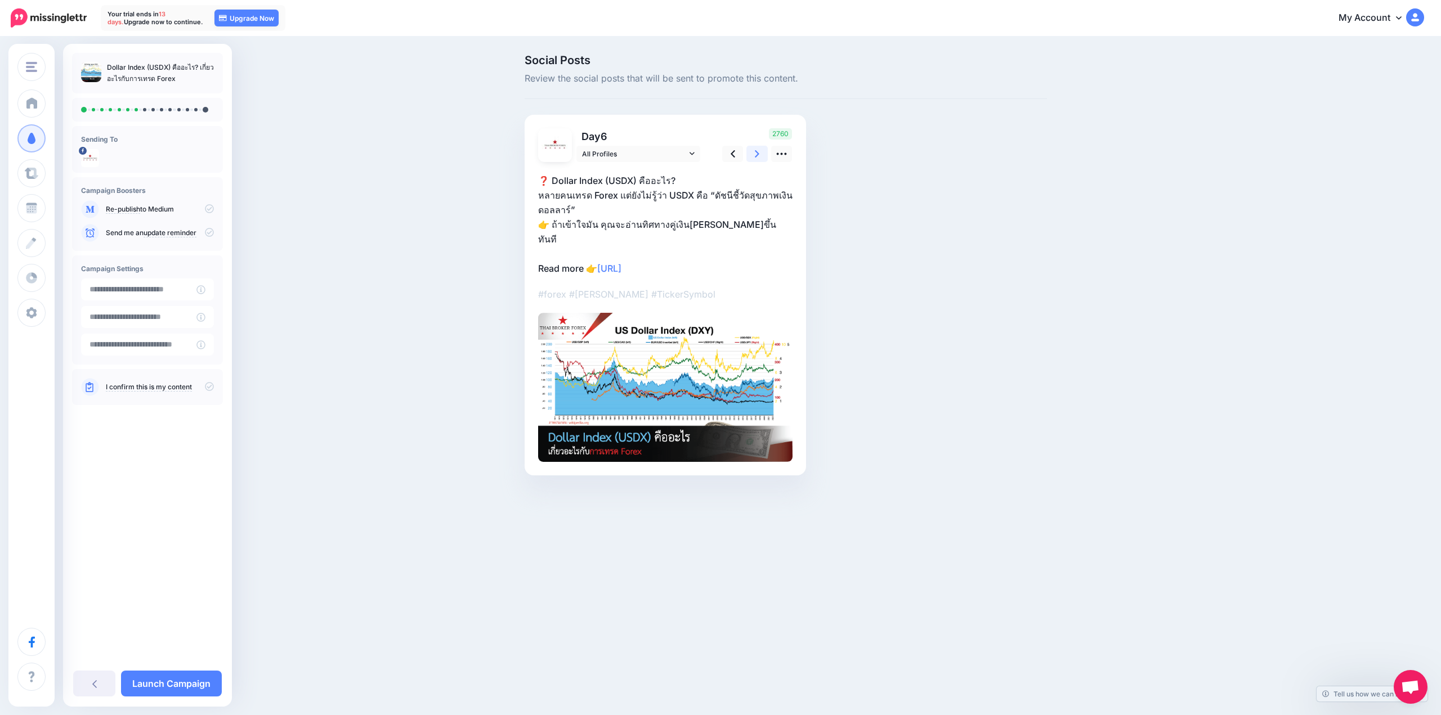
click at [755, 156] on icon at bounding box center [757, 153] width 5 height 7
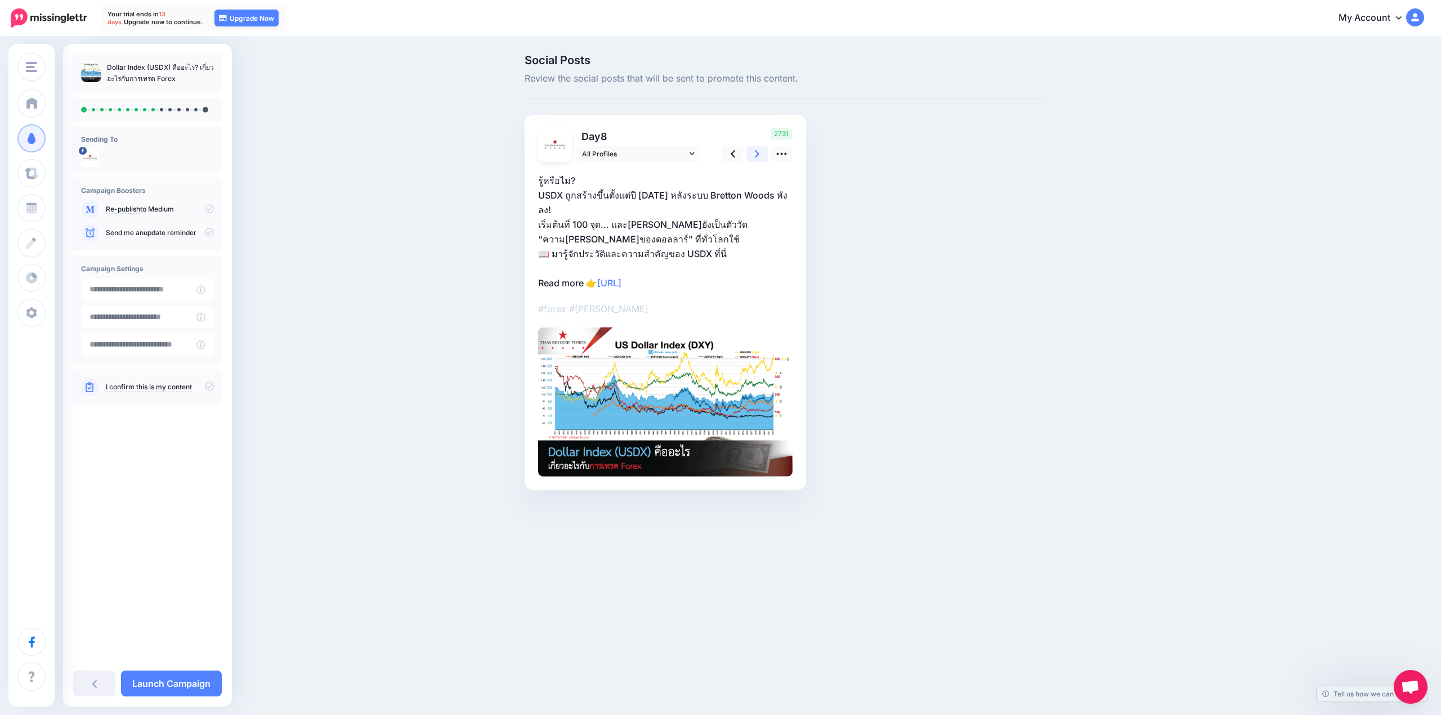
click at [755, 156] on icon at bounding box center [757, 153] width 5 height 7
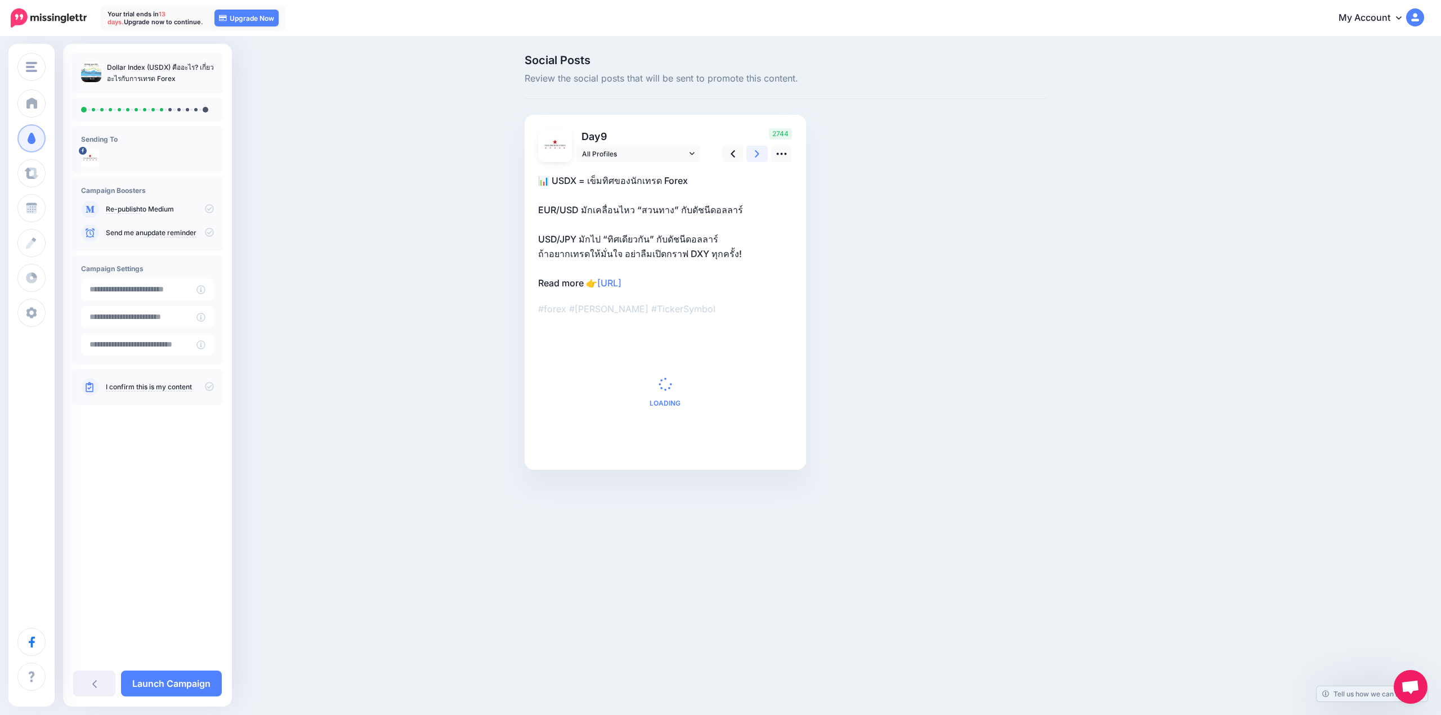
click at [755, 156] on icon at bounding box center [757, 153] width 5 height 7
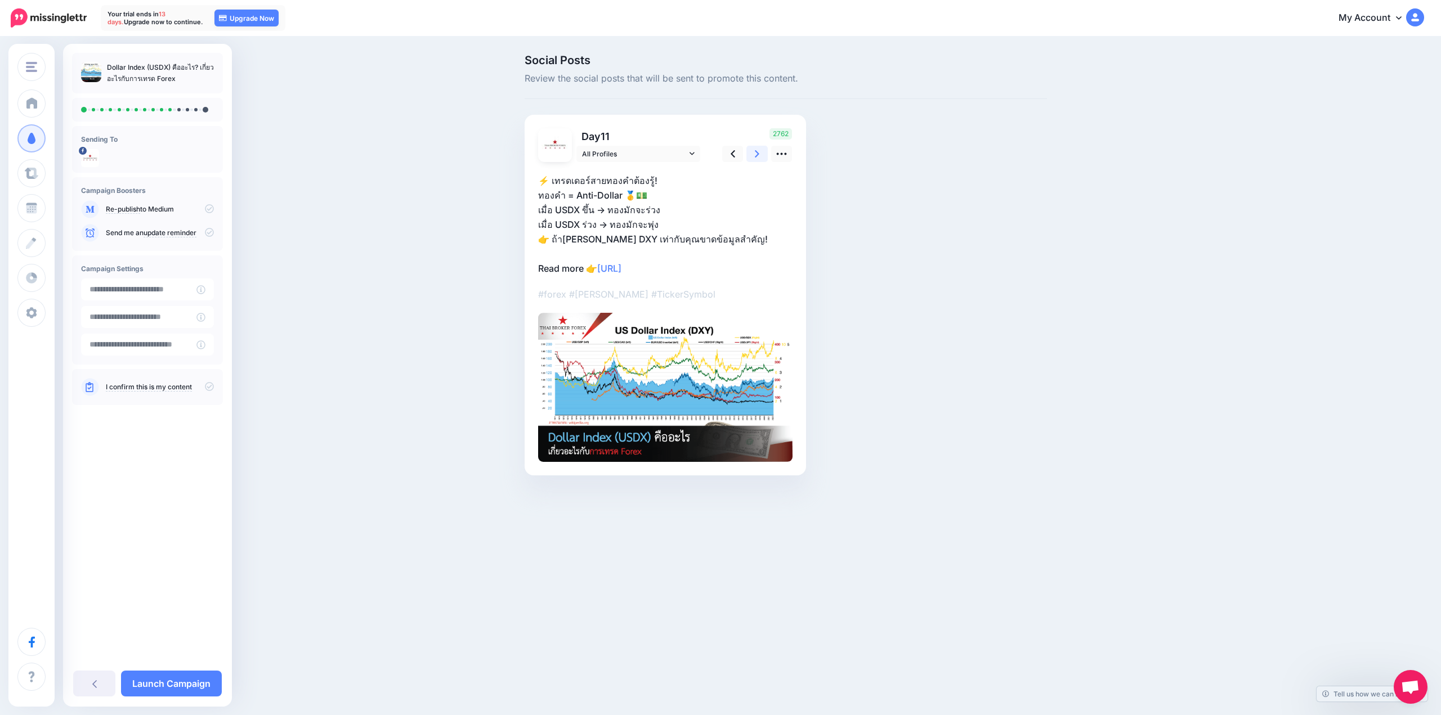
click at [755, 156] on icon at bounding box center [757, 153] width 5 height 7
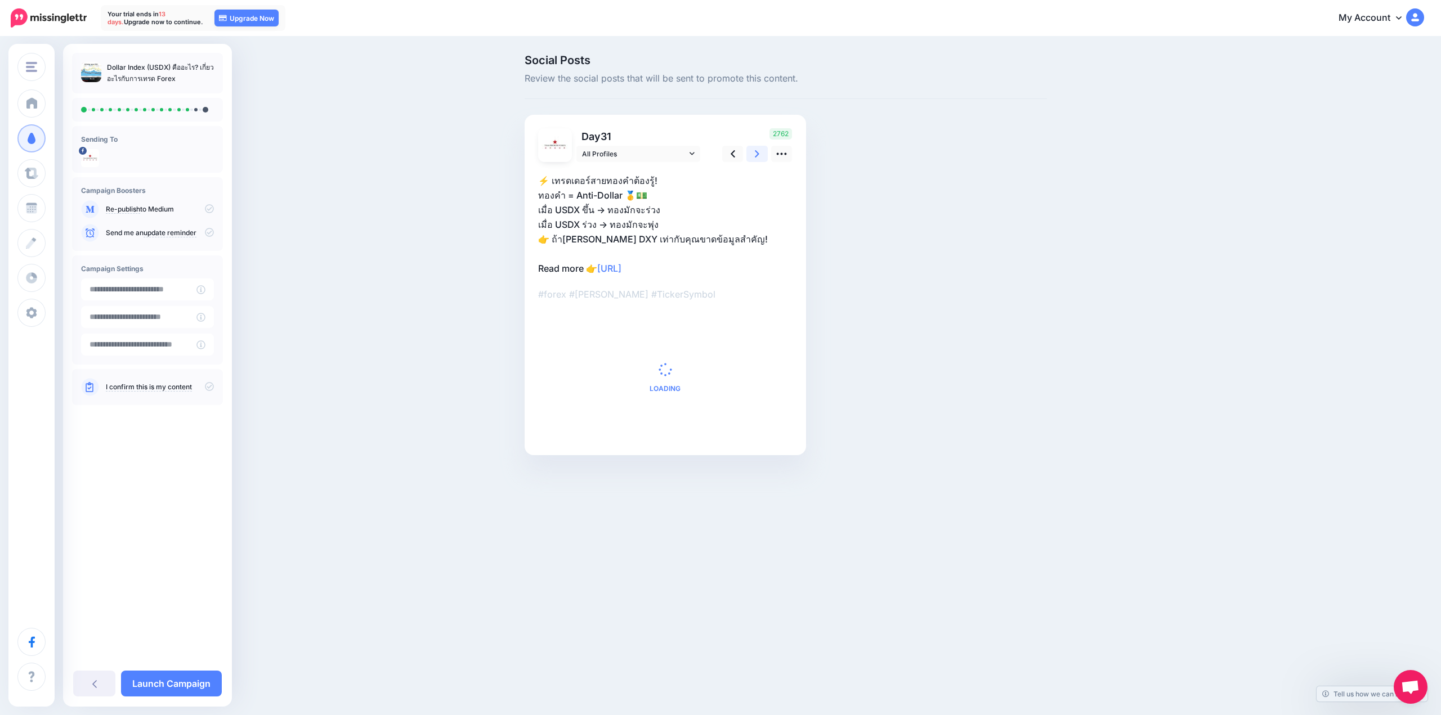
click at [755, 156] on icon at bounding box center [757, 153] width 5 height 7
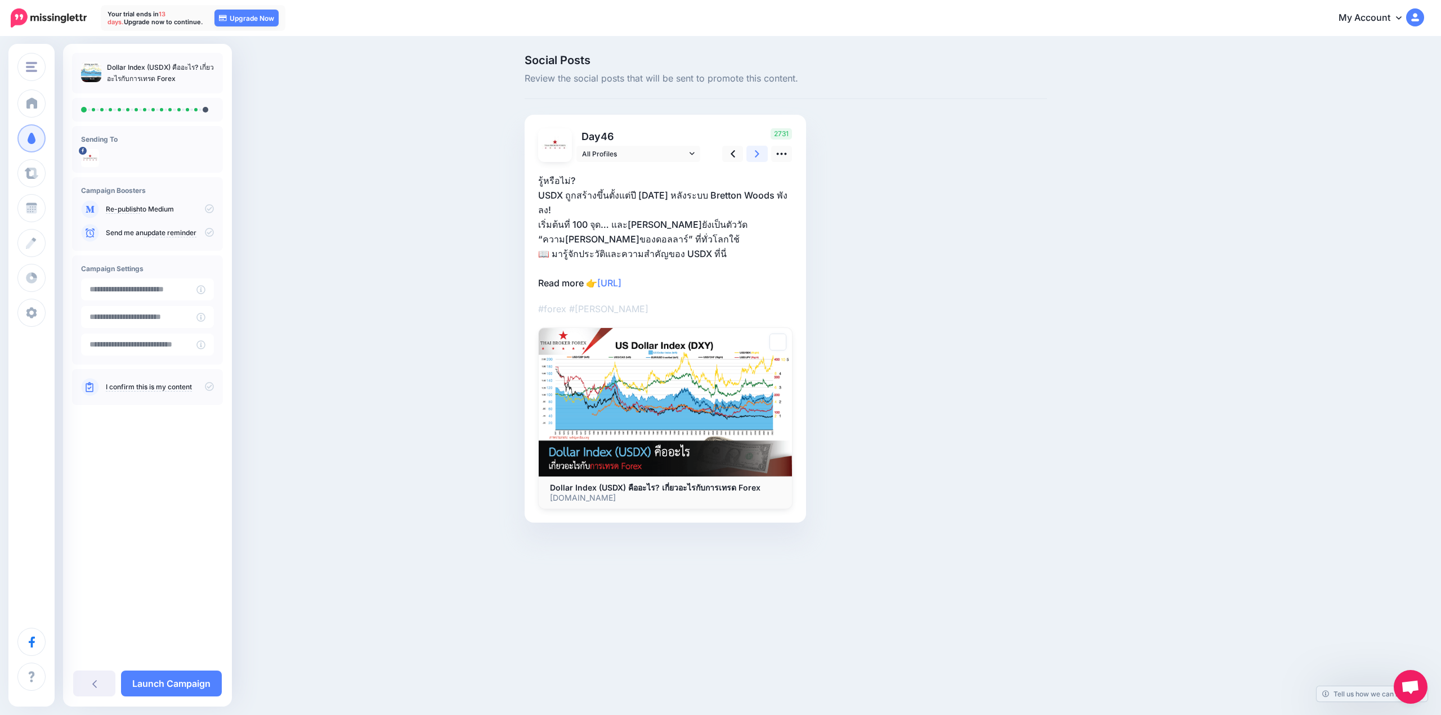
click at [755, 156] on icon at bounding box center [757, 153] width 5 height 7
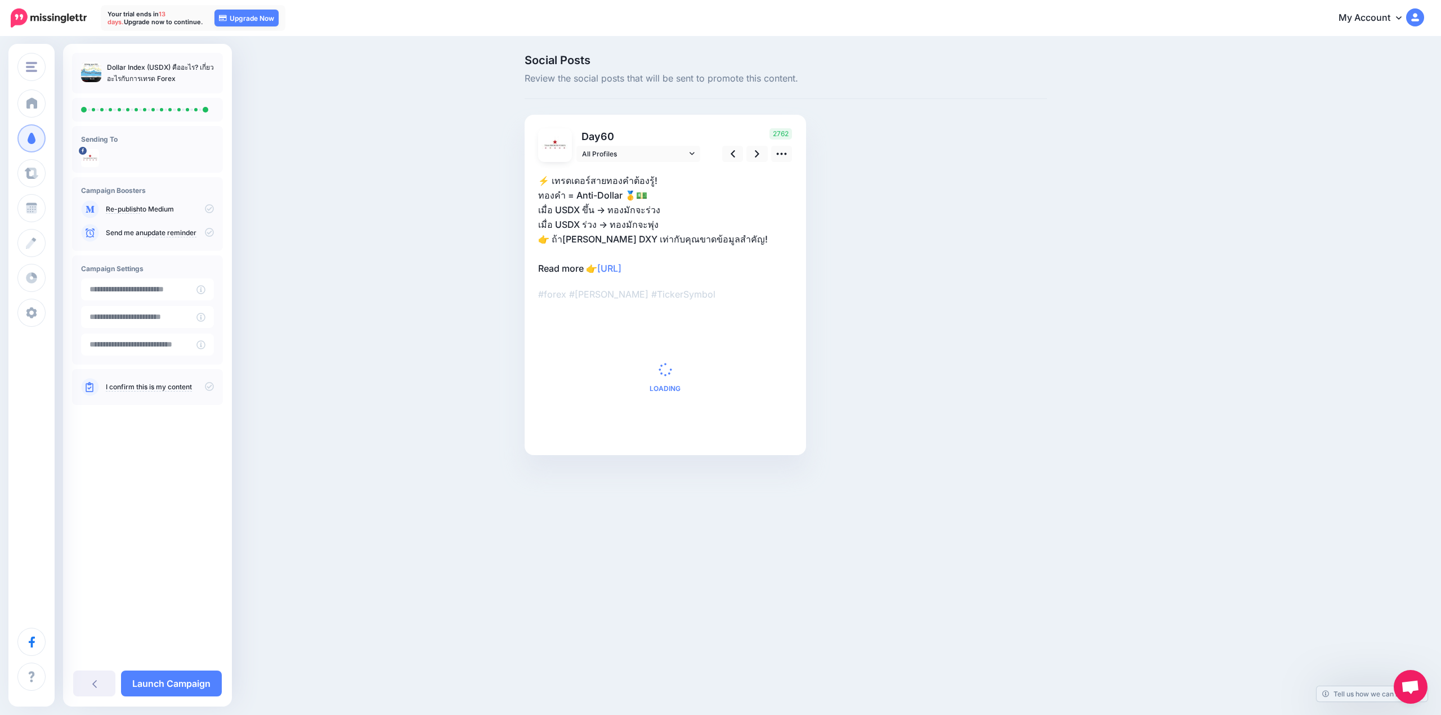
click at [744, 156] on div "2762" at bounding box center [755, 145] width 91 height 34
click at [735, 155] on link at bounding box center [732, 154] width 21 height 16
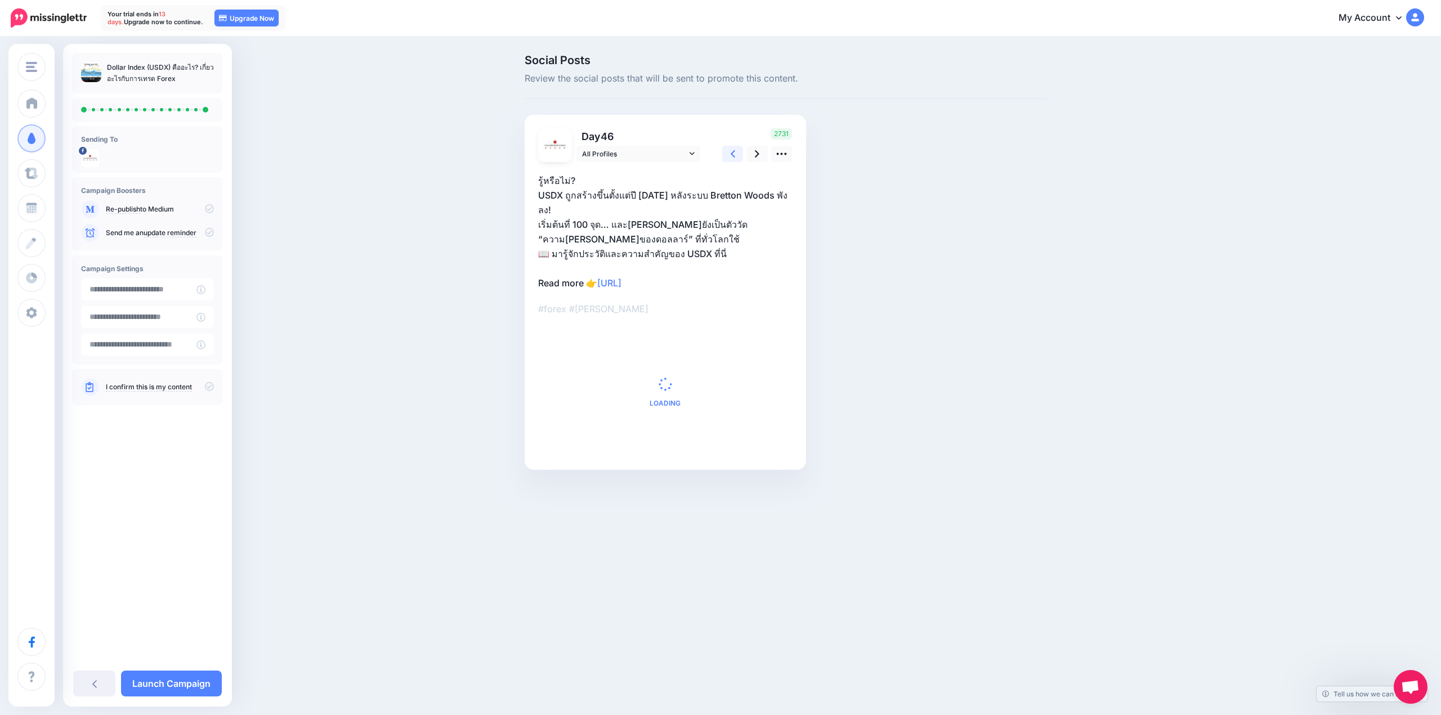
click at [735, 155] on link at bounding box center [732, 154] width 21 height 16
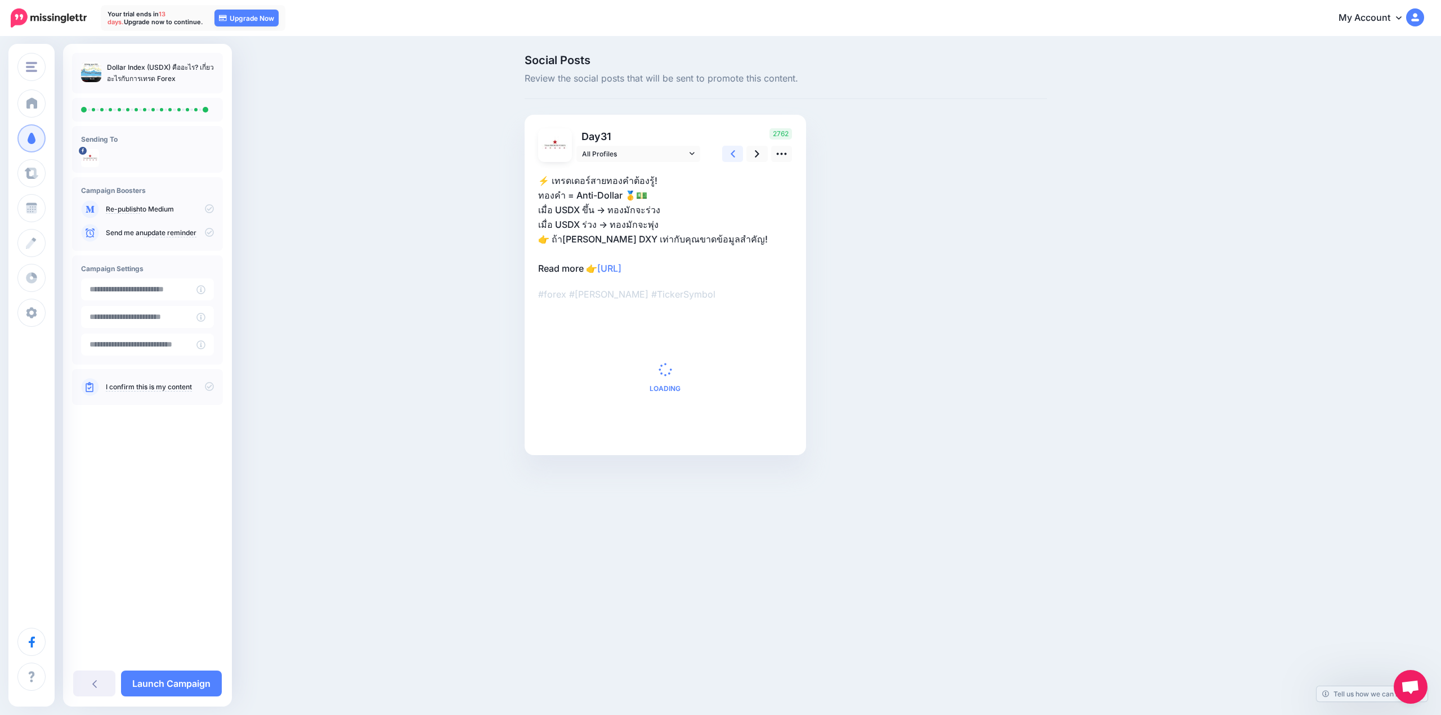
click at [735, 155] on link at bounding box center [732, 154] width 21 height 16
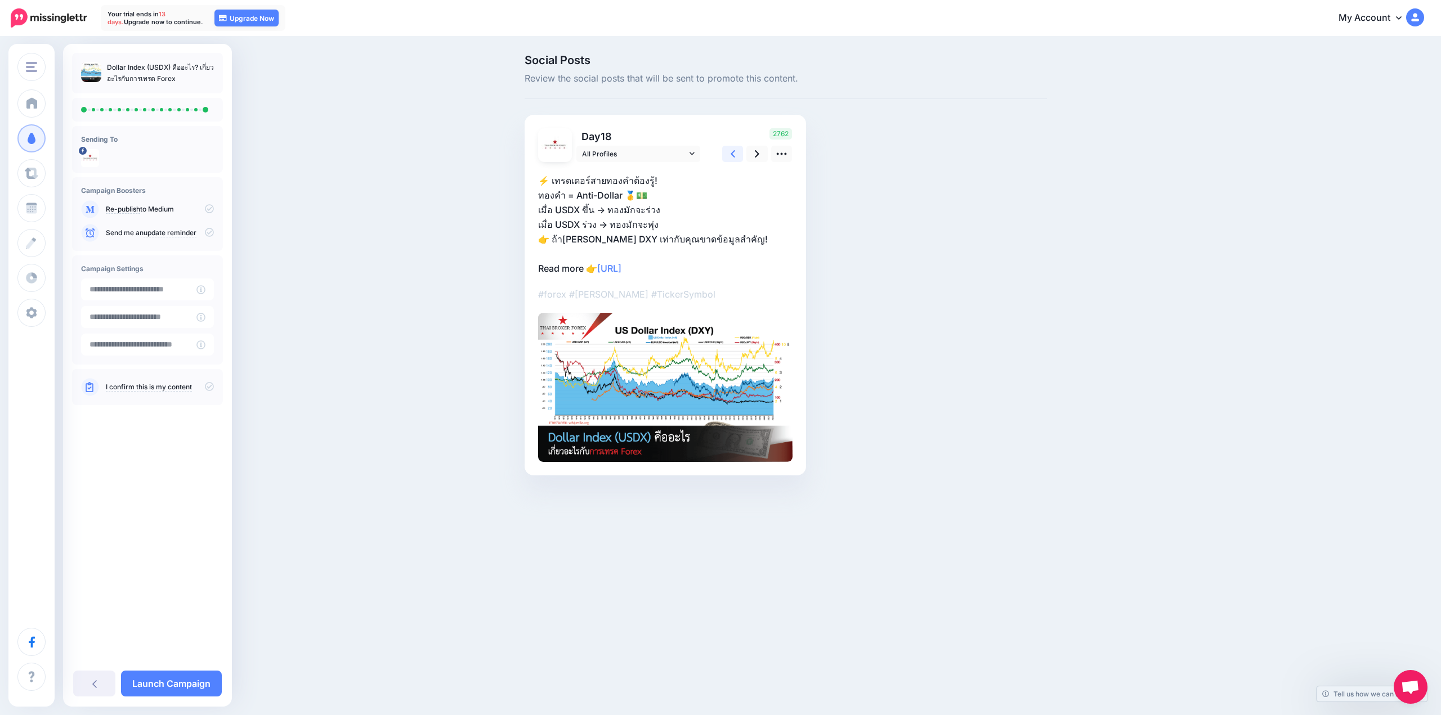
click at [735, 155] on link at bounding box center [732, 154] width 21 height 16
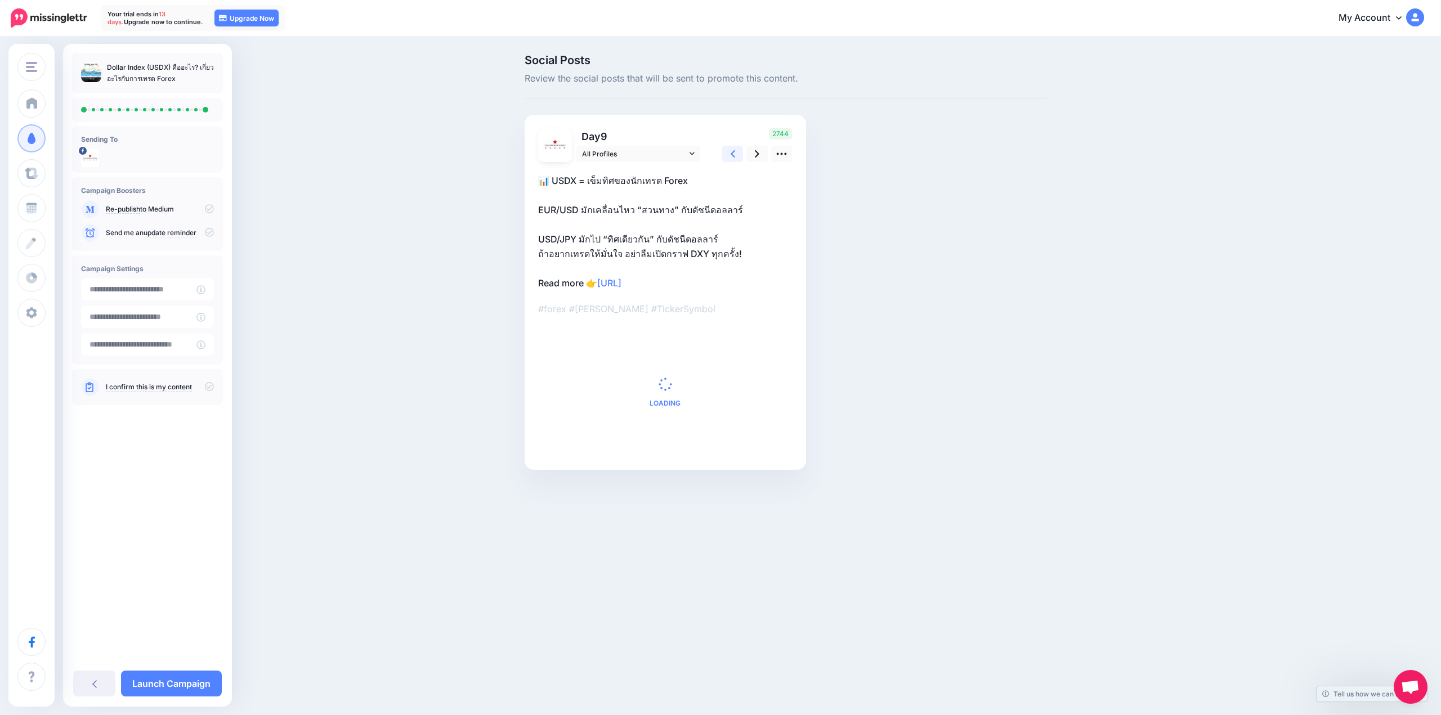
click at [735, 155] on link at bounding box center [732, 154] width 21 height 16
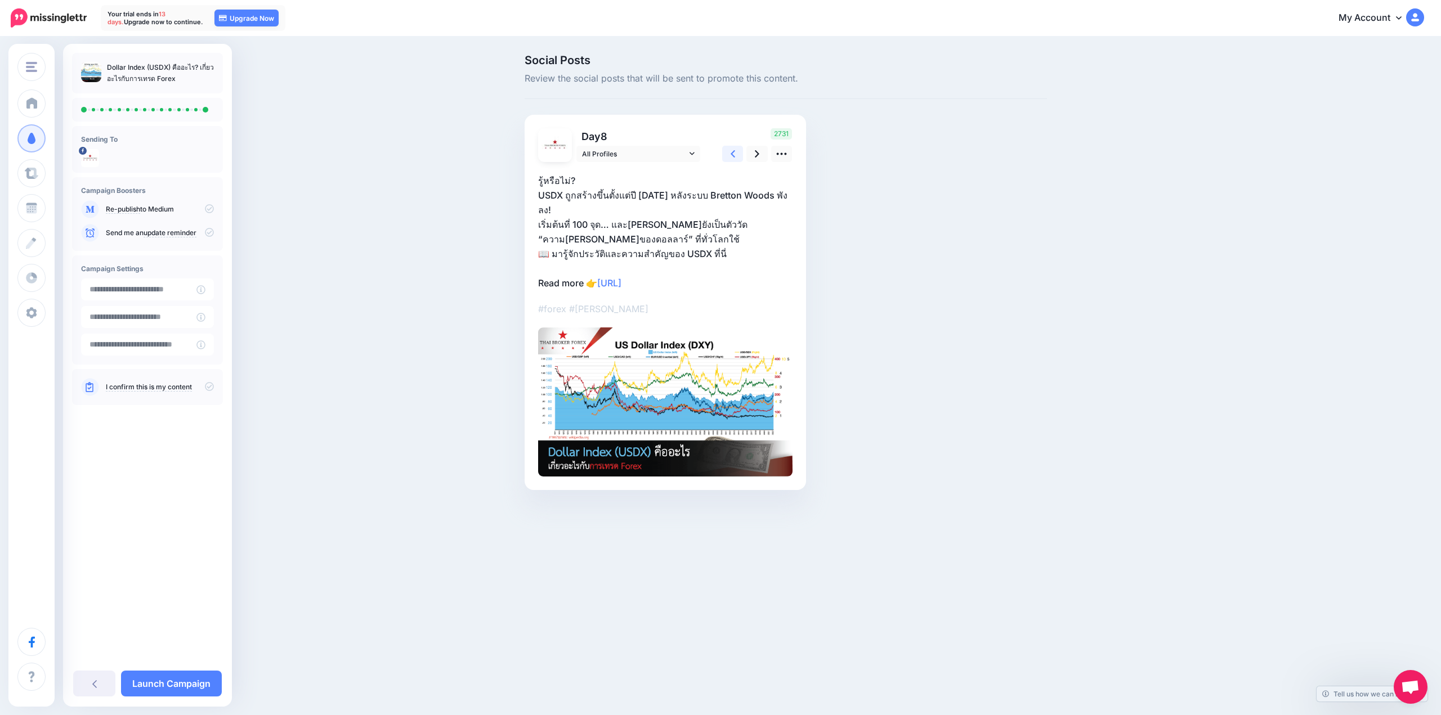
click at [735, 155] on link at bounding box center [732, 154] width 21 height 16
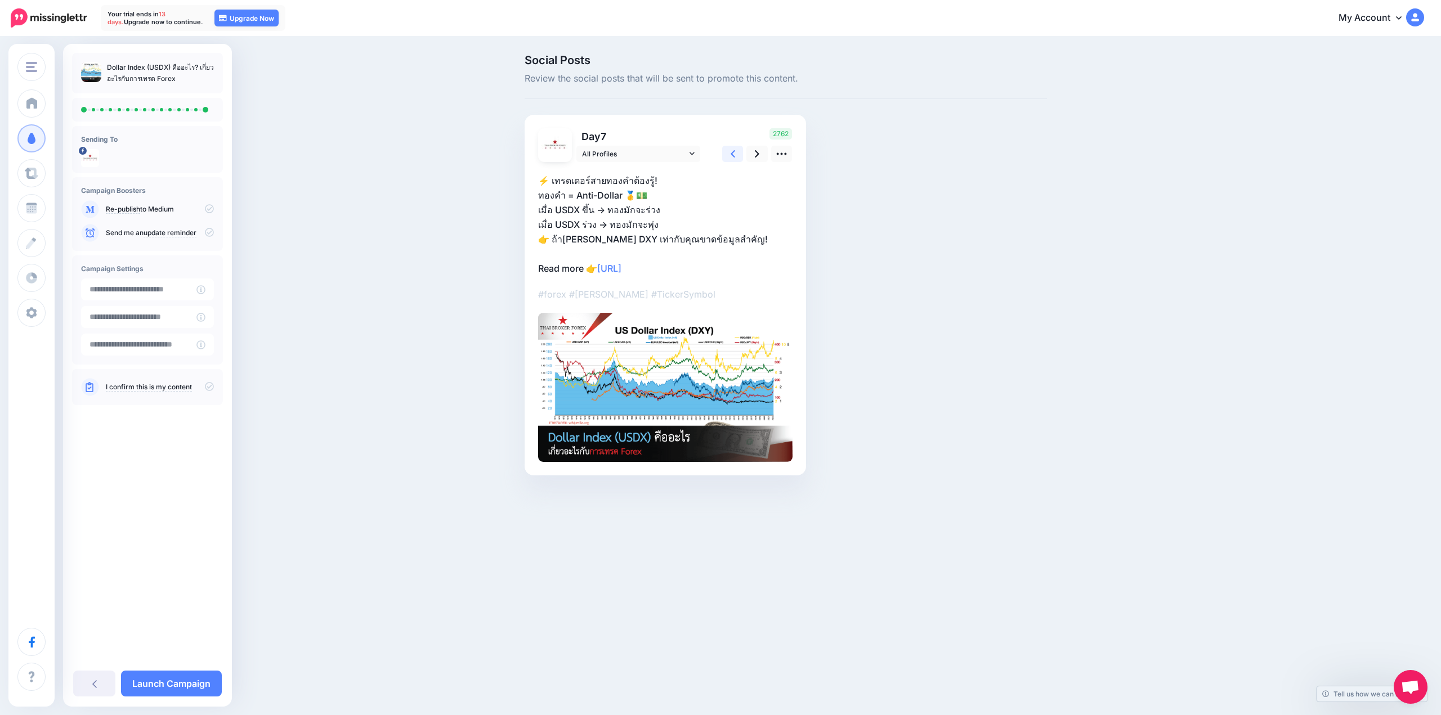
click at [735, 155] on link at bounding box center [732, 154] width 21 height 16
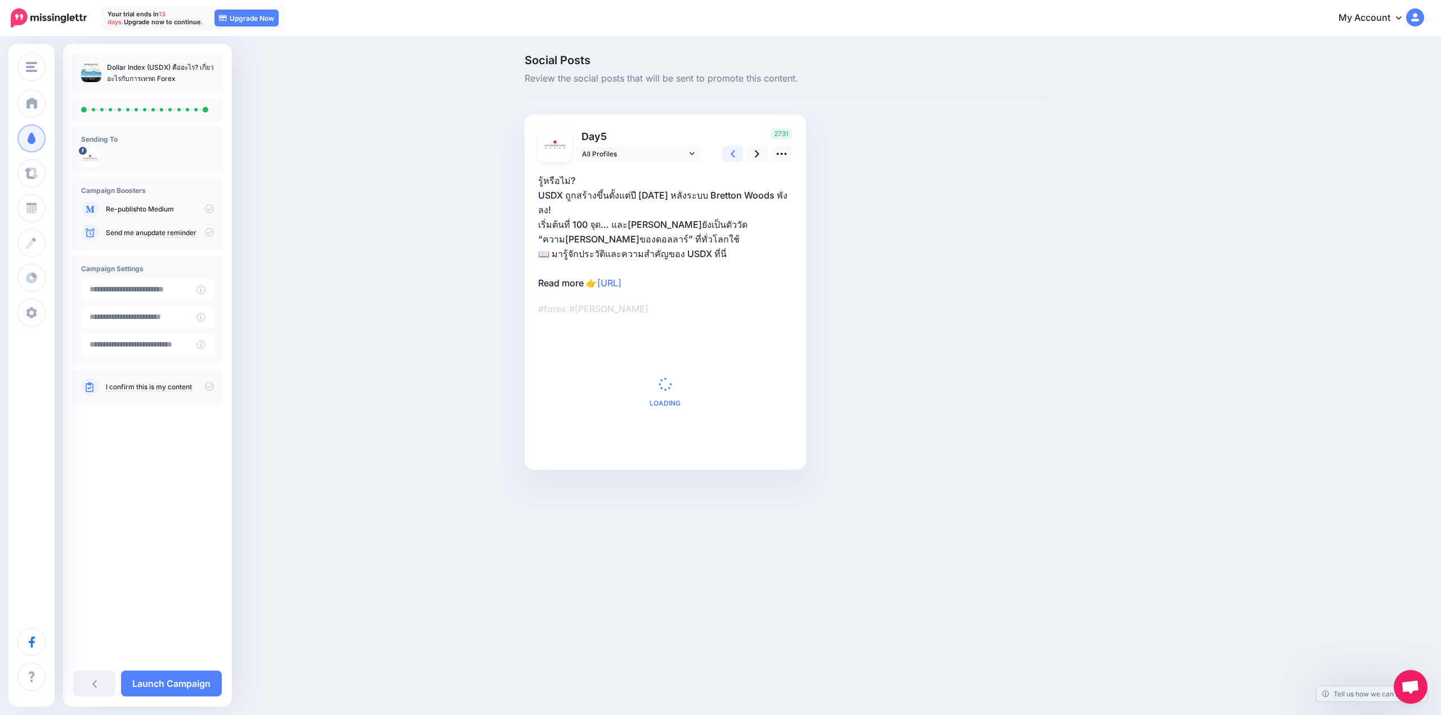
click at [735, 155] on link at bounding box center [732, 154] width 21 height 16
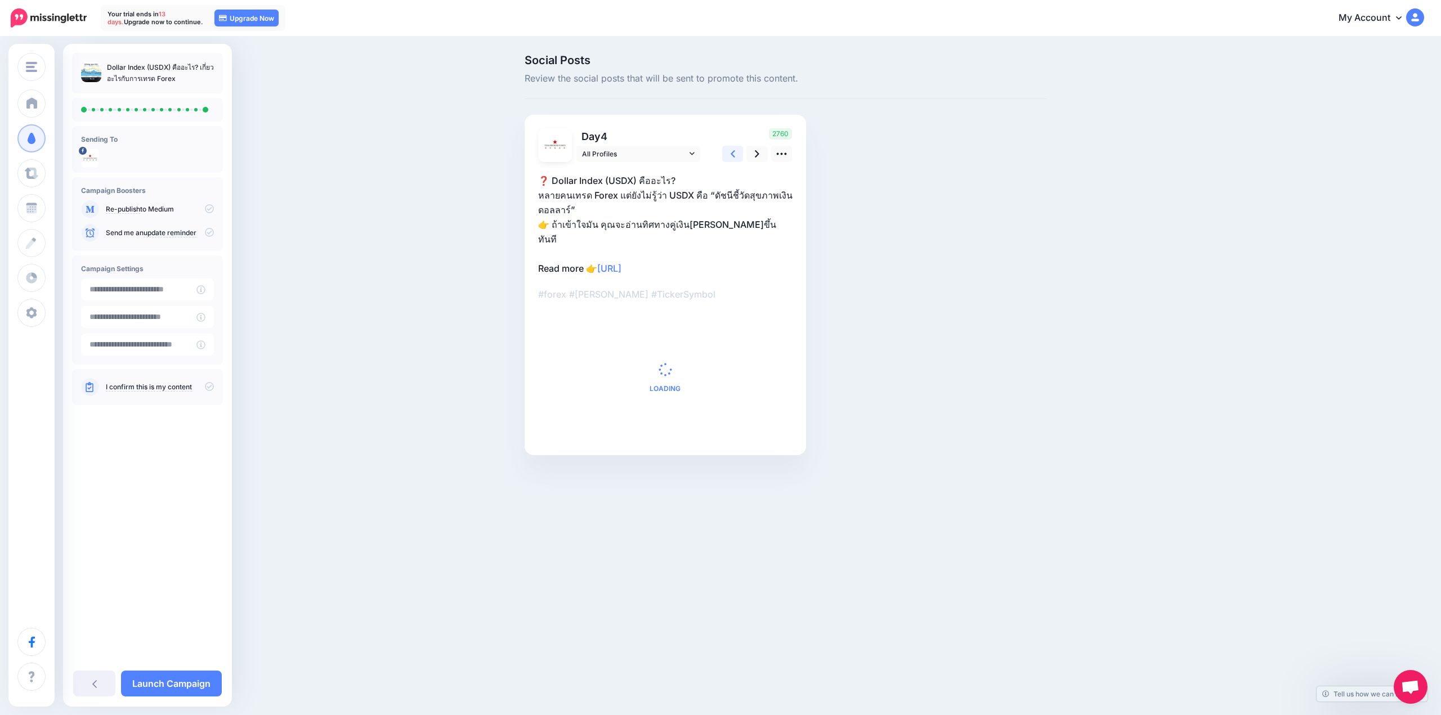
click at [735, 155] on link at bounding box center [732, 154] width 21 height 16
click at [734, 157] on icon at bounding box center [732, 153] width 5 height 7
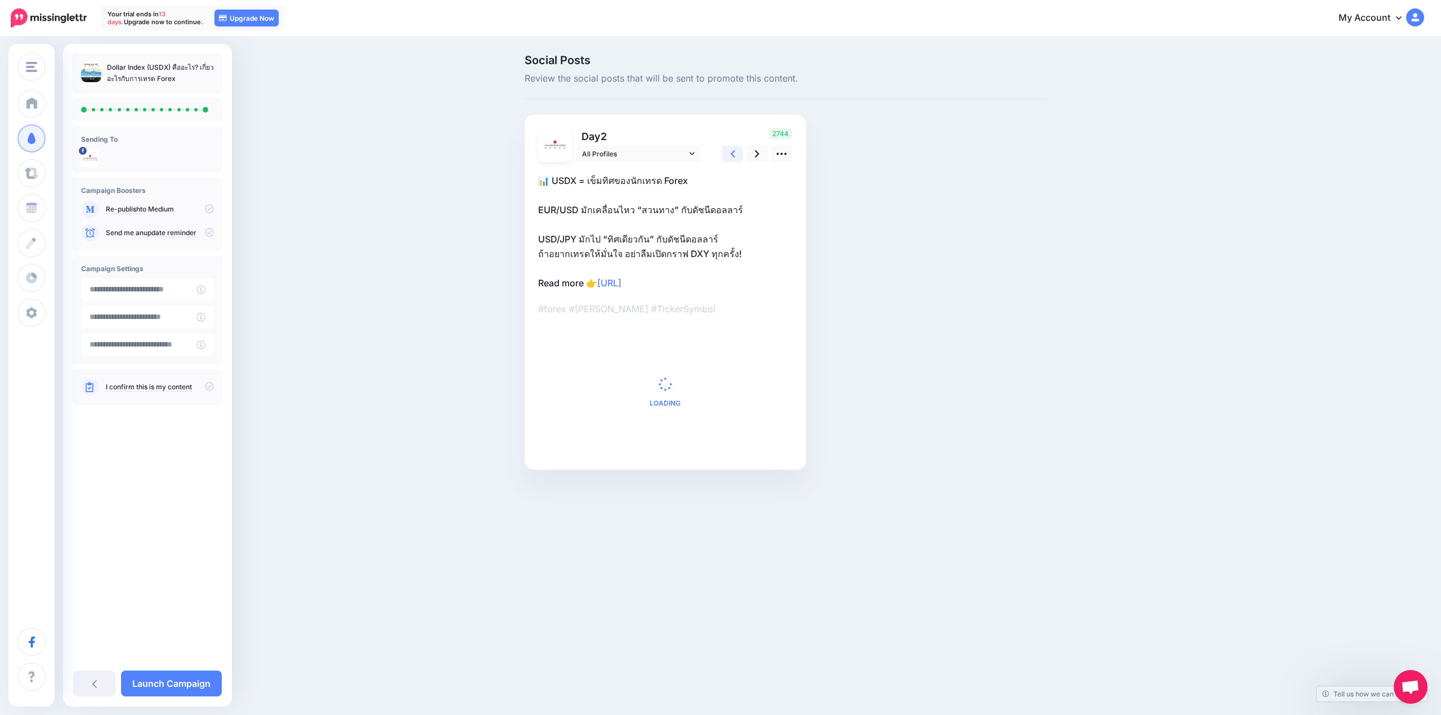
click at [734, 157] on icon at bounding box center [732, 153] width 5 height 7
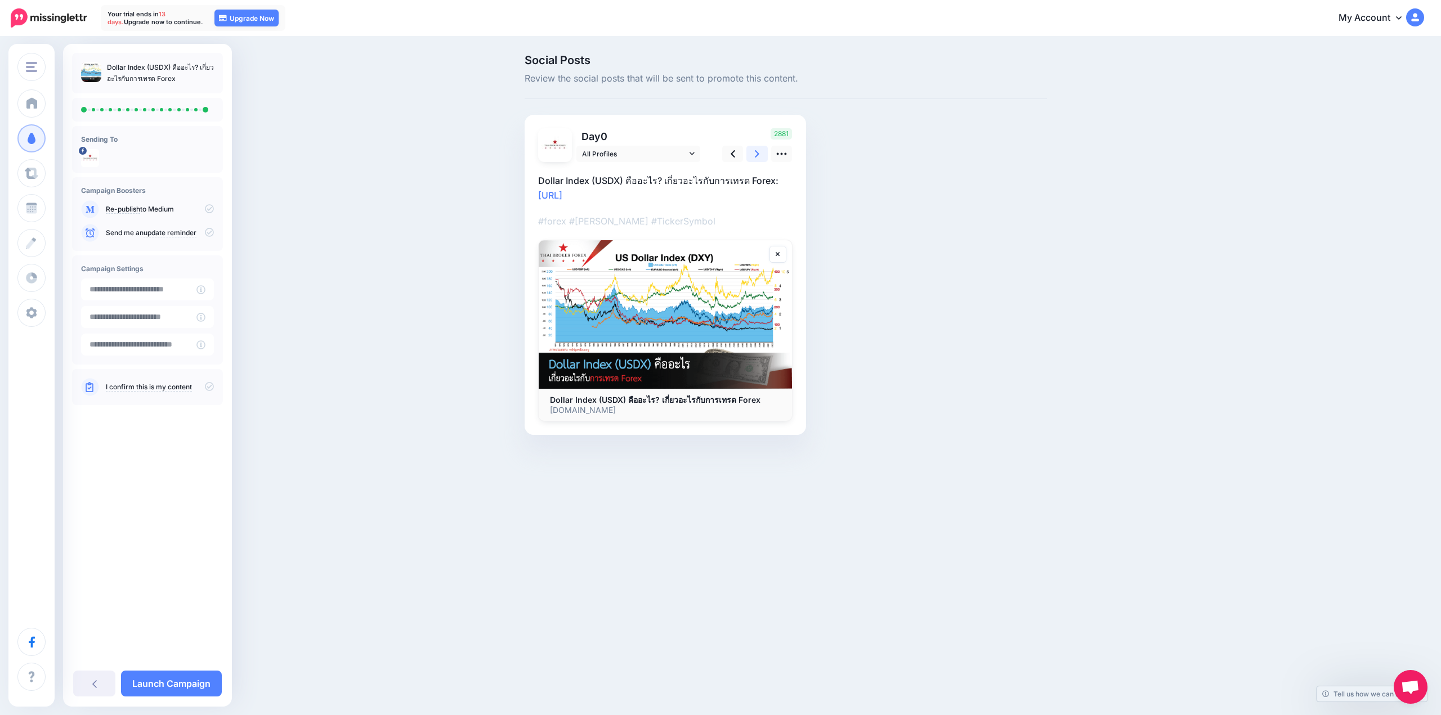
click at [755, 153] on icon at bounding box center [757, 154] width 5 height 12
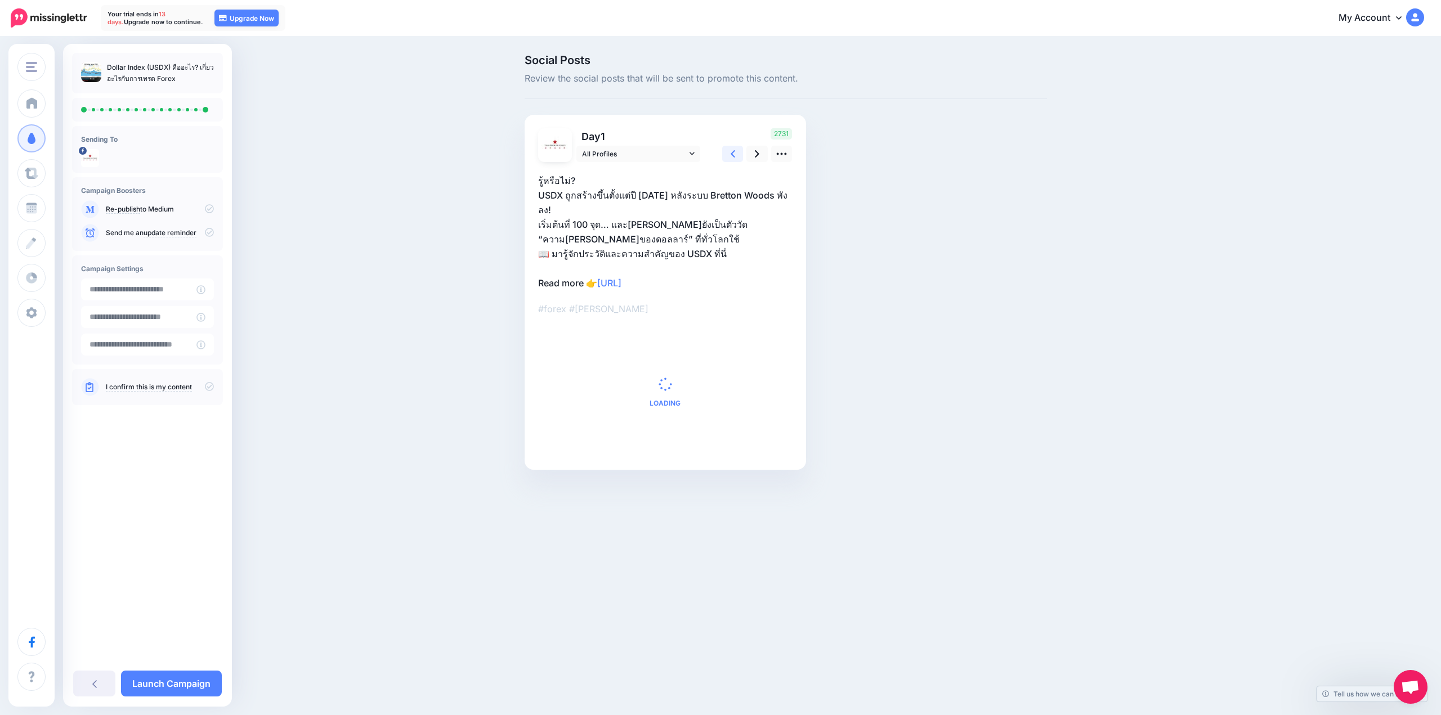
click at [739, 152] on link at bounding box center [732, 154] width 21 height 16
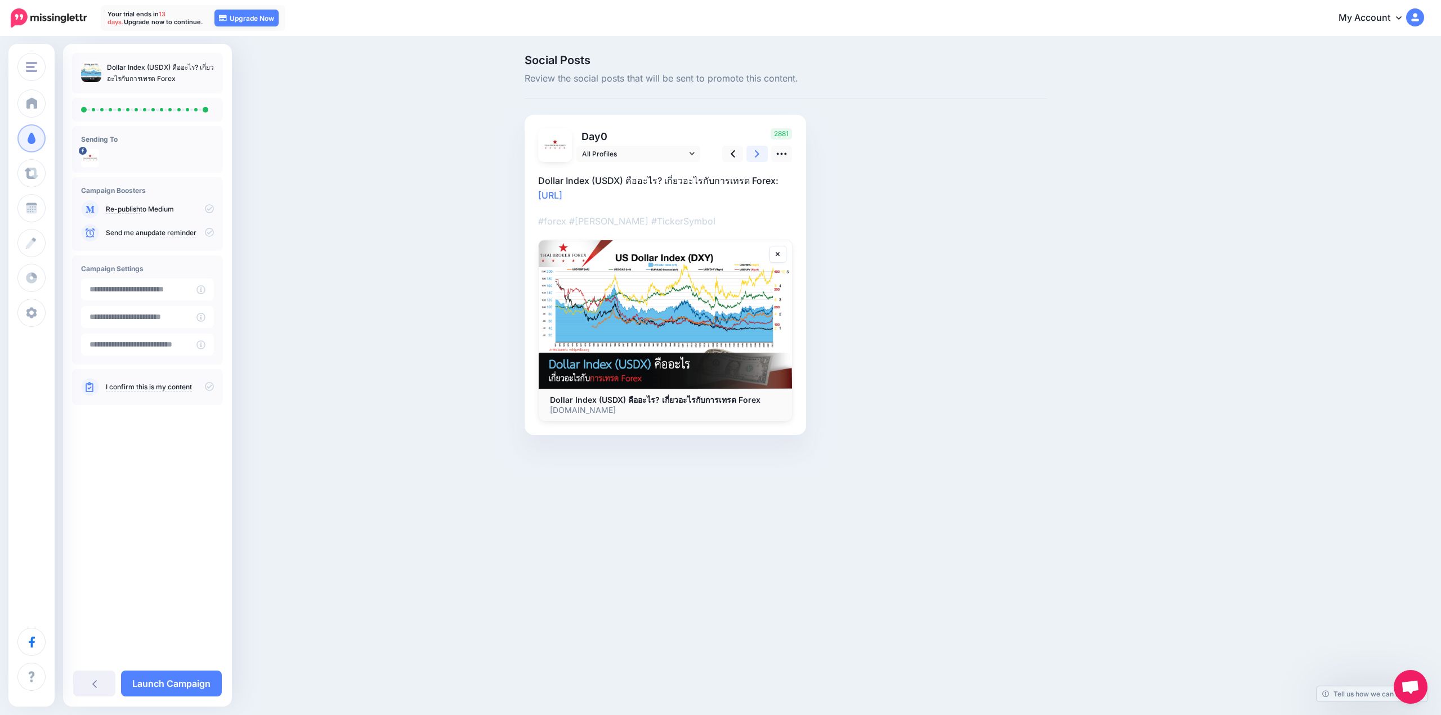
click at [761, 155] on link at bounding box center [756, 154] width 21 height 16
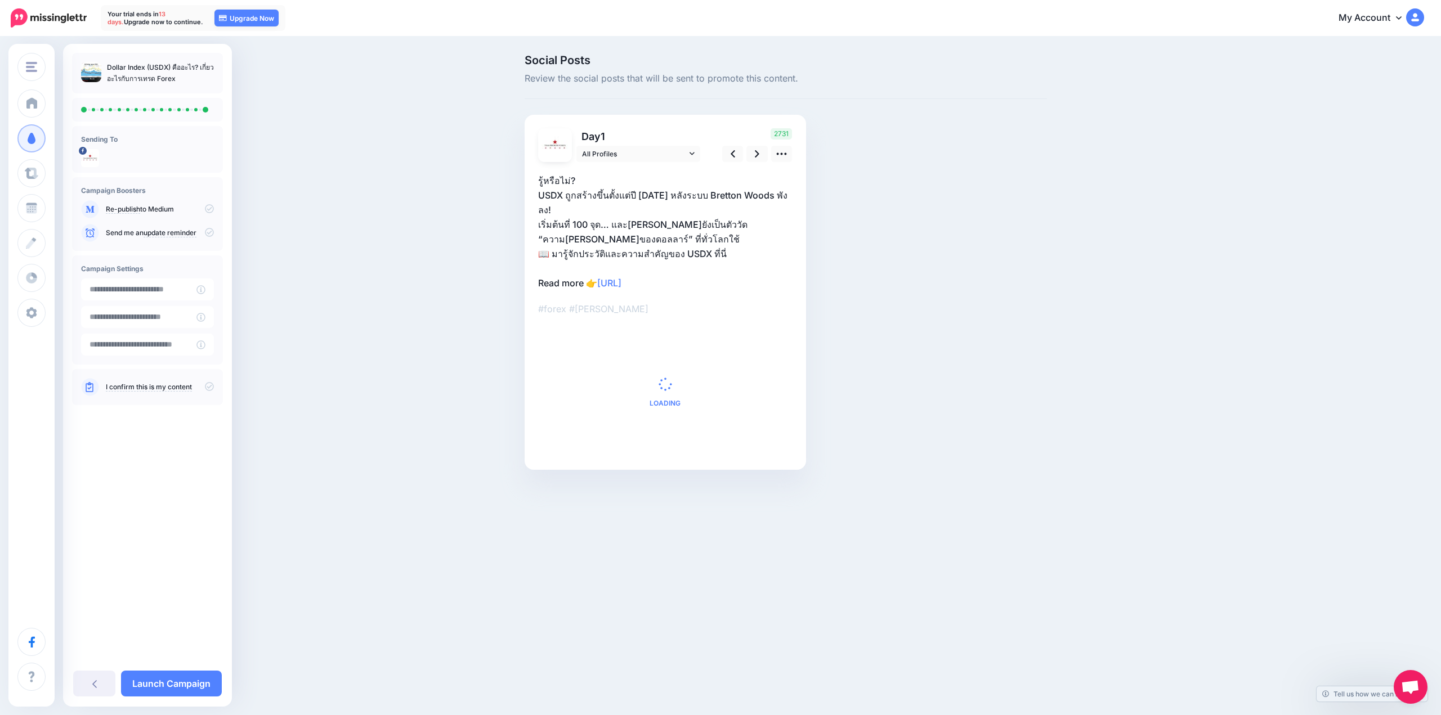
click at [153, 105] on div at bounding box center [147, 110] width 151 height 24
click at [124, 105] on div at bounding box center [147, 110] width 151 height 24
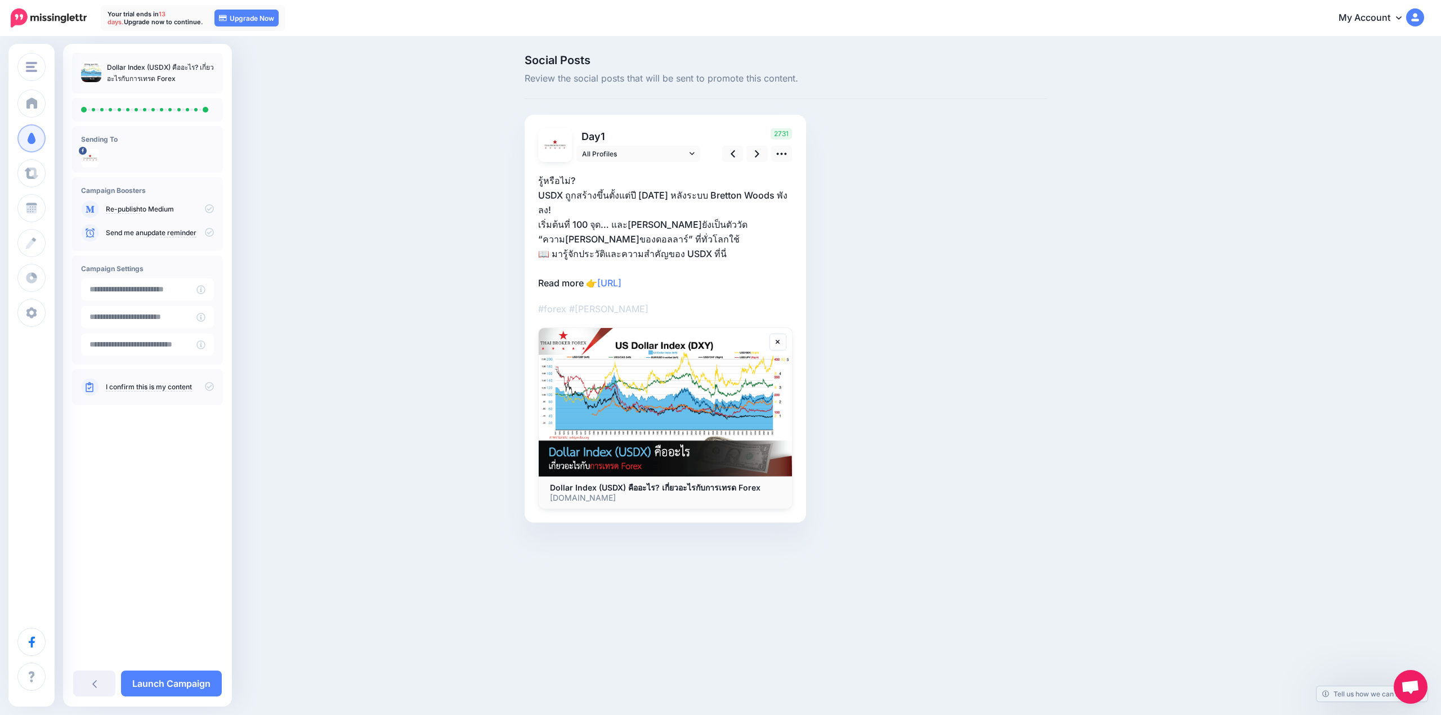
click at [110, 106] on div at bounding box center [147, 110] width 151 height 24
click at [97, 111] on ul at bounding box center [147, 110] width 133 height 6
click at [156, 112] on ul at bounding box center [147, 110] width 133 height 6
click at [156, 75] on p "Dollar Index (USDX) คืออะไร? เกี่ยวอะไรกับการเทรด Forex" at bounding box center [160, 73] width 107 height 23
click at [779, 148] on icon at bounding box center [781, 154] width 12 height 12
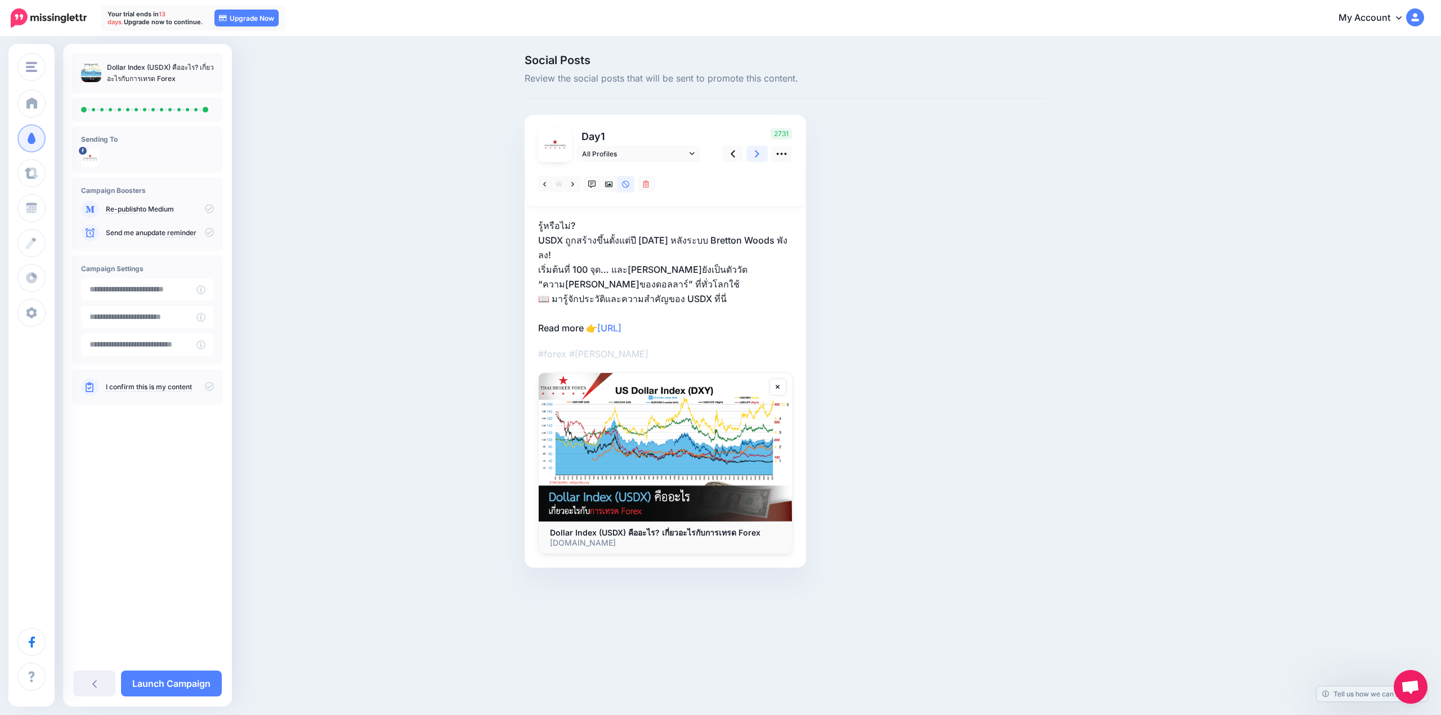
click at [748, 152] on link at bounding box center [756, 154] width 21 height 16
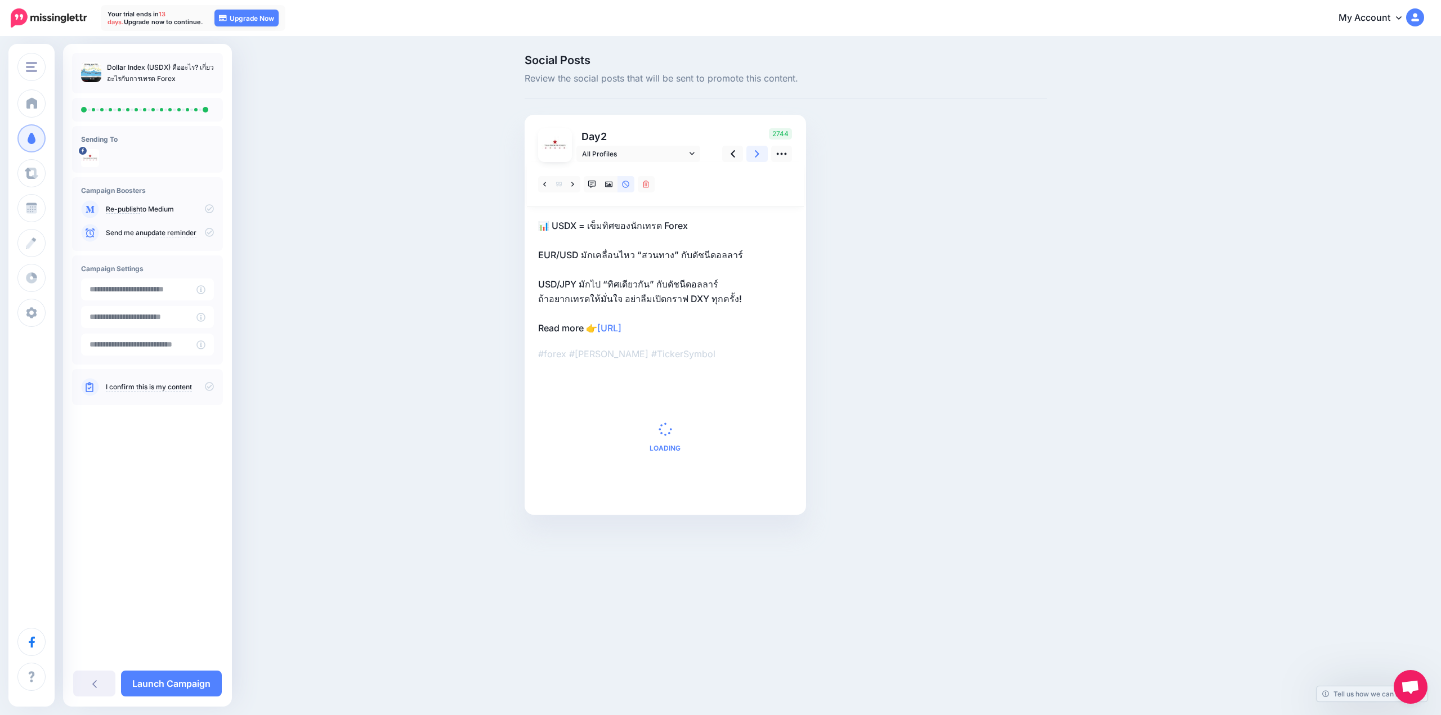
click at [748, 152] on link at bounding box center [756, 154] width 21 height 16
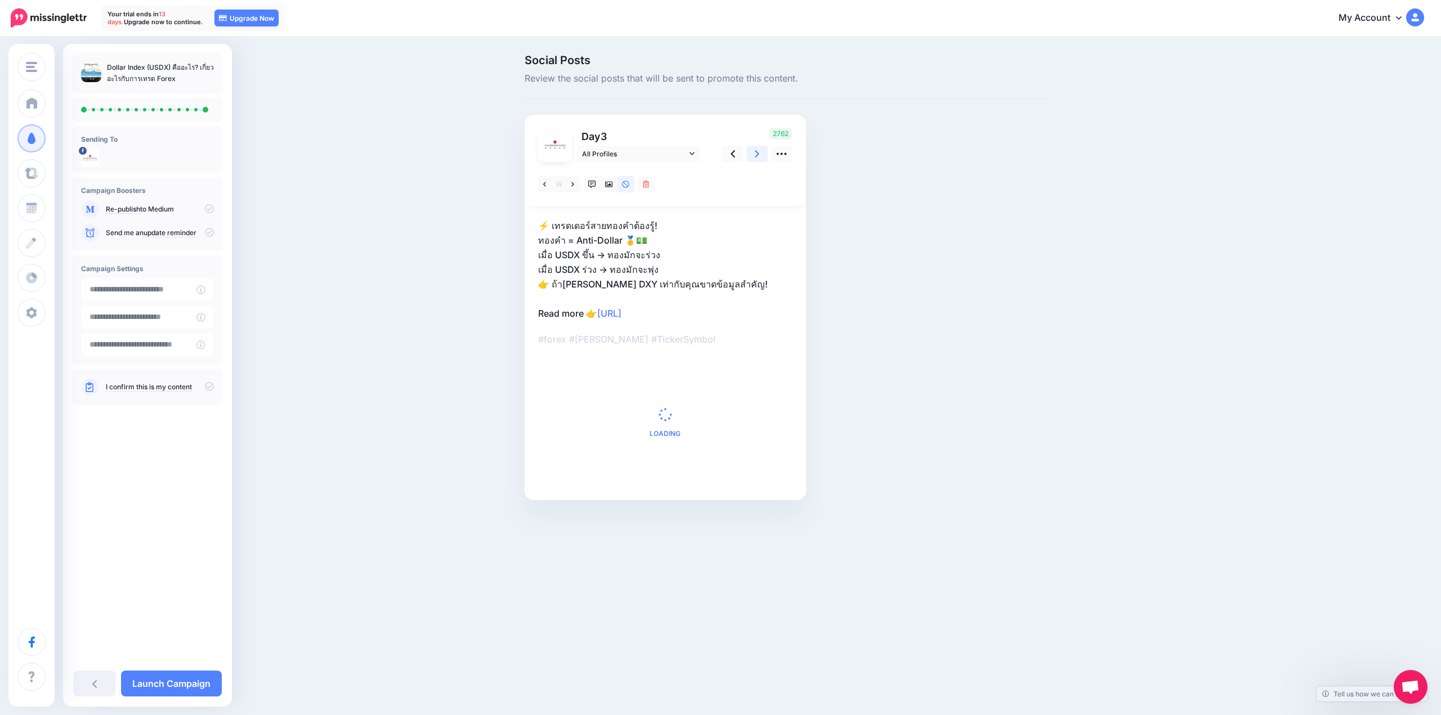
click at [748, 152] on link at bounding box center [756, 154] width 21 height 16
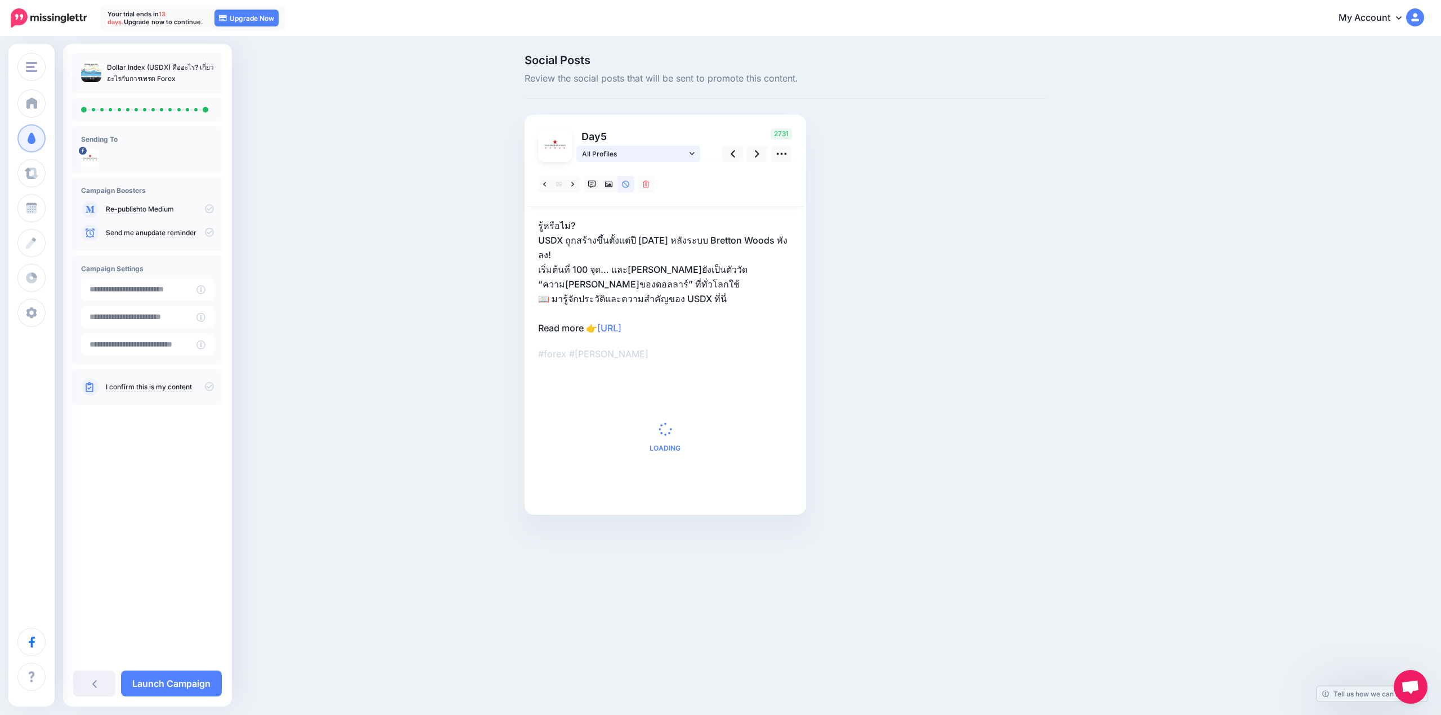
click at [657, 154] on span "All Profiles" at bounding box center [634, 154] width 105 height 12
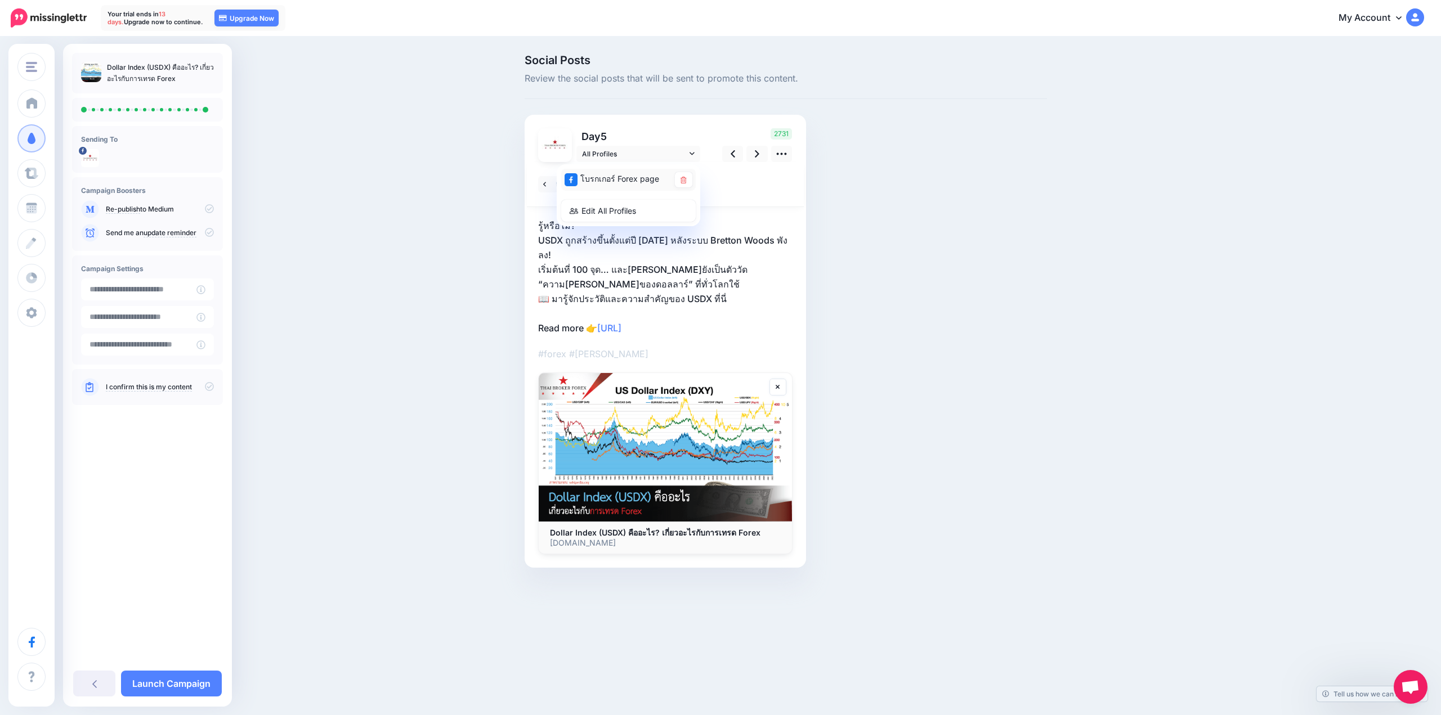
click at [633, 182] on div "โบรกเกอร์ Forex page" at bounding box center [616, 179] width 105 height 14
click at [886, 145] on div "Social Posts Review the social posts that will be sent to promote this content.…" at bounding box center [785, 328] width 539 height 547
click at [648, 179] on link at bounding box center [646, 184] width 17 height 16
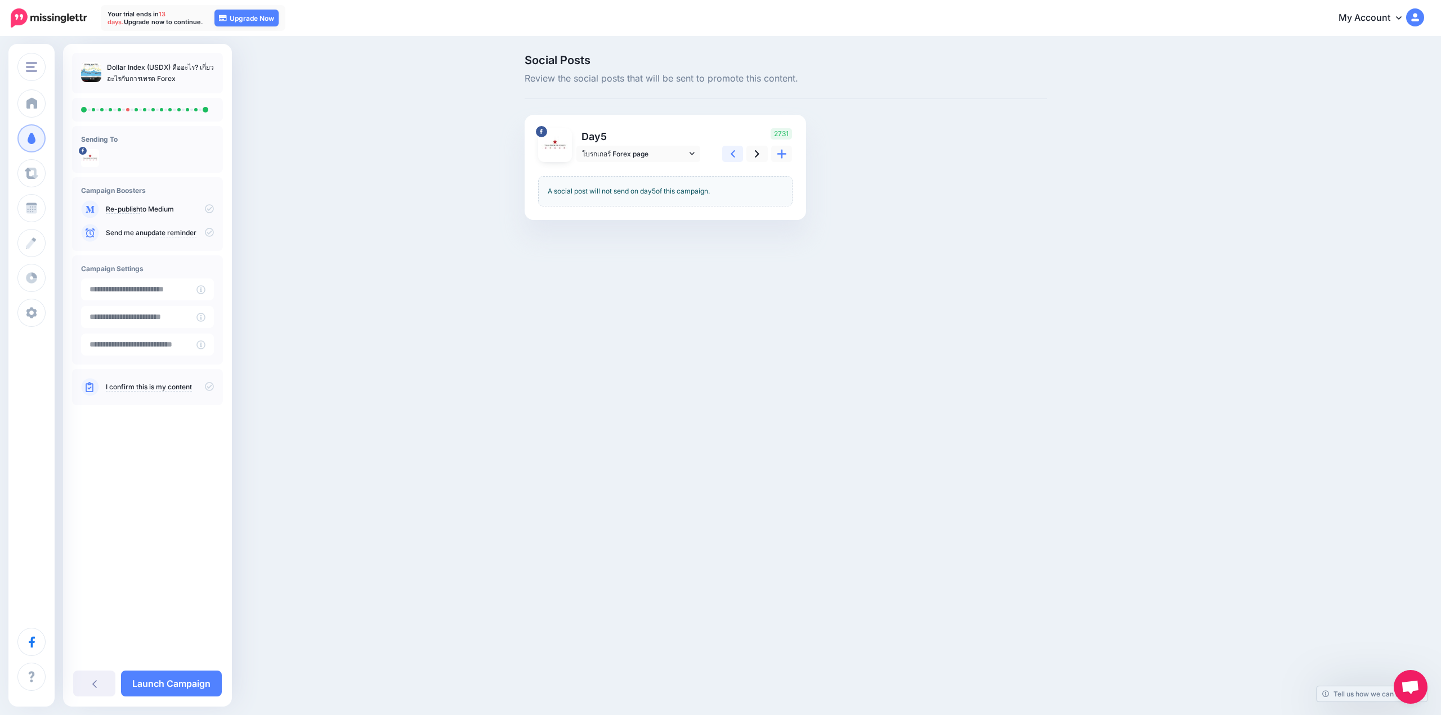
click at [729, 154] on link at bounding box center [732, 154] width 21 height 16
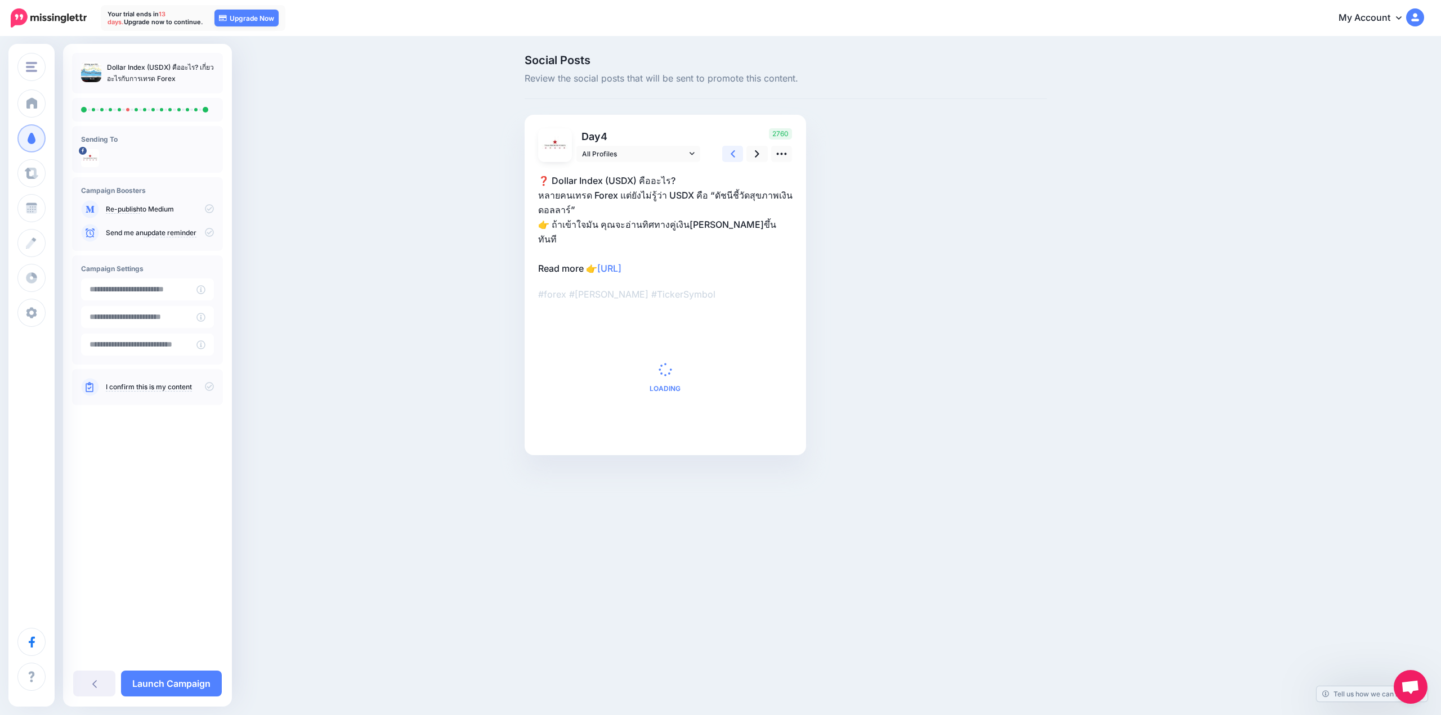
click at [729, 154] on link at bounding box center [732, 154] width 21 height 16
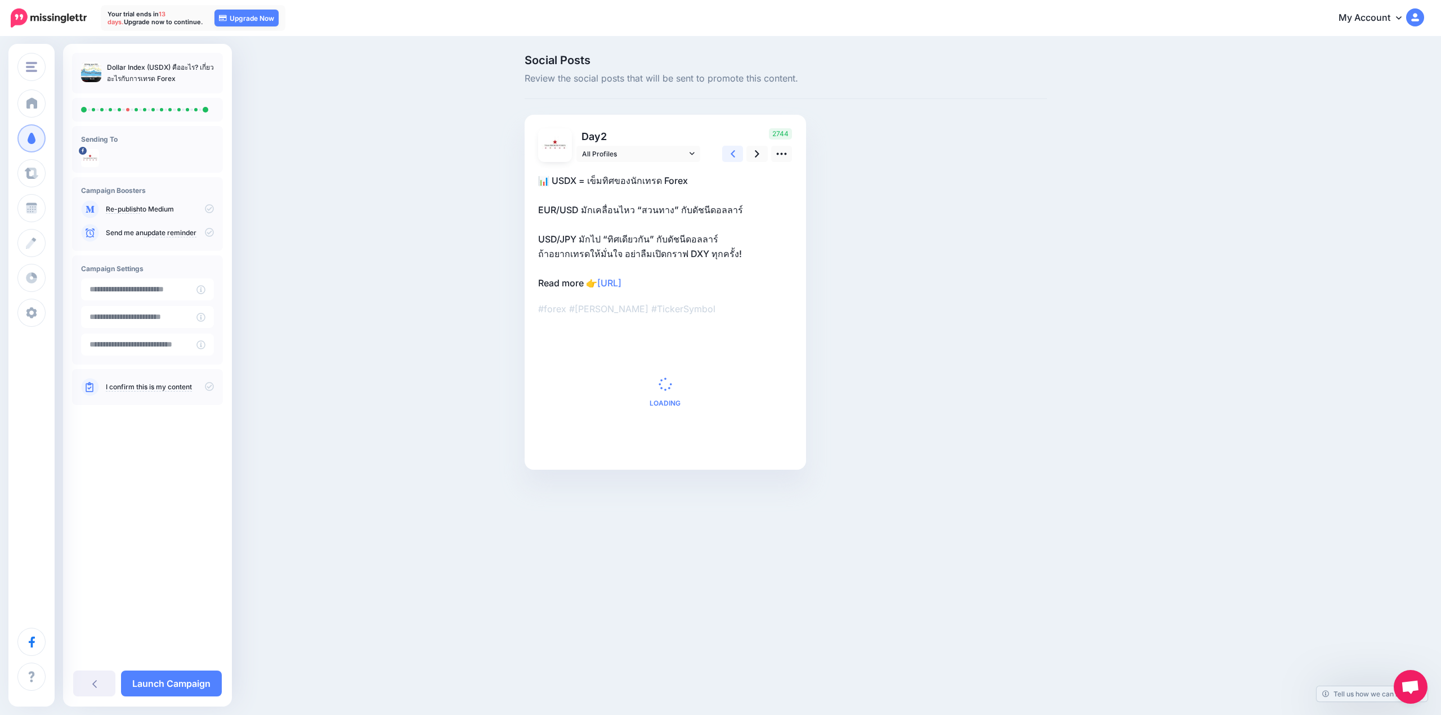
click at [729, 154] on link at bounding box center [732, 154] width 21 height 16
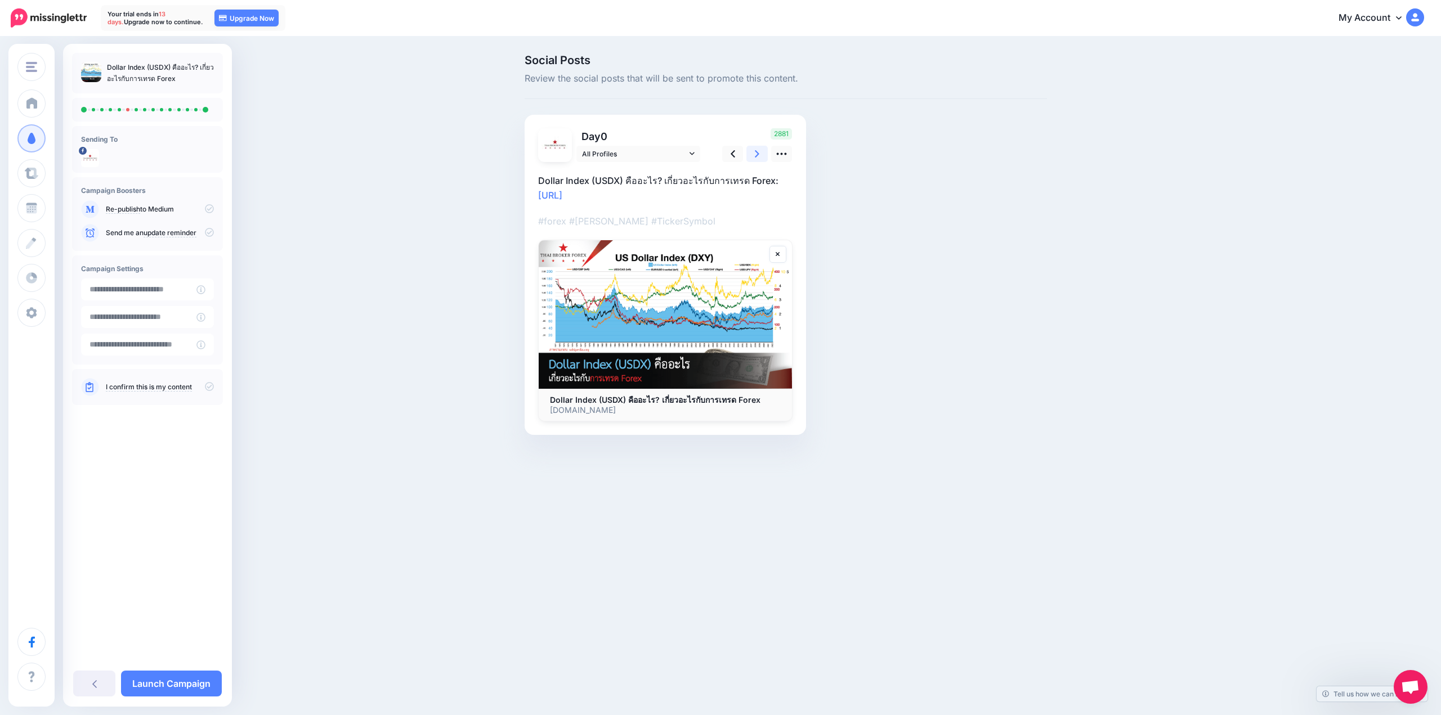
click at [753, 152] on link at bounding box center [756, 154] width 21 height 16
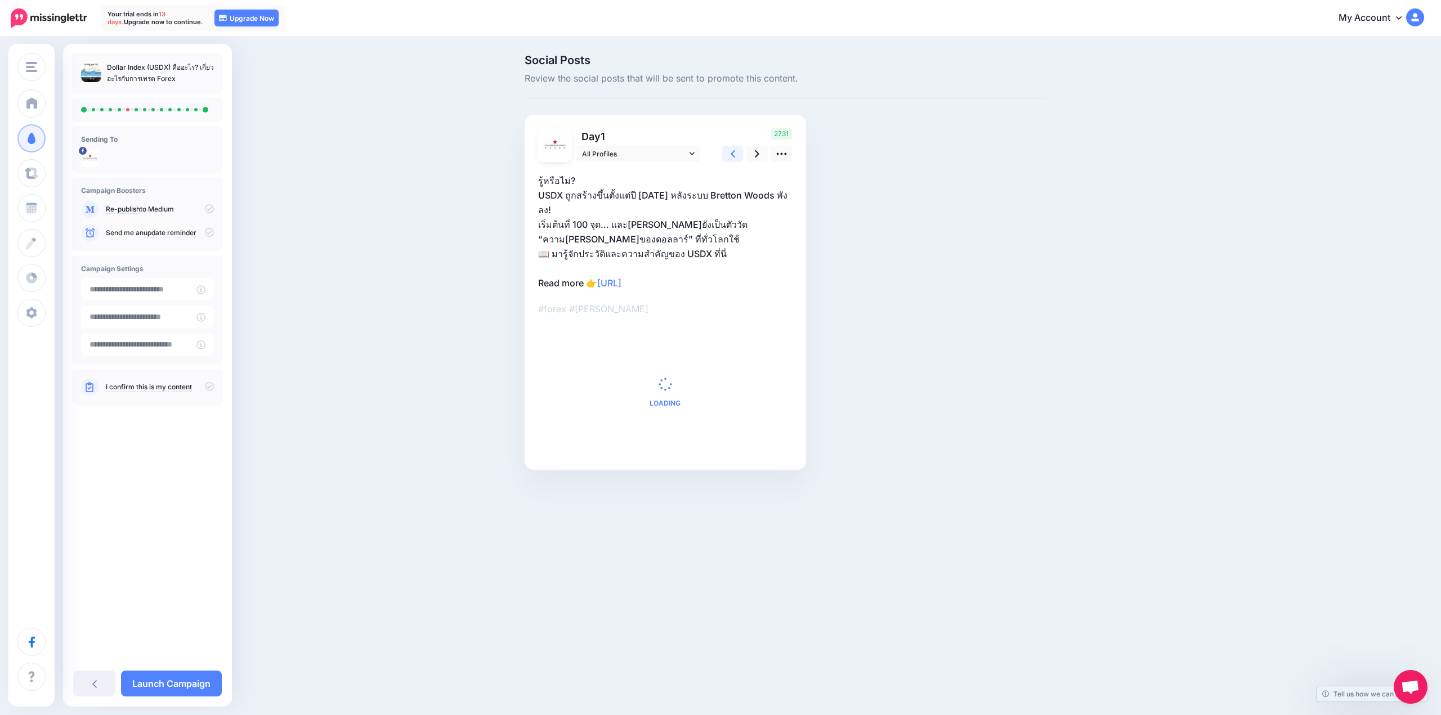
click at [738, 149] on link at bounding box center [732, 154] width 21 height 16
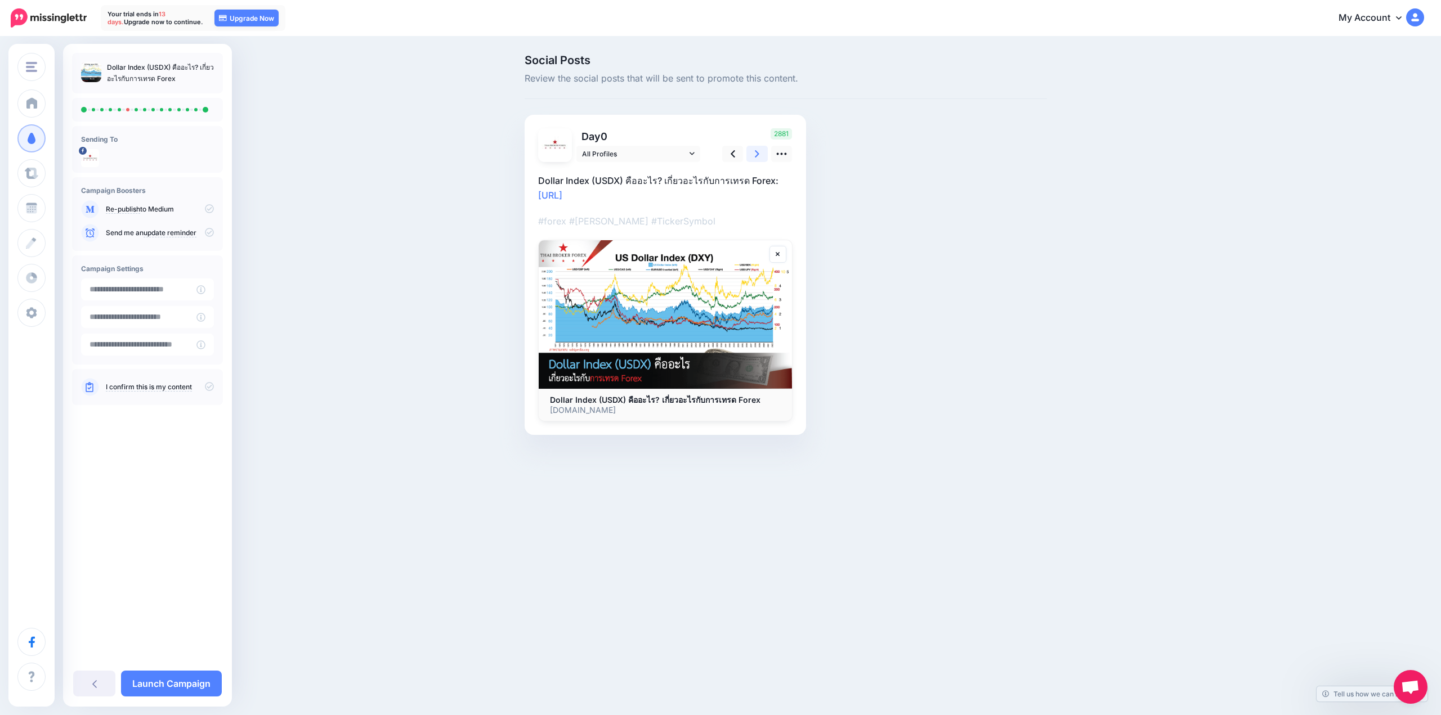
click at [752, 154] on link at bounding box center [756, 154] width 21 height 16
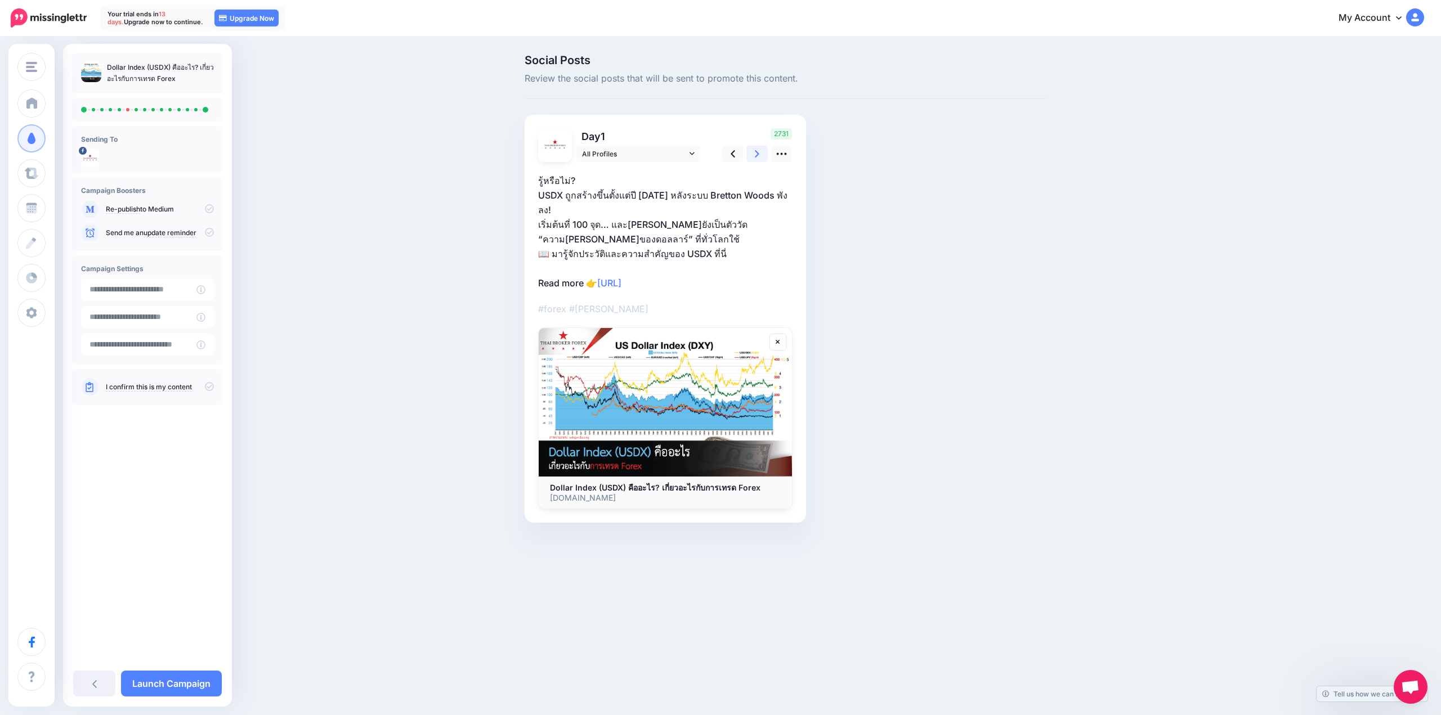
click at [755, 155] on icon at bounding box center [757, 154] width 5 height 12
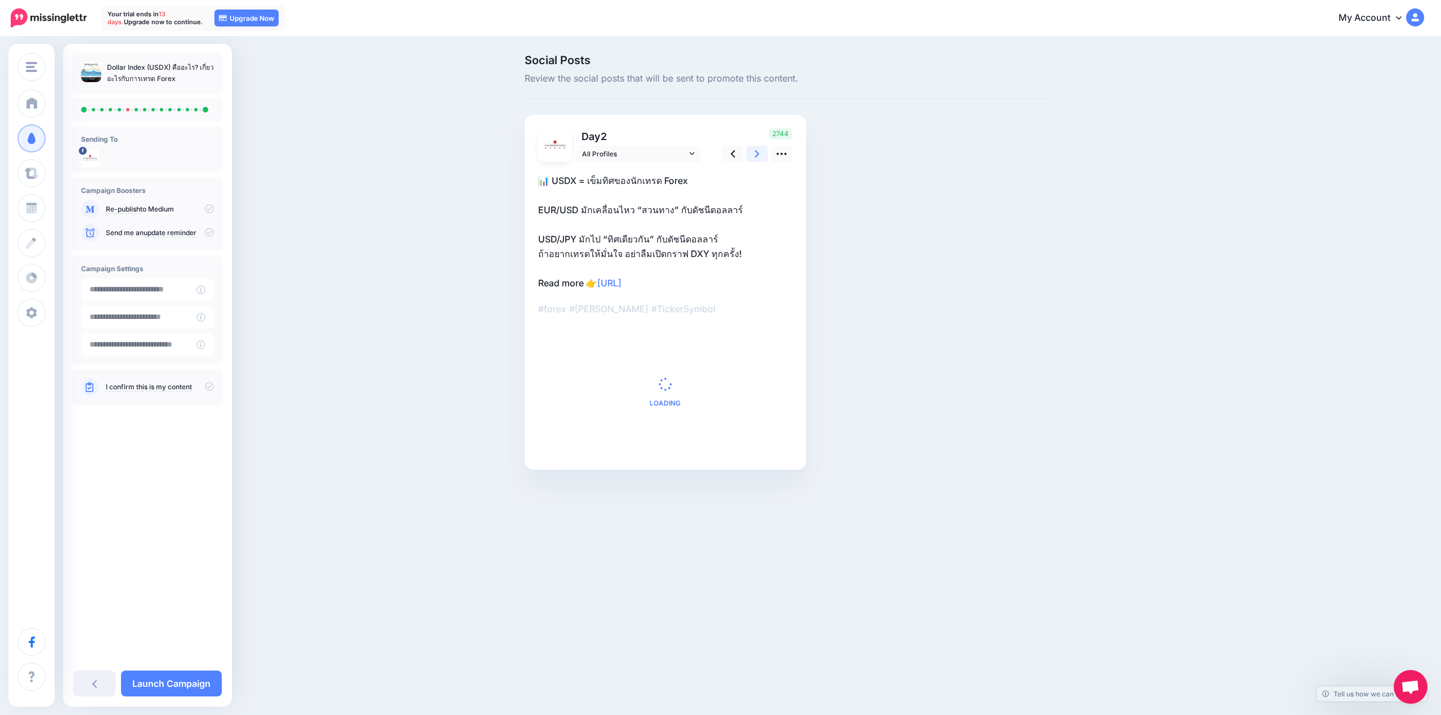
click at [755, 155] on icon at bounding box center [757, 154] width 5 height 12
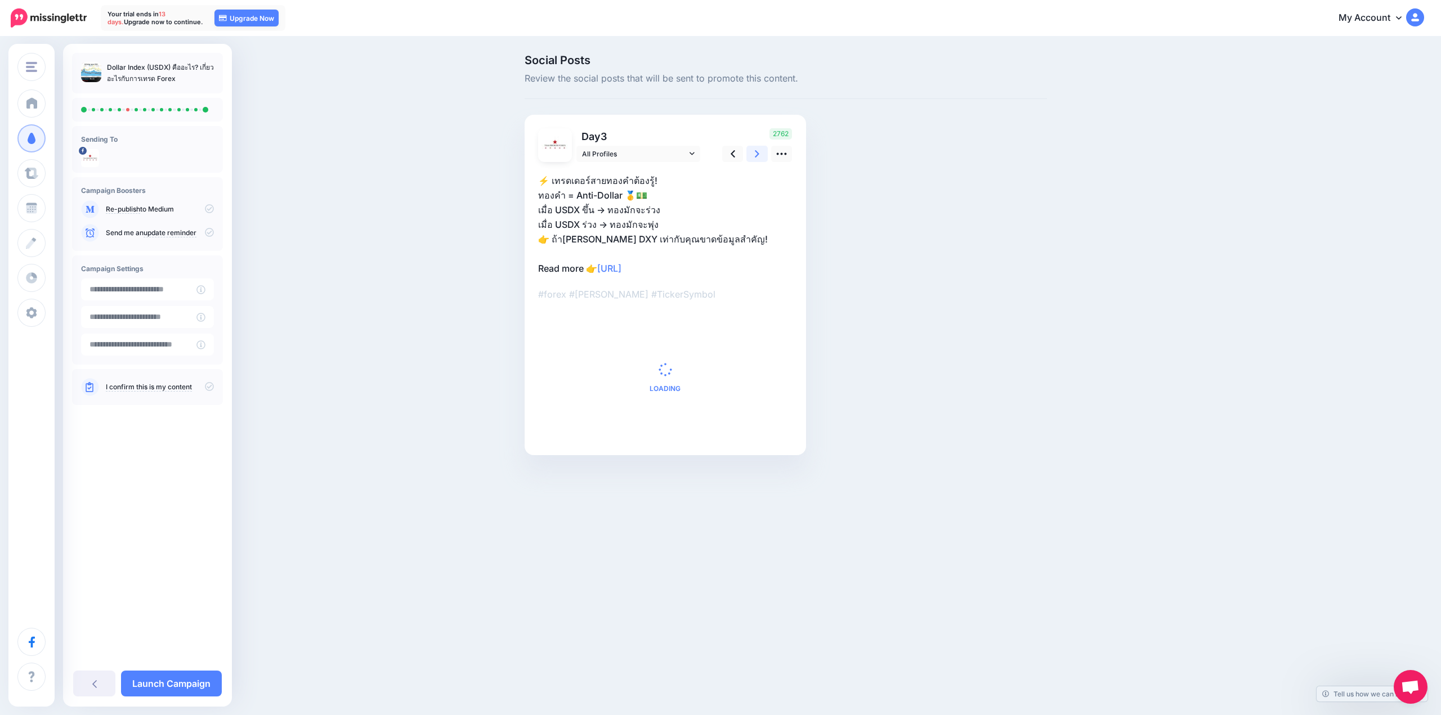
click at [755, 155] on icon at bounding box center [757, 154] width 5 height 12
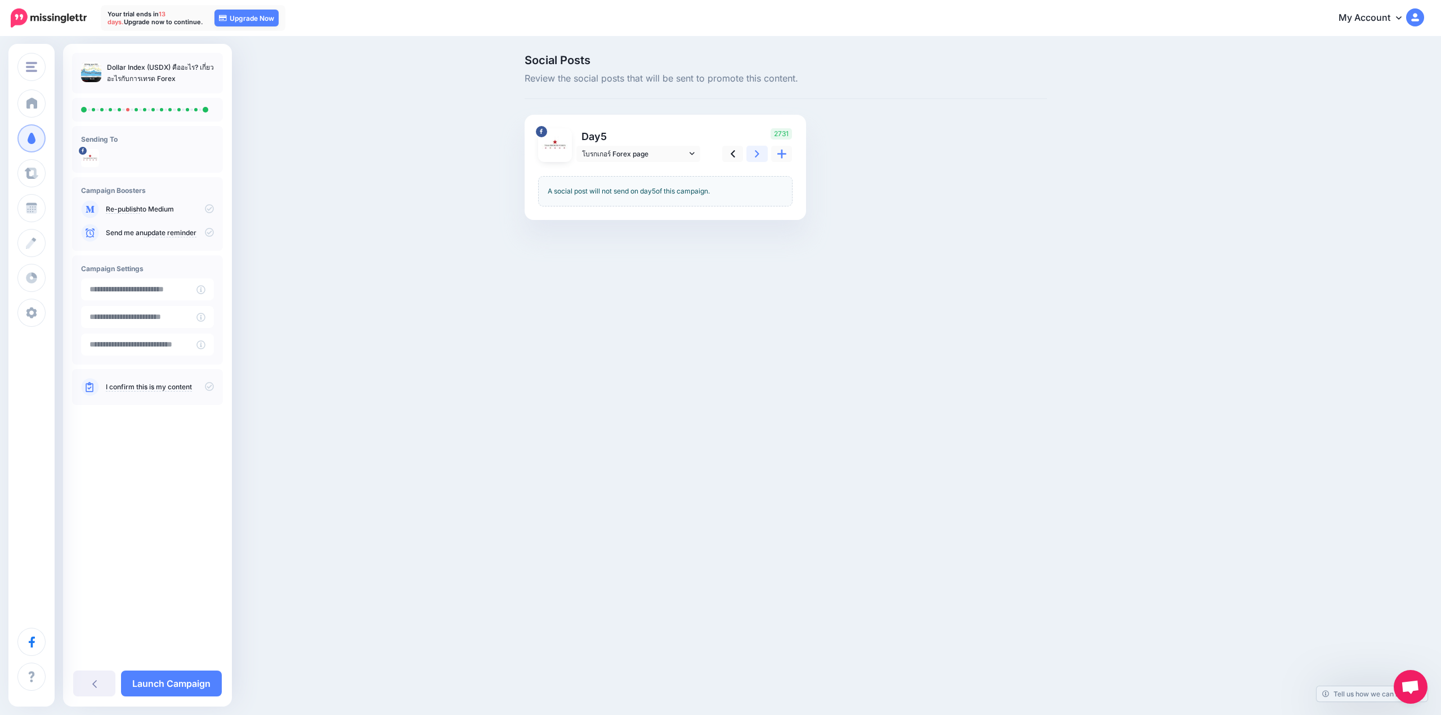
click at [755, 155] on icon at bounding box center [757, 154] width 5 height 12
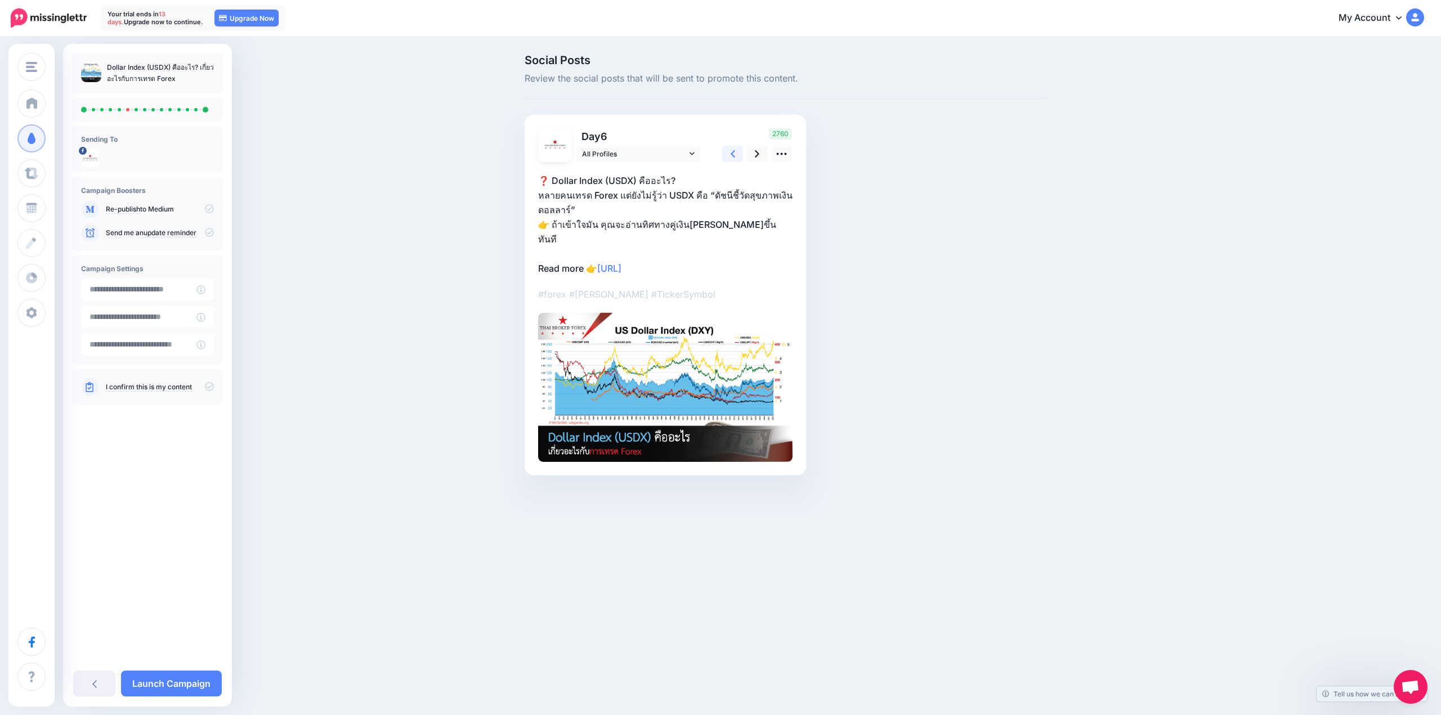
click at [737, 153] on link at bounding box center [732, 154] width 21 height 16
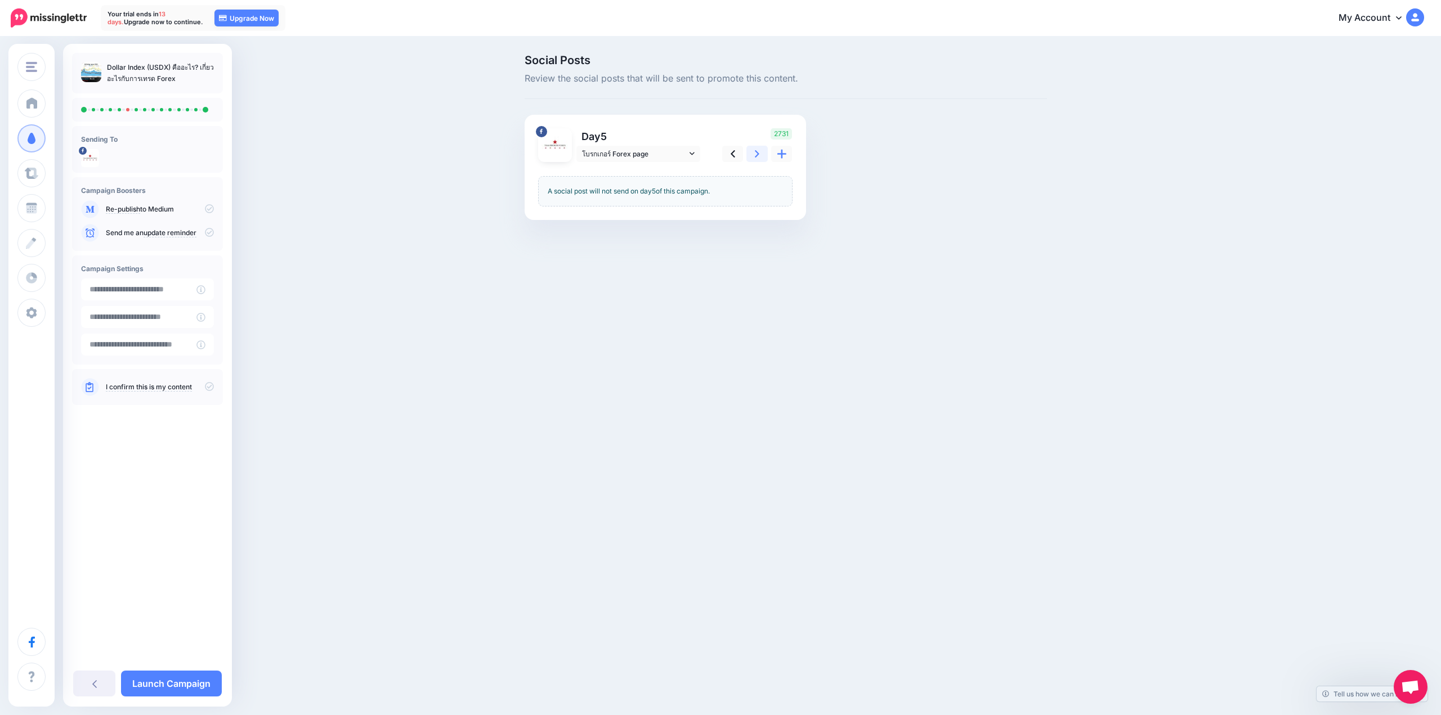
click at [752, 152] on link at bounding box center [756, 154] width 21 height 16
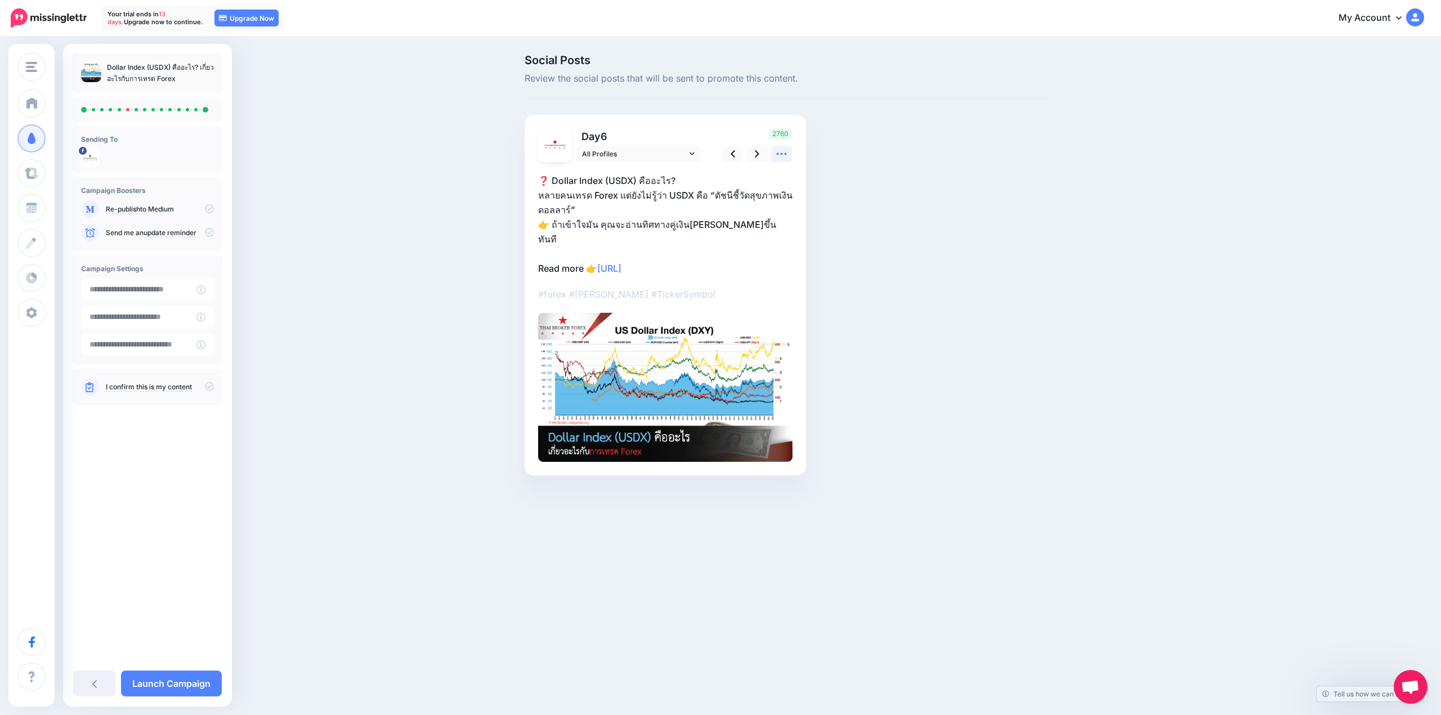
click at [788, 158] on link at bounding box center [781, 154] width 21 height 16
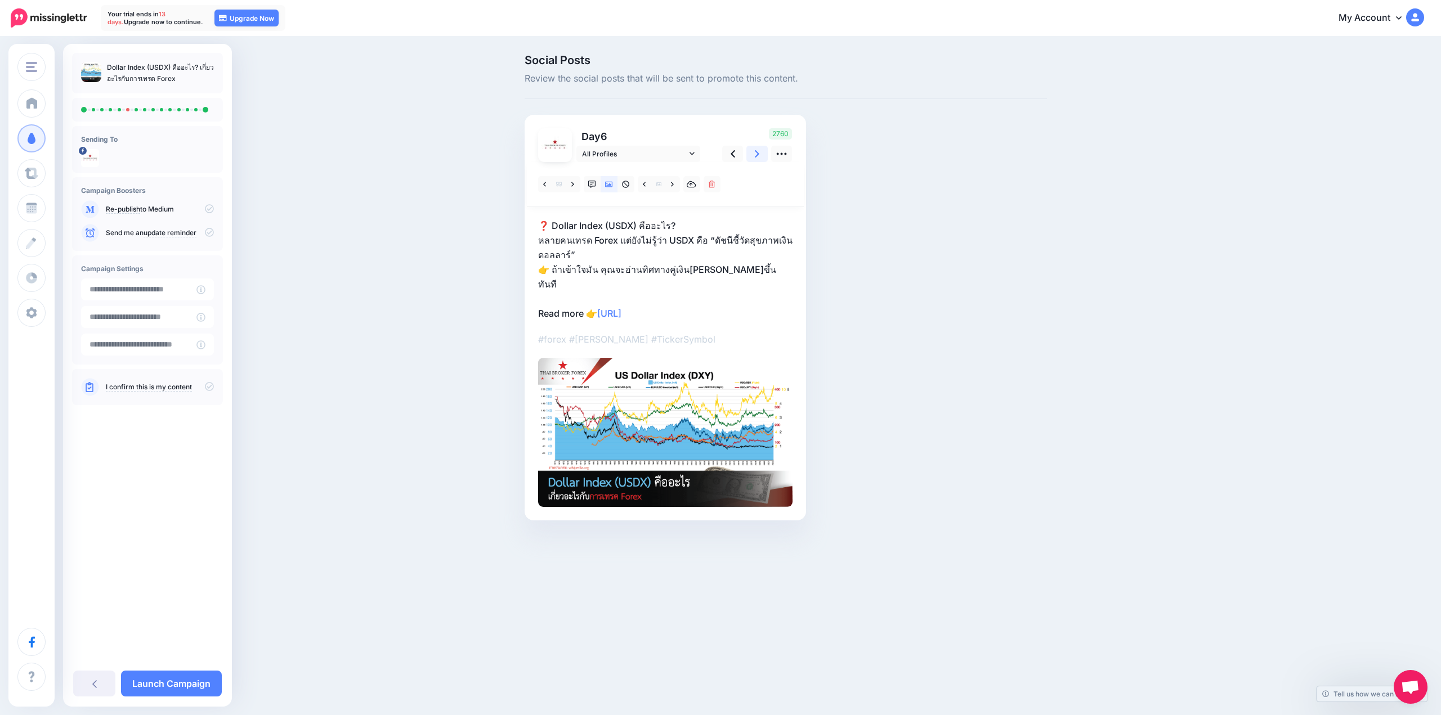
click at [757, 155] on icon at bounding box center [757, 153] width 5 height 7
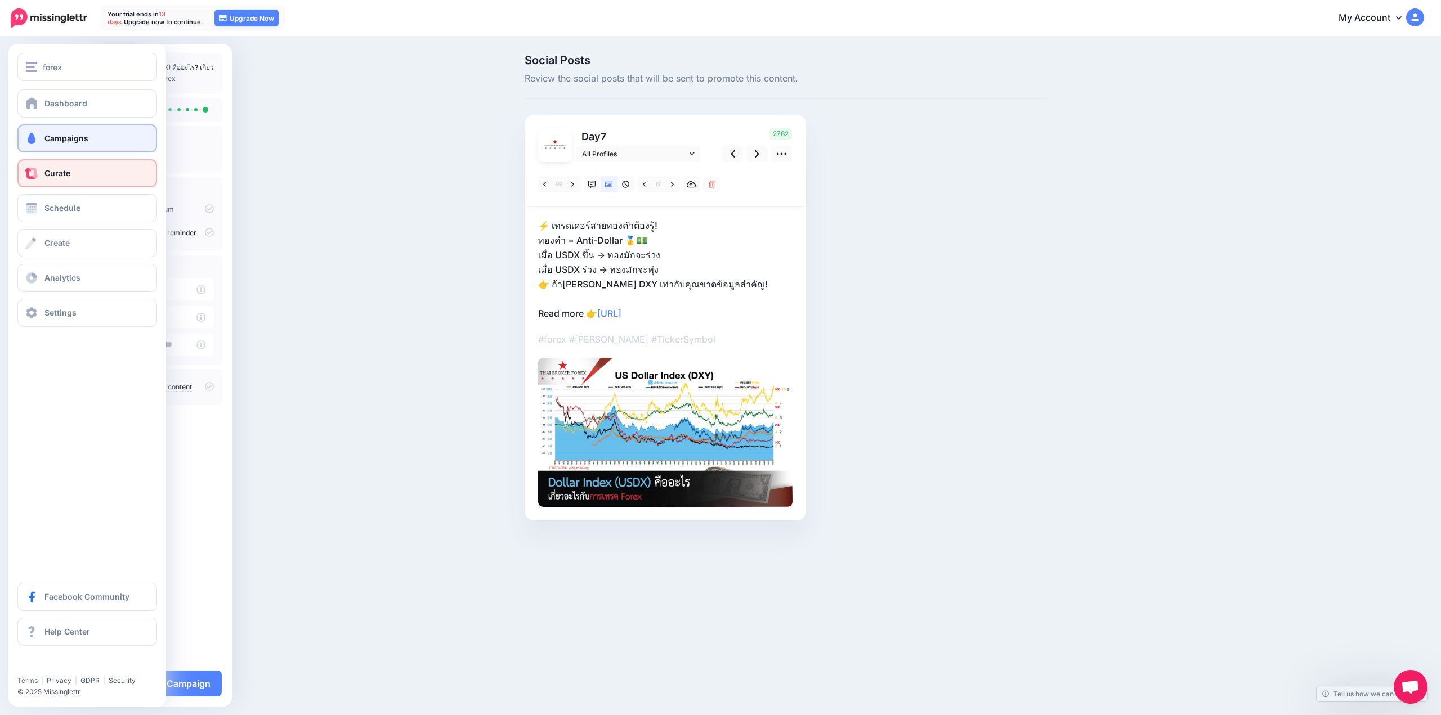
click at [100, 182] on link "Curate" at bounding box center [87, 173] width 140 height 28
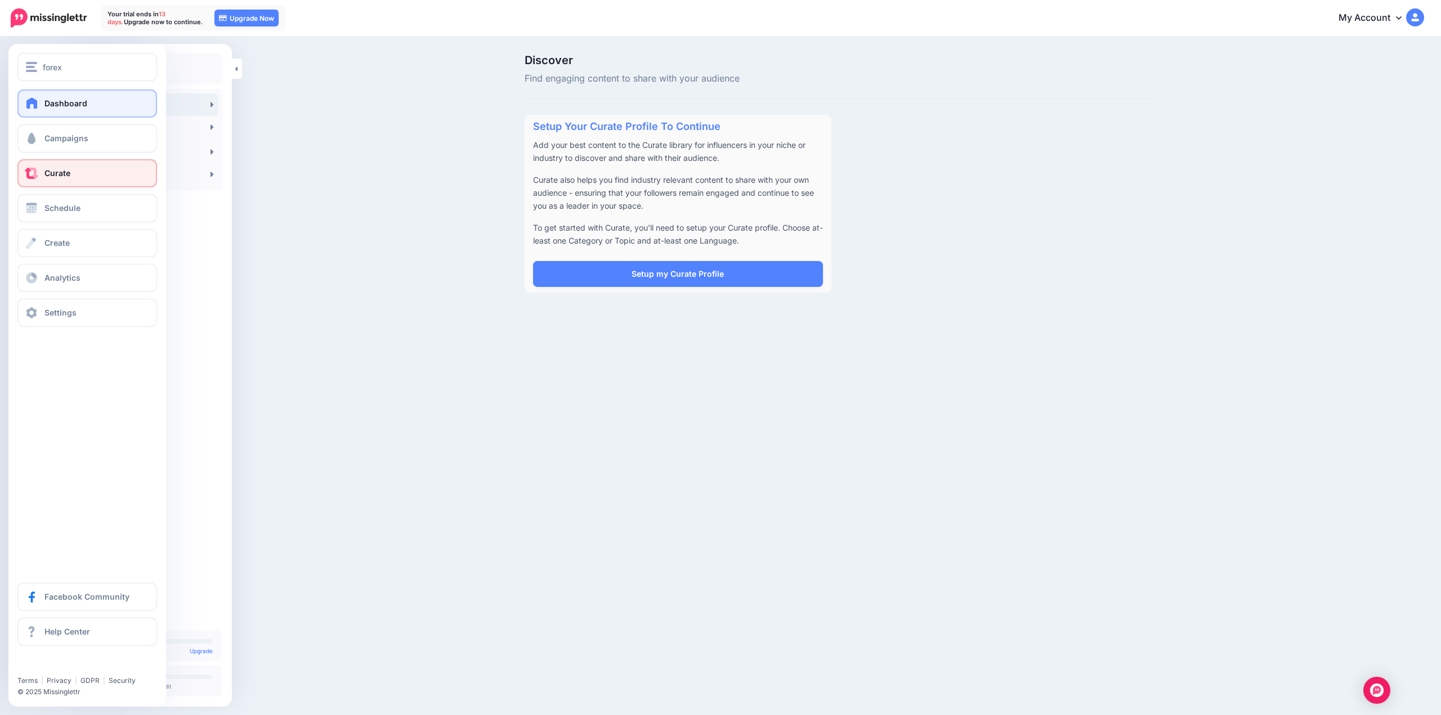
click at [38, 105] on span at bounding box center [32, 102] width 15 height 11
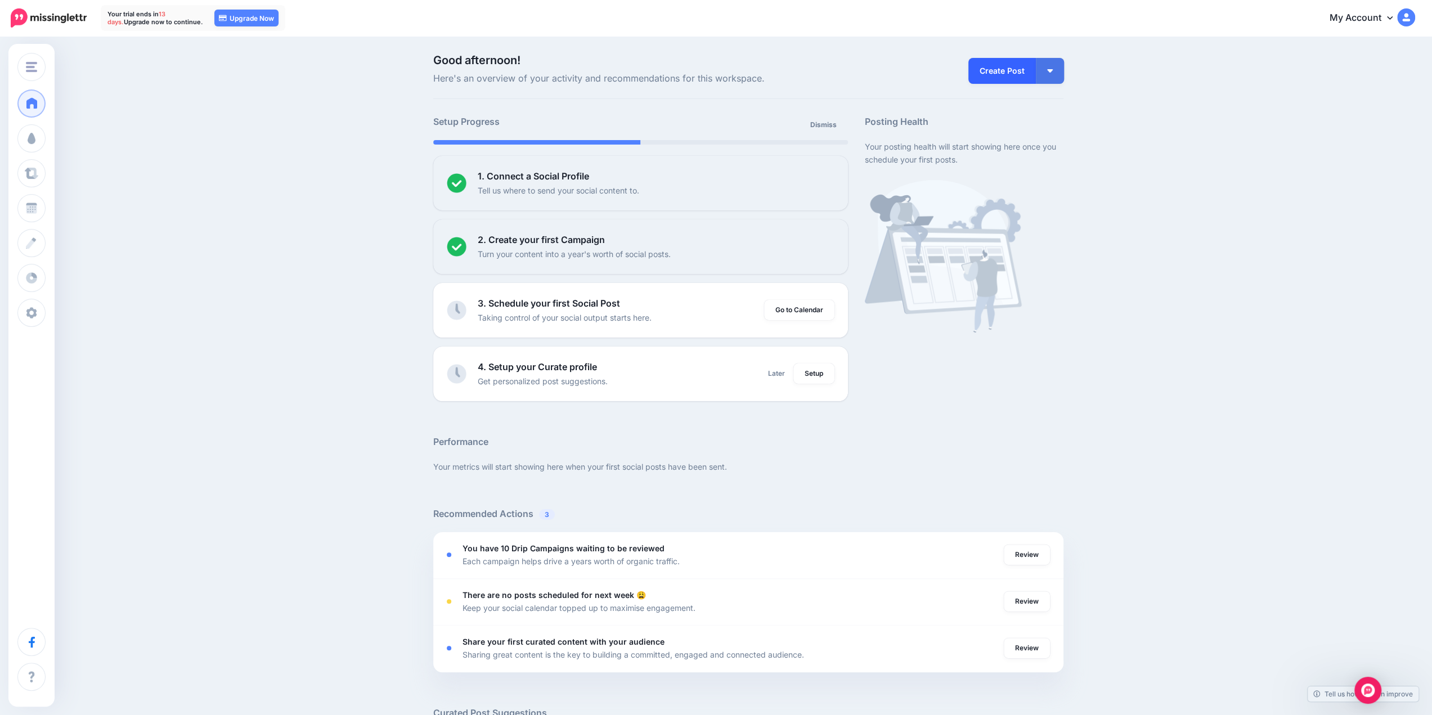
click at [1028, 80] on link "Create Post" at bounding box center [1002, 71] width 68 height 26
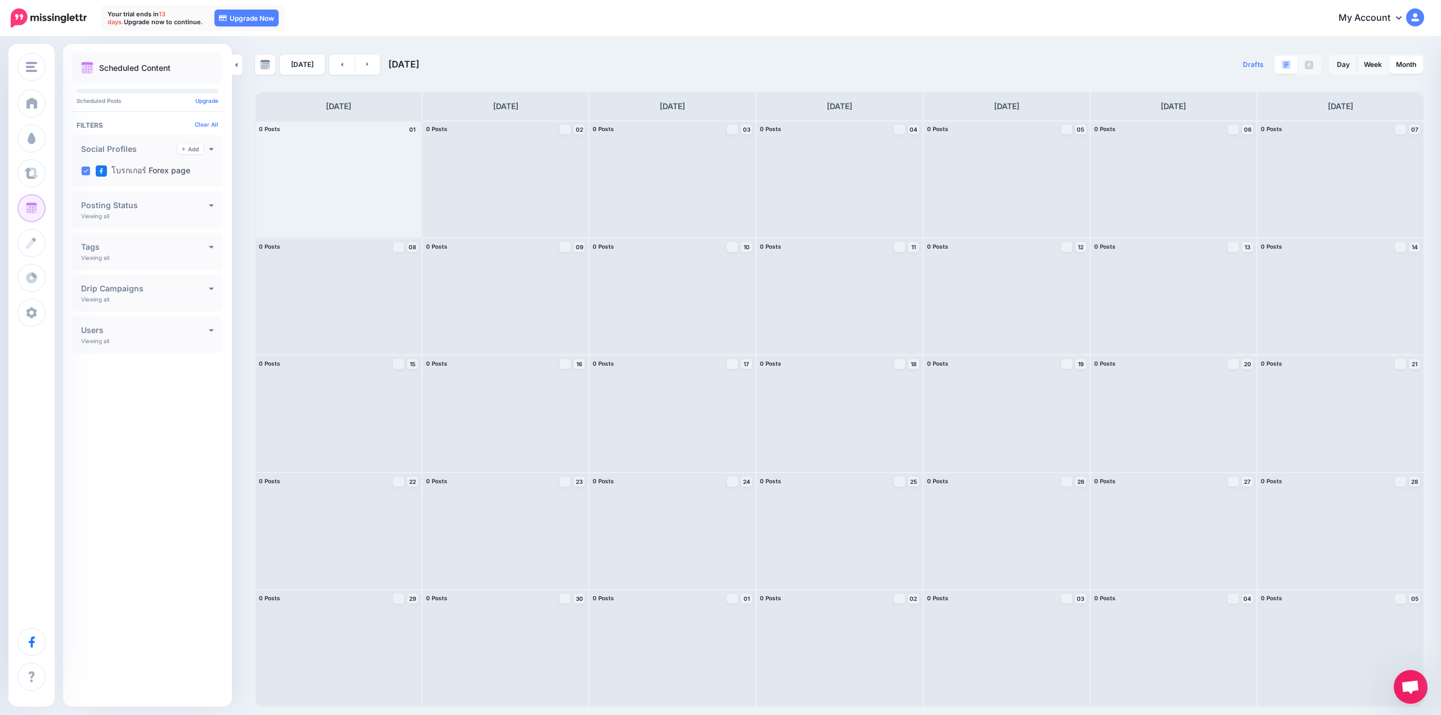
click at [346, 160] on div at bounding box center [338, 179] width 166 height 116
click at [185, 203] on h4 "Posting Status" at bounding box center [145, 205] width 128 height 8
click at [165, 243] on h4 "Tags" at bounding box center [145, 247] width 128 height 8
click at [165, 243] on h4 "Tags" at bounding box center [129, 247] width 96 height 8
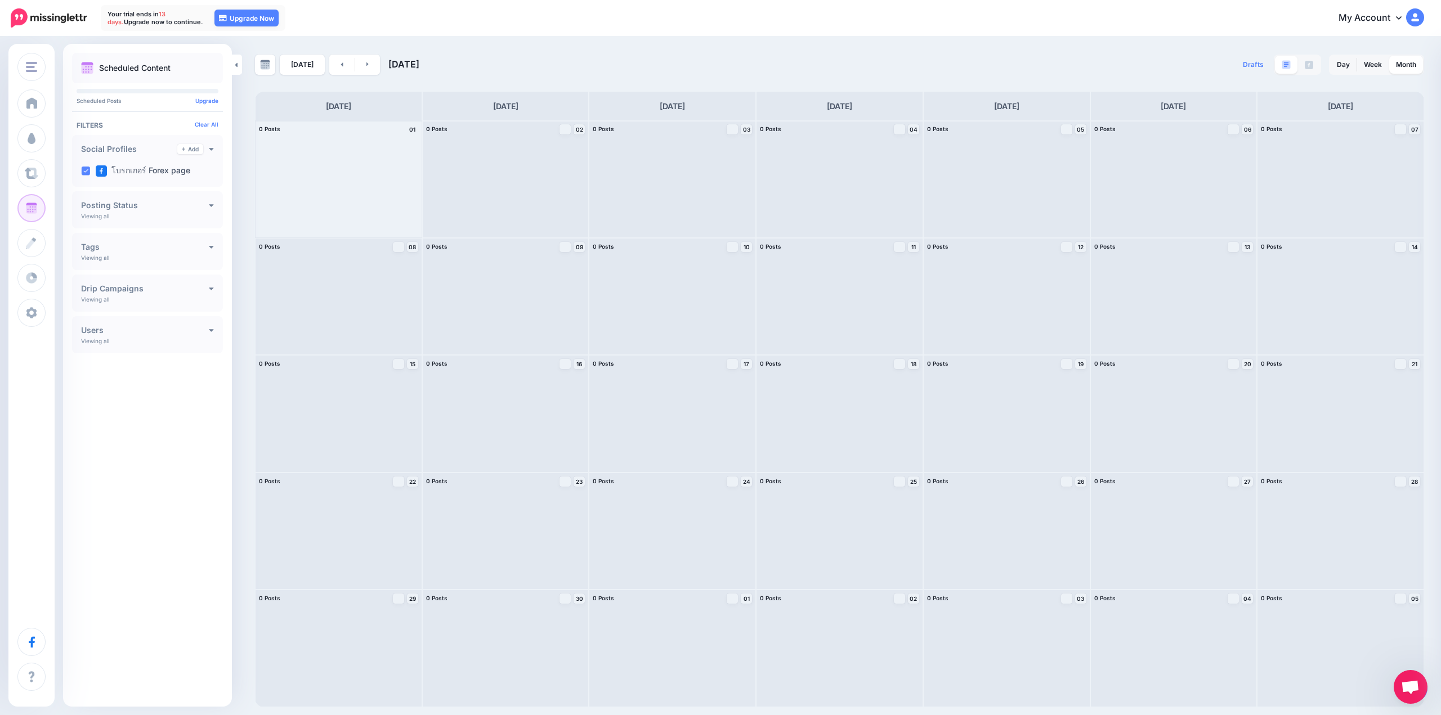
click at [396, 180] on div at bounding box center [338, 179] width 166 height 116
click at [1303, 66] on link at bounding box center [1309, 65] width 22 height 18
click at [258, 192] on div at bounding box center [338, 179] width 166 height 116
click at [335, 179] on div at bounding box center [338, 179] width 166 height 116
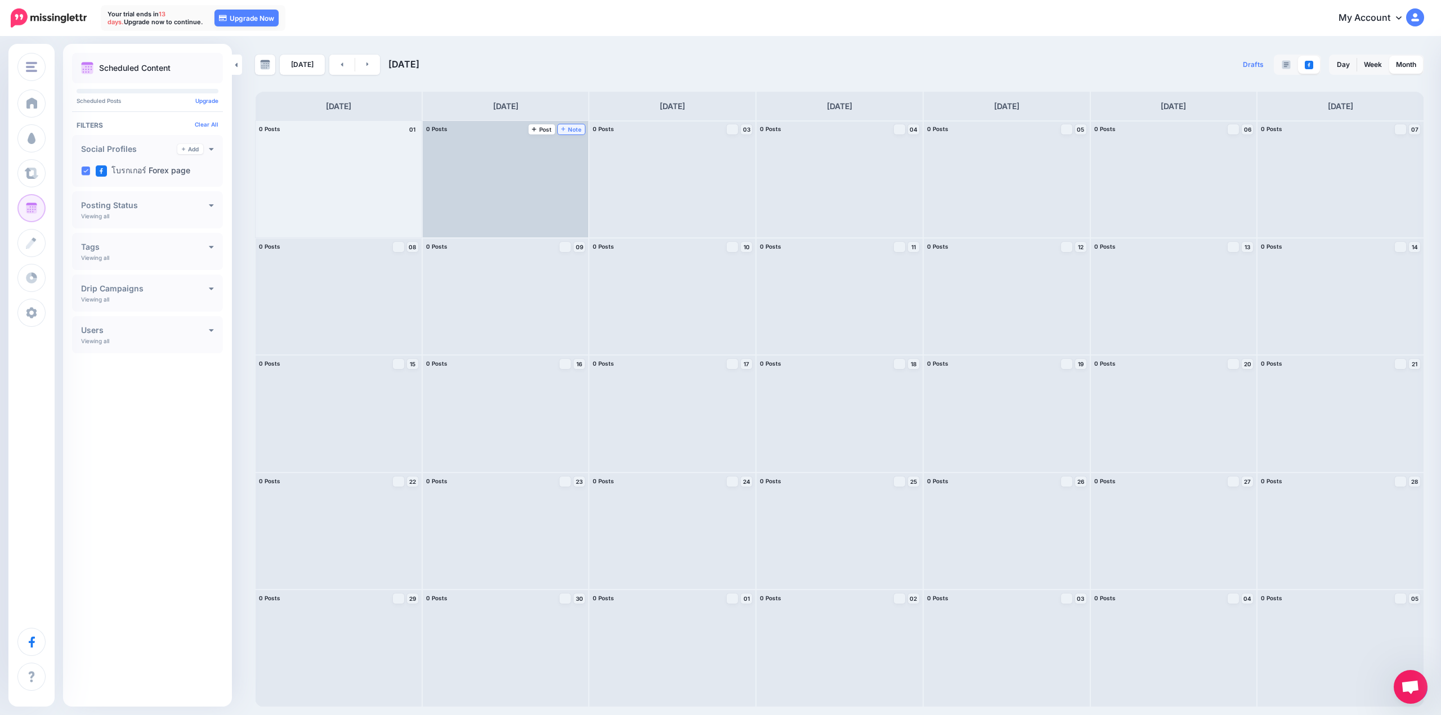
click at [572, 128] on span "Note" at bounding box center [571, 130] width 21 height 6
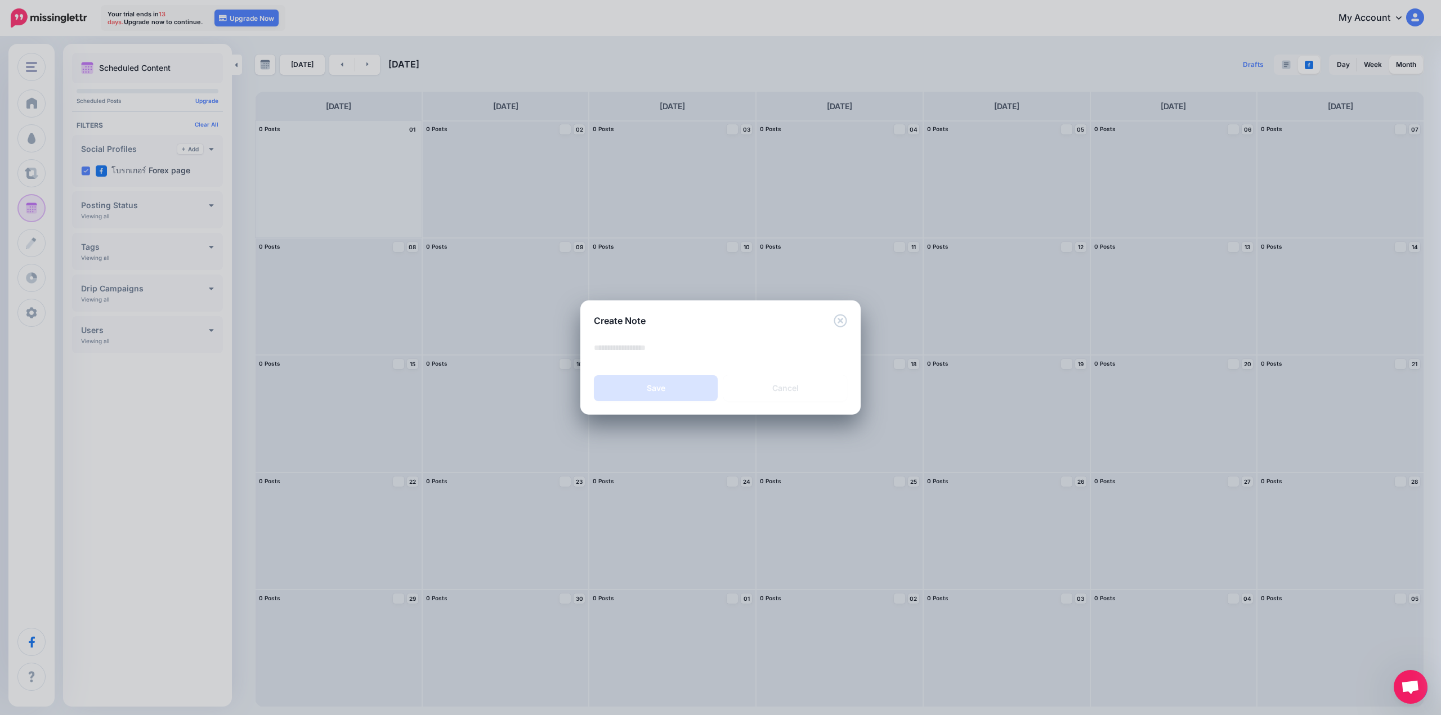
click at [536, 174] on div "Create Note Loading Save Cancel Save Alt Close" at bounding box center [720, 357] width 1441 height 715
click at [823, 379] on link "Cancel" at bounding box center [785, 388] width 124 height 26
